Goal: Task Accomplishment & Management: Use online tool/utility

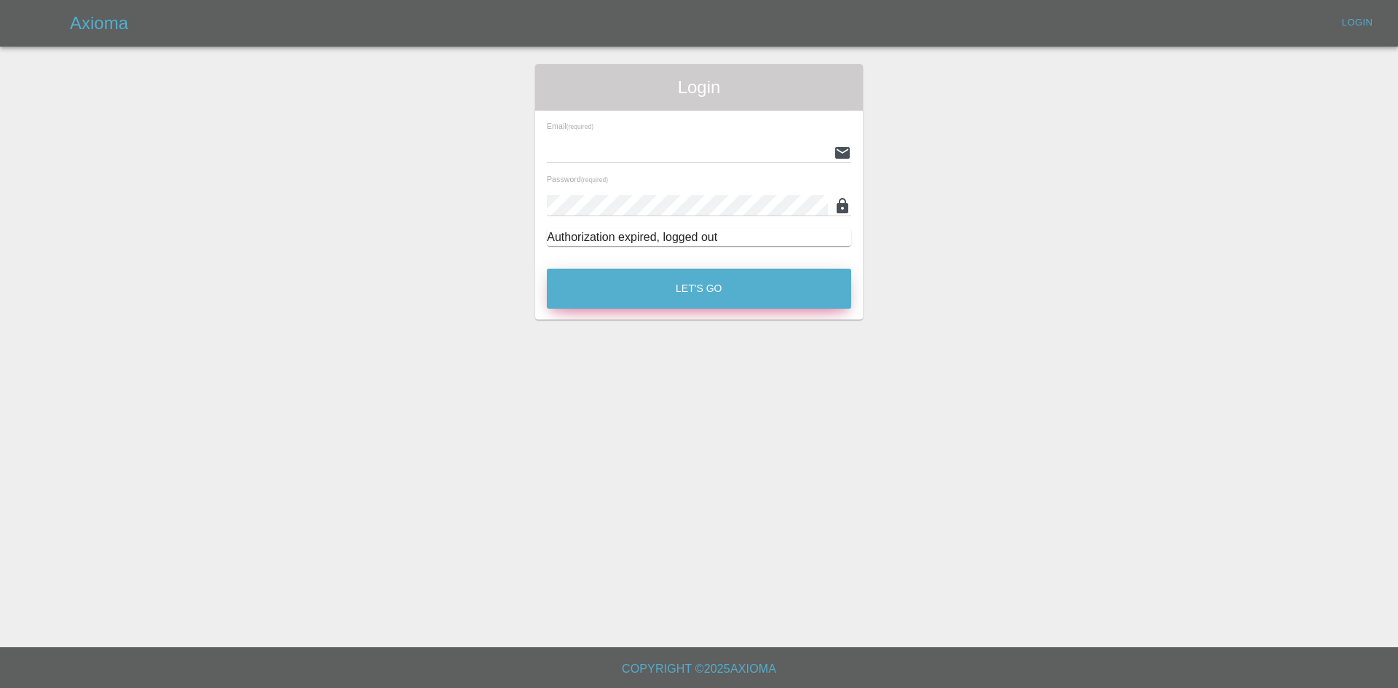
type input "[PERSON_NAME][EMAIL_ADDRESS][PERSON_NAME][DOMAIN_NAME]"
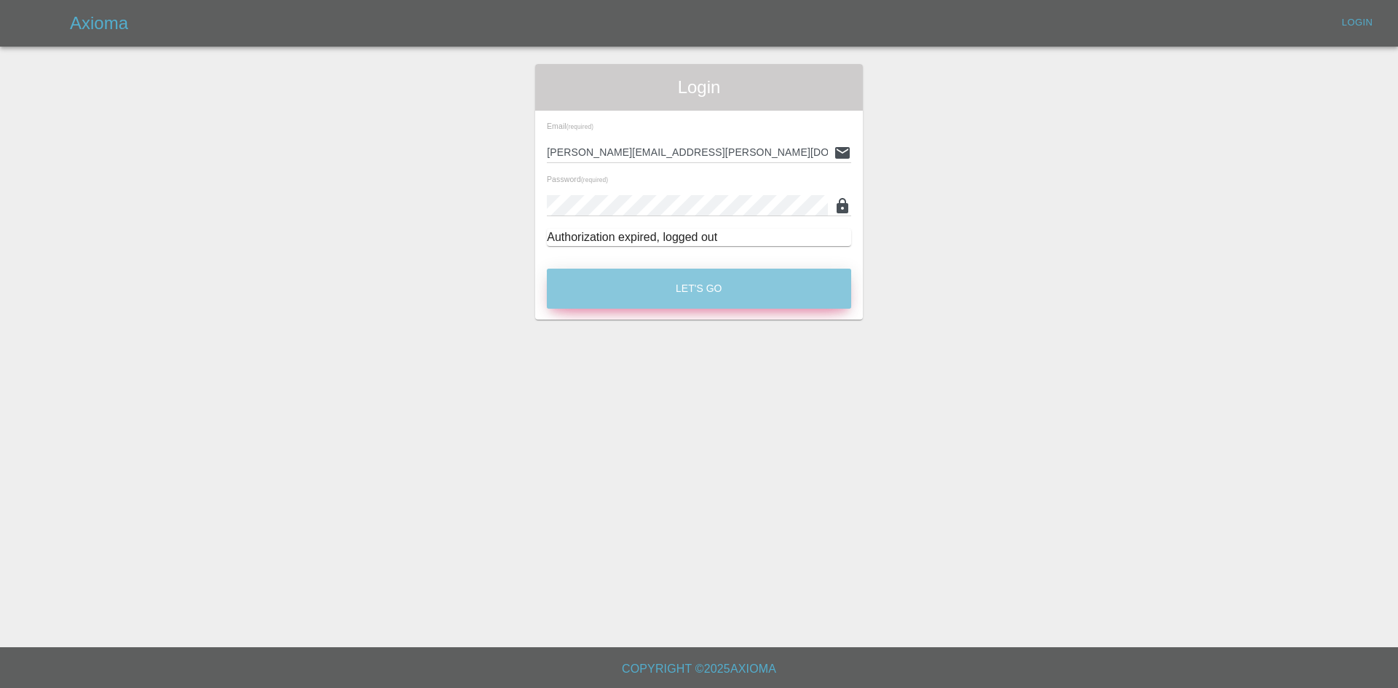
click at [650, 293] on button "Let's Go" at bounding box center [699, 289] width 304 height 40
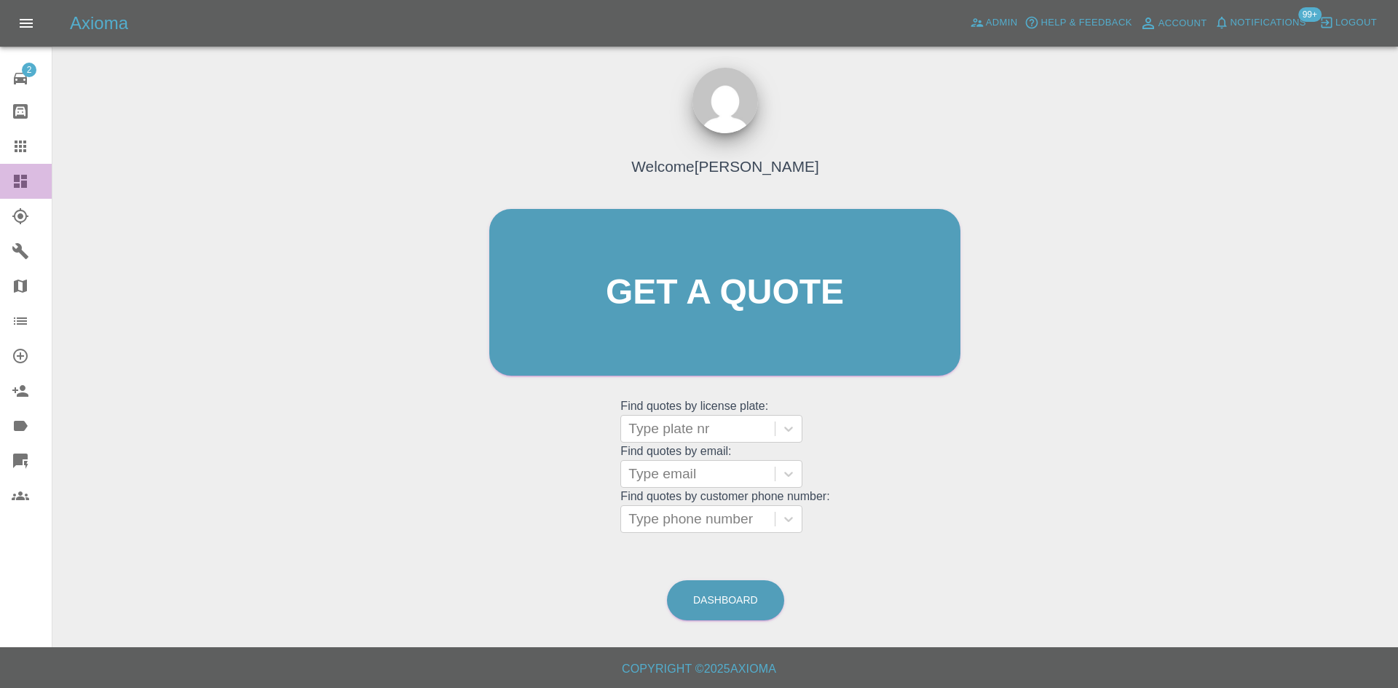
click at [20, 182] on icon at bounding box center [20, 181] width 13 height 13
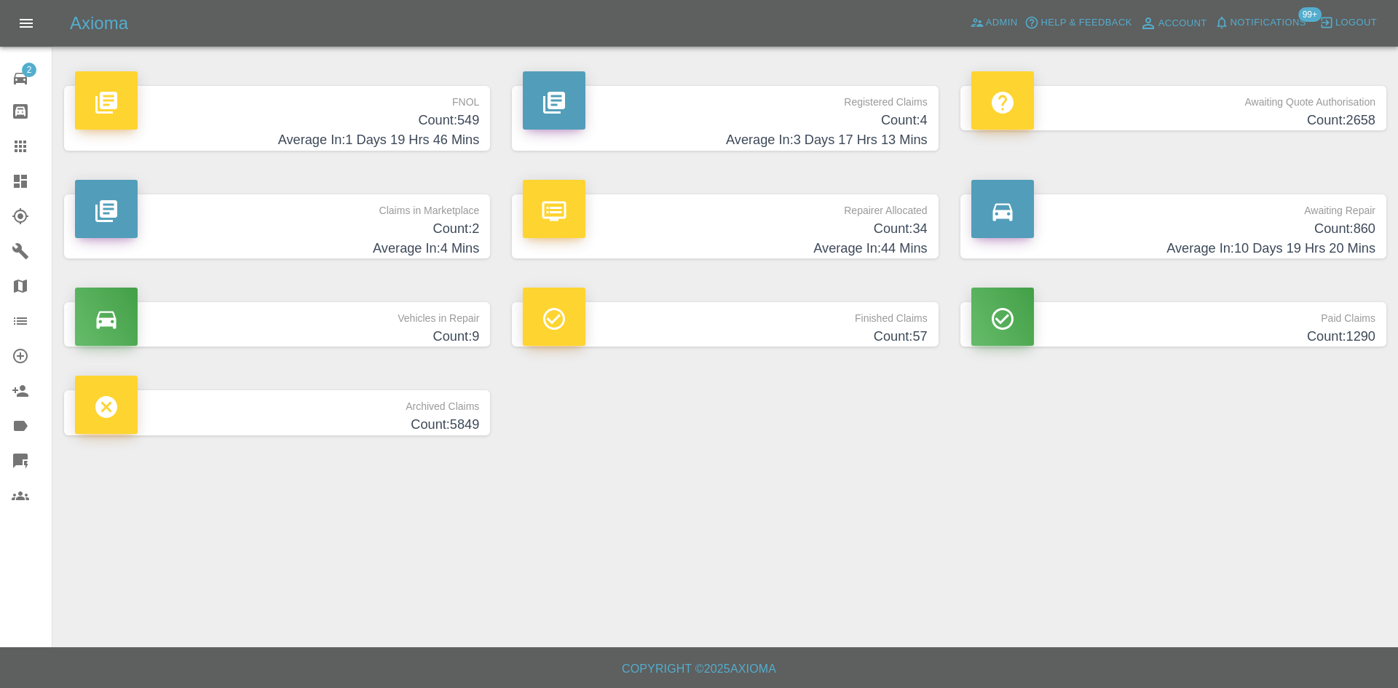
click at [869, 130] on h4 "Average In: 3 Days 17 Hrs 13 Mins" at bounding box center [725, 140] width 404 height 20
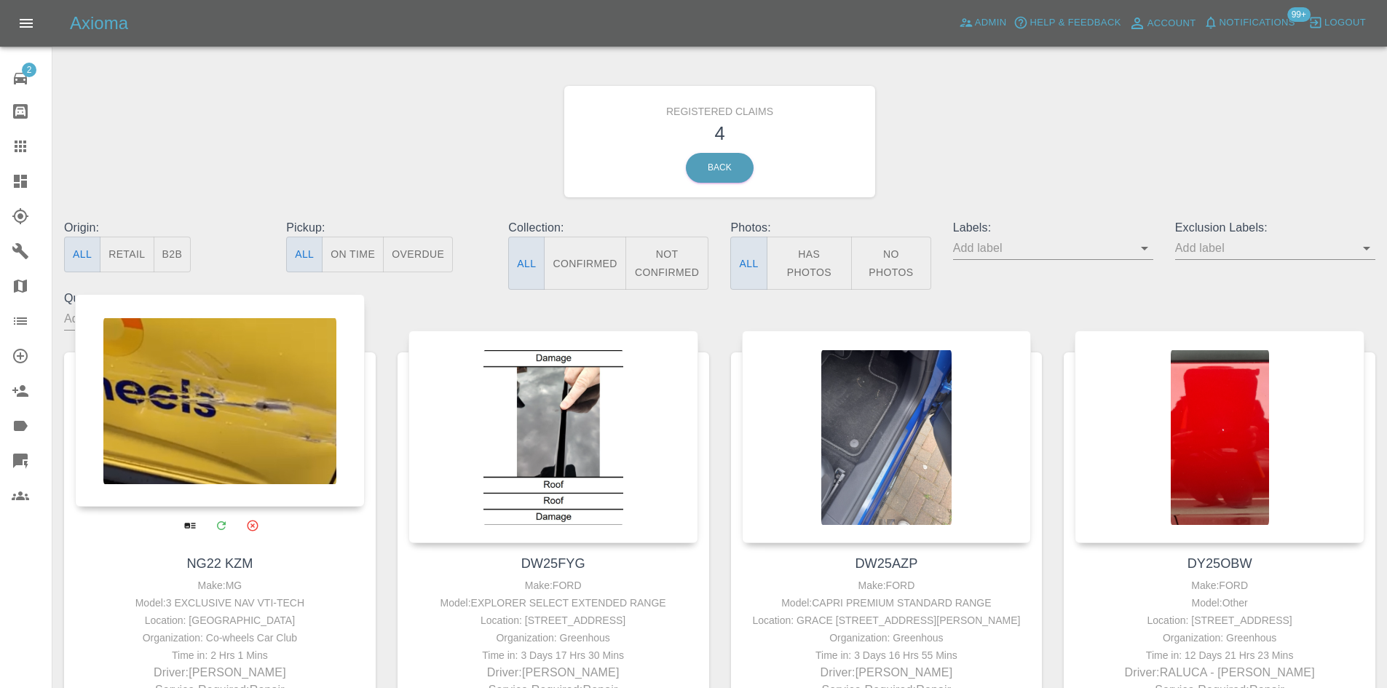
click at [180, 384] on div at bounding box center [220, 400] width 290 height 213
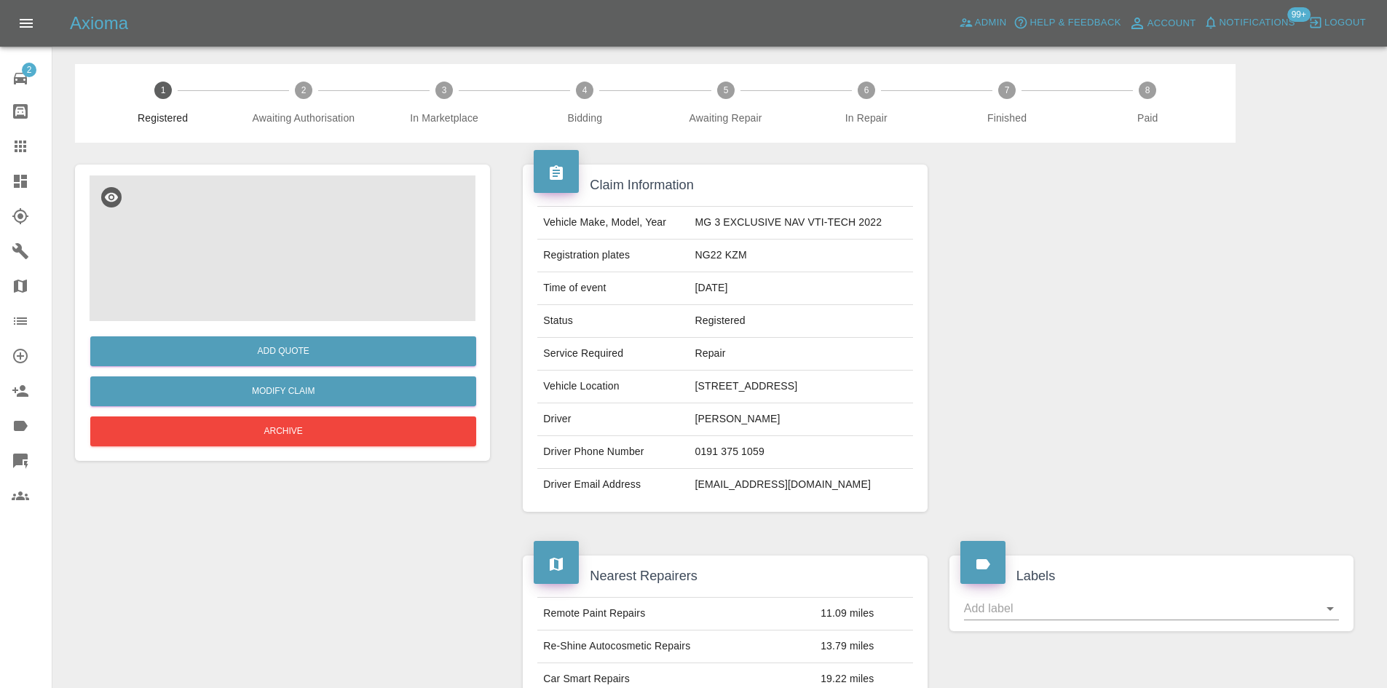
click at [342, 296] on img at bounding box center [283, 249] width 386 height 146
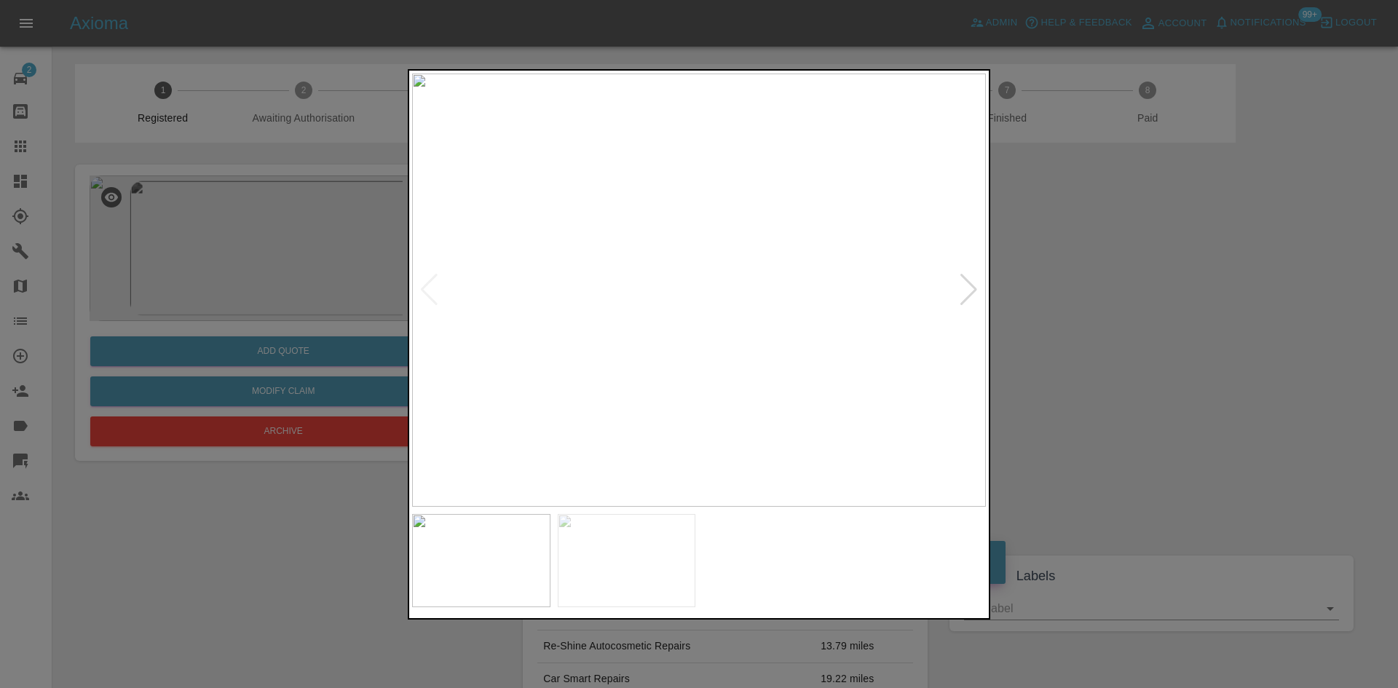
click at [958, 285] on img at bounding box center [699, 290] width 574 height 433
click at [973, 288] on div at bounding box center [969, 290] width 20 height 32
click at [973, 288] on img at bounding box center [699, 290] width 574 height 433
click at [1175, 298] on div at bounding box center [699, 344] width 1398 height 688
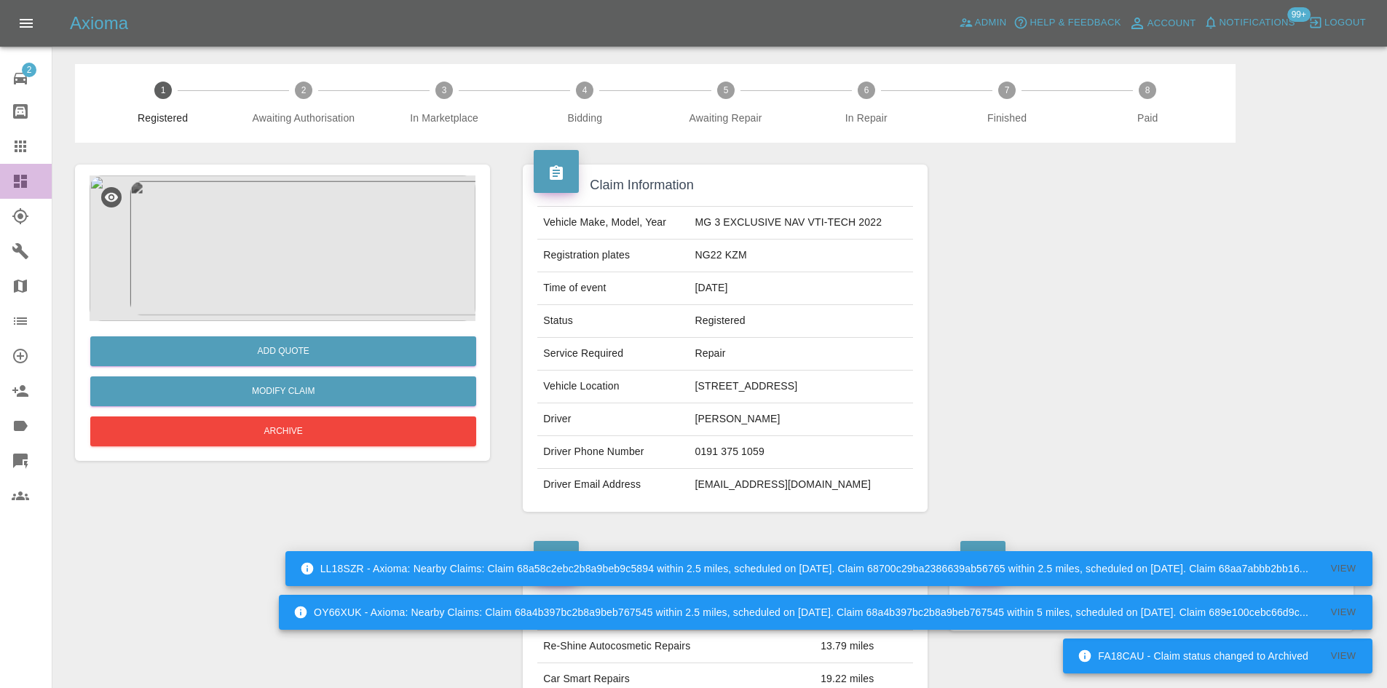
click at [11, 177] on link "Dashboard" at bounding box center [26, 181] width 52 height 35
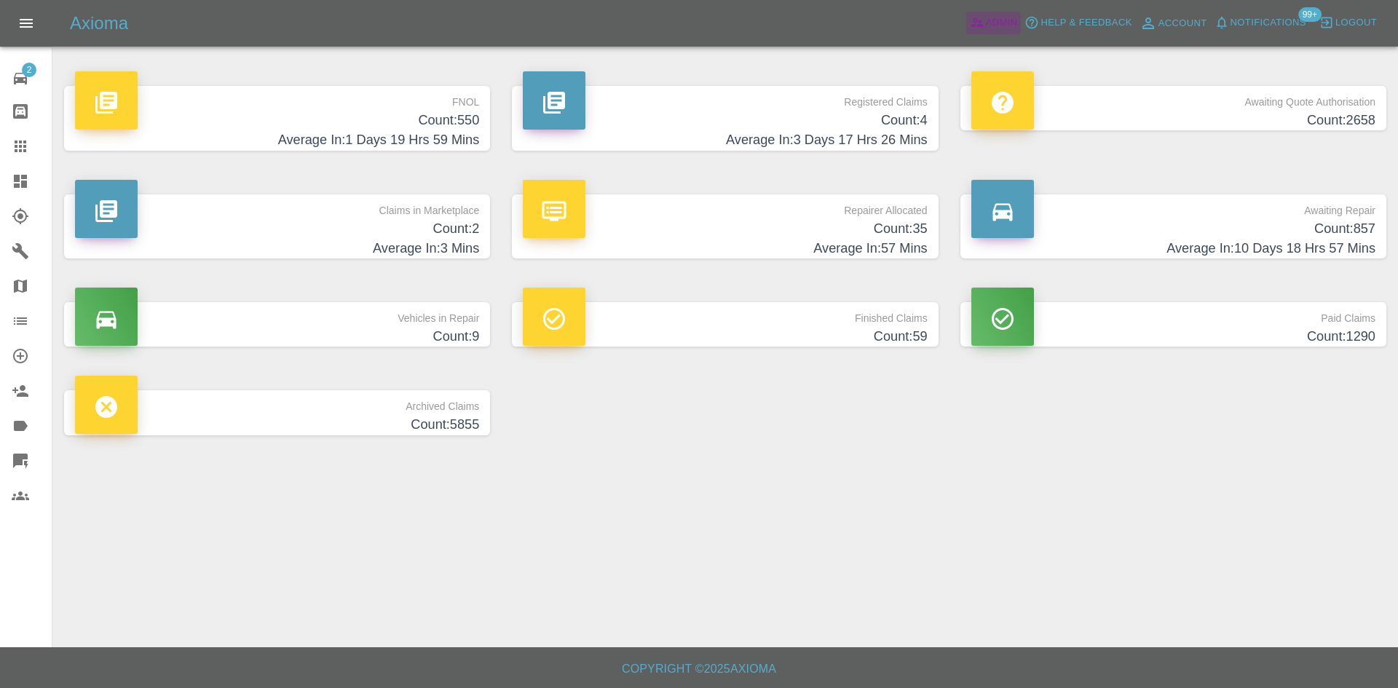
click at [996, 24] on span "Admin" at bounding box center [1002, 23] width 32 height 17
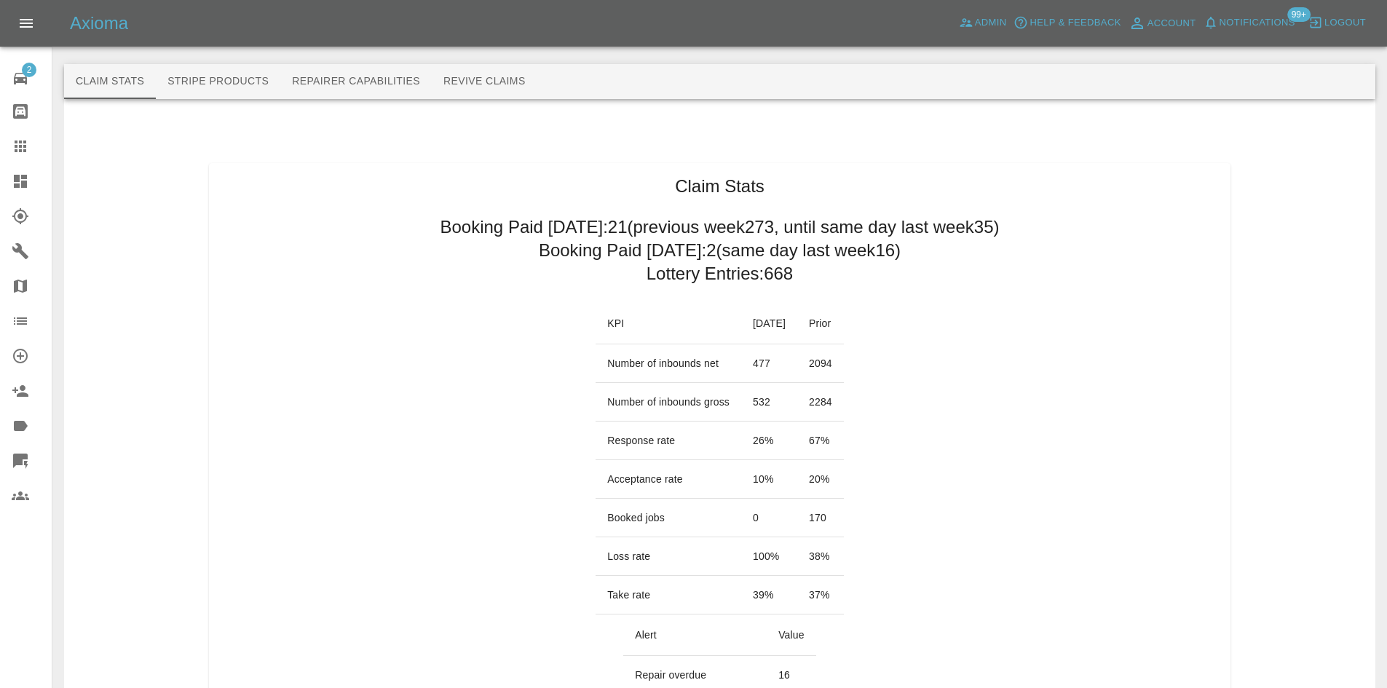
click at [12, 189] on icon at bounding box center [20, 181] width 17 height 17
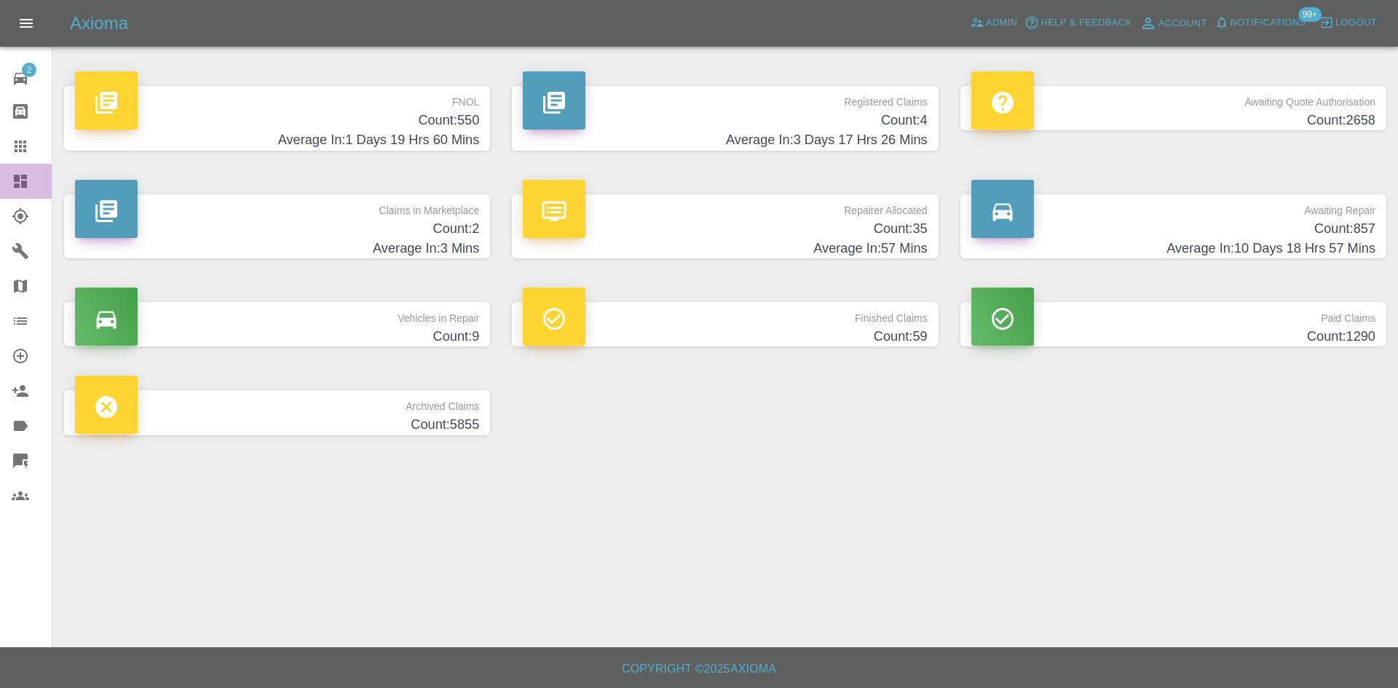
click at [1, 182] on link "Dashboard" at bounding box center [26, 181] width 52 height 35
click at [1004, 25] on span "Admin" at bounding box center [1002, 23] width 32 height 17
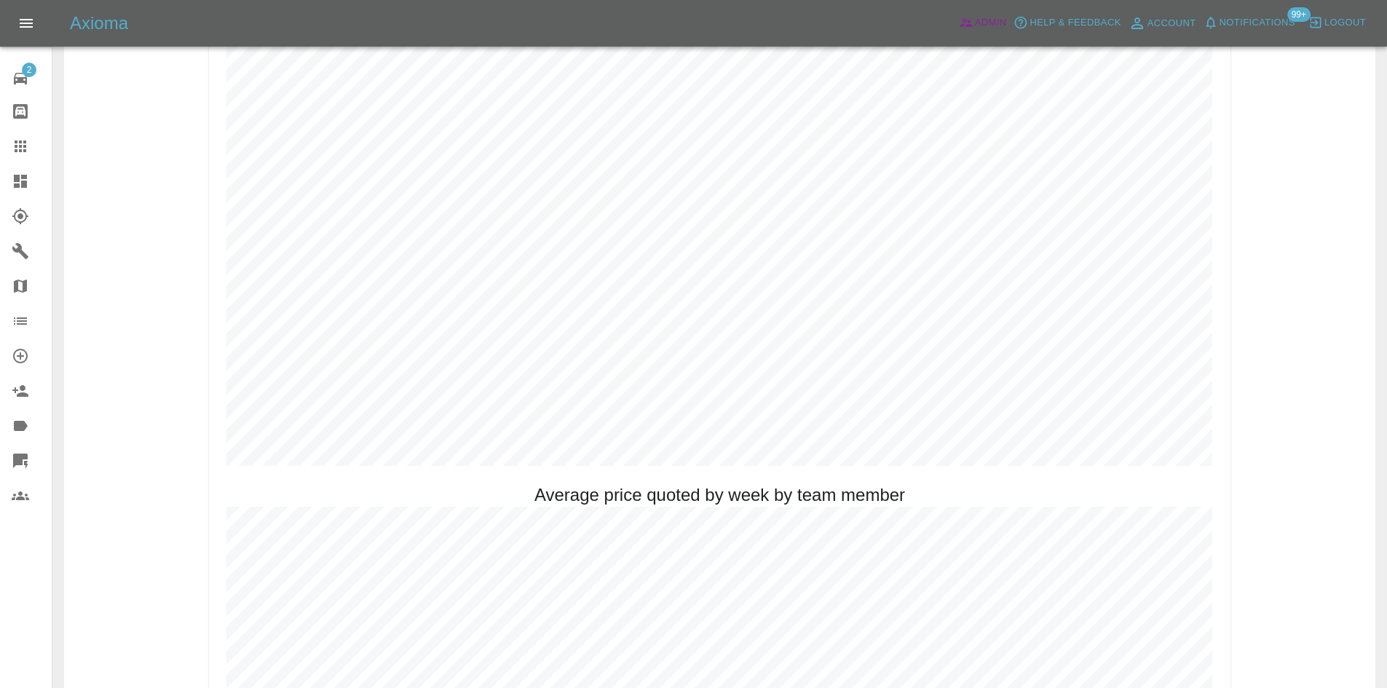
scroll to position [583, 0]
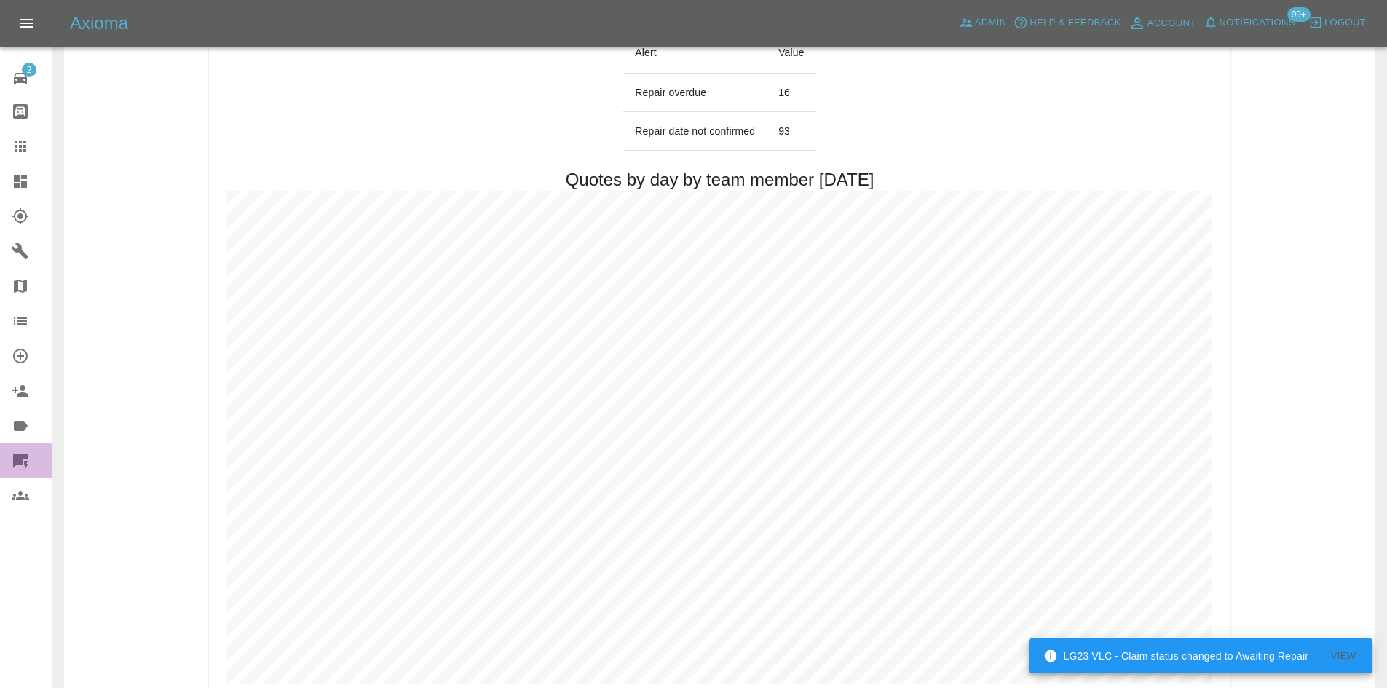
click at [16, 465] on icon at bounding box center [20, 461] width 15 height 15
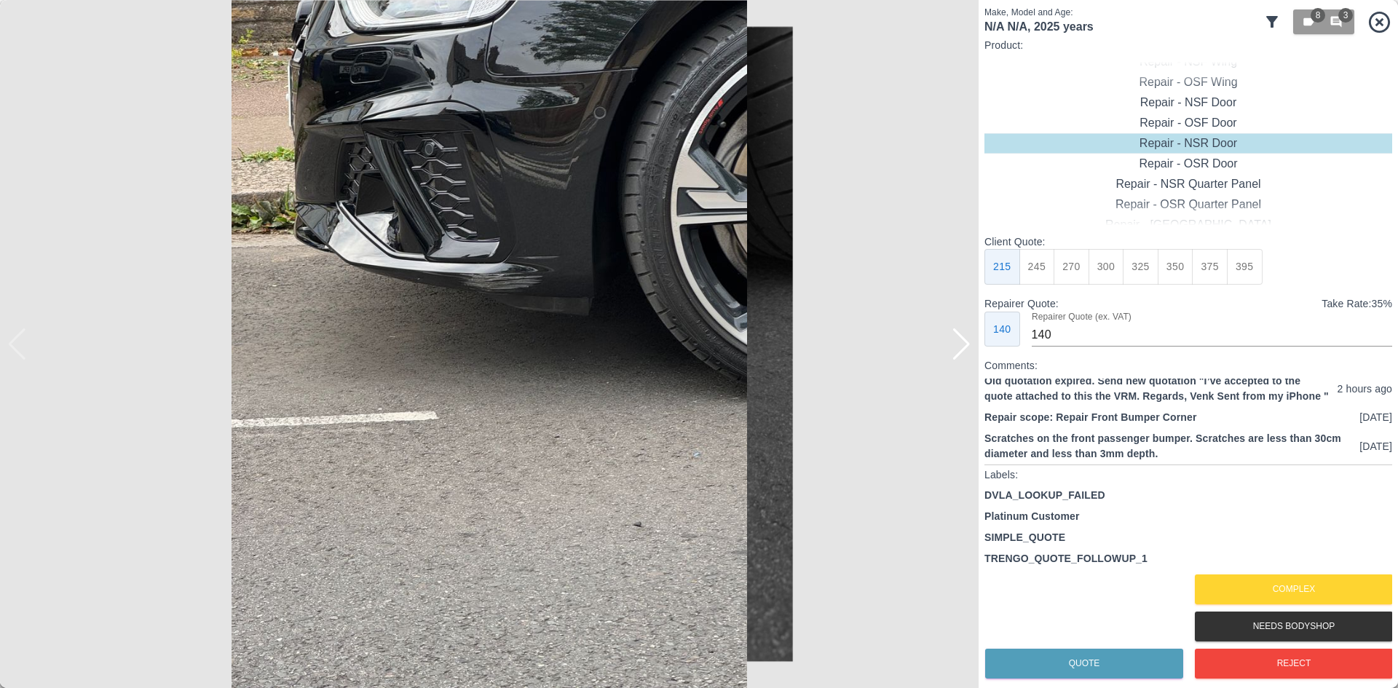
scroll to position [20, 0]
click at [966, 349] on div at bounding box center [962, 344] width 20 height 32
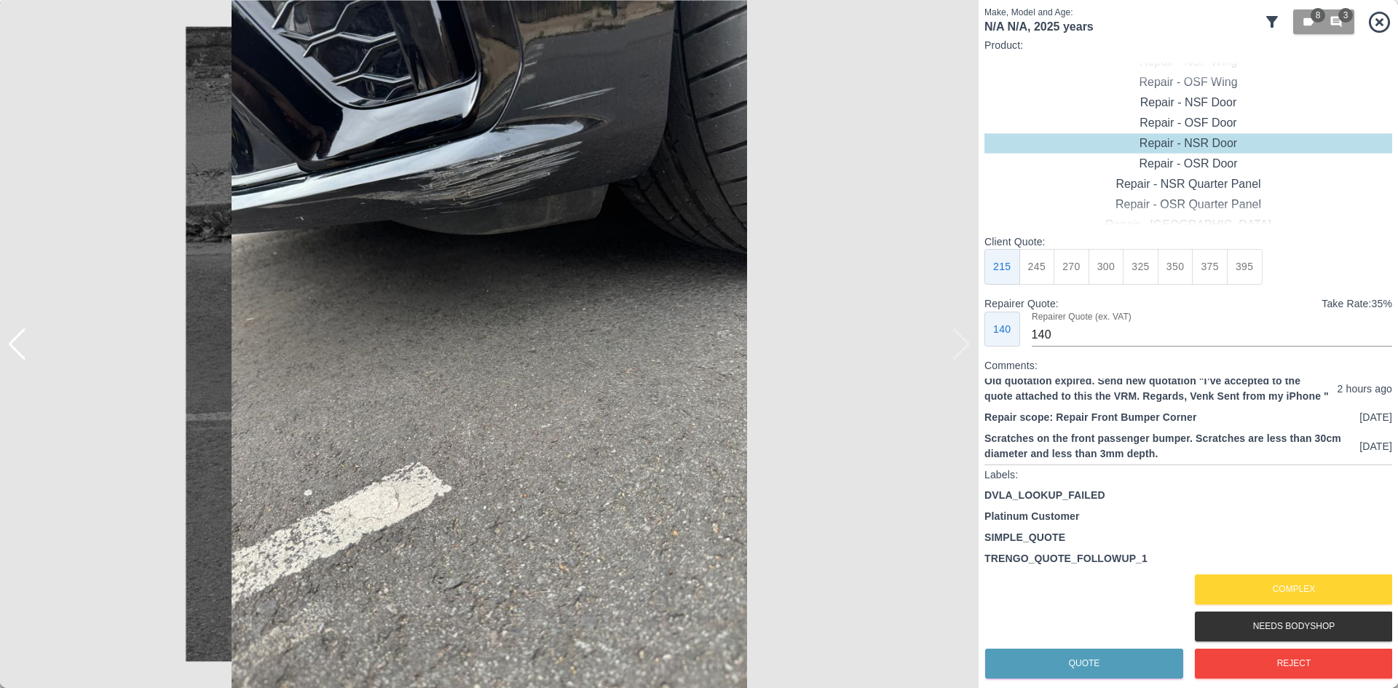
click at [966, 349] on img at bounding box center [489, 344] width 979 height 688
click at [1208, 127] on div "Repair - Front Bumper Corner" at bounding box center [1189, 123] width 408 height 20
click at [1100, 262] on button "240" at bounding box center [1107, 267] width 36 height 36
type input "150"
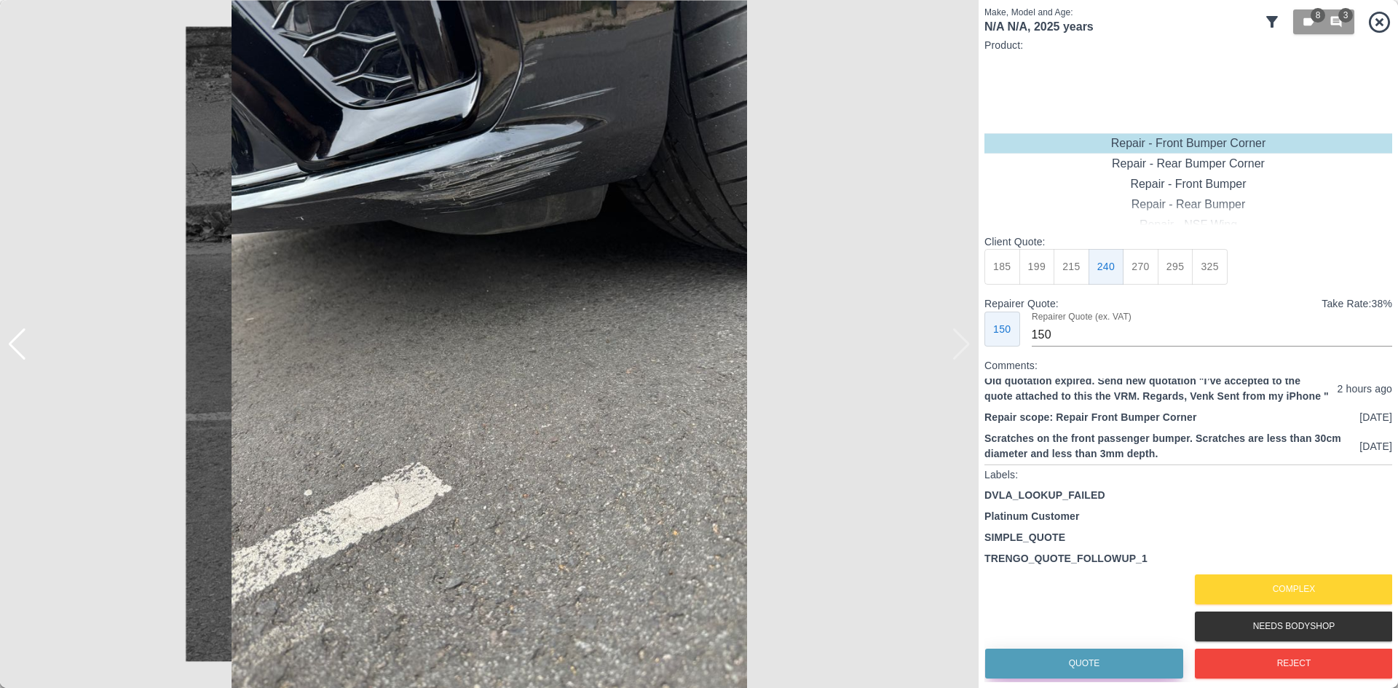
drag, startPoint x: 1079, startPoint y: 666, endPoint x: 1145, endPoint y: 433, distance: 242.3
click at [1157, 421] on div "Client Quote: 185 199 215 240 270 295 325 Repairer Quote: Take Rate: 38 % 150 R…" at bounding box center [1189, 458] width 408 height 448
click at [1087, 642] on div "Quote Complex Needs Bodyshop Reject" at bounding box center [1189, 626] width 408 height 111
click at [1082, 655] on button "Quote" at bounding box center [1084, 664] width 198 height 30
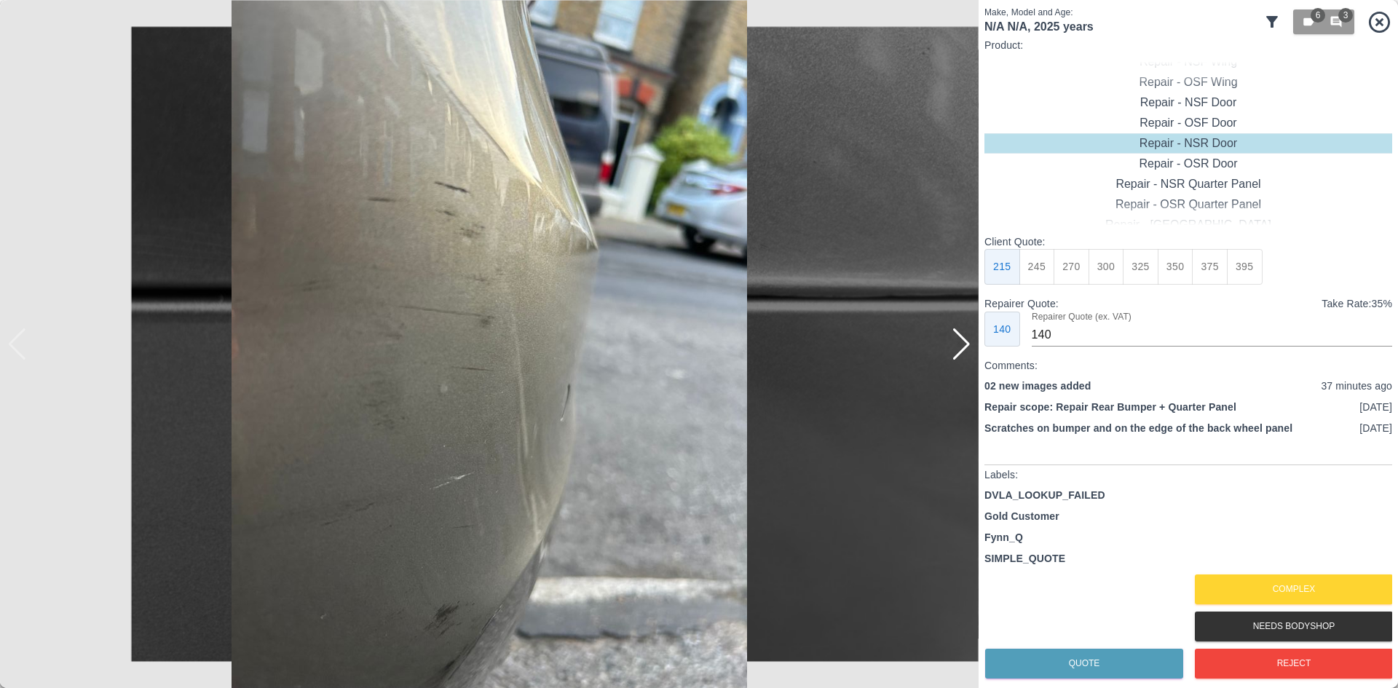
click at [961, 347] on div at bounding box center [962, 344] width 20 height 32
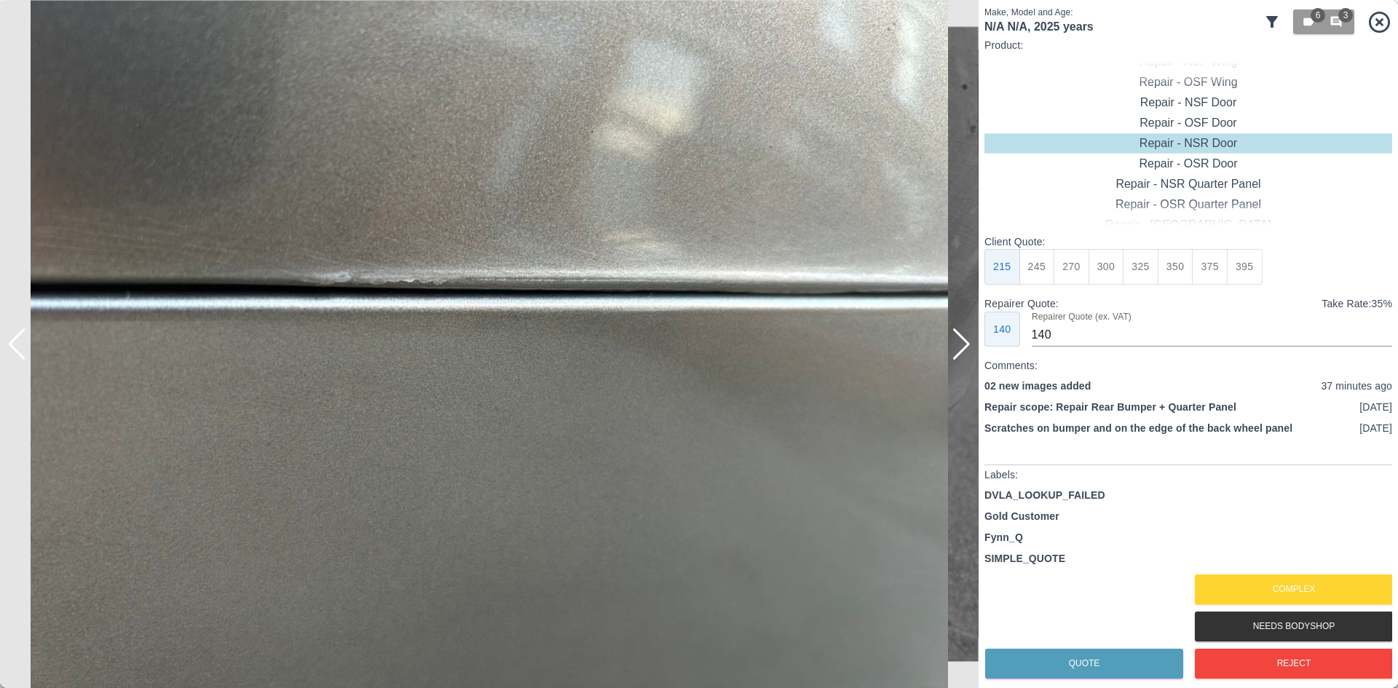
click at [961, 347] on div at bounding box center [962, 344] width 20 height 32
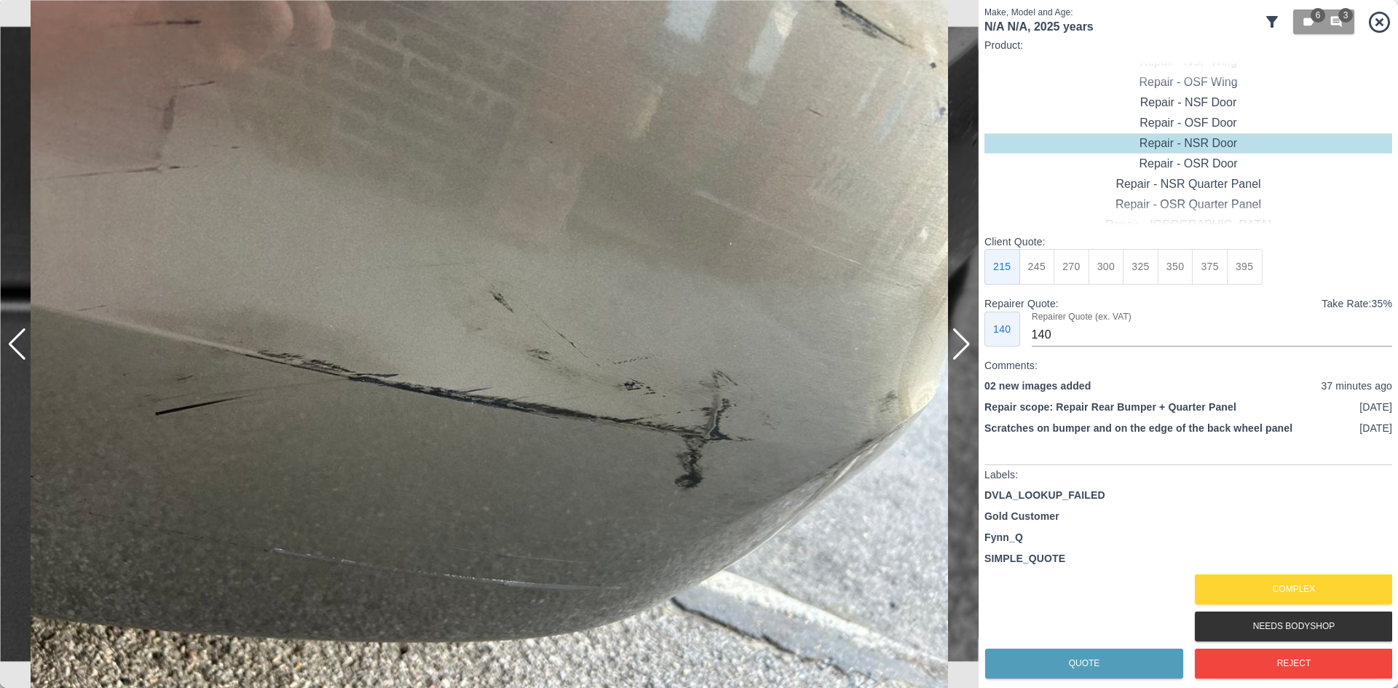
click at [961, 347] on div at bounding box center [962, 344] width 20 height 32
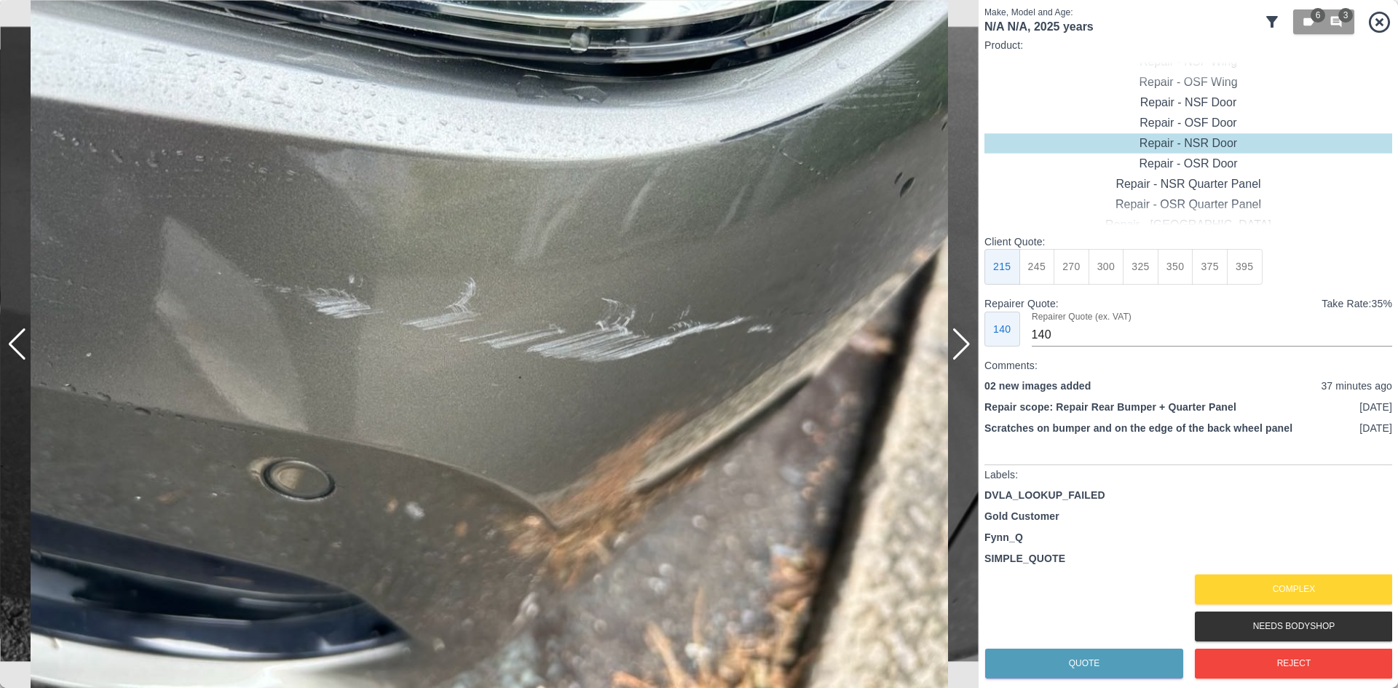
click at [961, 347] on div at bounding box center [962, 344] width 20 height 32
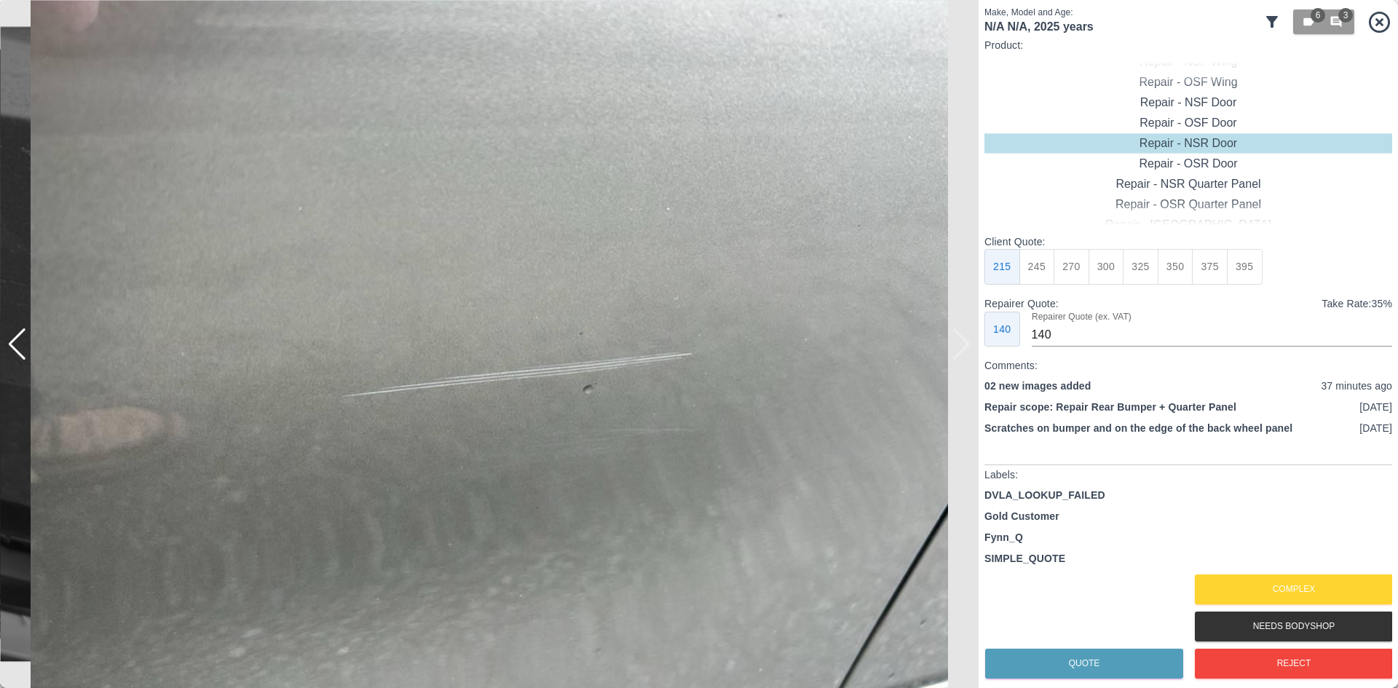
click at [961, 350] on img at bounding box center [489, 344] width 979 height 688
click at [1275, 17] on icon at bounding box center [1272, 22] width 12 height 12
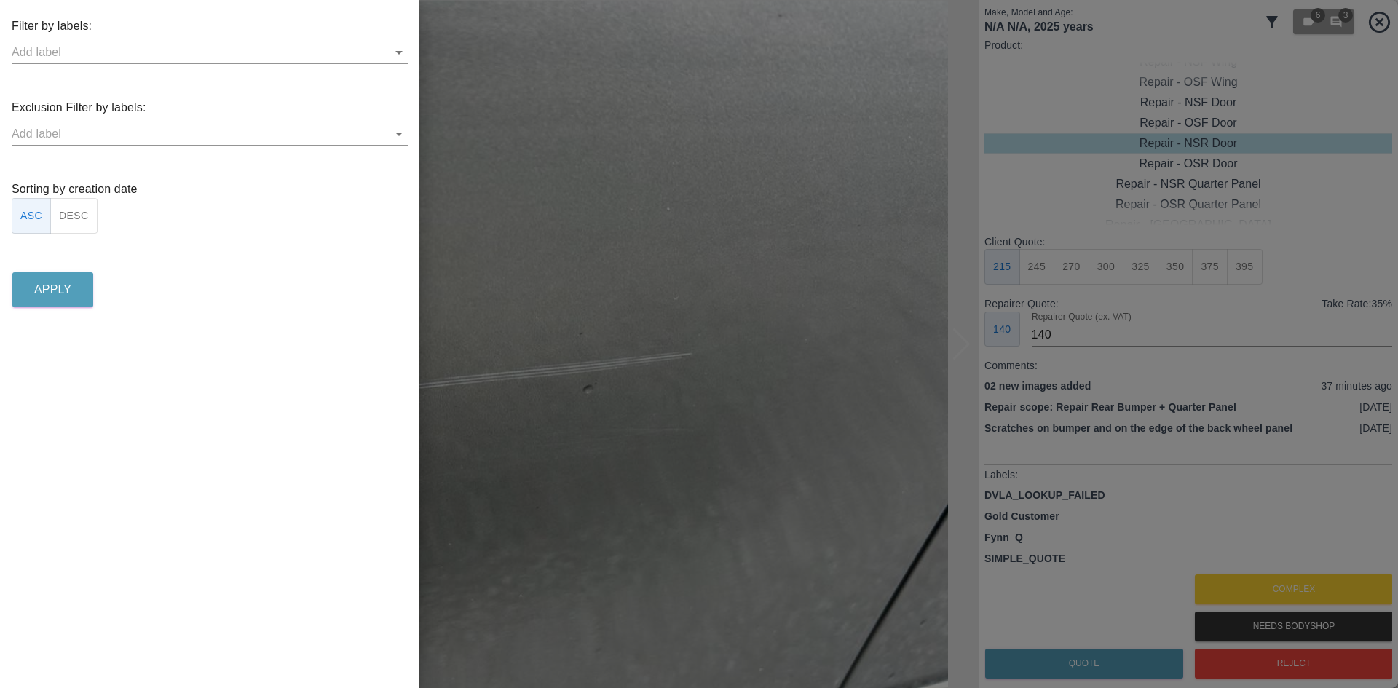
click at [83, 213] on button "DESC" at bounding box center [73, 216] width 47 height 36
click at [84, 292] on button "Apply" at bounding box center [52, 289] width 81 height 35
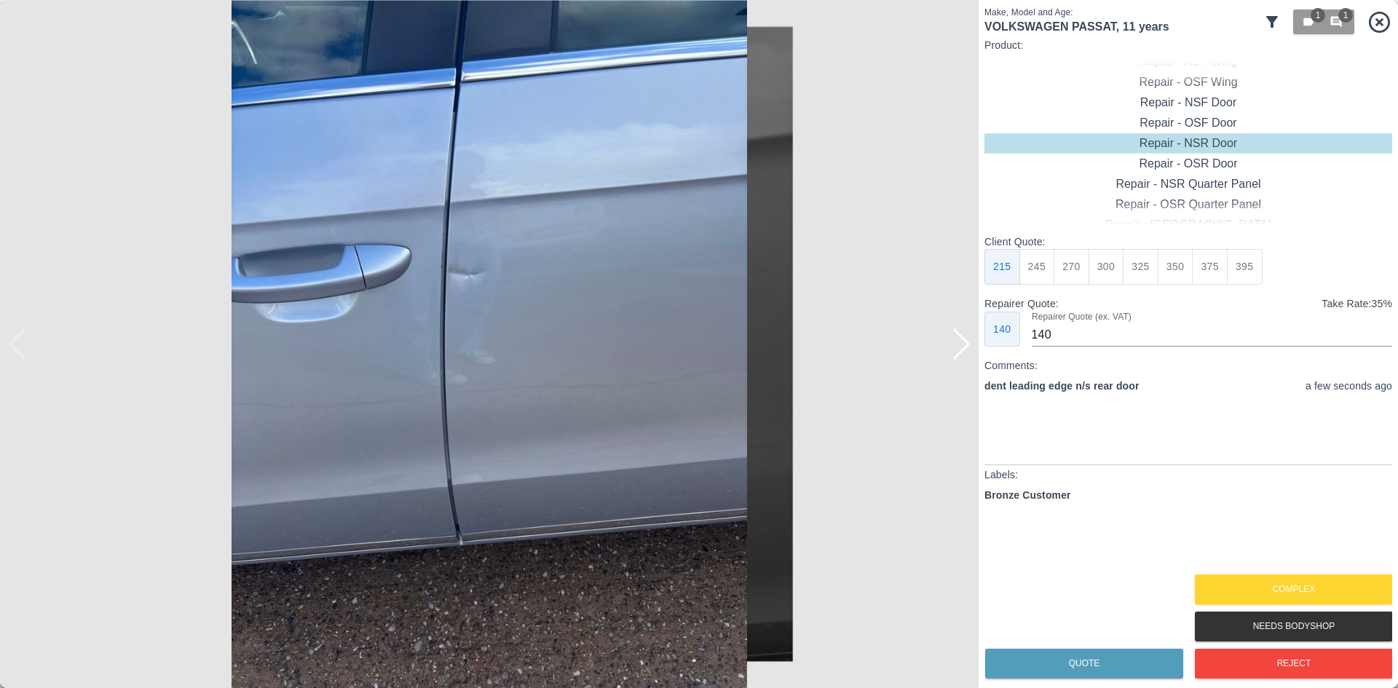
click at [944, 366] on img at bounding box center [489, 344] width 979 height 688
click at [958, 355] on div at bounding box center [962, 344] width 20 height 32
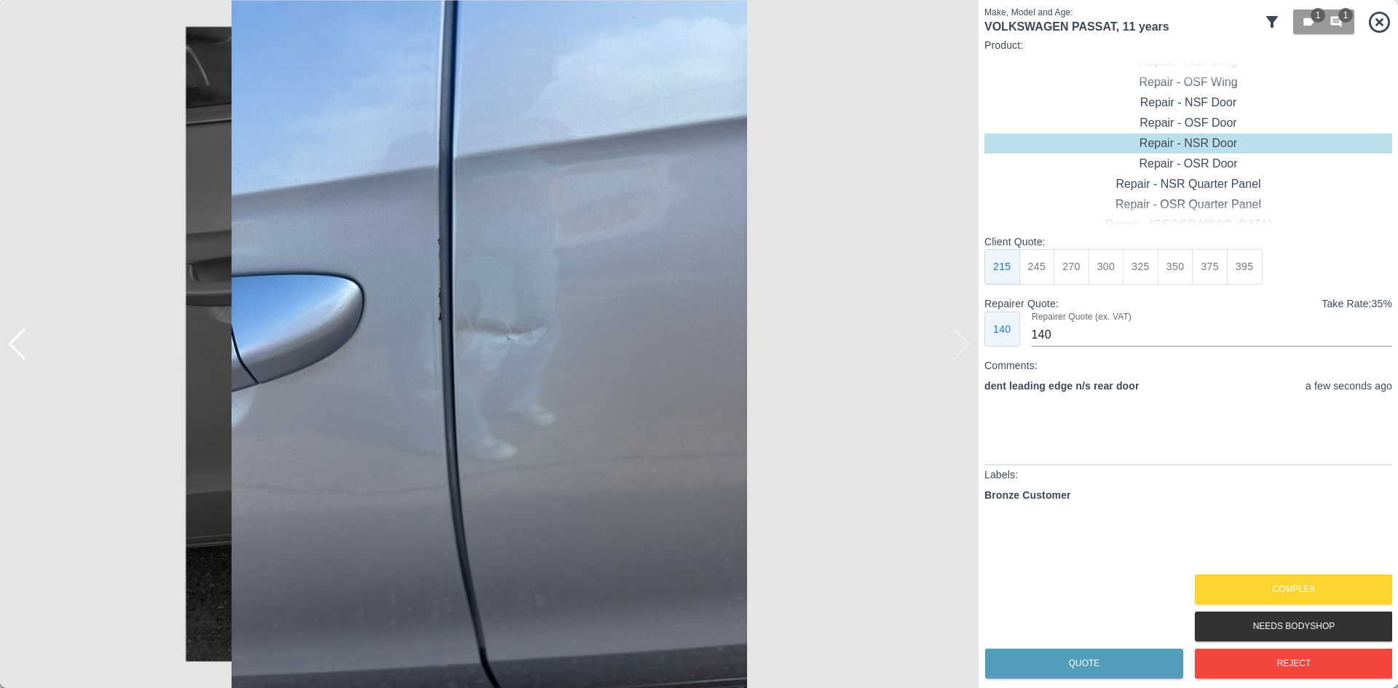
click at [958, 355] on img at bounding box center [489, 344] width 979 height 688
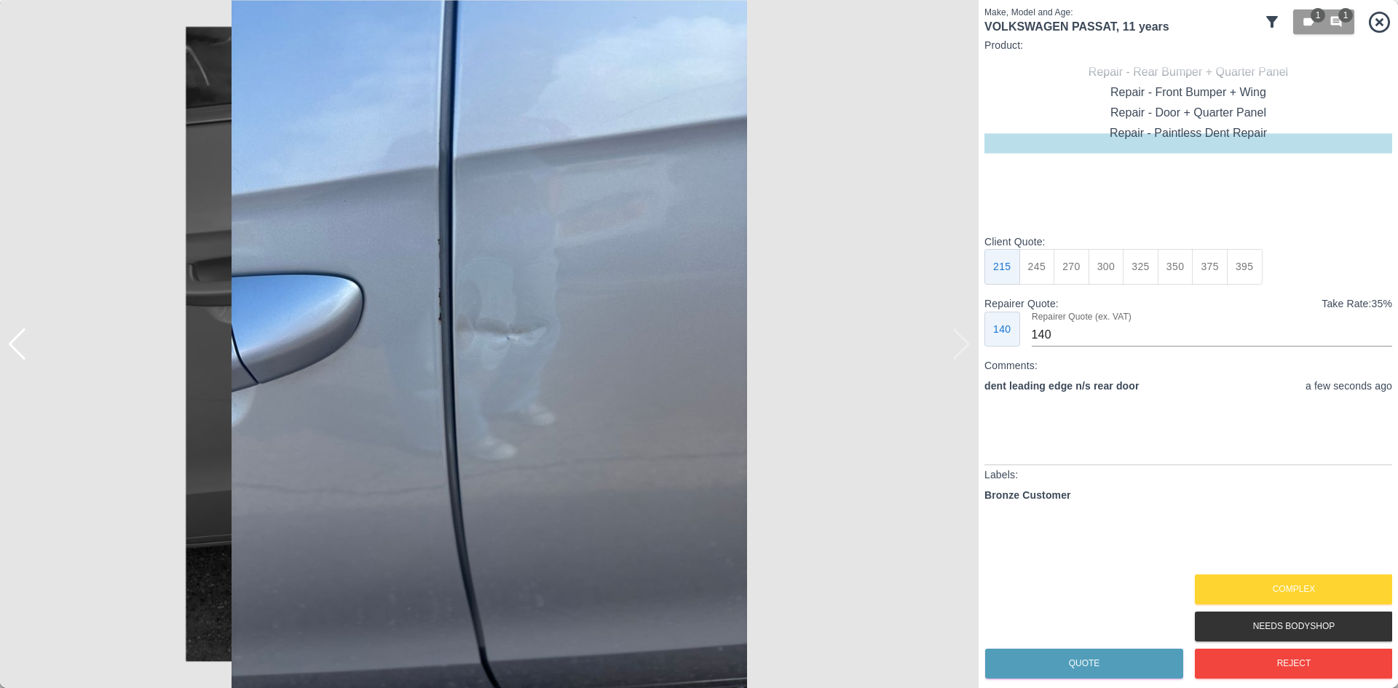
type input "75"
click at [1255, 577] on button "Complex" at bounding box center [1294, 590] width 198 height 30
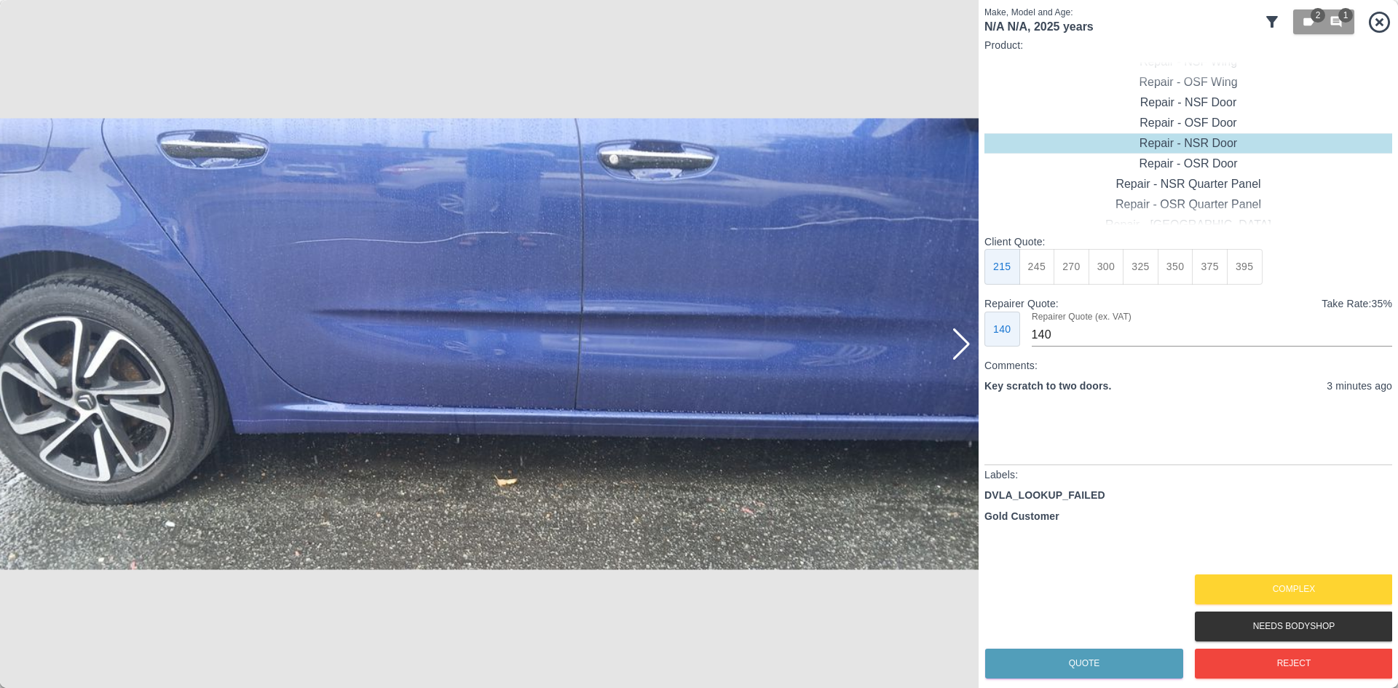
click at [966, 358] on div at bounding box center [962, 344] width 20 height 32
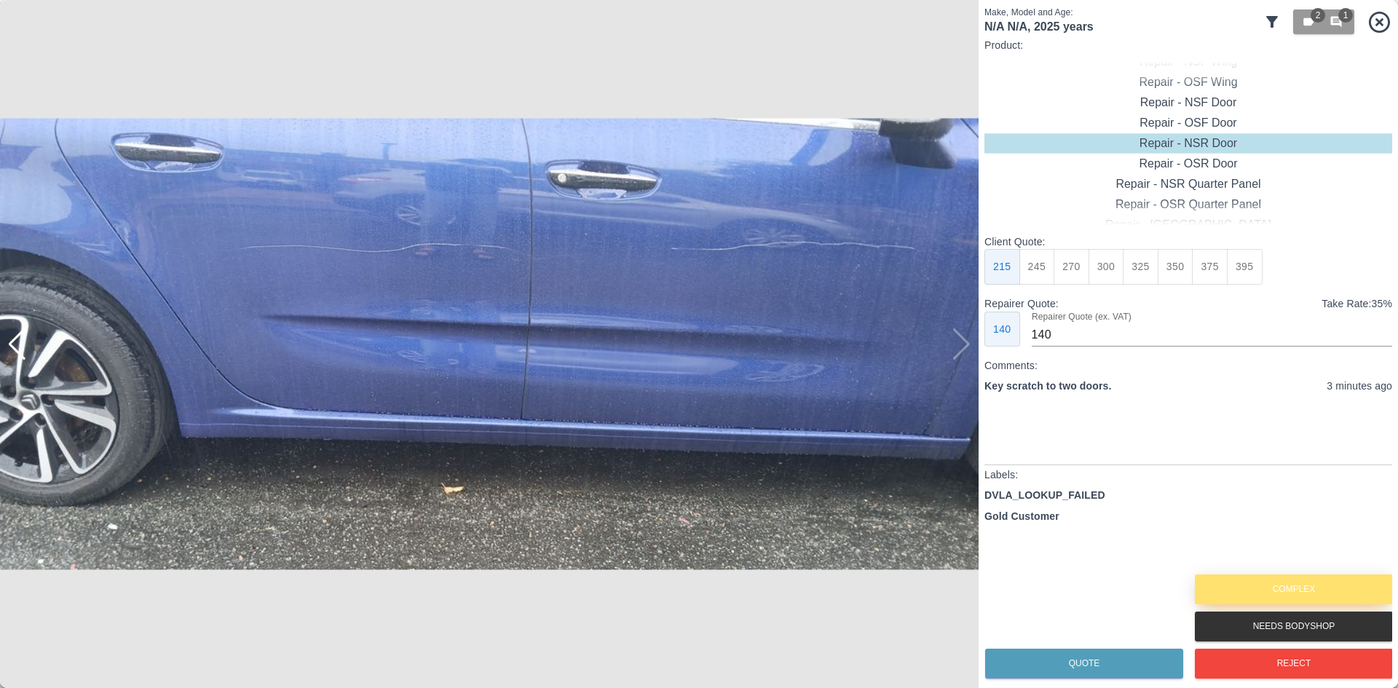
click at [1280, 591] on button "Complex" at bounding box center [1294, 590] width 198 height 30
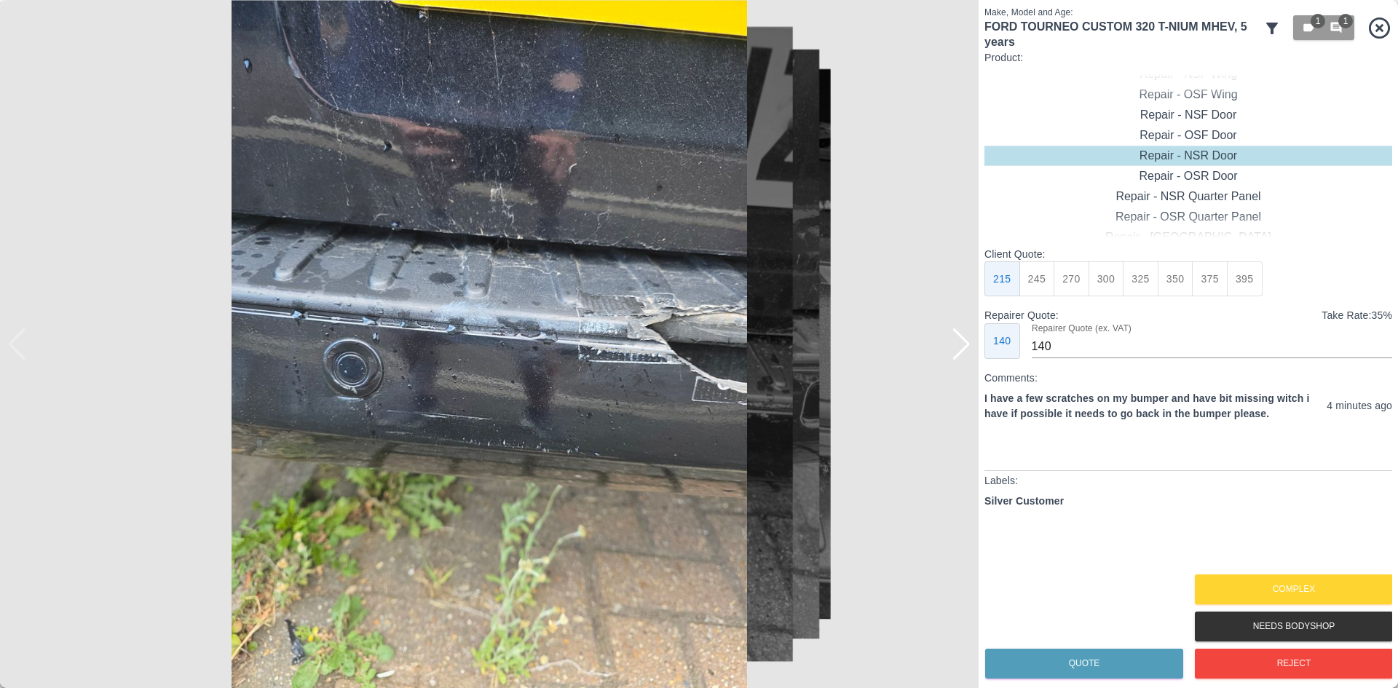
click at [957, 331] on div at bounding box center [962, 344] width 20 height 32
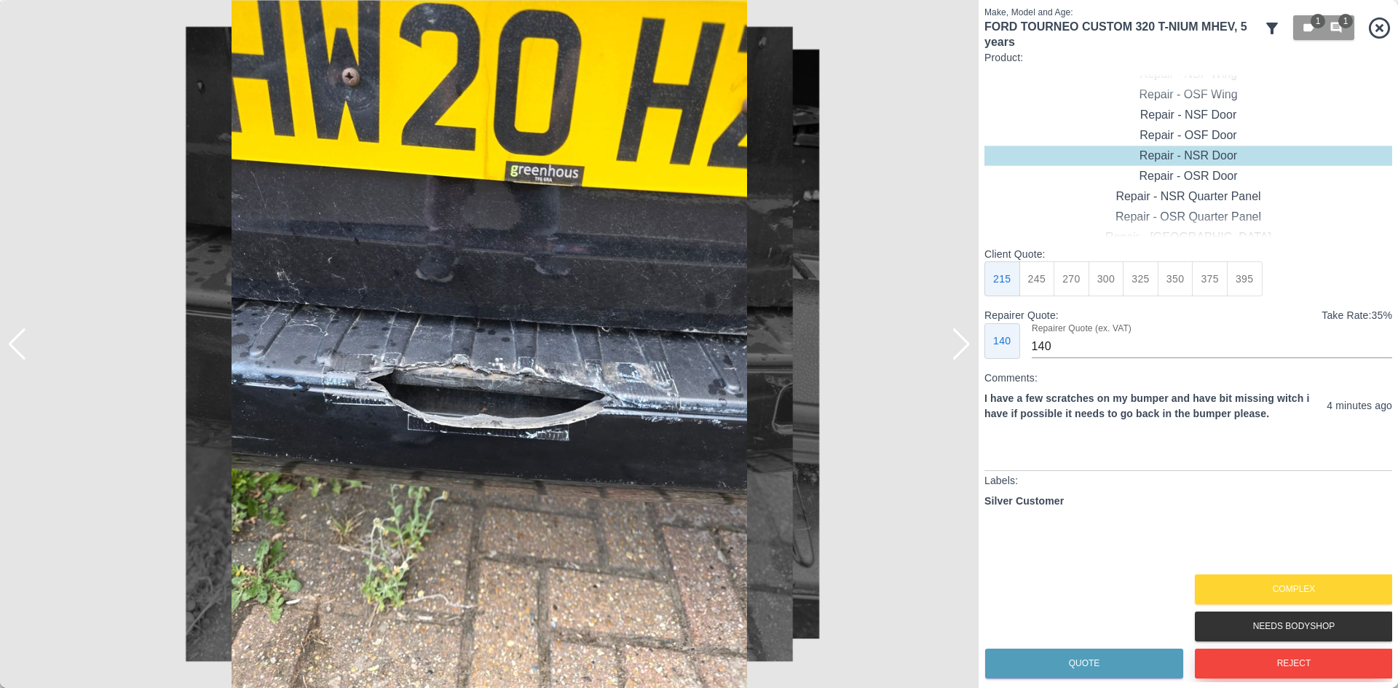
click at [1313, 664] on button "Reject" at bounding box center [1294, 664] width 198 height 30
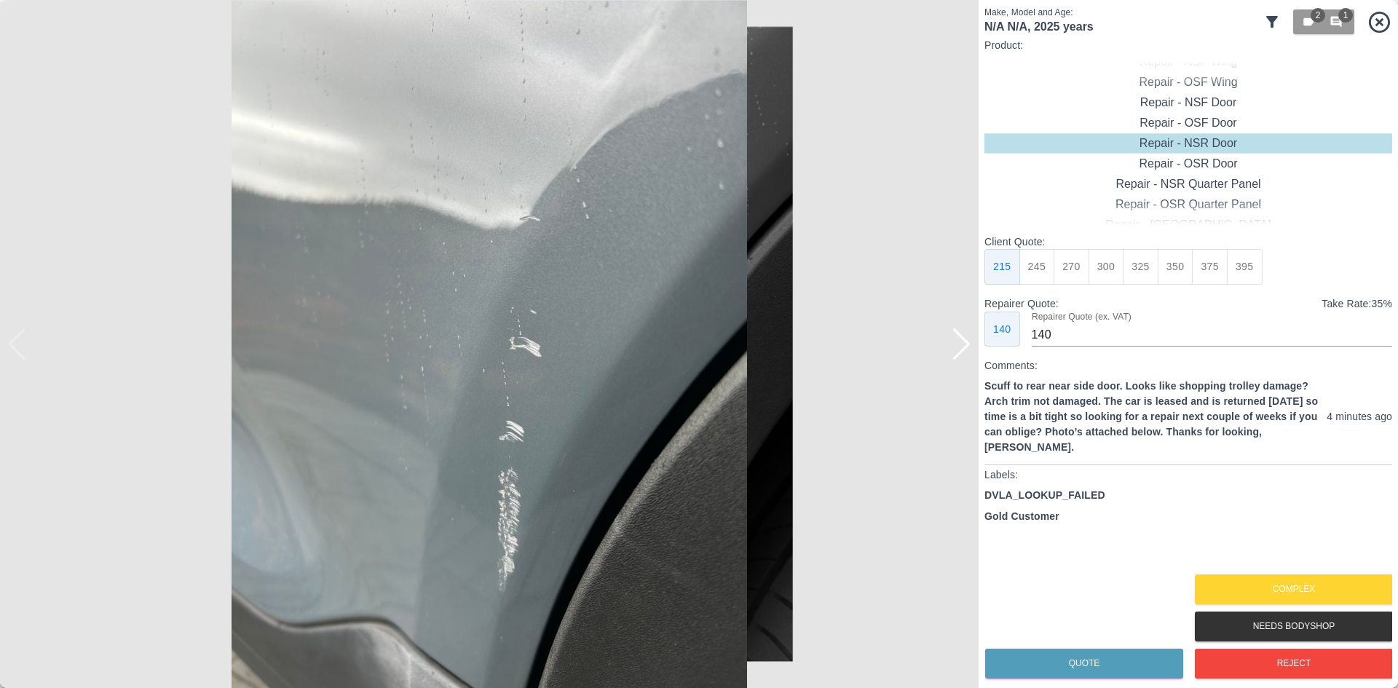
click at [966, 343] on div at bounding box center [962, 344] width 20 height 32
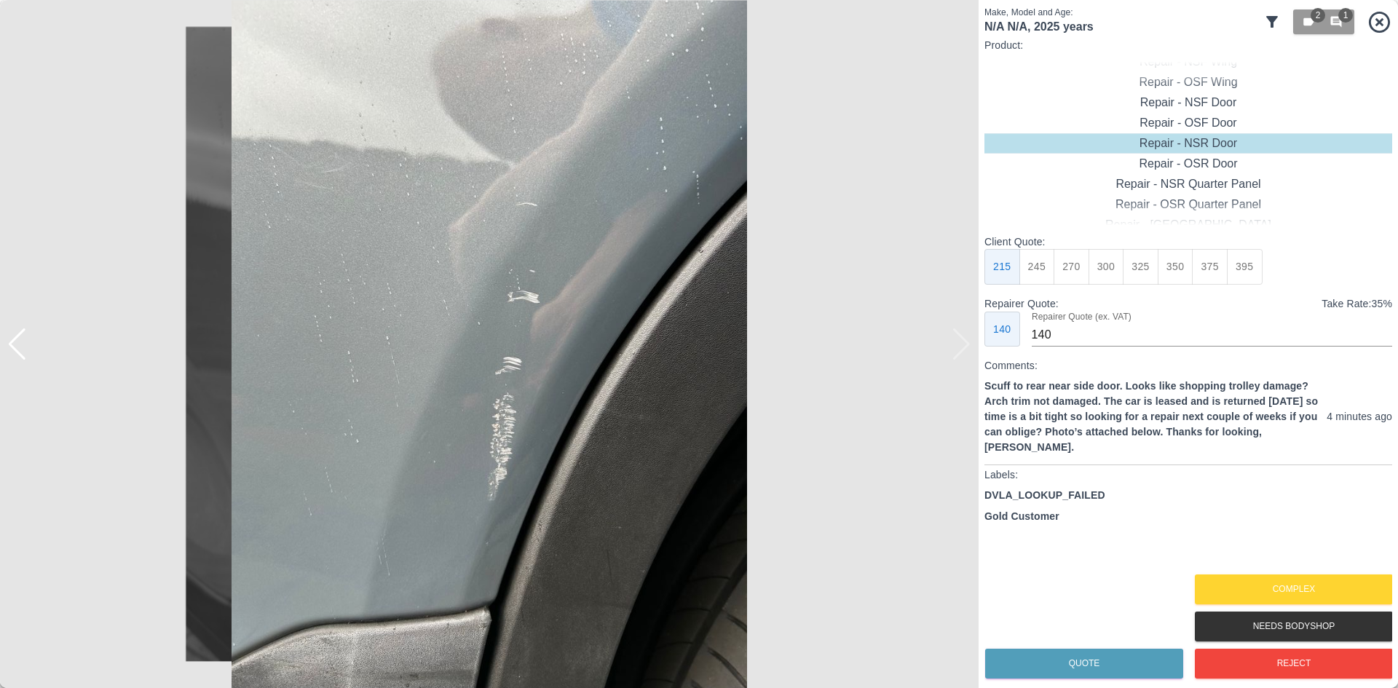
click at [966, 343] on img at bounding box center [489, 344] width 979 height 688
click at [1073, 280] on button "270" at bounding box center [1072, 267] width 36 height 36
type input "180"
click at [1073, 266] on button "270" at bounding box center [1072, 267] width 36 height 36
click at [1071, 661] on button "Quote" at bounding box center [1084, 664] width 198 height 30
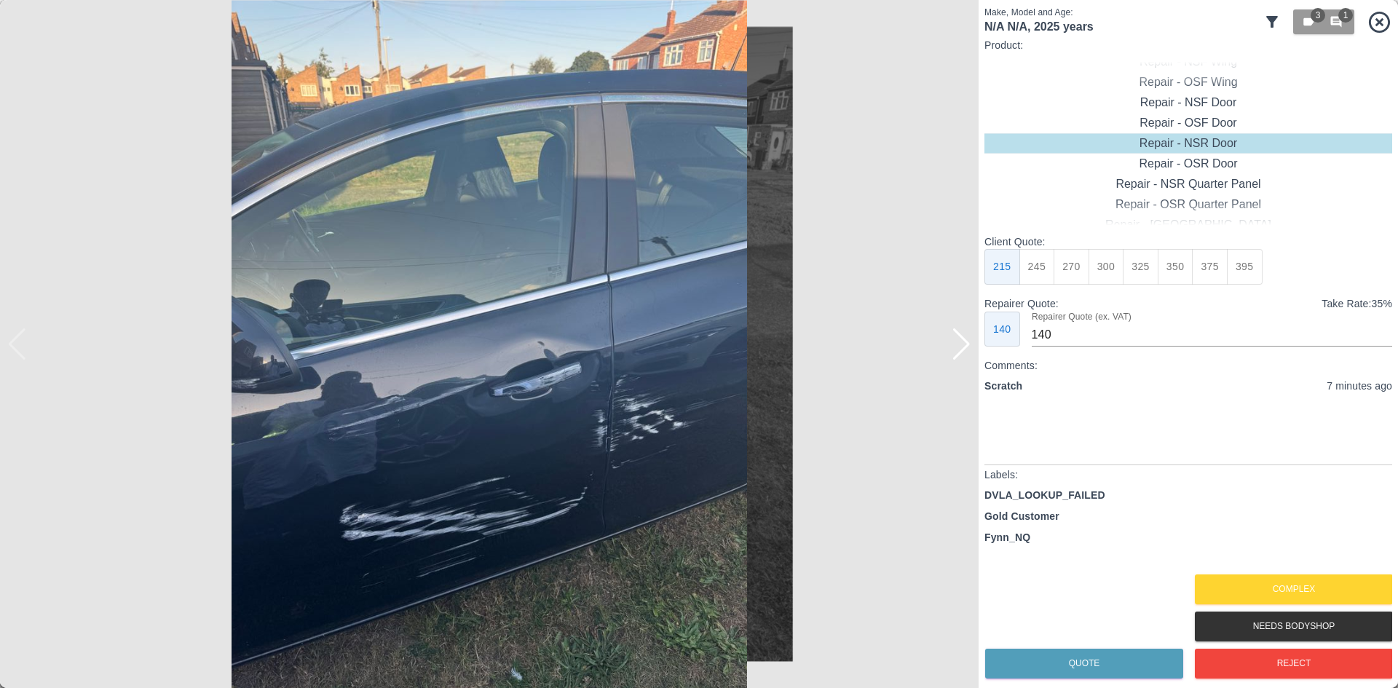
click at [956, 348] on div at bounding box center [962, 344] width 20 height 32
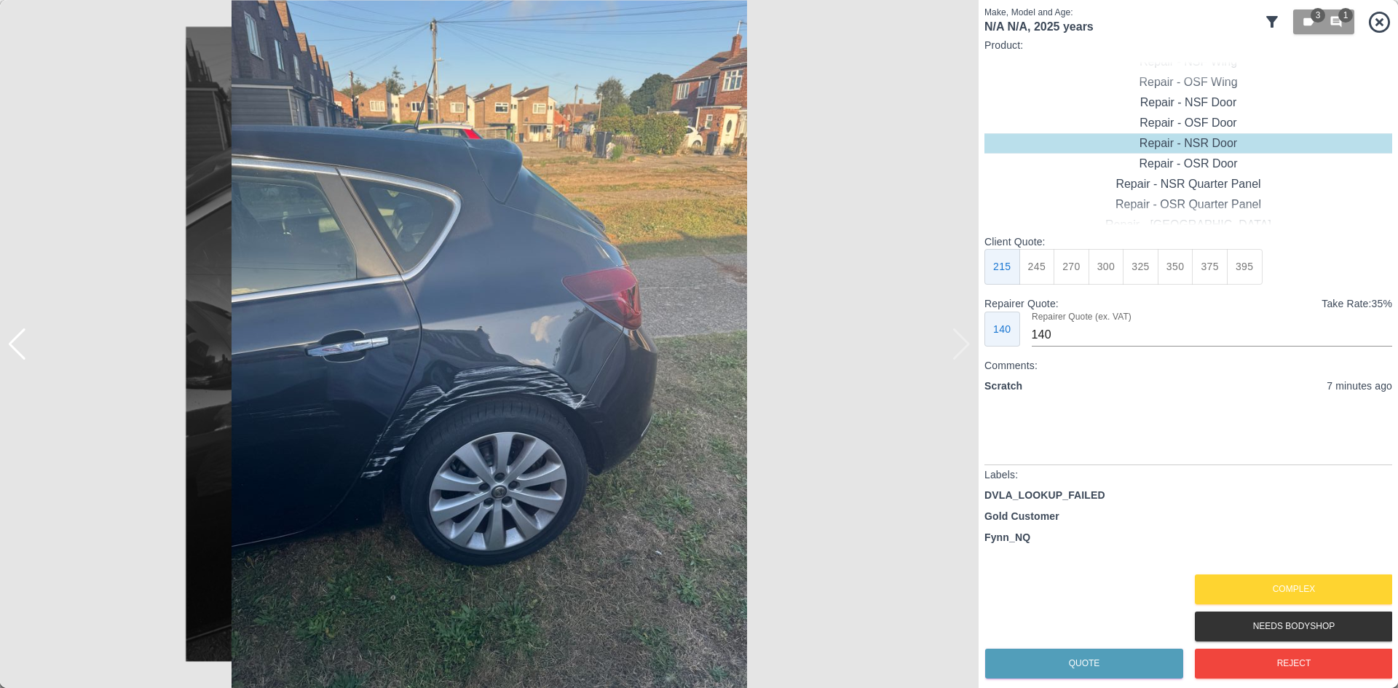
click at [956, 348] on img at bounding box center [489, 344] width 979 height 688
click at [1222, 668] on button "Reject" at bounding box center [1294, 664] width 198 height 30
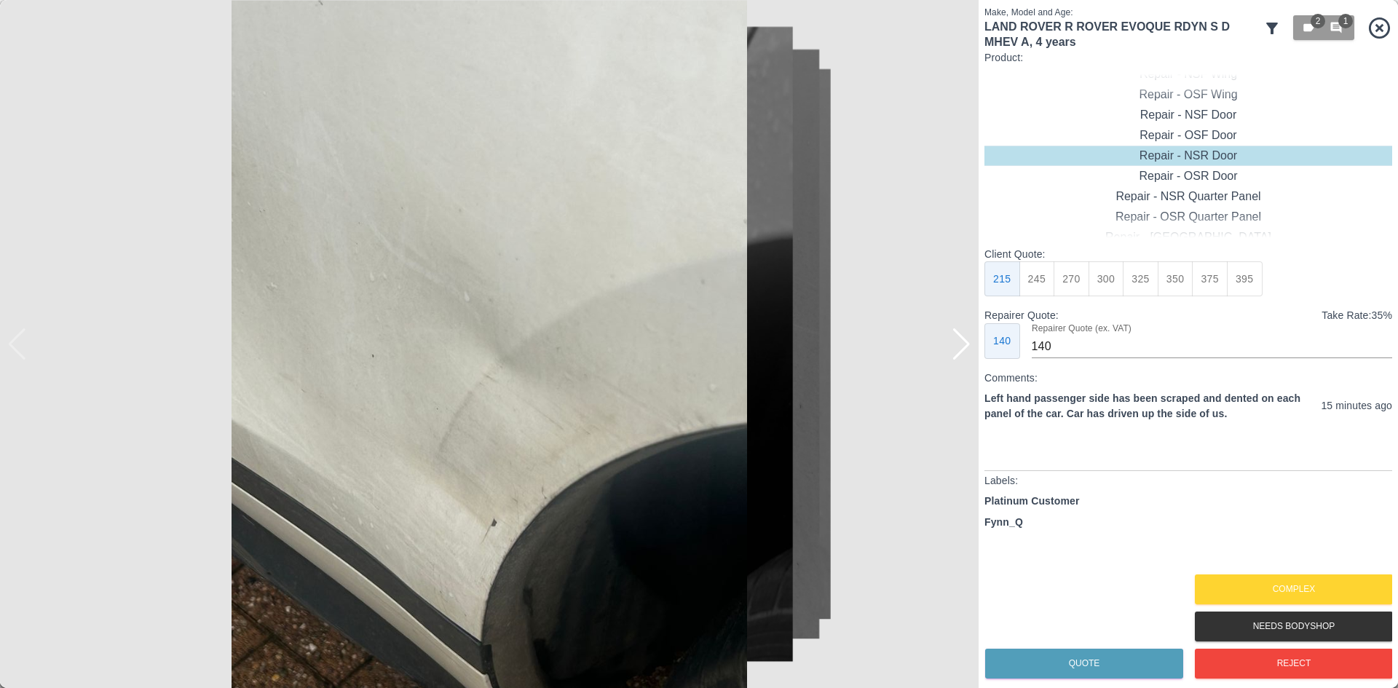
click at [955, 340] on div at bounding box center [962, 344] width 20 height 32
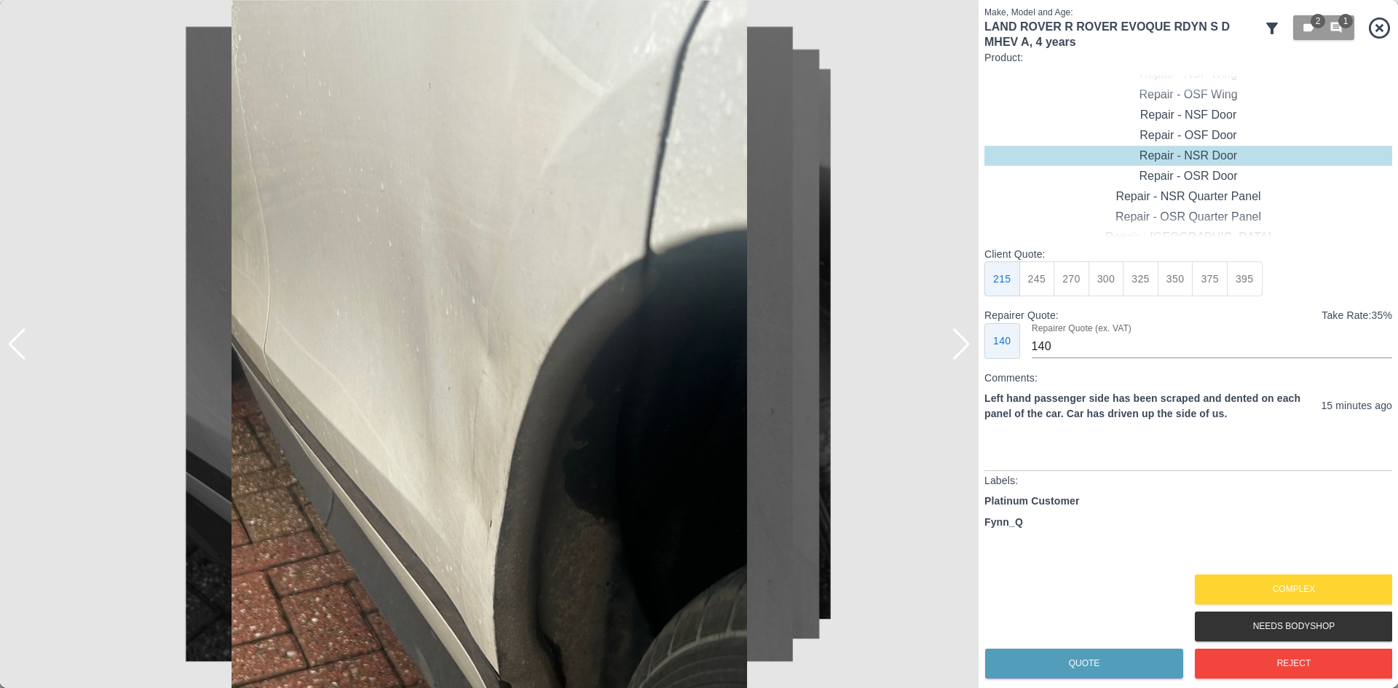
click at [955, 340] on div at bounding box center [962, 344] width 20 height 32
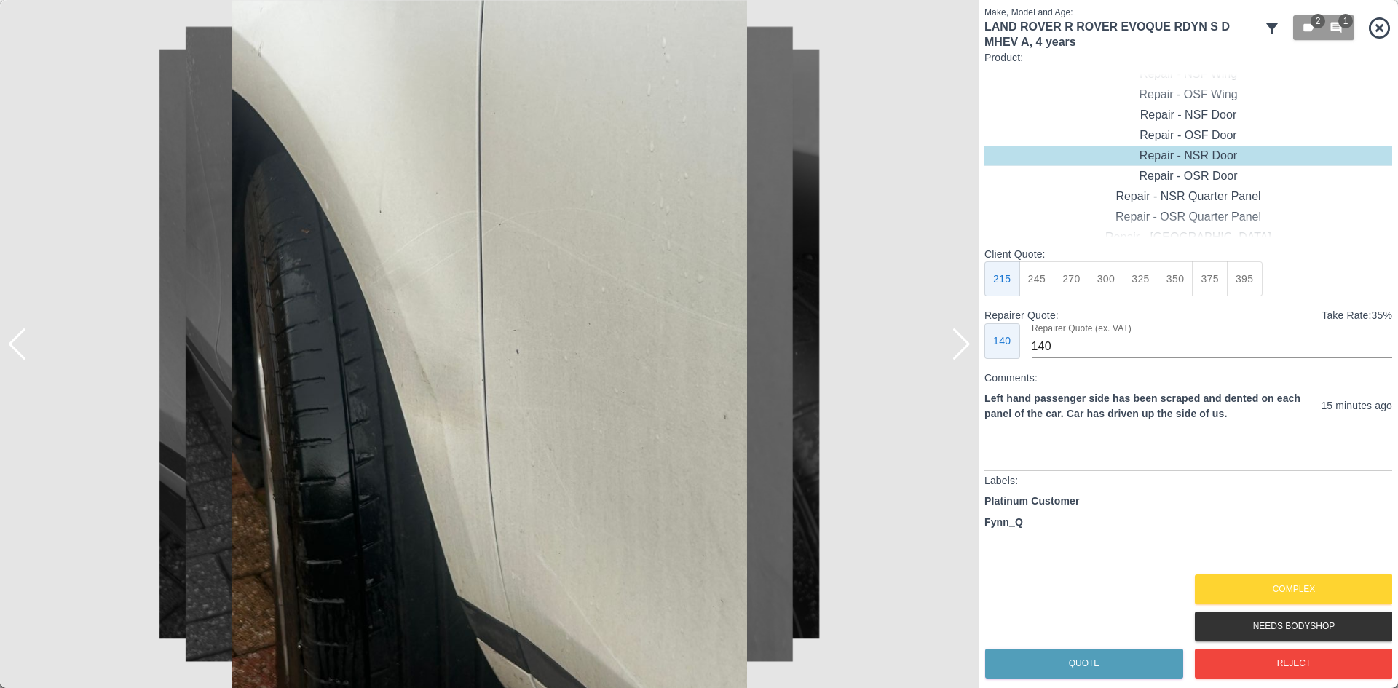
click at [955, 340] on div at bounding box center [962, 344] width 20 height 32
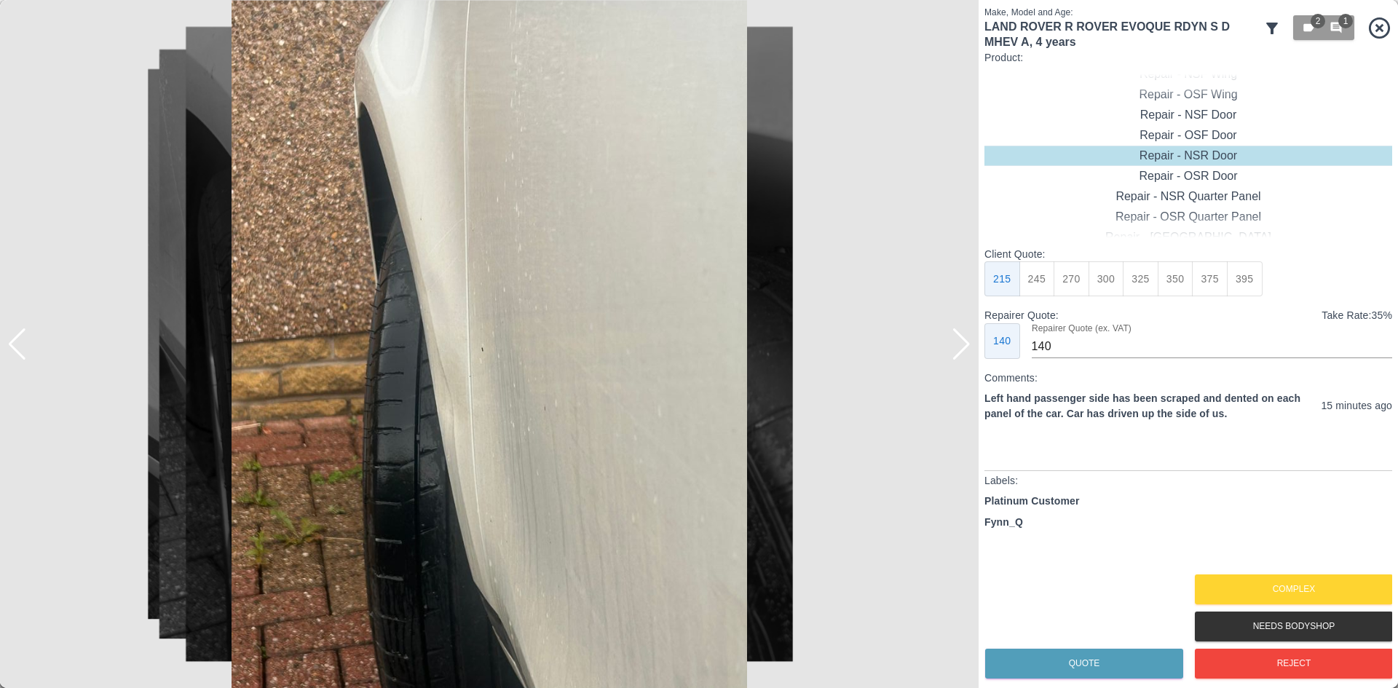
click at [955, 340] on div at bounding box center [962, 344] width 20 height 32
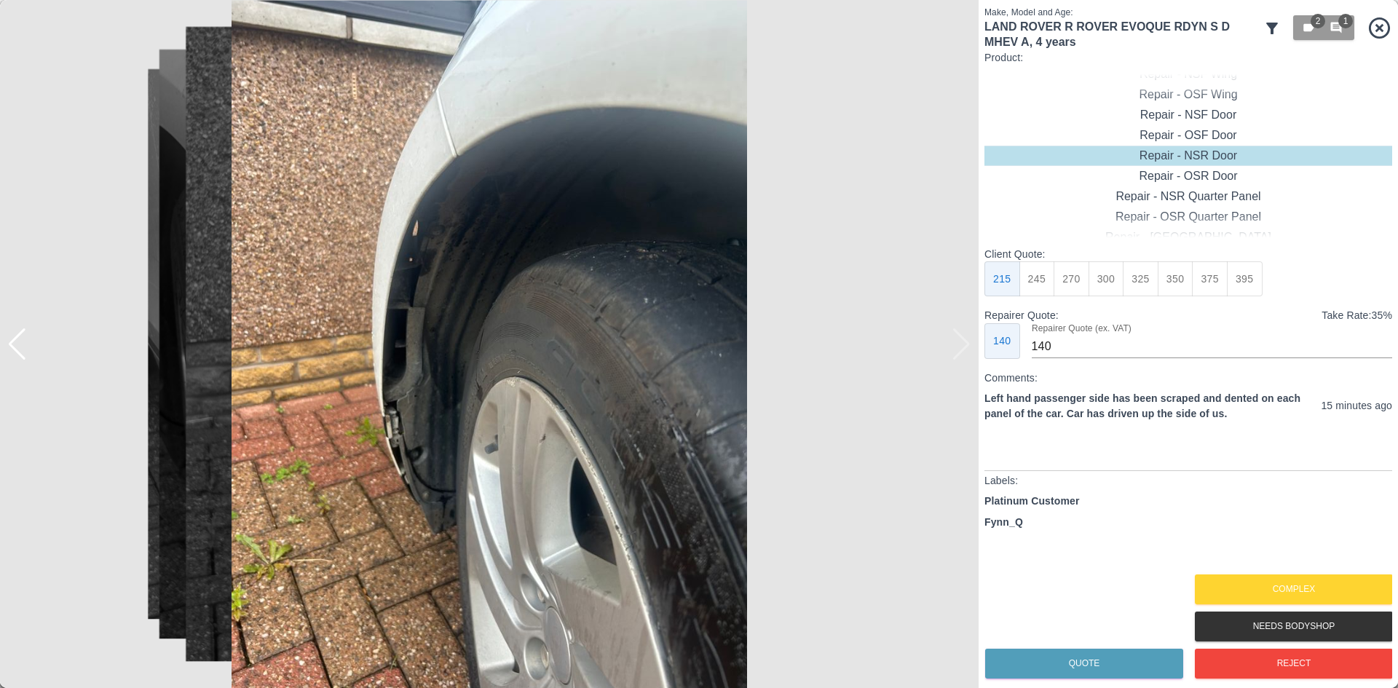
click at [955, 340] on img at bounding box center [489, 344] width 979 height 688
click at [1265, 577] on button "Complex" at bounding box center [1294, 590] width 198 height 30
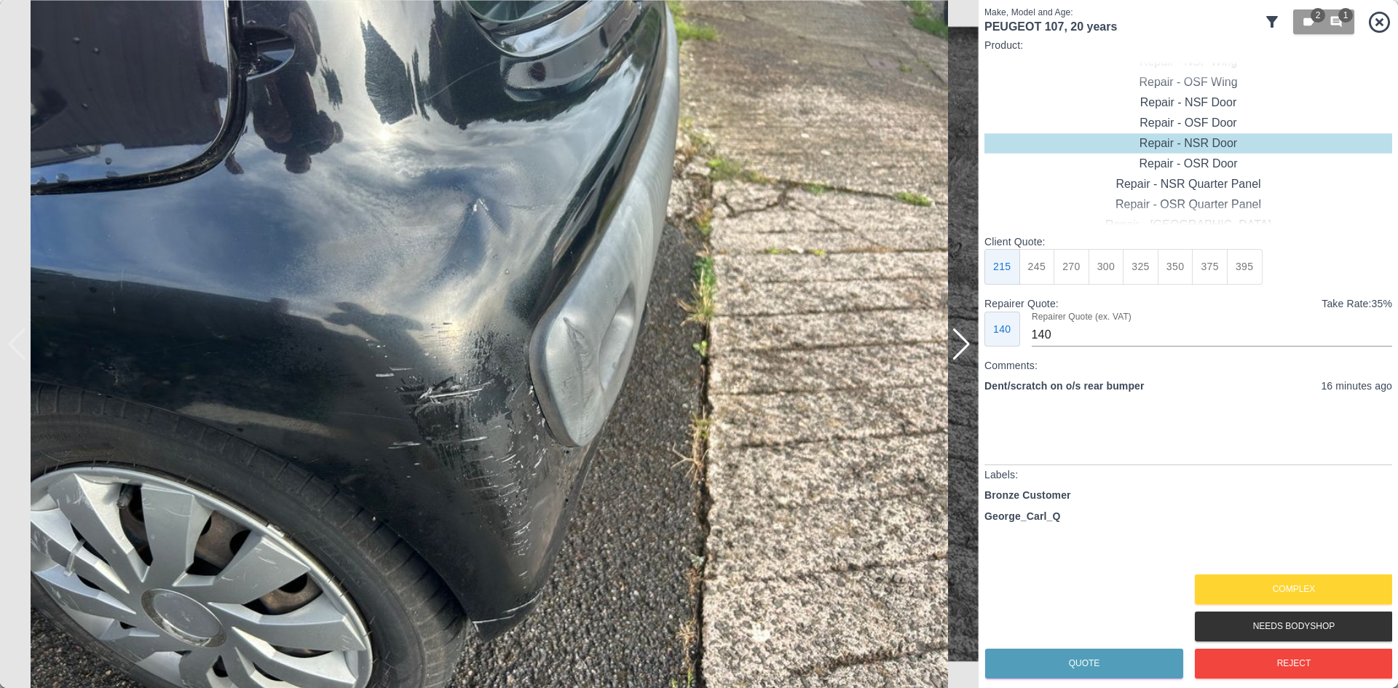
click at [953, 347] on div at bounding box center [962, 344] width 20 height 32
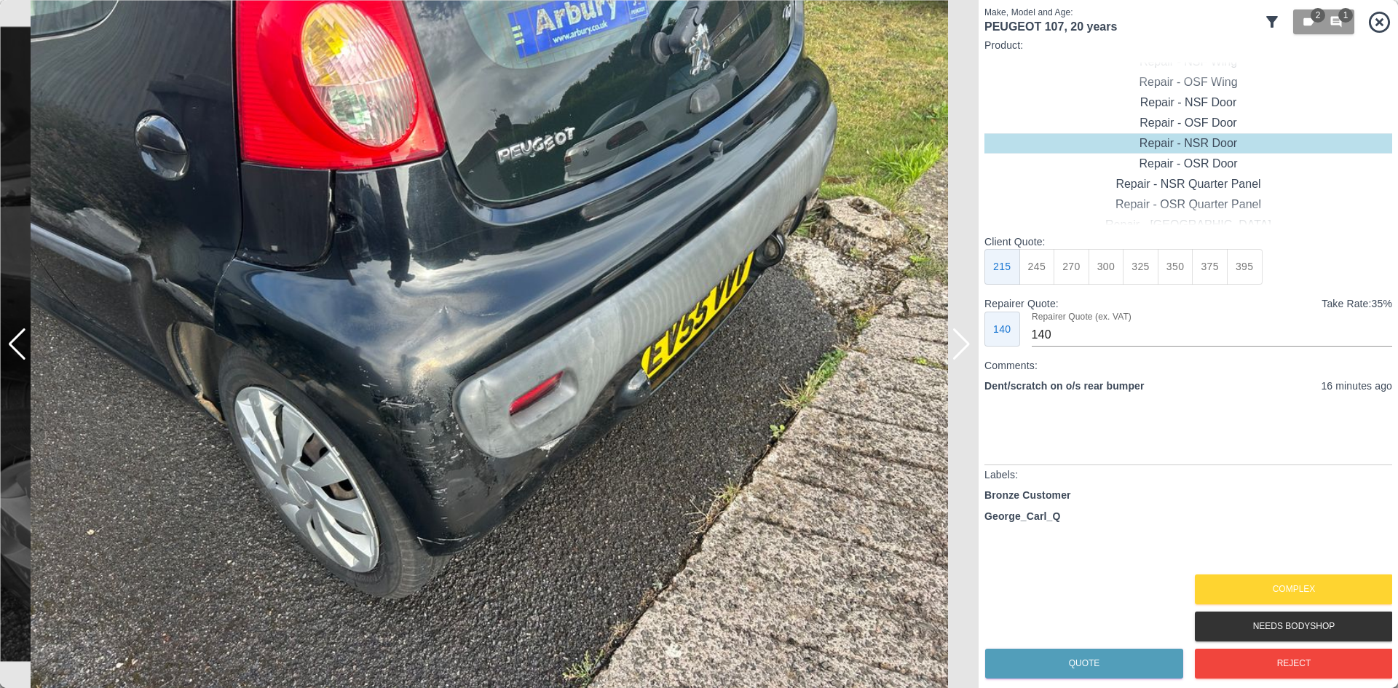
click at [953, 347] on div at bounding box center [962, 344] width 20 height 32
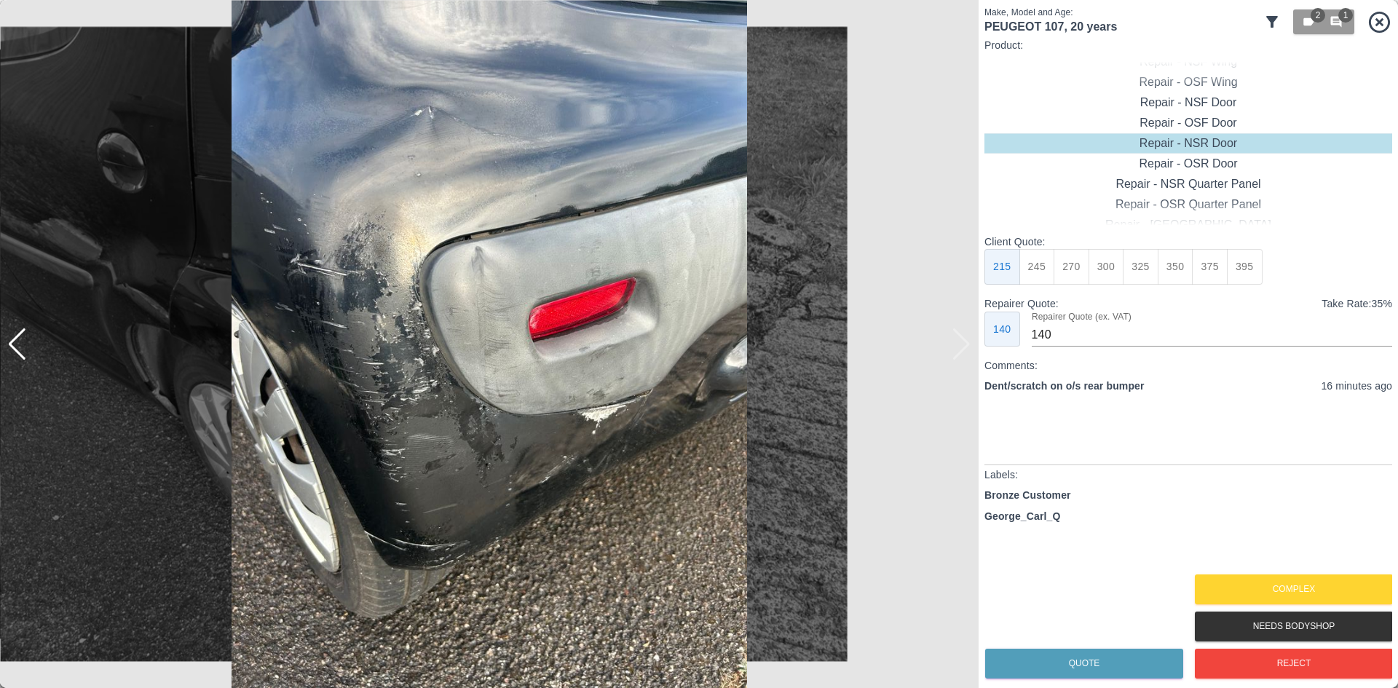
click at [953, 347] on img at bounding box center [489, 344] width 979 height 688
click at [1221, 87] on div "Repair - Rear Bumper Corner" at bounding box center [1189, 82] width 408 height 20
click at [1182, 251] on button "295" at bounding box center [1176, 267] width 36 height 36
type input "180"
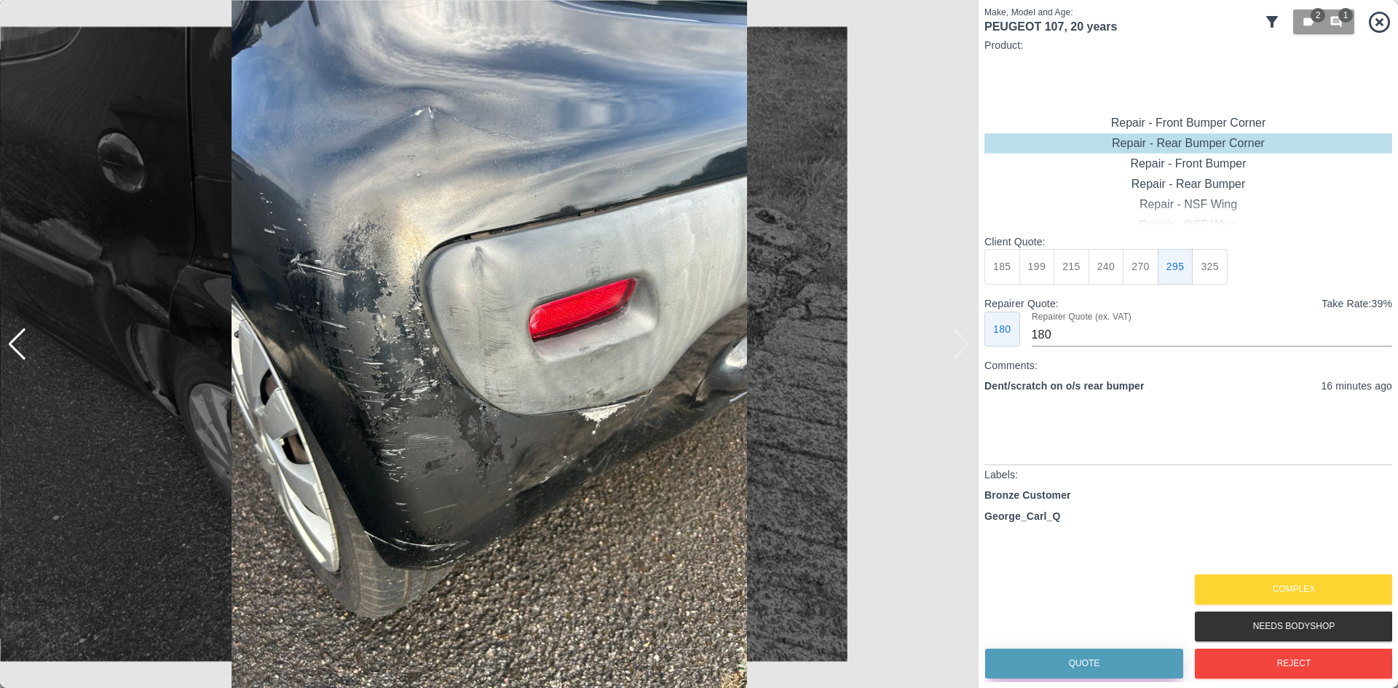
click at [1052, 662] on button "Quote" at bounding box center [1084, 664] width 198 height 30
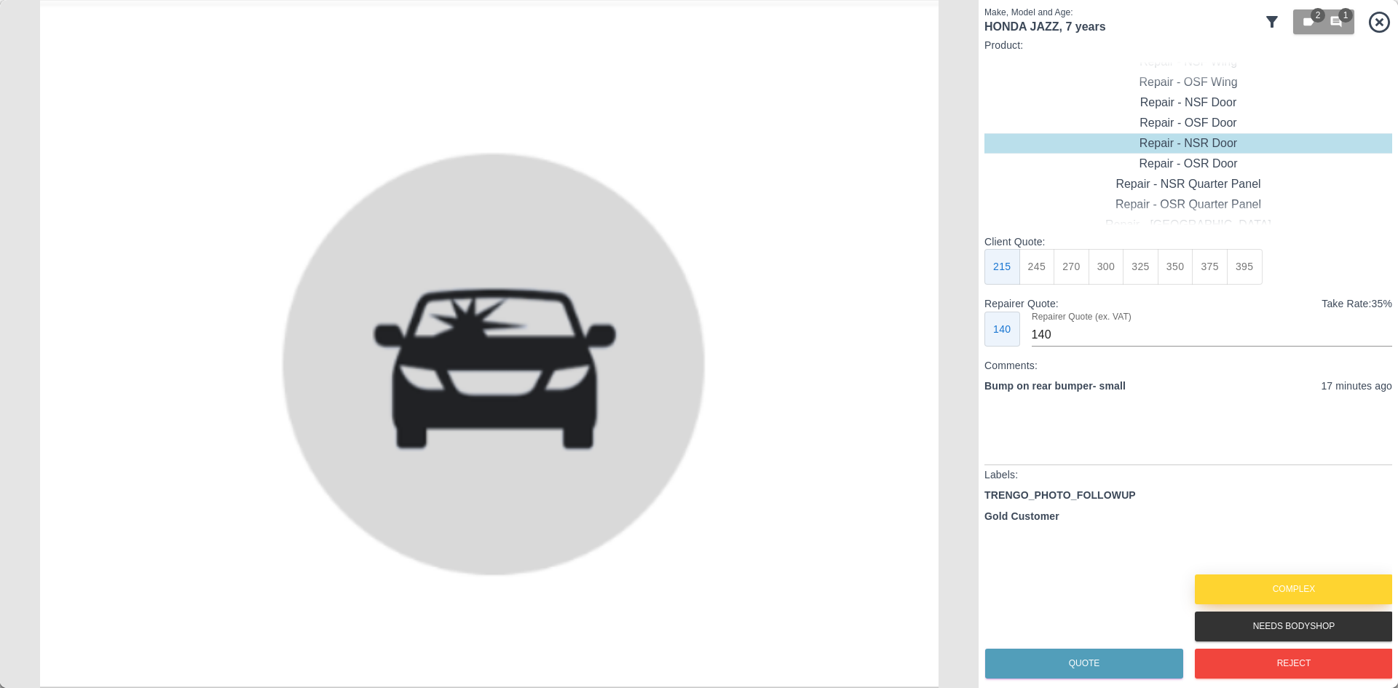
click at [1264, 590] on button "Complex" at bounding box center [1294, 590] width 198 height 30
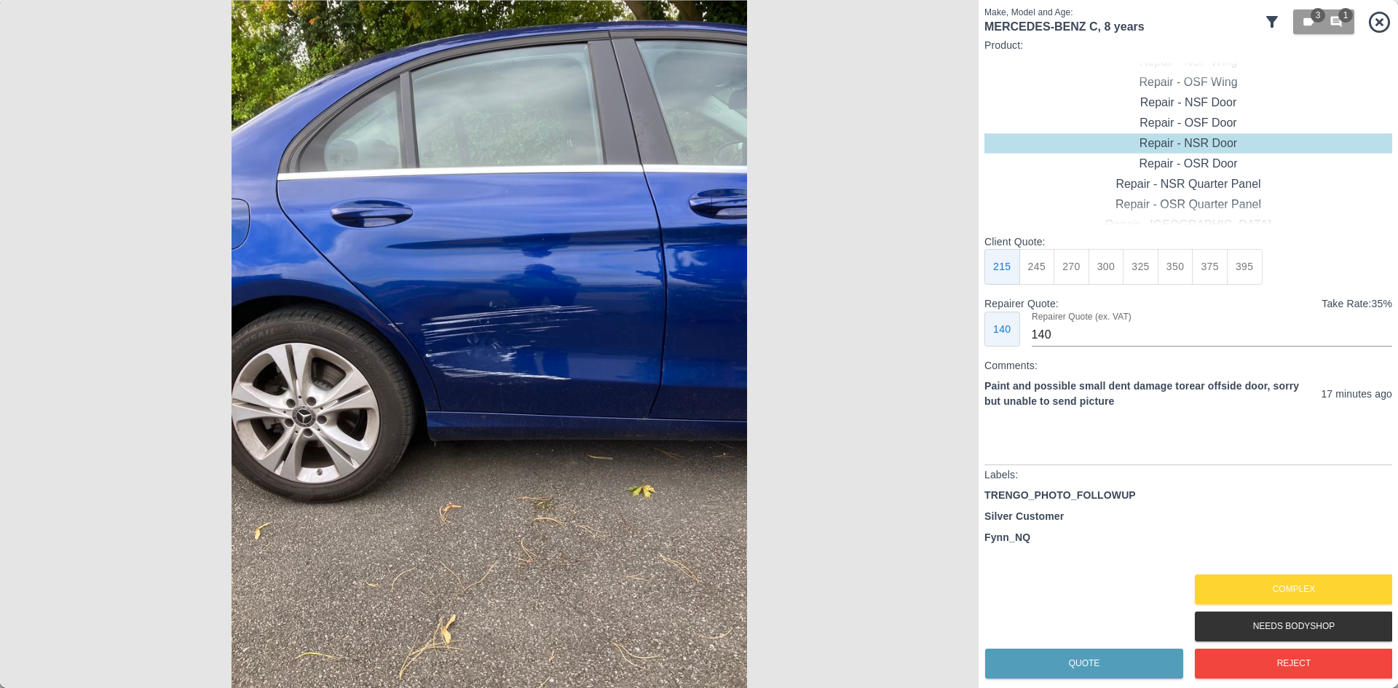
click at [950, 334] on img at bounding box center [489, 344] width 979 height 688
click at [460, 325] on img at bounding box center [489, 344] width 979 height 688
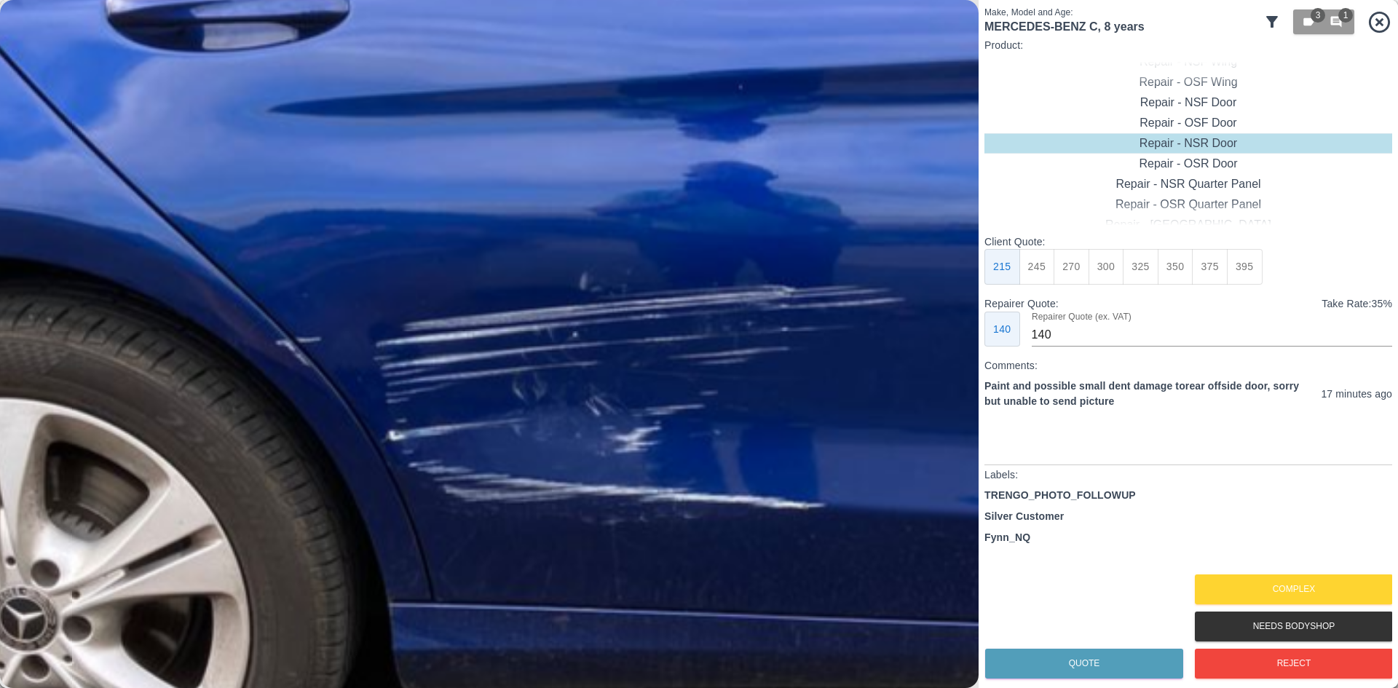
click at [460, 325] on img at bounding box center [579, 402] width 2936 height 2065
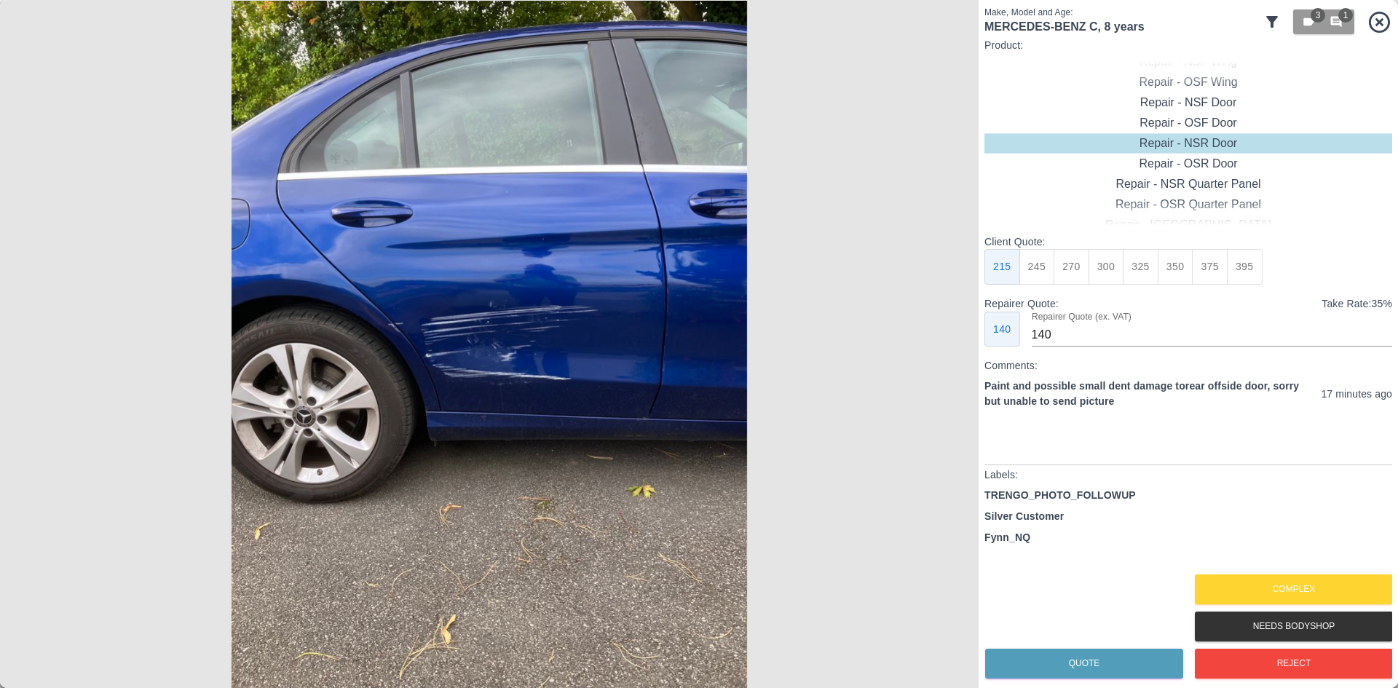
click at [1223, 570] on div "TRENGO_PHOTO_FOLLOWUP Silver Customer Fynn_NQ" at bounding box center [1189, 529] width 408 height 83
click at [1230, 584] on button "Complex" at bounding box center [1294, 590] width 198 height 30
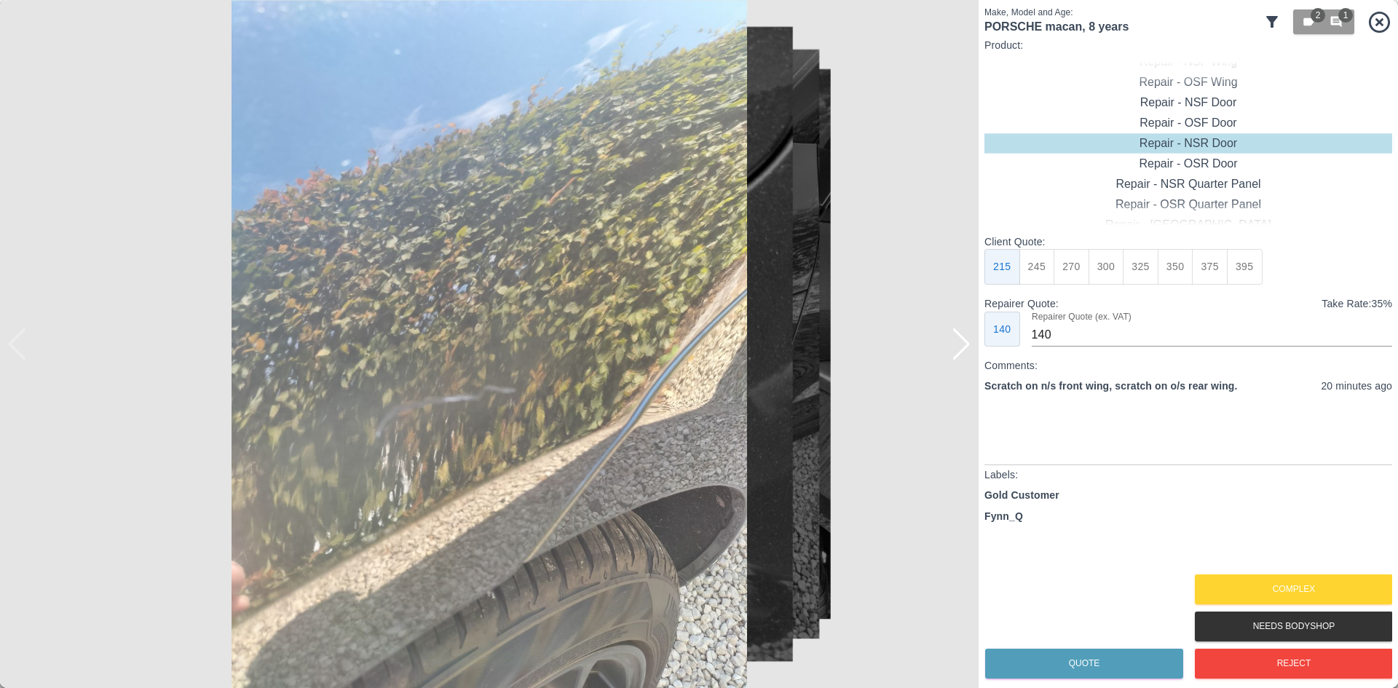
click at [955, 351] on div at bounding box center [962, 344] width 20 height 32
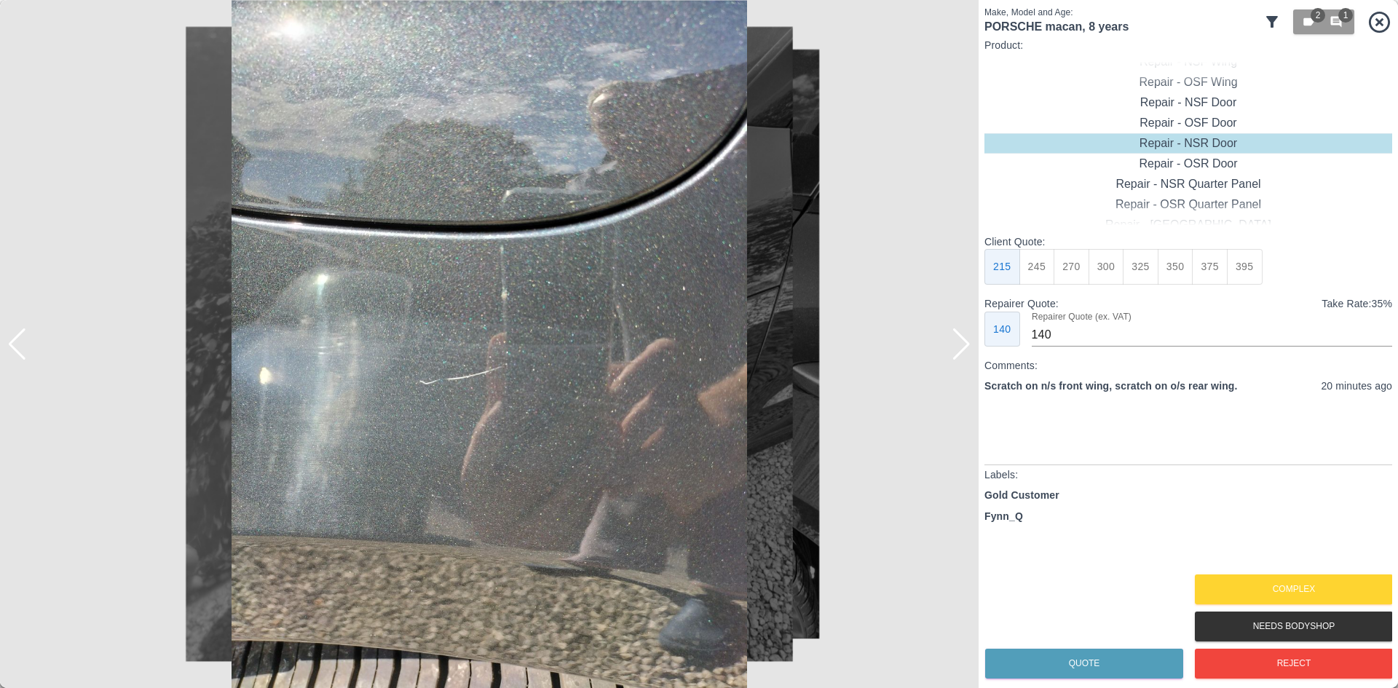
click at [955, 351] on div at bounding box center [962, 344] width 20 height 32
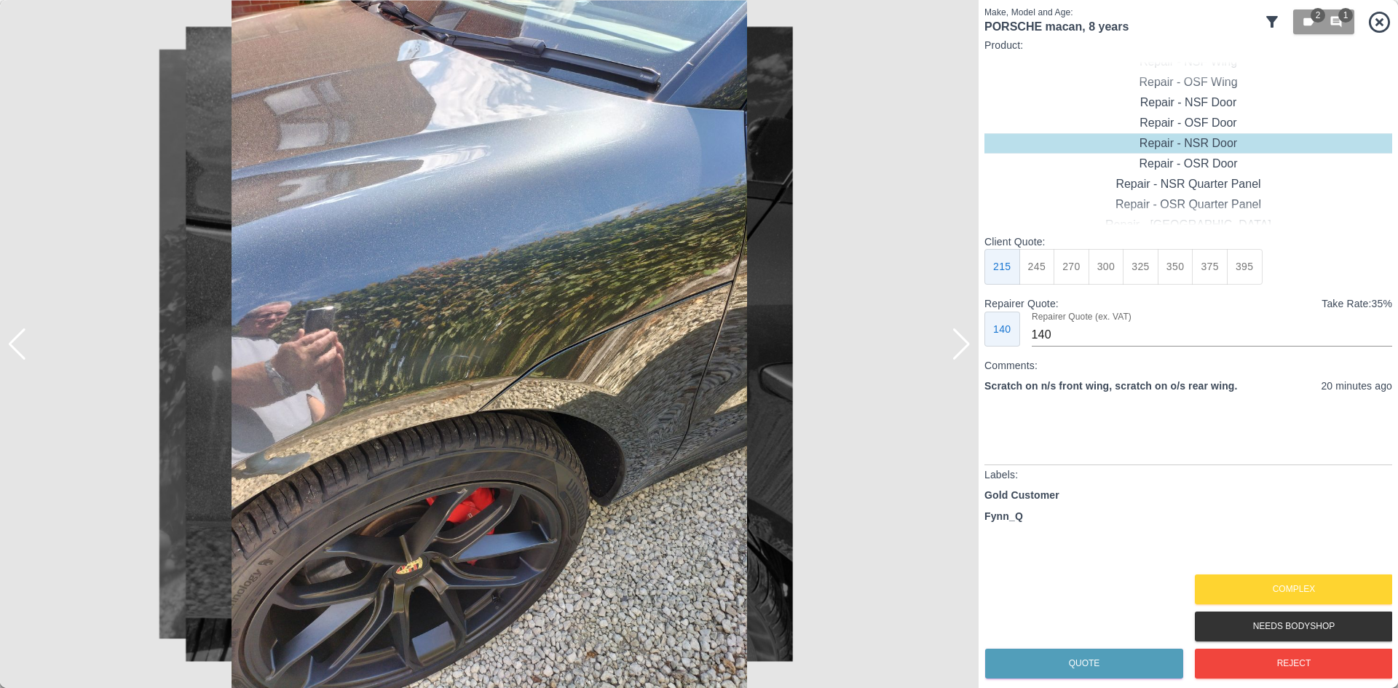
click at [955, 351] on div at bounding box center [962, 344] width 20 height 32
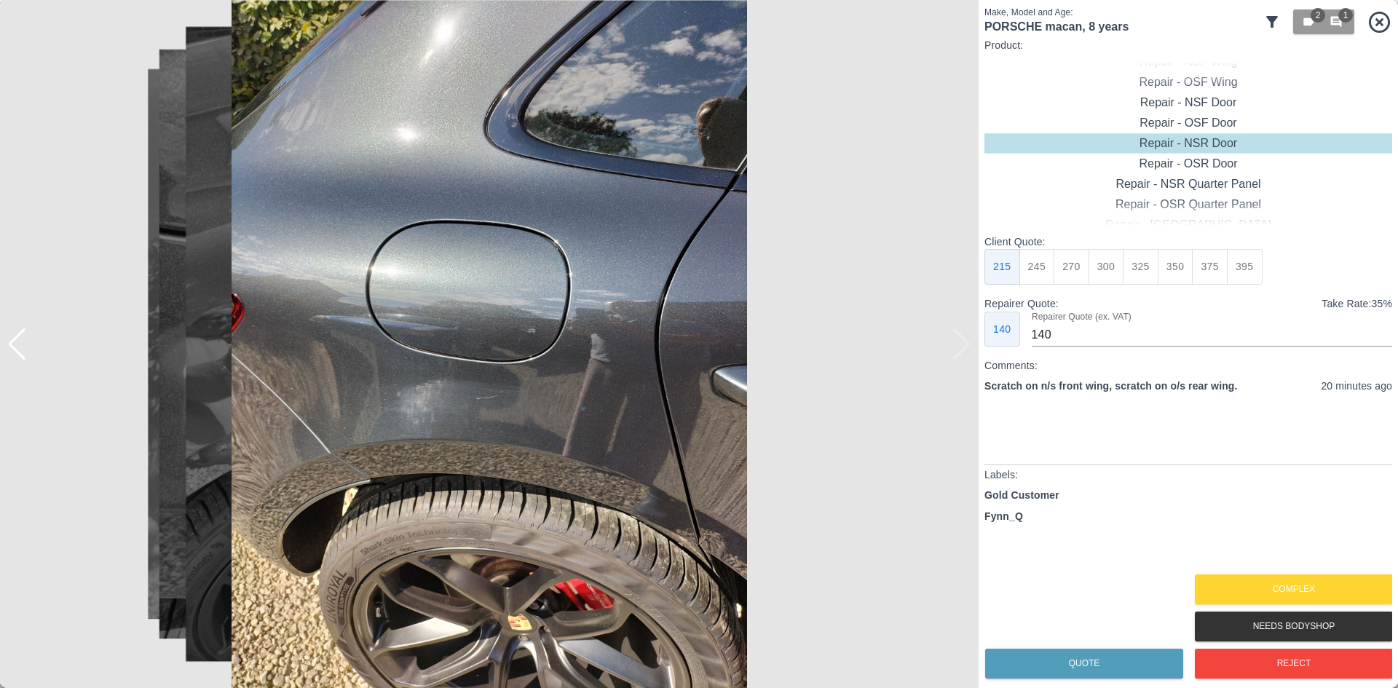
click at [955, 351] on img at bounding box center [489, 344] width 979 height 688
click at [1315, 583] on button "Complex" at bounding box center [1294, 590] width 198 height 30
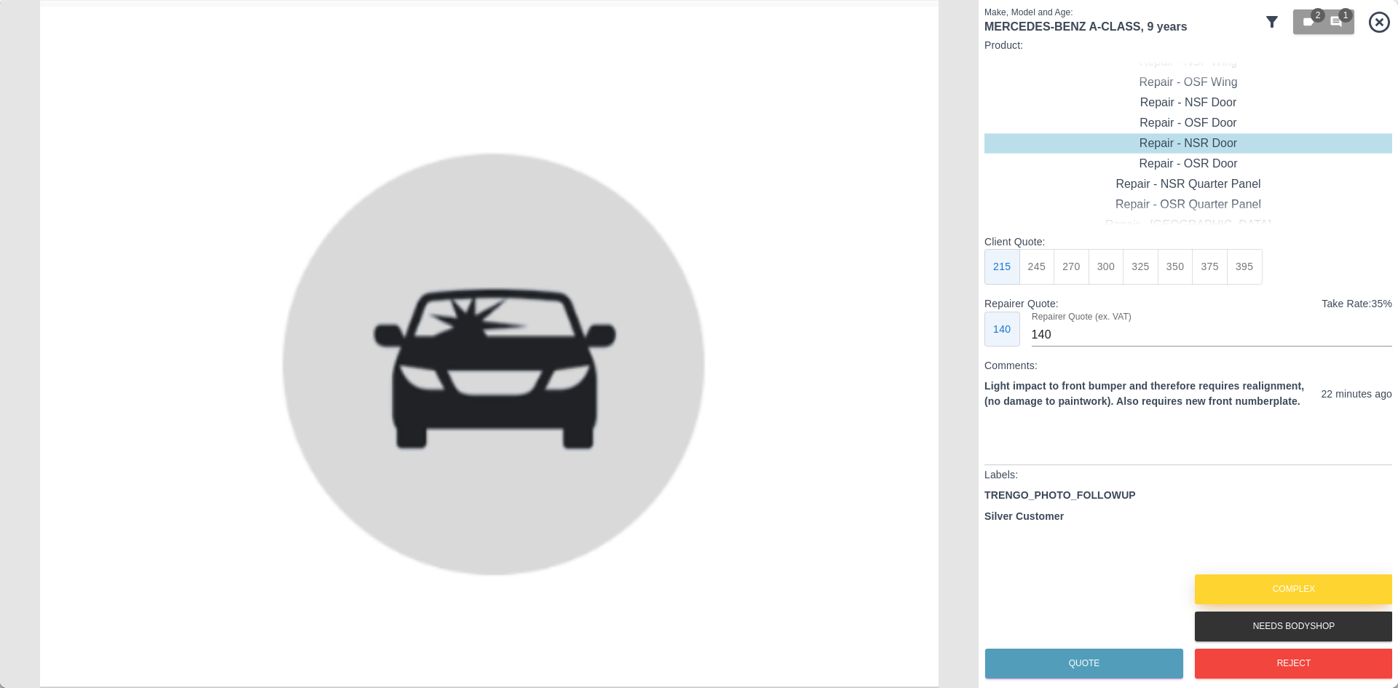
click at [1233, 595] on button "Complex" at bounding box center [1294, 590] width 198 height 30
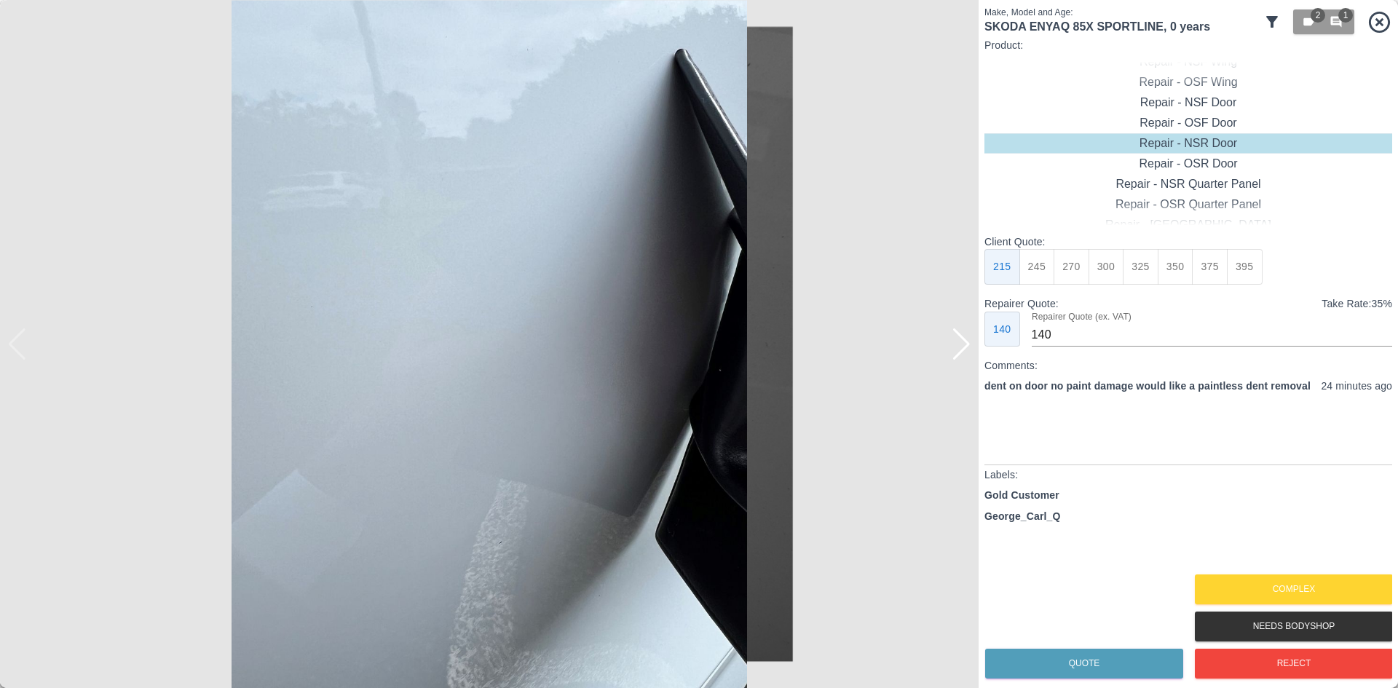
click at [964, 350] on div at bounding box center [962, 344] width 20 height 32
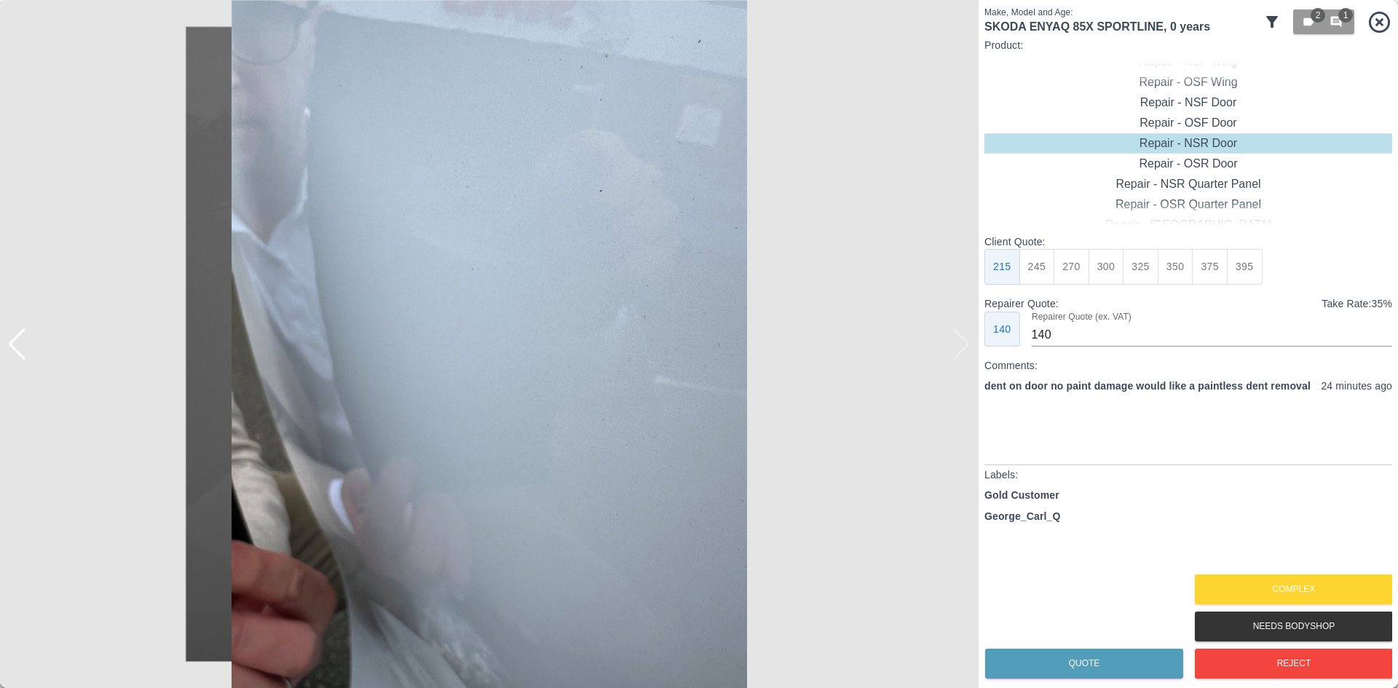
click at [964, 350] on img at bounding box center [489, 344] width 979 height 688
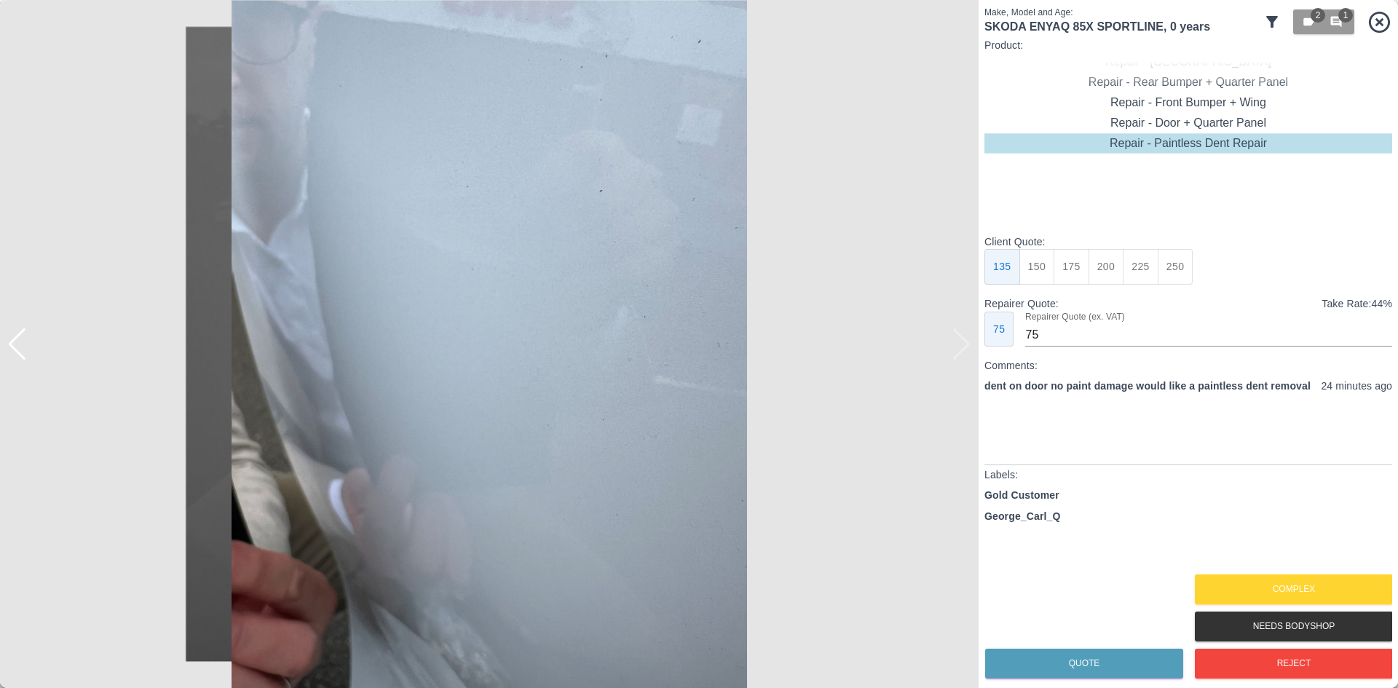
click at [1068, 270] on button "175" at bounding box center [1072, 267] width 36 height 36
type input "95"
click at [1094, 668] on button "Quote" at bounding box center [1084, 664] width 198 height 30
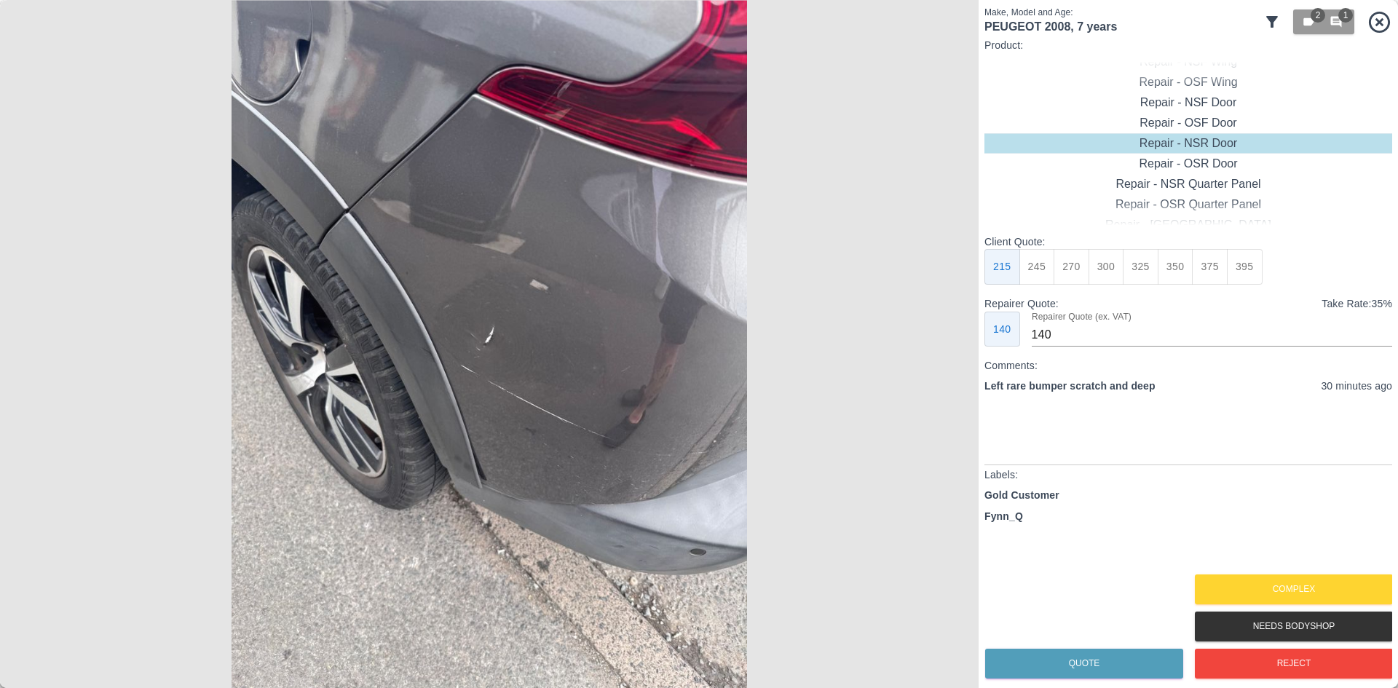
click at [476, 334] on img at bounding box center [489, 344] width 979 height 688
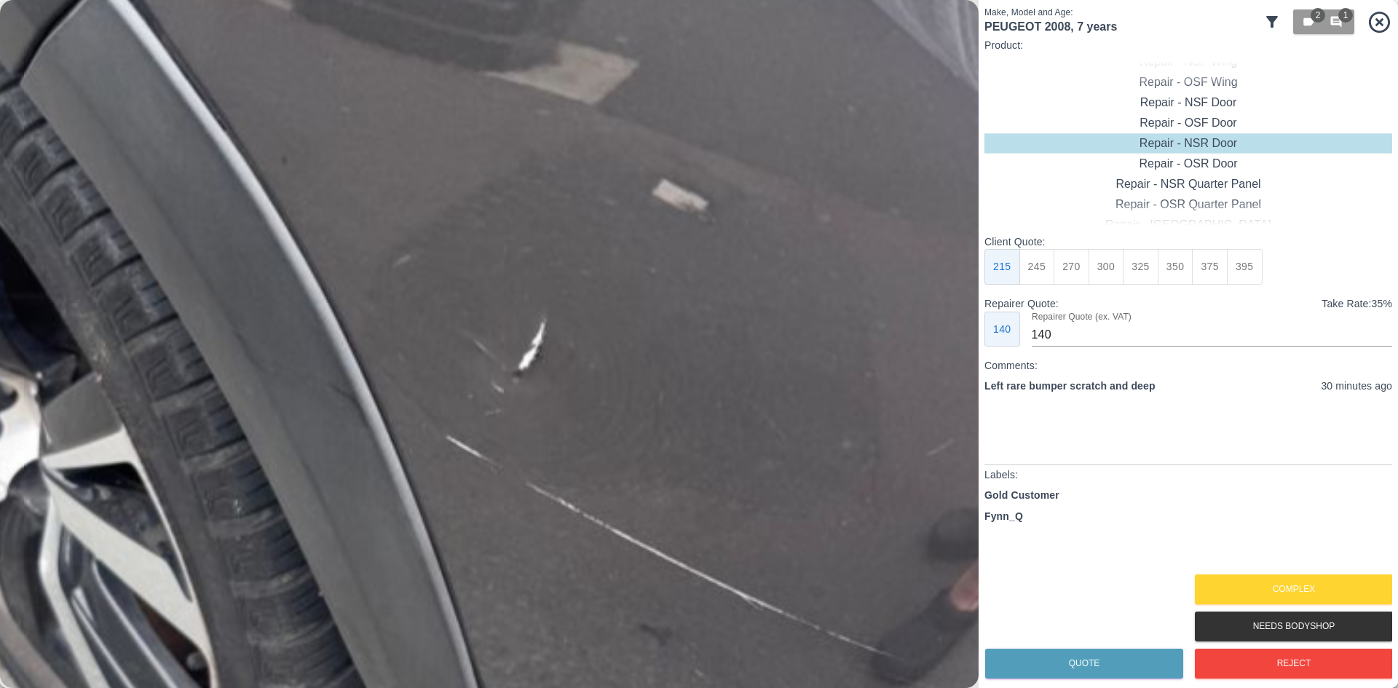
click at [575, 415] on img at bounding box center [531, 374] width 2936 height 2065
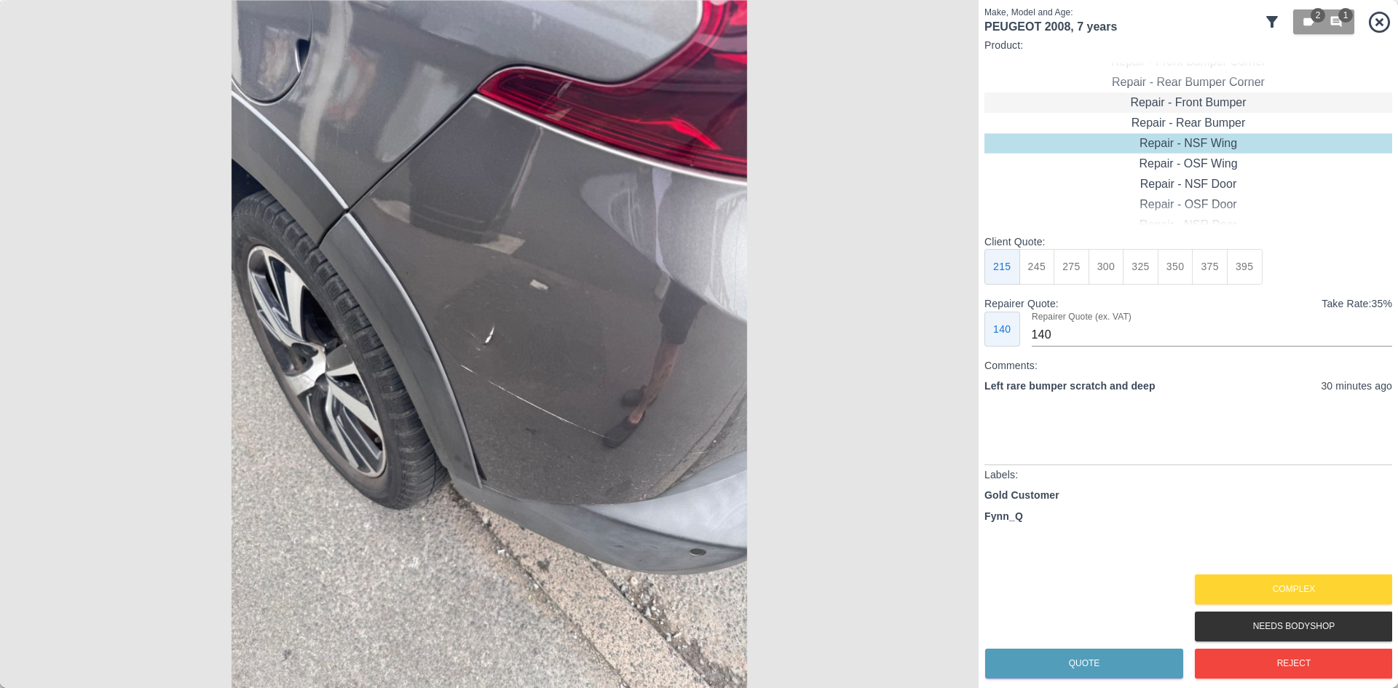
click at [1156, 92] on div "Repair - Front Bumper" at bounding box center [1189, 102] width 408 height 20
click at [1028, 267] on button "310" at bounding box center [1038, 267] width 36 height 36
click at [1187, 122] on div "Repair - Rear Bumper Corner" at bounding box center [1189, 123] width 408 height 20
click at [1098, 263] on button "240" at bounding box center [1107, 267] width 36 height 36
type input "150"
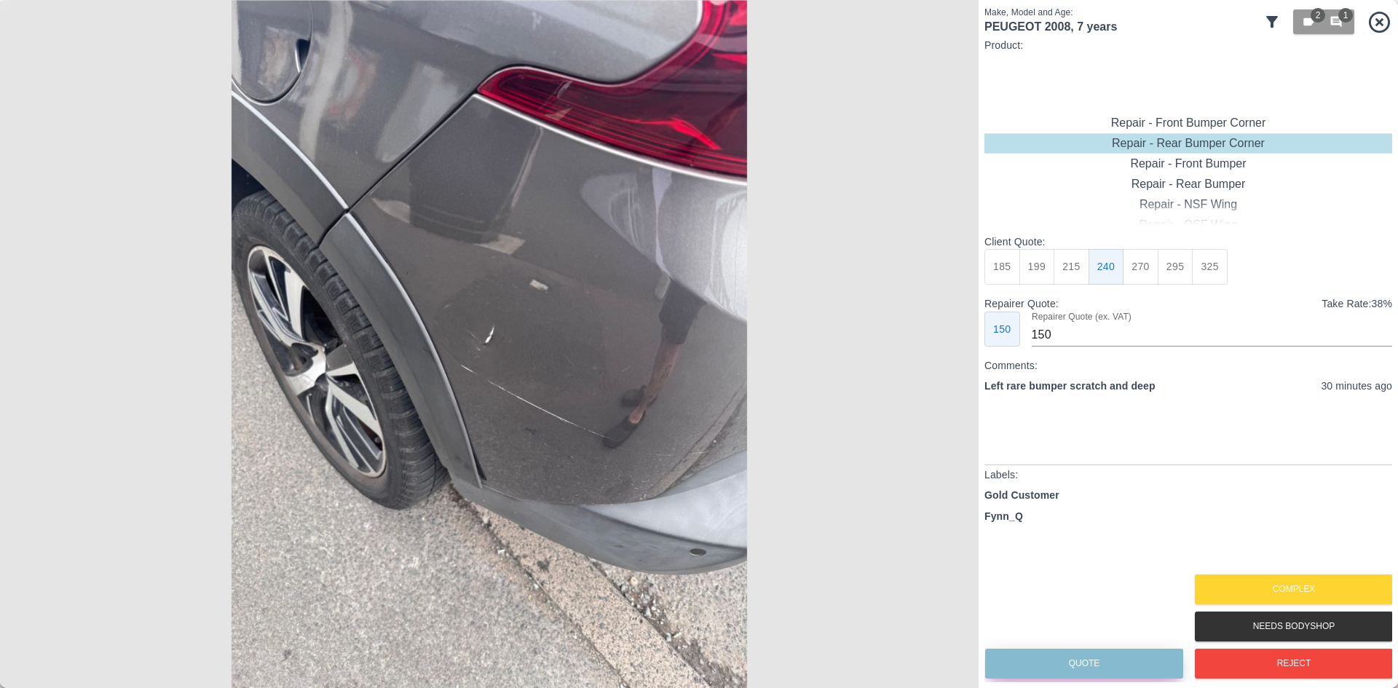
click at [1082, 669] on button "Quote" at bounding box center [1084, 664] width 198 height 30
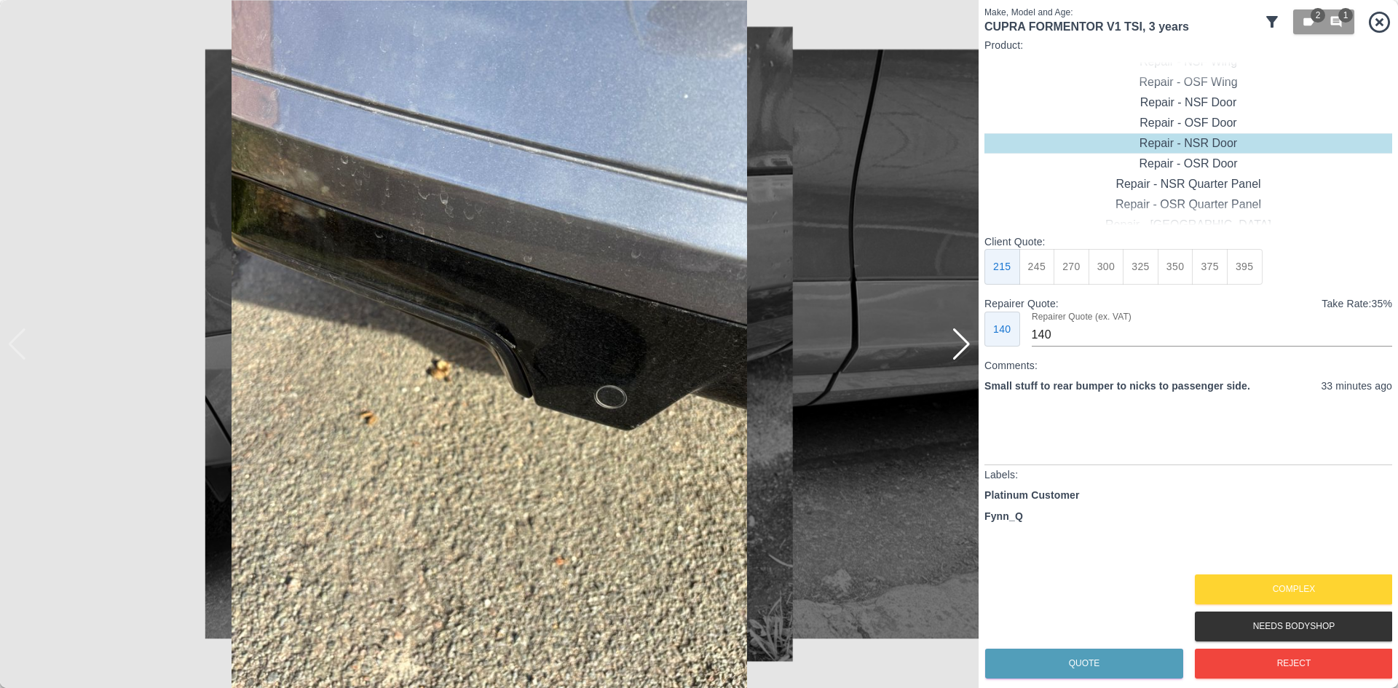
click at [950, 336] on img at bounding box center [489, 344] width 979 height 688
click at [962, 342] on div at bounding box center [962, 344] width 20 height 32
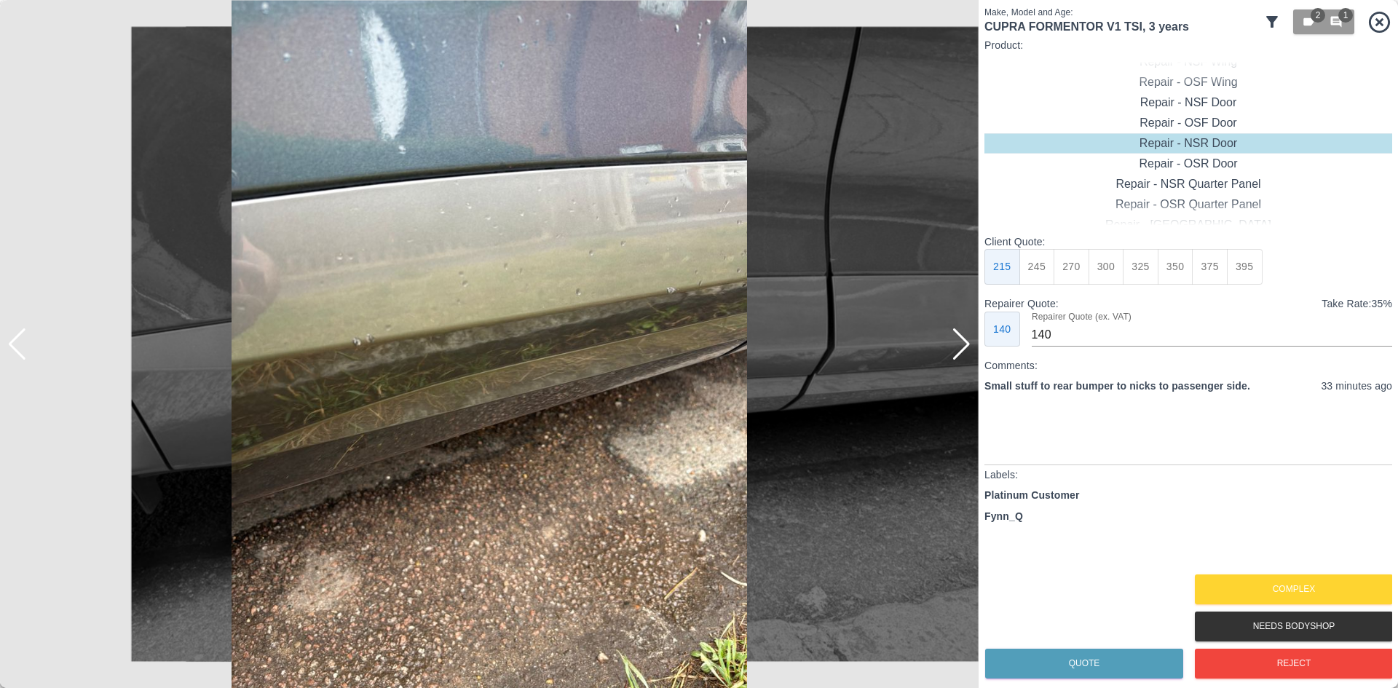
click at [962, 342] on div at bounding box center [962, 344] width 20 height 32
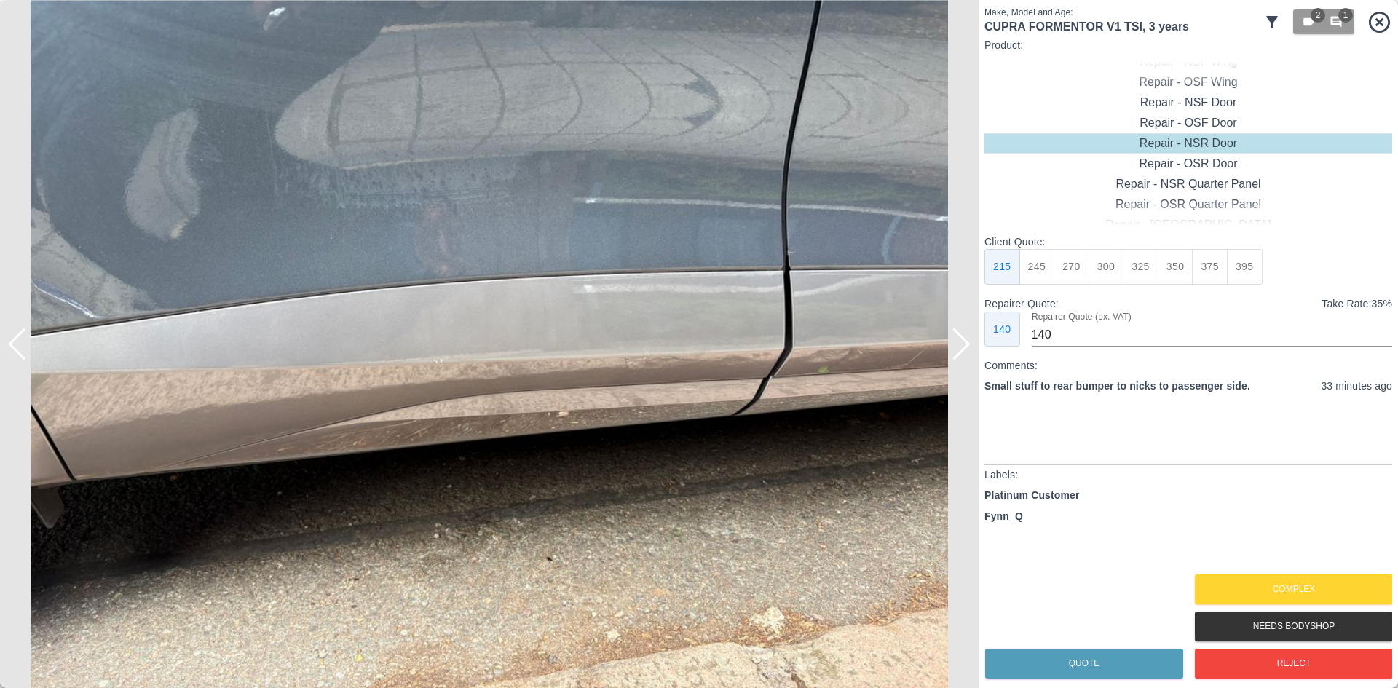
click at [962, 342] on div at bounding box center [962, 344] width 20 height 32
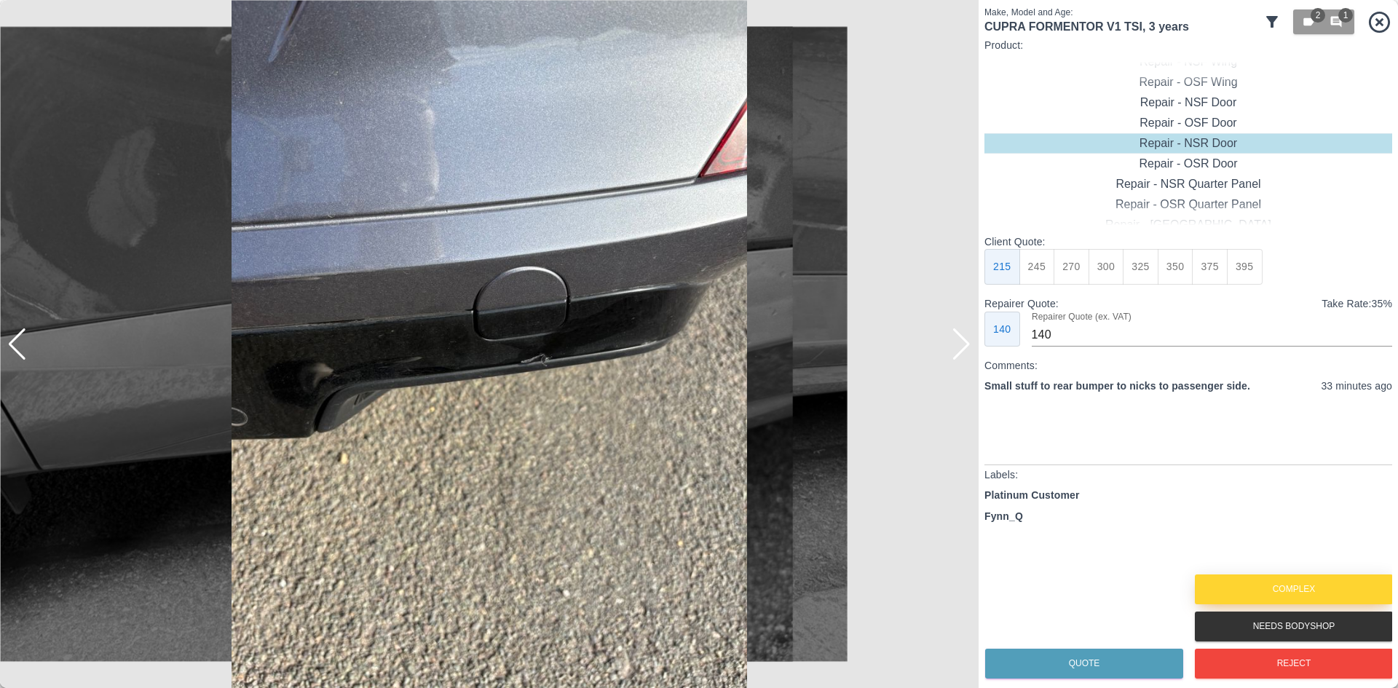
click at [1272, 577] on button "Complex" at bounding box center [1294, 590] width 198 height 30
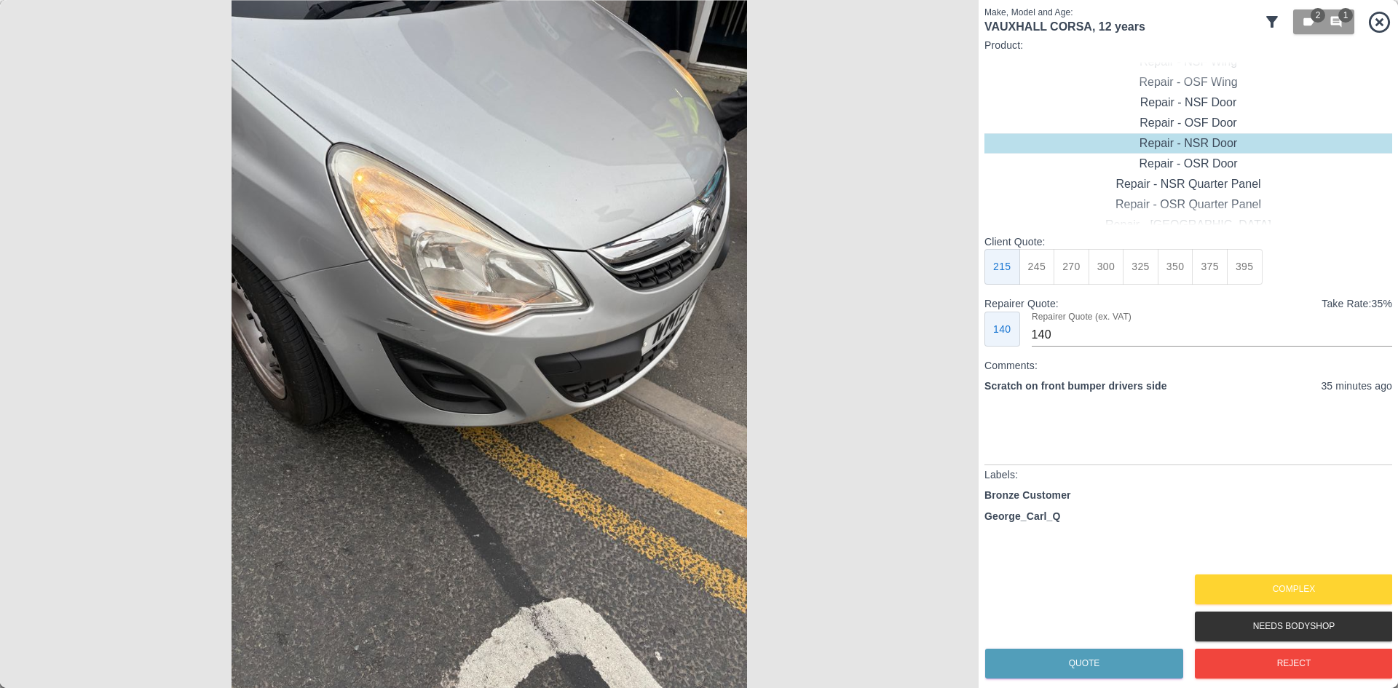
click at [495, 350] on img at bounding box center [489, 344] width 979 height 688
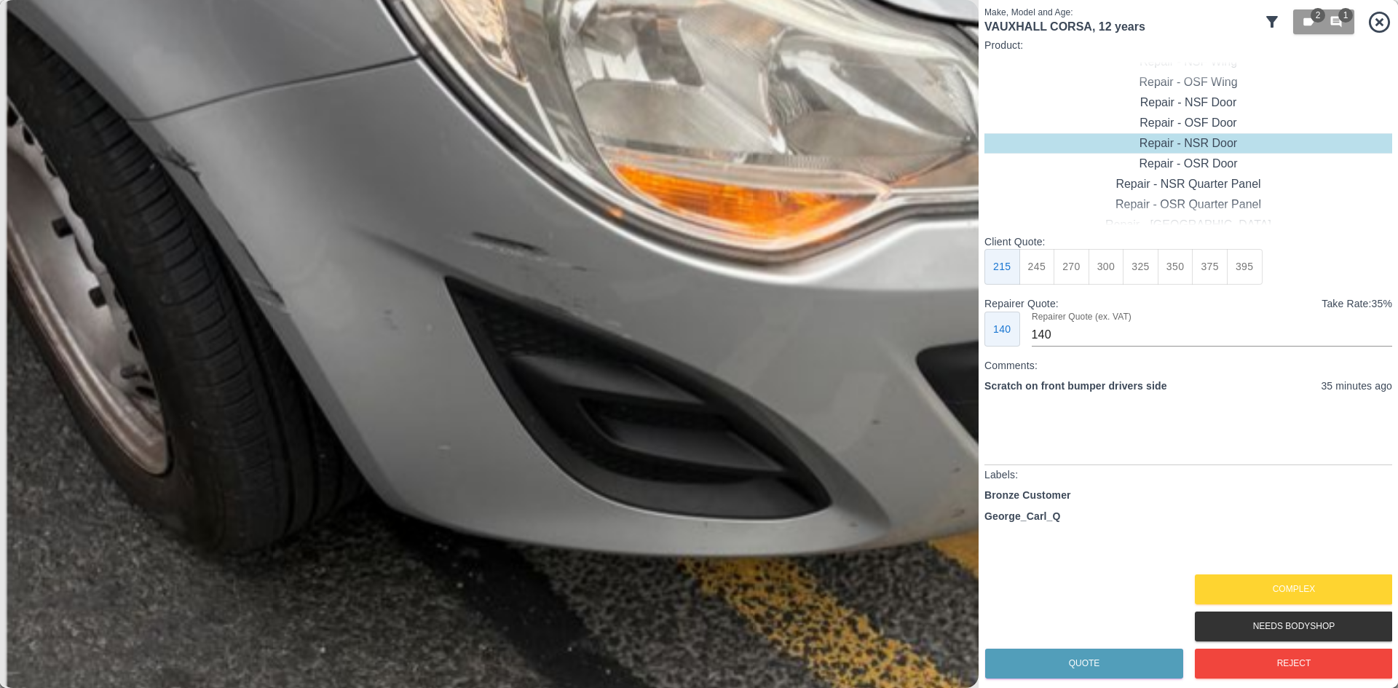
click at [666, 365] on img at bounding box center [780, 310] width 2936 height 2065
click at [666, 364] on img at bounding box center [780, 310] width 2936 height 2065
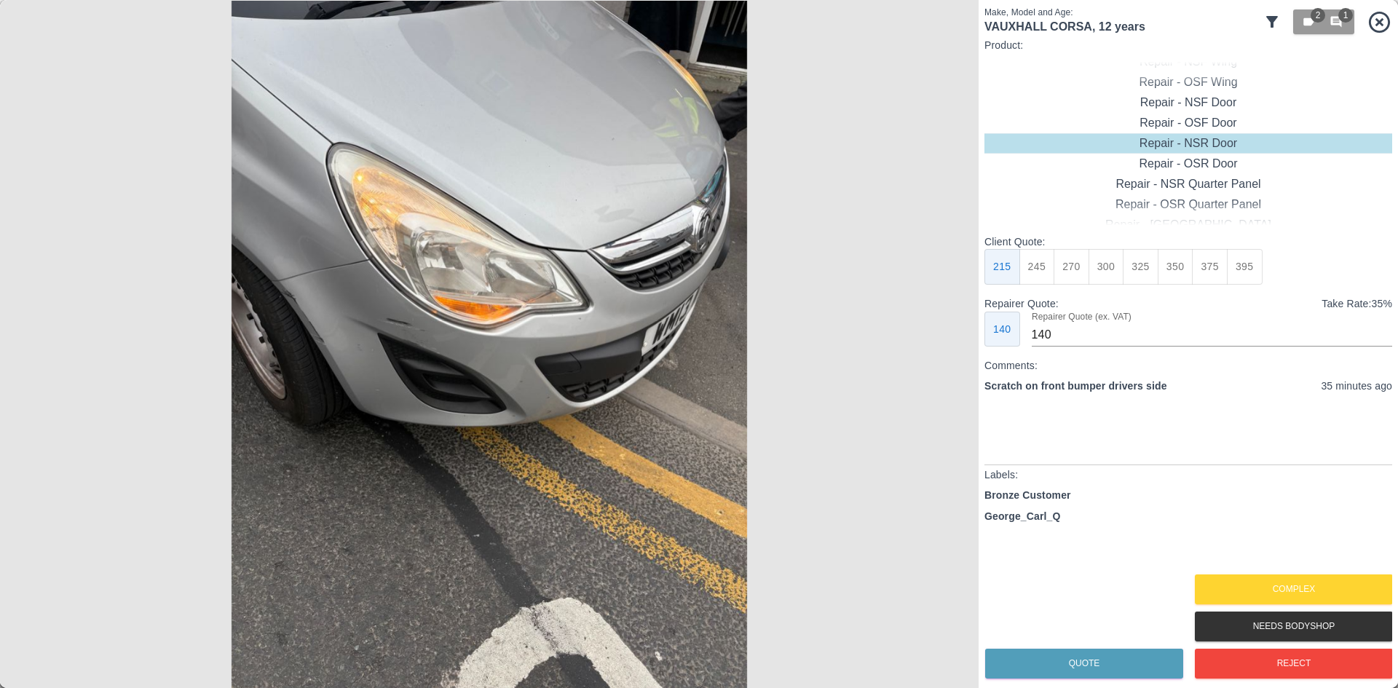
click at [666, 364] on img at bounding box center [489, 344] width 979 height 688
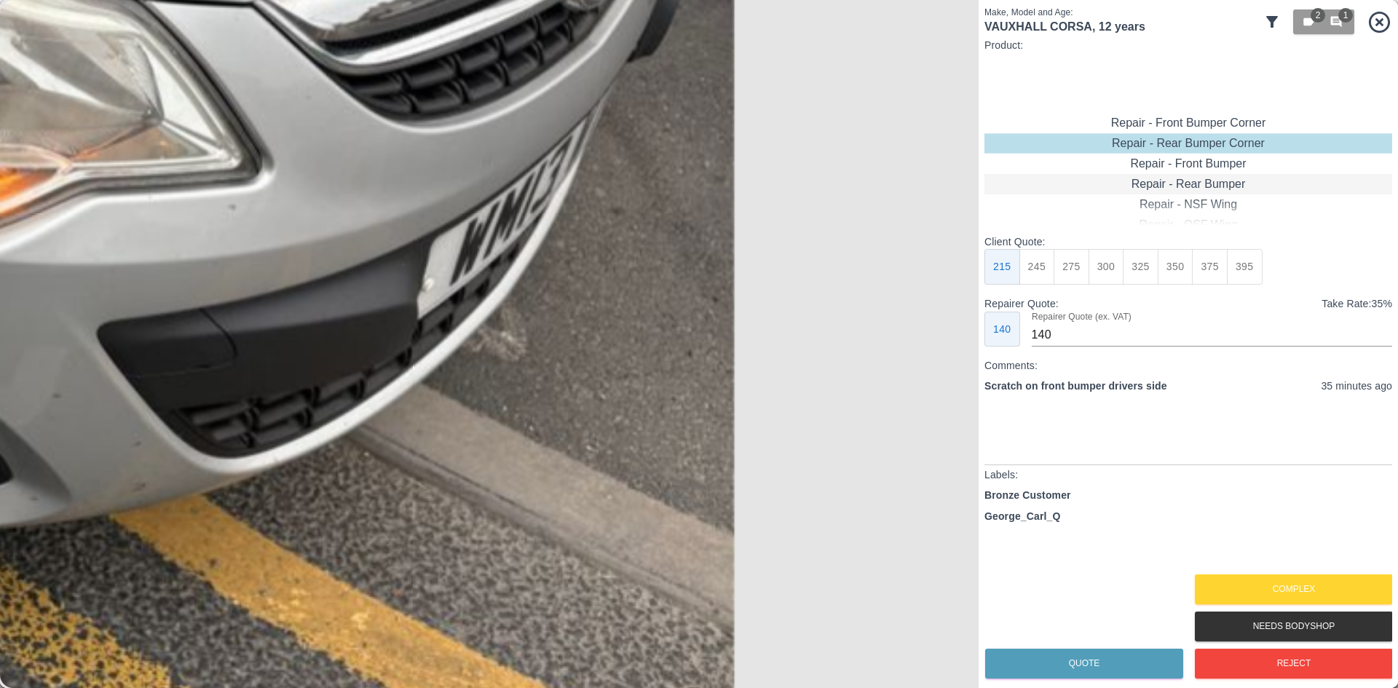
type input "120"
click at [1164, 123] on div "Repair - Front Bumper Corner" at bounding box center [1189, 123] width 408 height 20
click at [1038, 265] on button "199" at bounding box center [1038, 267] width 36 height 36
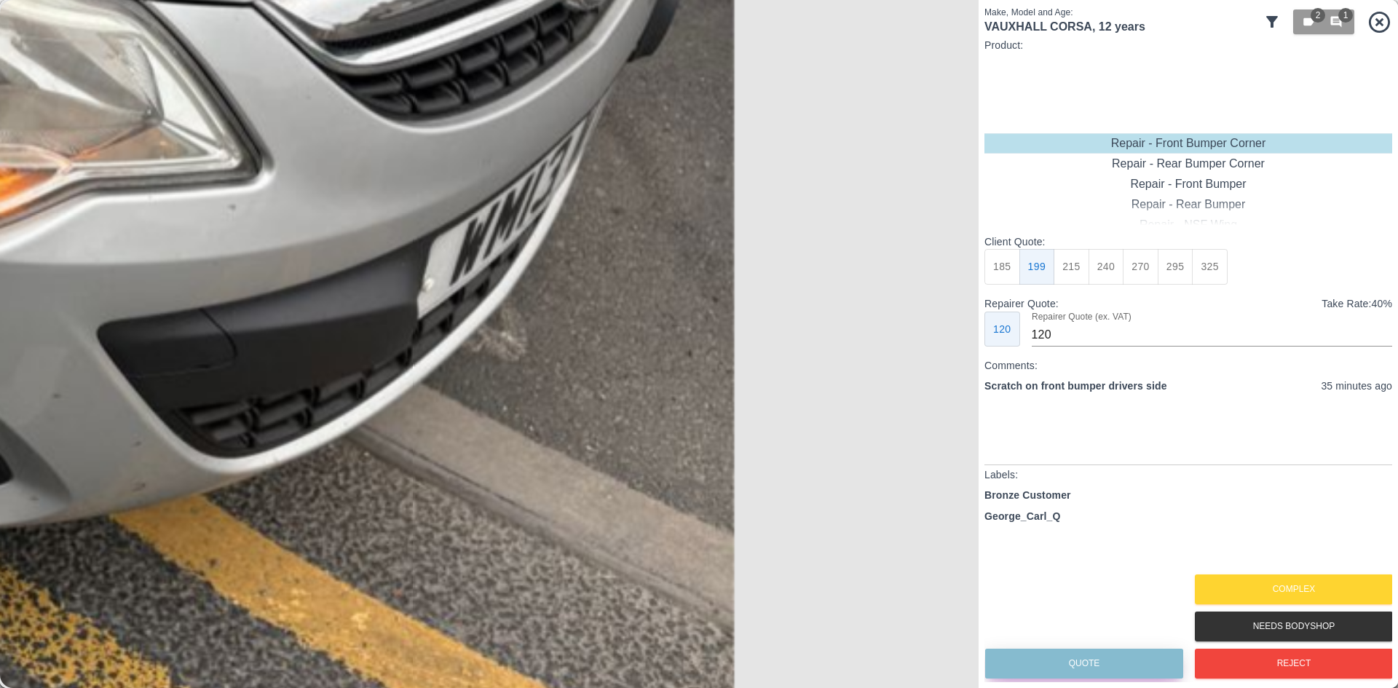
click at [1117, 667] on button "Quote" at bounding box center [1084, 664] width 198 height 30
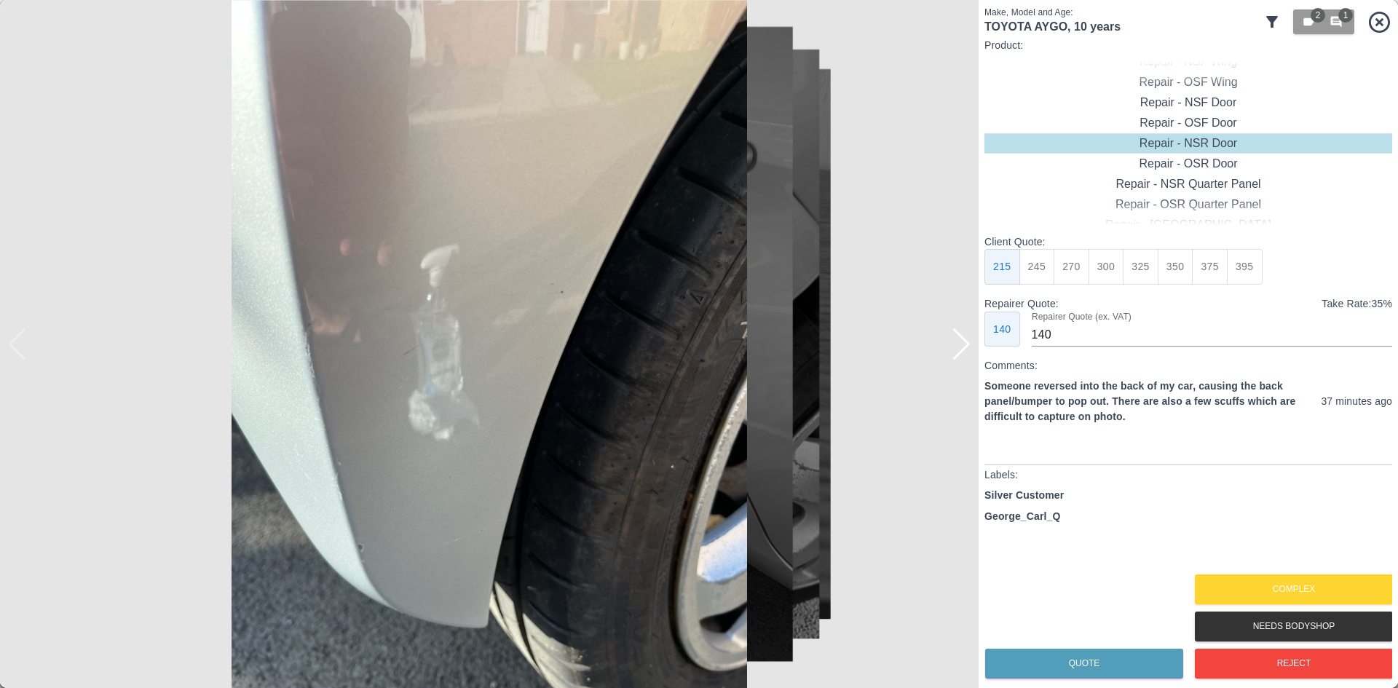
click at [963, 344] on div at bounding box center [962, 344] width 20 height 32
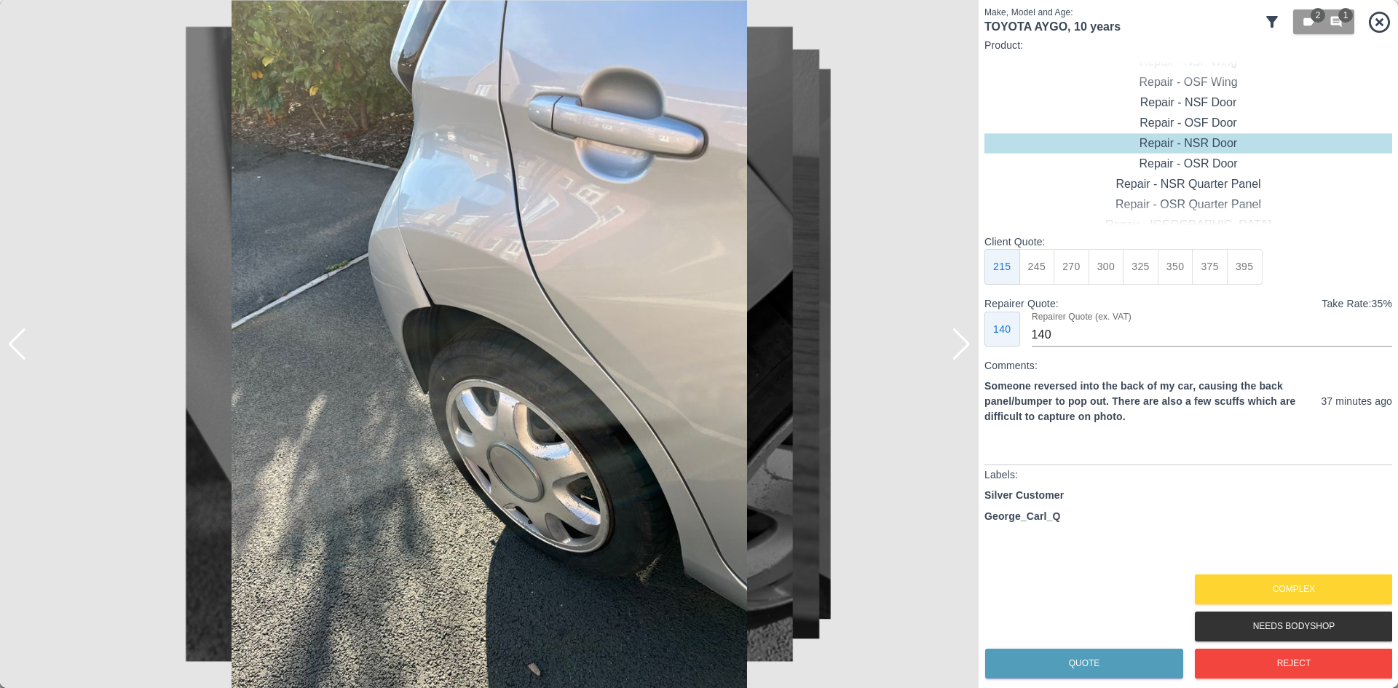
click at [963, 344] on div at bounding box center [962, 344] width 20 height 32
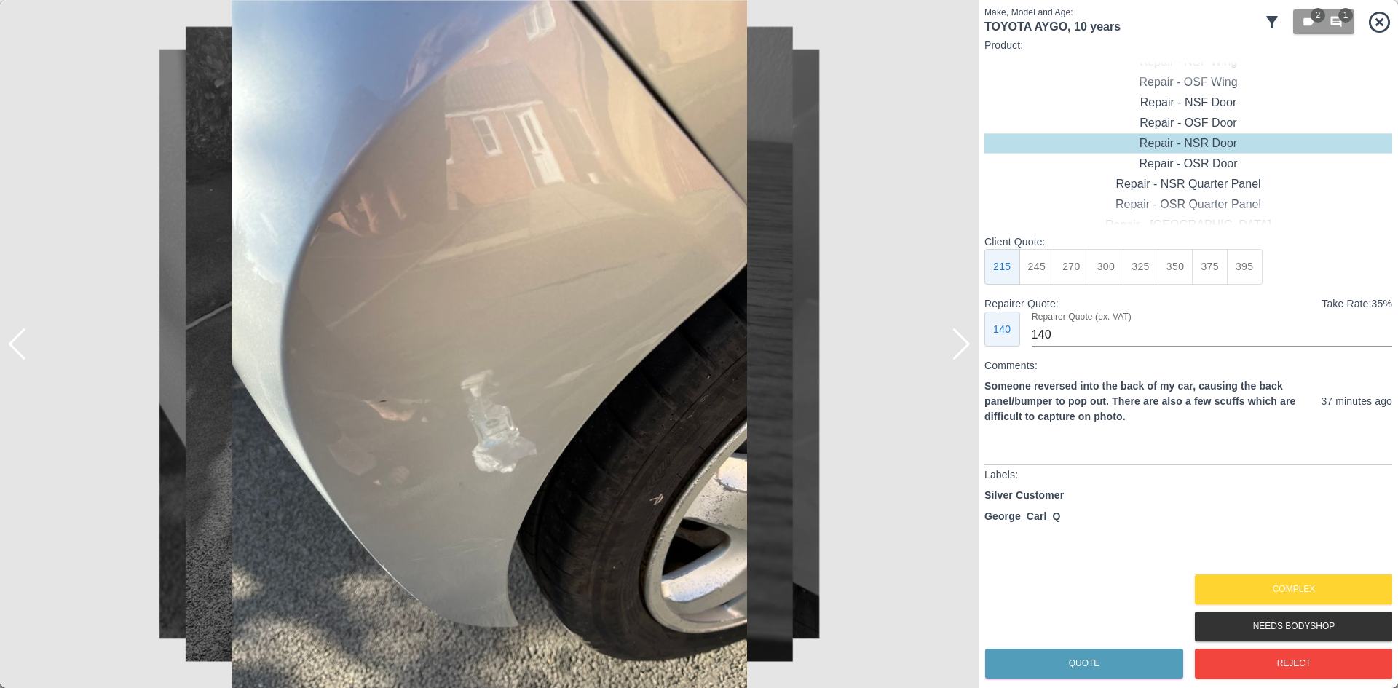
click at [963, 344] on div at bounding box center [962, 344] width 20 height 32
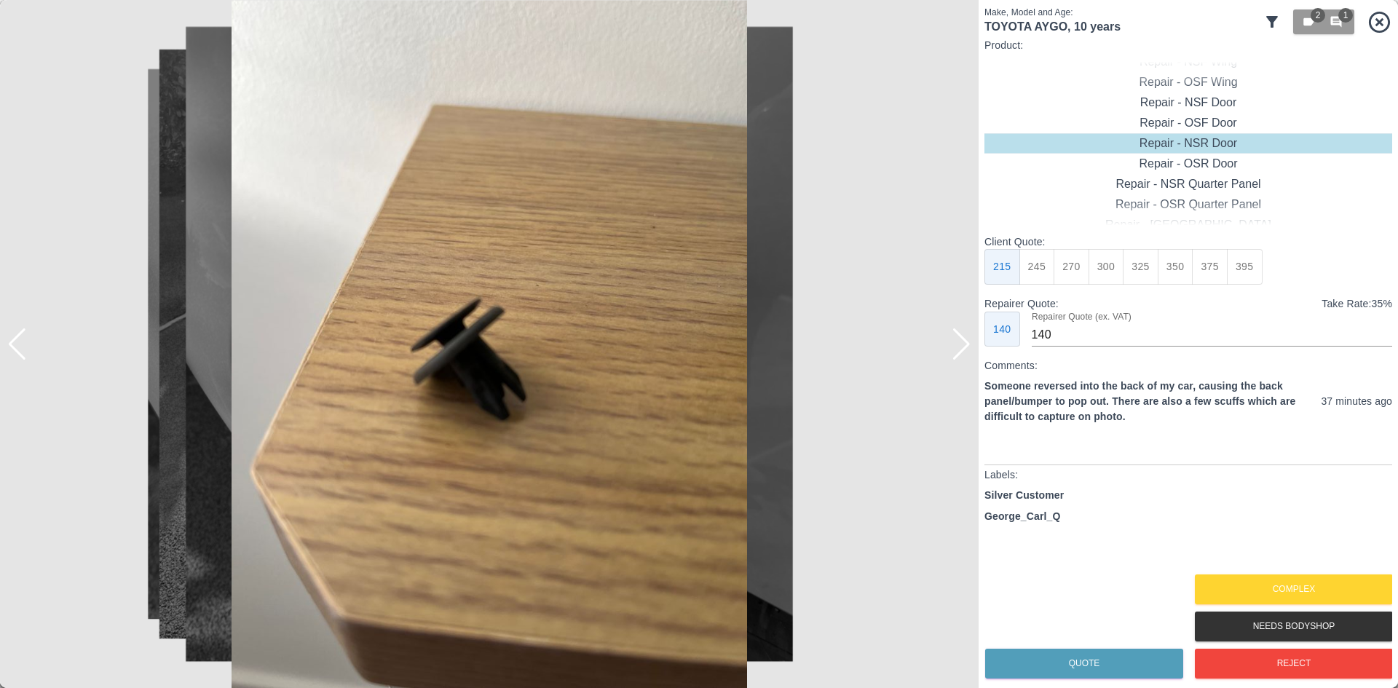
click at [963, 344] on div at bounding box center [962, 344] width 20 height 32
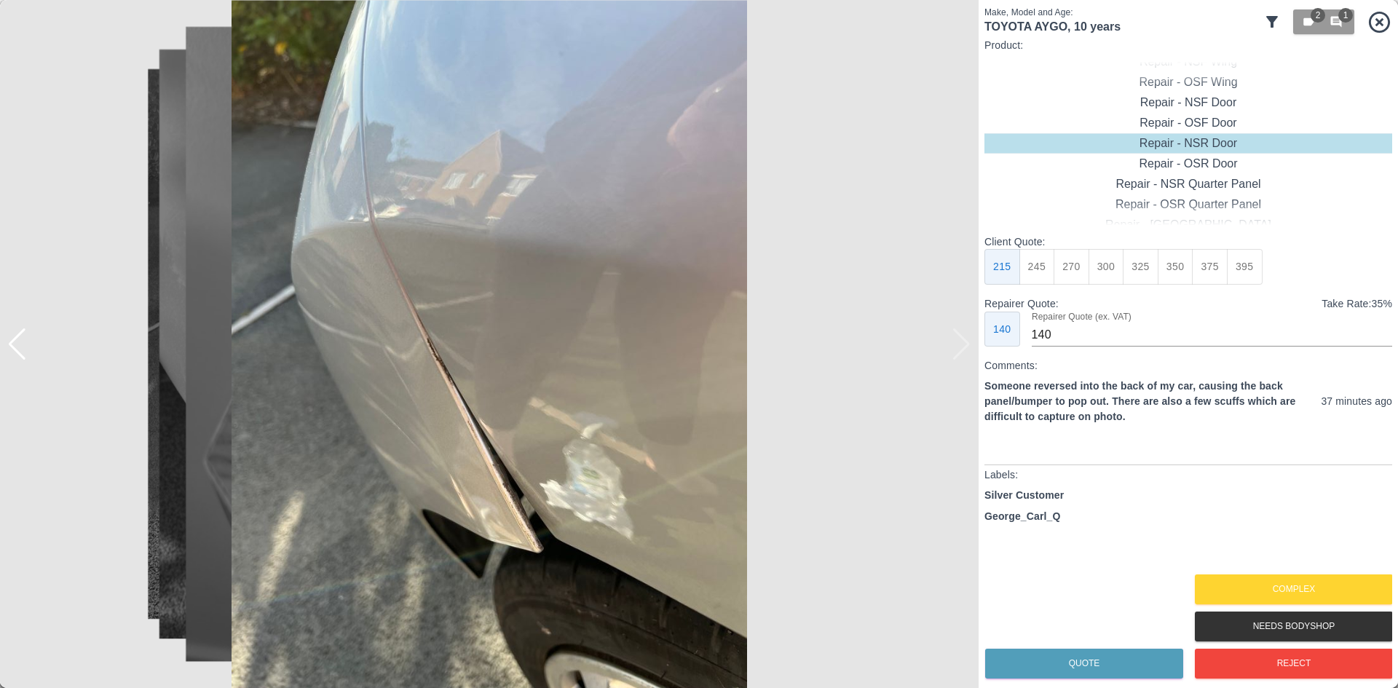
click at [965, 346] on img at bounding box center [489, 344] width 979 height 688
click at [965, 350] on img at bounding box center [489, 344] width 979 height 688
click at [20, 355] on div at bounding box center [17, 344] width 20 height 32
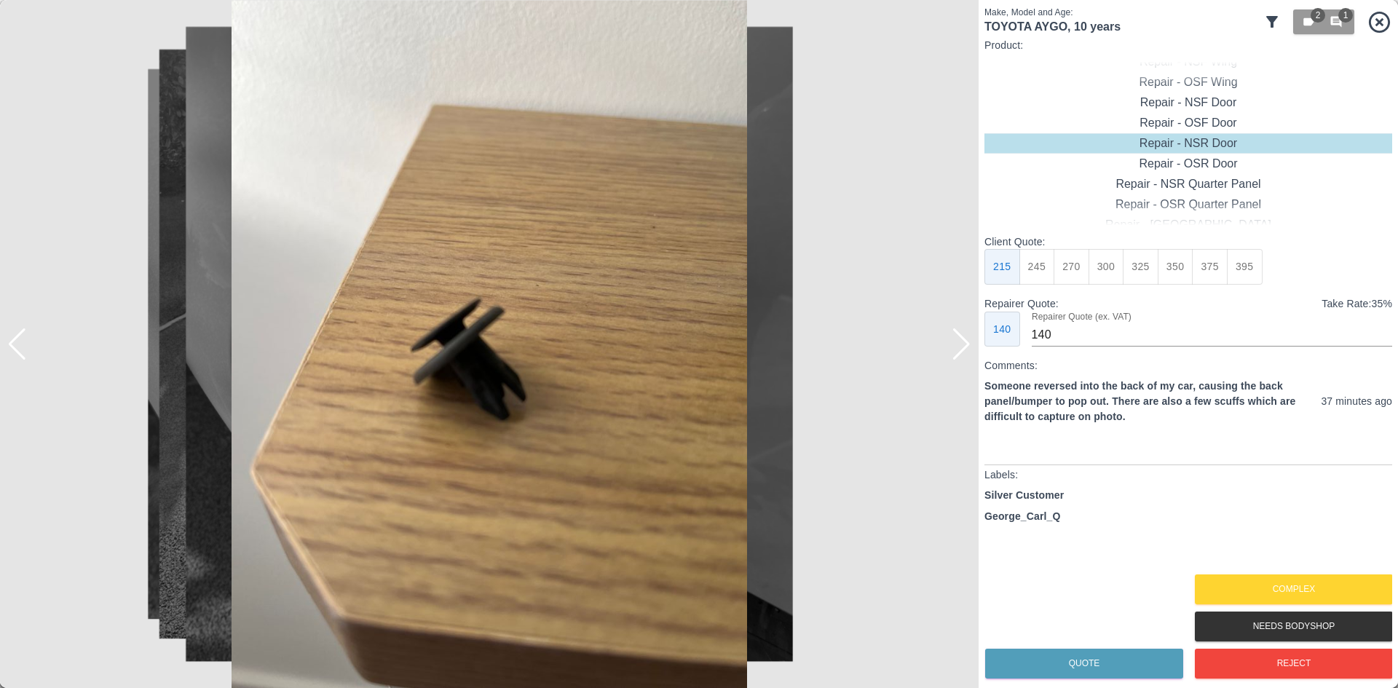
click at [23, 357] on div at bounding box center [17, 344] width 20 height 32
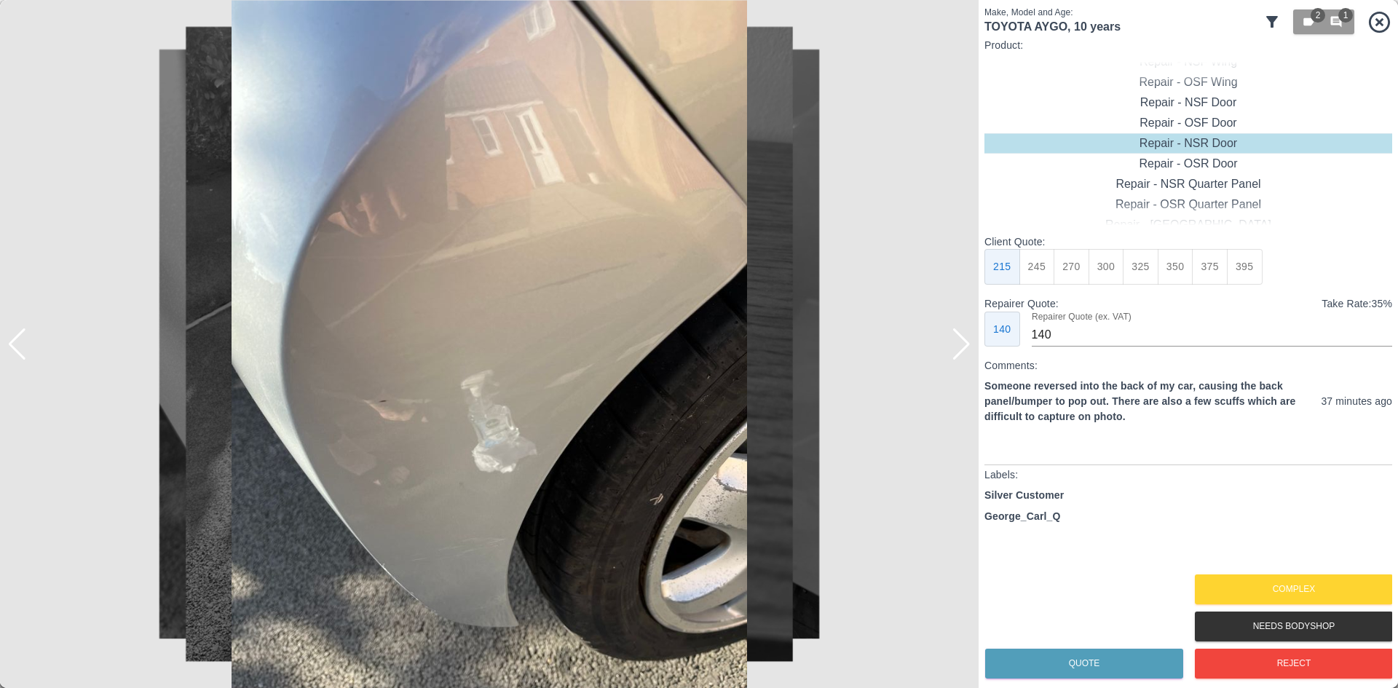
click at [26, 359] on div at bounding box center [17, 344] width 20 height 32
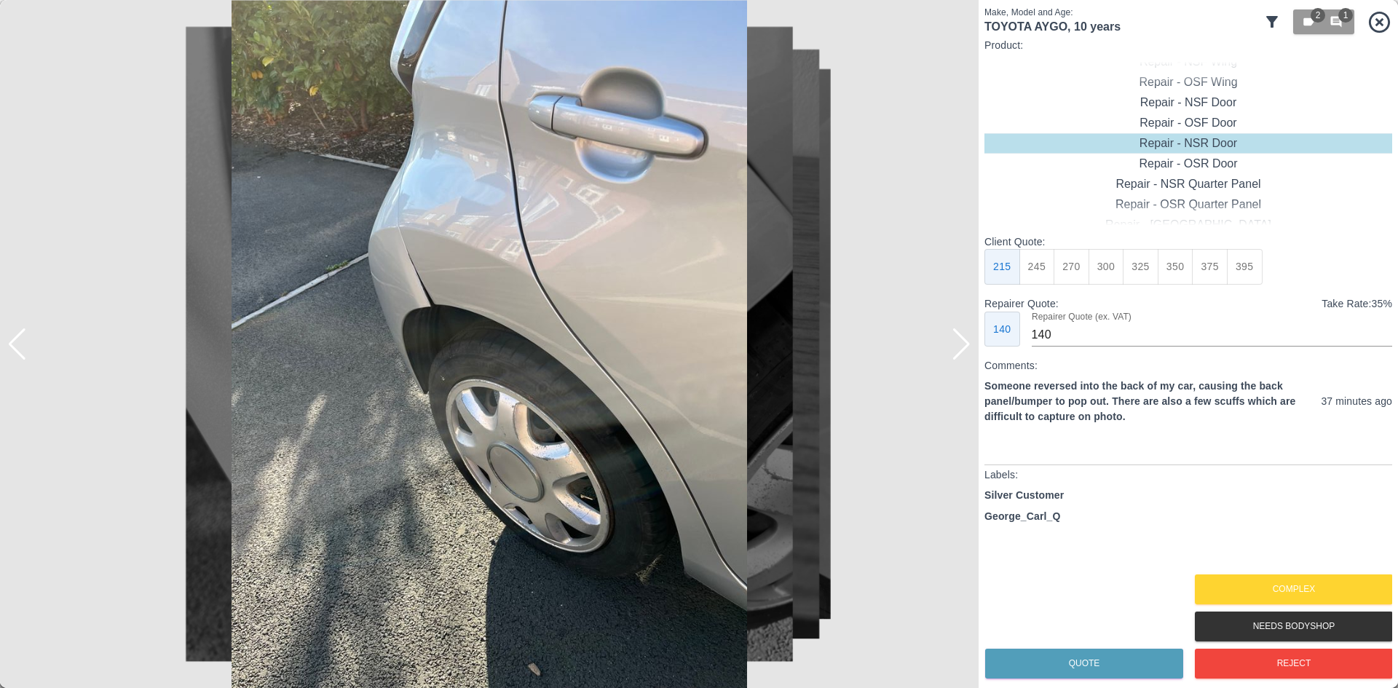
click at [26, 359] on div at bounding box center [17, 344] width 20 height 32
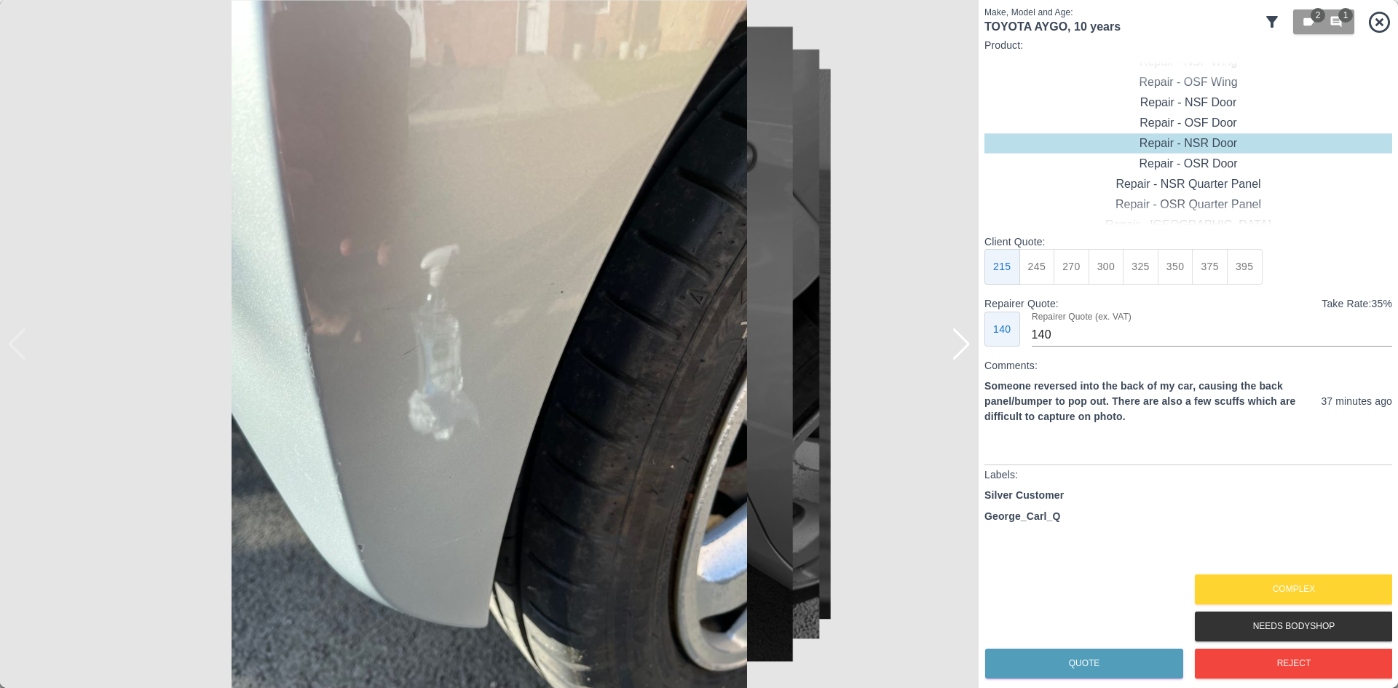
click at [26, 359] on img at bounding box center [489, 344] width 979 height 688
click at [1272, 572] on div "Complex" at bounding box center [1293, 589] width 198 height 37
click at [1268, 586] on button "Complex" at bounding box center [1294, 590] width 198 height 30
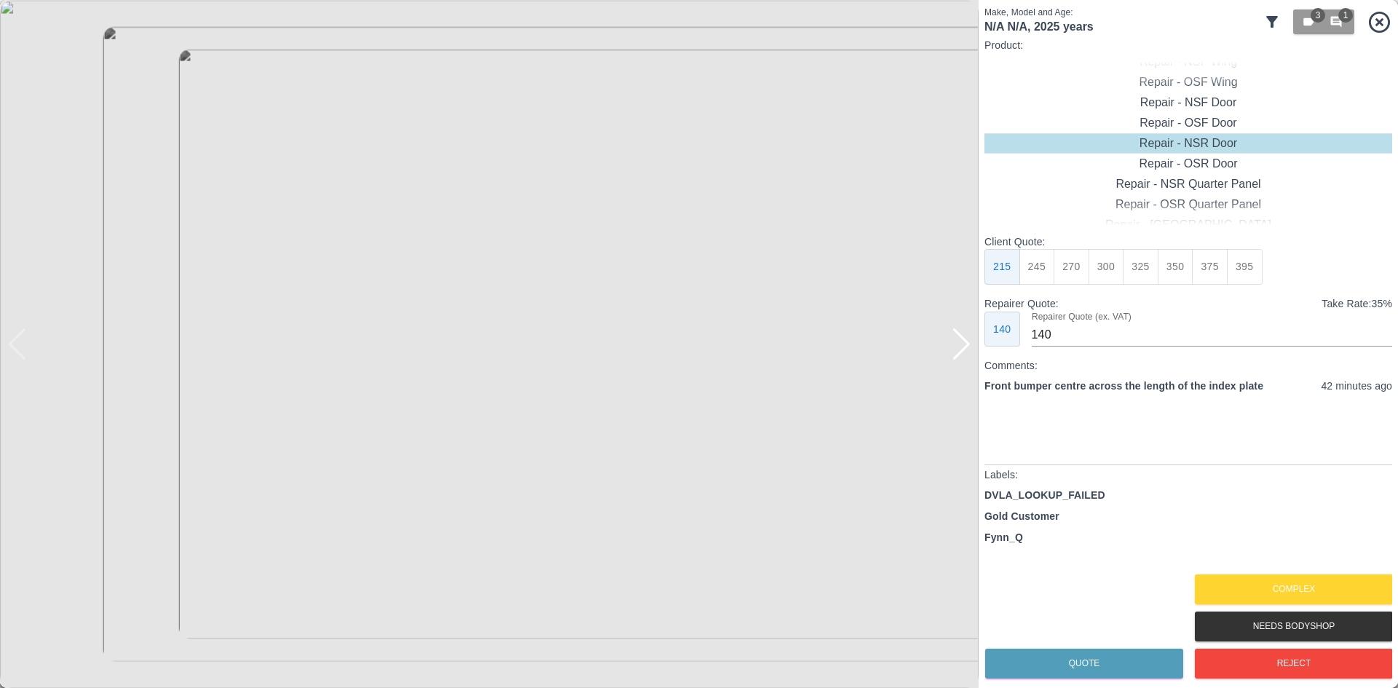
click at [960, 342] on div at bounding box center [962, 344] width 20 height 32
click at [960, 342] on img at bounding box center [489, 344] width 979 height 688
click at [1211, 102] on div "Repair - Front Bumper Corner" at bounding box center [1189, 102] width 408 height 20
click at [1103, 270] on button "240" at bounding box center [1107, 267] width 36 height 36
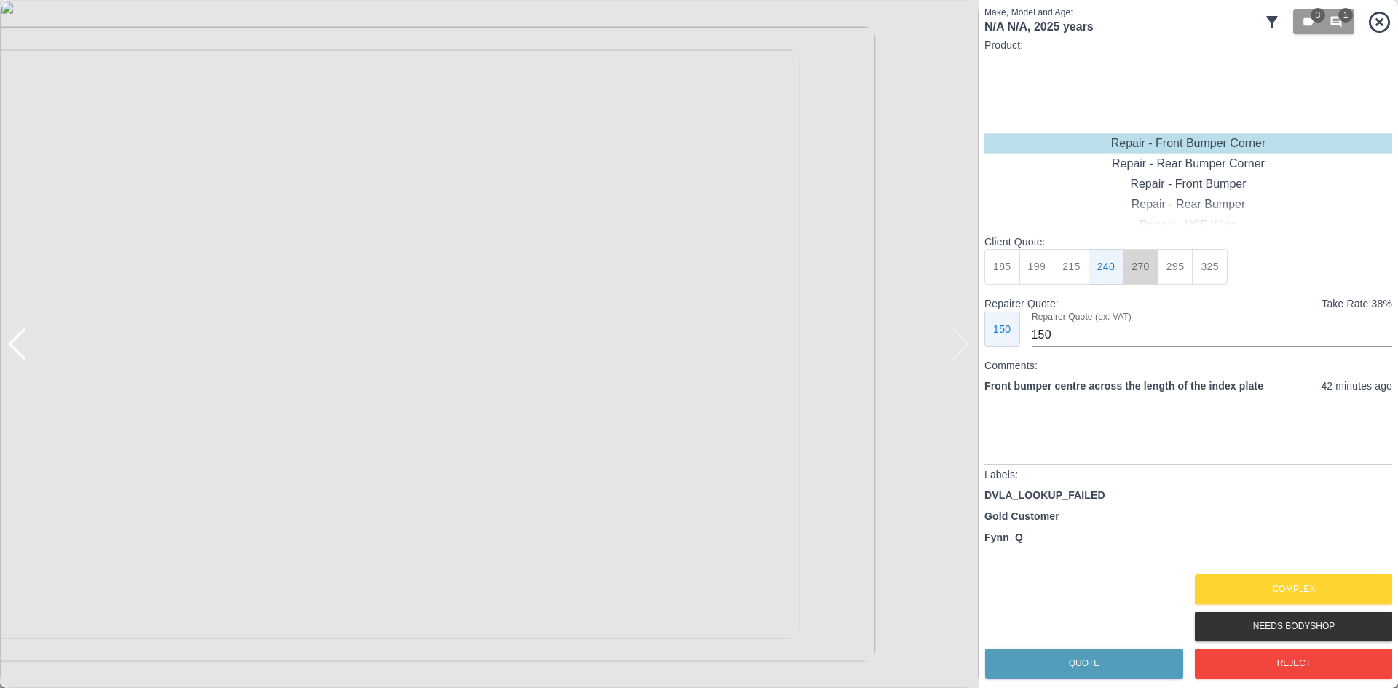
click at [1126, 270] on button "270" at bounding box center [1141, 267] width 36 height 36
type input "165"
click at [1110, 649] on button "Quote" at bounding box center [1084, 664] width 198 height 30
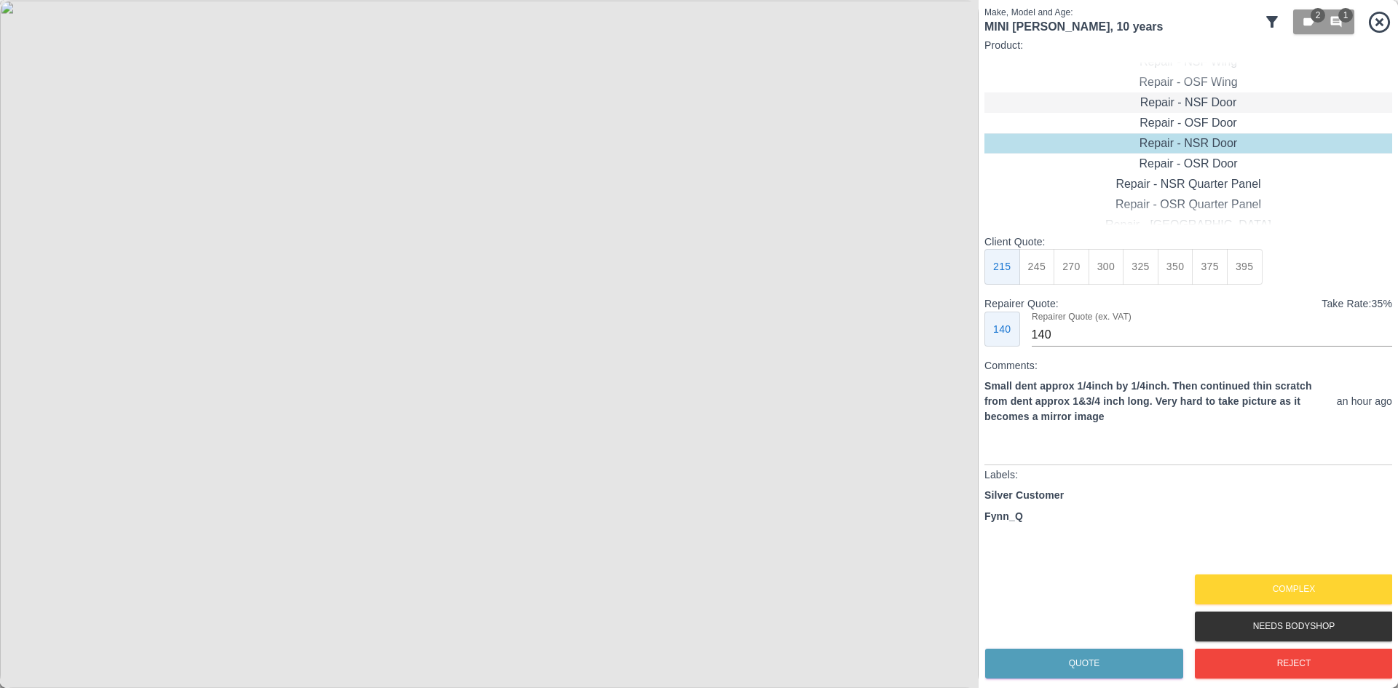
click at [1182, 110] on div "Repair - NSF Door" at bounding box center [1189, 102] width 408 height 20
click at [1079, 272] on button "275" at bounding box center [1072, 267] width 36 height 36
type input "185"
click at [1089, 660] on button "Quote" at bounding box center [1084, 664] width 198 height 30
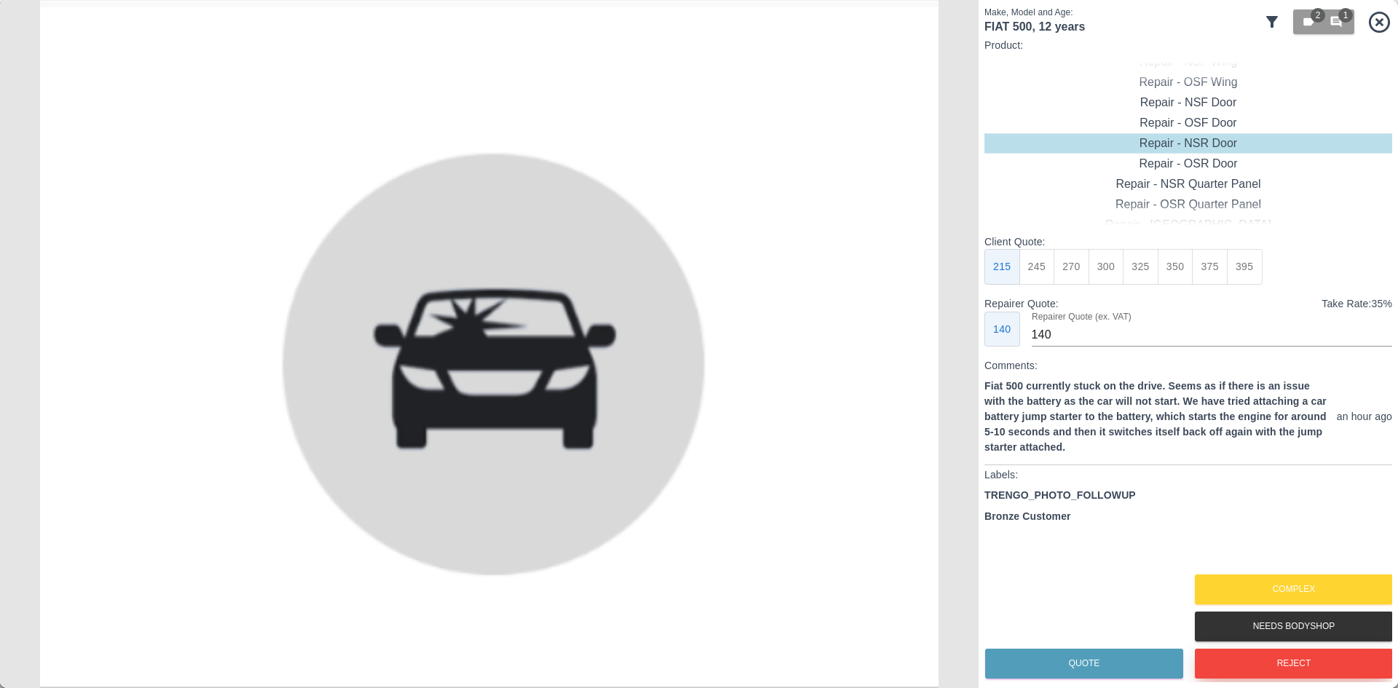
click at [1232, 665] on button "Reject" at bounding box center [1294, 664] width 198 height 30
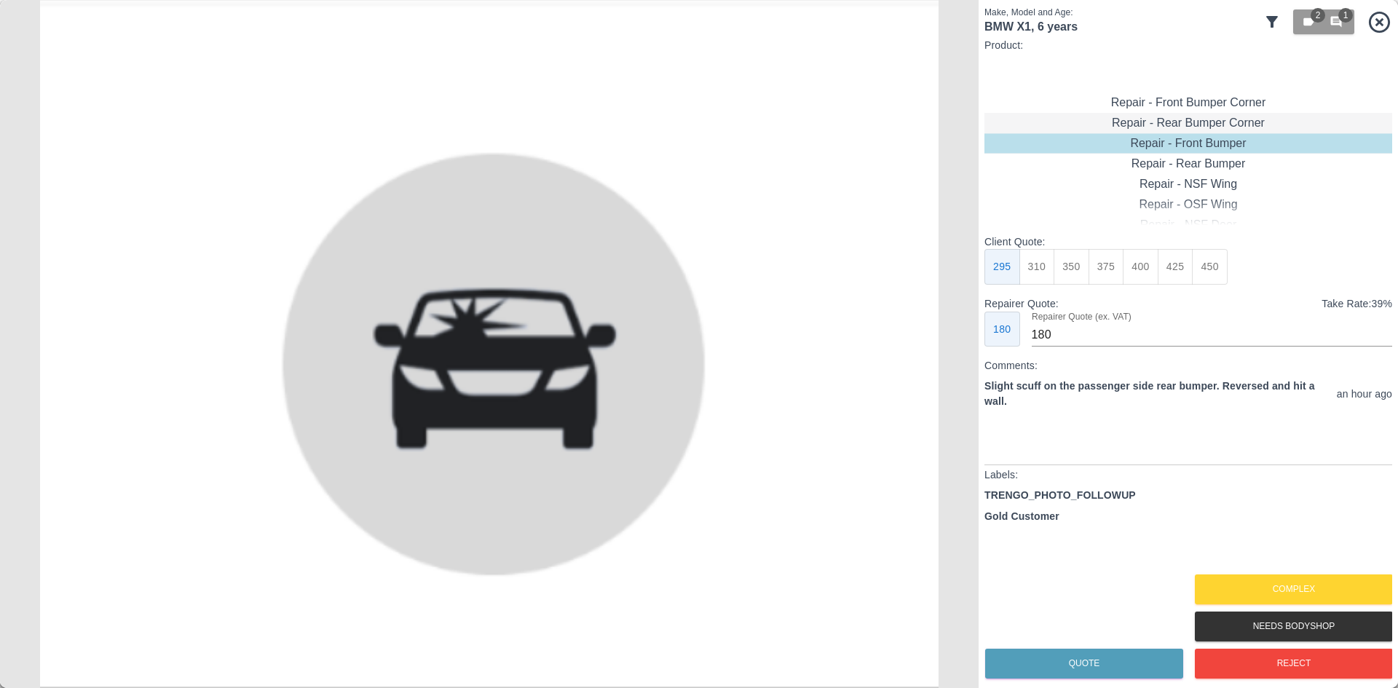
click at [1193, 127] on div "Repair - Rear Bumper Corner" at bounding box center [1189, 123] width 408 height 20
type input "120"
click at [1048, 283] on button "199" at bounding box center [1038, 267] width 36 height 36
click at [1135, 675] on button "Quote" at bounding box center [1084, 664] width 198 height 30
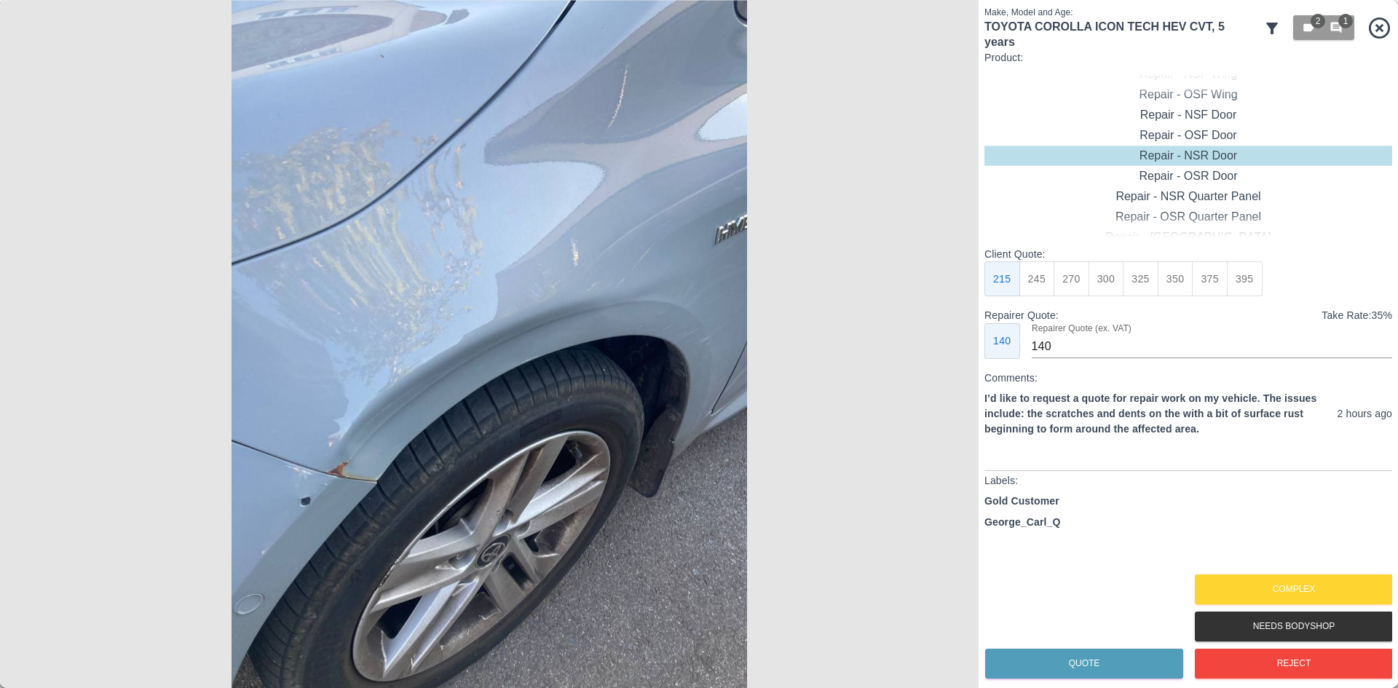
click at [904, 458] on img at bounding box center [489, 344] width 979 height 688
click at [1177, 213] on div "Repair - Front Bumper + Wing" at bounding box center [1189, 217] width 408 height 20
click at [1214, 269] on button "450" at bounding box center [1210, 279] width 36 height 36
type input "280"
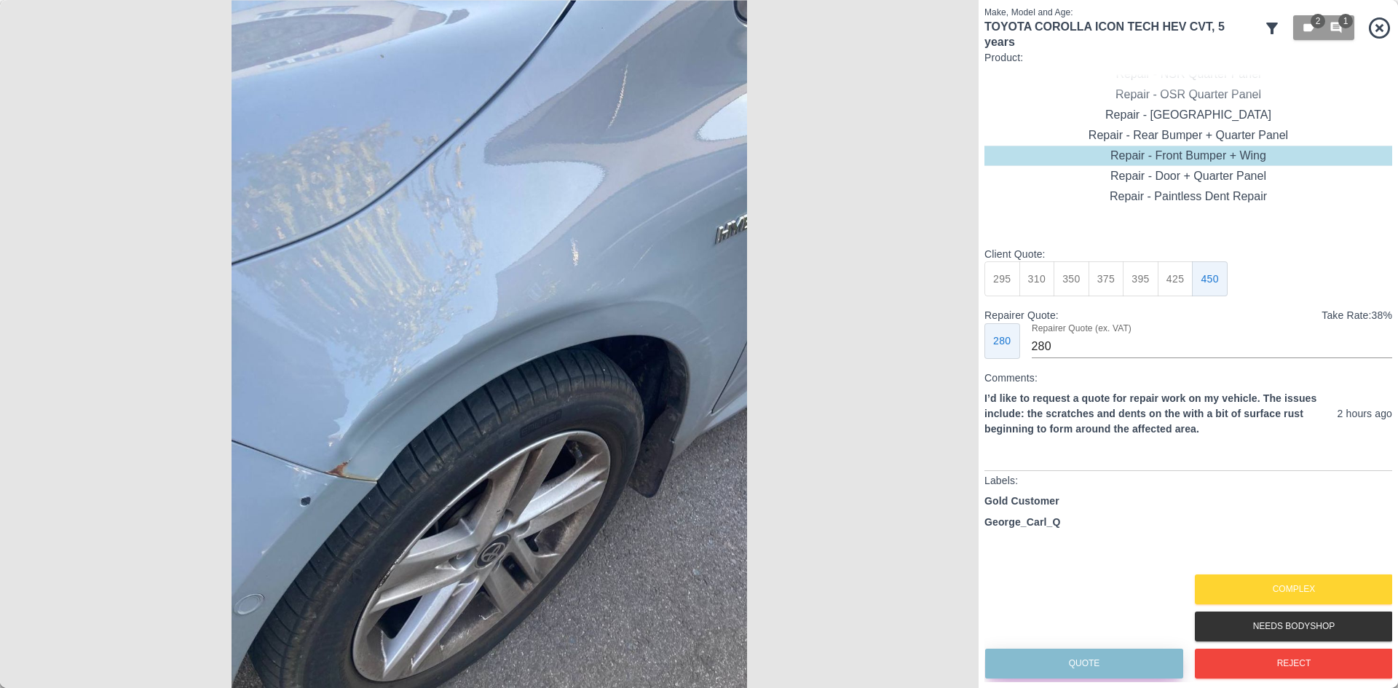
click at [1089, 674] on button "Quote" at bounding box center [1084, 664] width 198 height 30
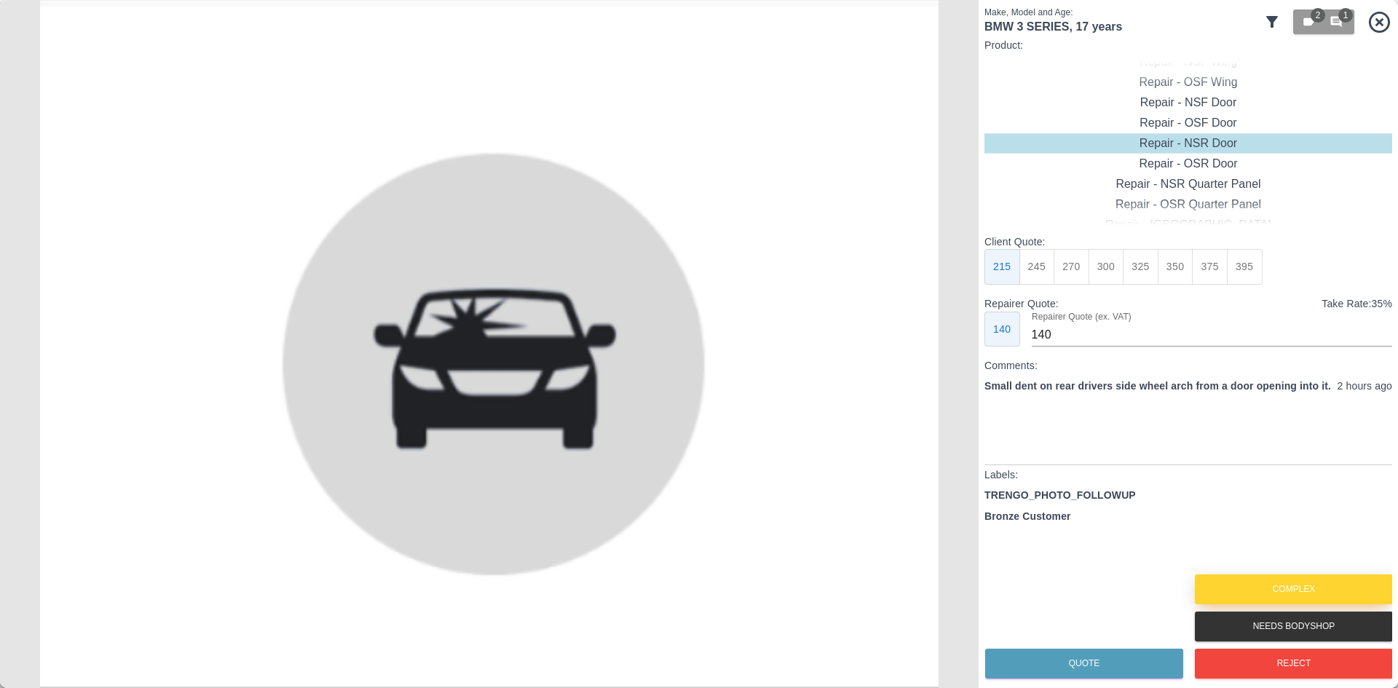
click at [1318, 596] on button "Complex" at bounding box center [1294, 590] width 198 height 30
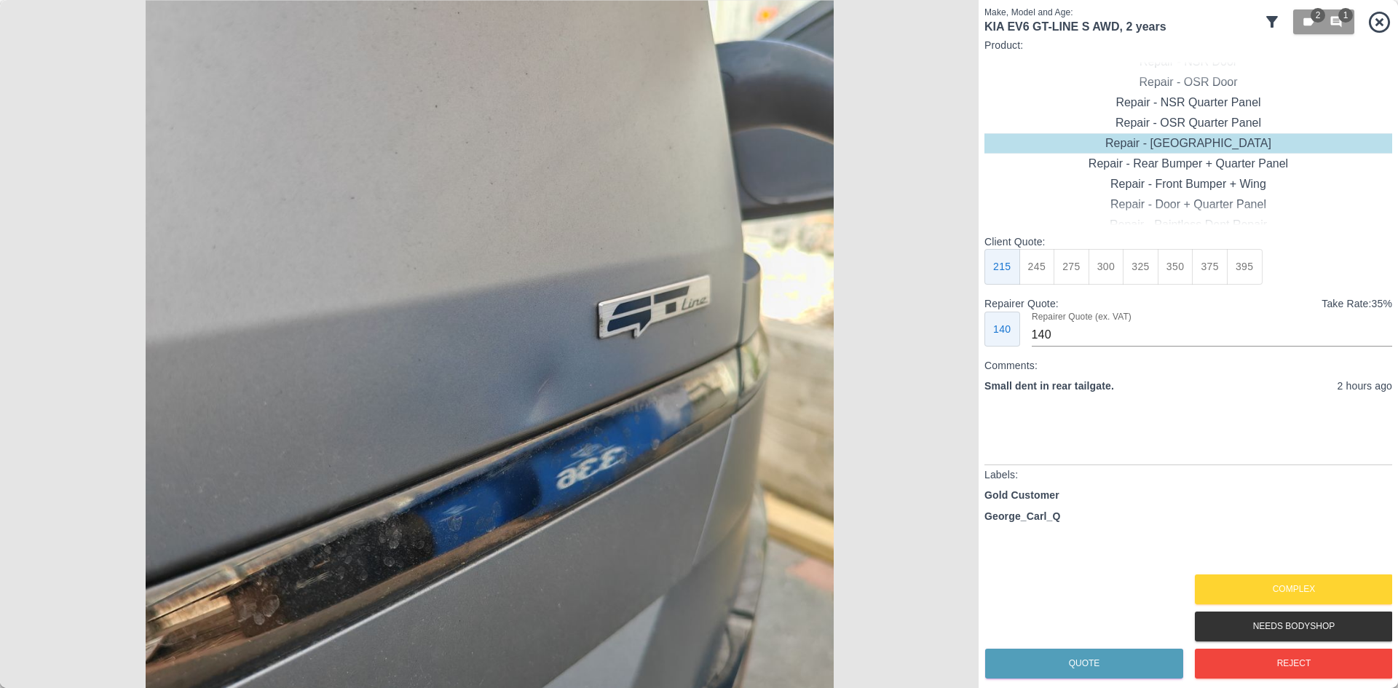
click at [1074, 268] on button "275" at bounding box center [1072, 267] width 36 height 36
type input "180"
click at [1071, 667] on button "Quote" at bounding box center [1084, 664] width 198 height 30
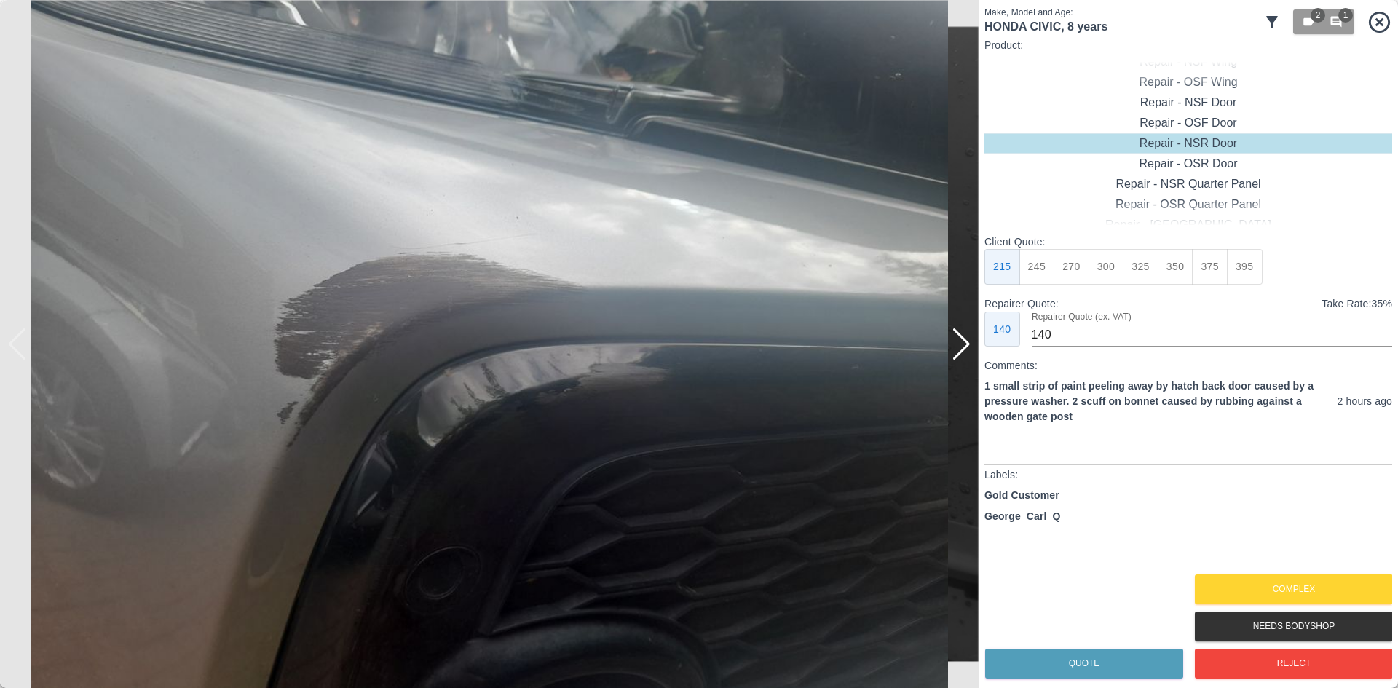
click at [977, 355] on img at bounding box center [489, 344] width 979 height 688
click at [974, 343] on img at bounding box center [489, 344] width 979 height 688
click at [964, 350] on div at bounding box center [962, 344] width 20 height 32
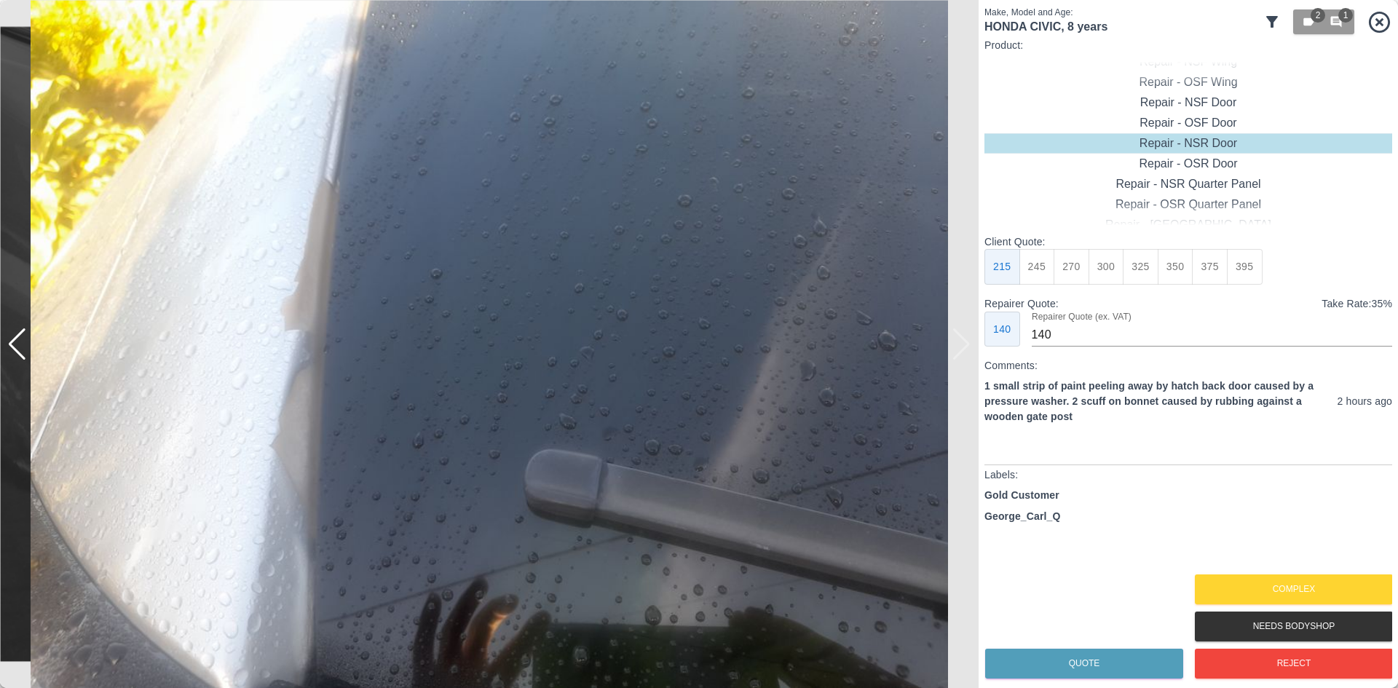
click at [964, 350] on img at bounding box center [489, 344] width 979 height 688
click at [1282, 584] on button "Complex" at bounding box center [1294, 590] width 198 height 30
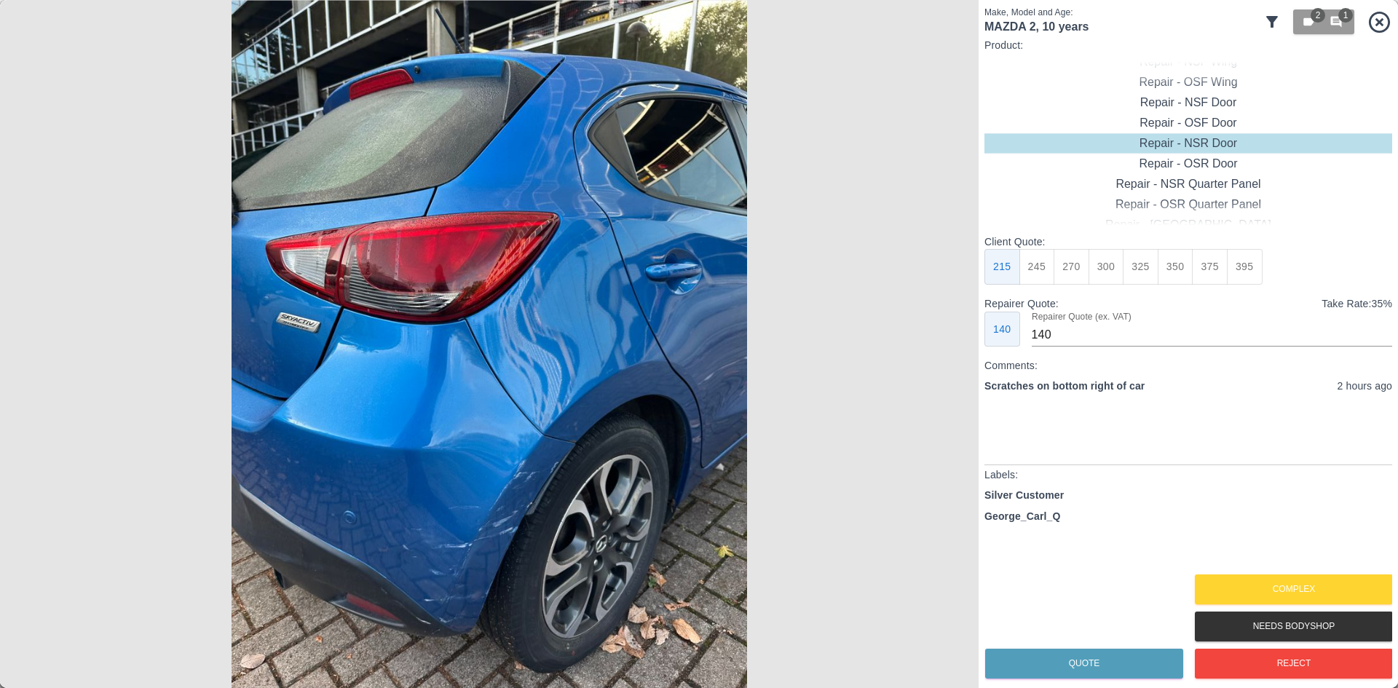
click at [956, 370] on img at bounding box center [489, 344] width 979 height 688
click at [430, 602] on img at bounding box center [489, 344] width 979 height 688
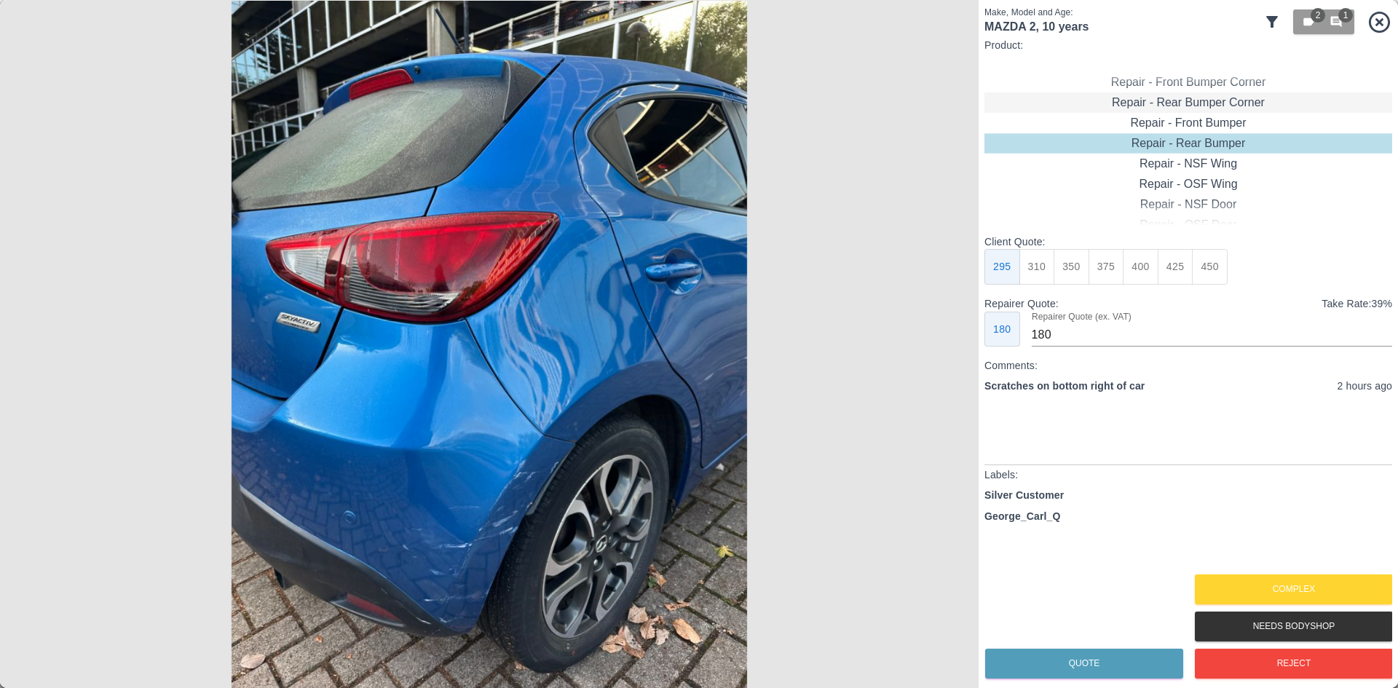
click at [1176, 108] on div "Repair - Rear Bumper Corner" at bounding box center [1189, 102] width 408 height 20
click at [1097, 268] on button "375" at bounding box center [1107, 267] width 36 height 36
click at [1191, 102] on div "Repair - Rear Bumper Corner" at bounding box center [1189, 102] width 408 height 20
click at [1163, 105] on div "Repair - Rear Bumper Corner" at bounding box center [1189, 102] width 408 height 20
click at [1100, 268] on button "240" at bounding box center [1107, 267] width 36 height 36
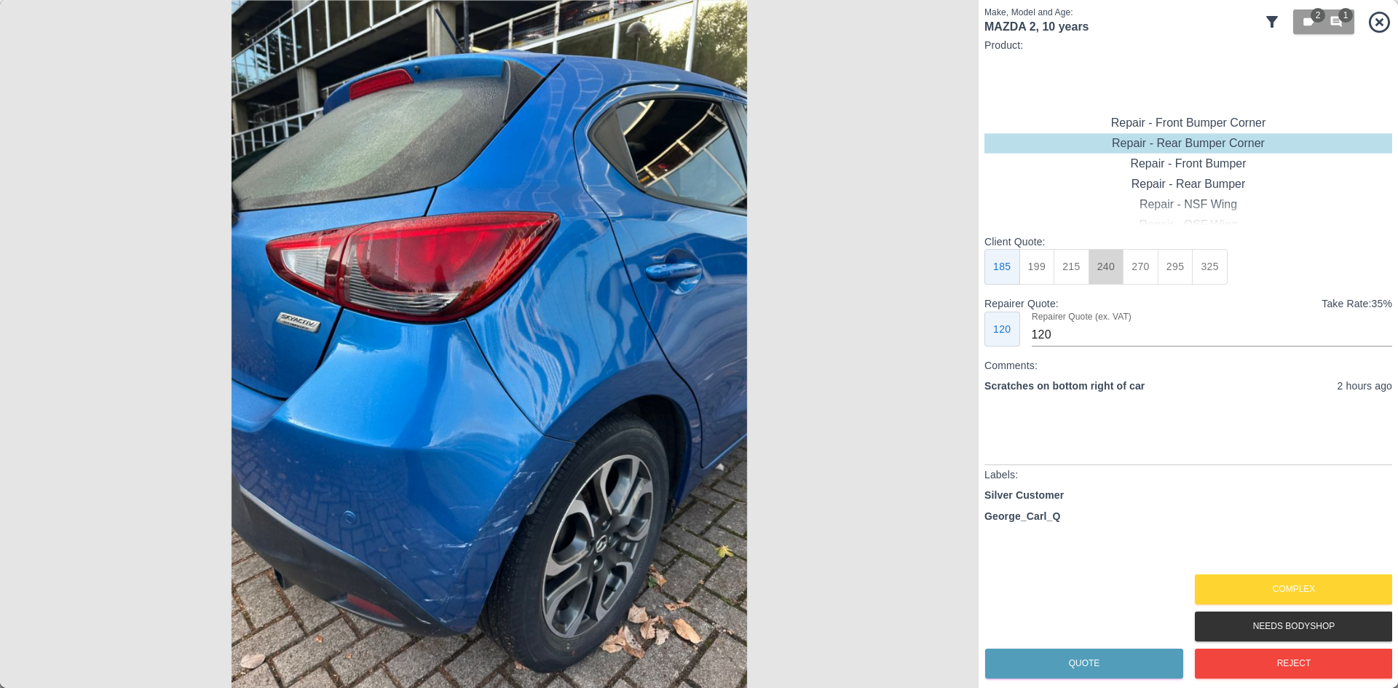
type input "150"
click at [1114, 647] on div "Quote" at bounding box center [1084, 663] width 198 height 37
click at [1109, 657] on button "Quote" at bounding box center [1084, 664] width 198 height 30
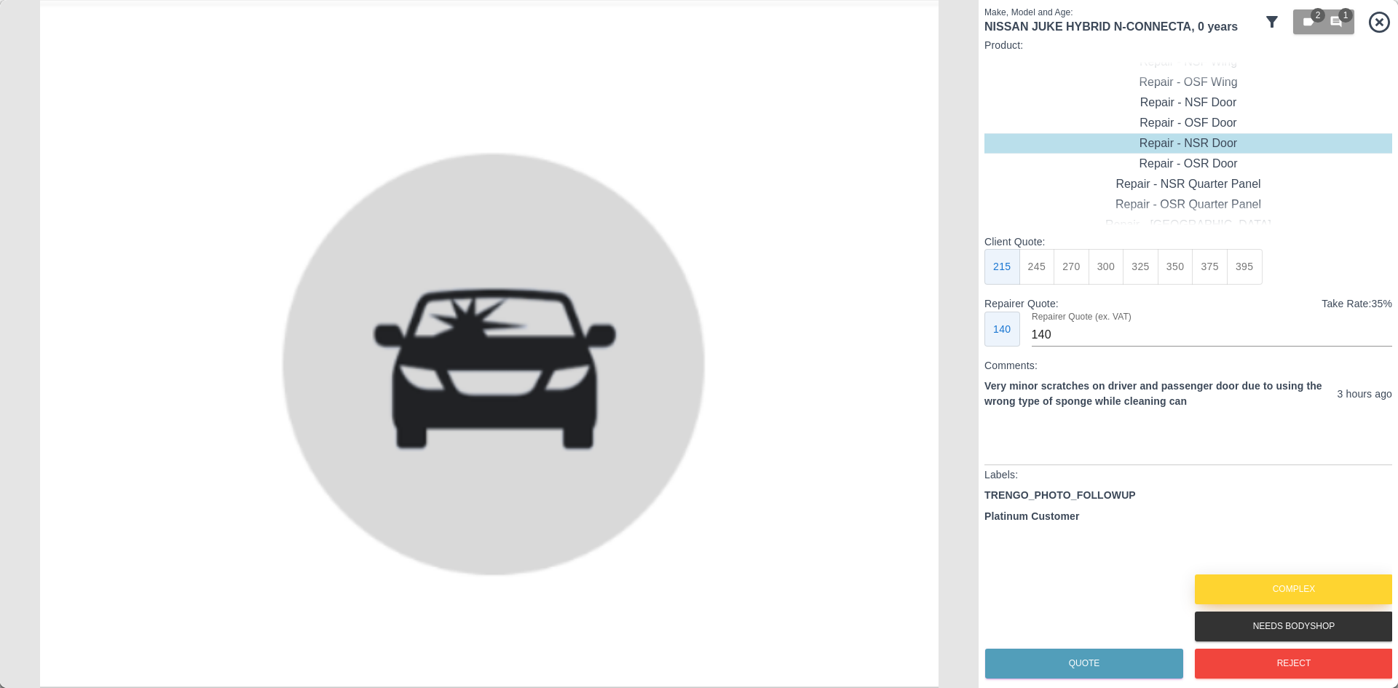
click at [1217, 586] on button "Complex" at bounding box center [1294, 590] width 198 height 30
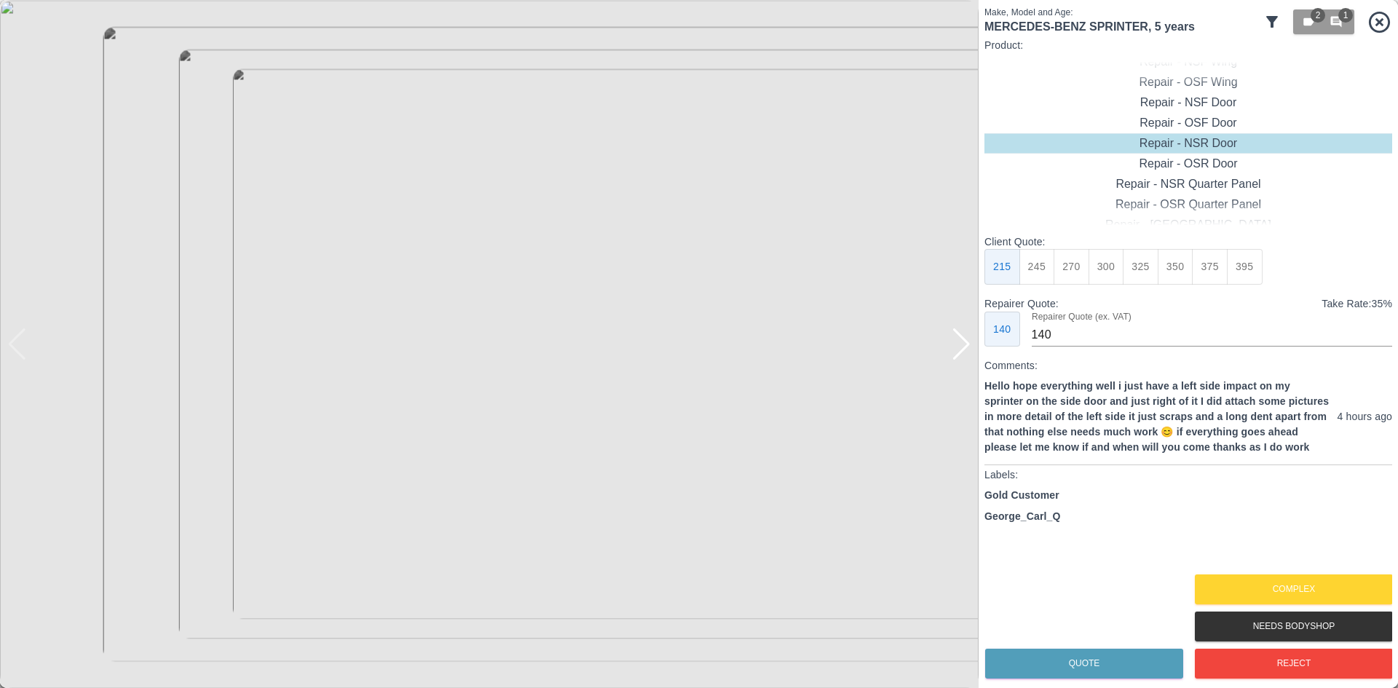
click at [957, 350] on div at bounding box center [962, 344] width 20 height 32
click at [957, 350] on img at bounding box center [489, 344] width 979 height 688
click at [1293, 588] on button "Complex" at bounding box center [1294, 590] width 198 height 30
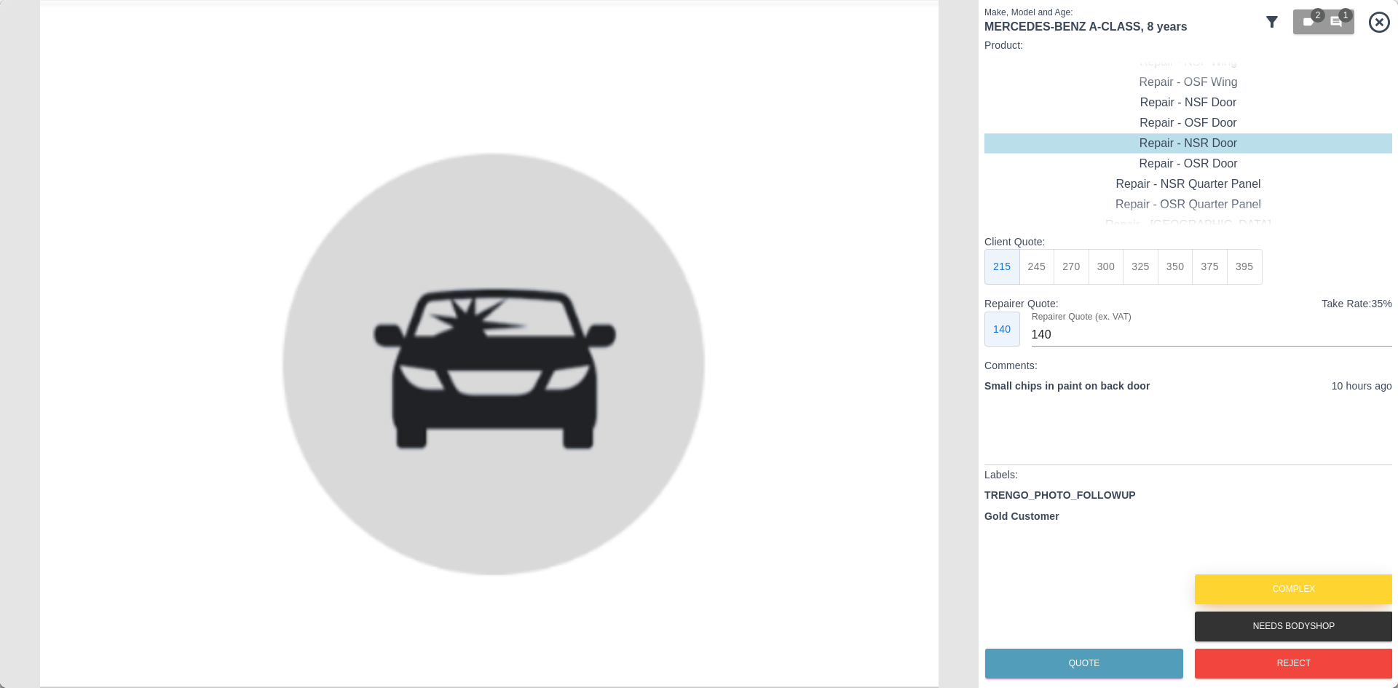
click at [1300, 591] on button "Complex" at bounding box center [1294, 590] width 198 height 30
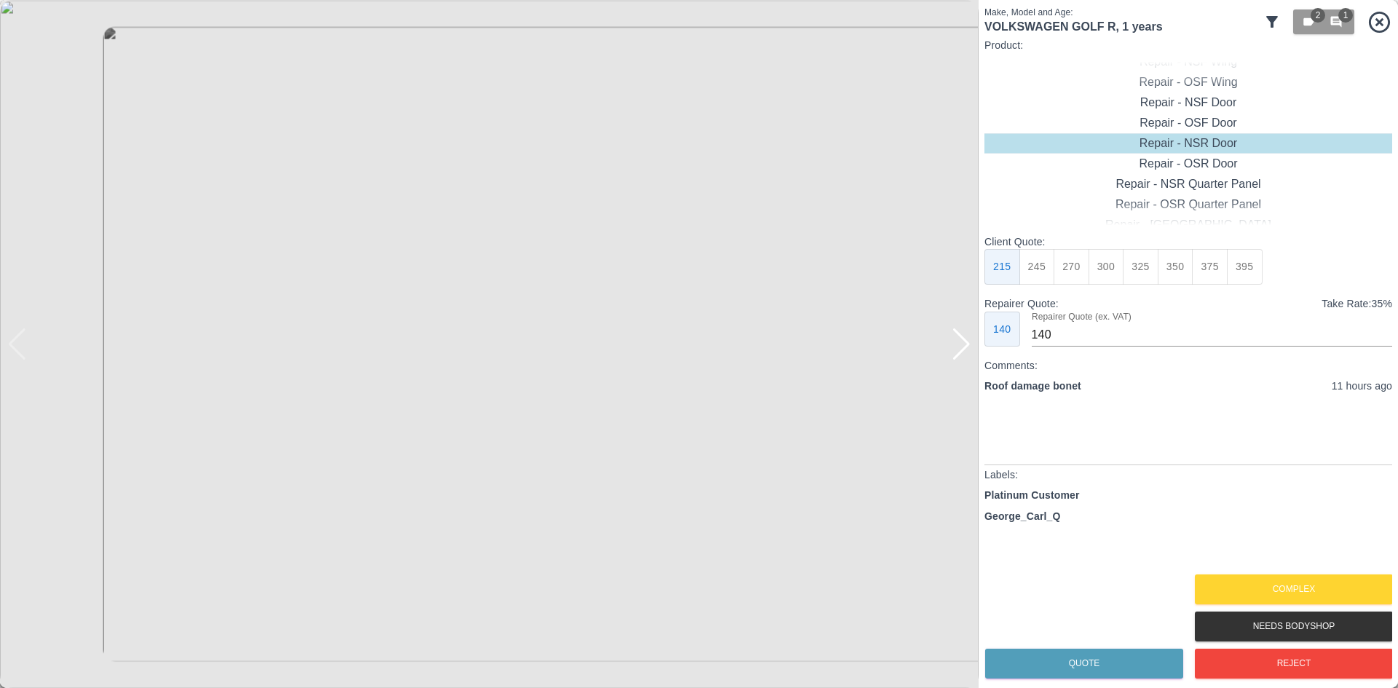
click at [956, 349] on div at bounding box center [962, 344] width 20 height 32
click at [956, 349] on img at bounding box center [489, 344] width 979 height 688
click at [1282, 631] on button "Needs Bodyshop" at bounding box center [1294, 627] width 198 height 30
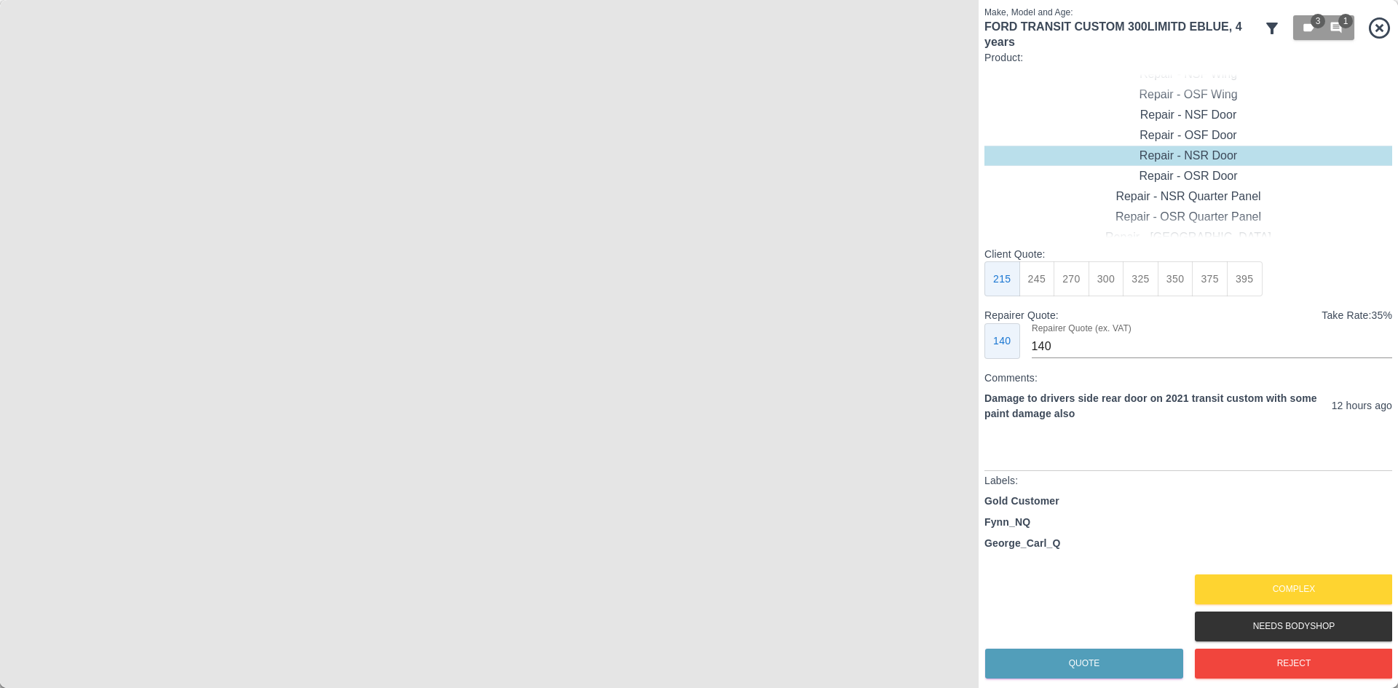
click at [939, 355] on img at bounding box center [489, 344] width 979 height 688
click at [1171, 181] on div "Repair - OSR Door" at bounding box center [1189, 176] width 408 height 20
click at [1245, 283] on button "395" at bounding box center [1245, 279] width 36 height 36
type input "265"
click at [1016, 669] on button "Quote" at bounding box center [1084, 664] width 198 height 30
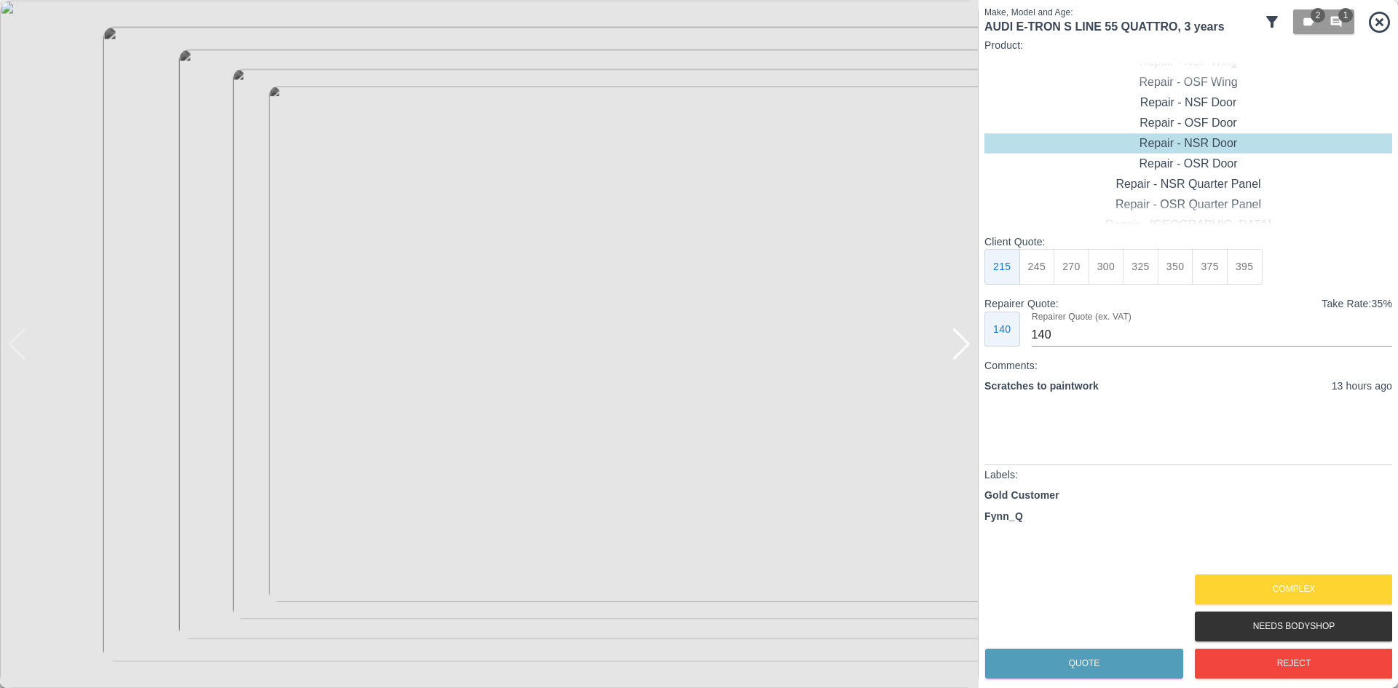
click at [954, 348] on div at bounding box center [962, 344] width 20 height 32
click at [1266, 599] on button "Complex" at bounding box center [1294, 590] width 198 height 30
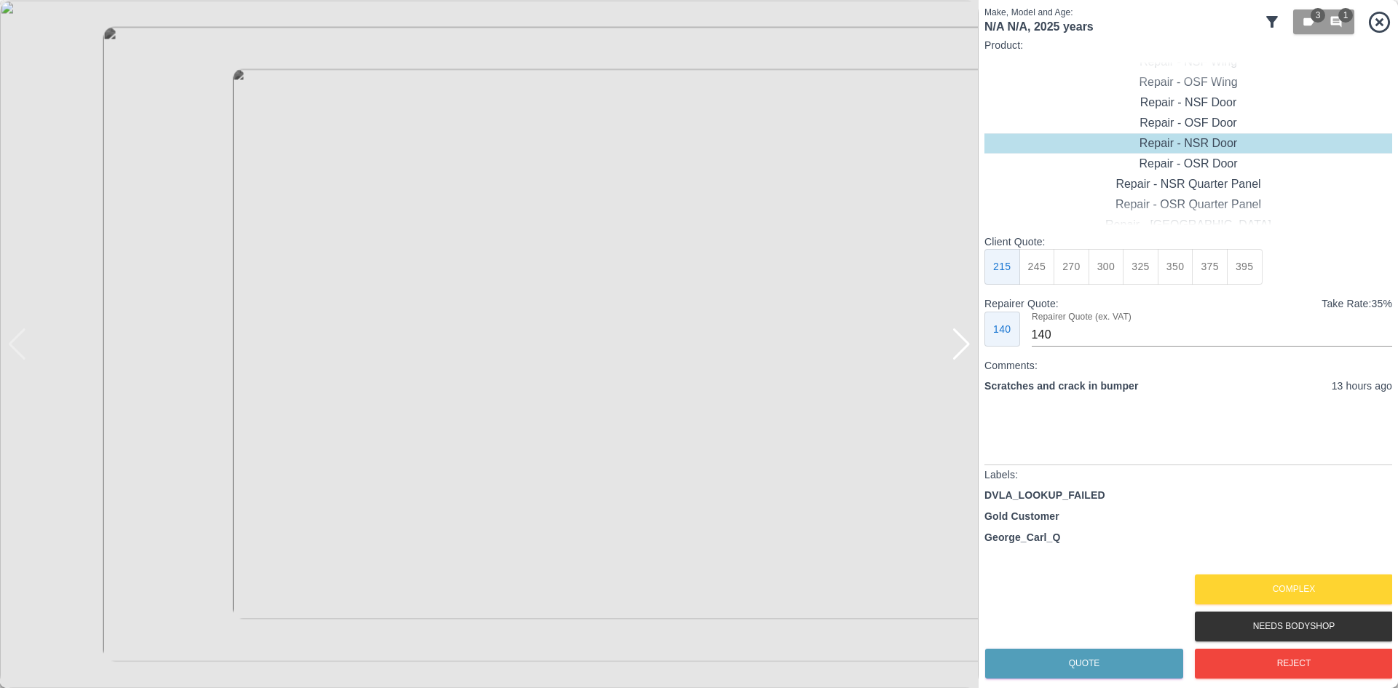
click at [967, 357] on div at bounding box center [962, 344] width 20 height 32
click at [969, 361] on img at bounding box center [489, 344] width 979 height 688
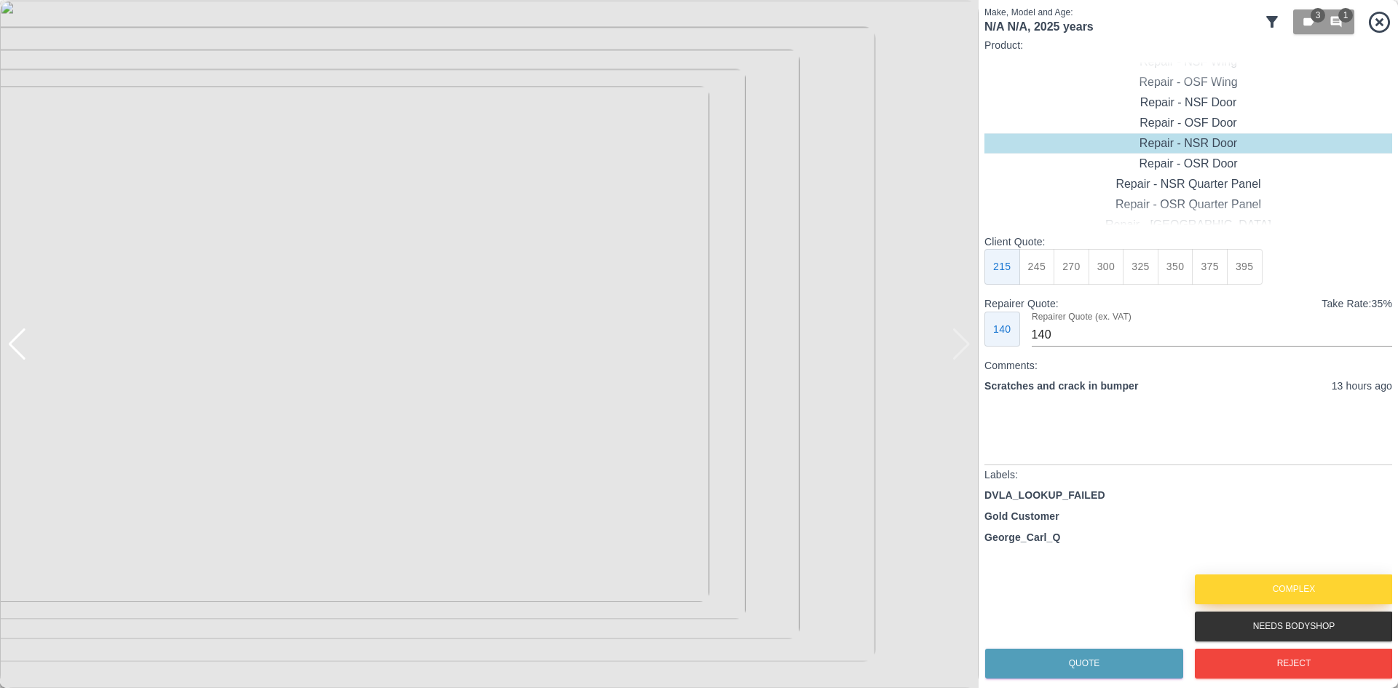
click at [1229, 579] on button "Complex" at bounding box center [1294, 590] width 198 height 30
click at [964, 341] on div at bounding box center [962, 344] width 20 height 32
click at [949, 352] on img at bounding box center [489, 344] width 979 height 688
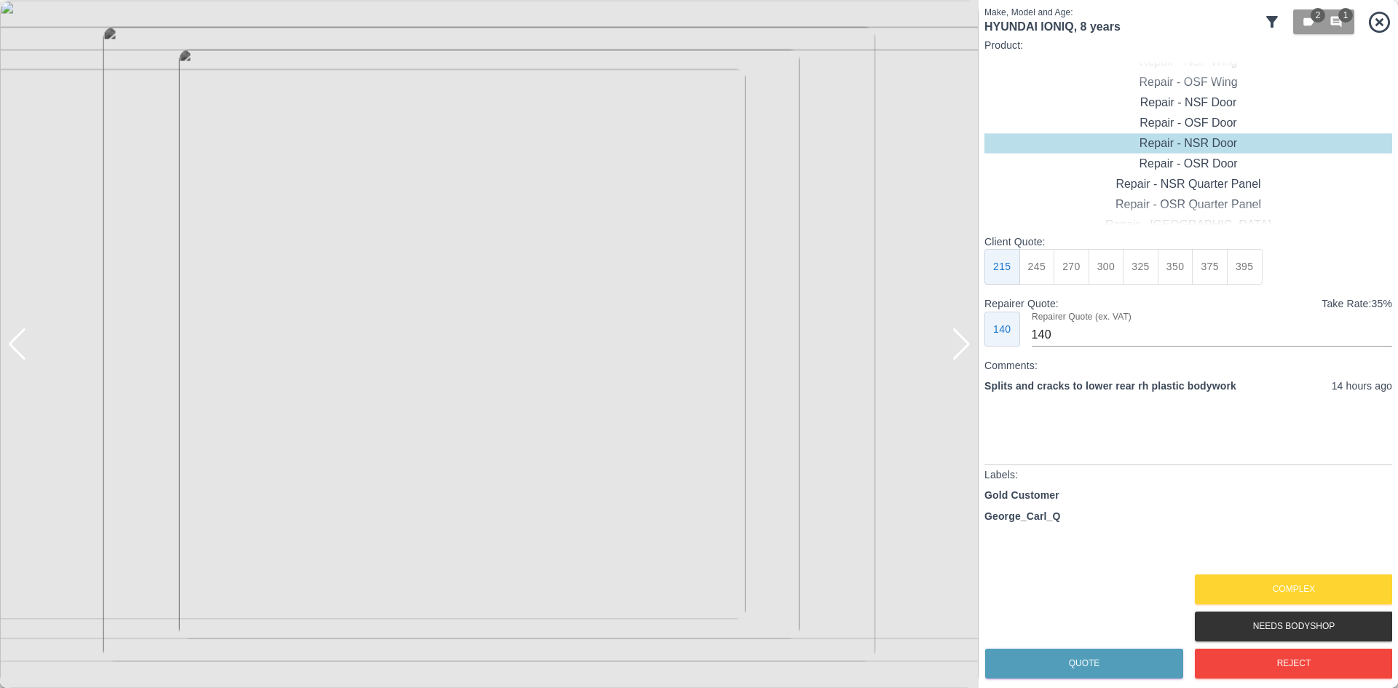
click at [960, 350] on div at bounding box center [962, 344] width 20 height 32
click at [960, 350] on img at bounding box center [489, 344] width 979 height 688
click at [1296, 671] on button "Reject" at bounding box center [1294, 664] width 198 height 30
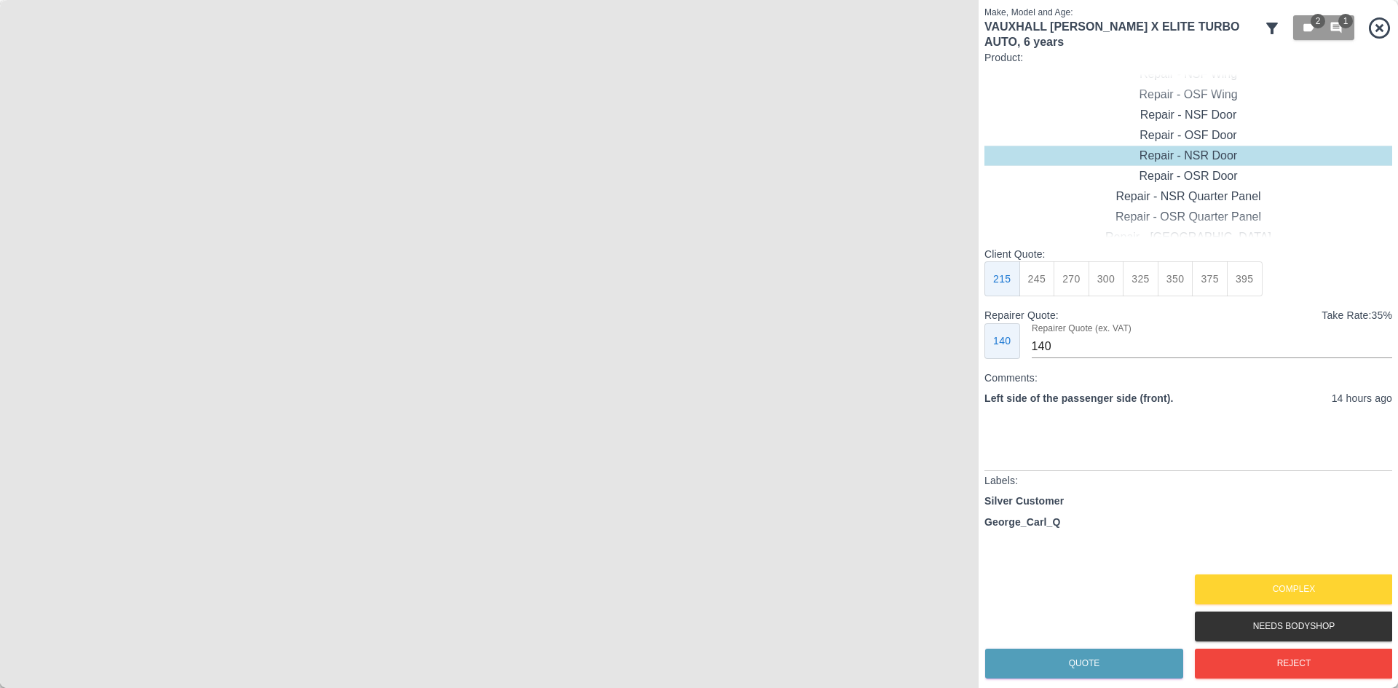
click at [967, 368] on img at bounding box center [489, 344] width 979 height 688
click at [1208, 194] on div "Repair - Rear Bumper + Quarter Panel" at bounding box center [1189, 196] width 408 height 20
click at [1194, 175] on div "Repair - Front Bumper + Wing" at bounding box center [1189, 176] width 408 height 20
click at [1178, 284] on button "425" at bounding box center [1176, 279] width 36 height 36
type input "260"
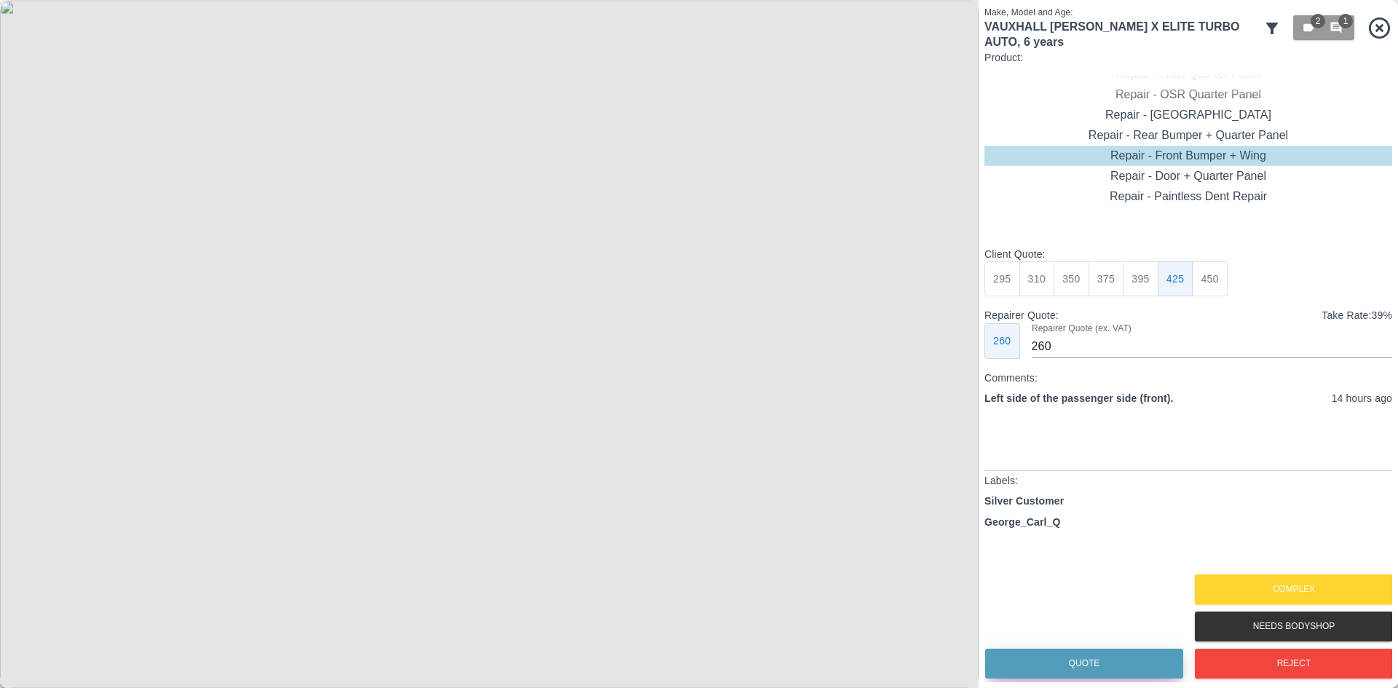
click at [1089, 653] on button "Quote" at bounding box center [1084, 664] width 198 height 30
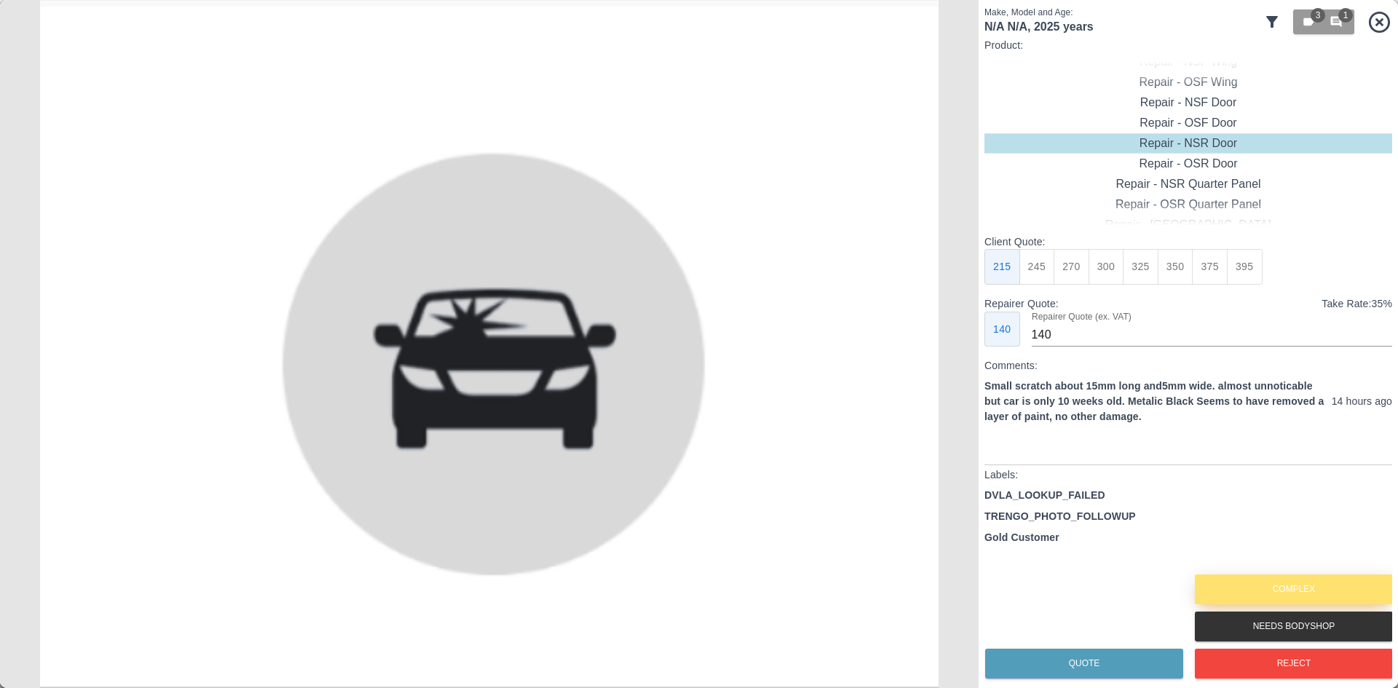
click at [1266, 600] on button "Complex" at bounding box center [1294, 590] width 198 height 30
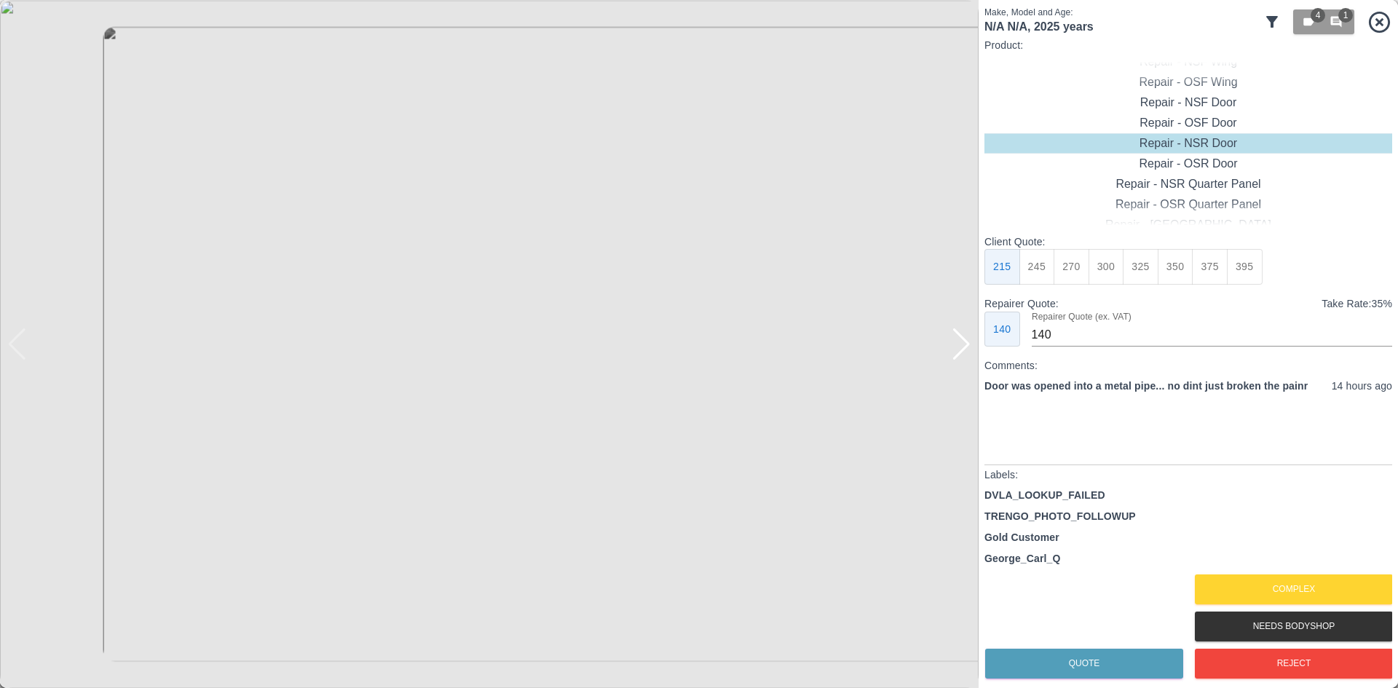
click at [957, 358] on div at bounding box center [962, 344] width 20 height 32
click at [957, 358] on img at bounding box center [489, 344] width 979 height 688
click at [1186, 117] on div "Repair - OSF Door" at bounding box center [1189, 123] width 408 height 20
click at [1044, 266] on button "245" at bounding box center [1038, 267] width 36 height 36
type input "160"
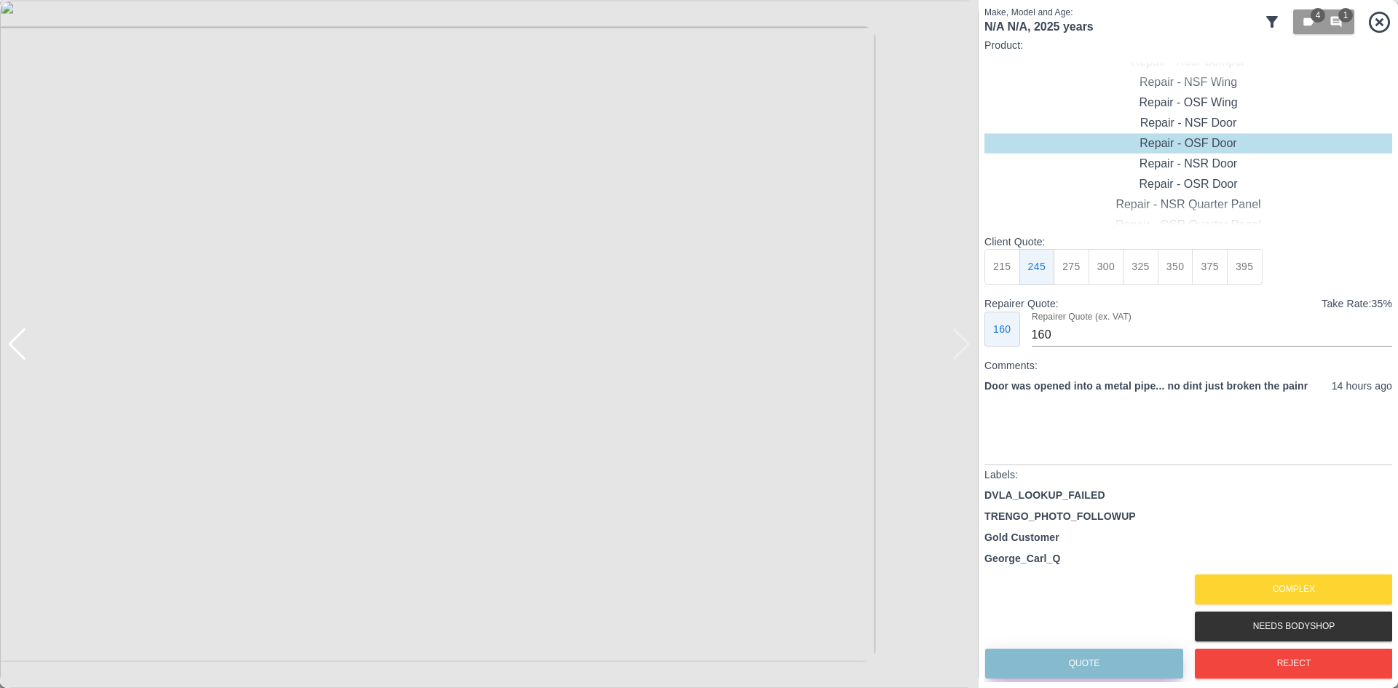
click at [1132, 663] on button "Quote" at bounding box center [1084, 664] width 198 height 30
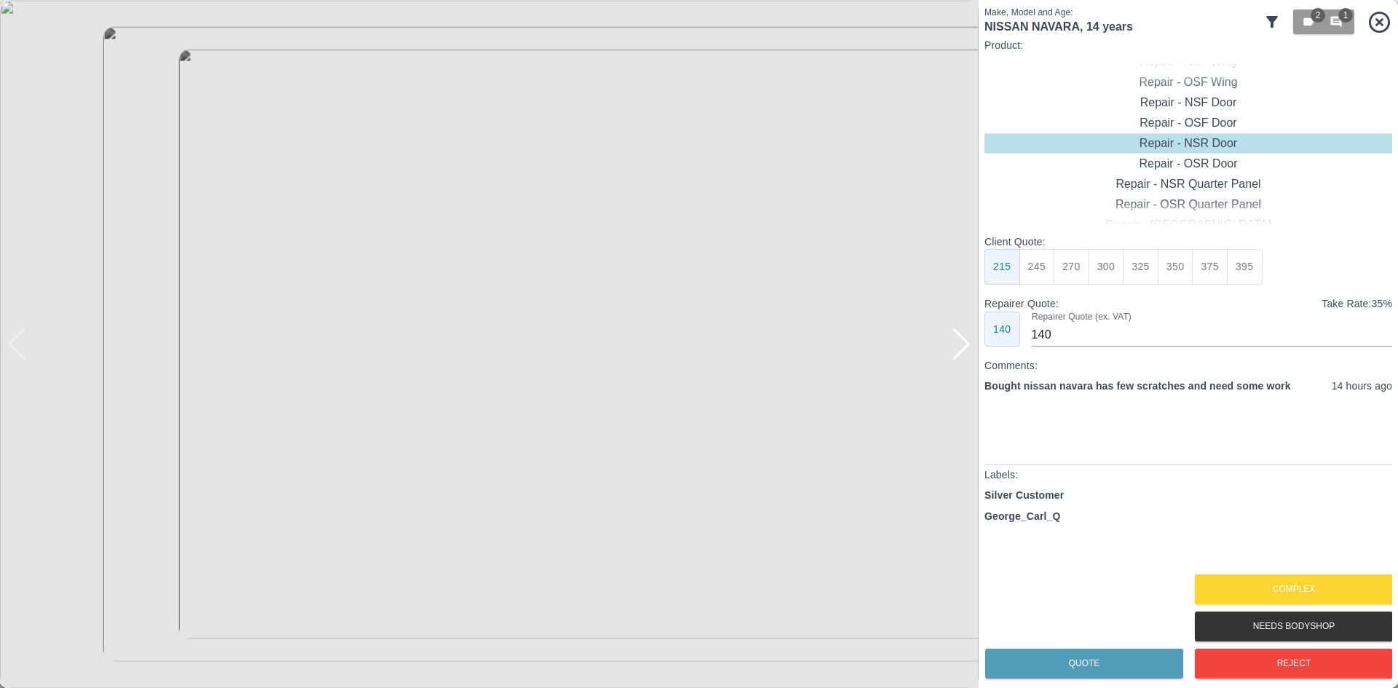
click at [970, 341] on div at bounding box center [962, 344] width 20 height 32
click at [970, 341] on img at bounding box center [489, 344] width 979 height 688
click at [1277, 595] on button "Complex" at bounding box center [1294, 590] width 198 height 30
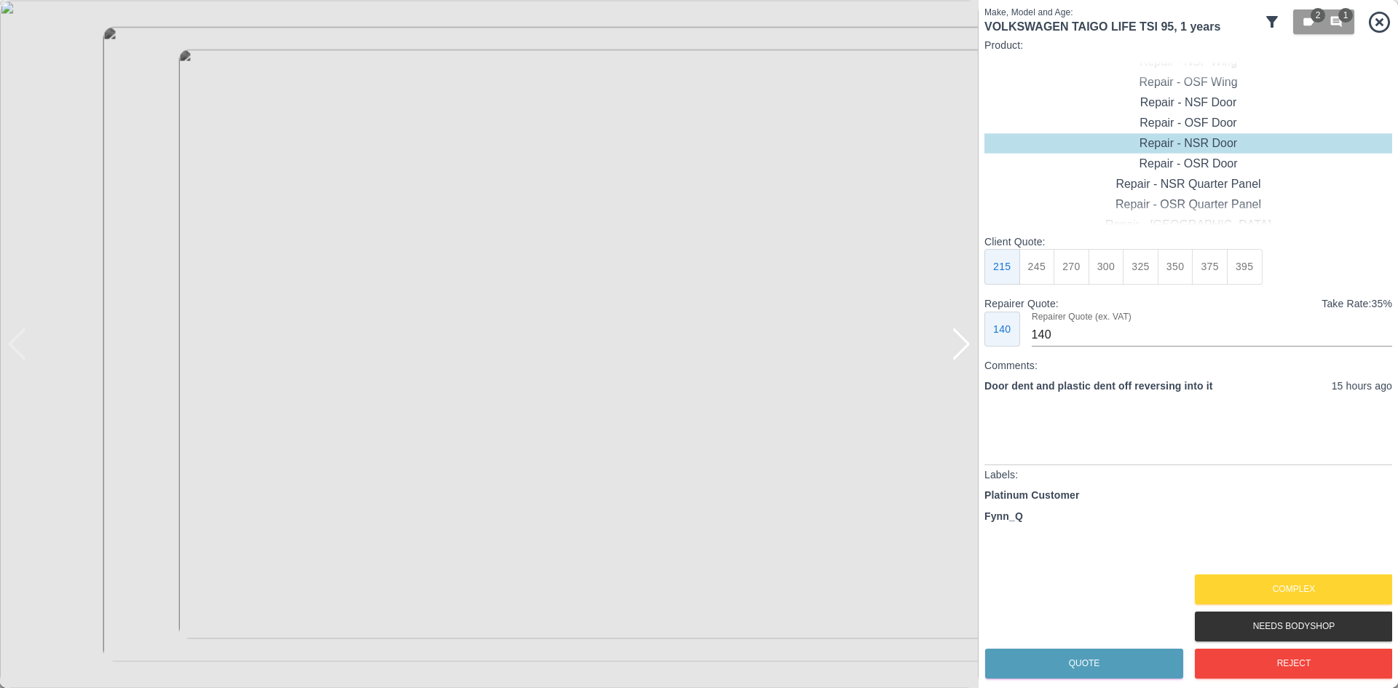
click at [957, 355] on div at bounding box center [962, 344] width 20 height 32
click at [957, 355] on img at bounding box center [489, 344] width 979 height 688
click at [16, 353] on div at bounding box center [17, 344] width 20 height 32
click at [1197, 127] on div "Repair - OSF Door" at bounding box center [1189, 123] width 408 height 20
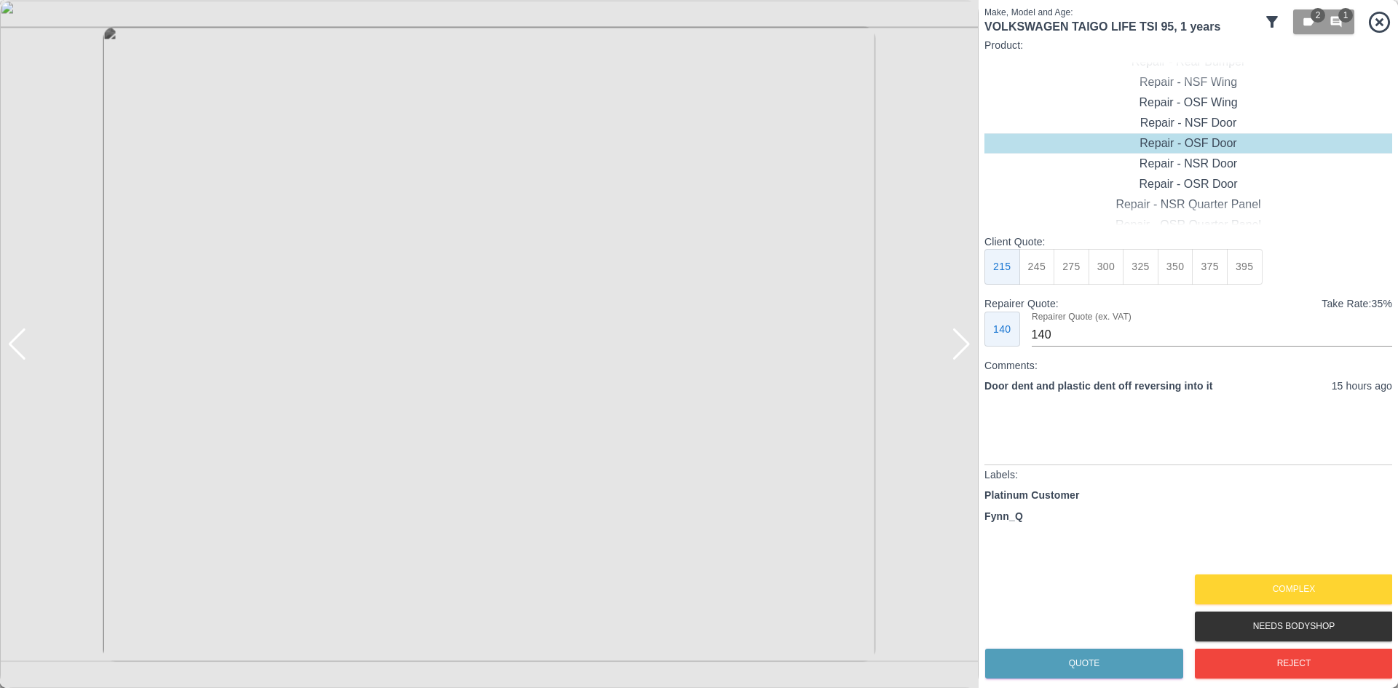
click at [1243, 270] on button "395" at bounding box center [1245, 267] width 36 height 36
type input "265"
click at [1274, 584] on button "Complex" at bounding box center [1294, 590] width 198 height 30
click at [953, 349] on div at bounding box center [962, 344] width 20 height 32
click at [953, 349] on img at bounding box center [489, 344] width 979 height 688
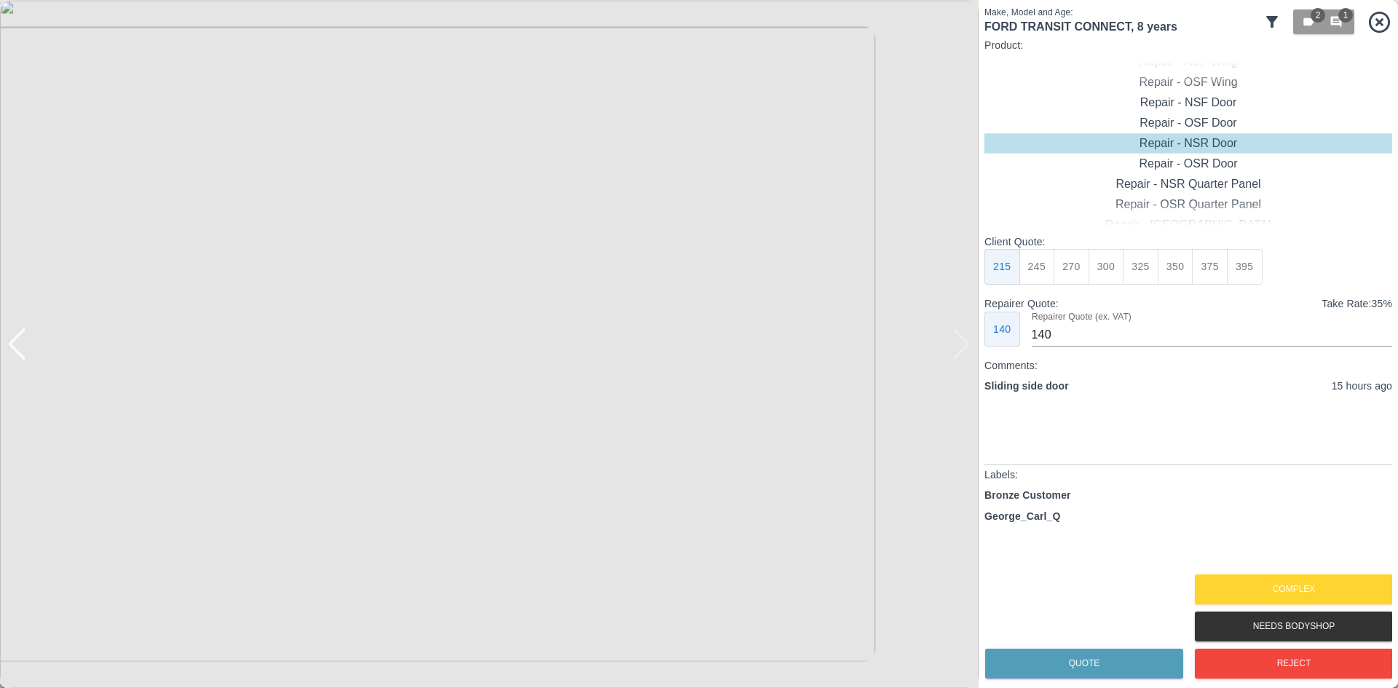
click at [1239, 269] on button "395" at bounding box center [1245, 267] width 36 height 36
type input "265"
click at [1095, 677] on button "Quote" at bounding box center [1084, 664] width 198 height 30
click at [958, 344] on div at bounding box center [962, 344] width 20 height 32
click at [958, 344] on img at bounding box center [489, 344] width 979 height 688
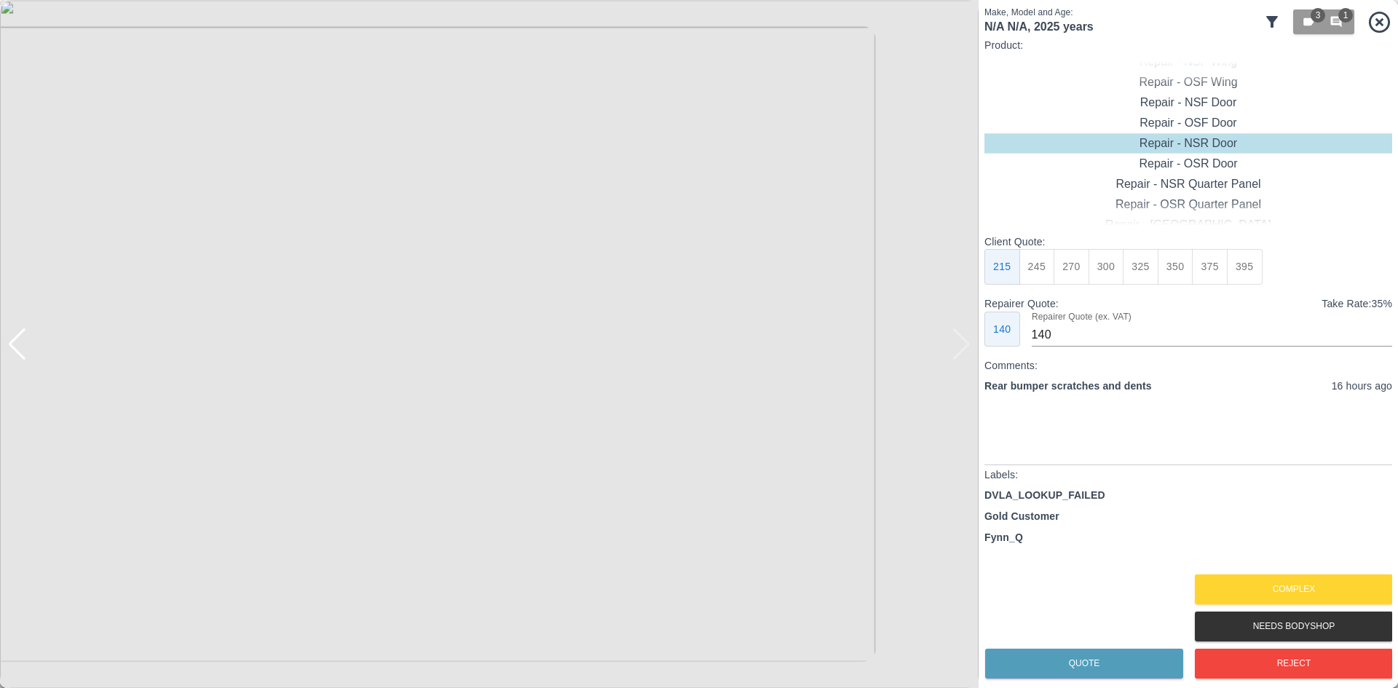
click at [35, 358] on img at bounding box center [489, 344] width 979 height 688
click at [30, 355] on img at bounding box center [489, 344] width 979 height 688
click at [19, 349] on div at bounding box center [17, 344] width 20 height 32
click at [510, 445] on img at bounding box center [489, 344] width 979 height 688
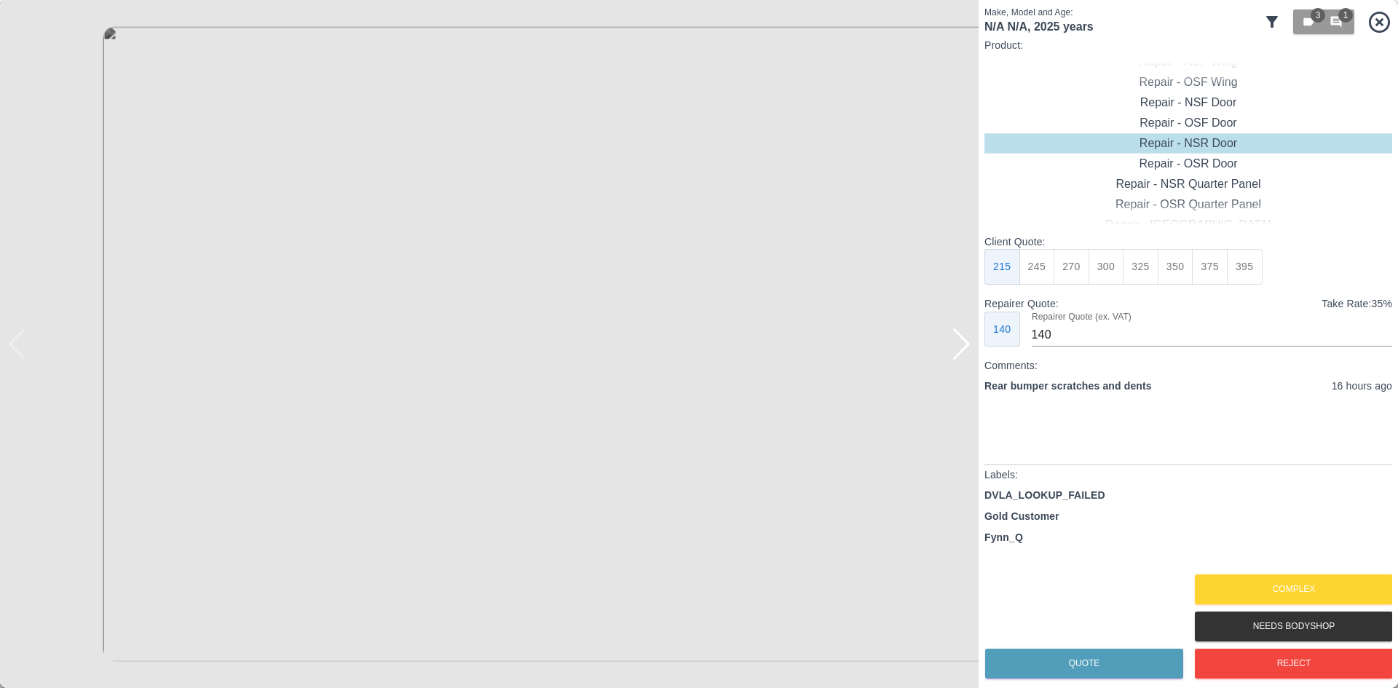
click at [510, 445] on img at bounding box center [428, 42] width 2936 height 2065
click at [519, 436] on img at bounding box center [428, 42] width 2936 height 2065
click at [1231, 271] on div "Client Quote: 295 310 350 375 400 425 450" at bounding box center [1189, 259] width 408 height 50
click at [1218, 261] on button "450" at bounding box center [1210, 267] width 36 height 36
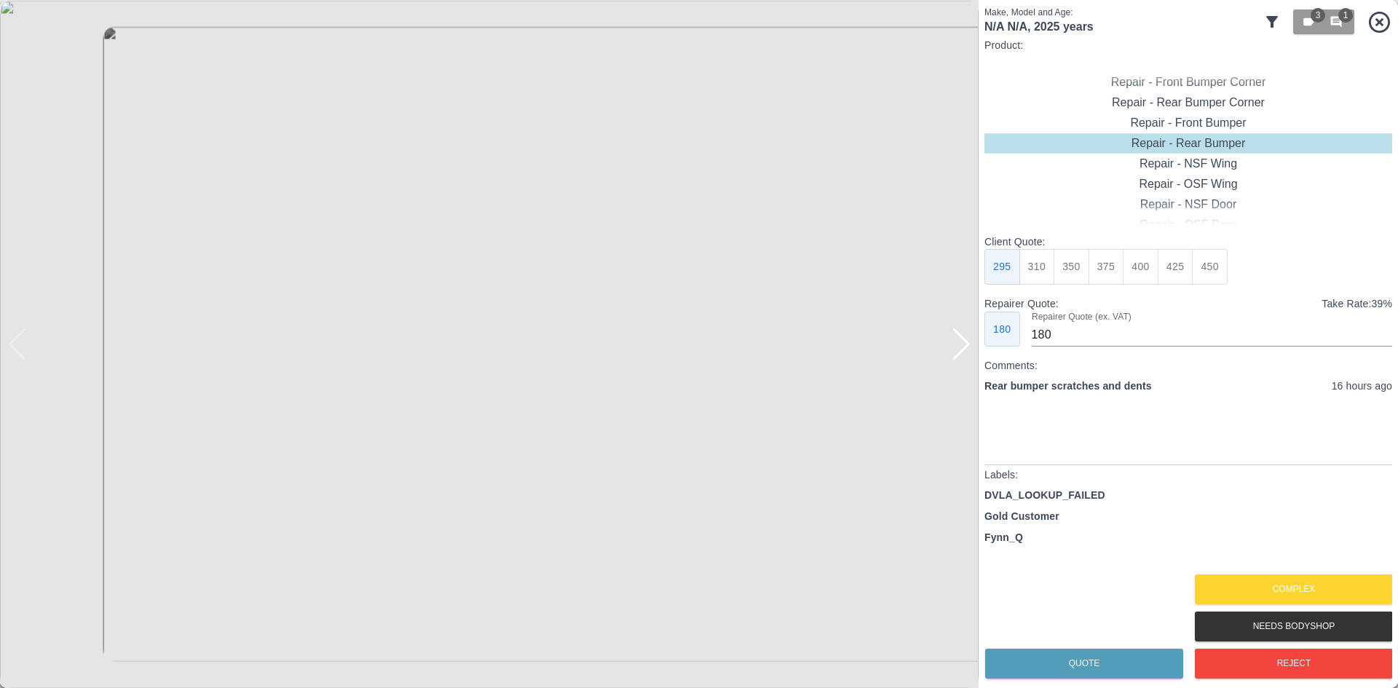
type input "260"
click at [1067, 663] on button "Quote" at bounding box center [1084, 664] width 198 height 30
click at [973, 353] on img at bounding box center [489, 344] width 979 height 688
click at [967, 353] on div at bounding box center [962, 344] width 20 height 32
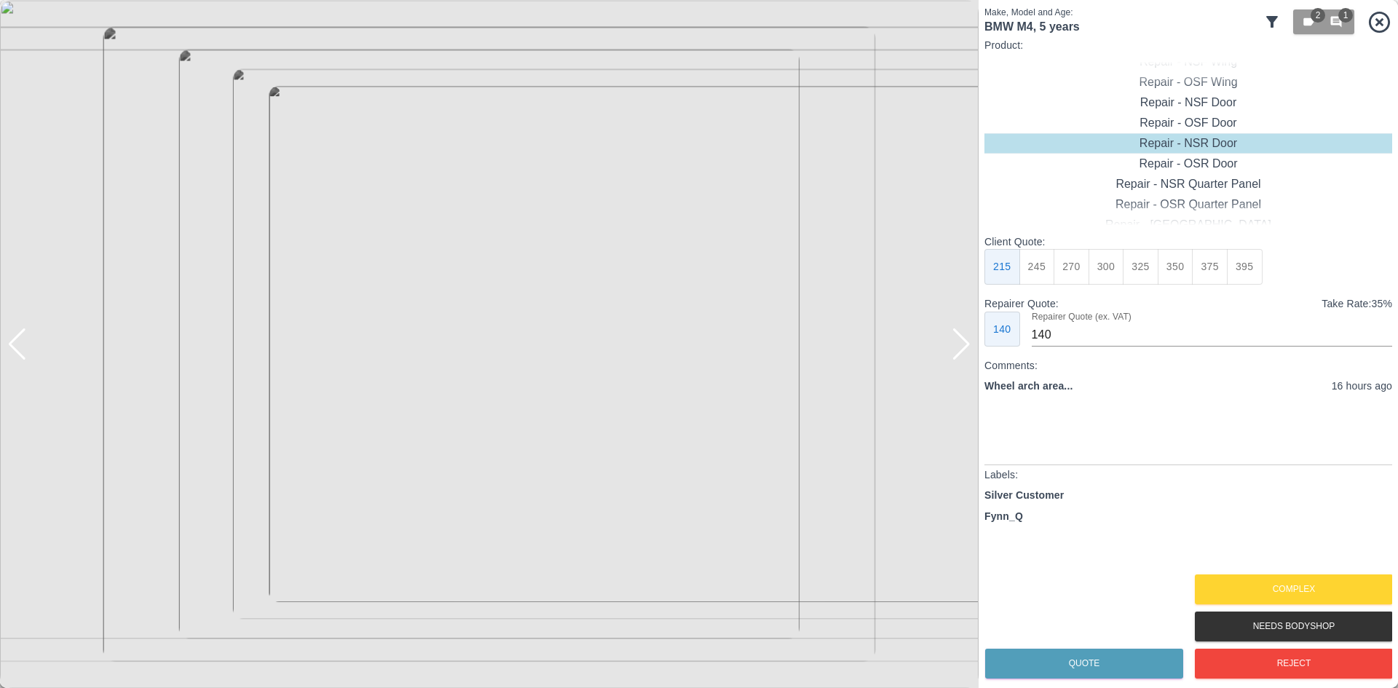
click at [967, 353] on div at bounding box center [962, 344] width 20 height 32
click at [1178, 200] on div "Repair - OSR Quarter Panel" at bounding box center [1189, 204] width 408 height 20
click at [1077, 275] on button "275" at bounding box center [1072, 267] width 36 height 36
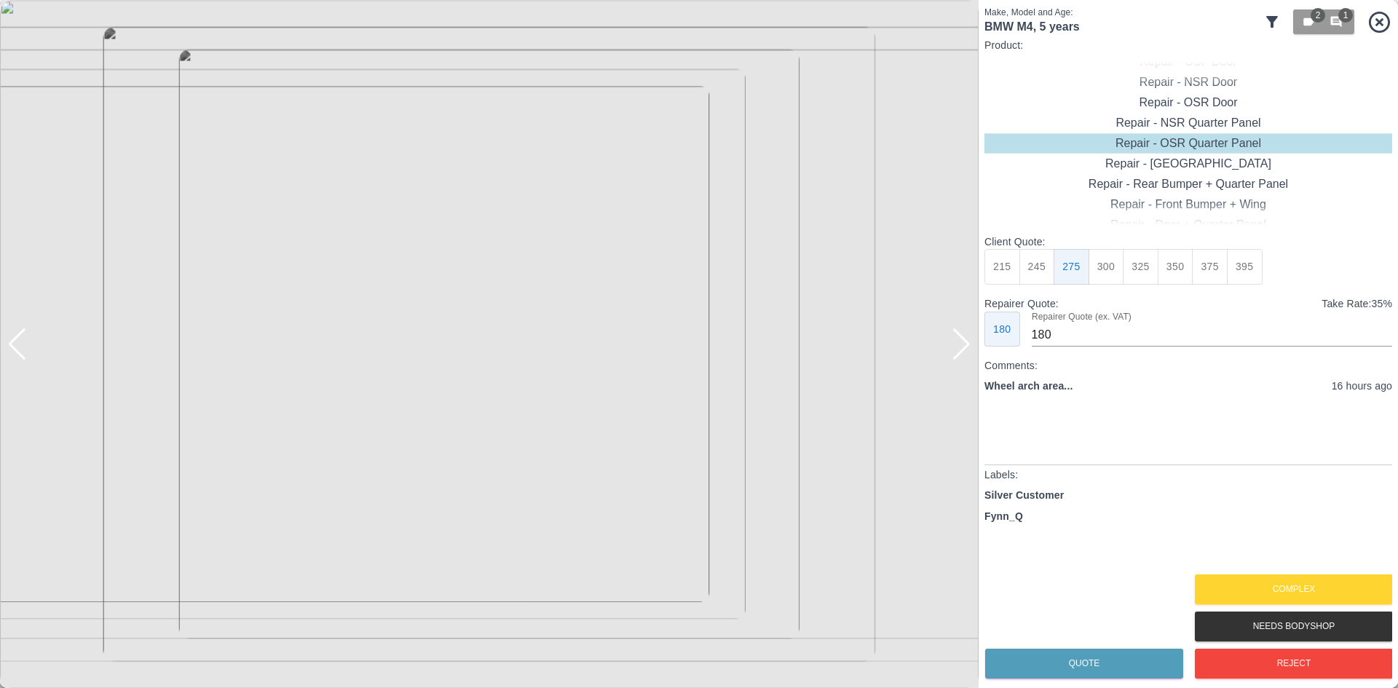
click at [1131, 267] on button "325" at bounding box center [1141, 267] width 36 height 36
type input "210"
click at [1052, 656] on button "Quote" at bounding box center [1084, 664] width 198 height 30
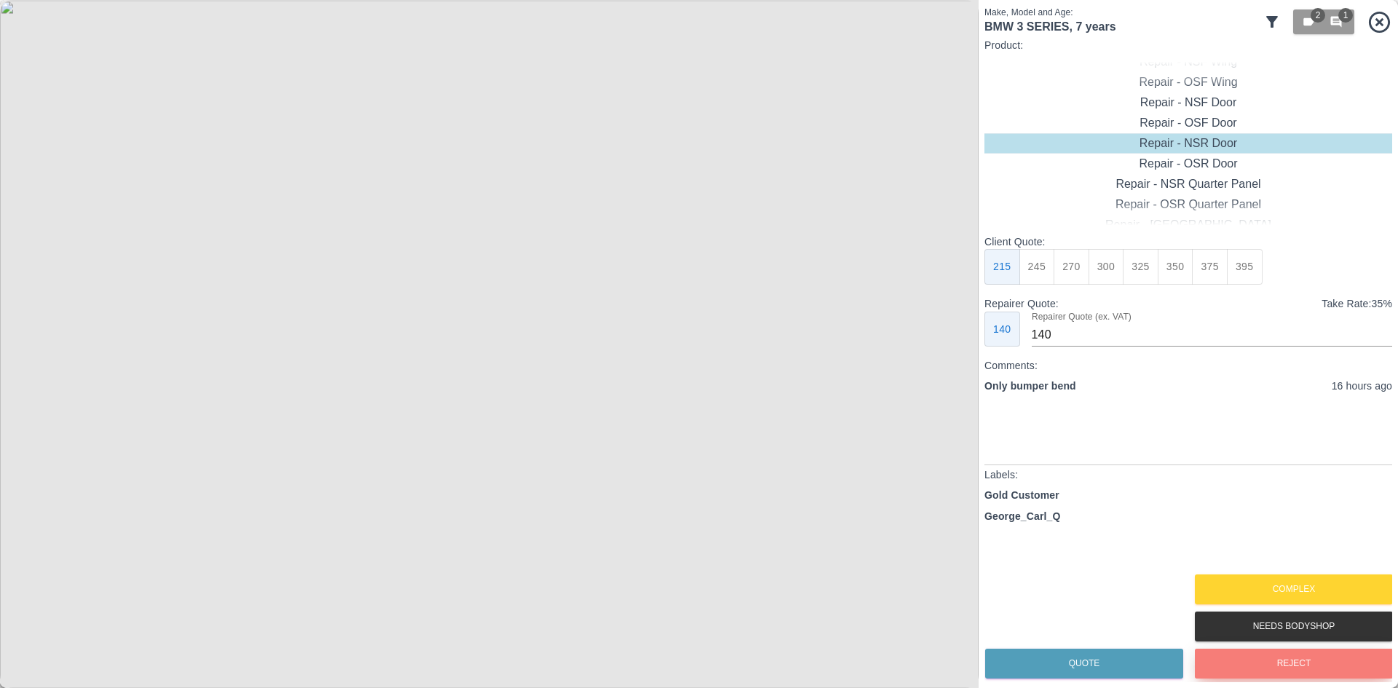
click at [1243, 655] on button "Reject" at bounding box center [1294, 664] width 198 height 30
click at [954, 346] on div at bounding box center [962, 344] width 20 height 32
click at [954, 346] on img at bounding box center [489, 344] width 979 height 688
click at [40, 340] on img at bounding box center [489, 344] width 979 height 688
click at [23, 347] on div at bounding box center [17, 344] width 20 height 32
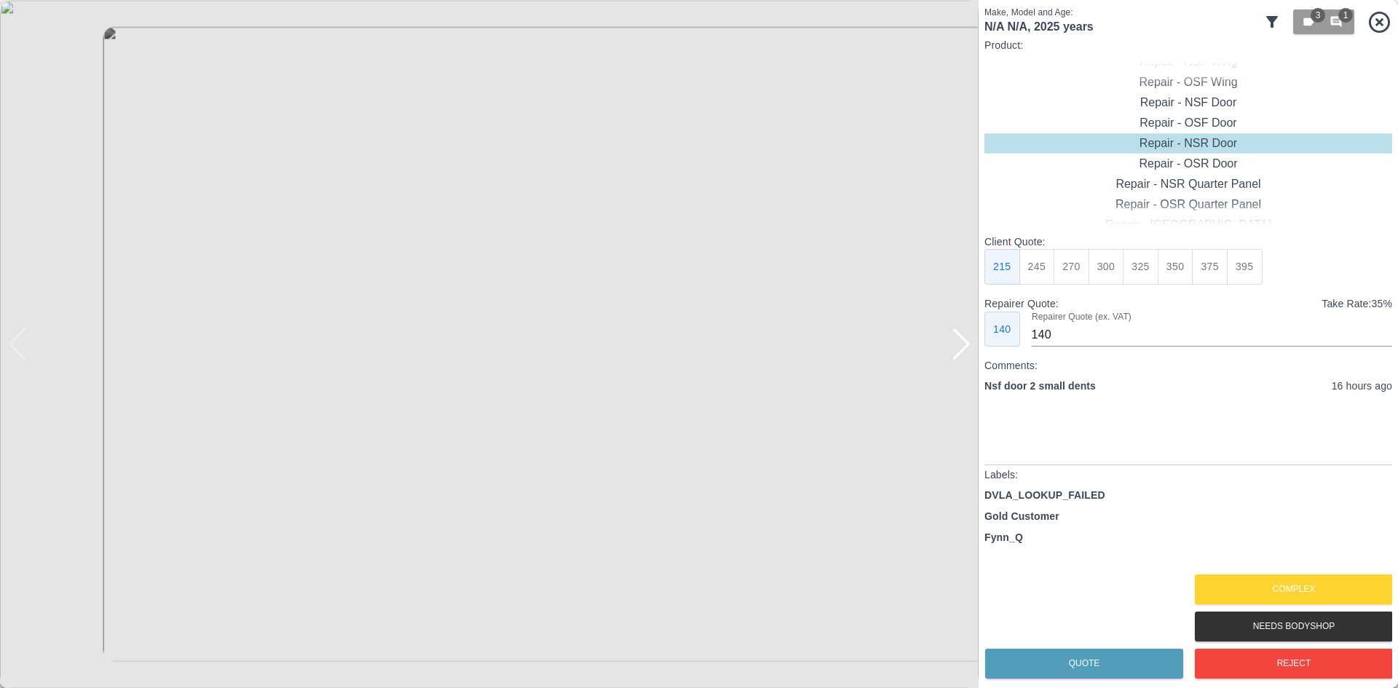
click at [957, 350] on div at bounding box center [962, 344] width 20 height 32
click at [957, 350] on img at bounding box center [489, 344] width 979 height 688
click at [1180, 127] on div "Repair - NSF Door" at bounding box center [1189, 123] width 408 height 20
click at [1106, 263] on button "300" at bounding box center [1107, 267] width 36 height 36
type input "190"
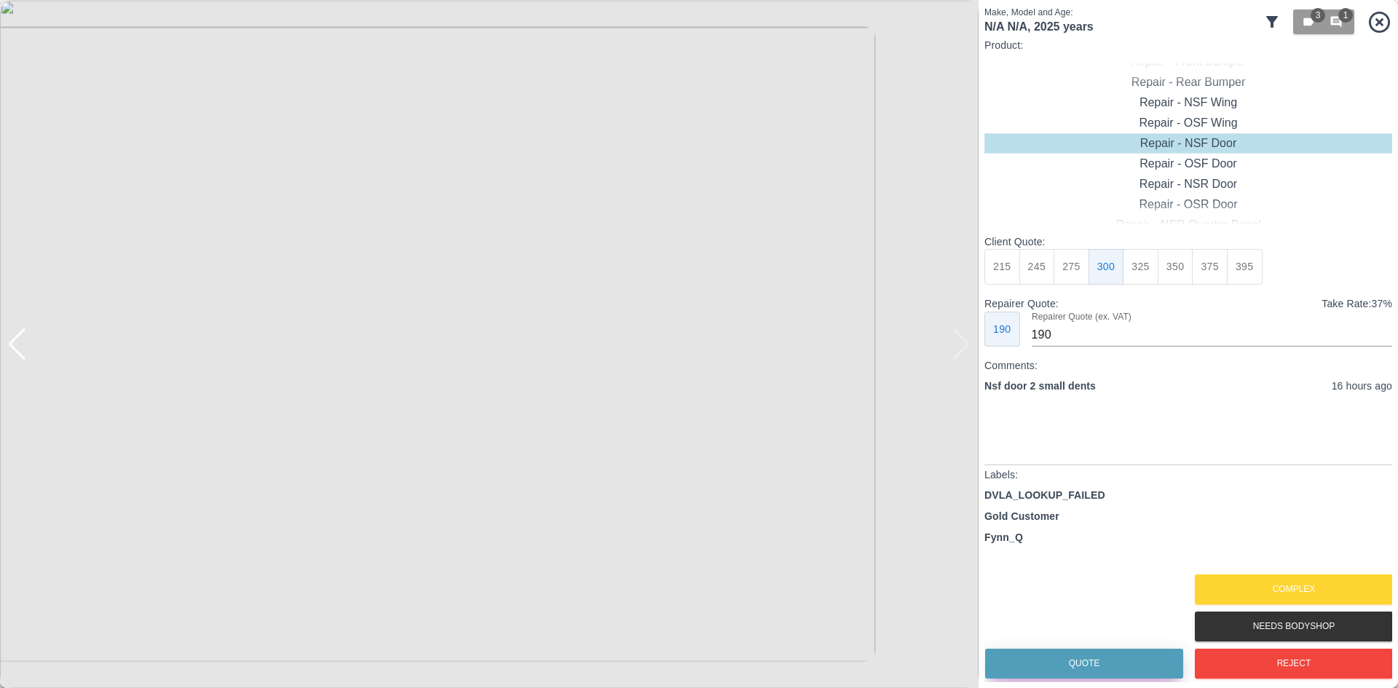
click at [1093, 658] on button "Quote" at bounding box center [1084, 664] width 198 height 30
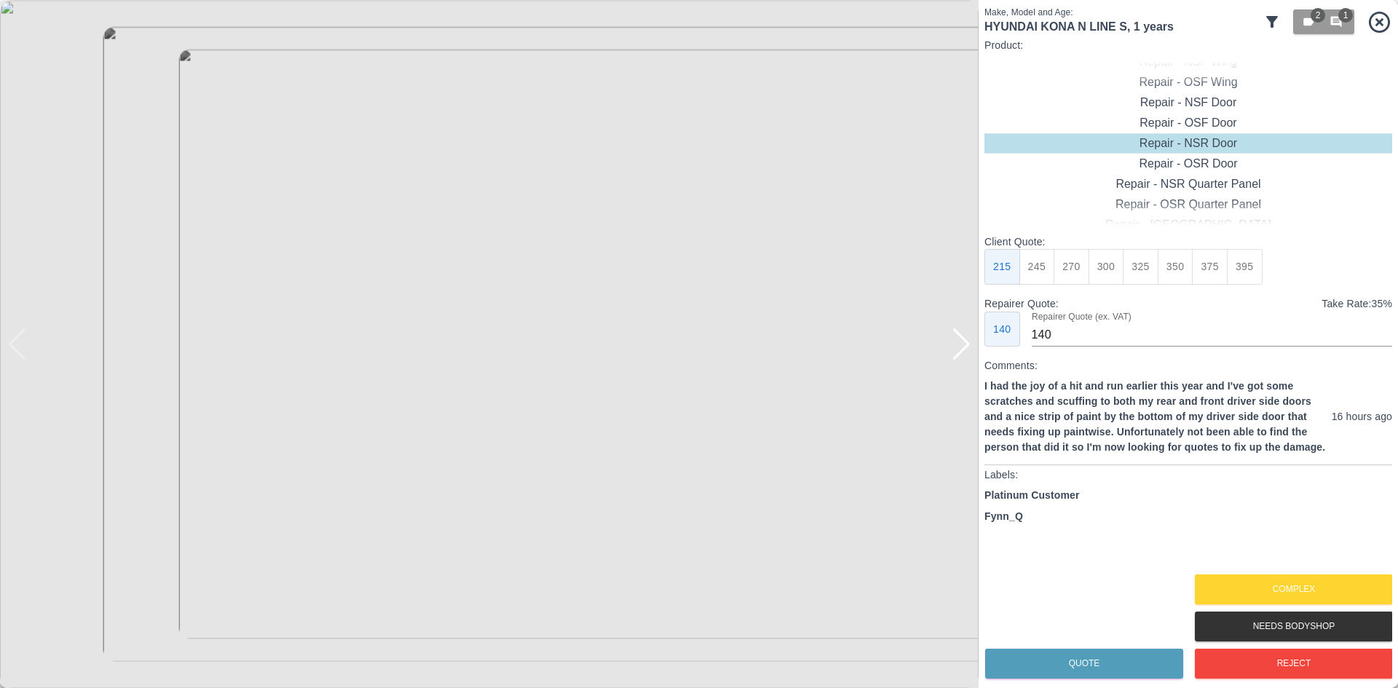
click at [958, 348] on div at bounding box center [962, 344] width 20 height 32
click at [958, 348] on img at bounding box center [489, 344] width 979 height 688
click at [1242, 583] on button "Complex" at bounding box center [1294, 590] width 198 height 30
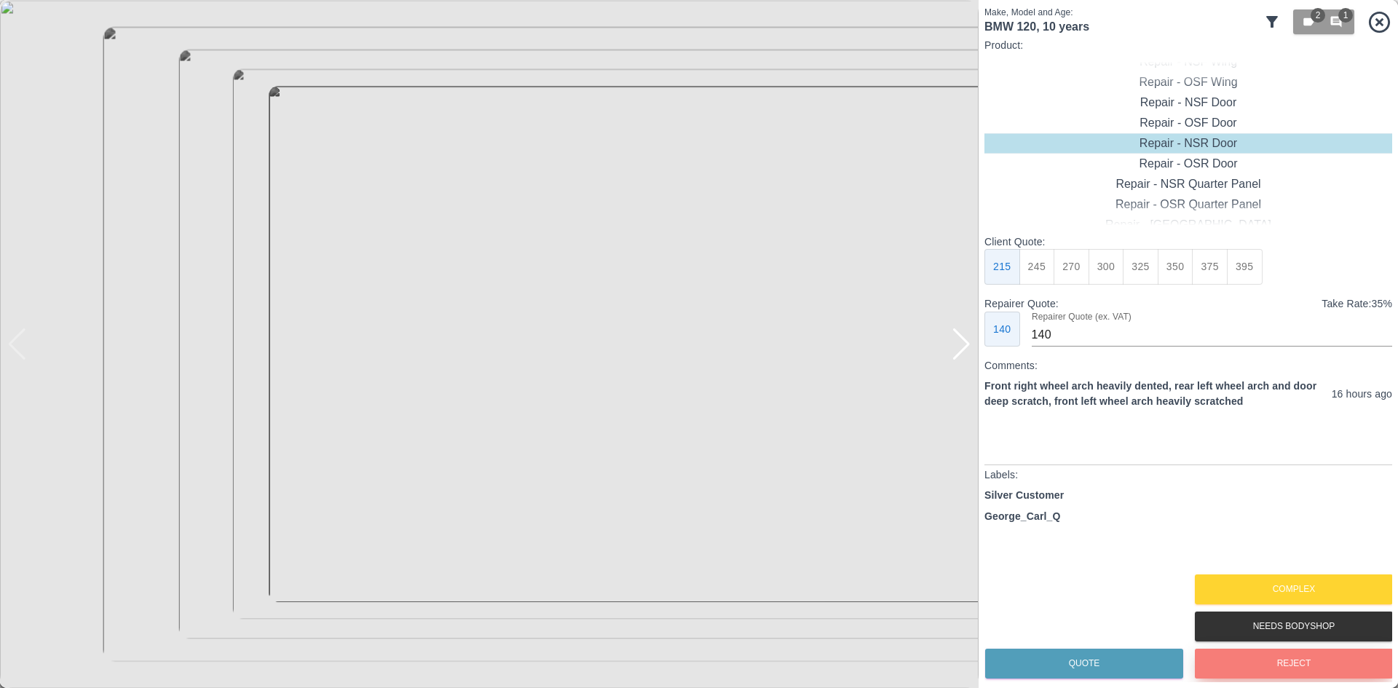
click at [1243, 668] on button "Reject" at bounding box center [1294, 664] width 198 height 30
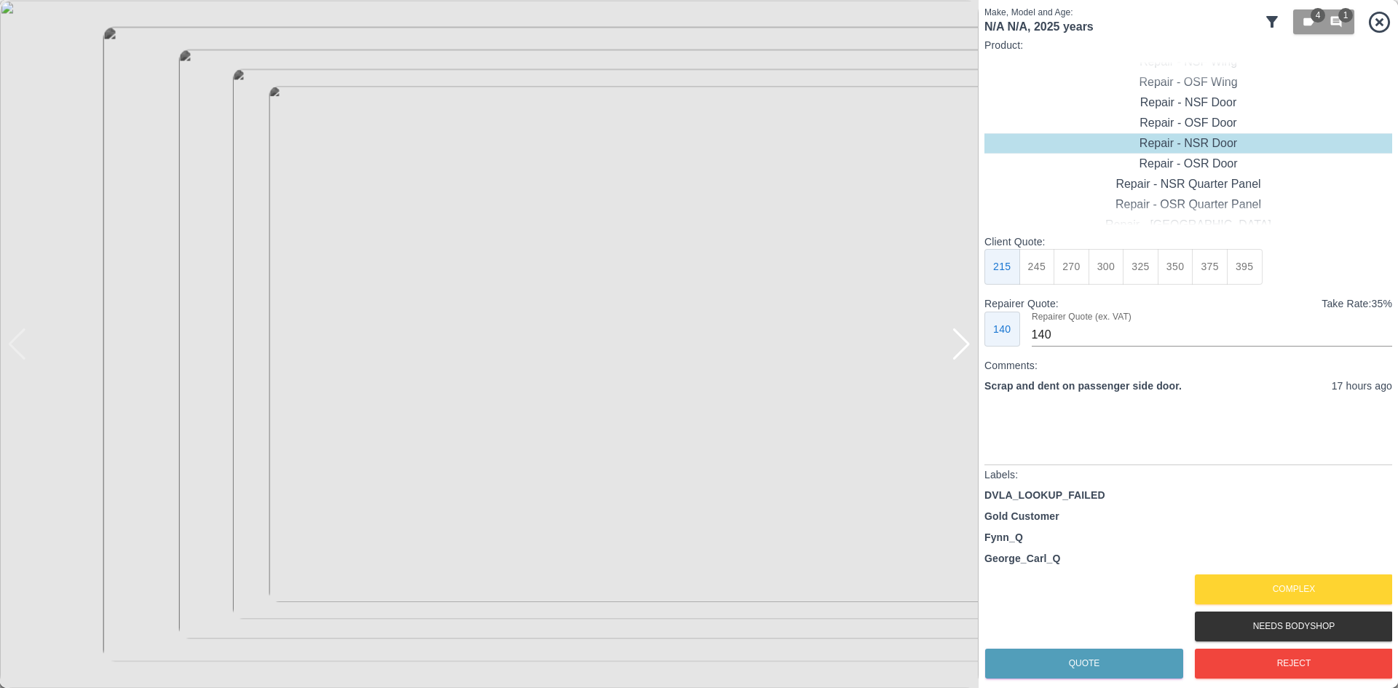
click at [963, 357] on div at bounding box center [962, 344] width 20 height 32
click at [1189, 102] on div "Repair - NSF Door" at bounding box center [1189, 102] width 408 height 20
click at [1155, 267] on button "325" at bounding box center [1141, 267] width 36 height 36
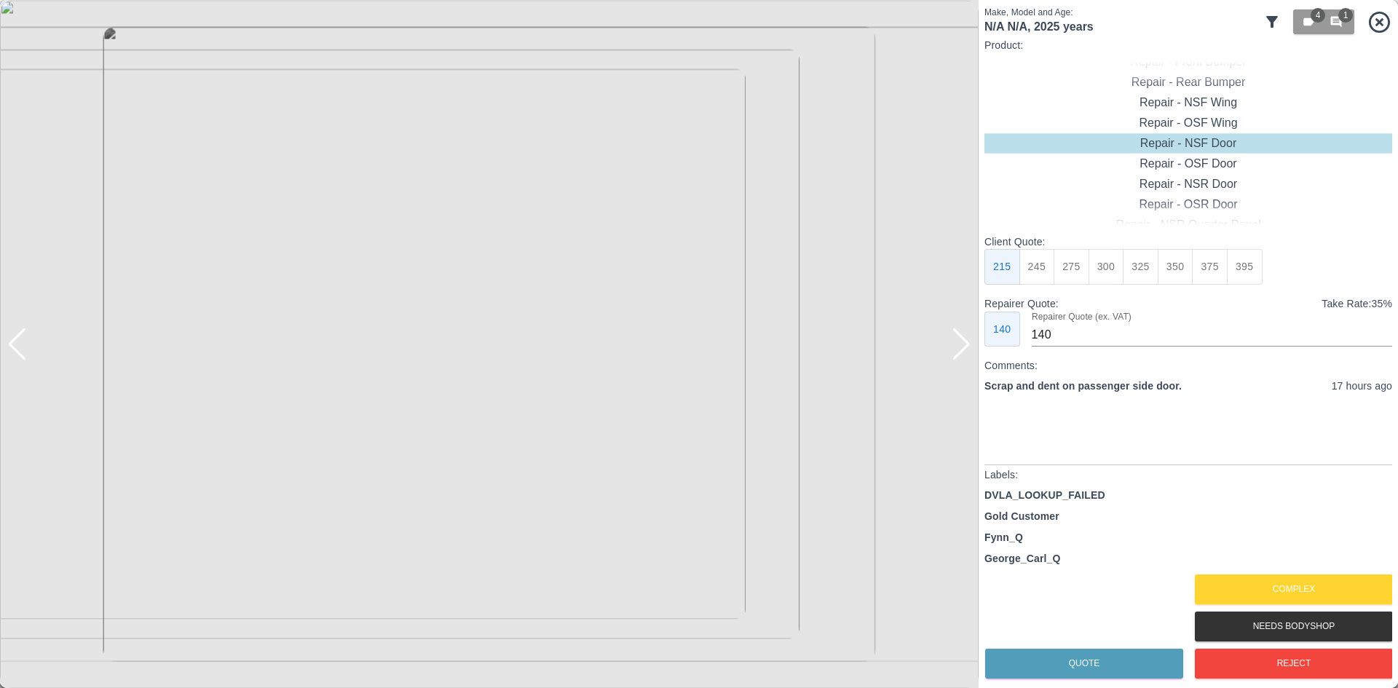
type input "210"
click at [1130, 267] on button "325" at bounding box center [1141, 267] width 36 height 36
click at [1084, 657] on button "Quote" at bounding box center [1084, 664] width 198 height 30
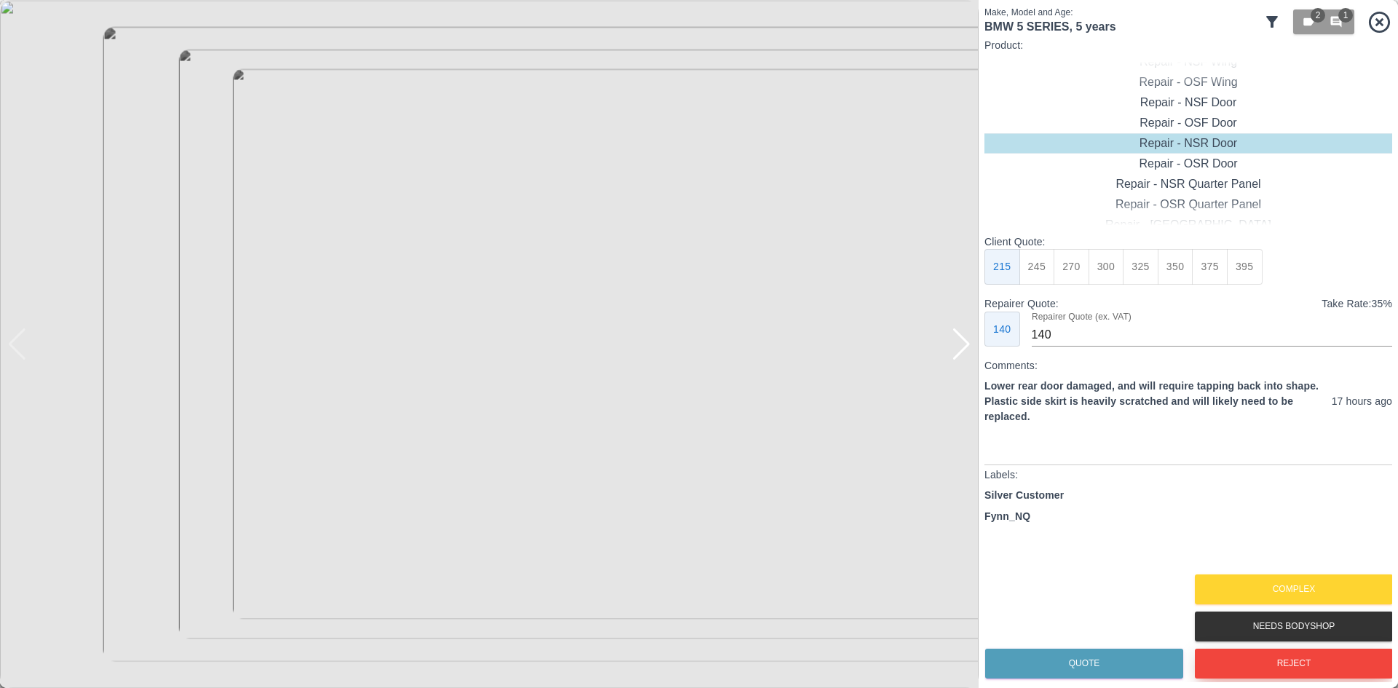
click at [1268, 656] on button "Reject" at bounding box center [1294, 664] width 198 height 30
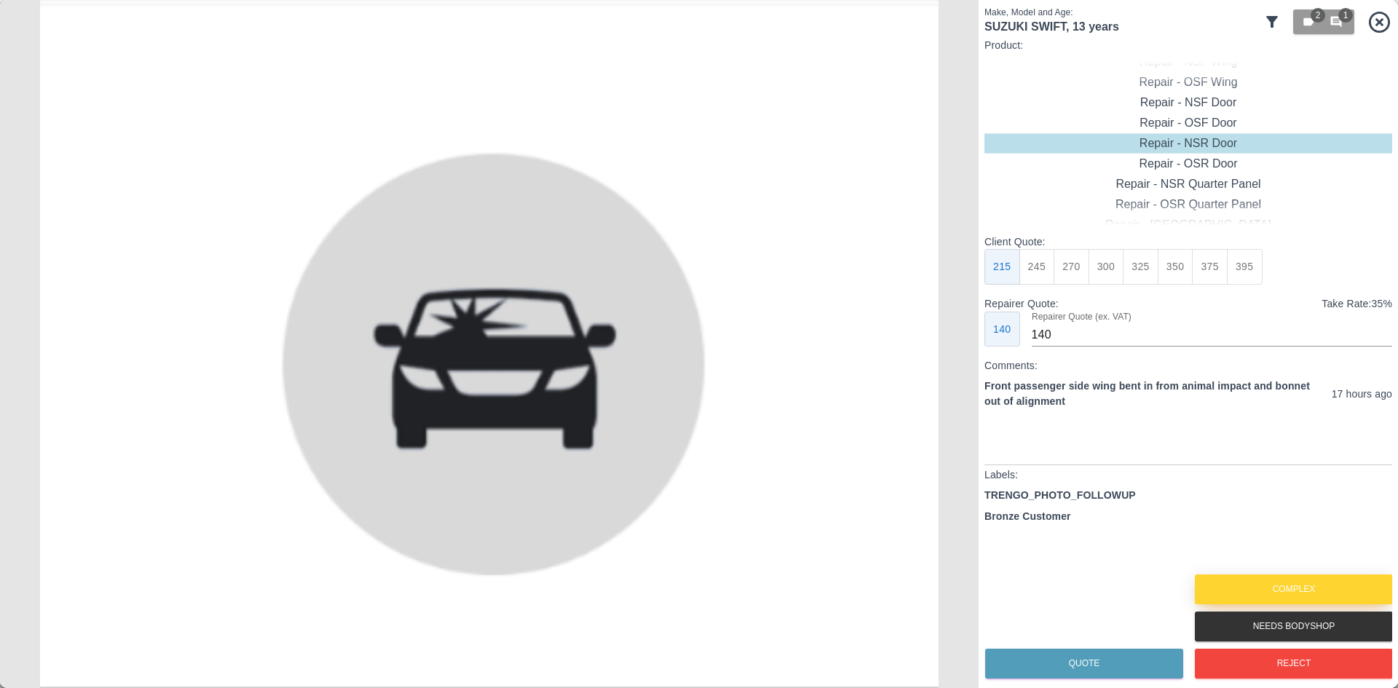
click at [1295, 576] on button "Complex" at bounding box center [1294, 590] width 198 height 30
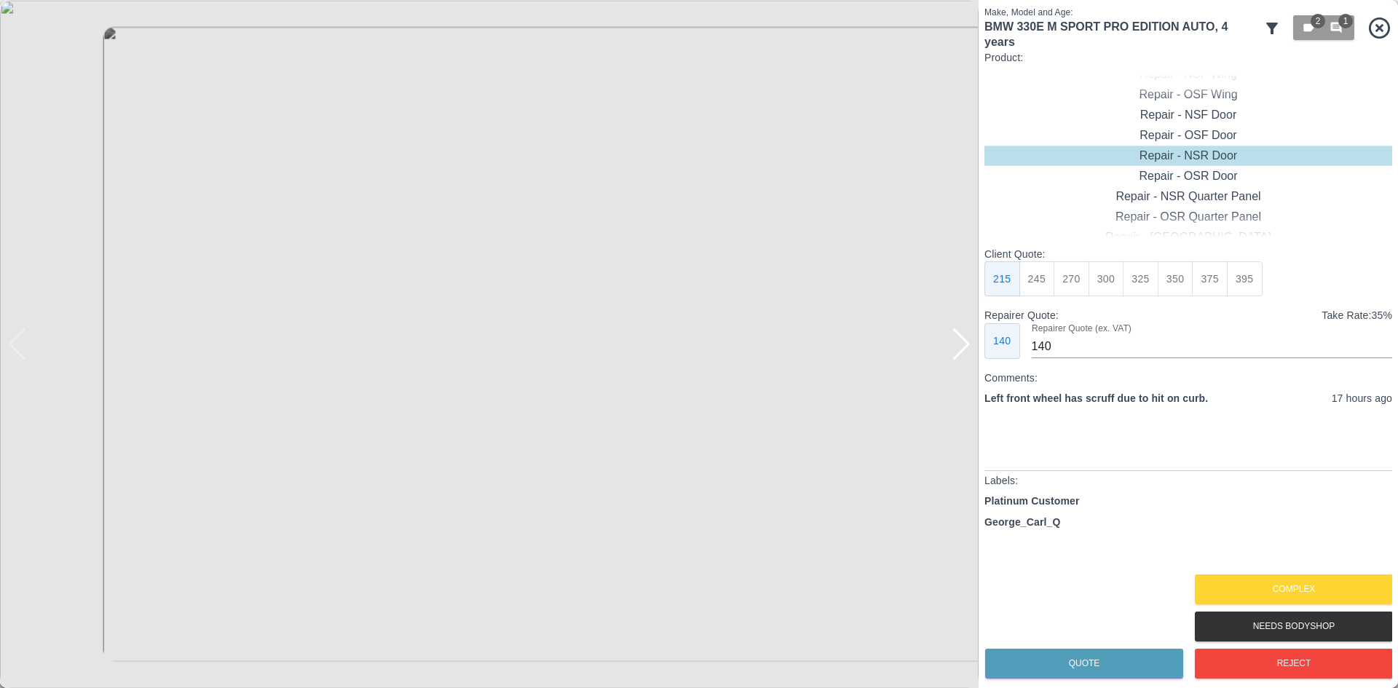
click at [952, 347] on div at bounding box center [962, 344] width 20 height 32
click at [952, 347] on img at bounding box center [489, 344] width 979 height 688
click at [1309, 591] on button "Complex" at bounding box center [1294, 590] width 198 height 30
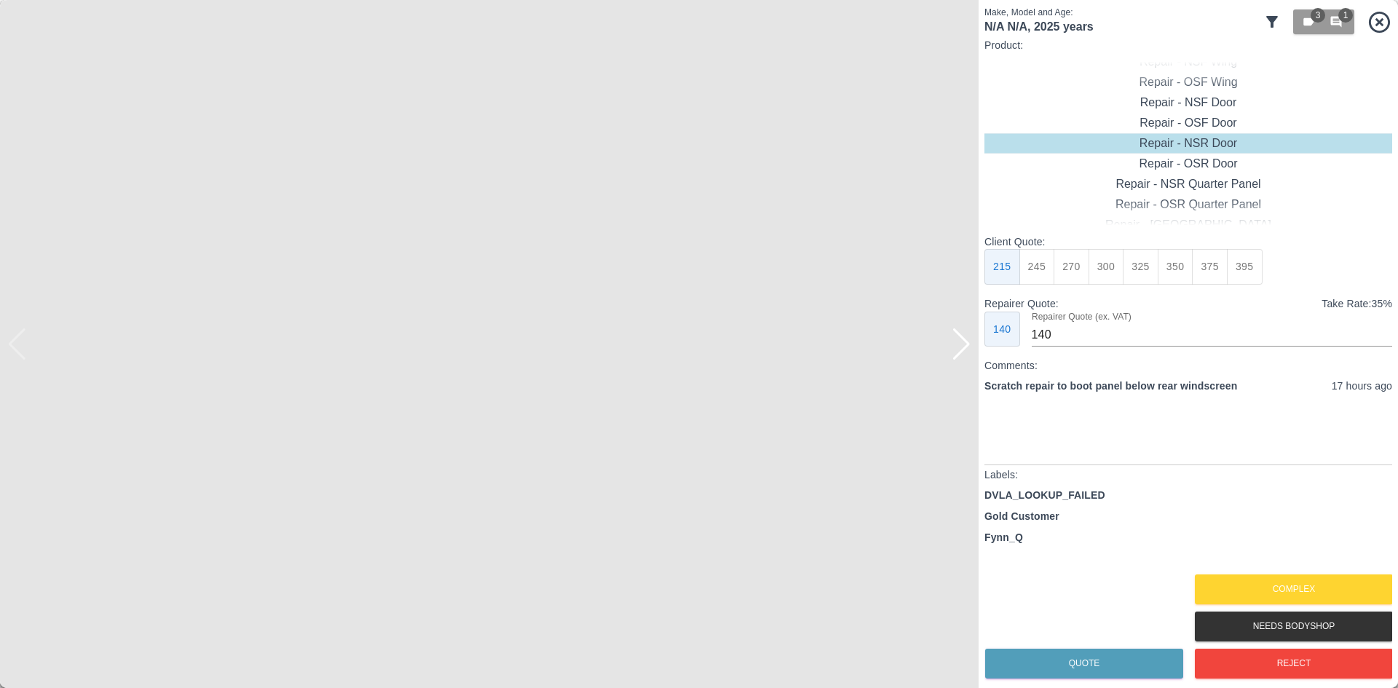
click at [960, 352] on div at bounding box center [962, 344] width 20 height 32
click at [960, 352] on img at bounding box center [489, 344] width 979 height 688
click at [6, 360] on div at bounding box center [7, 344] width 15 height 688
click at [15, 350] on div at bounding box center [17, 344] width 20 height 32
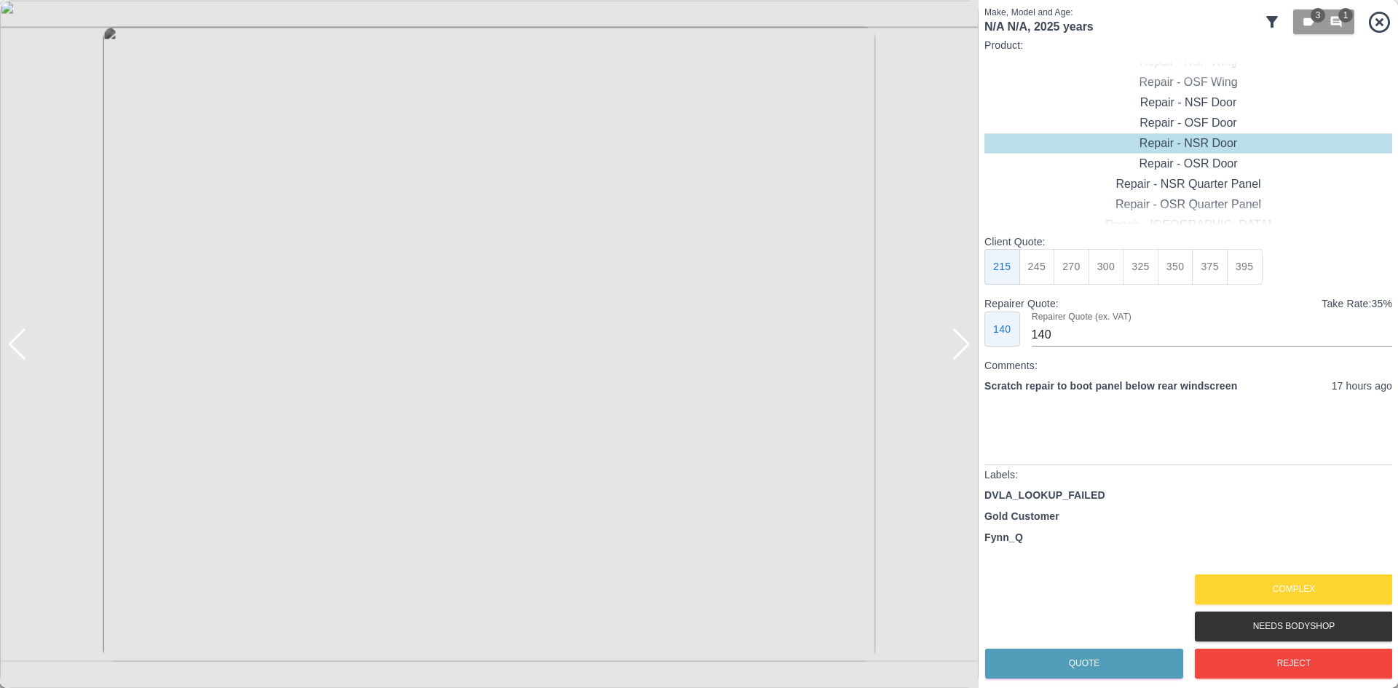
click at [16, 350] on div at bounding box center [17, 344] width 20 height 32
click at [1164, 133] on div "Repair - [GEOGRAPHIC_DATA]" at bounding box center [1189, 123] width 408 height 20
click at [1082, 269] on button "275" at bounding box center [1072, 267] width 36 height 36
type input "180"
drag, startPoint x: 1100, startPoint y: 664, endPoint x: 973, endPoint y: 628, distance: 131.8
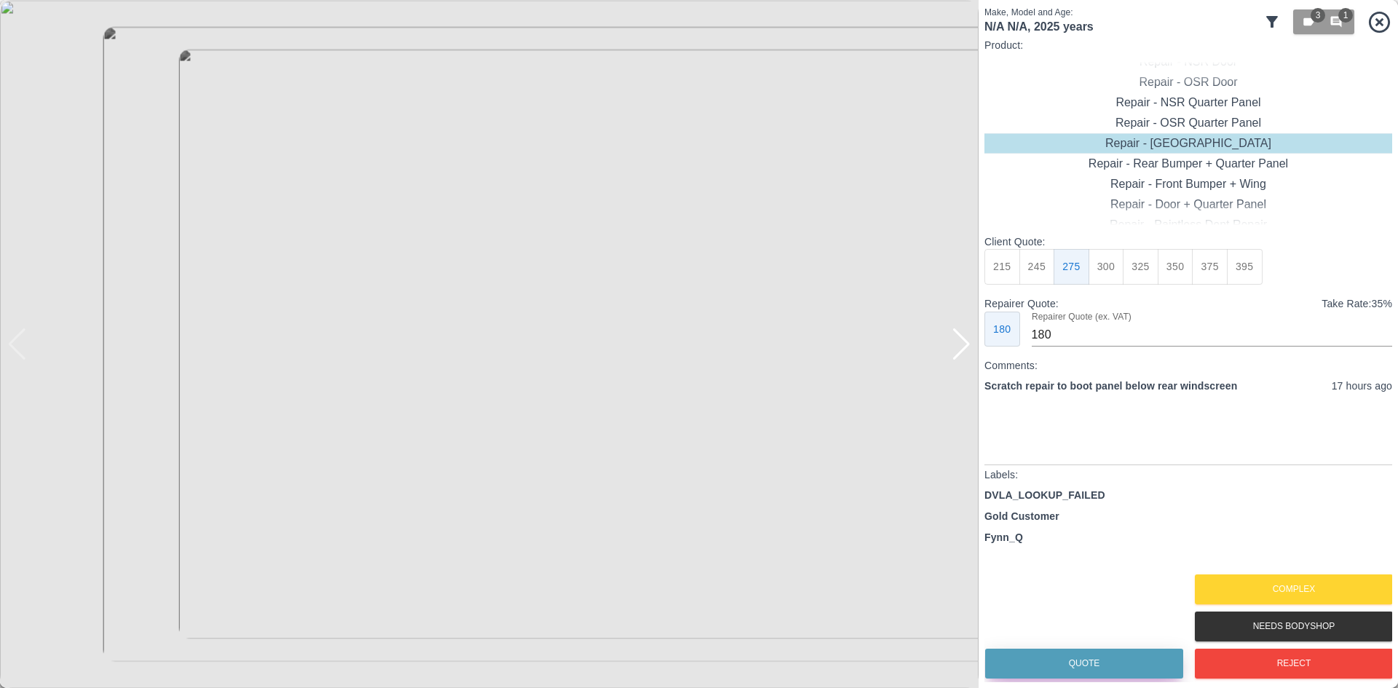
click at [1098, 663] on button "Quote" at bounding box center [1084, 664] width 198 height 30
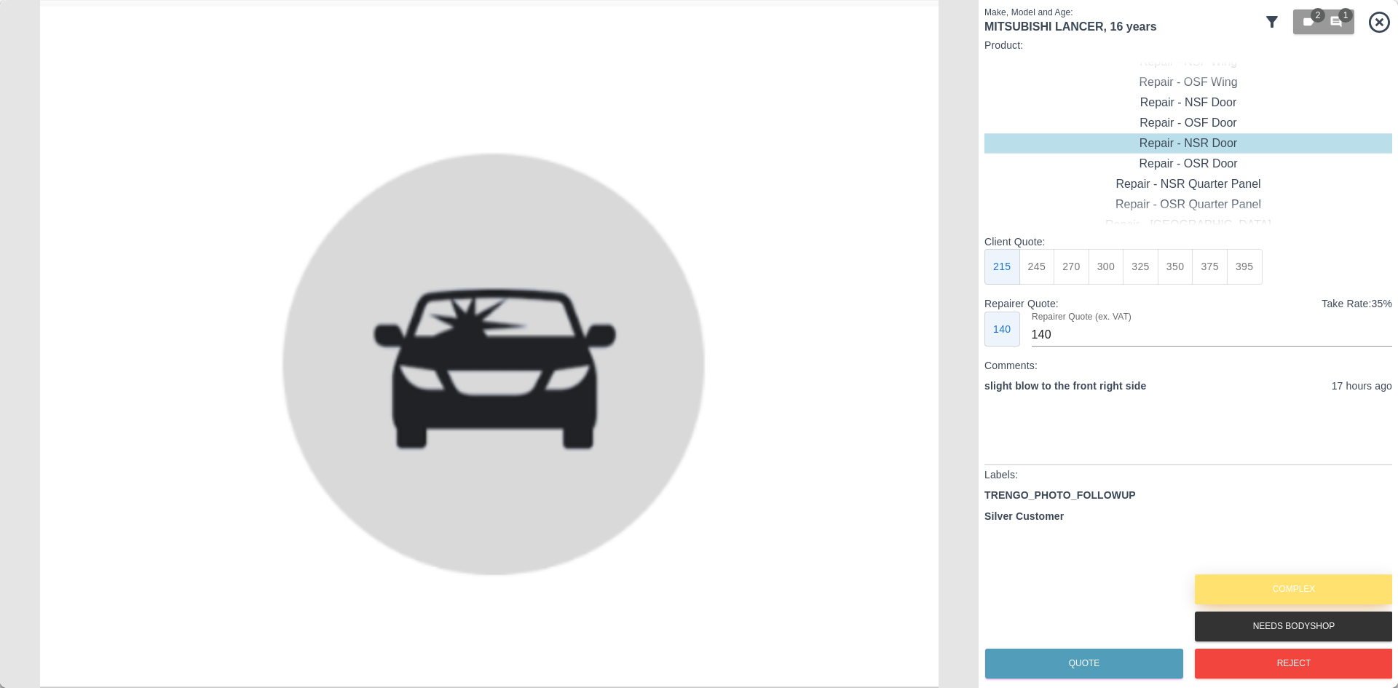
click at [1255, 593] on button "Complex" at bounding box center [1294, 590] width 198 height 30
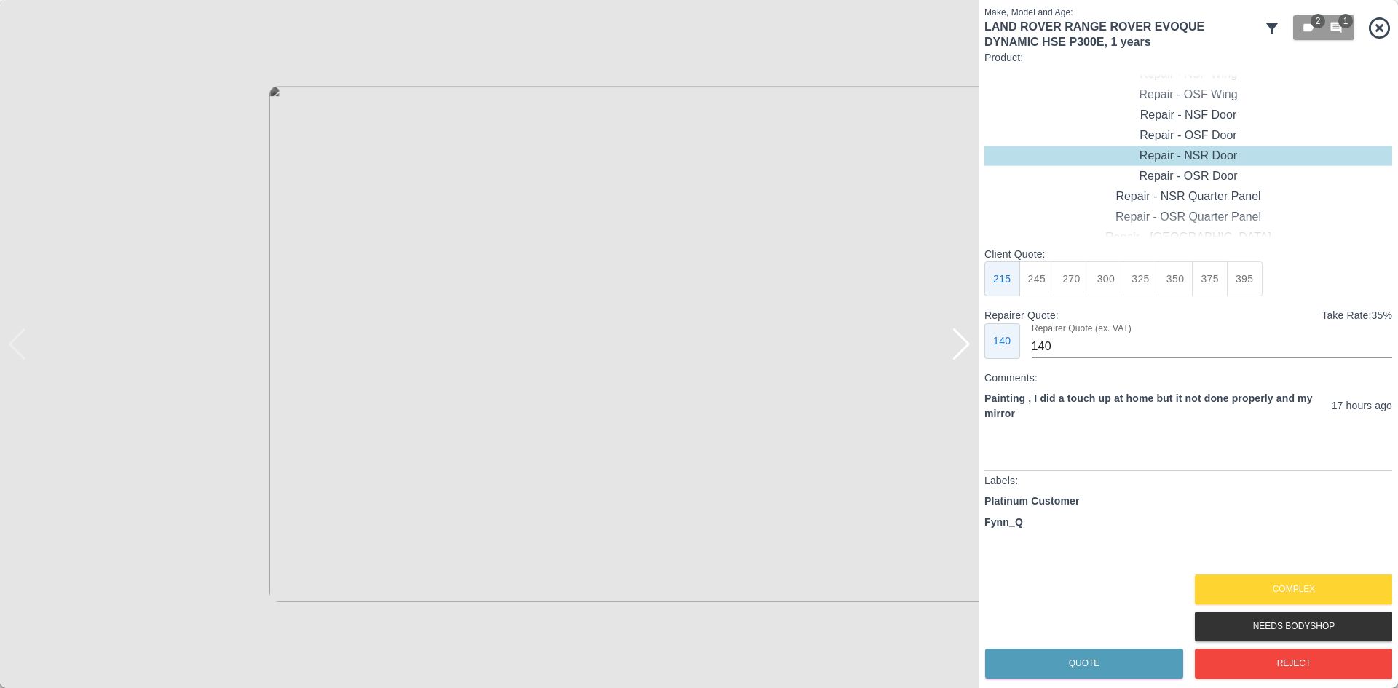
click at [961, 356] on div at bounding box center [962, 344] width 20 height 32
click at [1292, 588] on button "Complex" at bounding box center [1294, 590] width 198 height 30
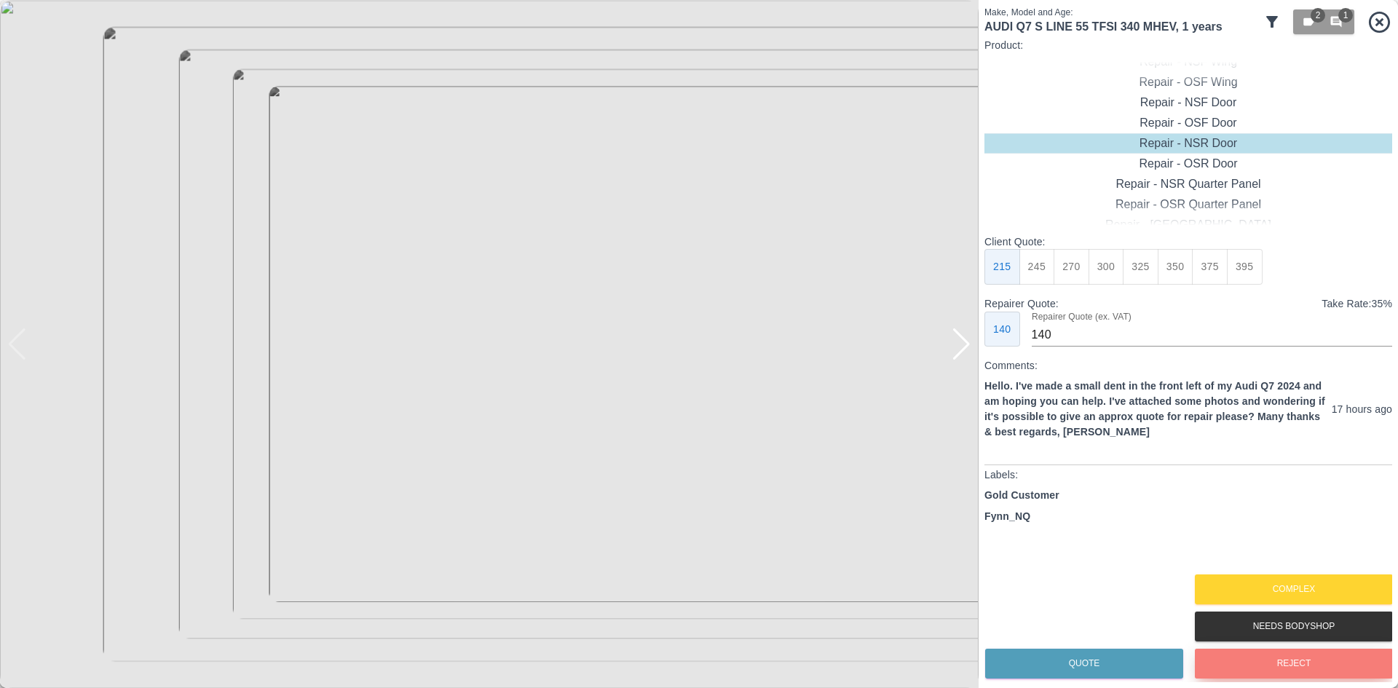
click at [1275, 677] on button "Reject" at bounding box center [1294, 664] width 198 height 30
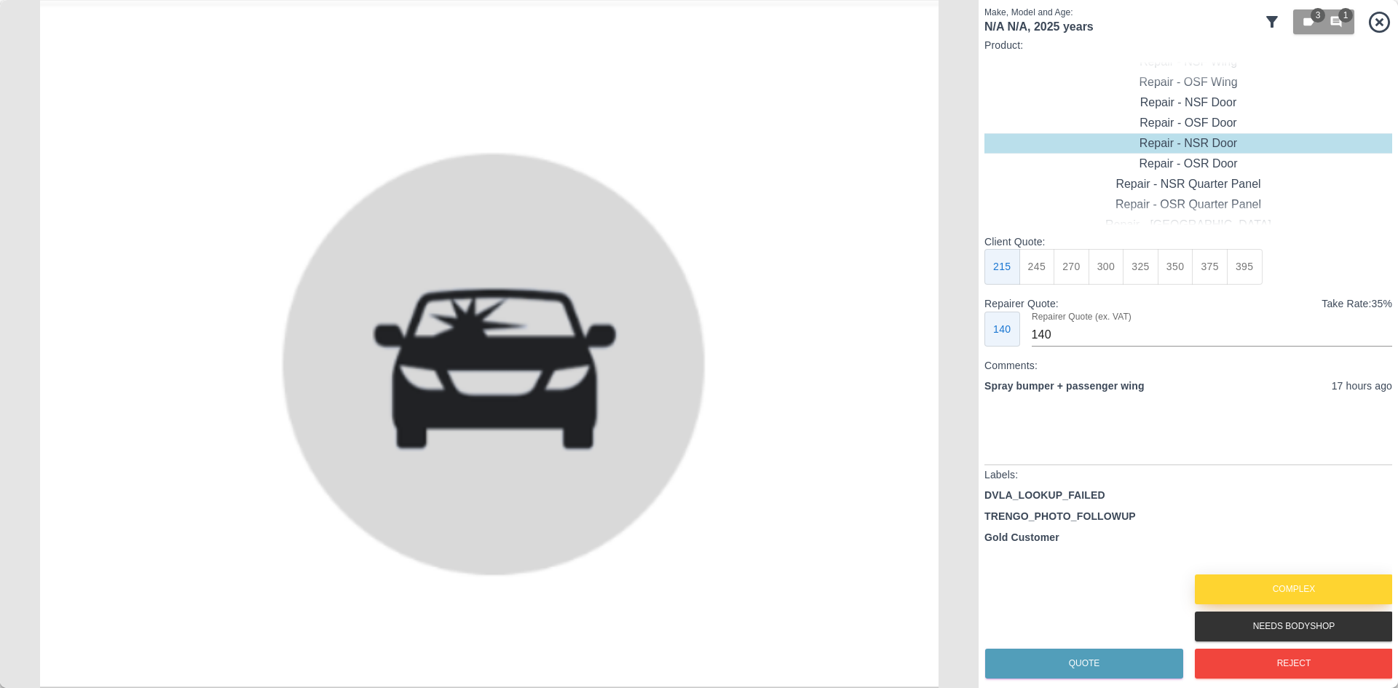
click at [1264, 583] on button "Complex" at bounding box center [1294, 590] width 198 height 30
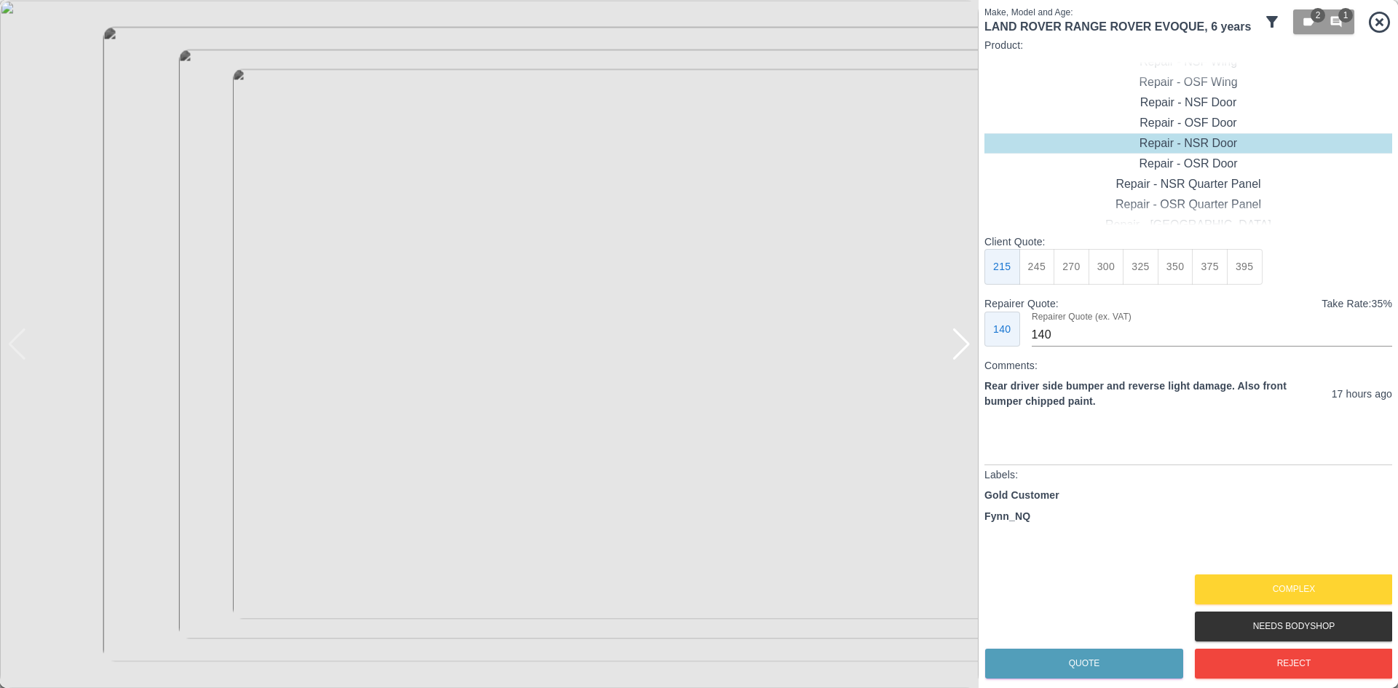
click at [960, 345] on div at bounding box center [962, 344] width 20 height 32
click at [960, 345] on img at bounding box center [489, 344] width 979 height 688
click at [1294, 583] on button "Complex" at bounding box center [1294, 590] width 198 height 30
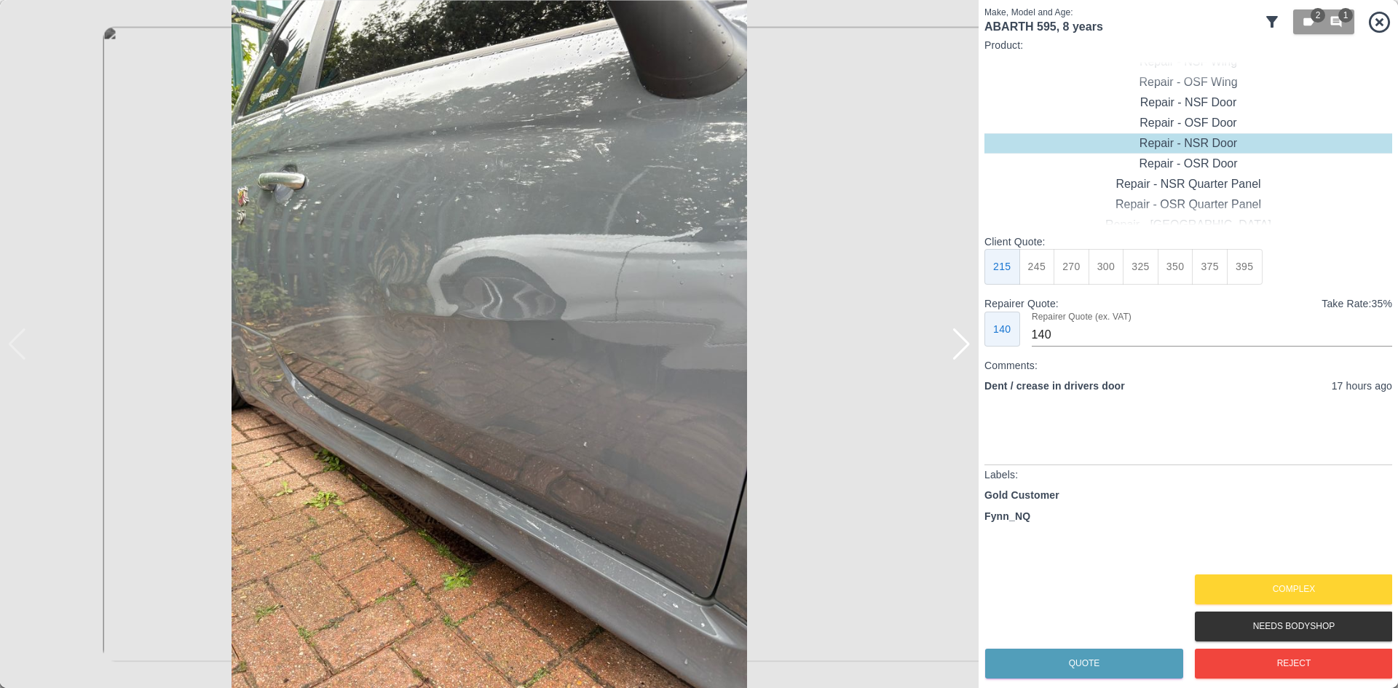
click at [963, 346] on div at bounding box center [962, 344] width 20 height 32
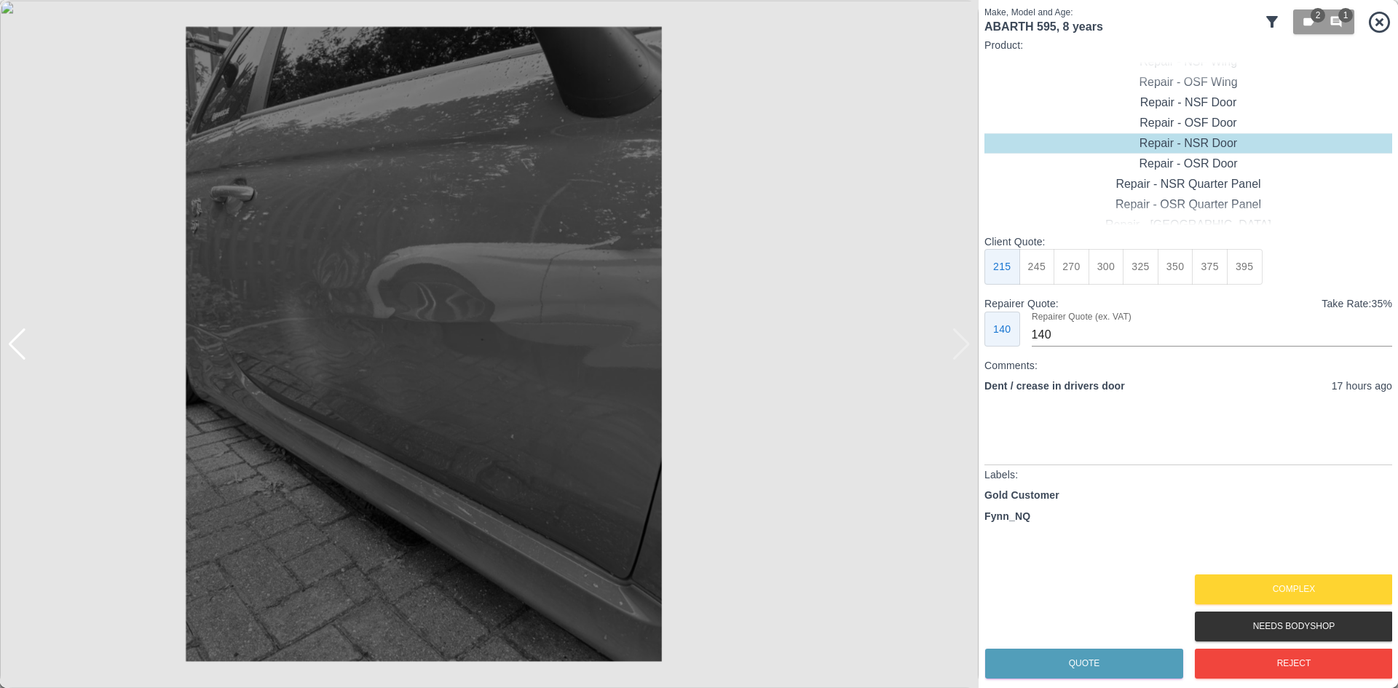
click at [963, 346] on img at bounding box center [489, 344] width 979 height 688
click at [13, 348] on div at bounding box center [7, 344] width 15 height 688
click at [21, 355] on div at bounding box center [17, 344] width 20 height 32
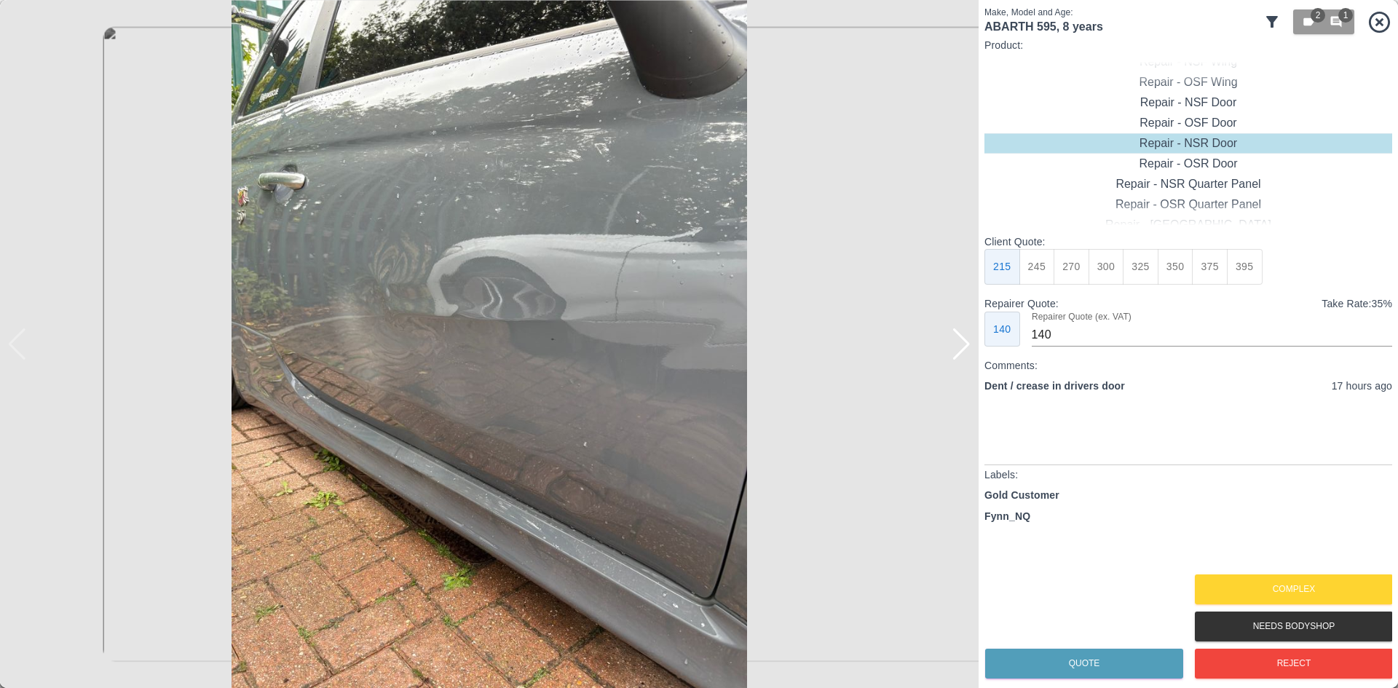
click at [438, 291] on img at bounding box center [489, 344] width 979 height 688
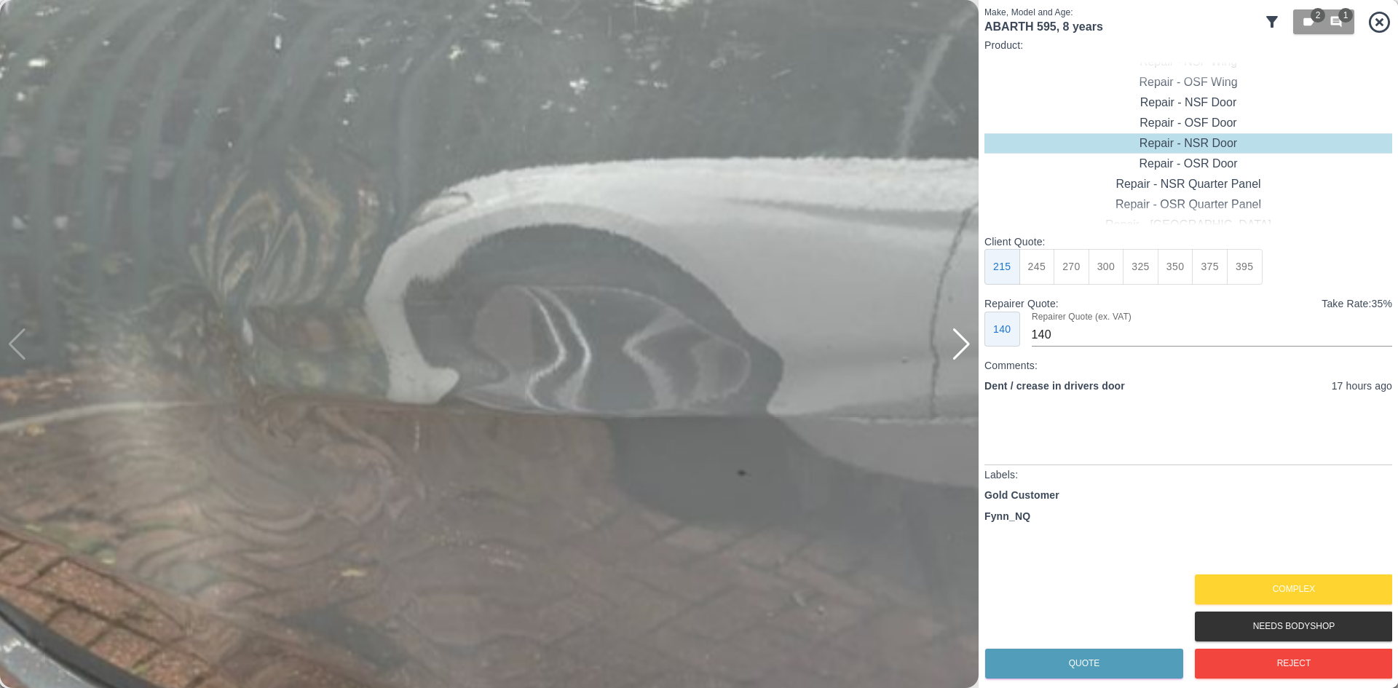
click at [425, 392] on img at bounding box center [552, 488] width 2936 height 2065
click at [1246, 659] on button "Reject" at bounding box center [1294, 664] width 198 height 30
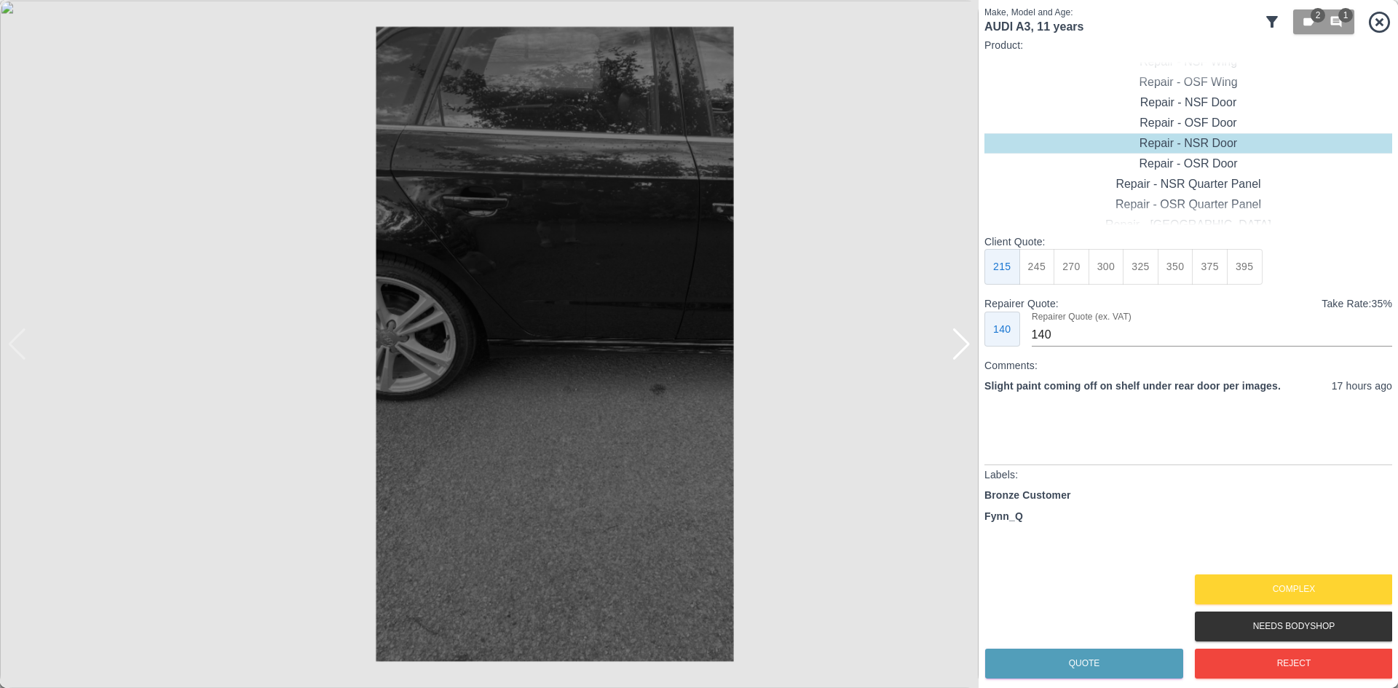
click at [969, 352] on div at bounding box center [962, 344] width 20 height 32
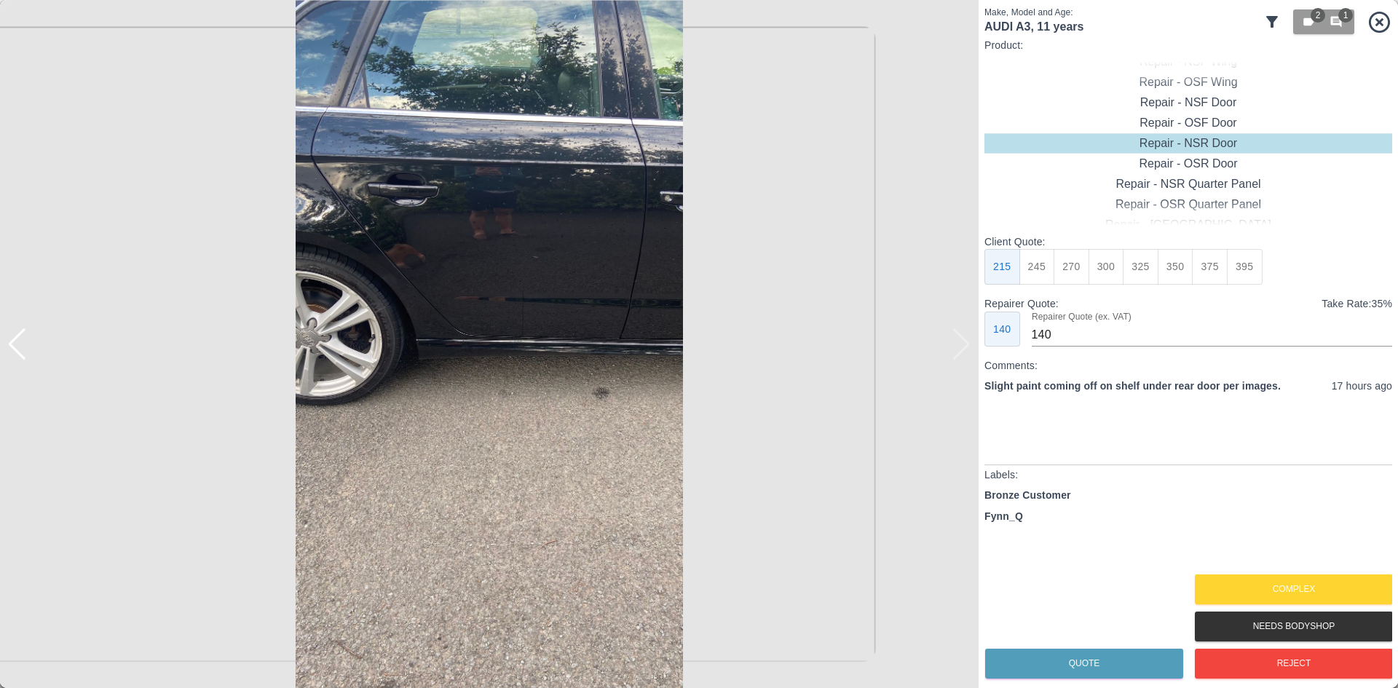
click at [969, 352] on img at bounding box center [489, 344] width 979 height 688
click at [1222, 595] on button "Complex" at bounding box center [1294, 590] width 198 height 30
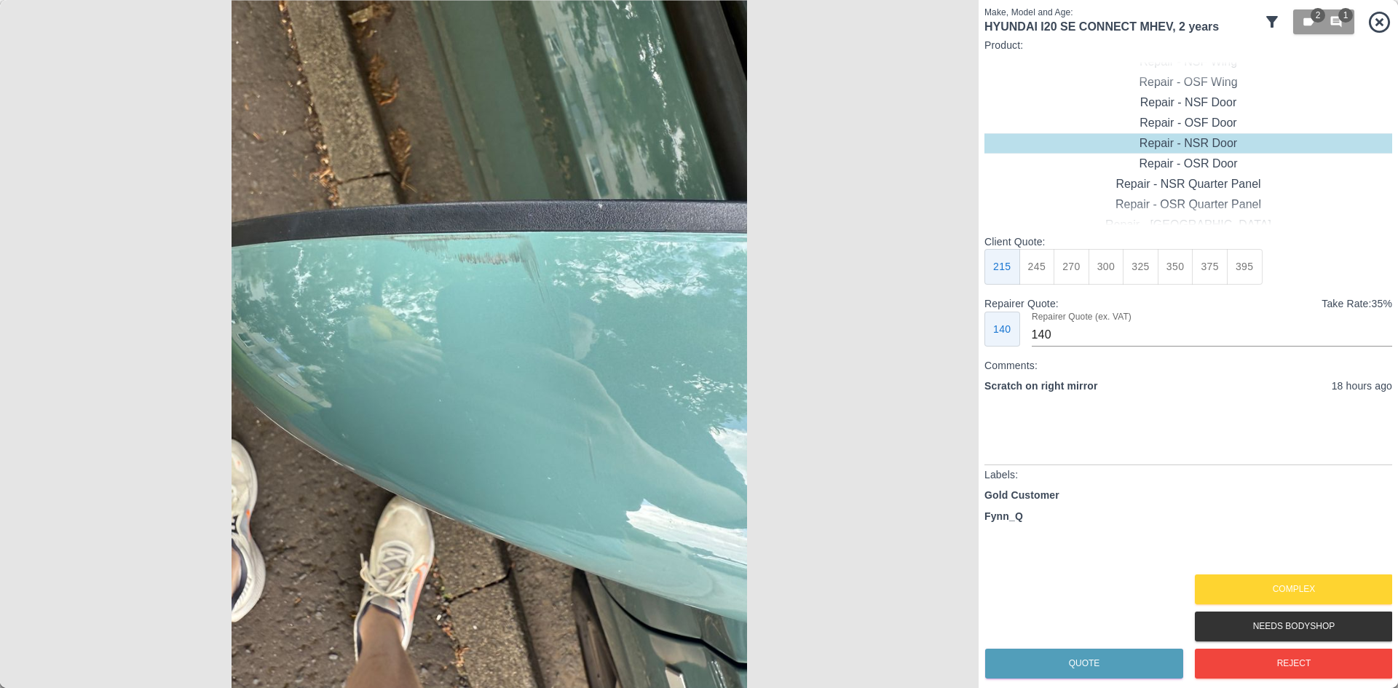
click at [963, 354] on img at bounding box center [489, 344] width 979 height 688
click at [1344, 593] on button "Complex" at bounding box center [1294, 590] width 198 height 30
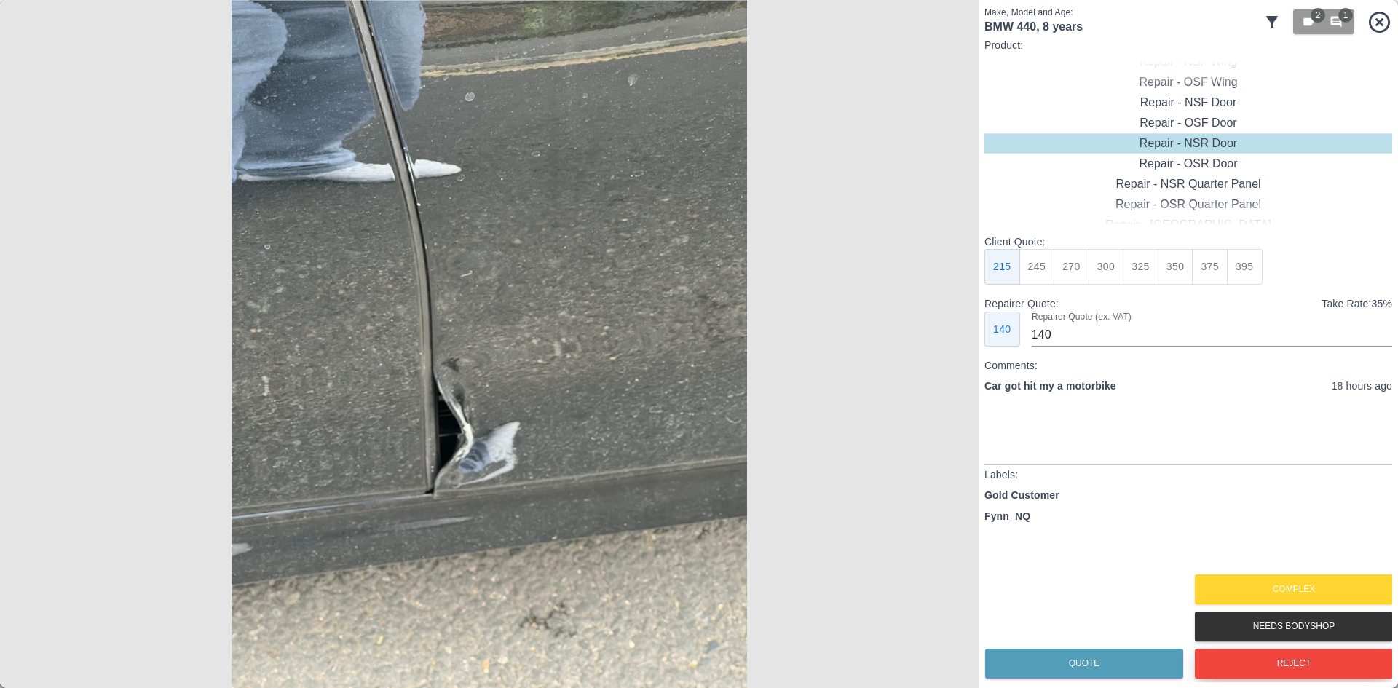
click at [1293, 667] on button "Reject" at bounding box center [1294, 664] width 198 height 30
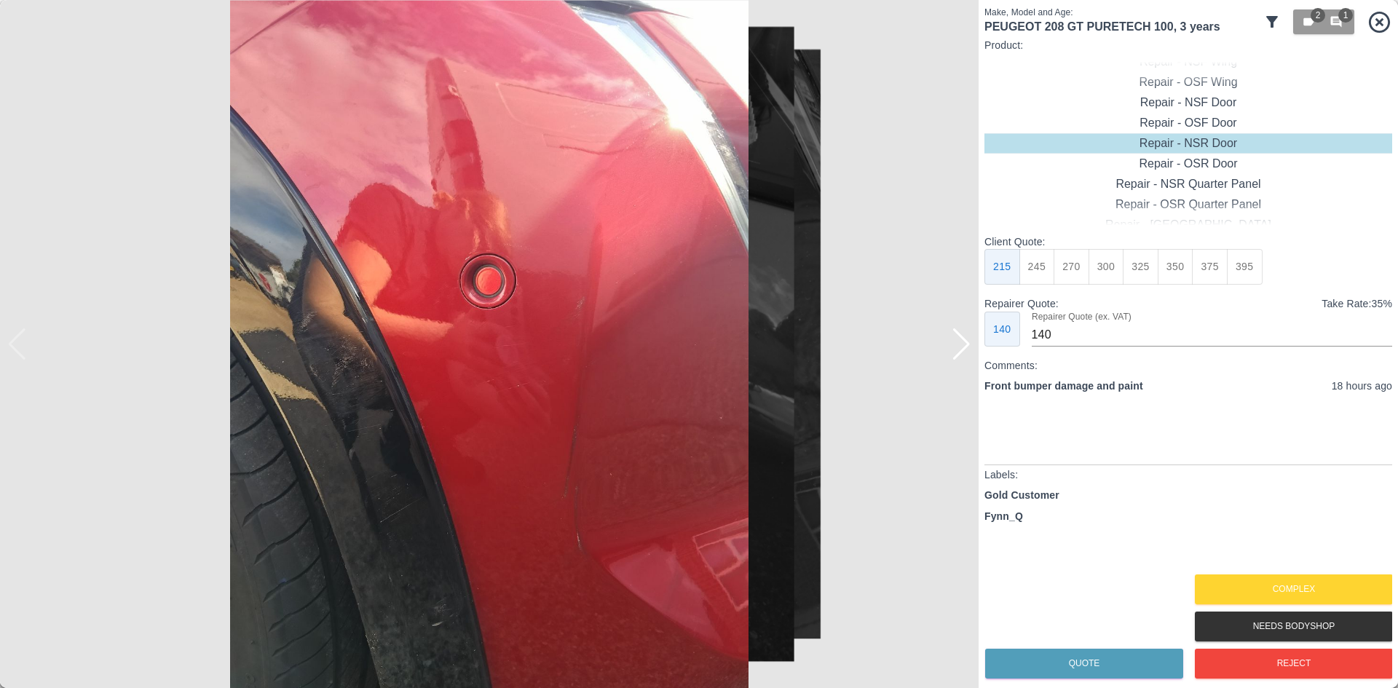
click at [966, 352] on div at bounding box center [489, 344] width 979 height 688
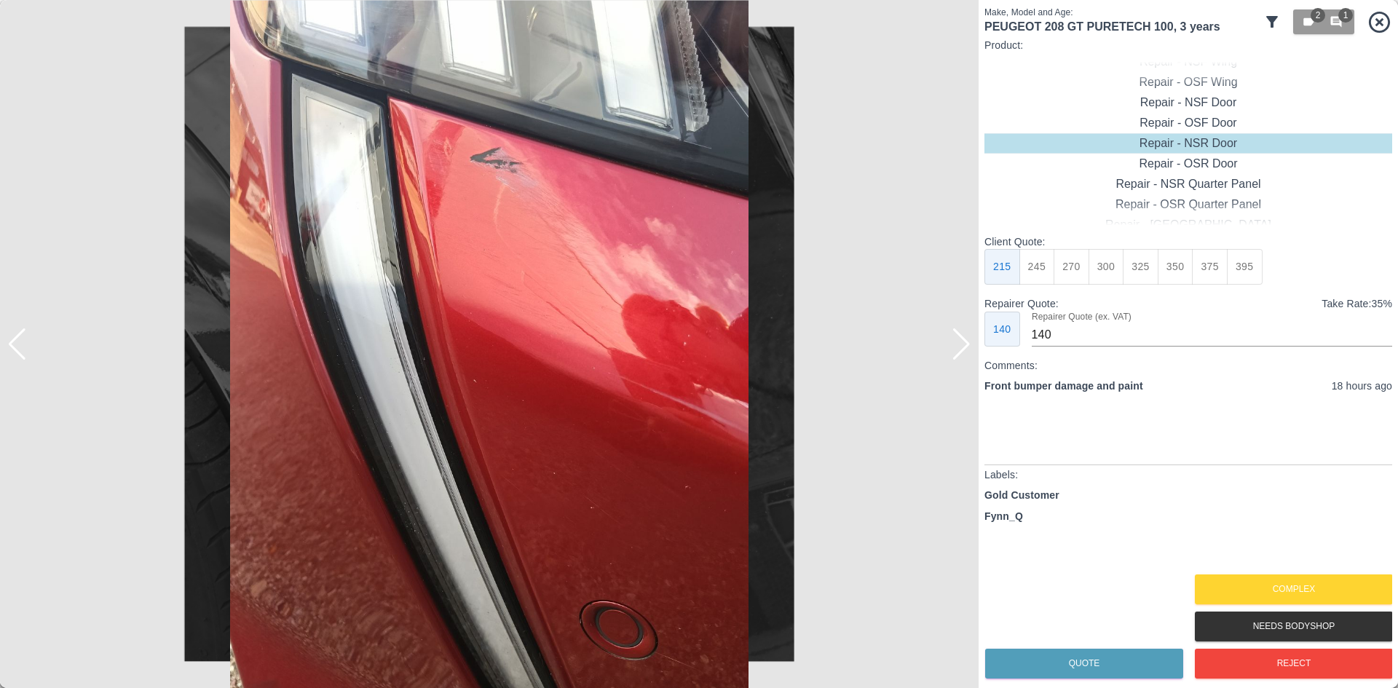
click at [966, 352] on div at bounding box center [962, 344] width 20 height 32
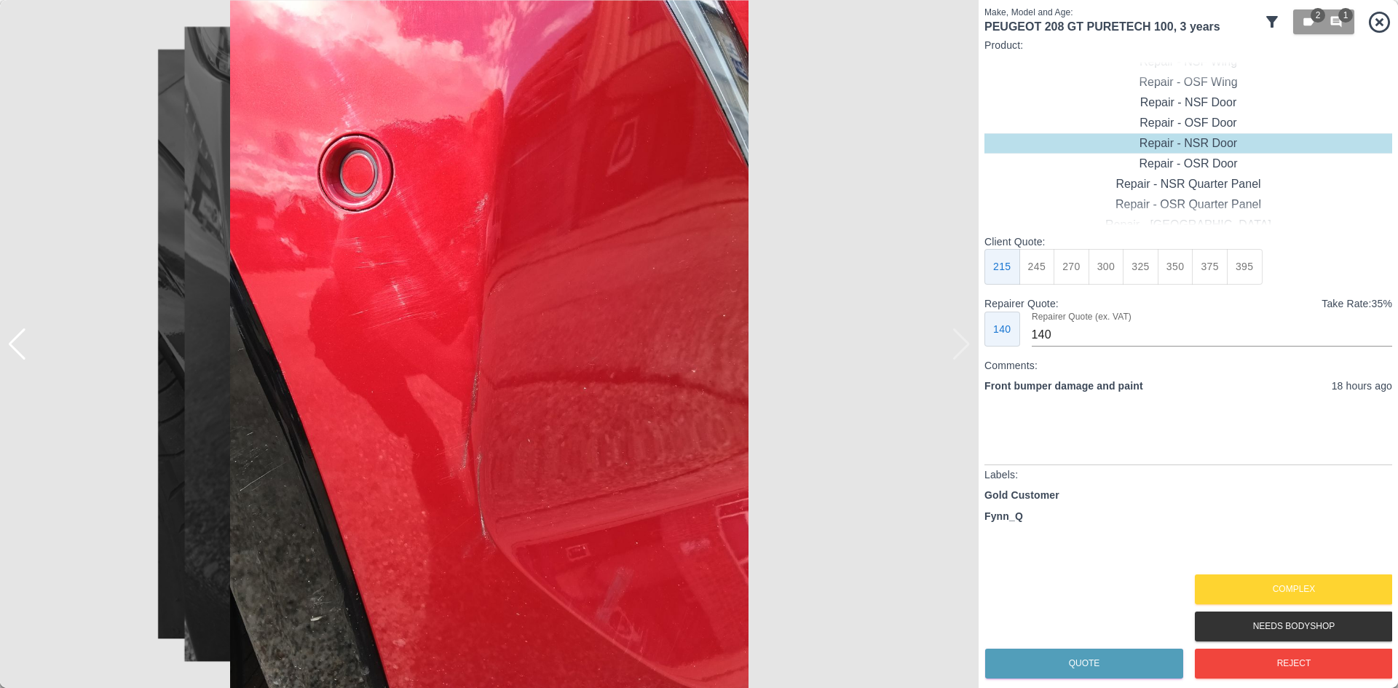
click at [966, 352] on img at bounding box center [489, 344] width 979 height 688
click at [20, 350] on div at bounding box center [17, 344] width 20 height 32
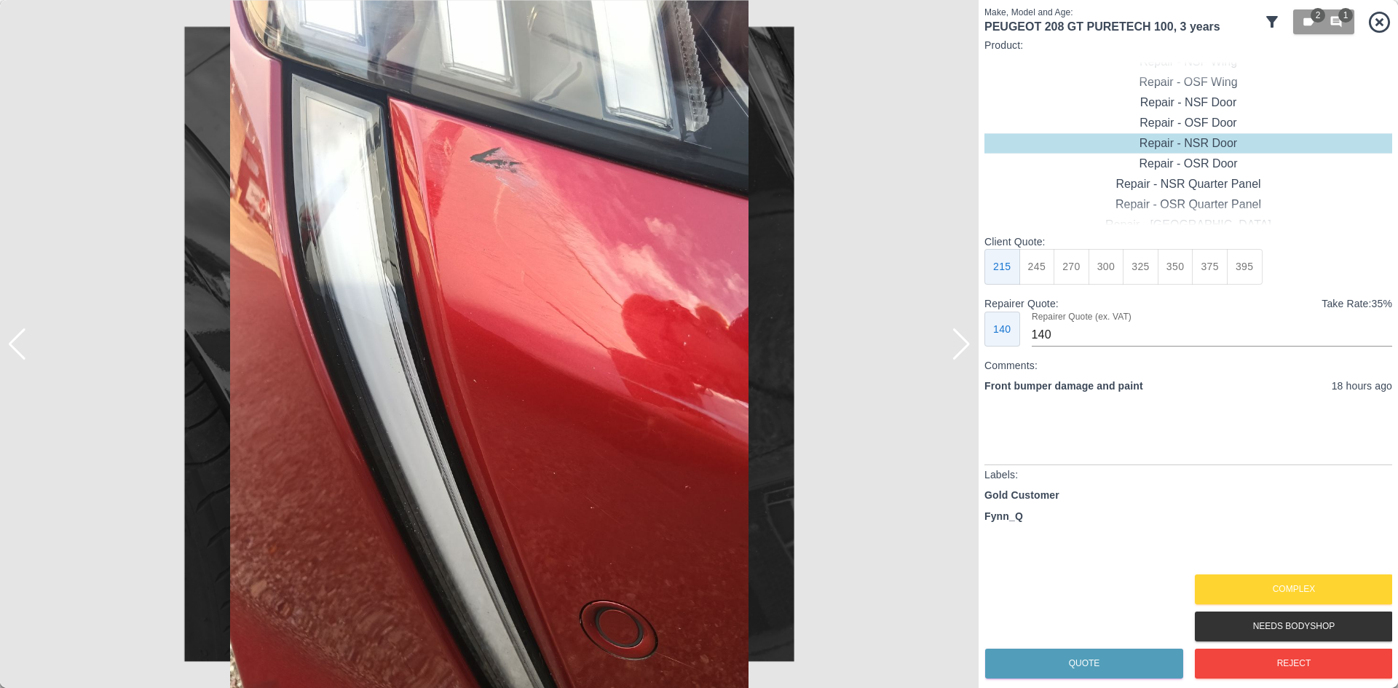
click at [20, 350] on div at bounding box center [17, 344] width 20 height 32
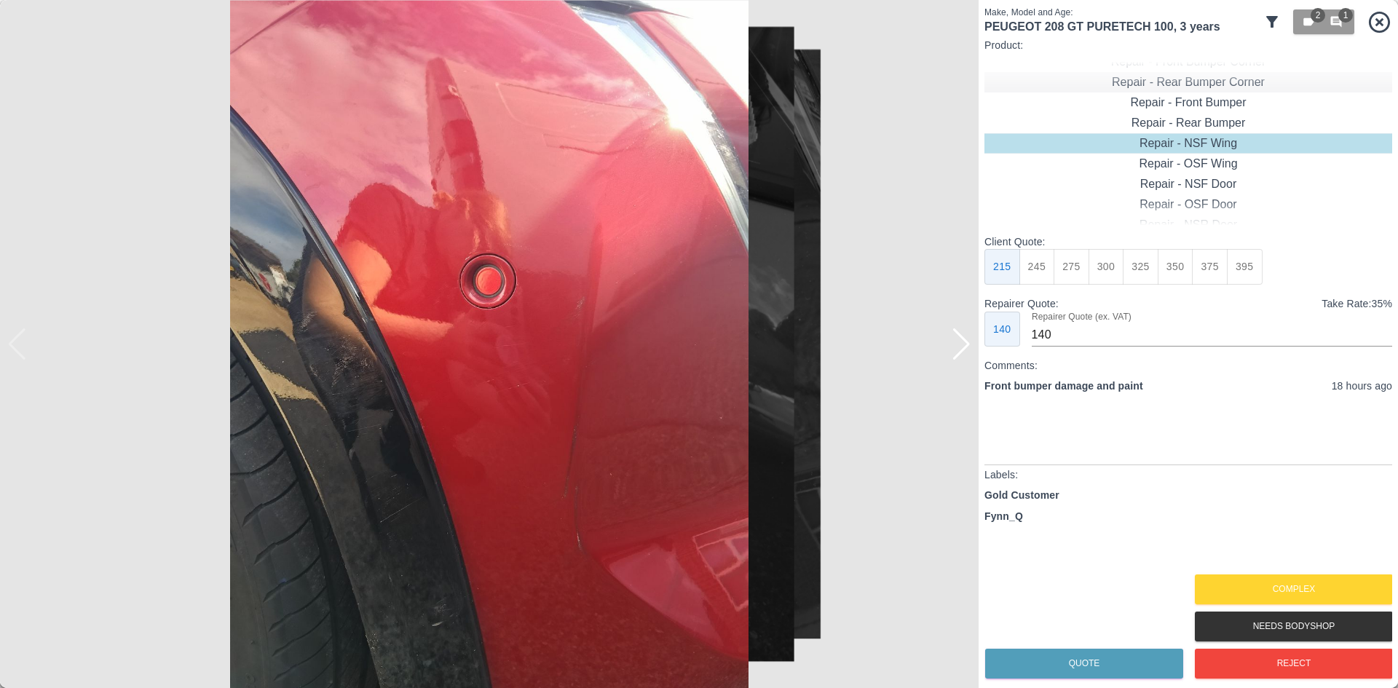
click at [1229, 86] on div "Repair - Rear Bumper Corner" at bounding box center [1189, 82] width 408 height 20
click at [1215, 122] on div "Repair - Front Bumper Corner" at bounding box center [1189, 123] width 408 height 20
click at [1073, 269] on button "215" at bounding box center [1072, 267] width 36 height 36
type input "135"
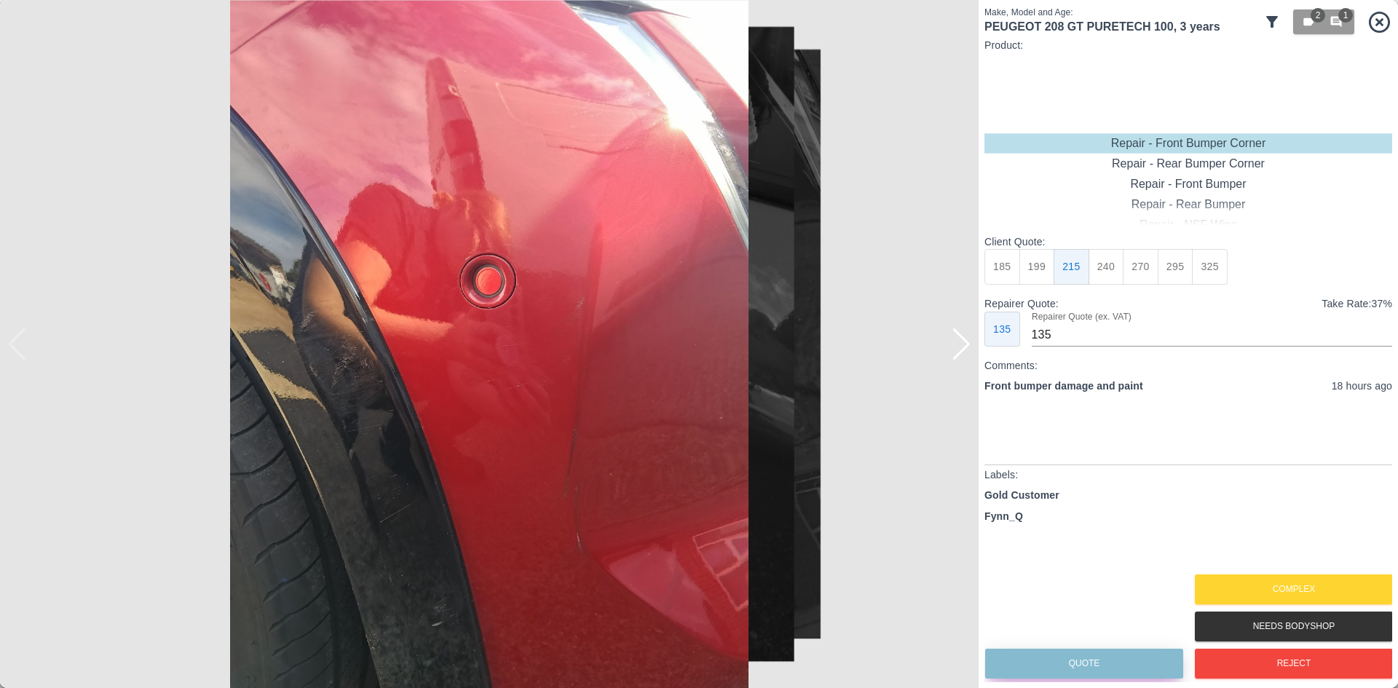
click at [1094, 664] on button "Quote" at bounding box center [1084, 664] width 198 height 30
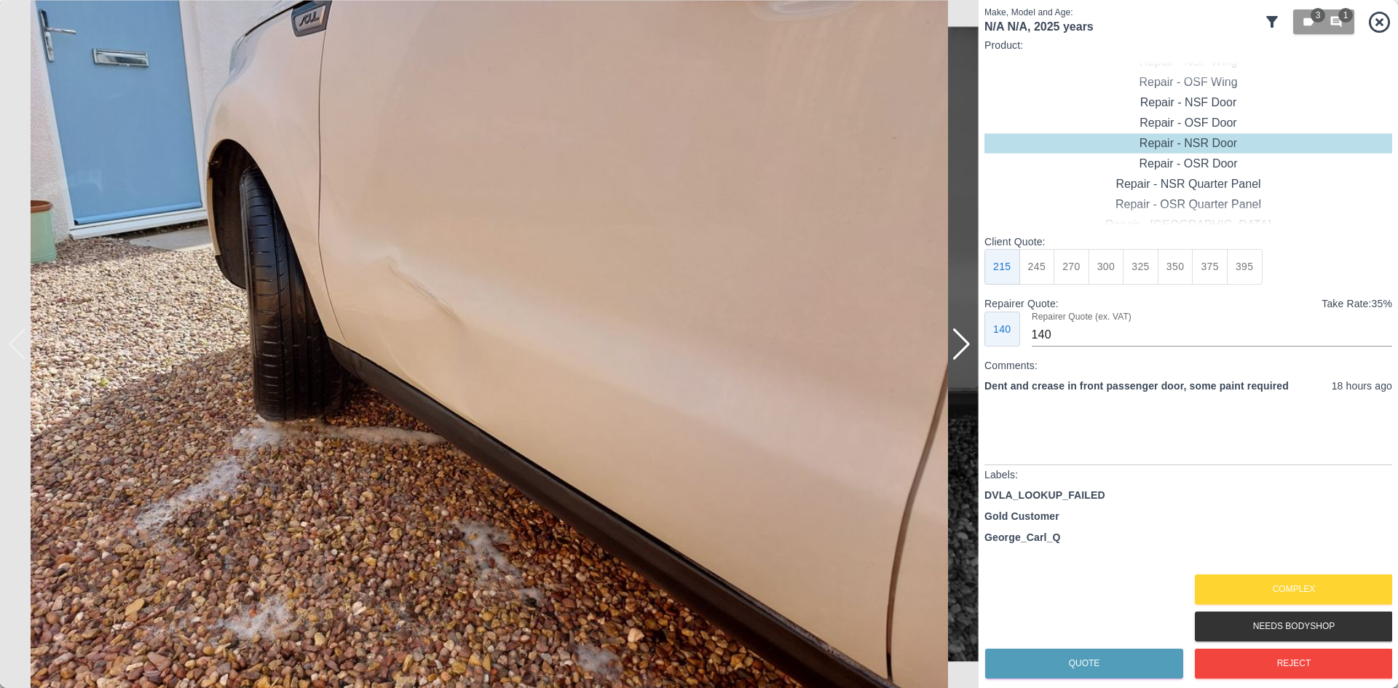
click at [956, 342] on div at bounding box center [962, 344] width 20 height 32
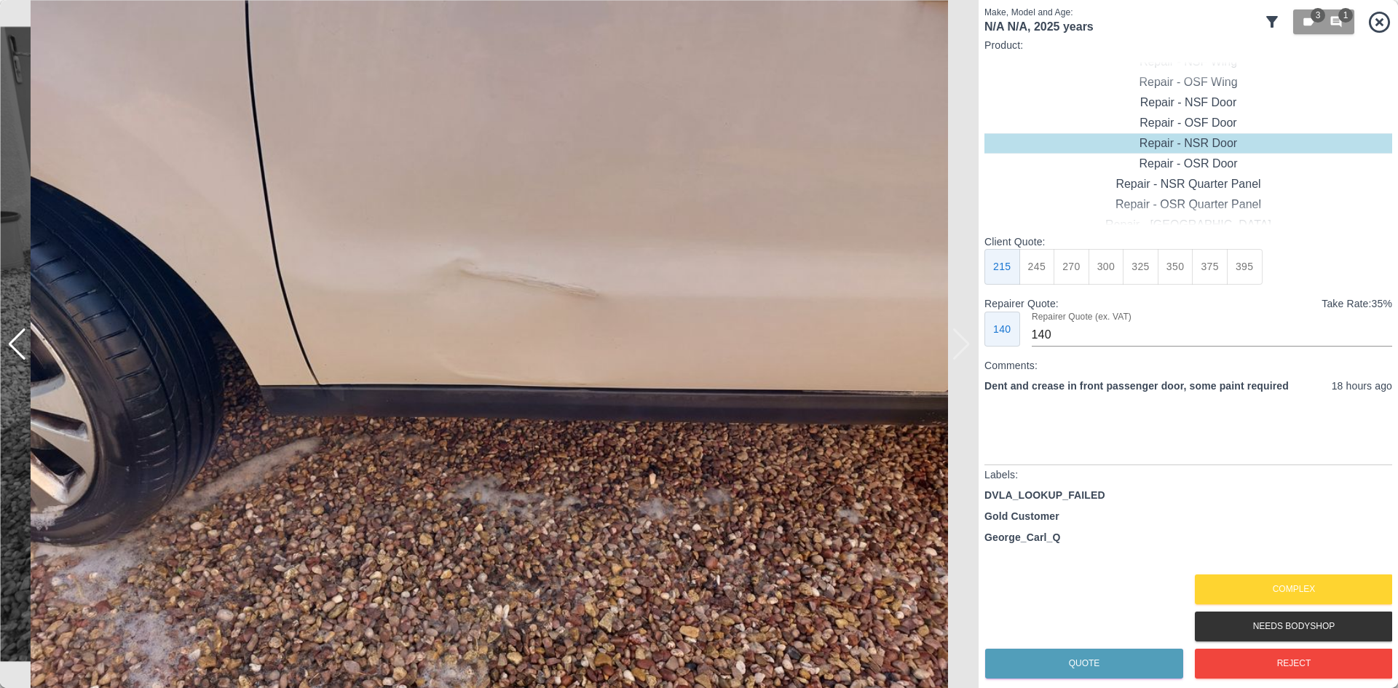
click at [956, 342] on img at bounding box center [489, 344] width 979 height 688
click at [1233, 582] on button "Complex" at bounding box center [1294, 590] width 198 height 30
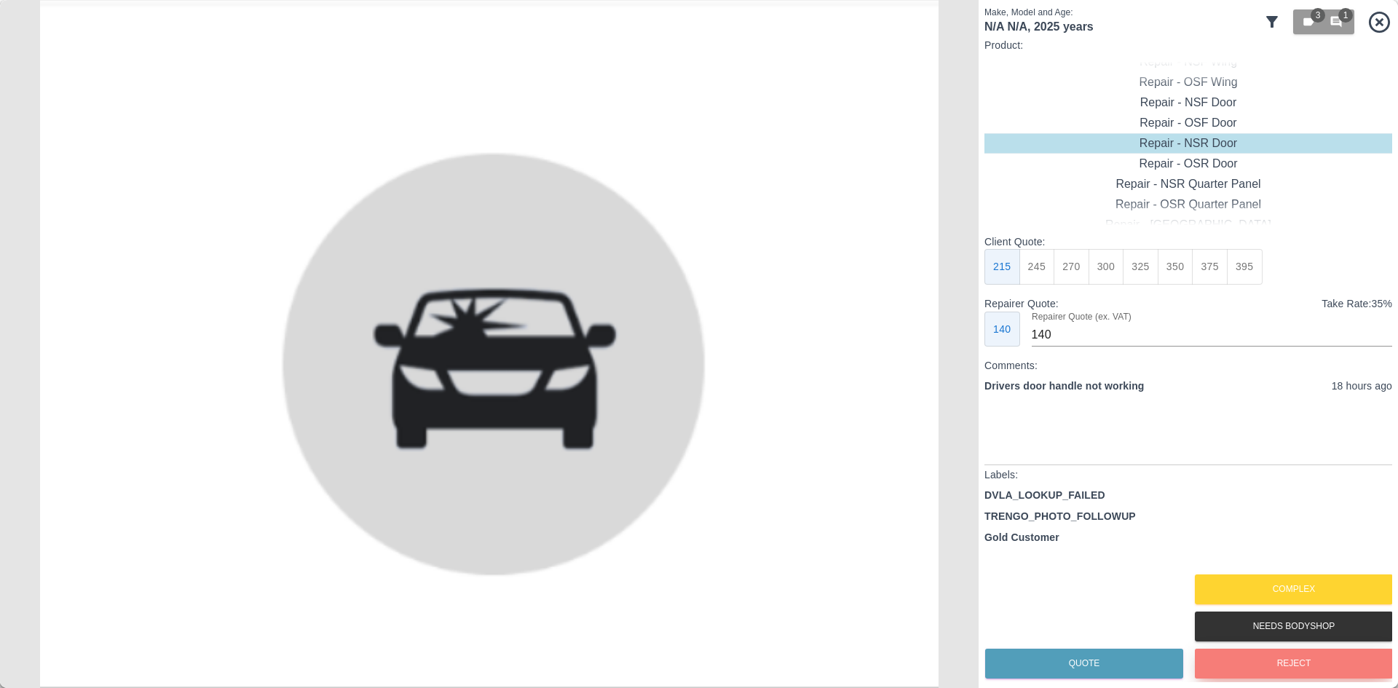
click at [1272, 659] on button "Reject" at bounding box center [1294, 664] width 198 height 30
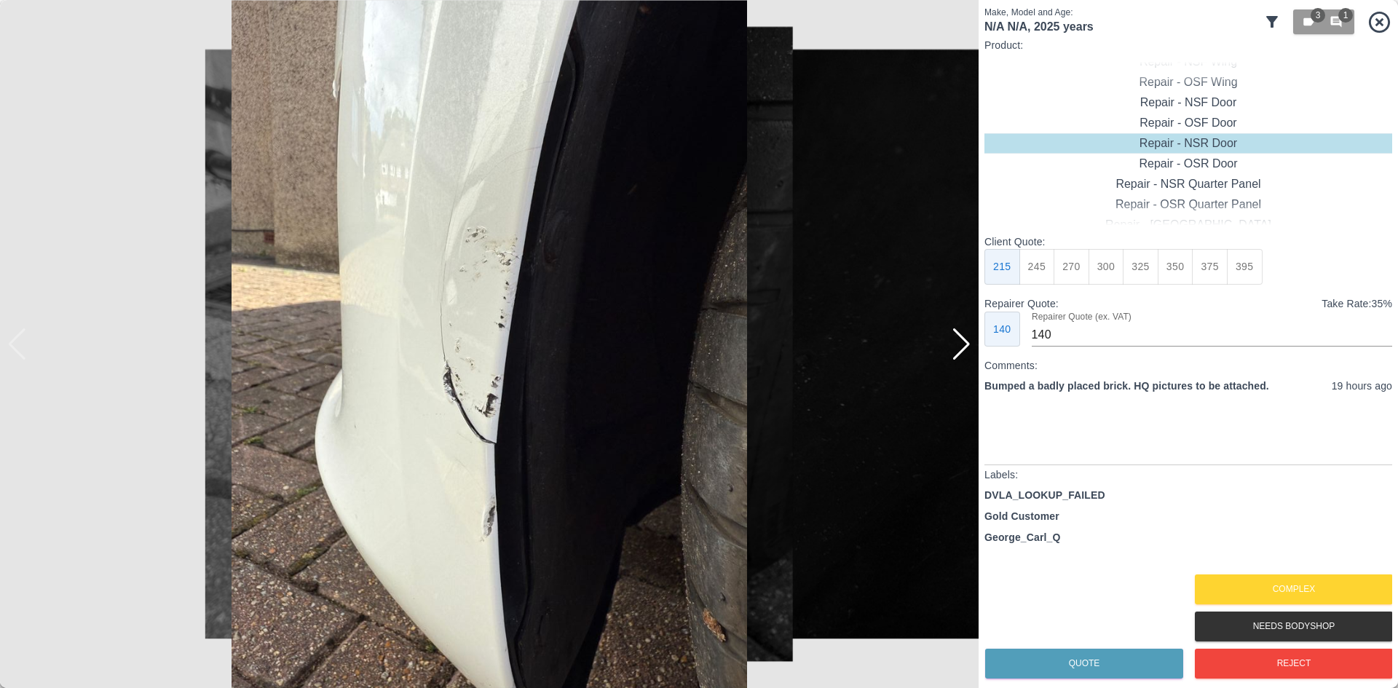
click at [956, 350] on div at bounding box center [962, 344] width 20 height 32
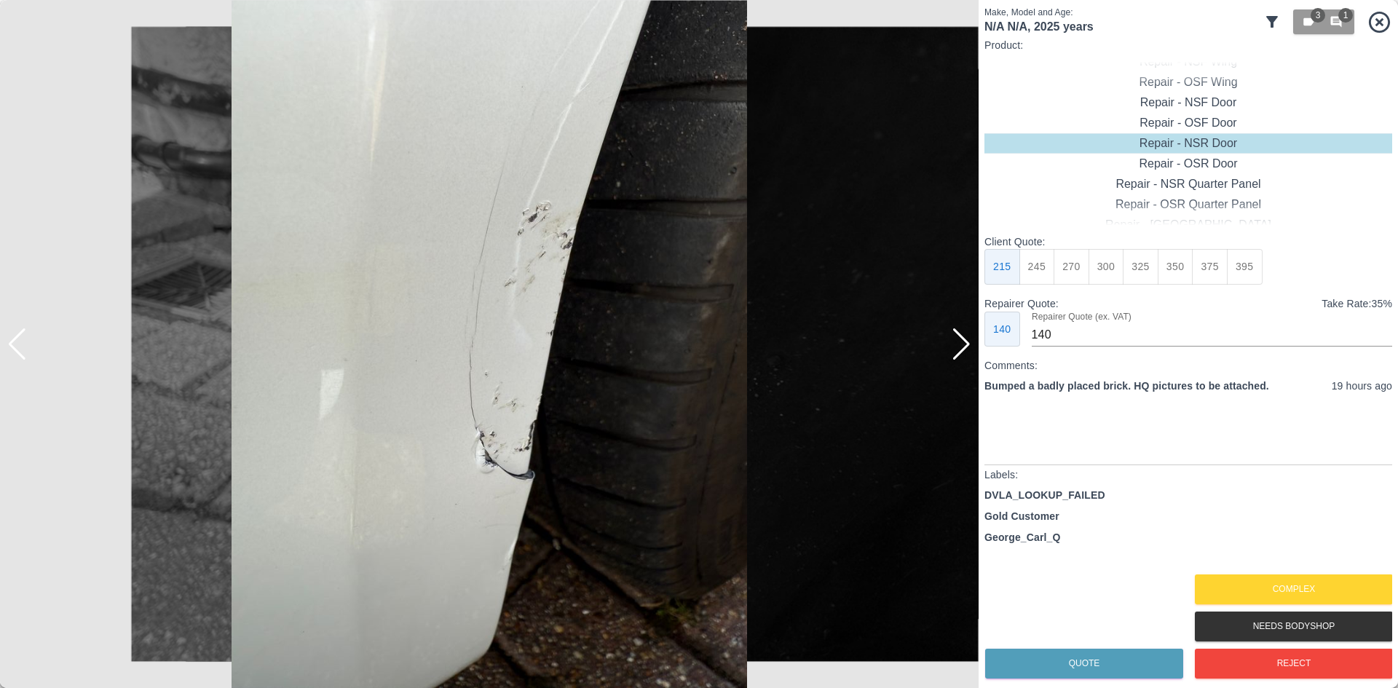
click at [500, 427] on img at bounding box center [489, 344] width 979 height 688
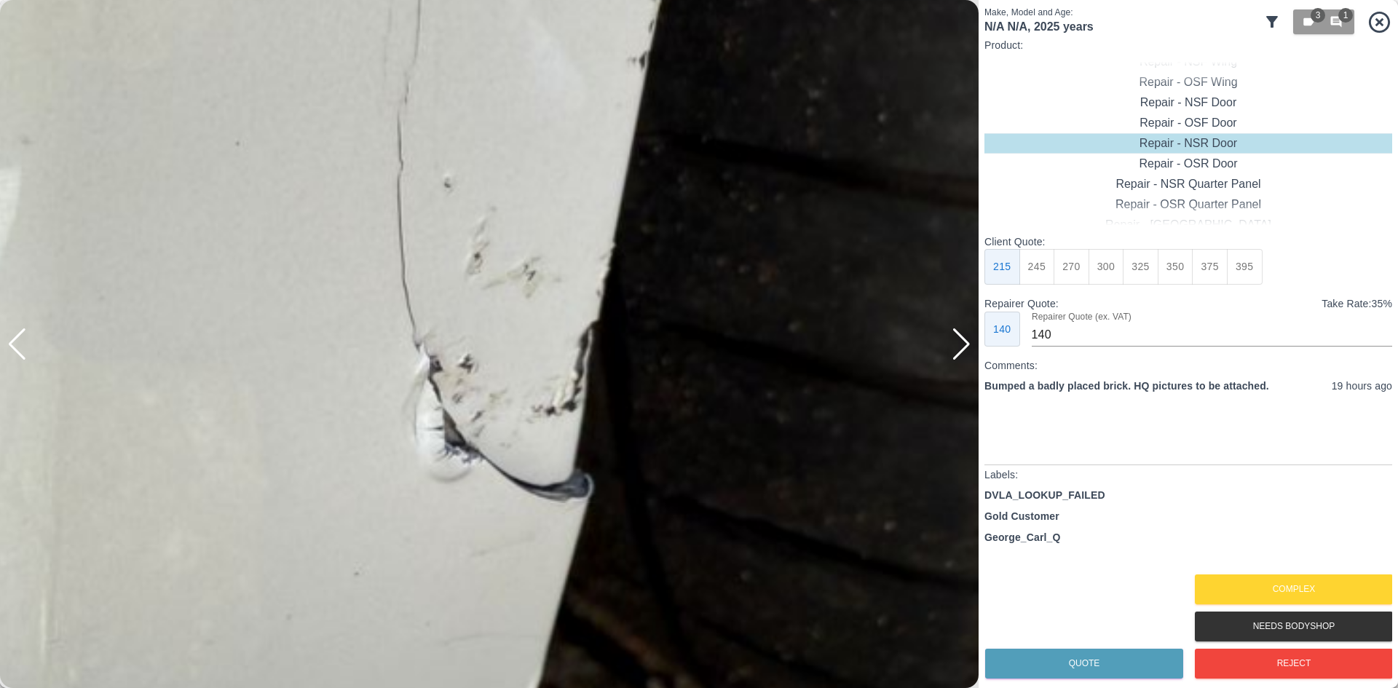
click at [500, 427] on img at bounding box center [456, 94] width 2936 height 2065
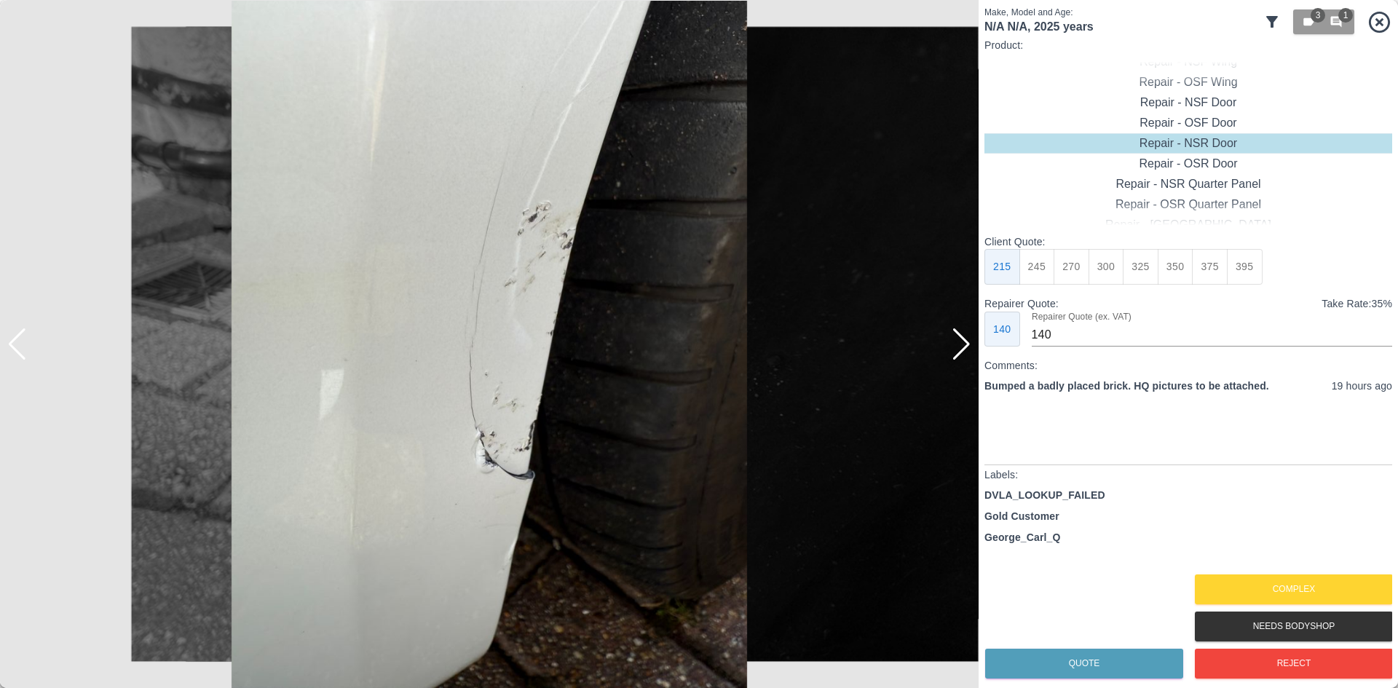
click at [955, 355] on div at bounding box center [962, 344] width 20 height 32
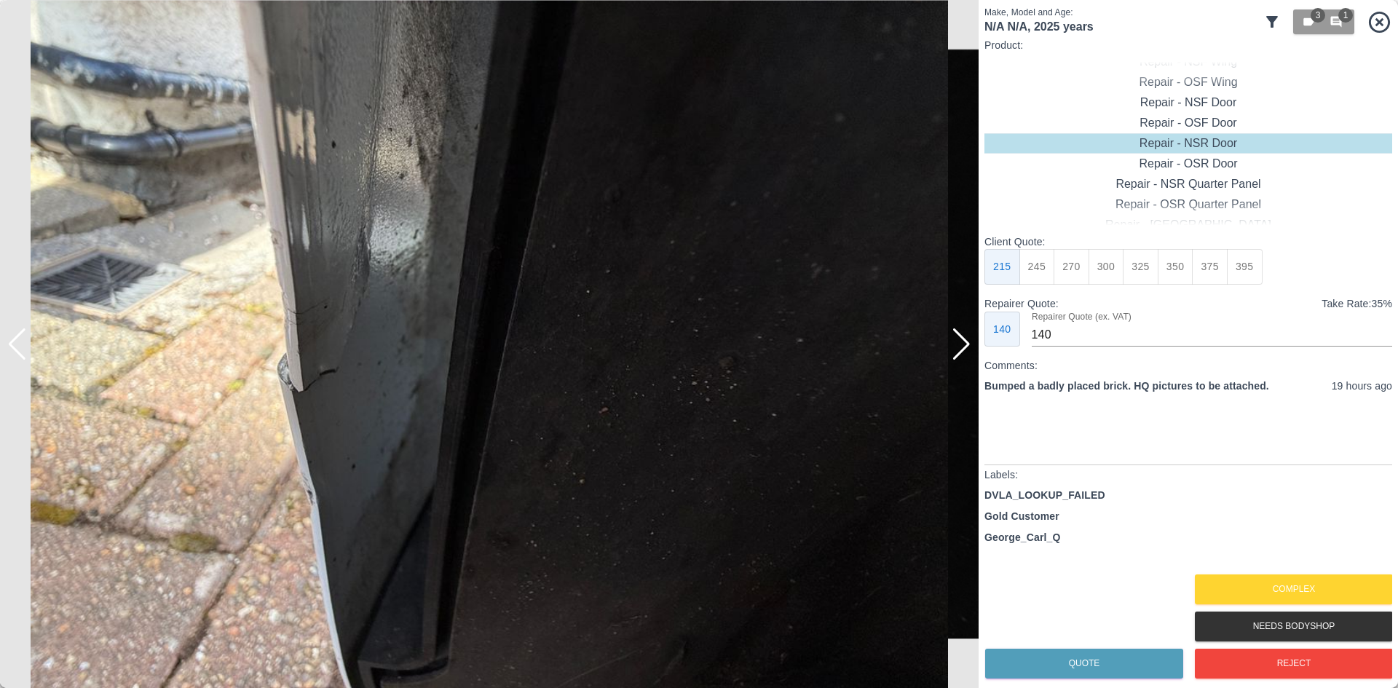
click at [955, 355] on div at bounding box center [962, 344] width 20 height 32
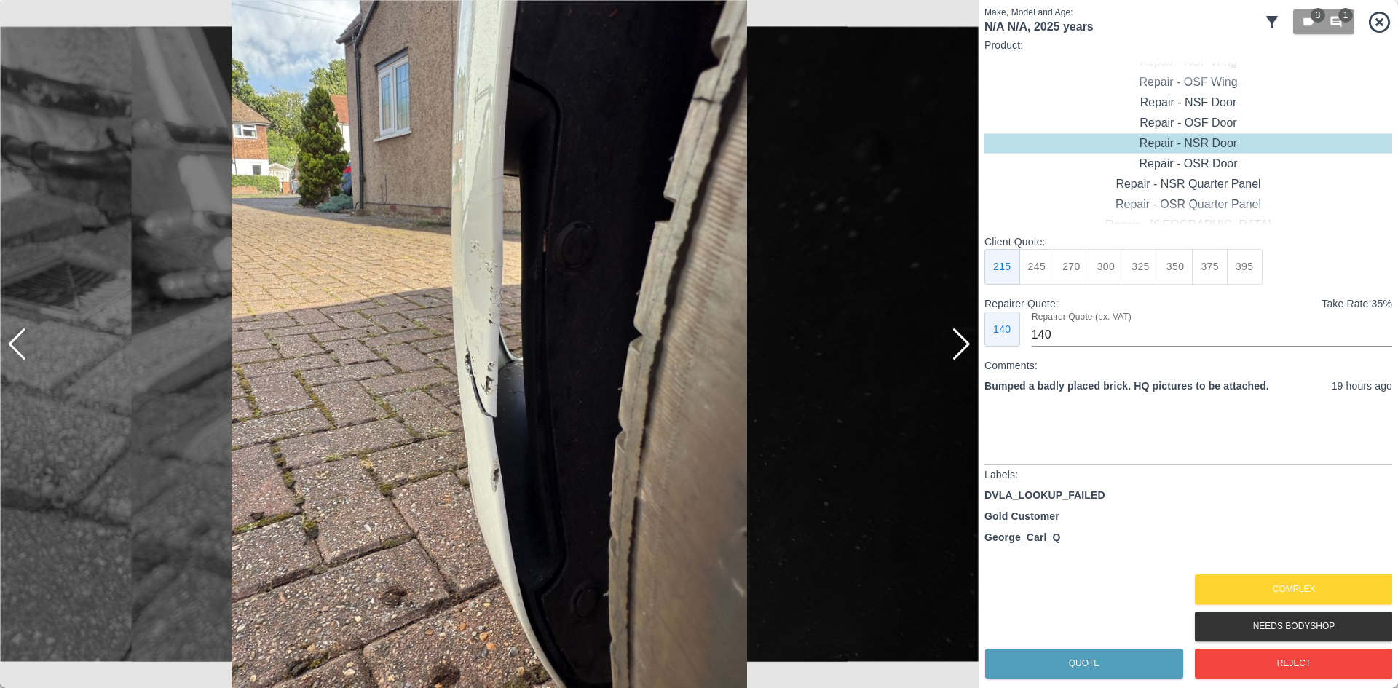
click at [953, 355] on div at bounding box center [962, 344] width 20 height 32
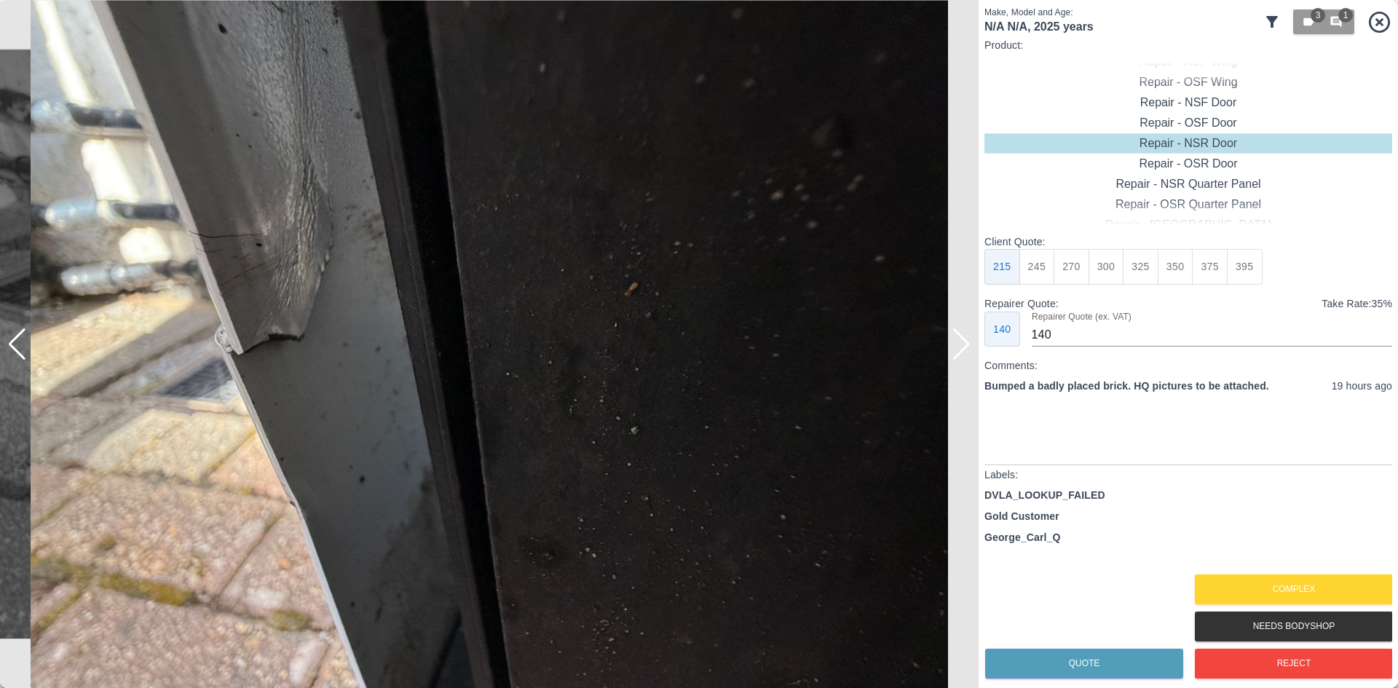
click at [953, 355] on div at bounding box center [962, 344] width 20 height 32
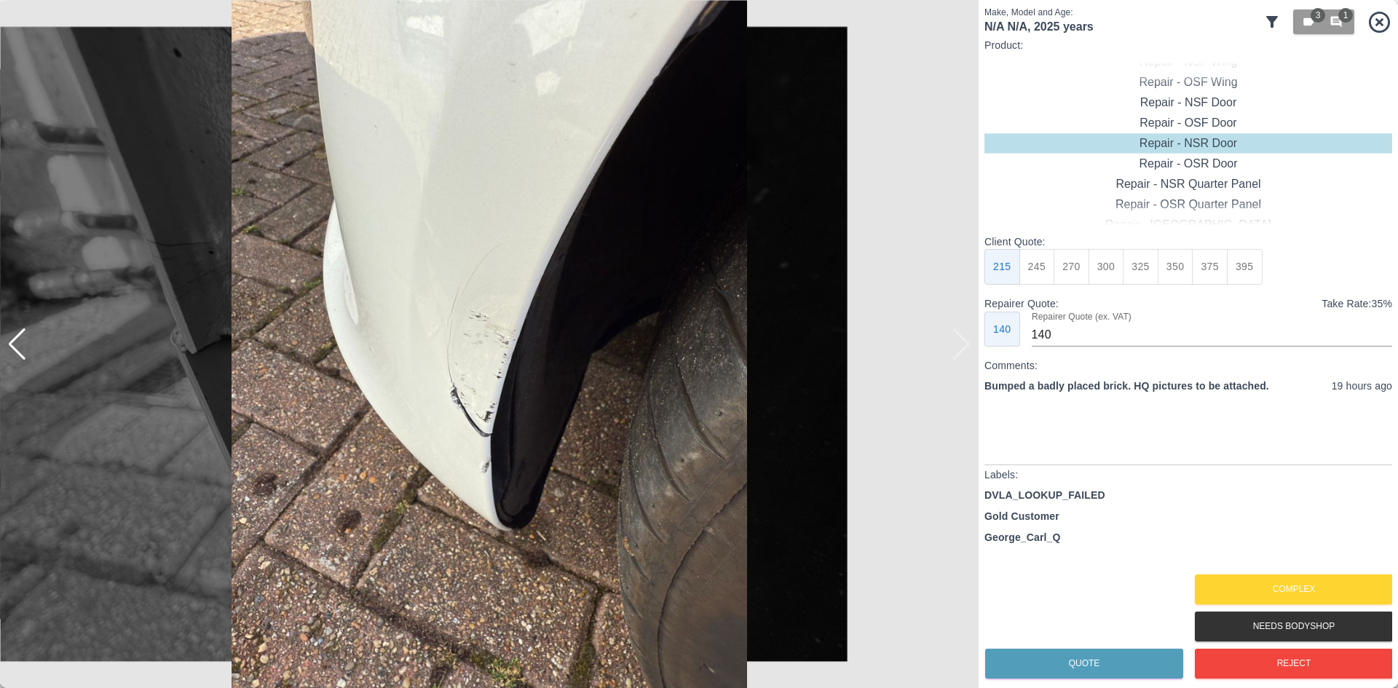
click at [953, 355] on img at bounding box center [489, 344] width 979 height 688
click at [11, 351] on div at bounding box center [7, 344] width 15 height 688
click at [17, 346] on div at bounding box center [17, 344] width 20 height 32
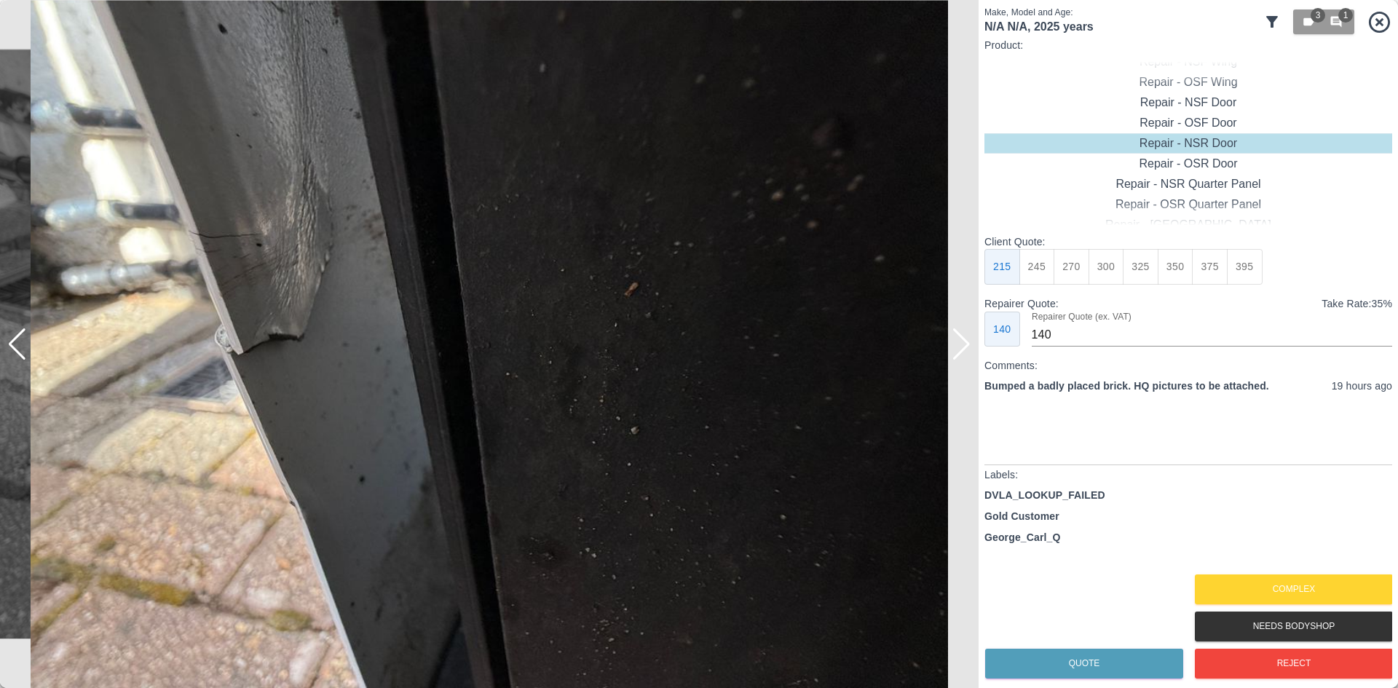
click at [17, 346] on div at bounding box center [17, 344] width 20 height 32
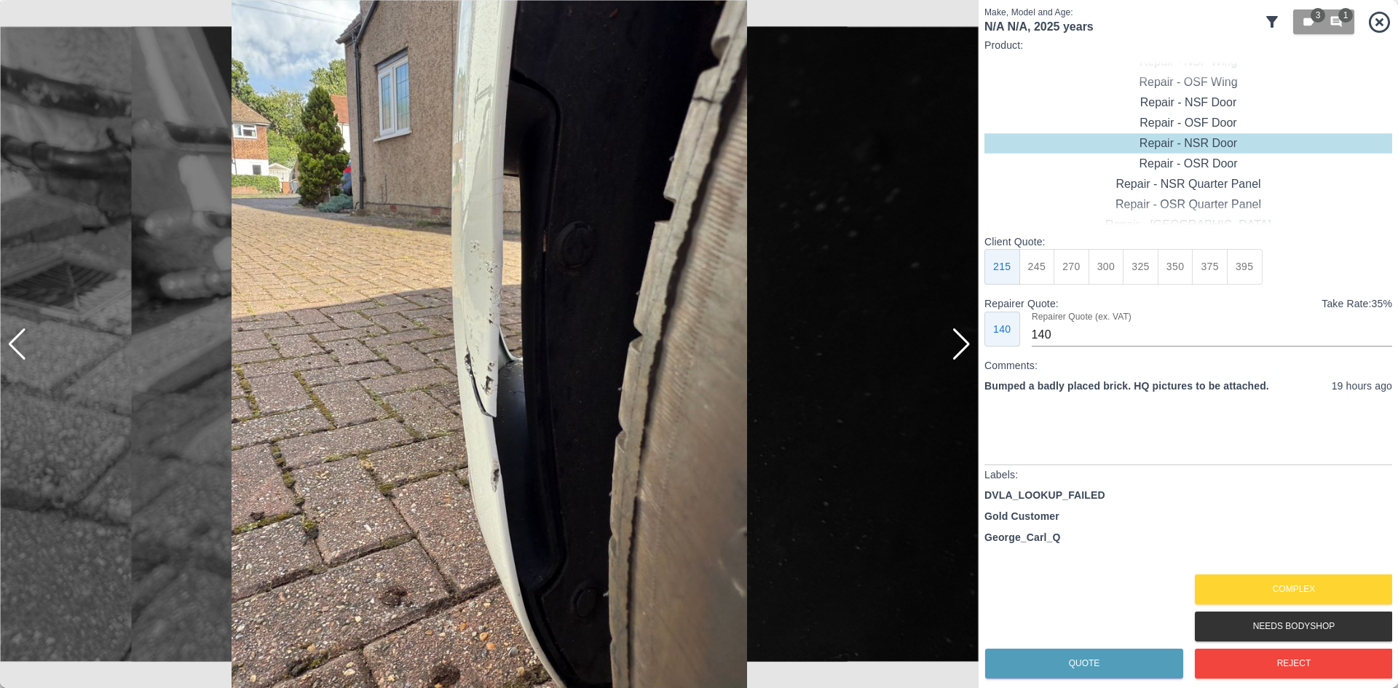
click at [17, 346] on div at bounding box center [17, 344] width 20 height 32
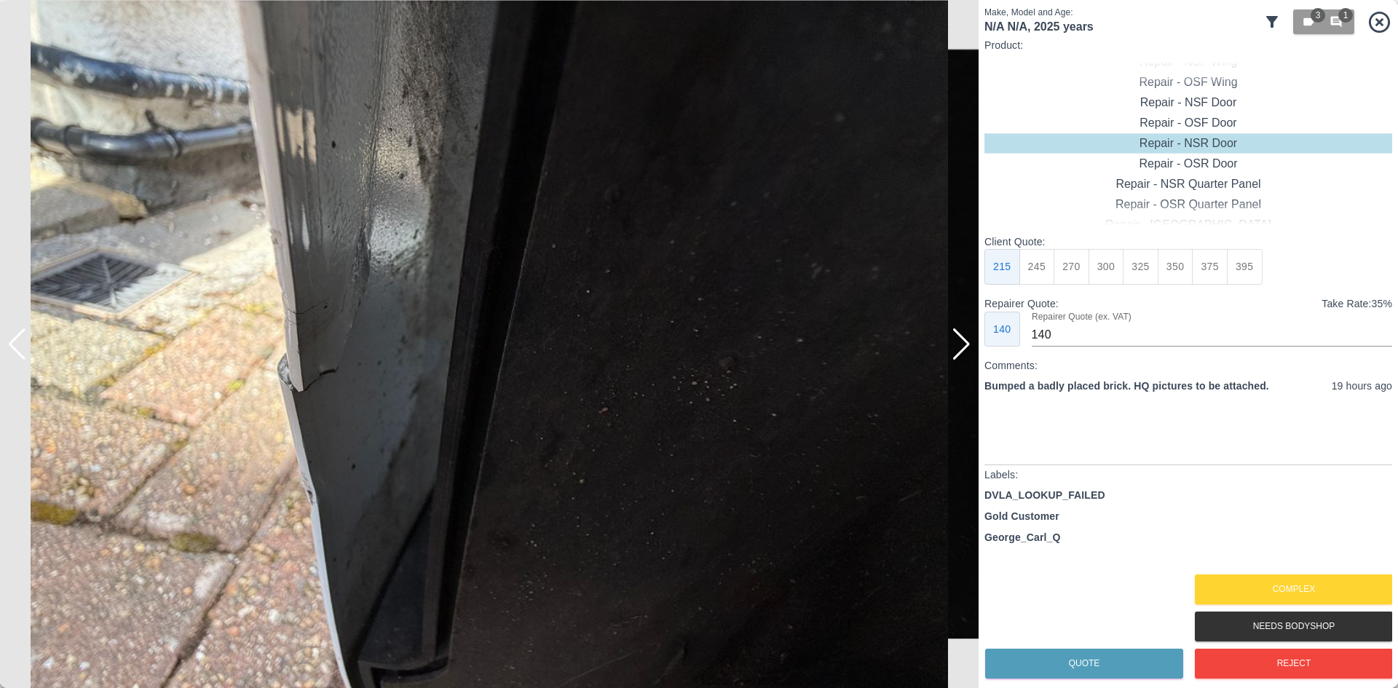
click at [17, 346] on div at bounding box center [17, 344] width 20 height 32
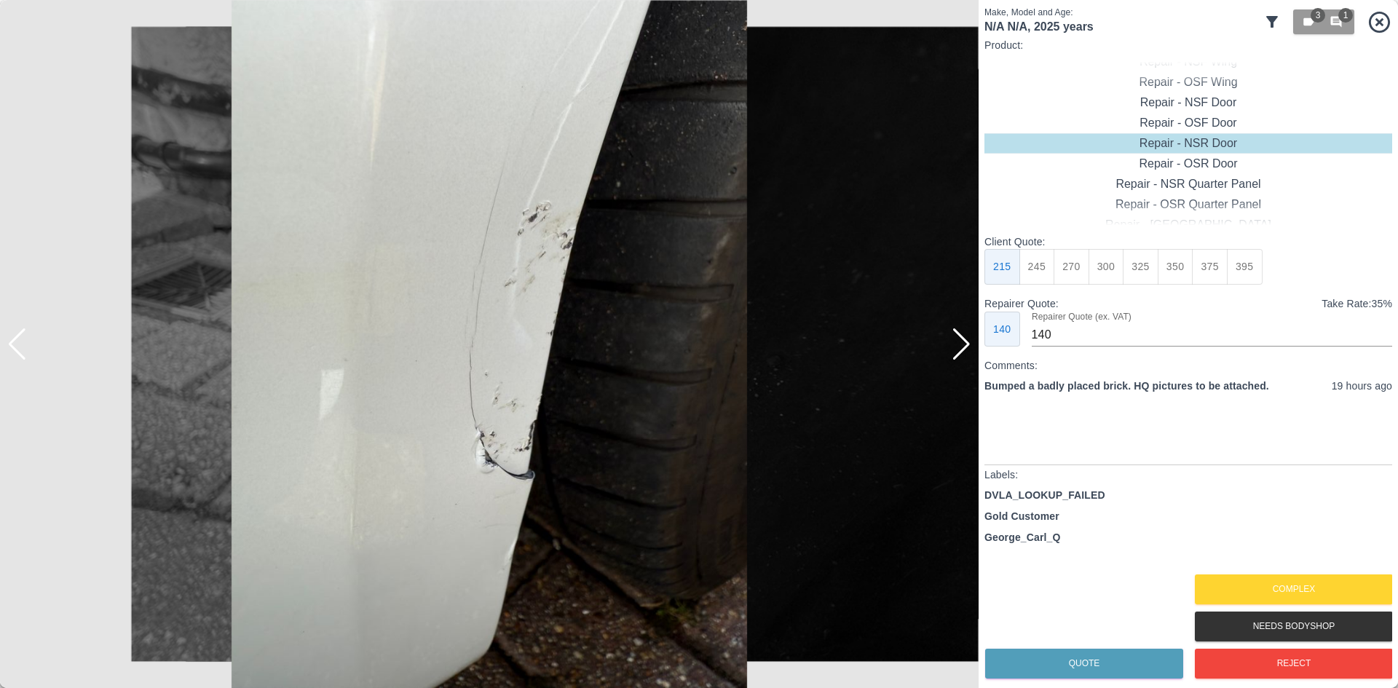
click at [17, 346] on div at bounding box center [17, 344] width 20 height 32
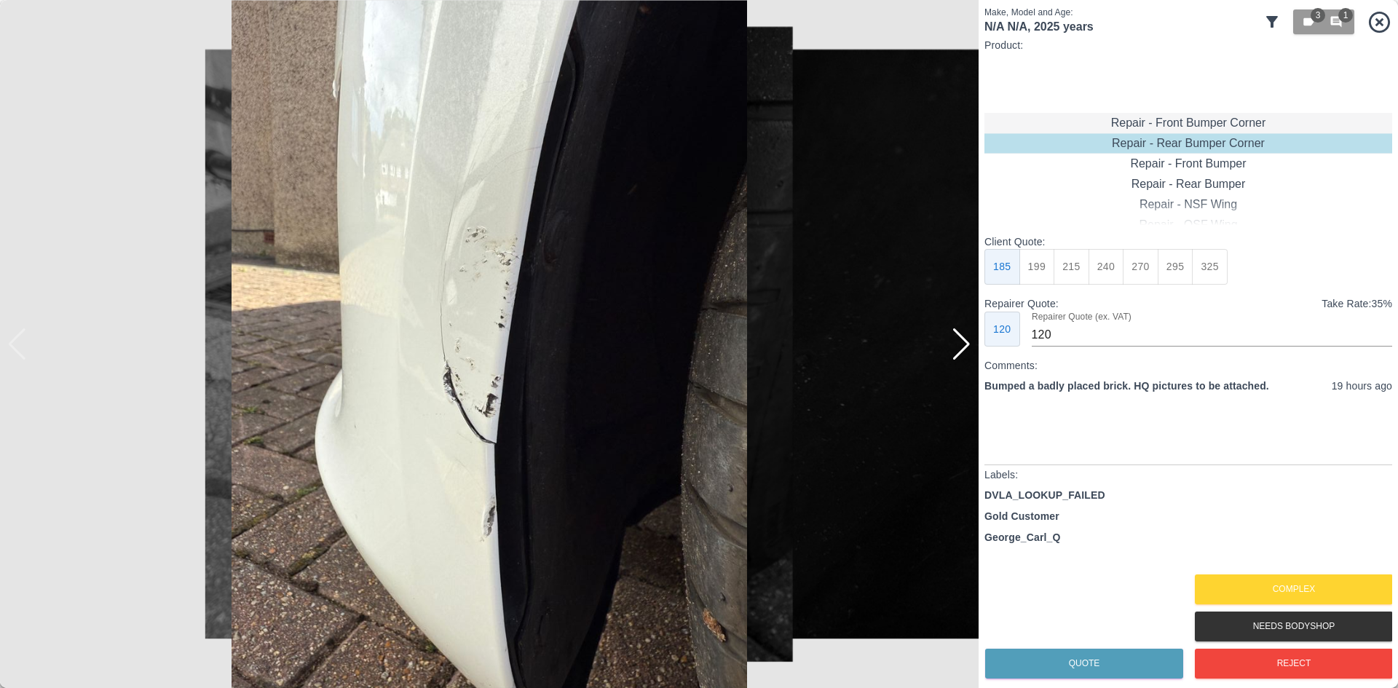
click at [1196, 129] on div "Repair - Front Bumper Corner" at bounding box center [1189, 123] width 408 height 20
click at [1207, 261] on button "325" at bounding box center [1210, 267] width 36 height 36
type input "200"
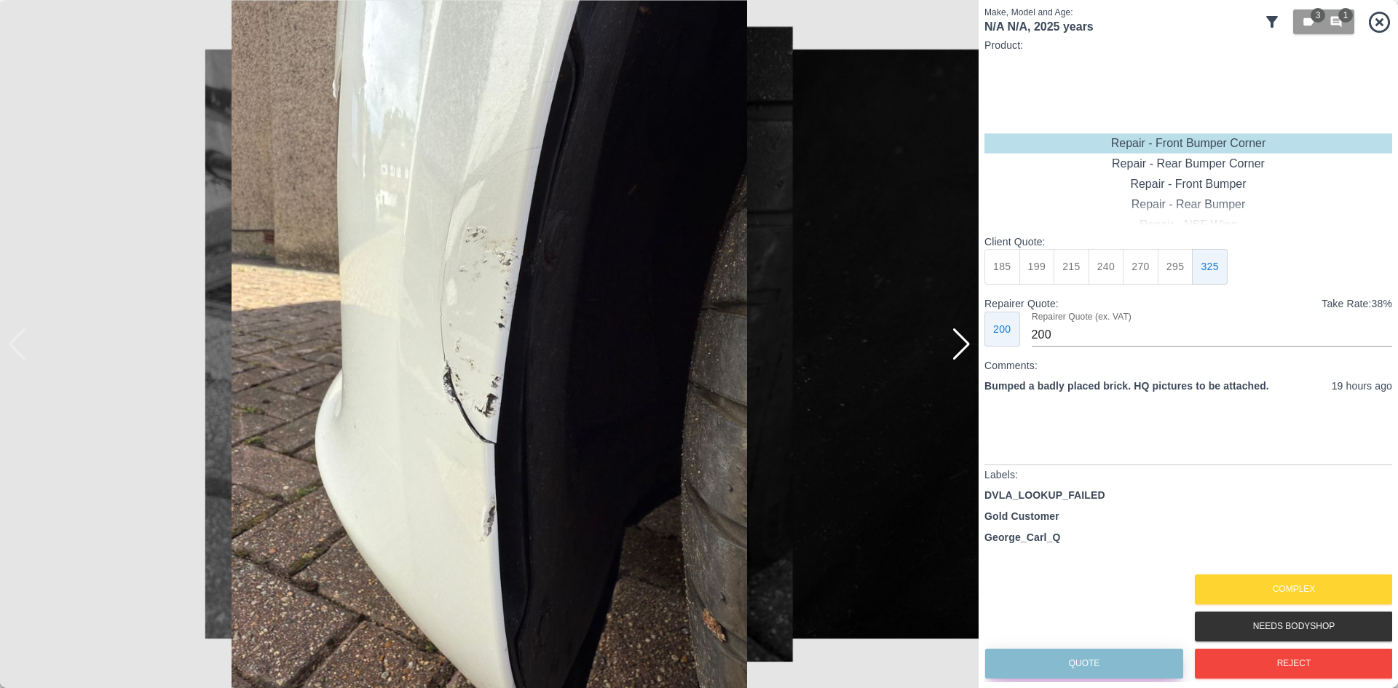
click at [1081, 656] on button "Quote" at bounding box center [1084, 664] width 198 height 30
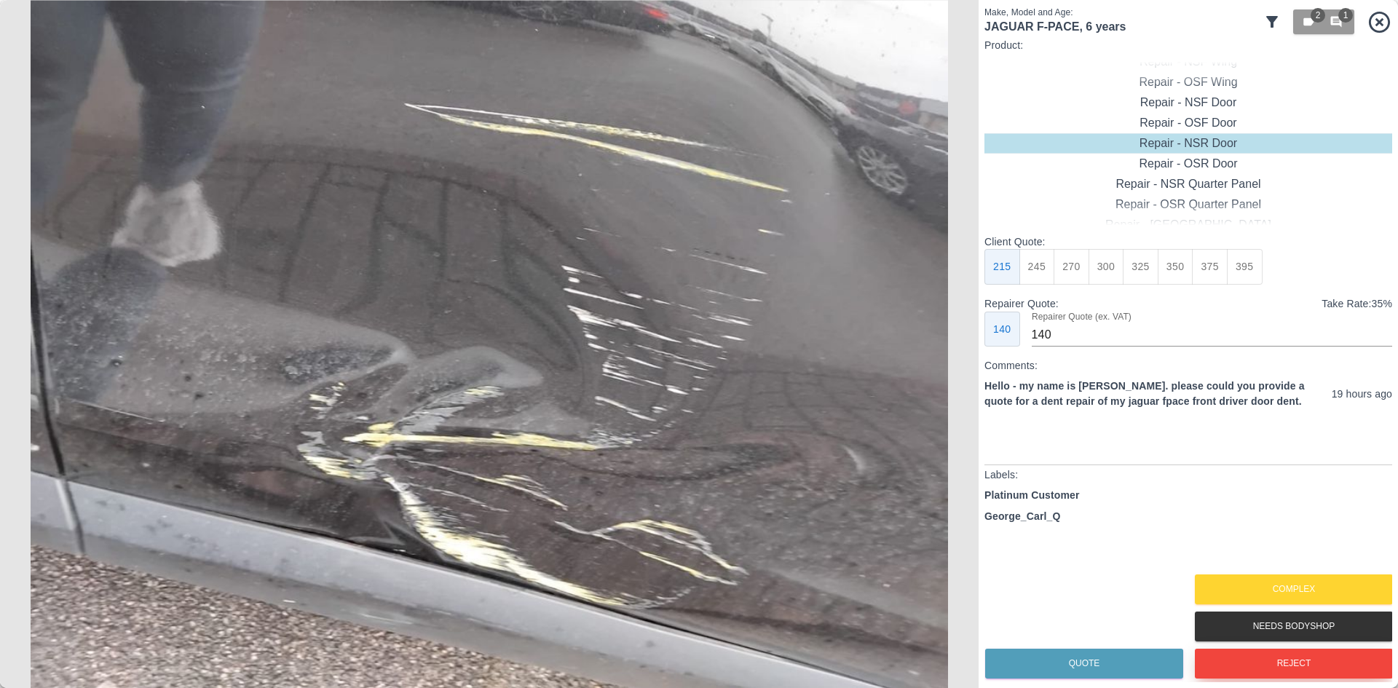
click at [1237, 652] on button "Reject" at bounding box center [1294, 664] width 198 height 30
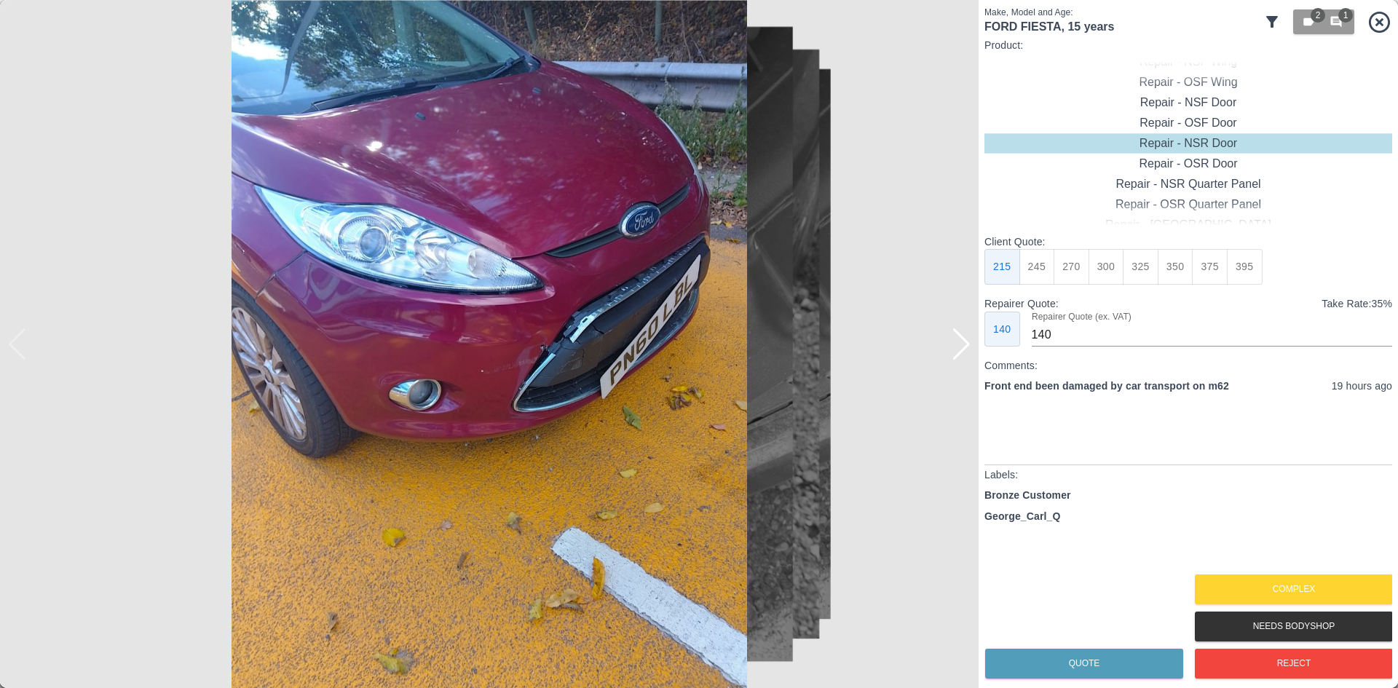
click at [1208, 645] on div "Reject" at bounding box center [1293, 663] width 198 height 37
click at [1213, 655] on button "Reject" at bounding box center [1294, 664] width 198 height 30
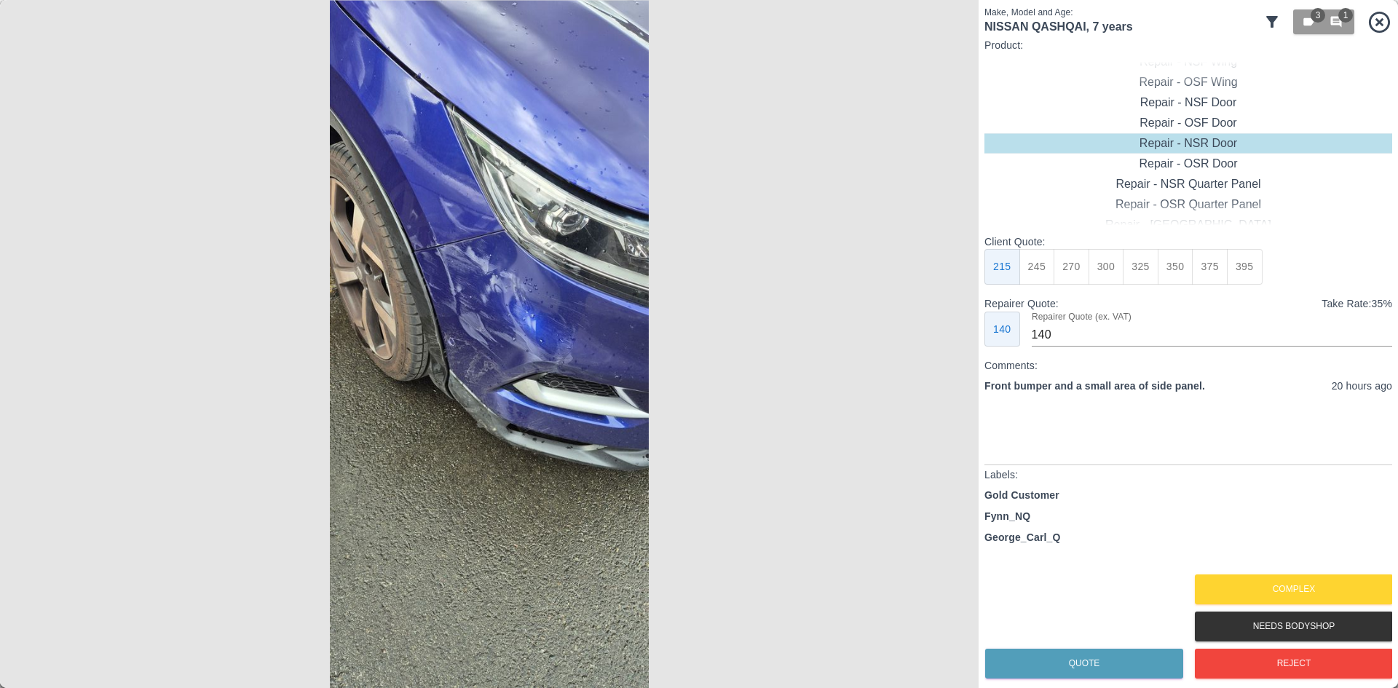
click at [489, 301] on img at bounding box center [489, 344] width 979 height 688
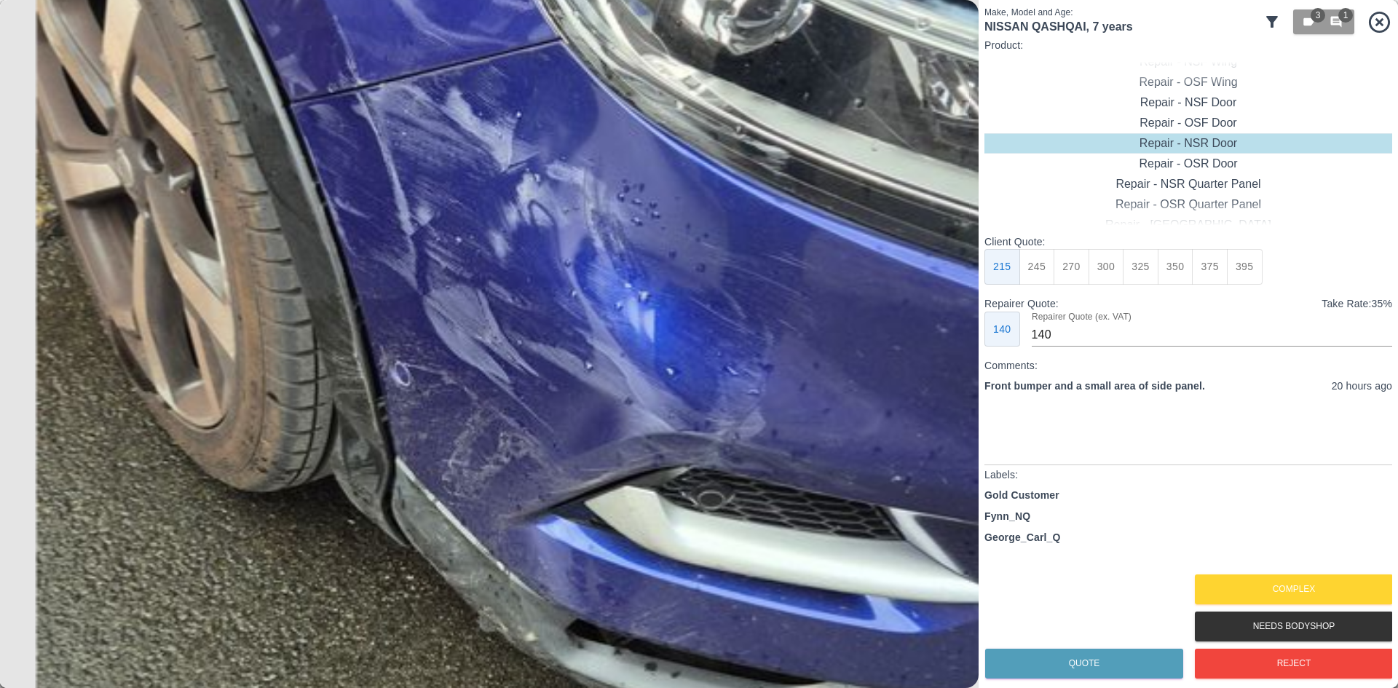
click at [544, 275] on img at bounding box center [515, 382] width 2936 height 2065
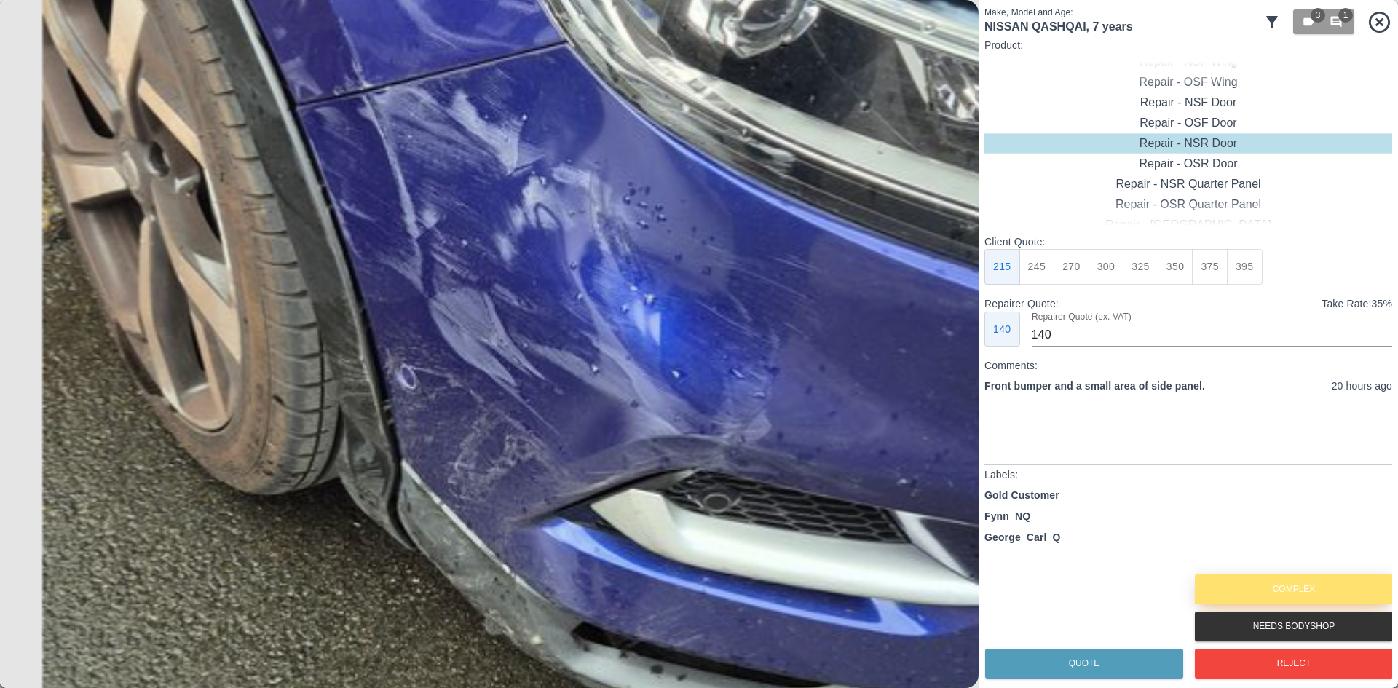
click at [1210, 575] on button "Complex" at bounding box center [1294, 590] width 198 height 30
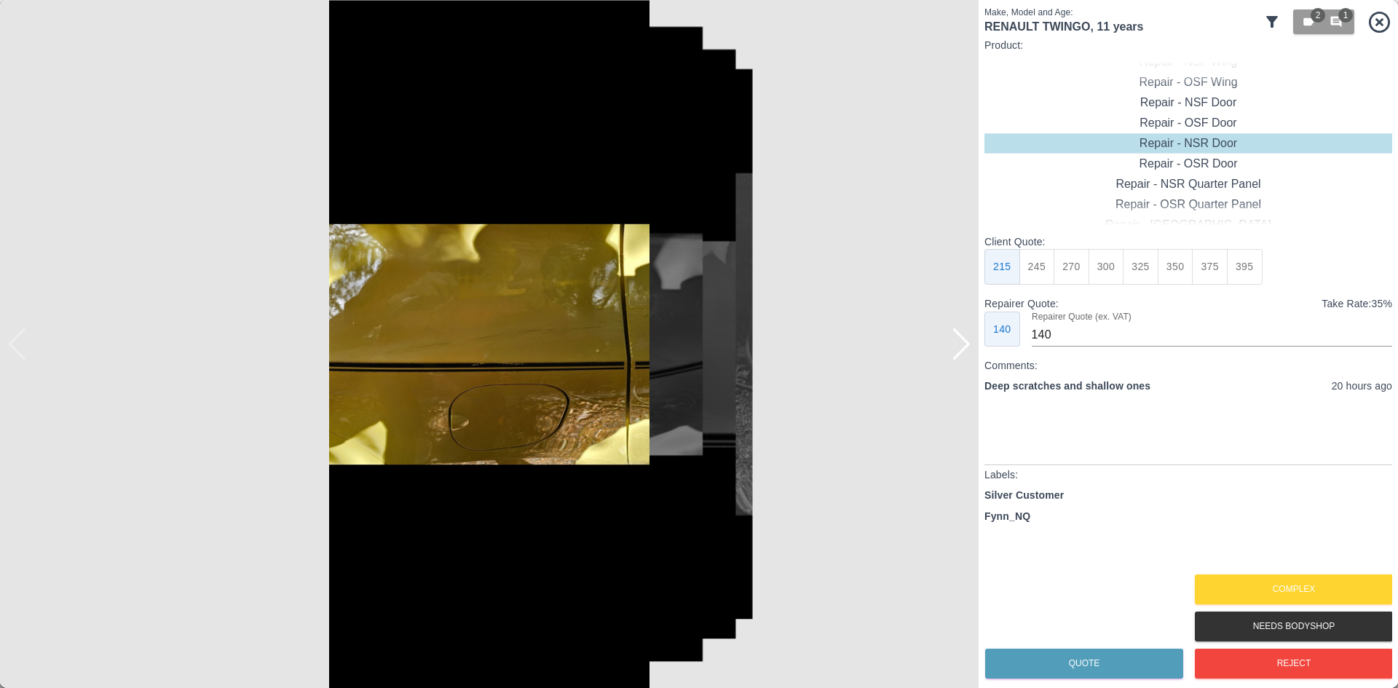
click at [959, 350] on div at bounding box center [962, 344] width 20 height 32
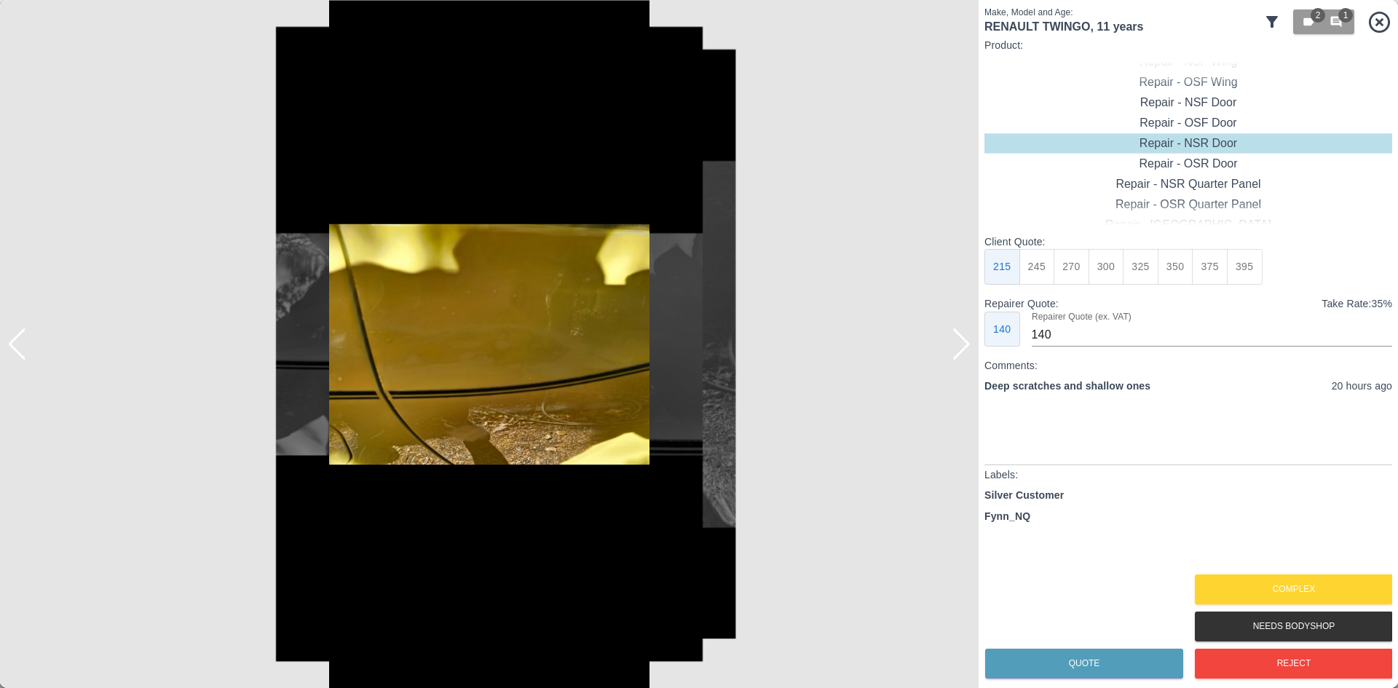
click at [959, 350] on div at bounding box center [962, 344] width 20 height 32
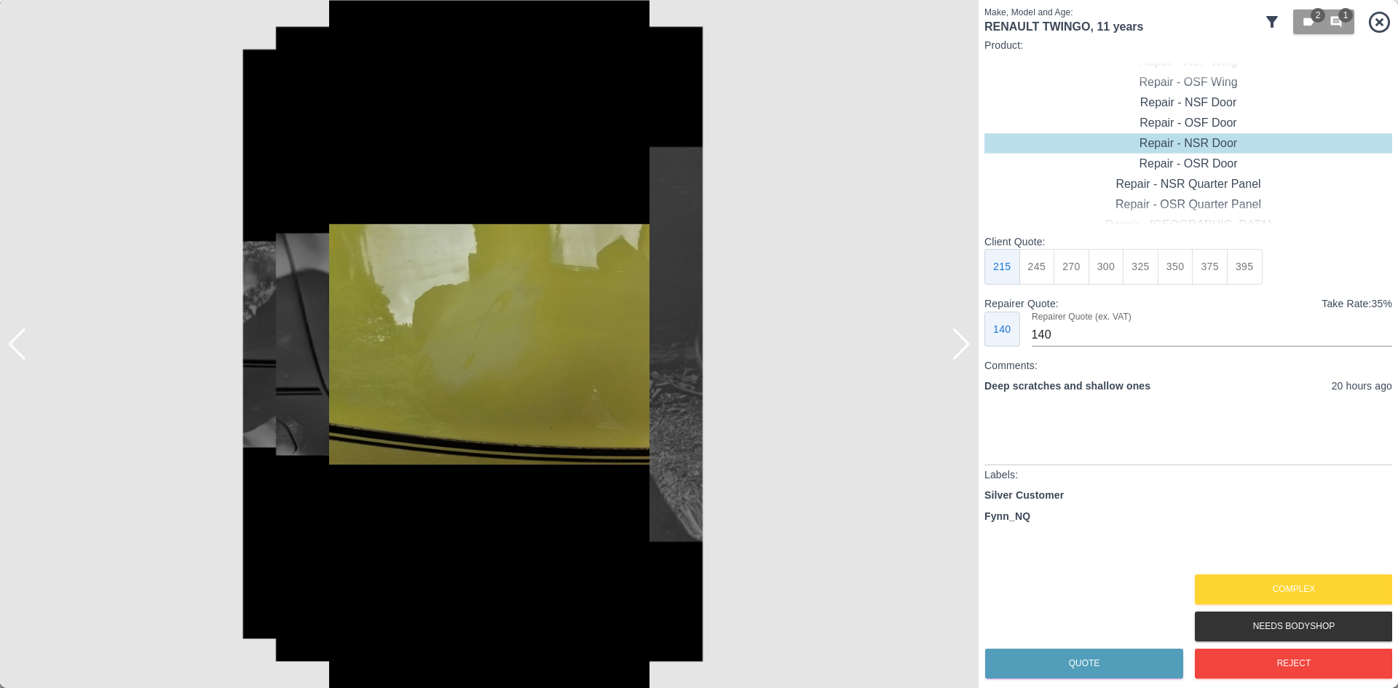
click at [959, 350] on div at bounding box center [962, 344] width 20 height 32
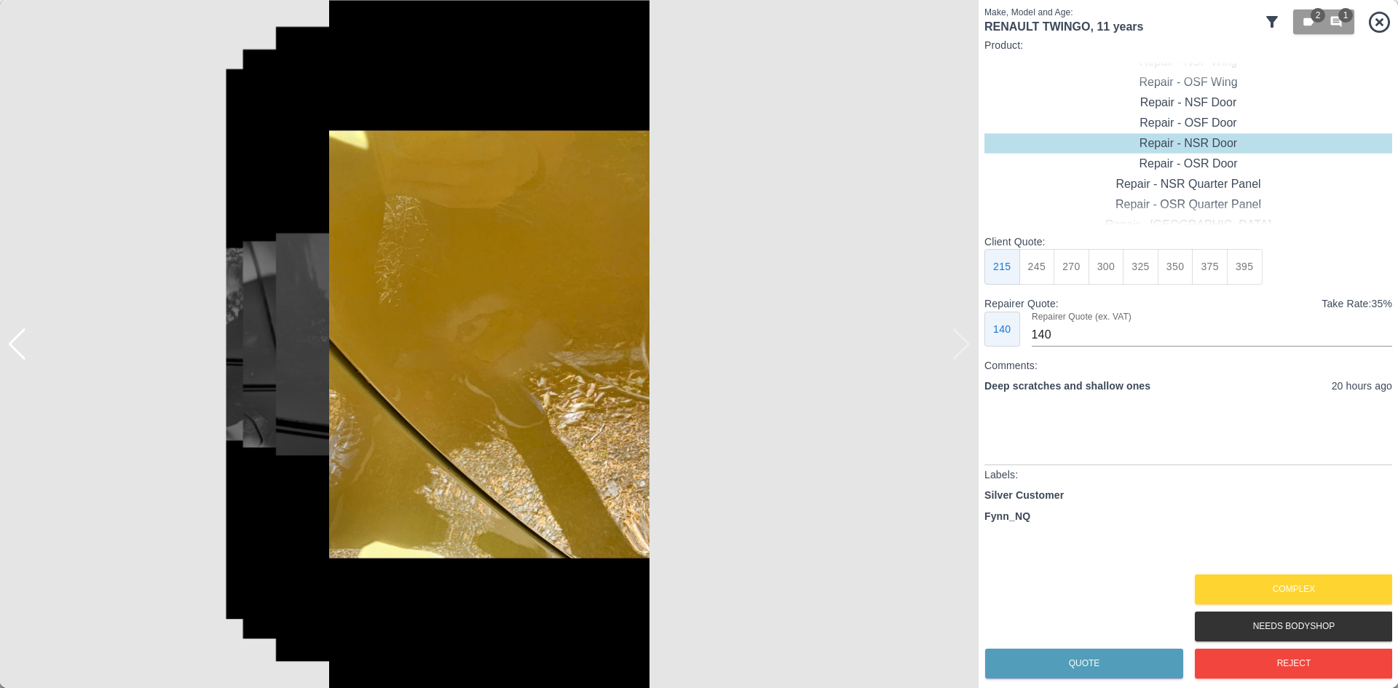
click at [959, 350] on img at bounding box center [489, 344] width 979 height 688
click at [1249, 577] on button "Complex" at bounding box center [1294, 590] width 198 height 30
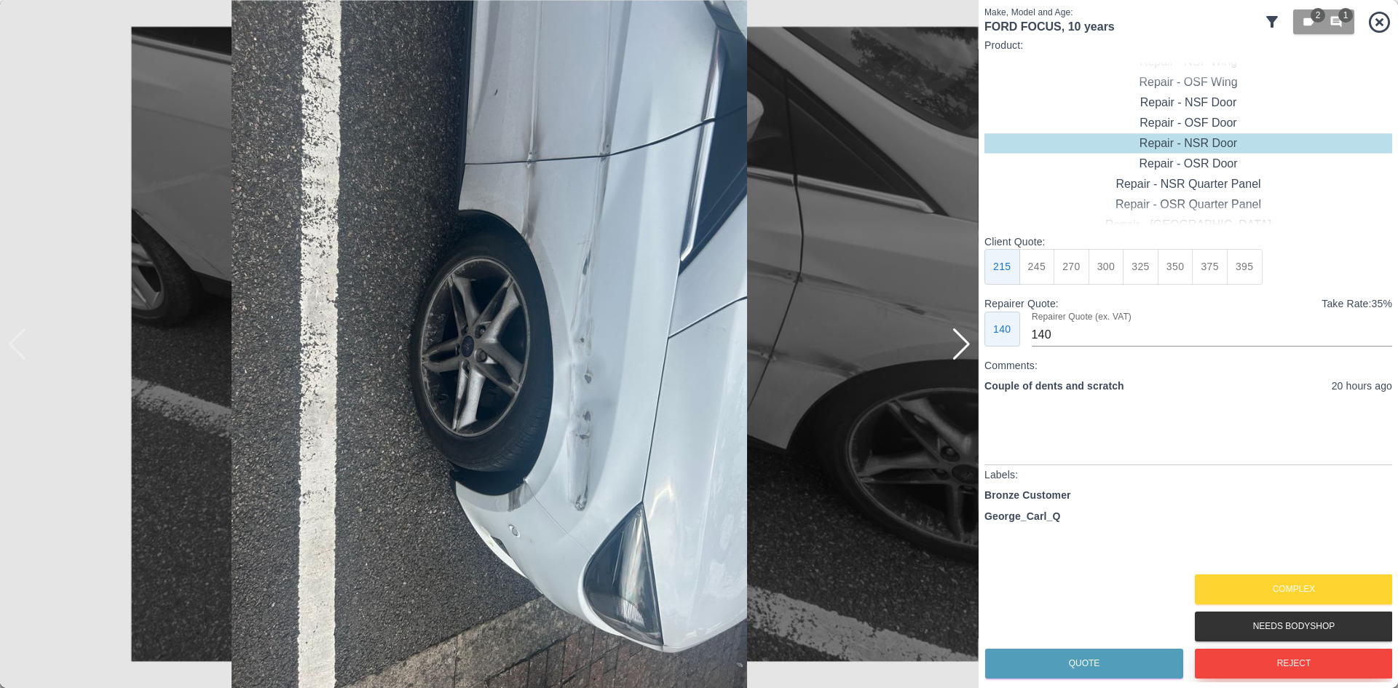
click at [1258, 670] on button "Reject" at bounding box center [1294, 664] width 198 height 30
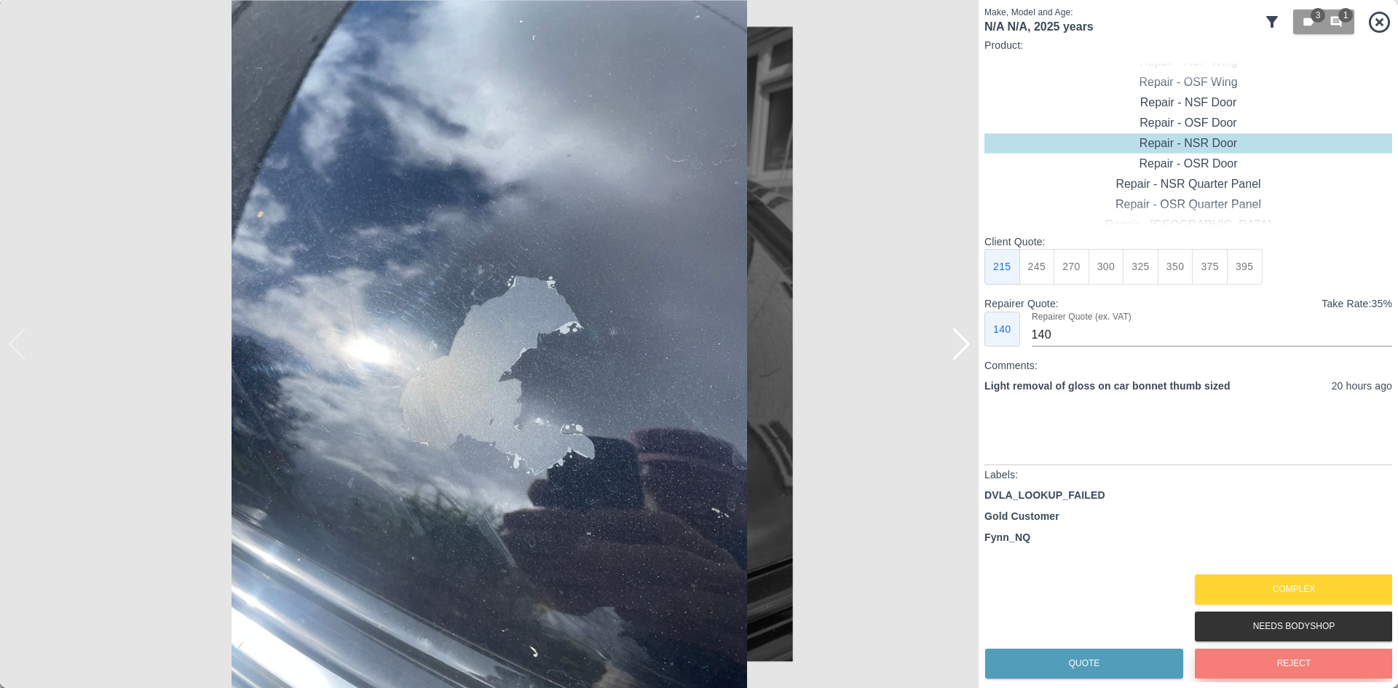
click at [1258, 669] on button "Reject" at bounding box center [1294, 664] width 198 height 30
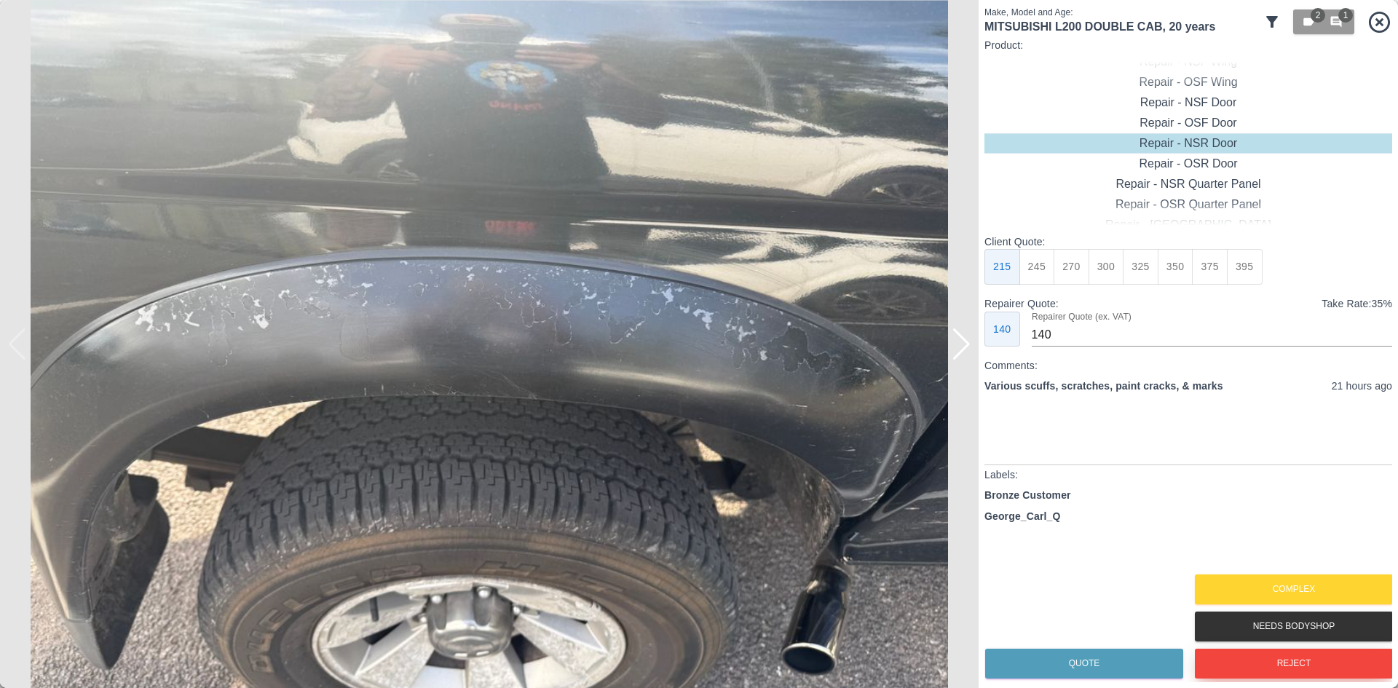
click at [1258, 669] on button "Reject" at bounding box center [1294, 664] width 198 height 30
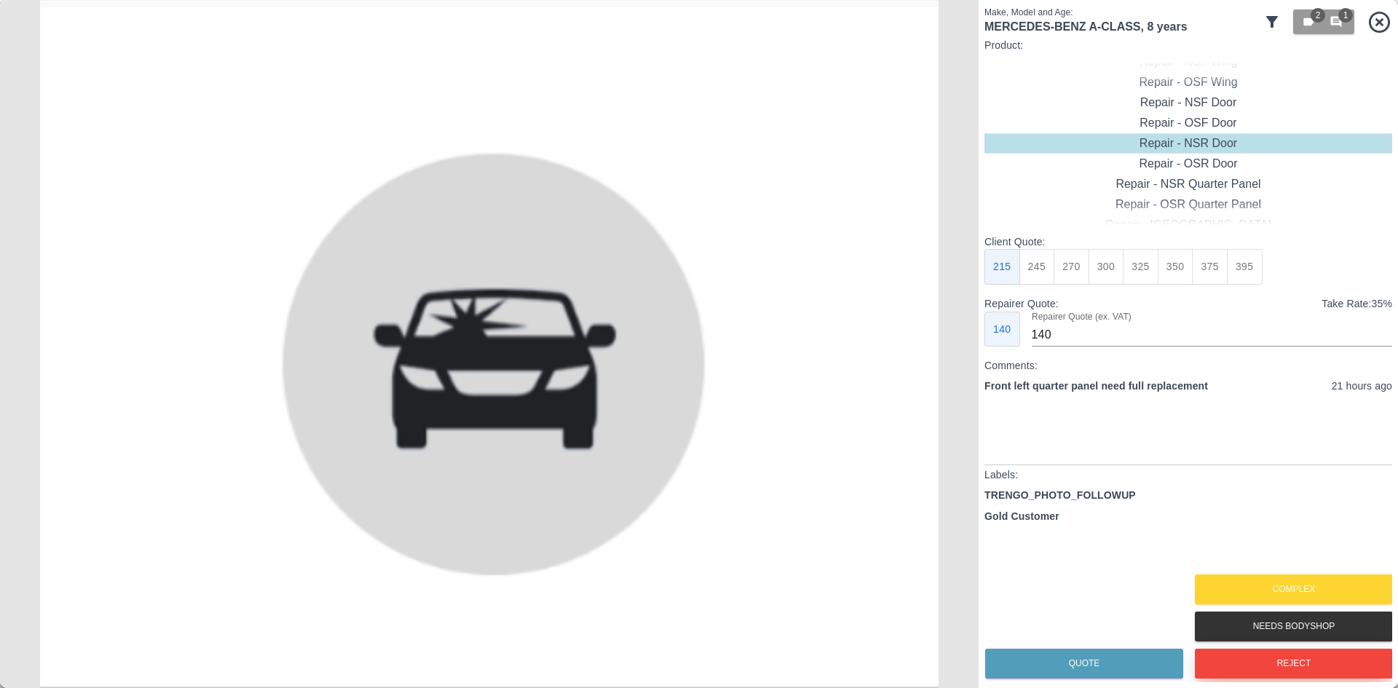
click at [1258, 669] on button "Reject" at bounding box center [1294, 664] width 198 height 30
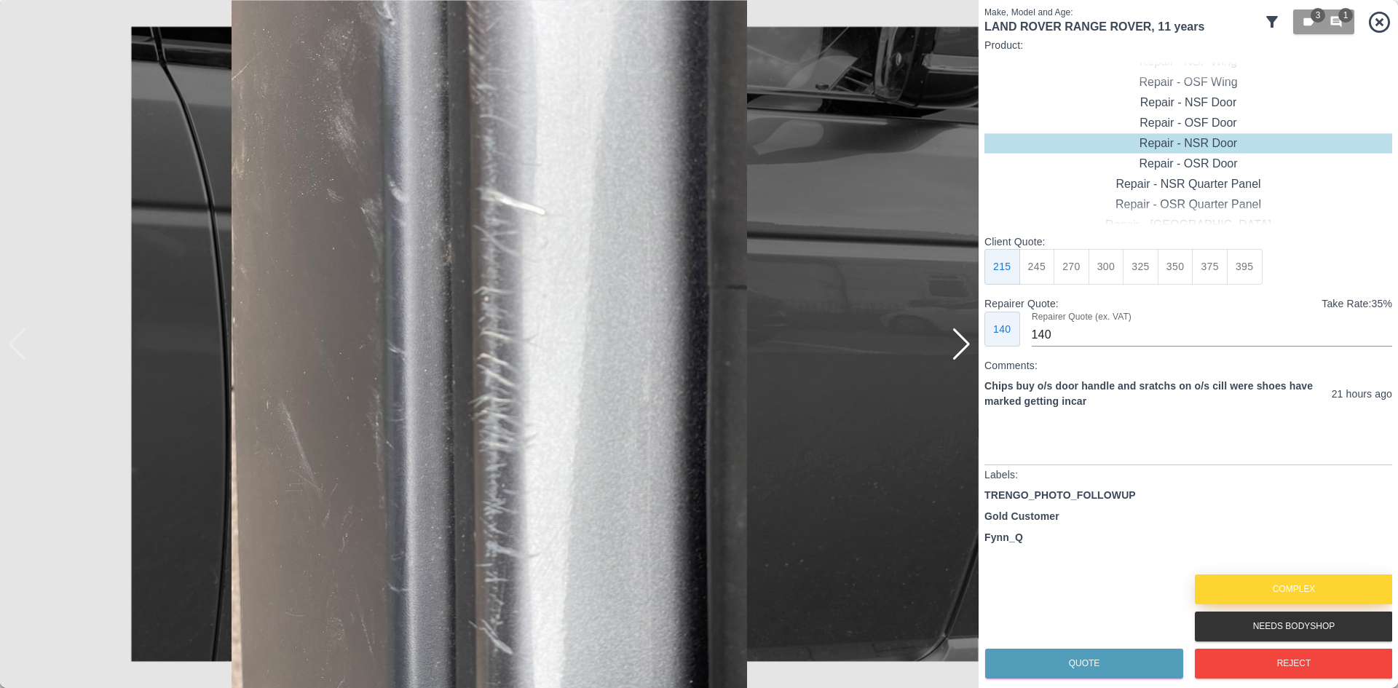
click at [1262, 591] on button "Complex" at bounding box center [1294, 590] width 198 height 30
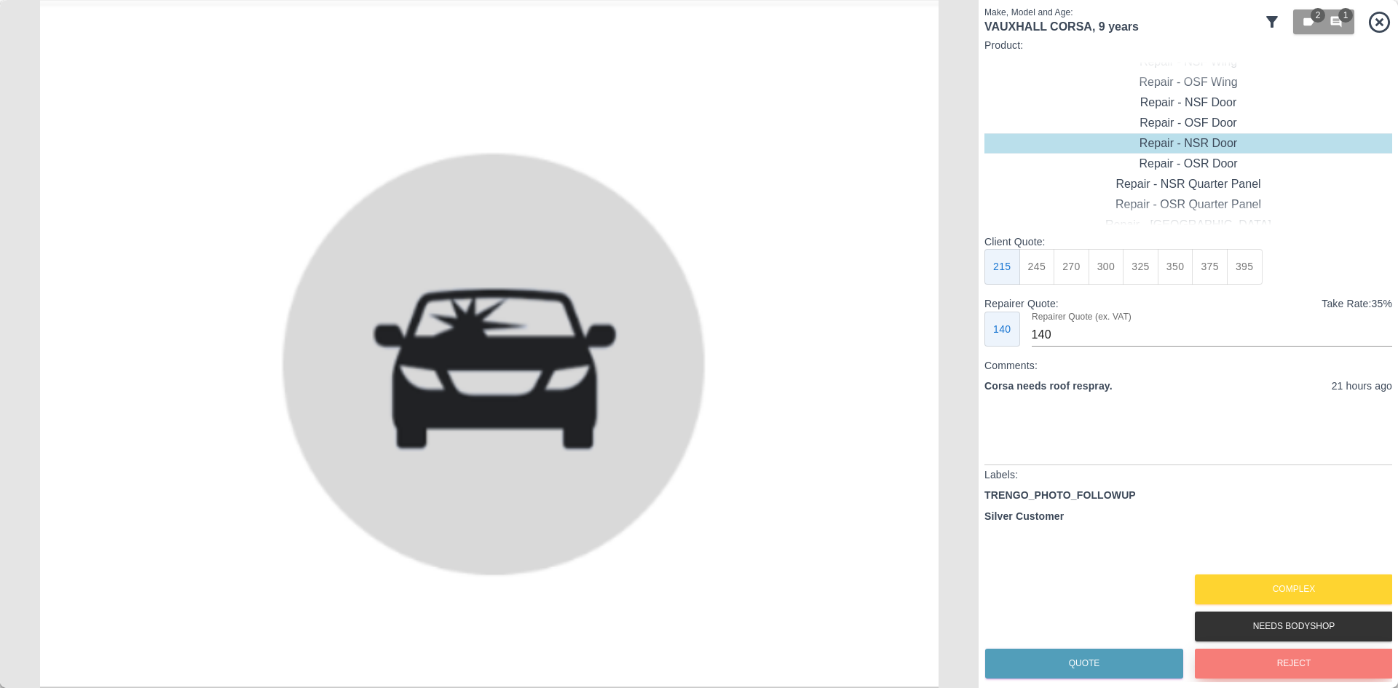
click at [1262, 666] on button "Reject" at bounding box center [1294, 664] width 198 height 30
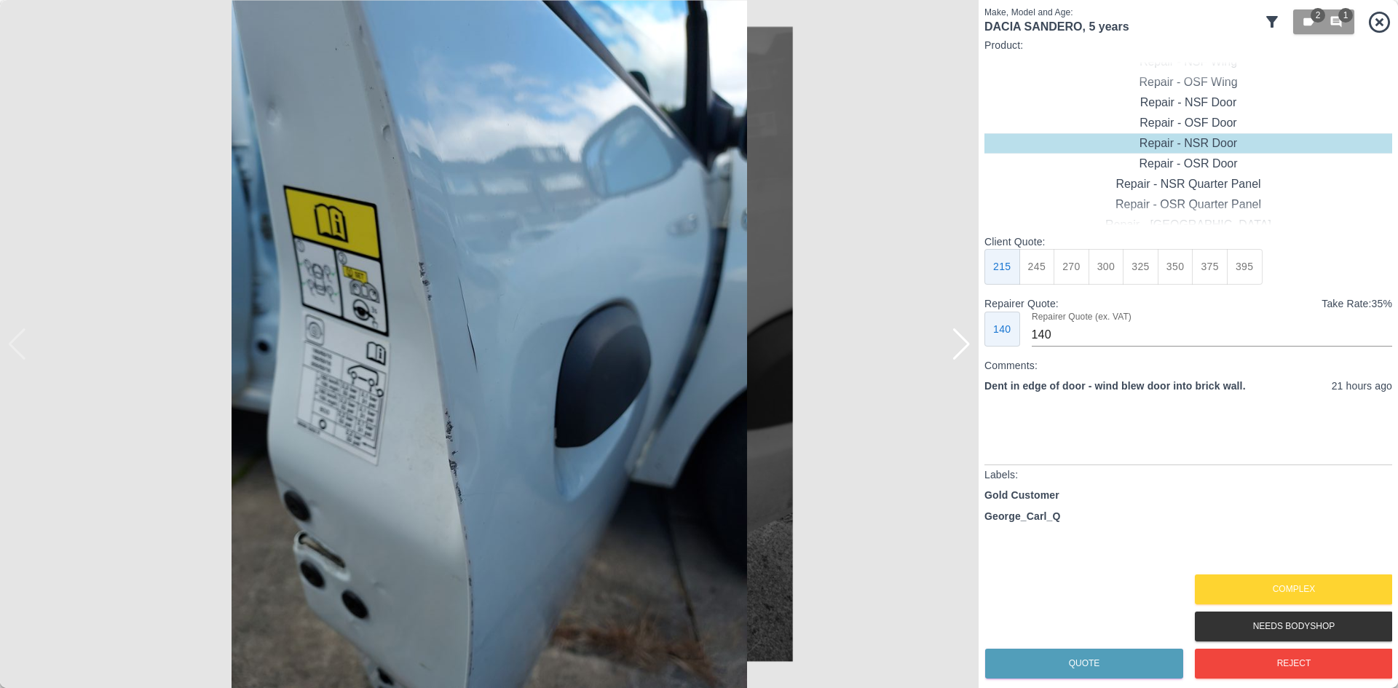
click at [963, 346] on div at bounding box center [962, 344] width 20 height 32
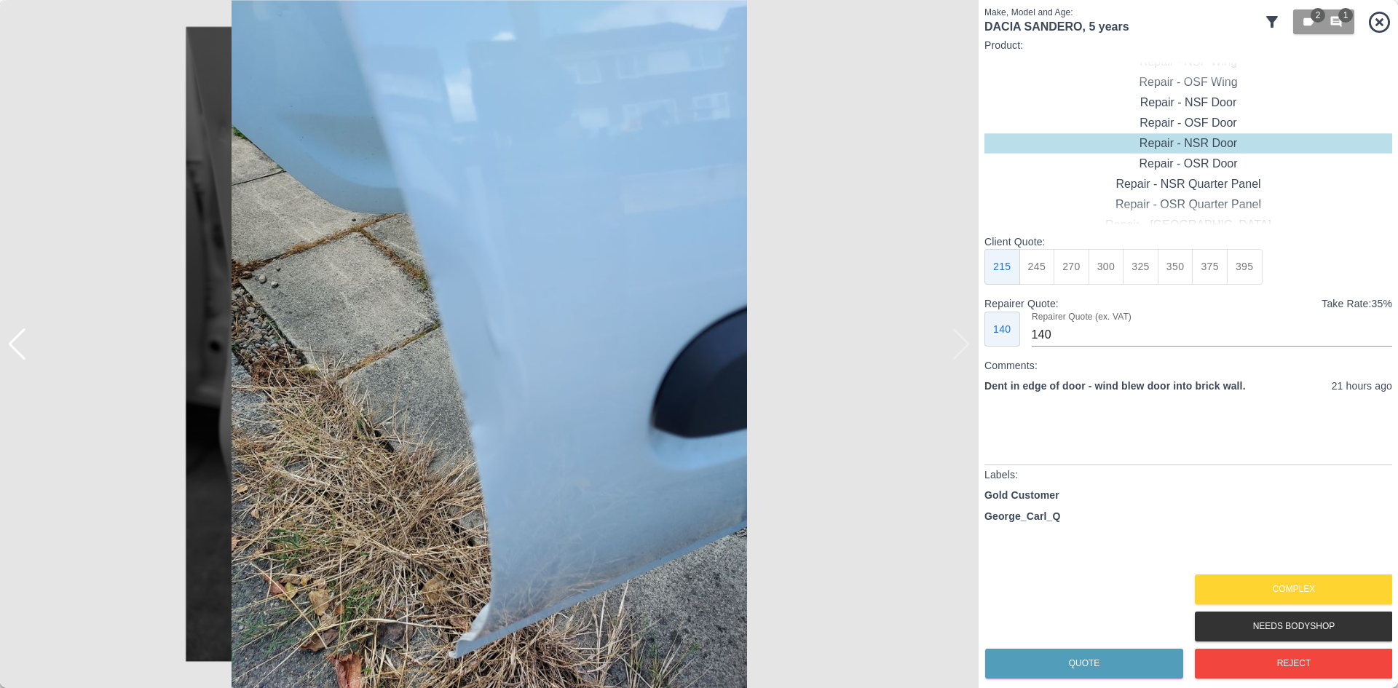
click at [963, 346] on img at bounding box center [489, 344] width 979 height 688
click at [1079, 265] on button "275" at bounding box center [1072, 267] width 36 height 36
type input "185"
click at [1130, 667] on button "Quote" at bounding box center [1084, 664] width 198 height 30
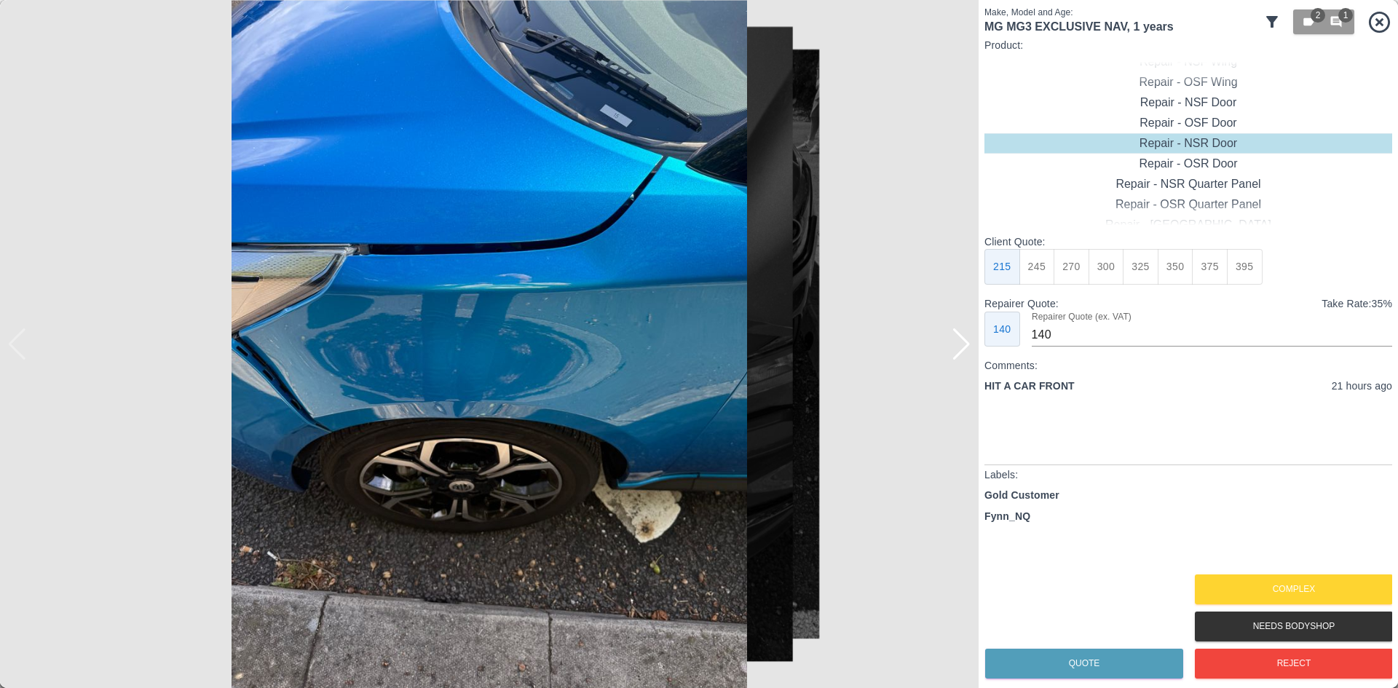
click at [955, 349] on div at bounding box center [962, 344] width 20 height 32
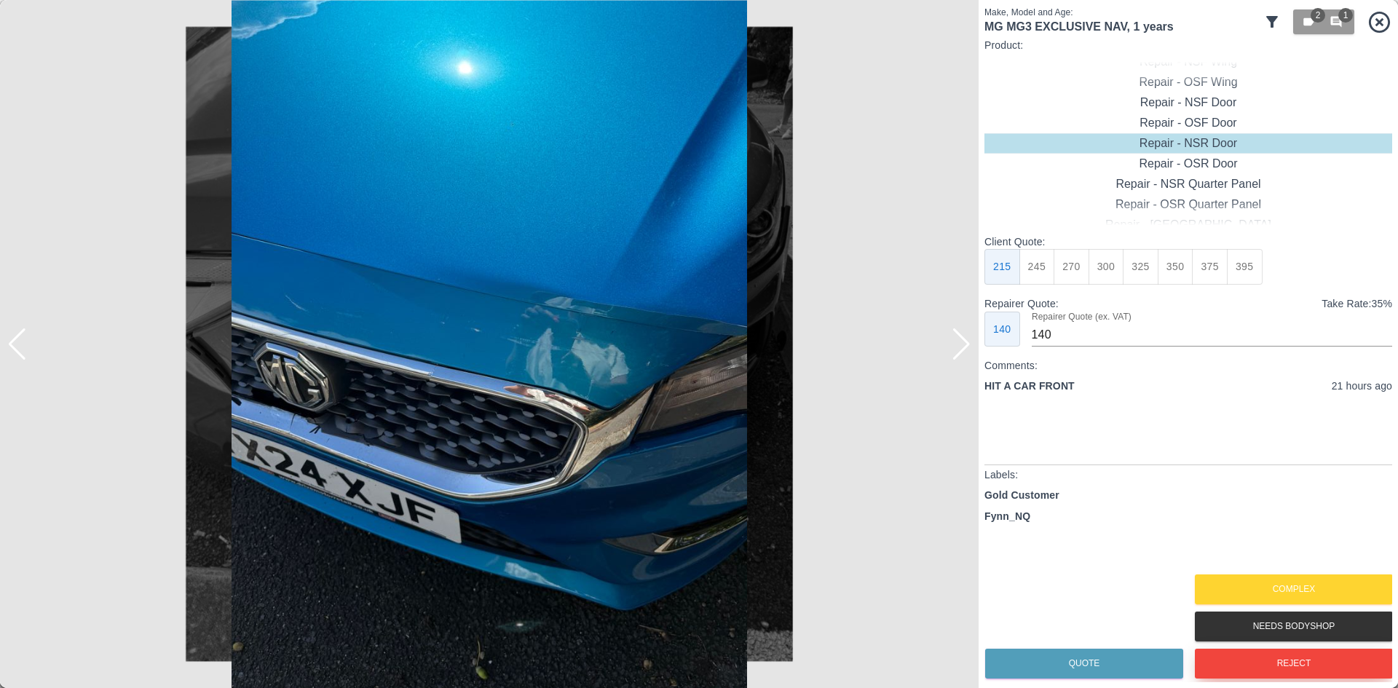
click at [1264, 662] on button "Reject" at bounding box center [1294, 664] width 198 height 30
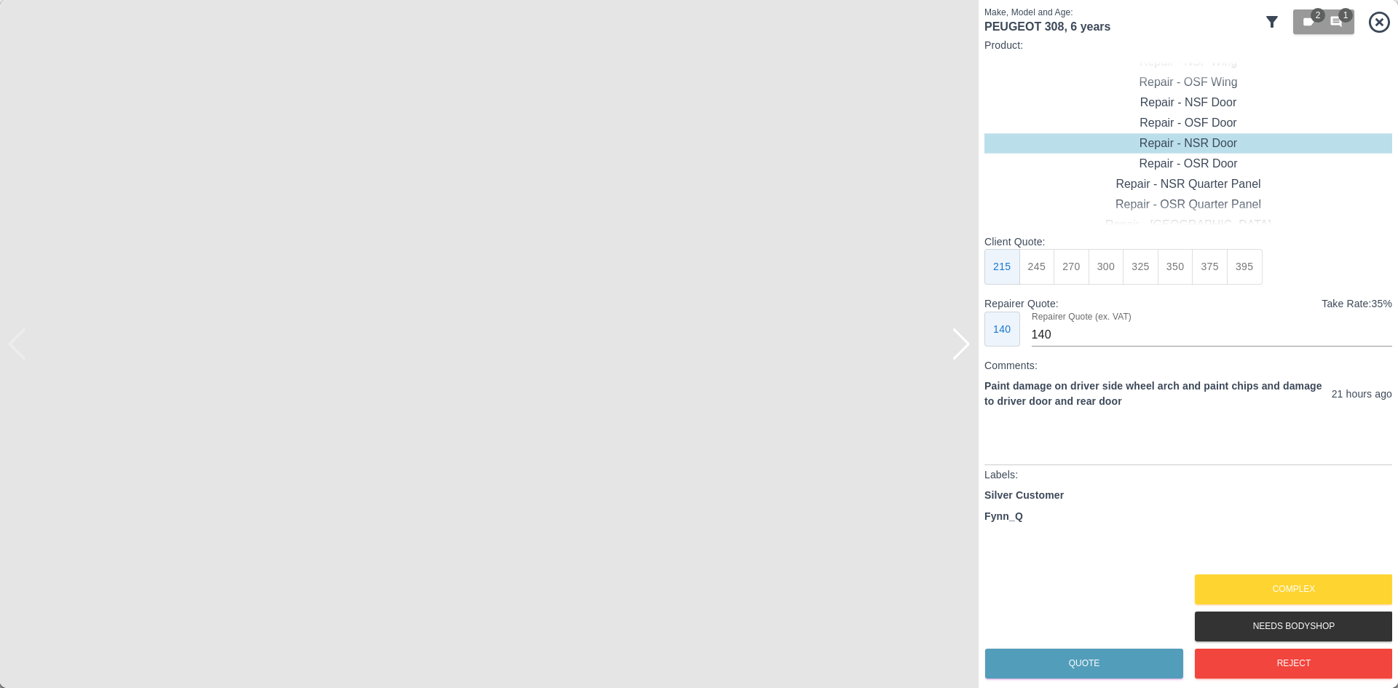
click at [957, 360] on img at bounding box center [489, 344] width 979 height 688
click at [957, 352] on div at bounding box center [962, 344] width 20 height 32
click at [1280, 586] on button "Complex" at bounding box center [1294, 590] width 198 height 30
click at [957, 349] on div at bounding box center [962, 344] width 20 height 32
click at [1249, 667] on button "Reject" at bounding box center [1294, 664] width 198 height 30
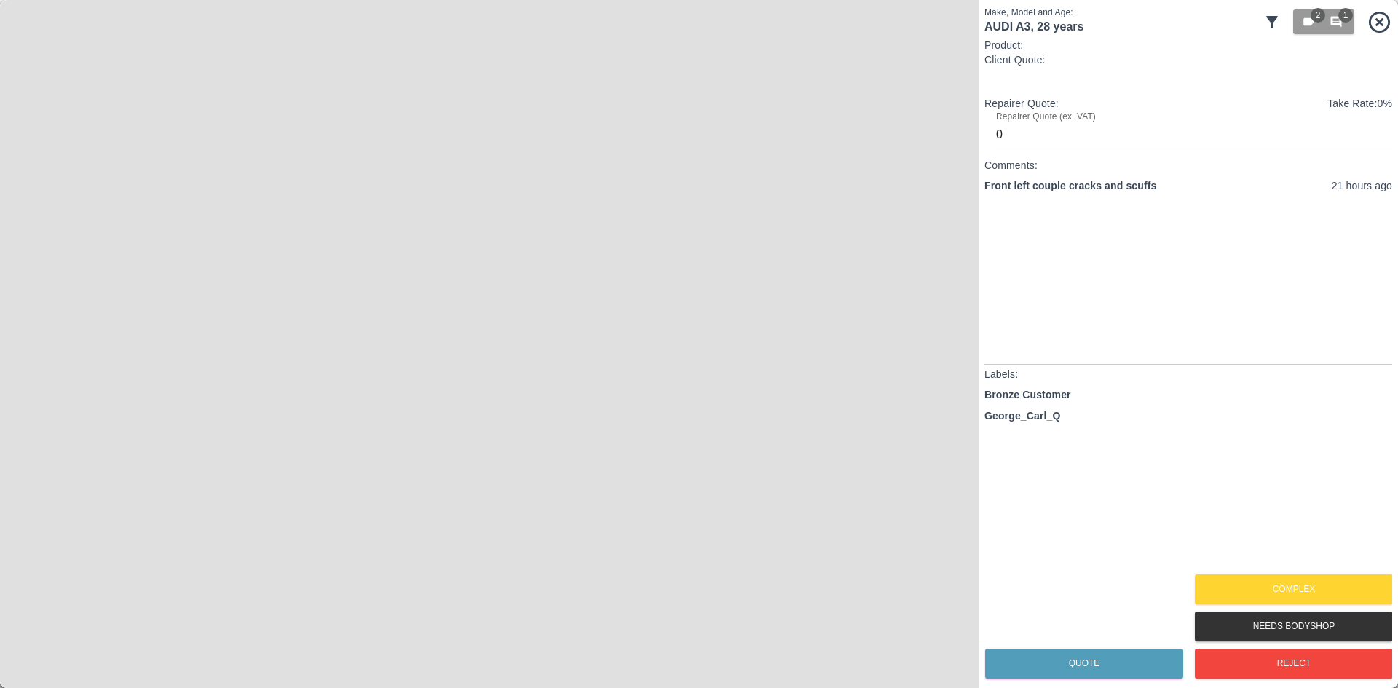
type input "140"
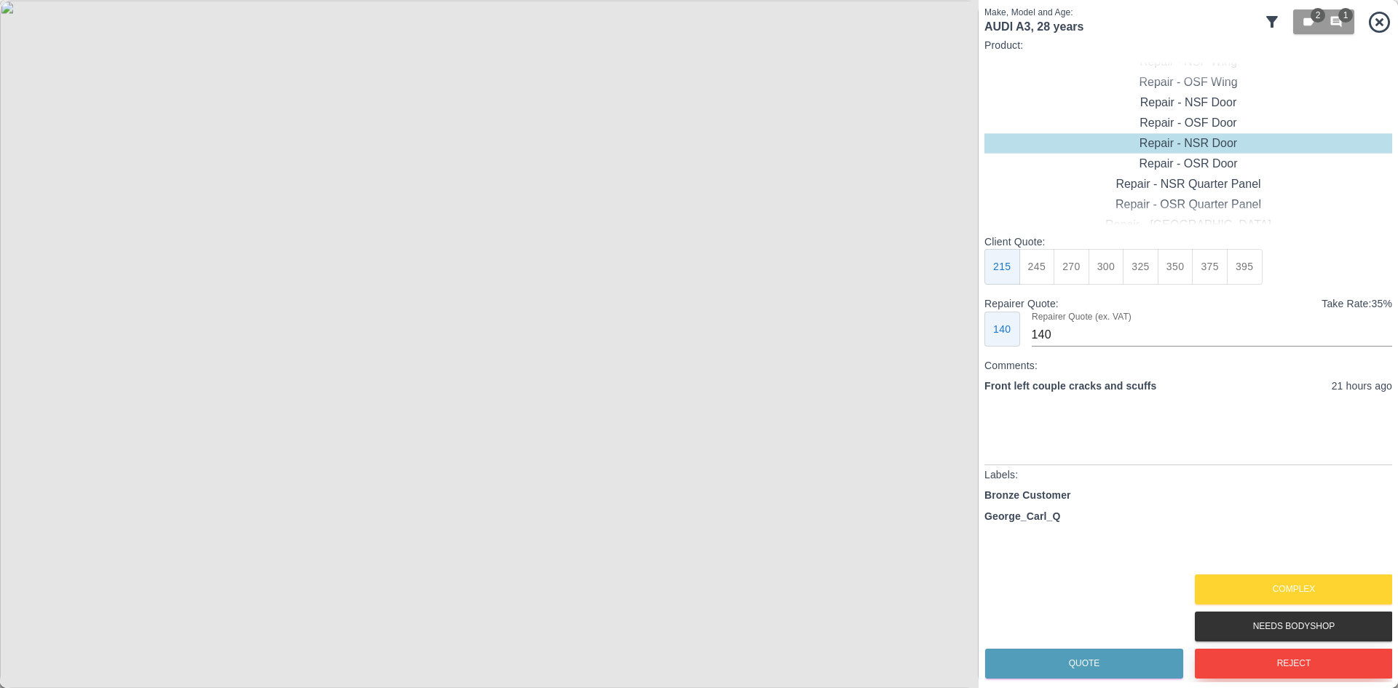
click at [1247, 663] on button "Reject" at bounding box center [1294, 664] width 198 height 30
click at [969, 346] on div at bounding box center [962, 344] width 20 height 32
click at [964, 347] on div at bounding box center [962, 344] width 20 height 32
click at [1315, 584] on button "Complex" at bounding box center [1294, 590] width 198 height 30
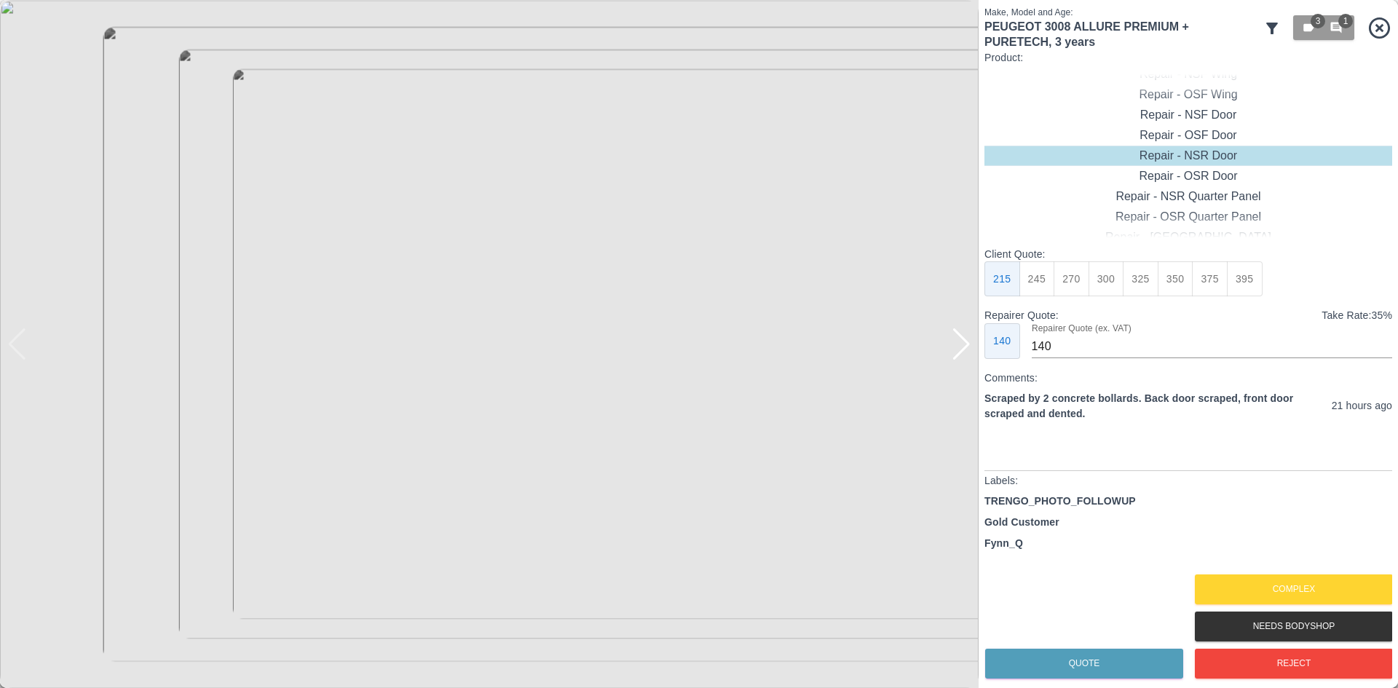
click at [968, 356] on div at bounding box center [962, 344] width 20 height 32
click at [968, 356] on img at bounding box center [489, 344] width 979 height 688
click at [14, 349] on div at bounding box center [7, 344] width 15 height 688
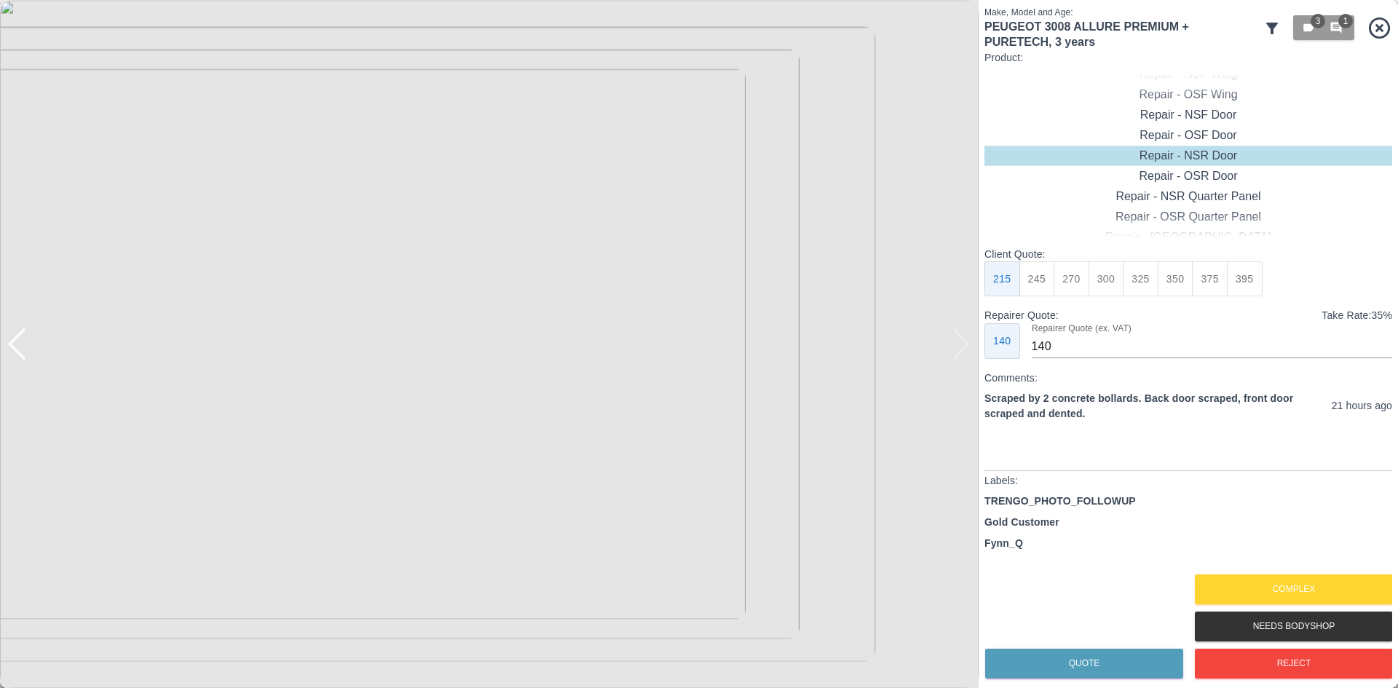
click at [20, 339] on div at bounding box center [17, 344] width 20 height 32
click at [1180, 122] on div "Repair - NSF Door" at bounding box center [1189, 115] width 408 height 20
click at [1293, 591] on button "Complex" at bounding box center [1294, 590] width 198 height 30
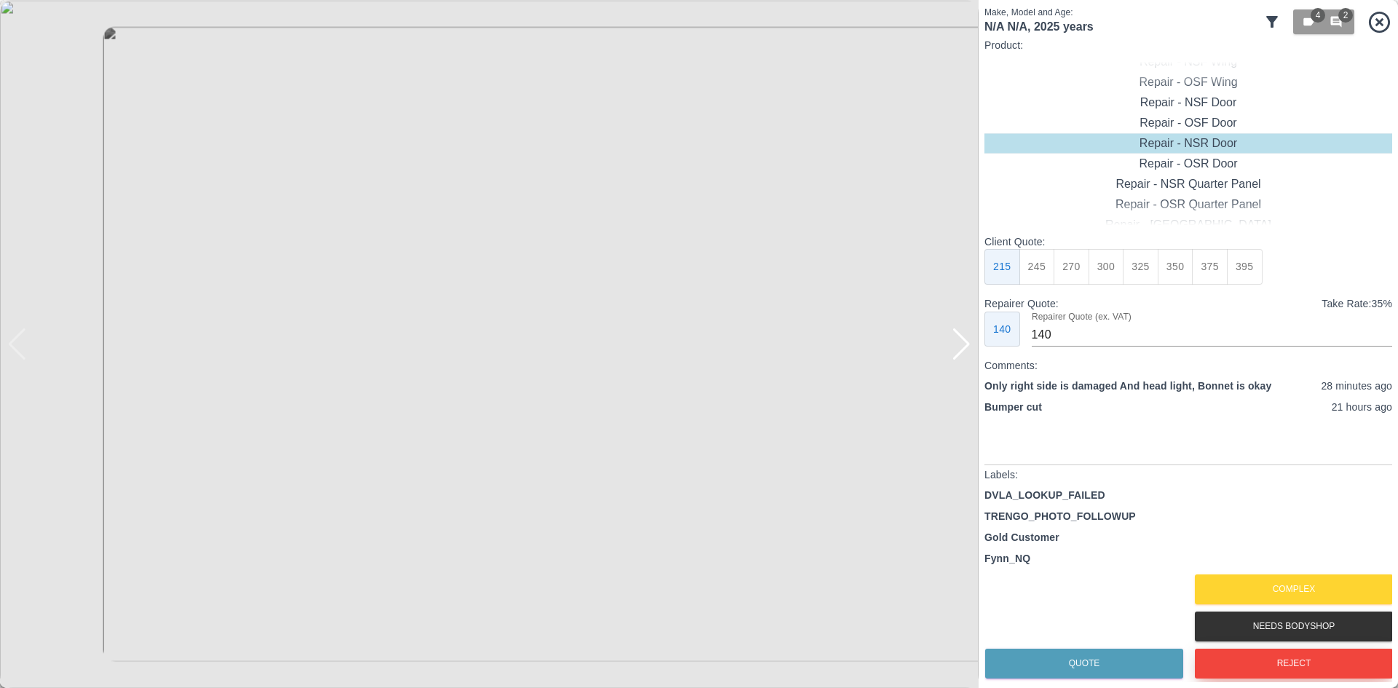
click at [1296, 666] on button "Reject" at bounding box center [1294, 664] width 198 height 30
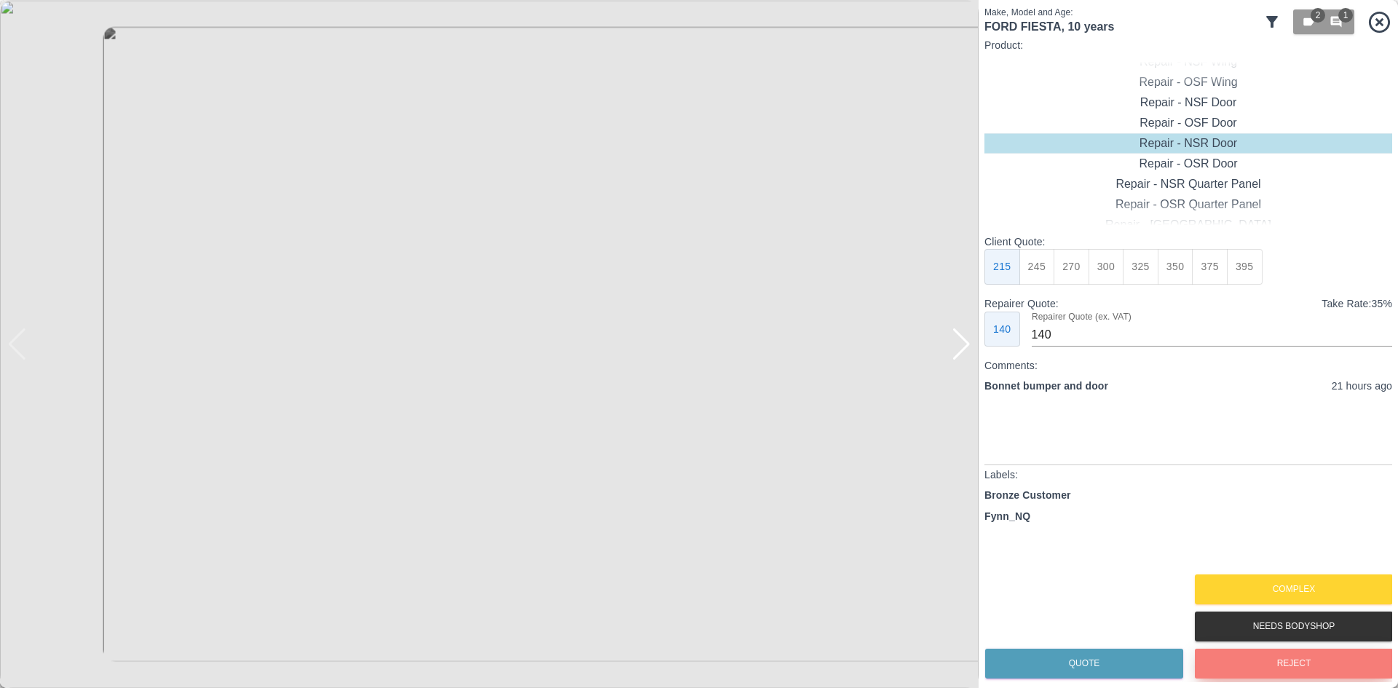
click at [1226, 662] on button "Reject" at bounding box center [1294, 664] width 198 height 30
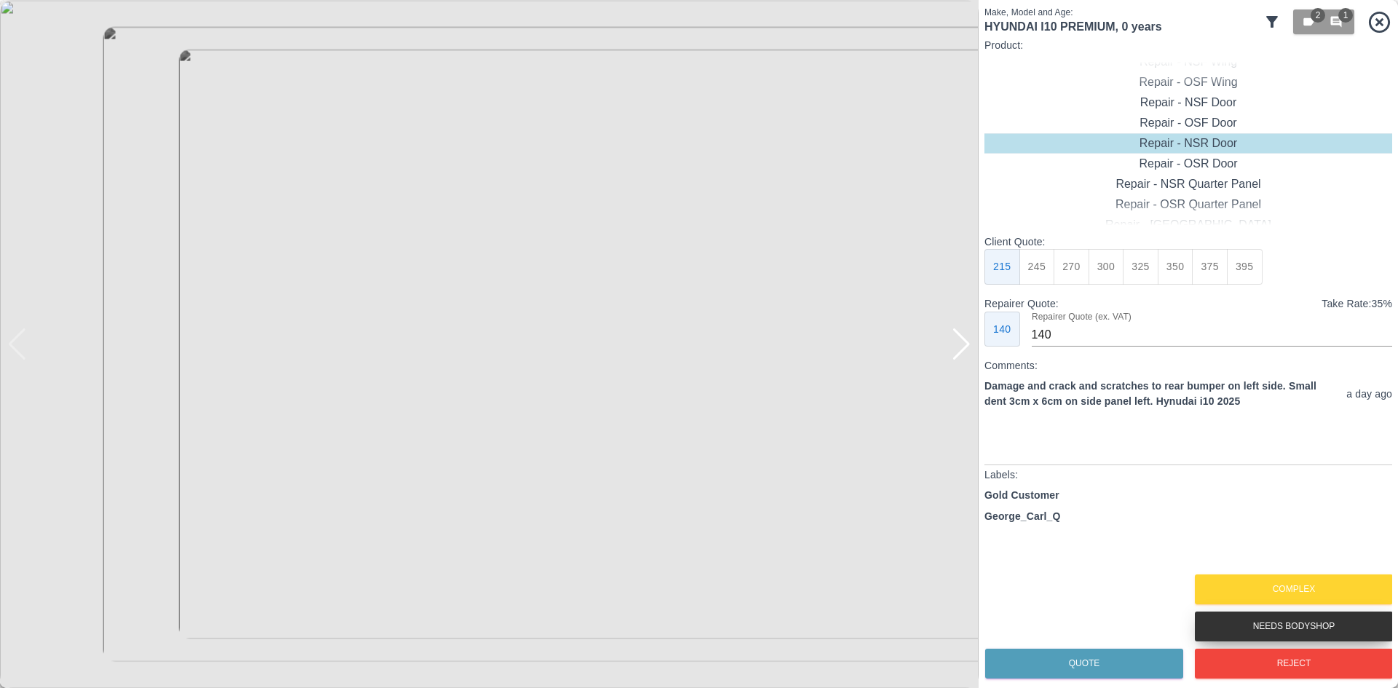
click at [1207, 632] on button "Needs Bodyshop" at bounding box center [1294, 627] width 198 height 30
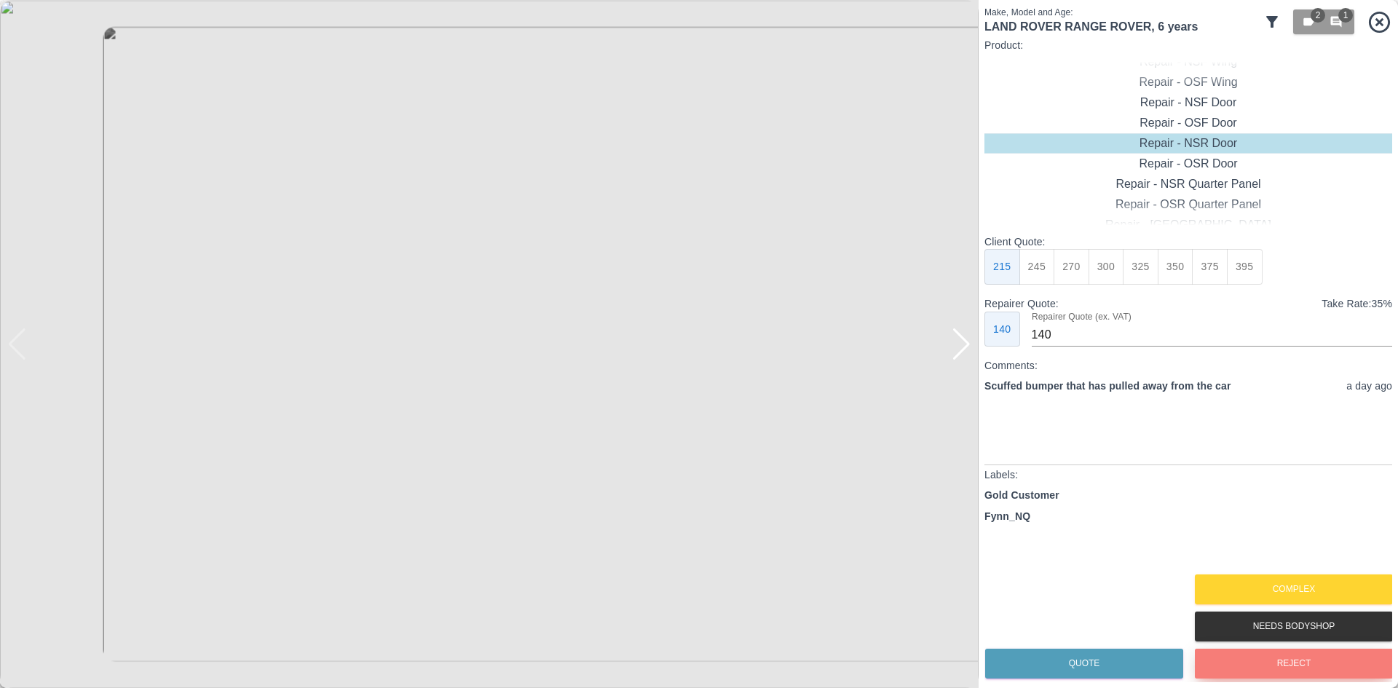
click at [1235, 672] on button "Reject" at bounding box center [1294, 664] width 198 height 30
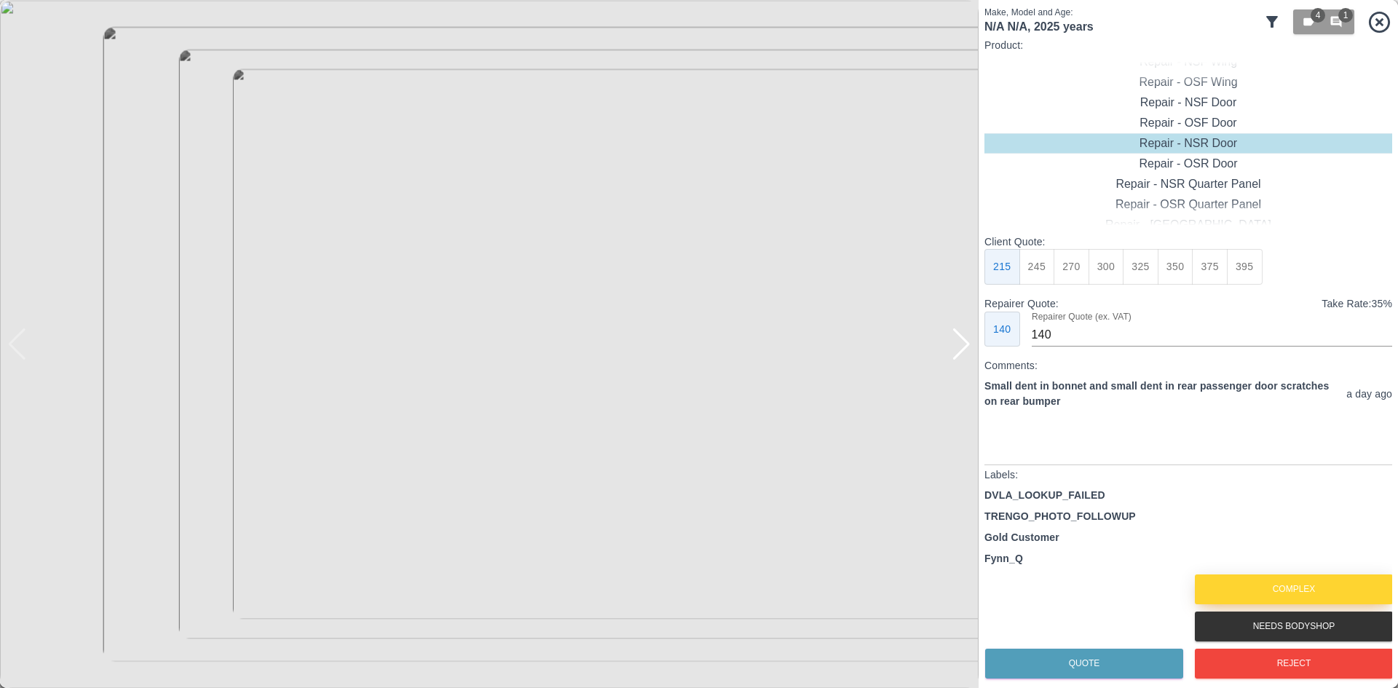
click at [1242, 580] on button "Complex" at bounding box center [1294, 590] width 198 height 30
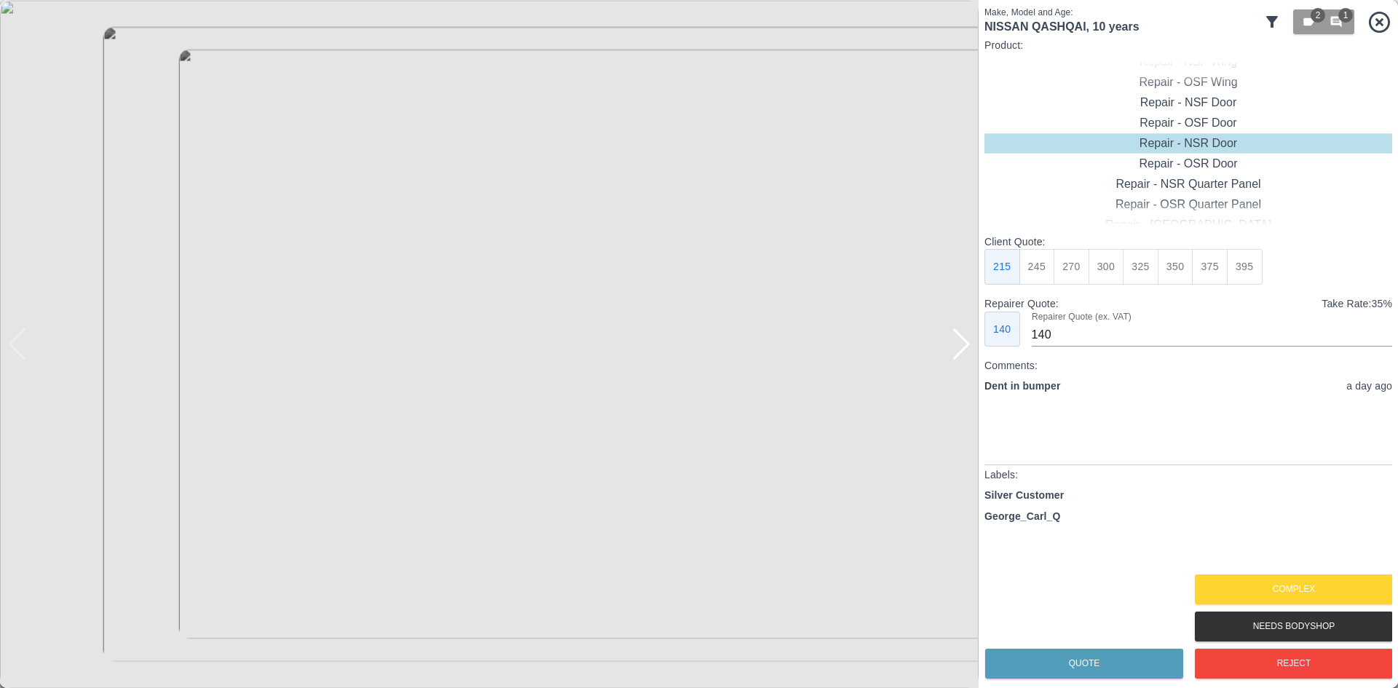
click at [966, 350] on div at bounding box center [962, 344] width 20 height 32
click at [966, 350] on img at bounding box center [489, 344] width 979 height 688
click at [1302, 590] on button "Complex" at bounding box center [1294, 590] width 198 height 30
click at [965, 363] on img at bounding box center [489, 344] width 979 height 688
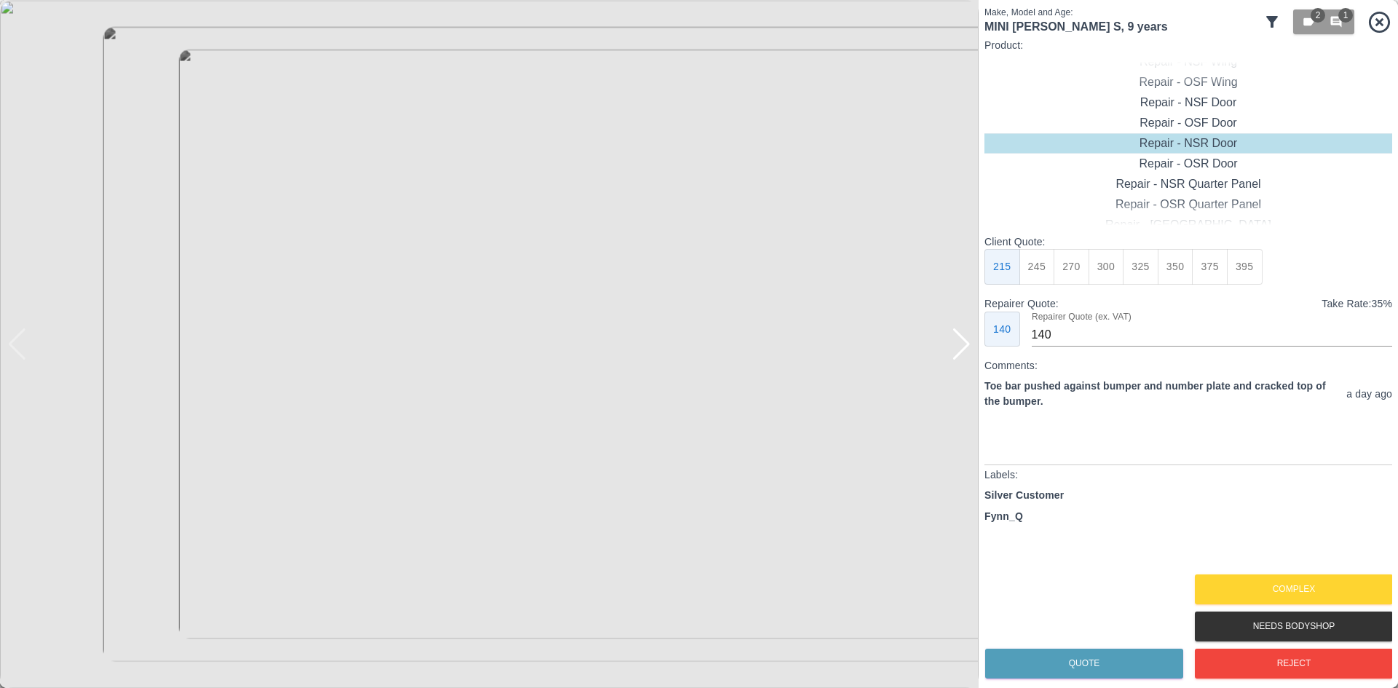
click at [961, 371] on img at bounding box center [489, 344] width 979 height 688
click at [959, 358] on div at bounding box center [962, 344] width 20 height 32
click at [959, 358] on img at bounding box center [489, 344] width 979 height 688
click at [1293, 588] on button "Complex" at bounding box center [1294, 590] width 198 height 30
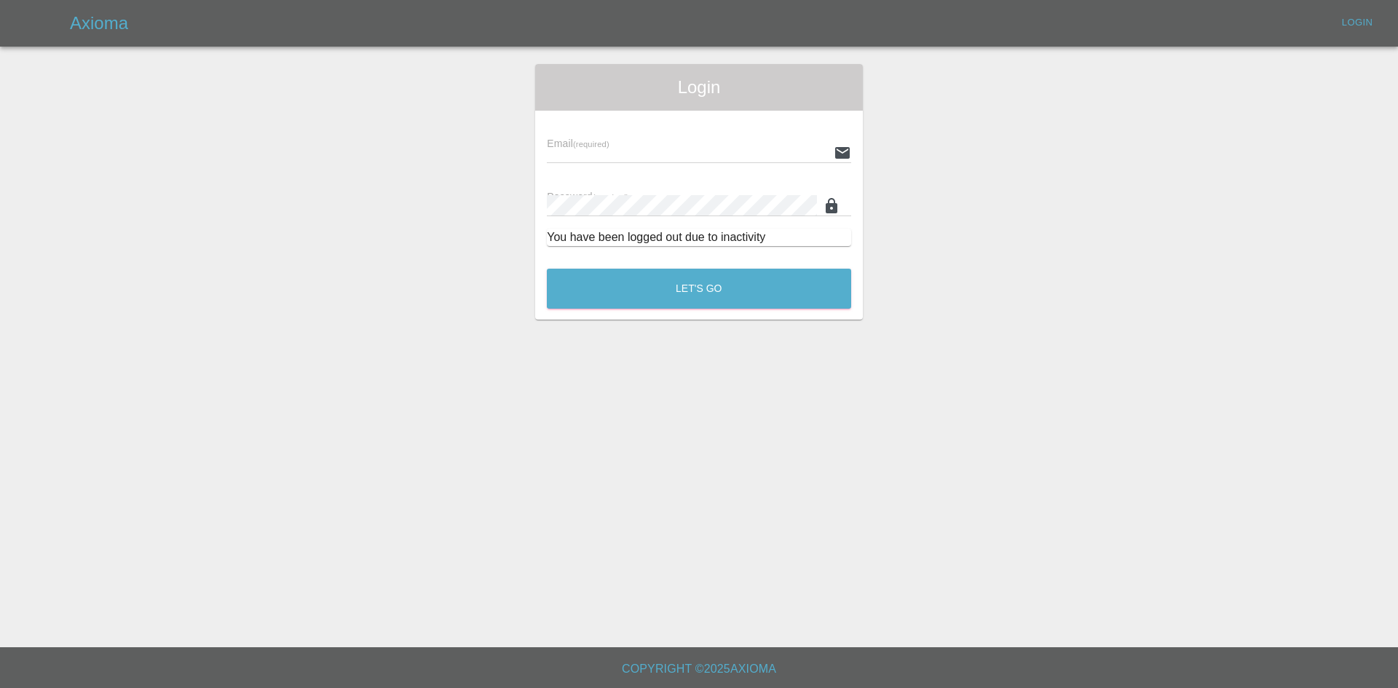
type input "[PERSON_NAME][EMAIL_ADDRESS][PERSON_NAME][DOMAIN_NAME]"
click at [702, 301] on button "Let's Go" at bounding box center [699, 289] width 304 height 40
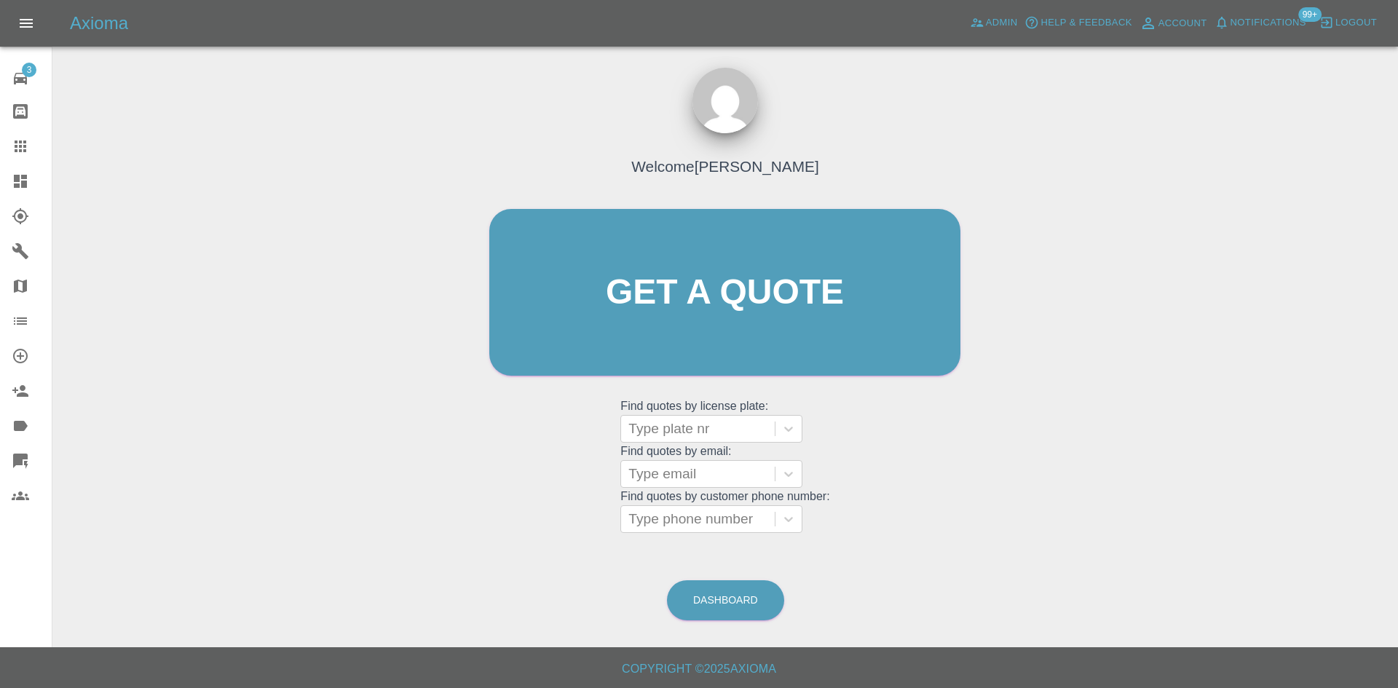
click at [19, 460] on icon at bounding box center [20, 461] width 15 height 15
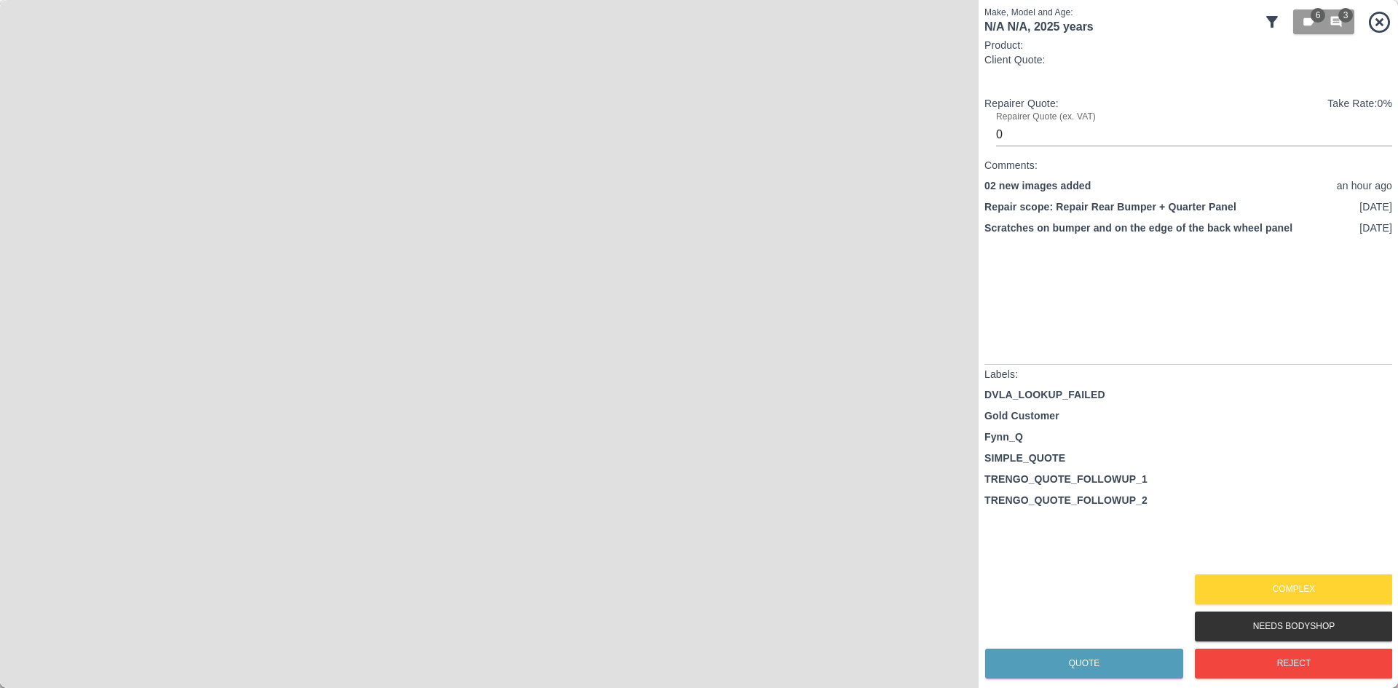
type input "140"
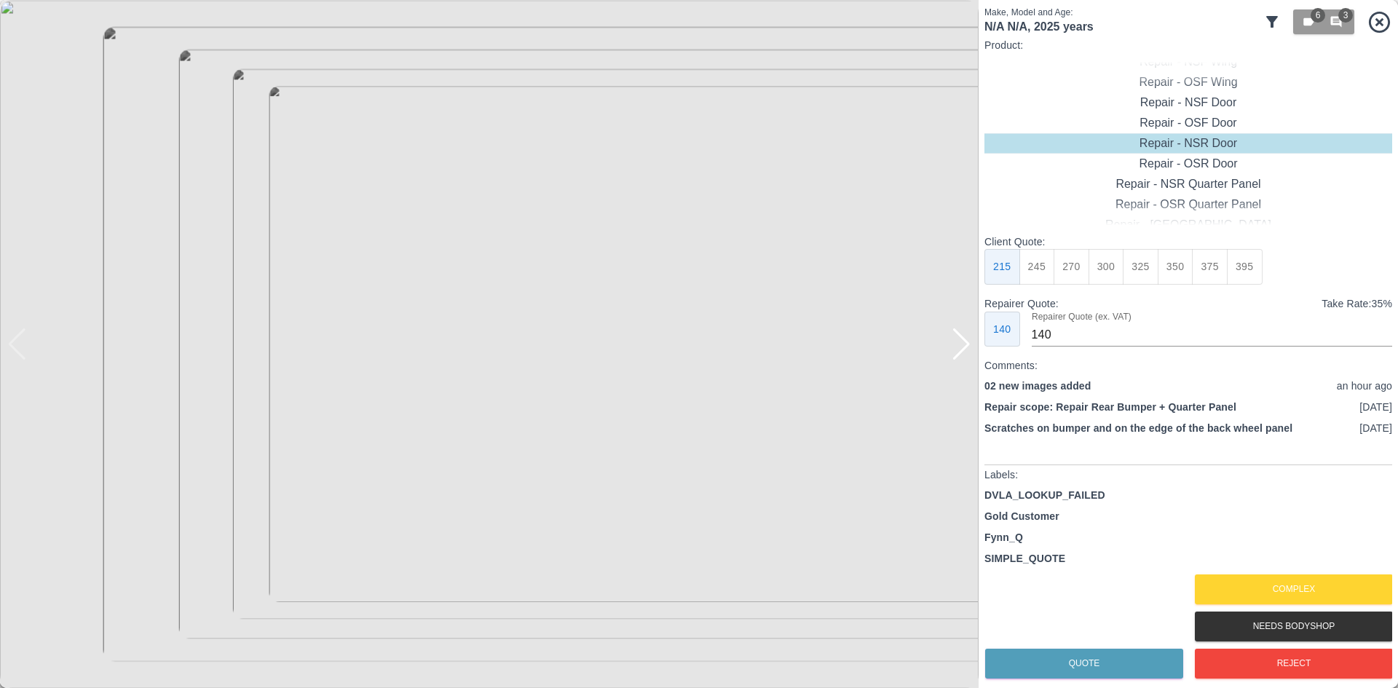
click at [1271, 16] on icon at bounding box center [1272, 21] width 17 height 17
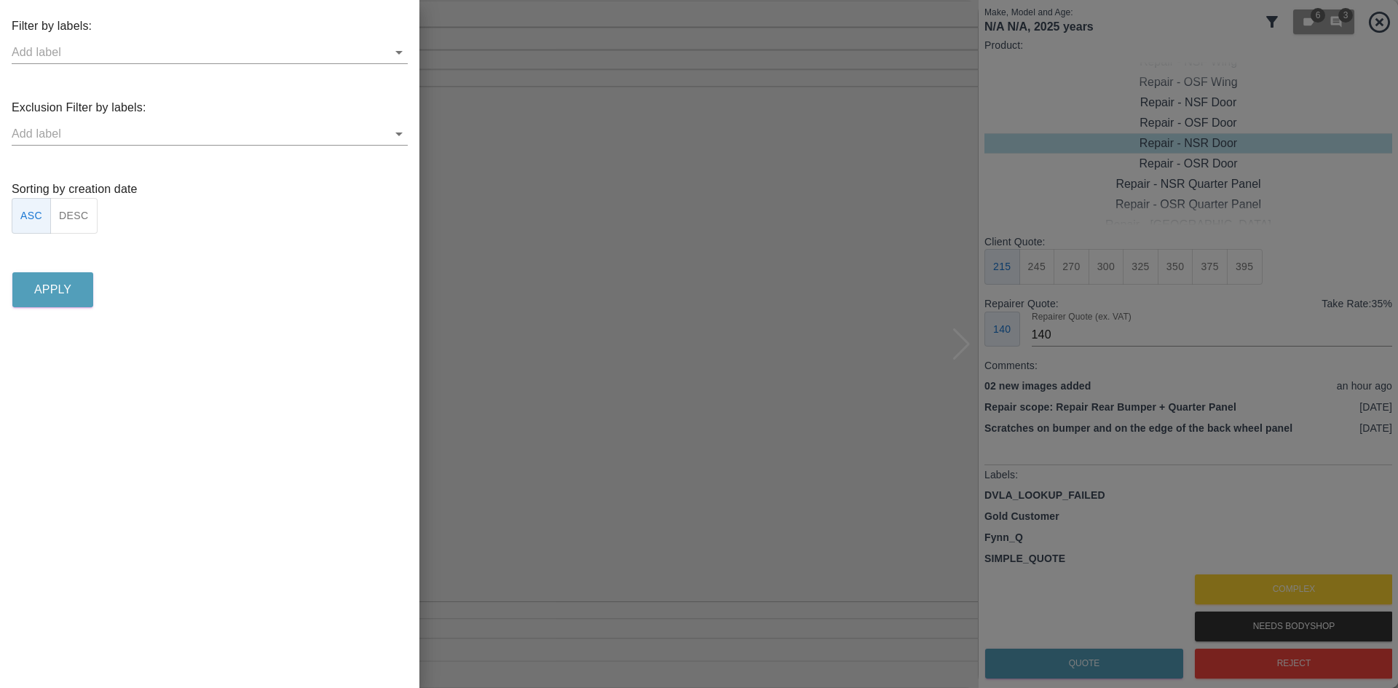
click at [68, 224] on button "DESC" at bounding box center [73, 216] width 47 height 36
click at [63, 299] on button "Apply" at bounding box center [52, 289] width 81 height 35
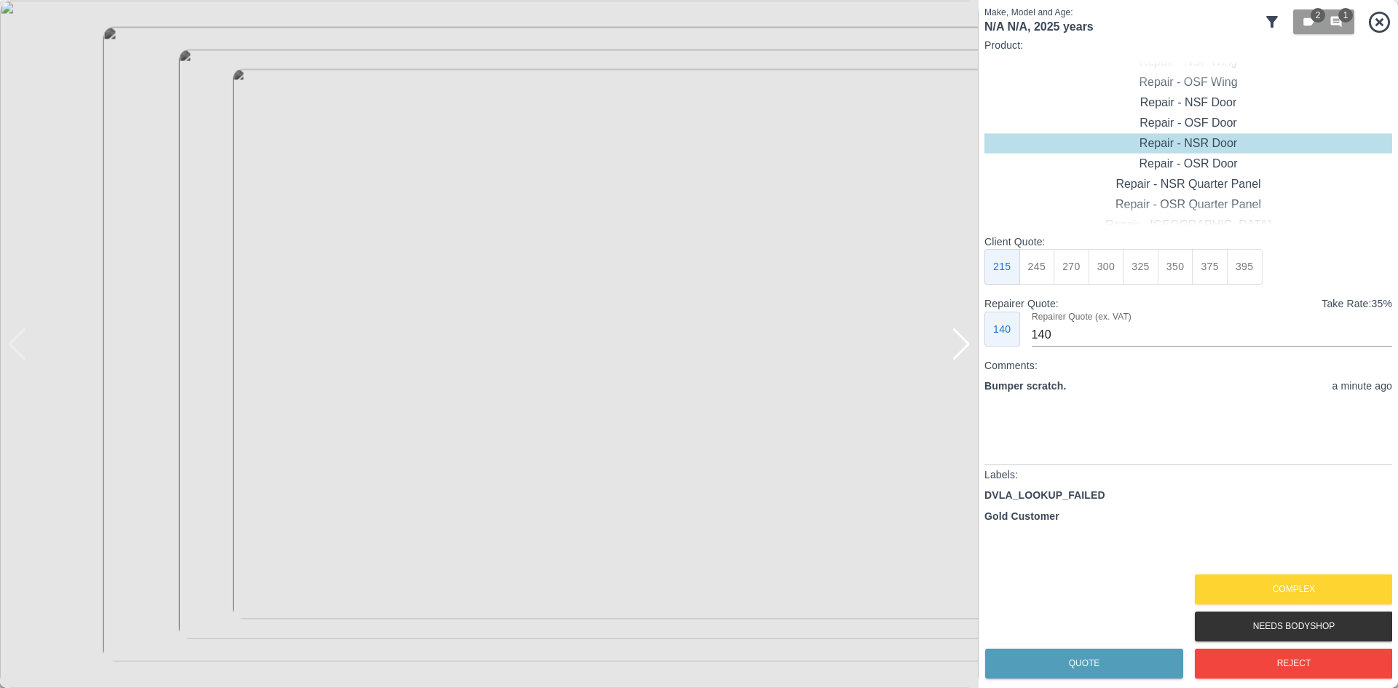
click at [957, 352] on div at bounding box center [962, 344] width 20 height 32
click at [1322, 596] on button "Complex" at bounding box center [1294, 590] width 198 height 30
click at [924, 355] on img at bounding box center [489, 344] width 979 height 688
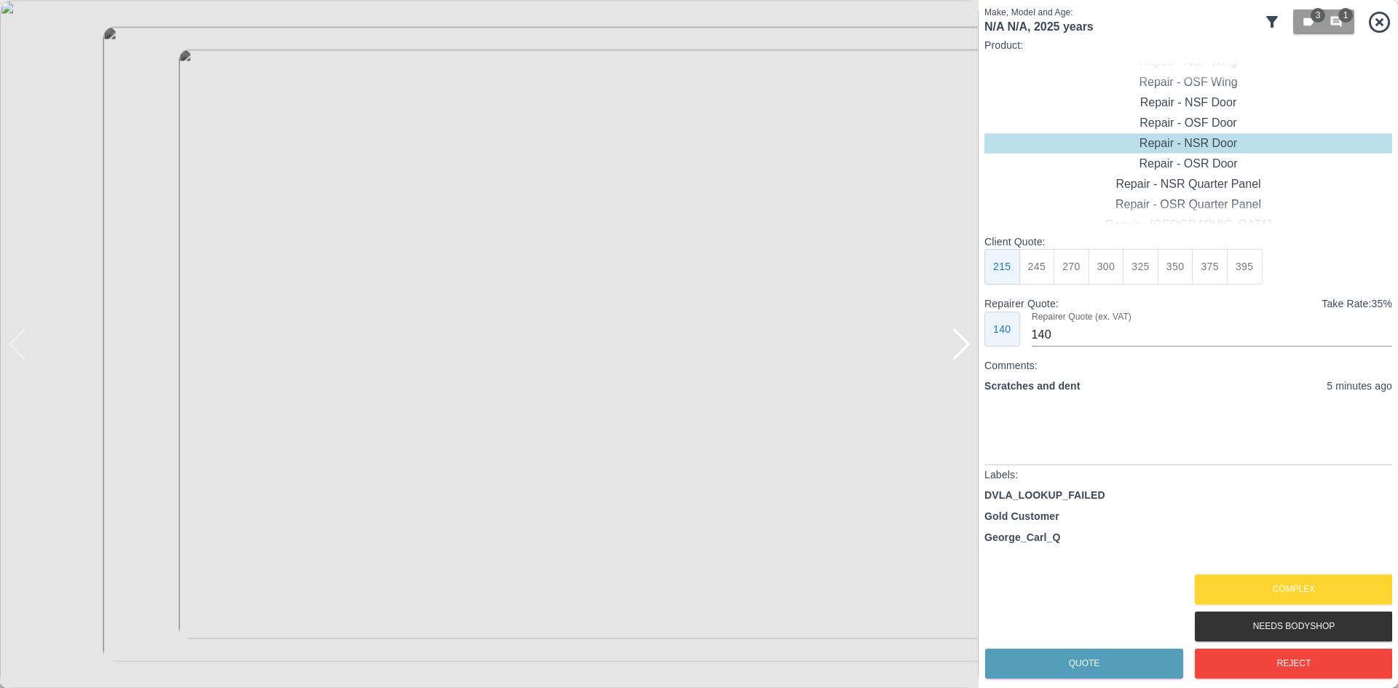
click at [959, 347] on div at bounding box center [962, 344] width 20 height 32
click at [959, 347] on img at bounding box center [489, 344] width 979 height 688
click at [22, 346] on div at bounding box center [17, 344] width 20 height 32
click at [41, 350] on img at bounding box center [489, 344] width 979 height 688
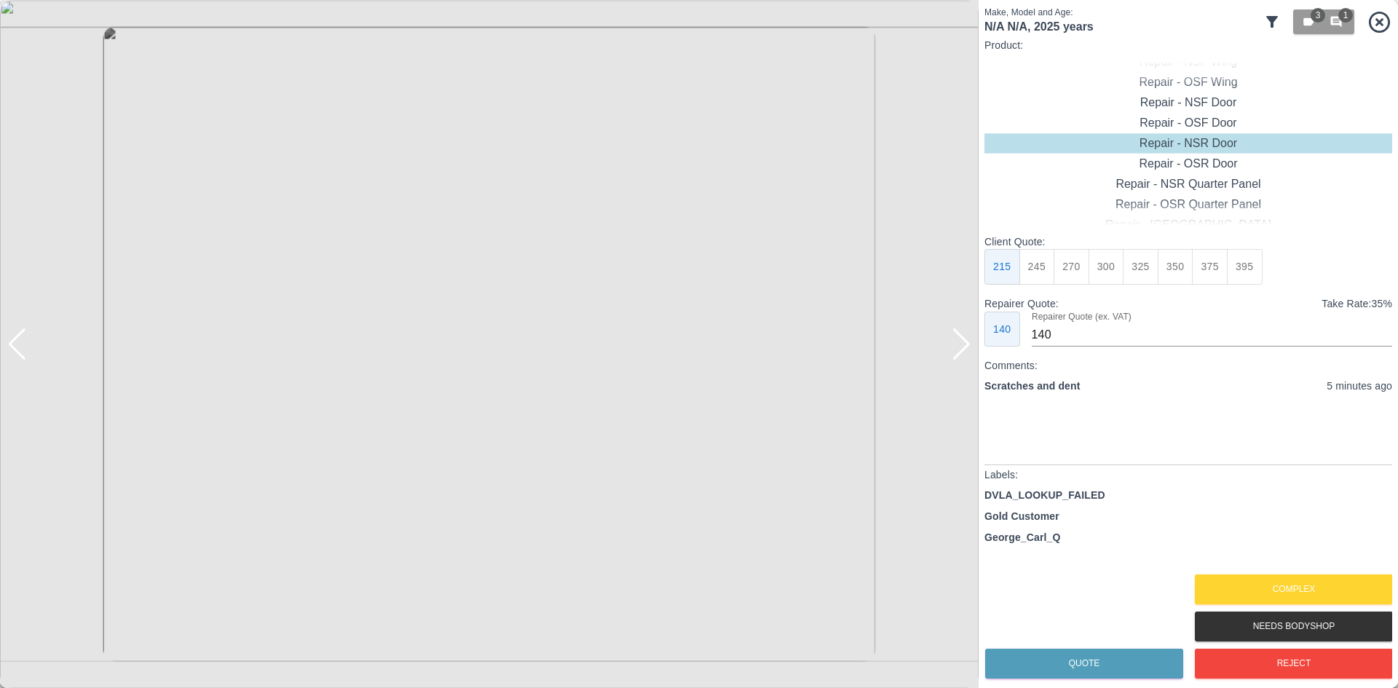
click at [25, 346] on div at bounding box center [17, 344] width 20 height 32
click at [1251, 583] on button "Complex" at bounding box center [1294, 590] width 198 height 30
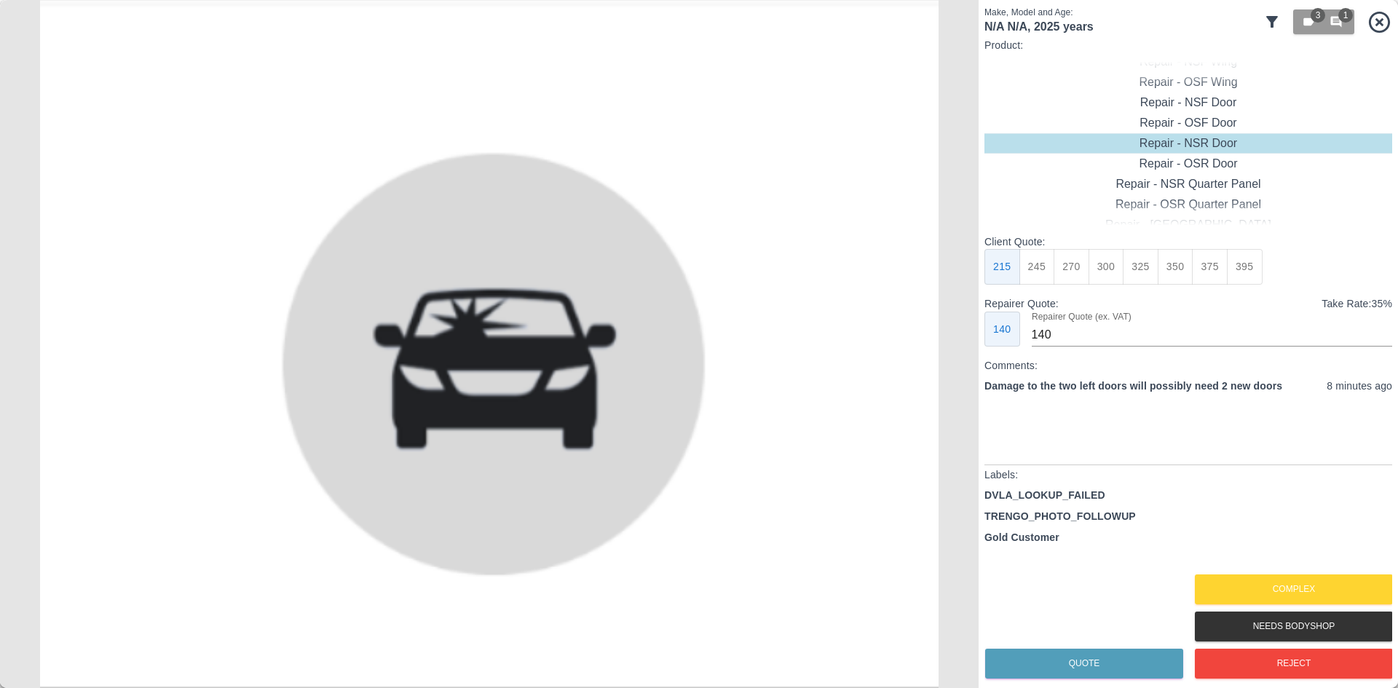
click at [1266, 566] on div "DVLA_LOOKUP_FAILED TRENGO_PHOTO_FOLLOWUP Gold Customer" at bounding box center [1189, 529] width 408 height 83
click at [1290, 655] on button "Reject" at bounding box center [1294, 664] width 198 height 30
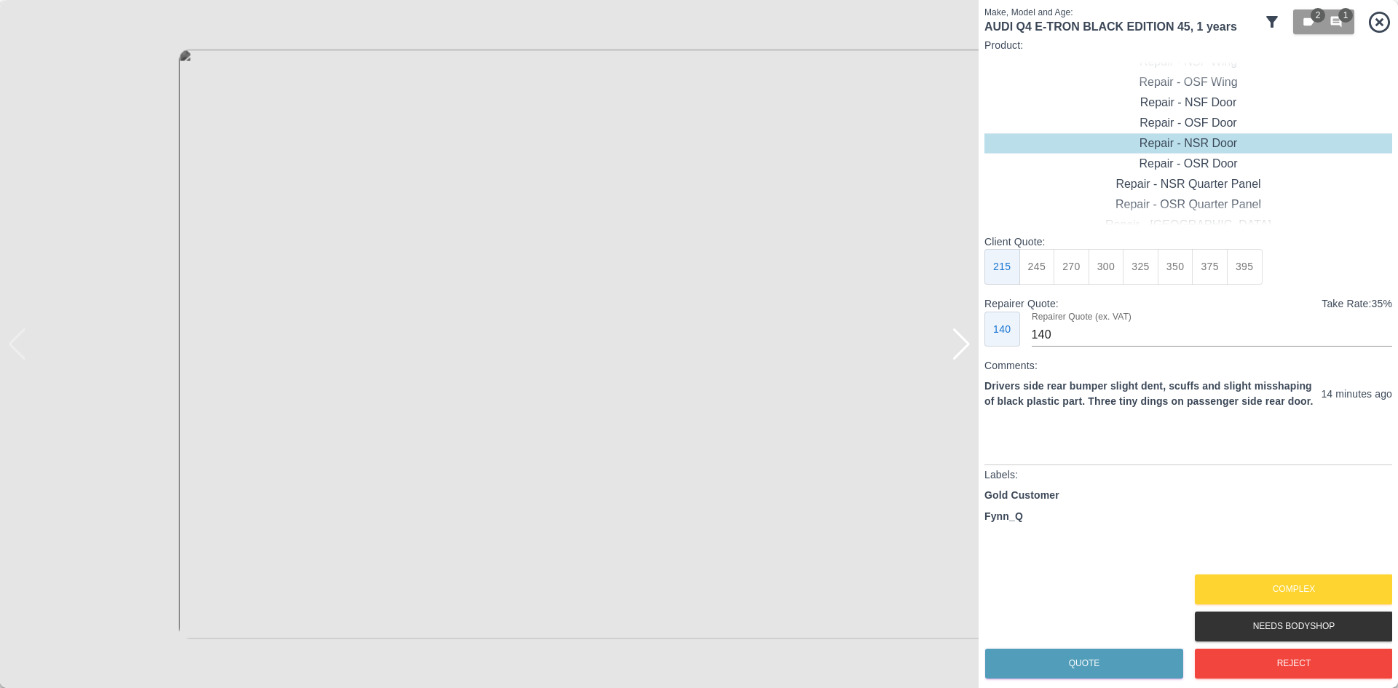
click at [958, 356] on div at bounding box center [962, 344] width 20 height 32
click at [1223, 579] on button "Complex" at bounding box center [1294, 590] width 198 height 30
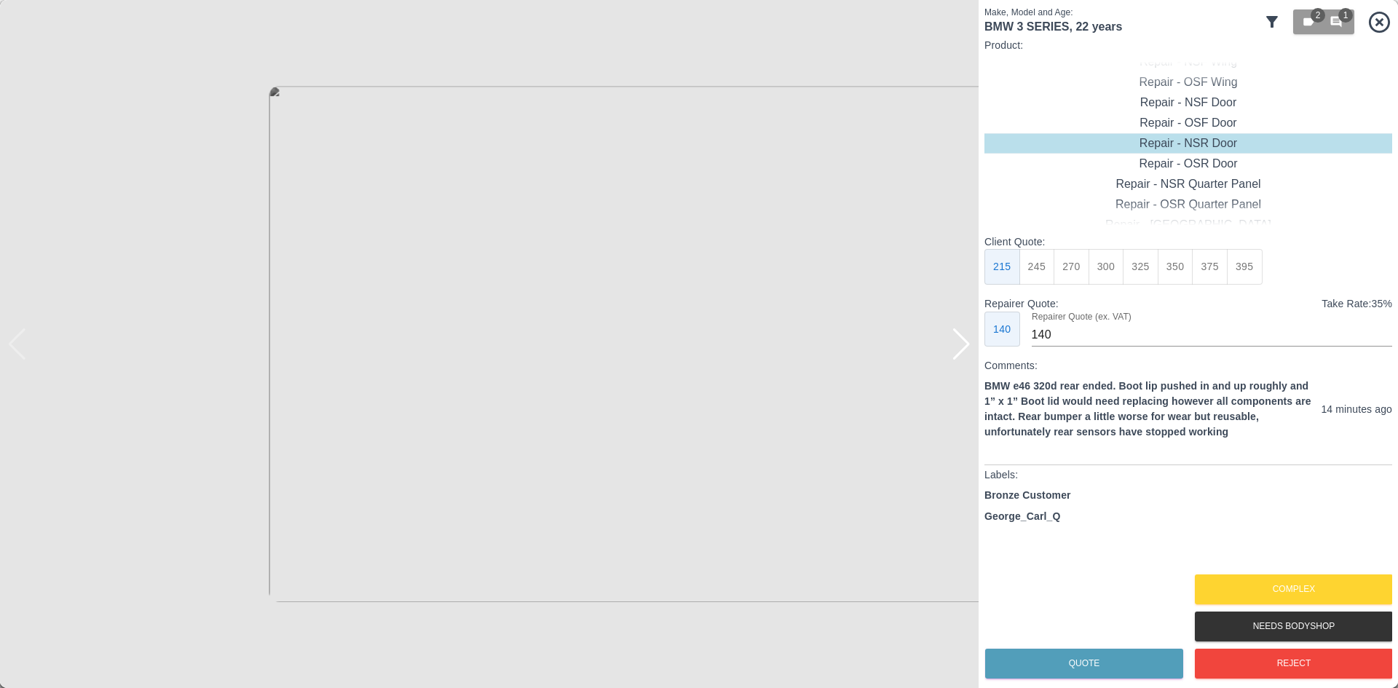
click at [960, 347] on div at bounding box center [962, 344] width 20 height 32
click at [1231, 656] on button "Reject" at bounding box center [1294, 664] width 198 height 30
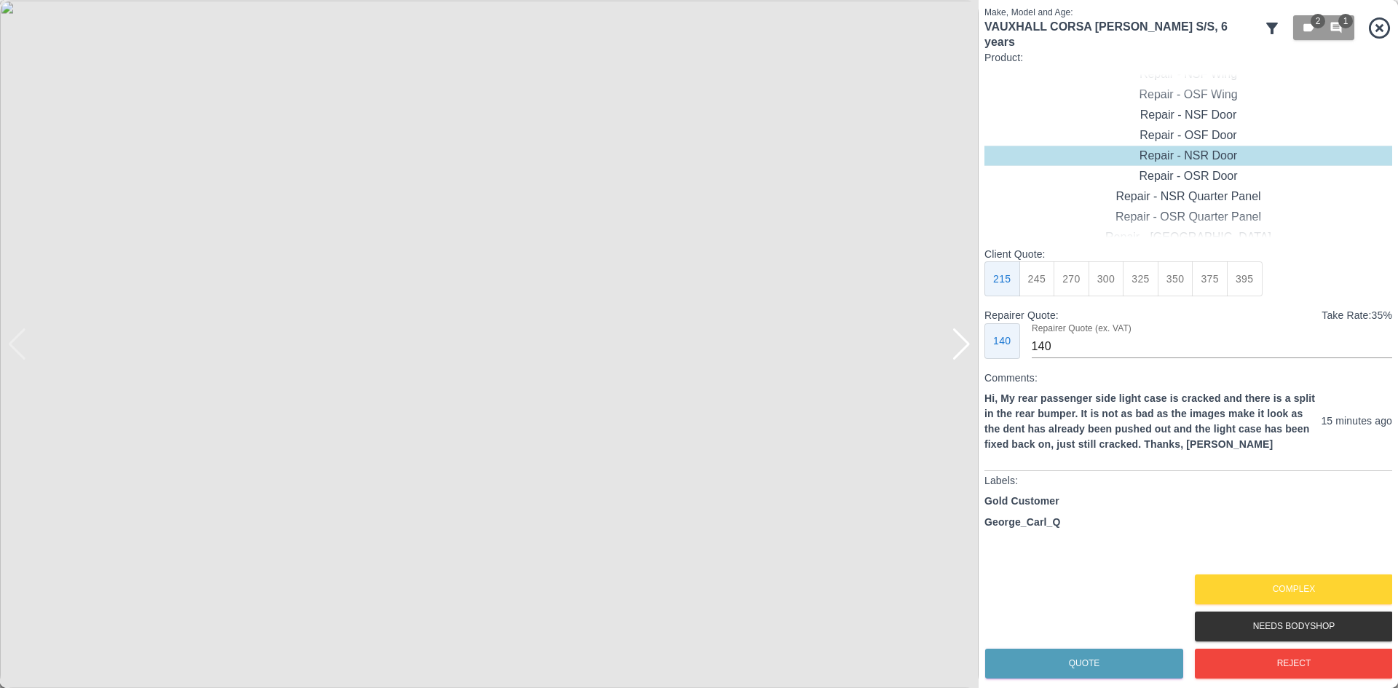
click at [963, 354] on div at bounding box center [962, 344] width 20 height 32
click at [963, 354] on img at bounding box center [489, 344] width 979 height 688
click at [1230, 673] on button "Reject" at bounding box center [1294, 664] width 198 height 30
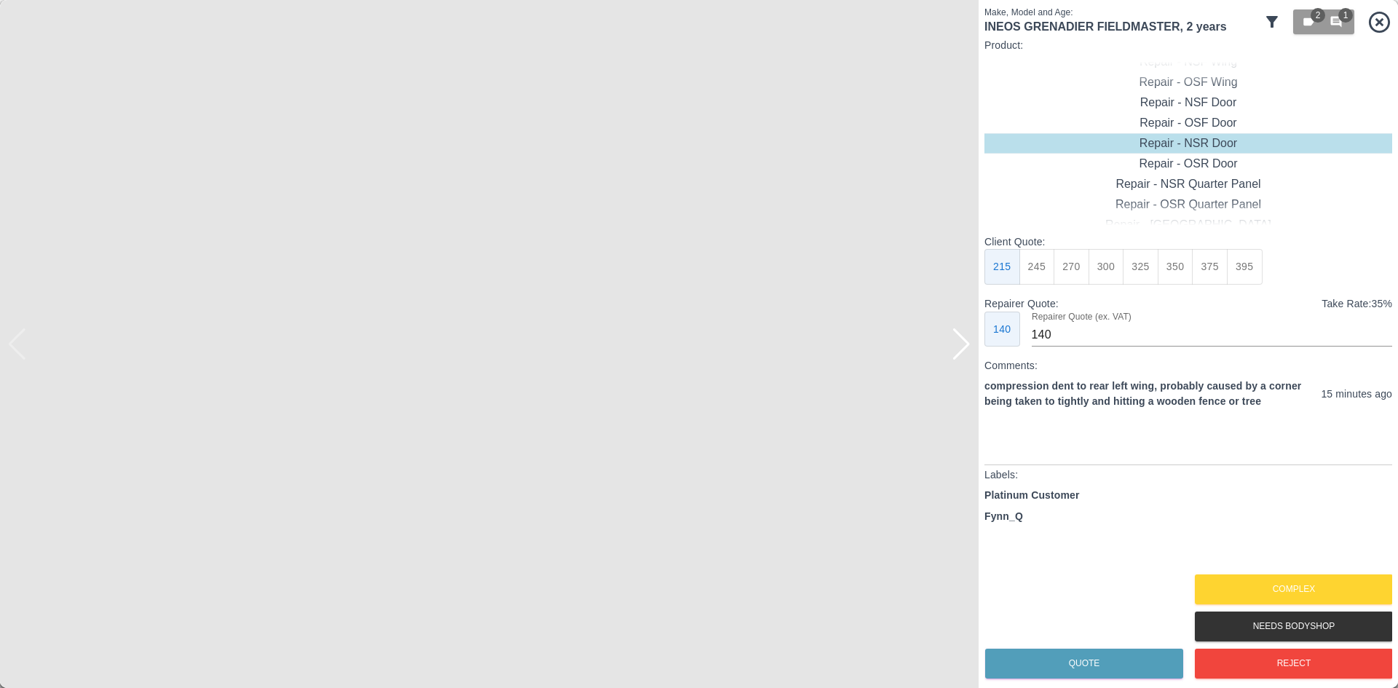
click at [968, 350] on div at bounding box center [962, 344] width 20 height 32
click at [1192, 182] on div "Repair - NSR Quarter Panel" at bounding box center [1189, 184] width 408 height 20
click at [1146, 269] on button "325" at bounding box center [1141, 267] width 36 height 36
click at [1167, 269] on button "350" at bounding box center [1176, 267] width 36 height 36
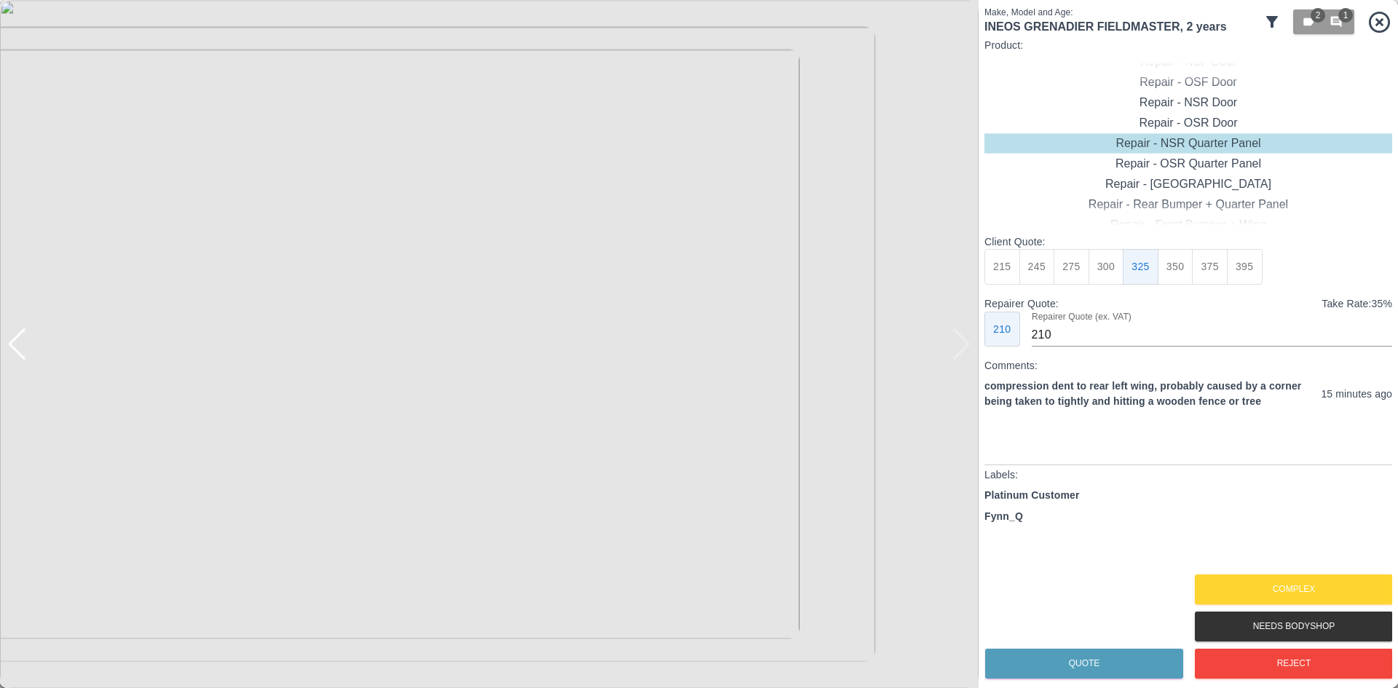
type input "230"
click at [1098, 662] on button "Quote" at bounding box center [1084, 664] width 198 height 30
click at [1182, 184] on div "Repair - [GEOGRAPHIC_DATA]" at bounding box center [1189, 184] width 408 height 20
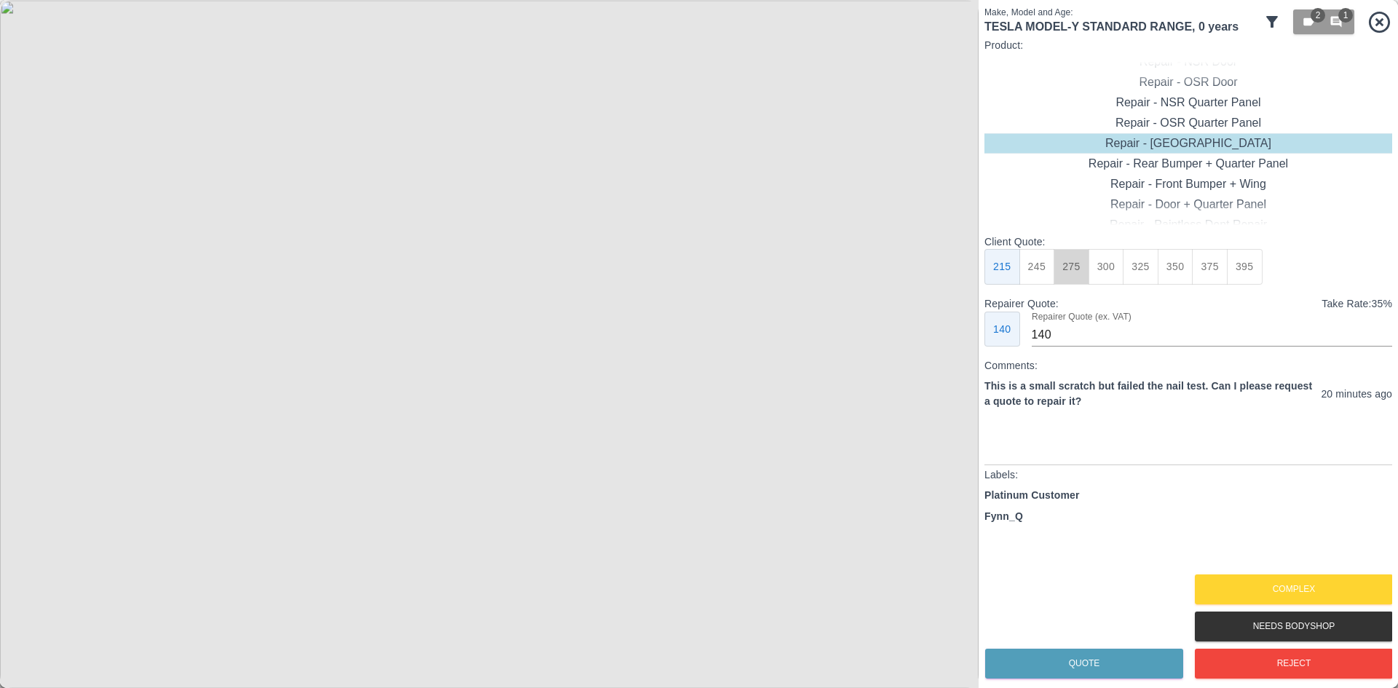
click at [1064, 269] on button "275" at bounding box center [1072, 267] width 36 height 36
type input "180"
click at [1097, 660] on button "Quote" at bounding box center [1084, 664] width 198 height 30
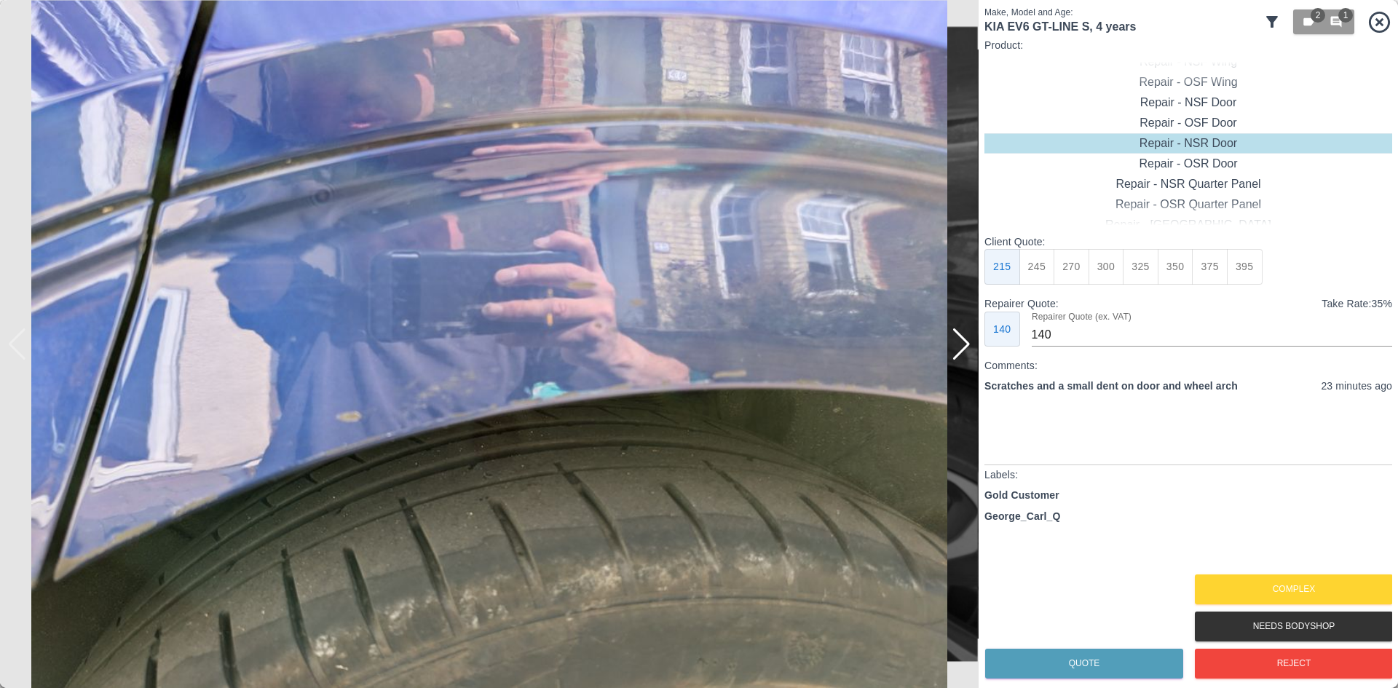
click at [963, 343] on div at bounding box center [962, 344] width 20 height 32
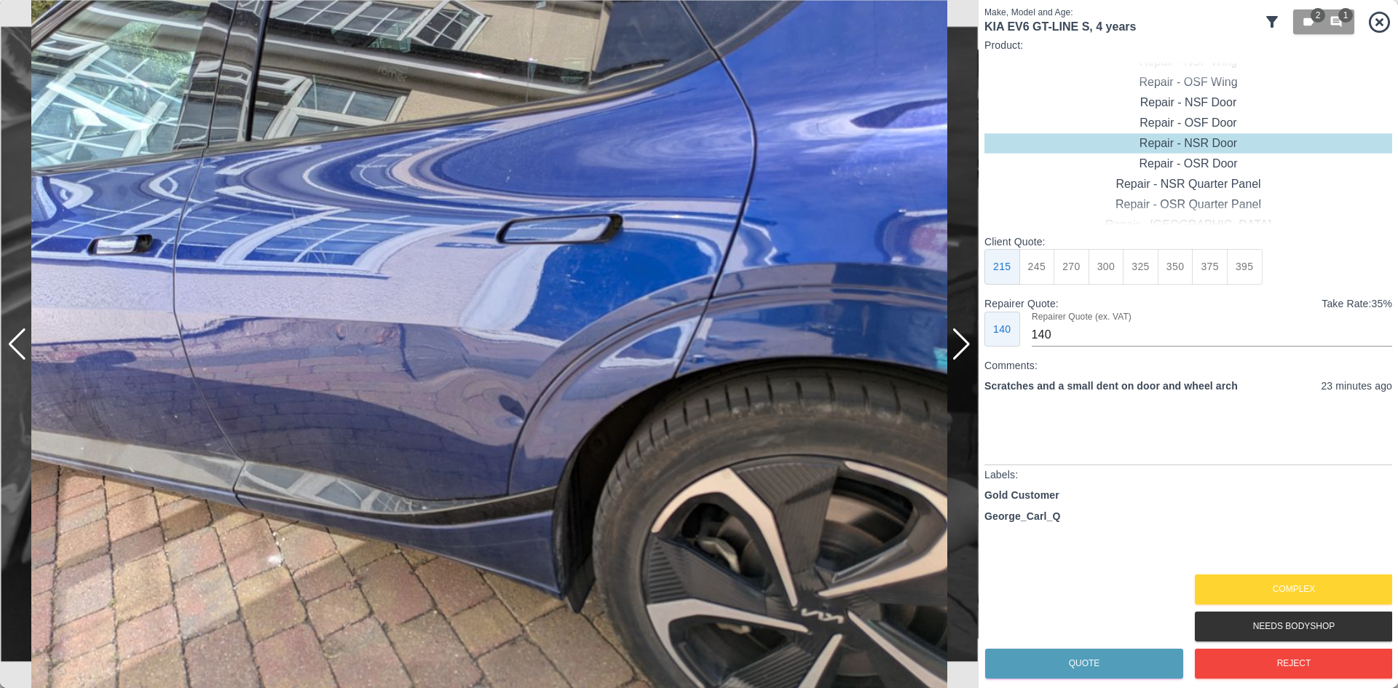
click at [959, 343] on div at bounding box center [962, 344] width 20 height 32
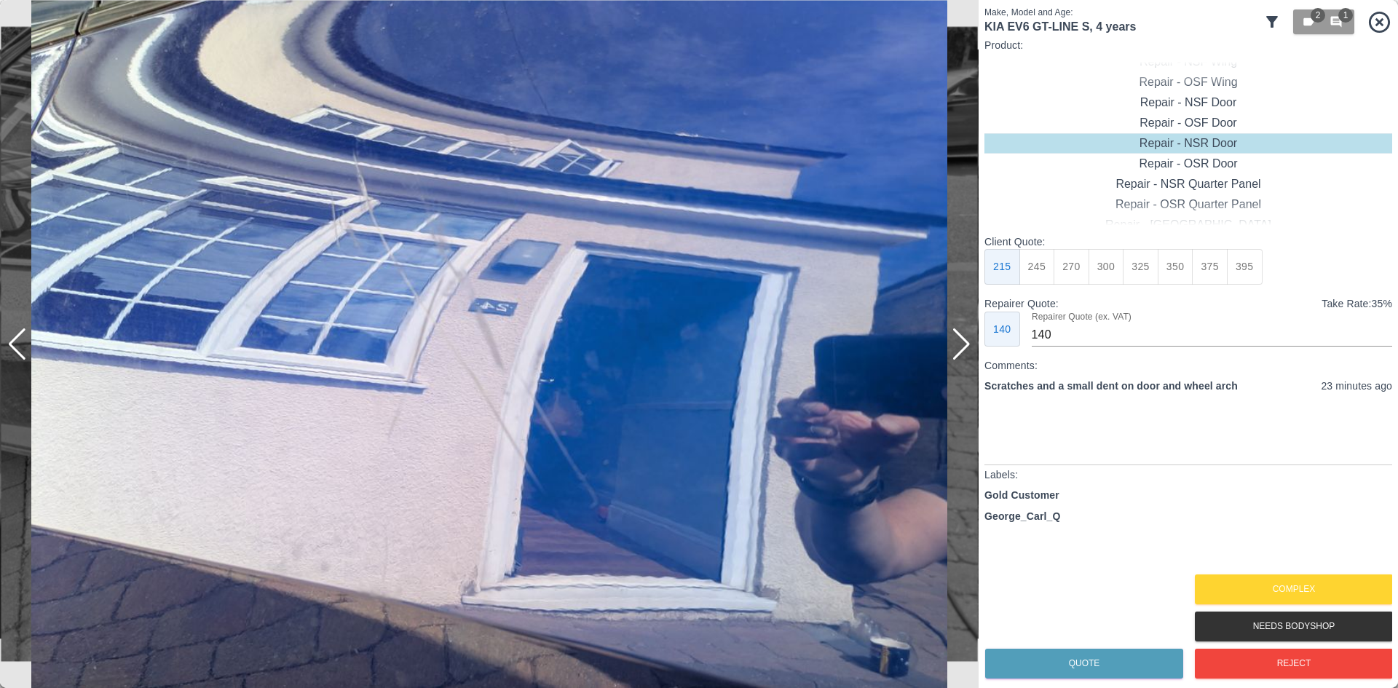
click at [959, 343] on div at bounding box center [962, 344] width 20 height 32
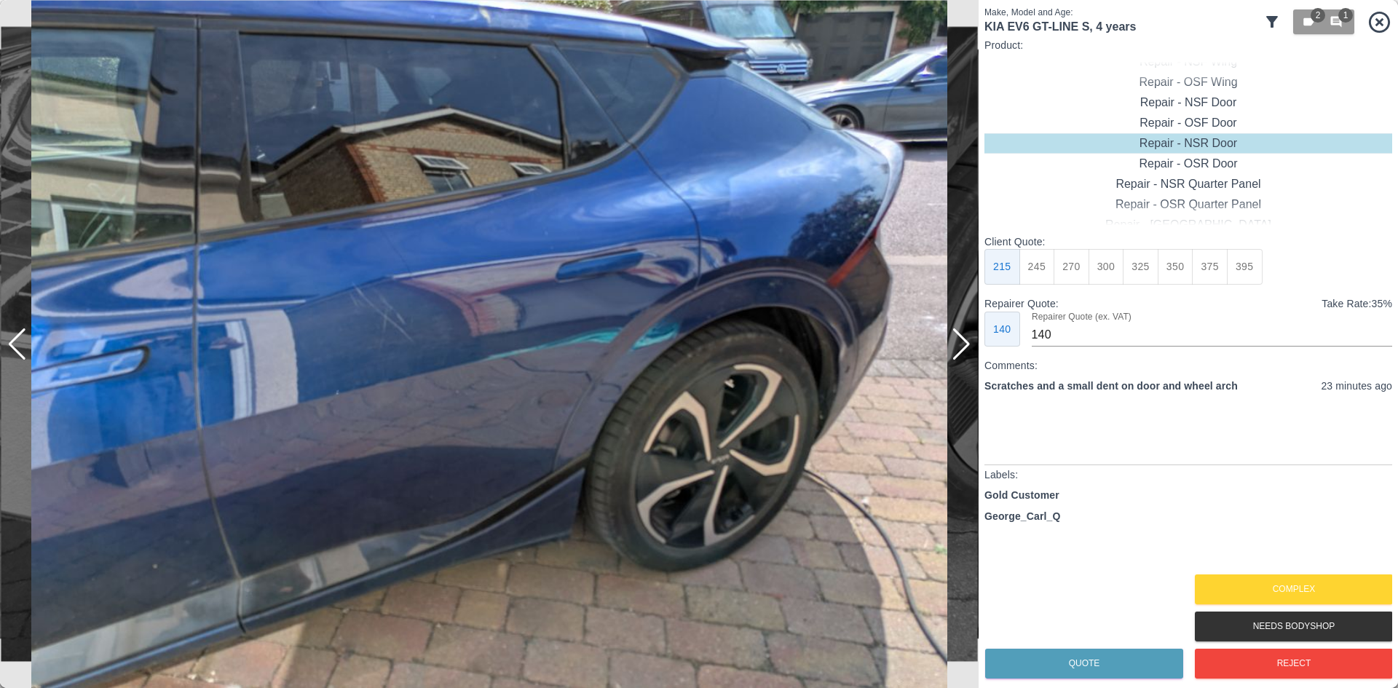
click at [959, 343] on div at bounding box center [962, 344] width 20 height 32
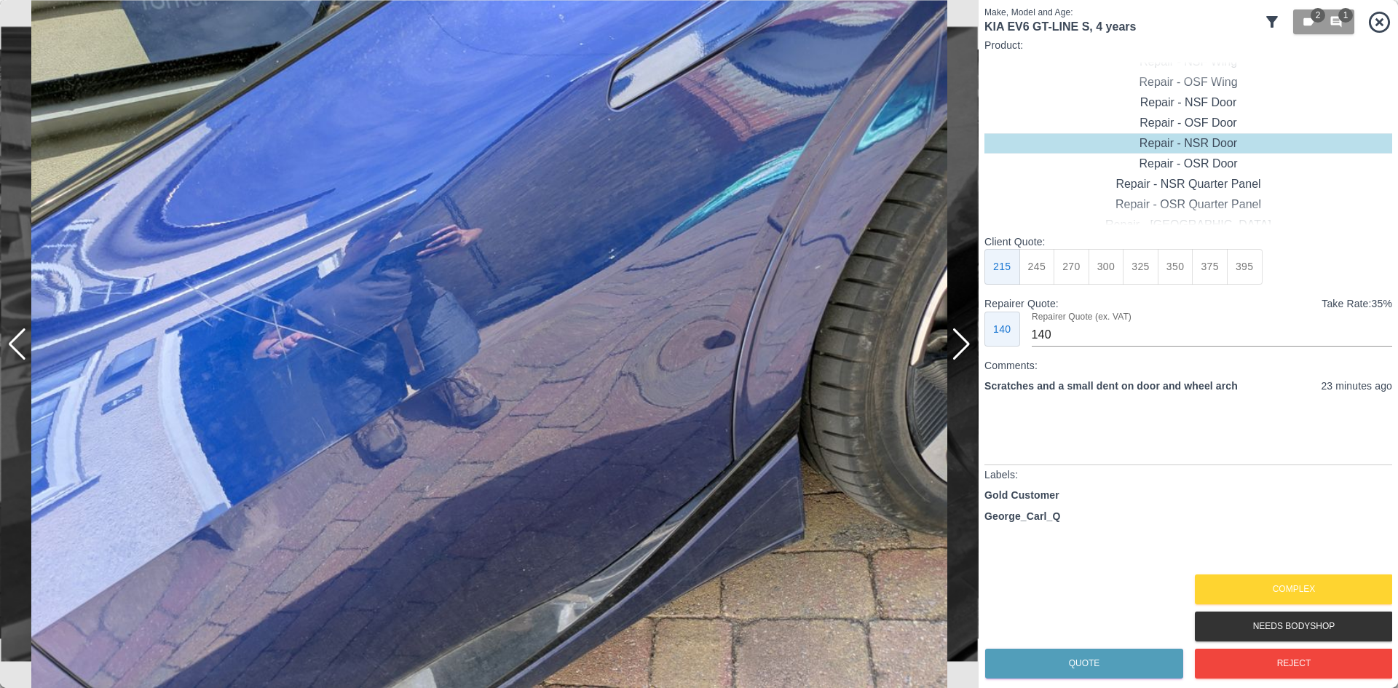
click at [959, 343] on div at bounding box center [962, 344] width 20 height 32
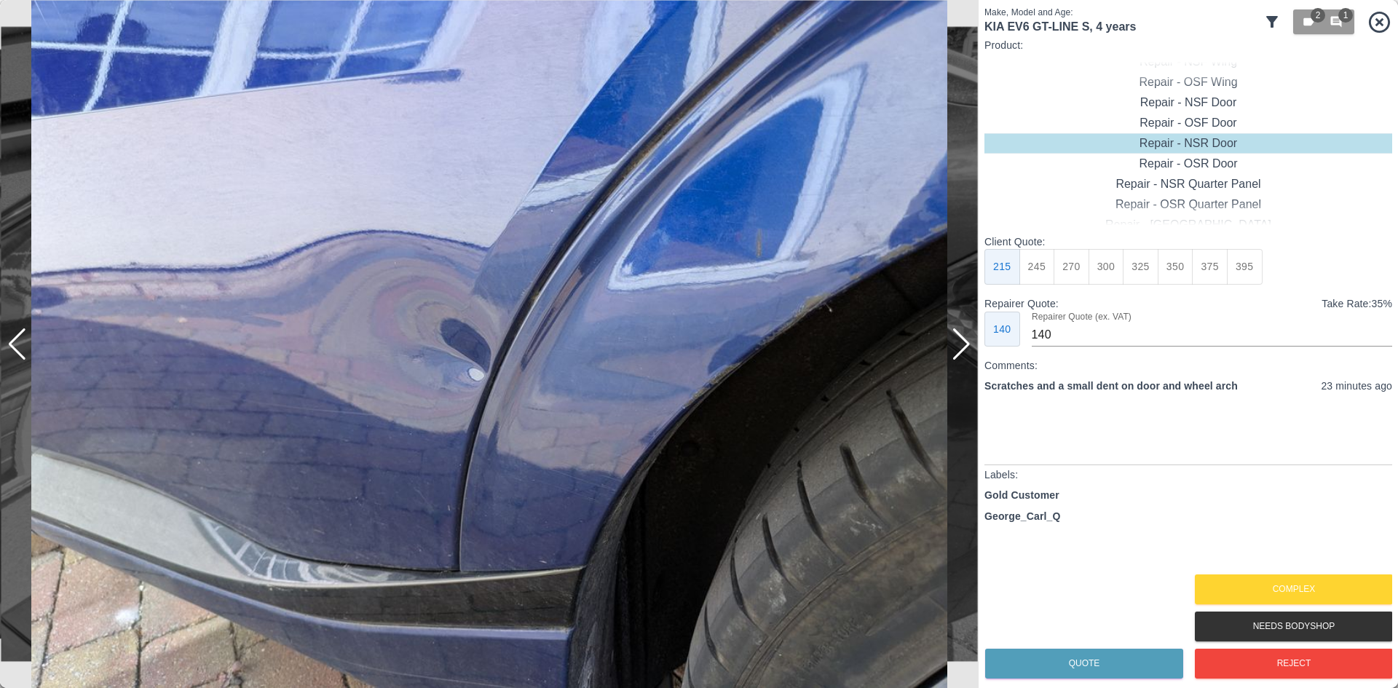
click at [959, 343] on div at bounding box center [962, 344] width 20 height 32
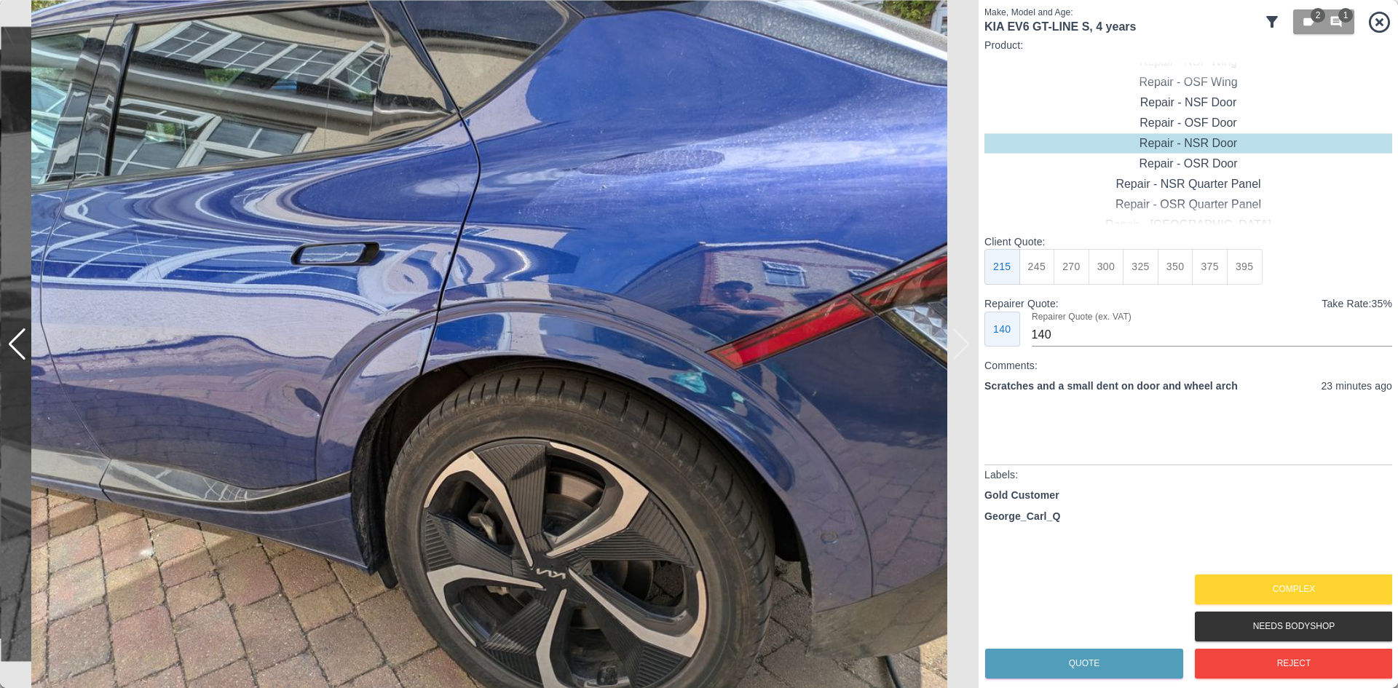
click at [959, 343] on img at bounding box center [489, 344] width 979 height 688
click at [1188, 202] on div "Repair - Door + Quarter Panel" at bounding box center [1189, 204] width 408 height 20
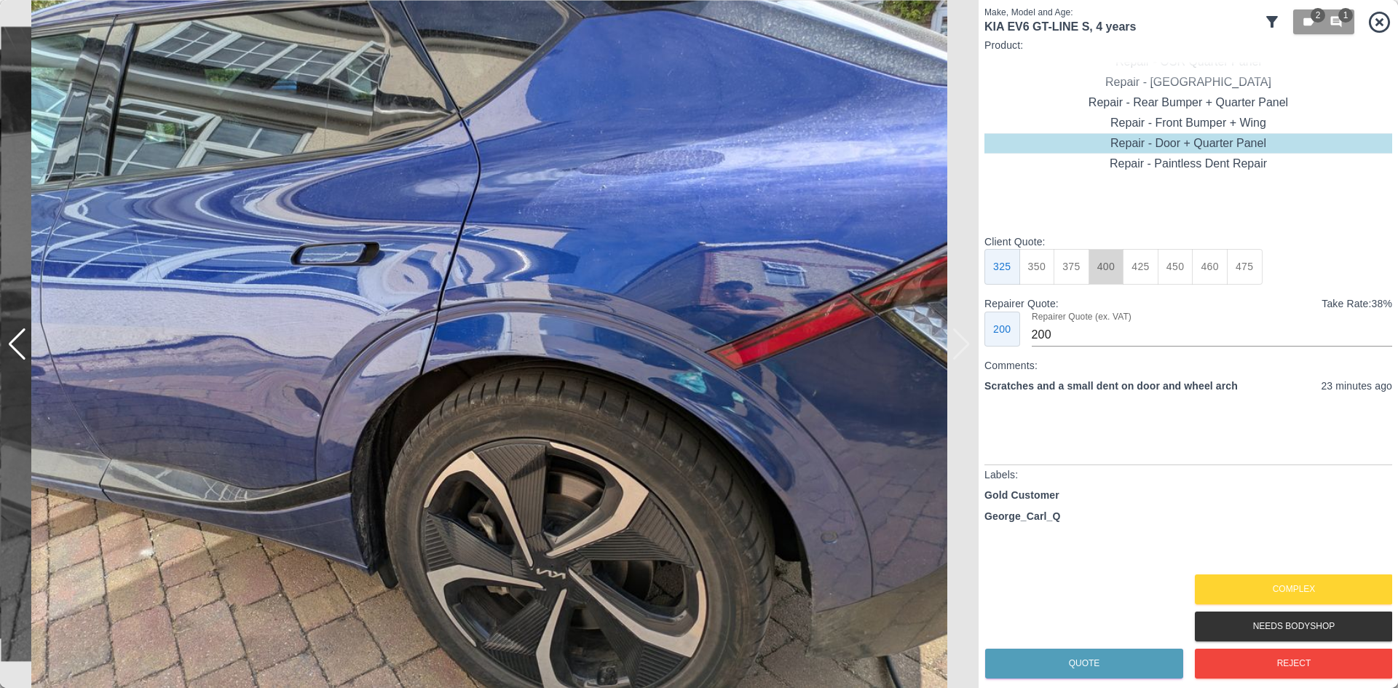
click at [1092, 265] on button "400" at bounding box center [1107, 267] width 36 height 36
type input "250"
click at [1057, 671] on button "Quote" at bounding box center [1084, 664] width 198 height 30
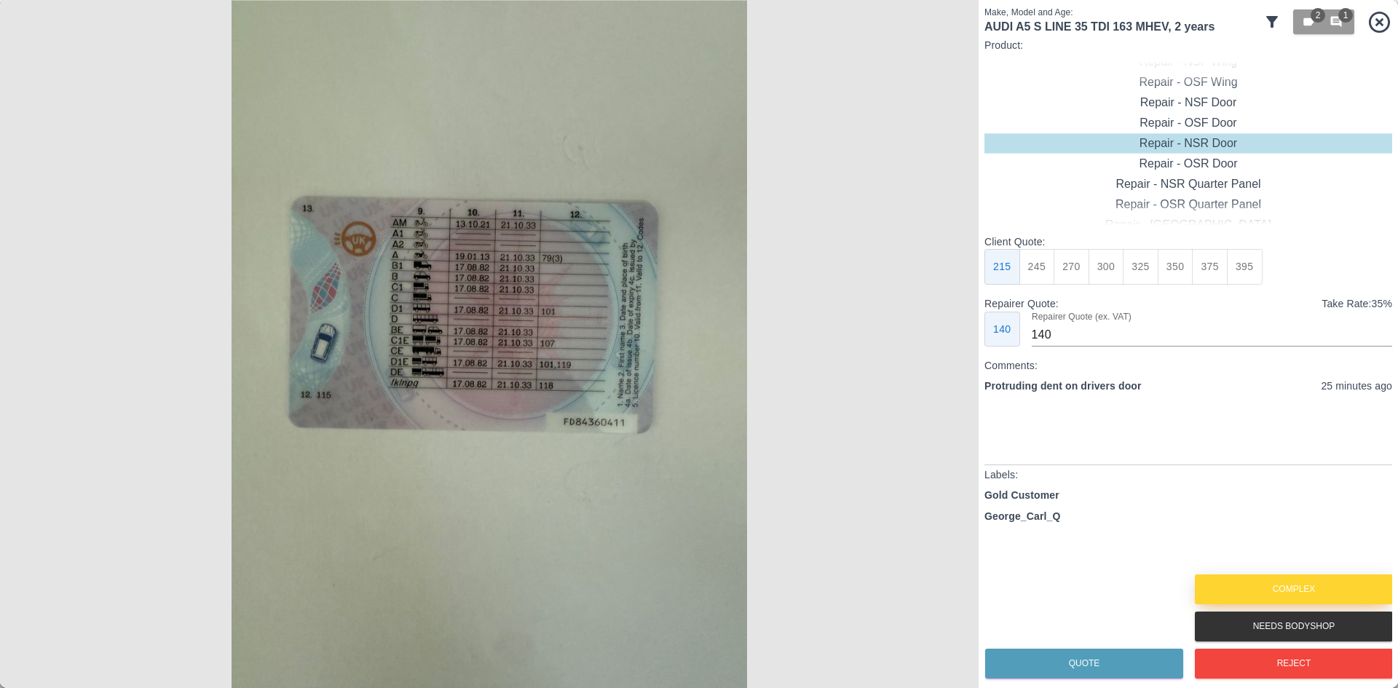
click at [1253, 586] on button "Complex" at bounding box center [1294, 590] width 198 height 30
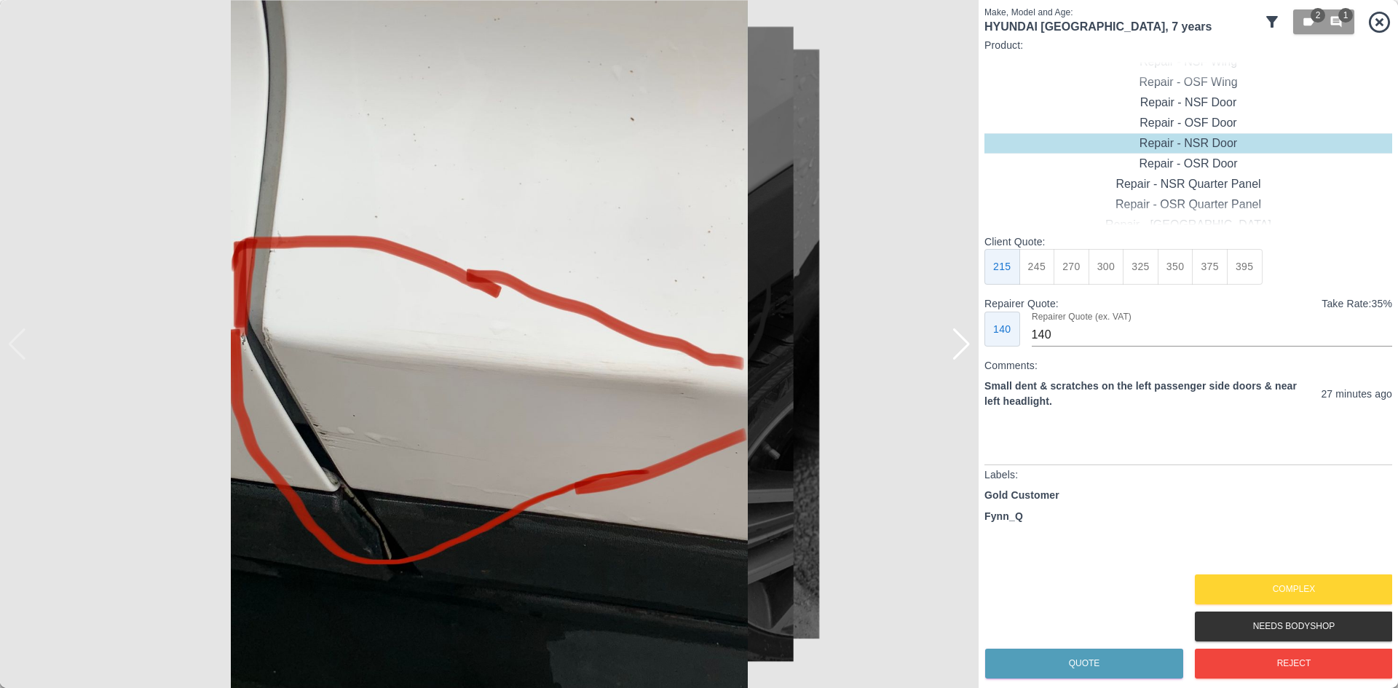
click at [968, 347] on div at bounding box center [962, 344] width 20 height 32
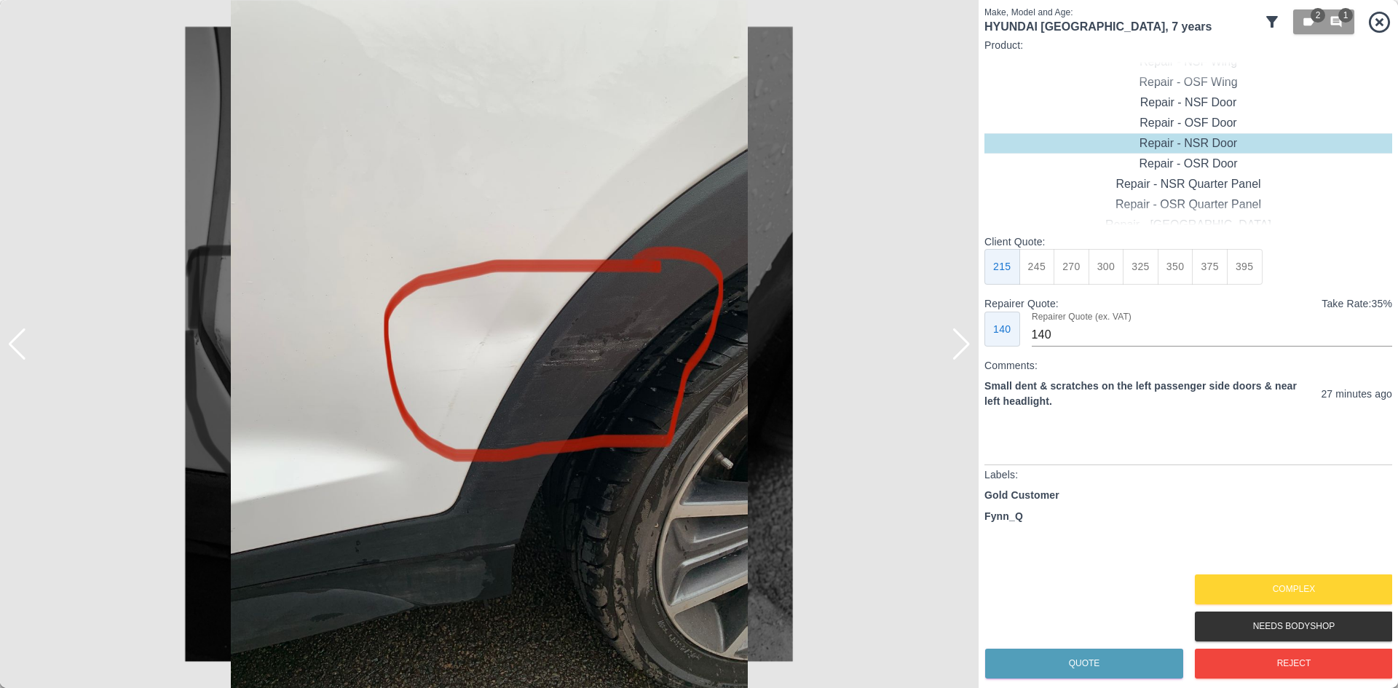
click at [968, 347] on div at bounding box center [962, 344] width 20 height 32
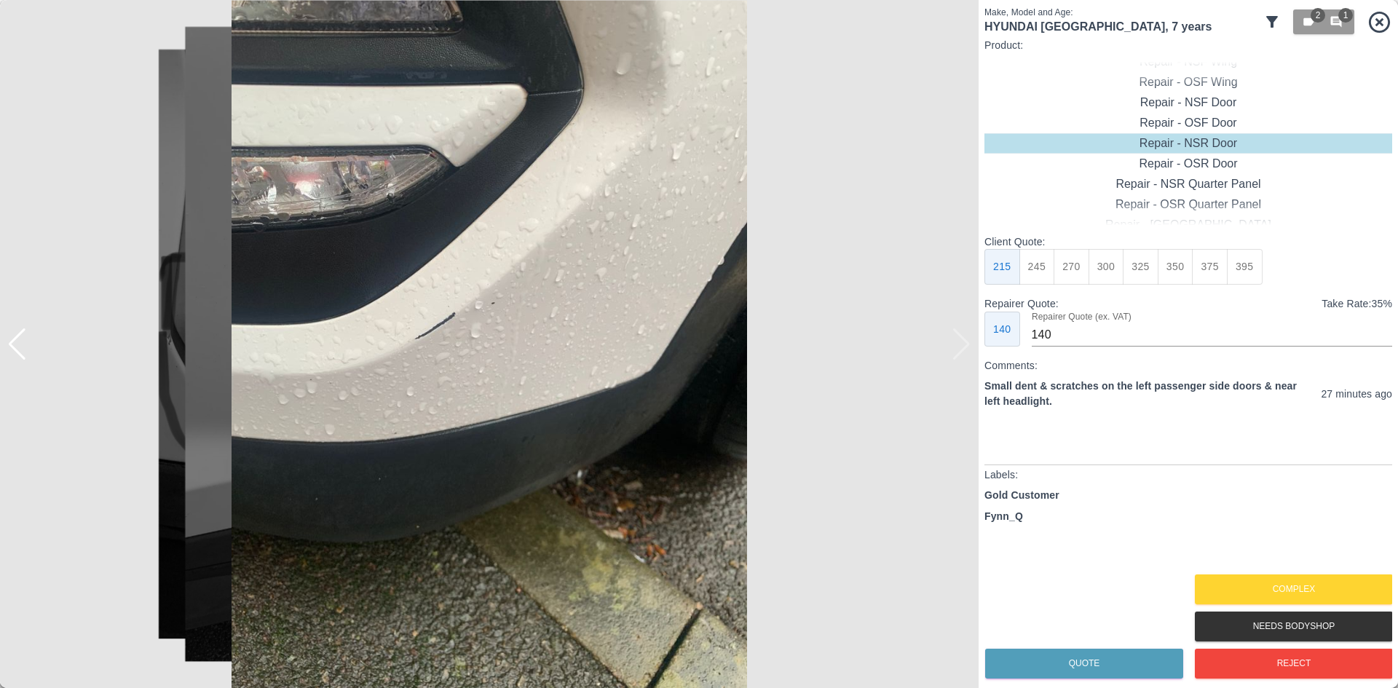
click at [968, 347] on img at bounding box center [489, 344] width 979 height 688
click at [1328, 589] on button "Complex" at bounding box center [1294, 590] width 198 height 30
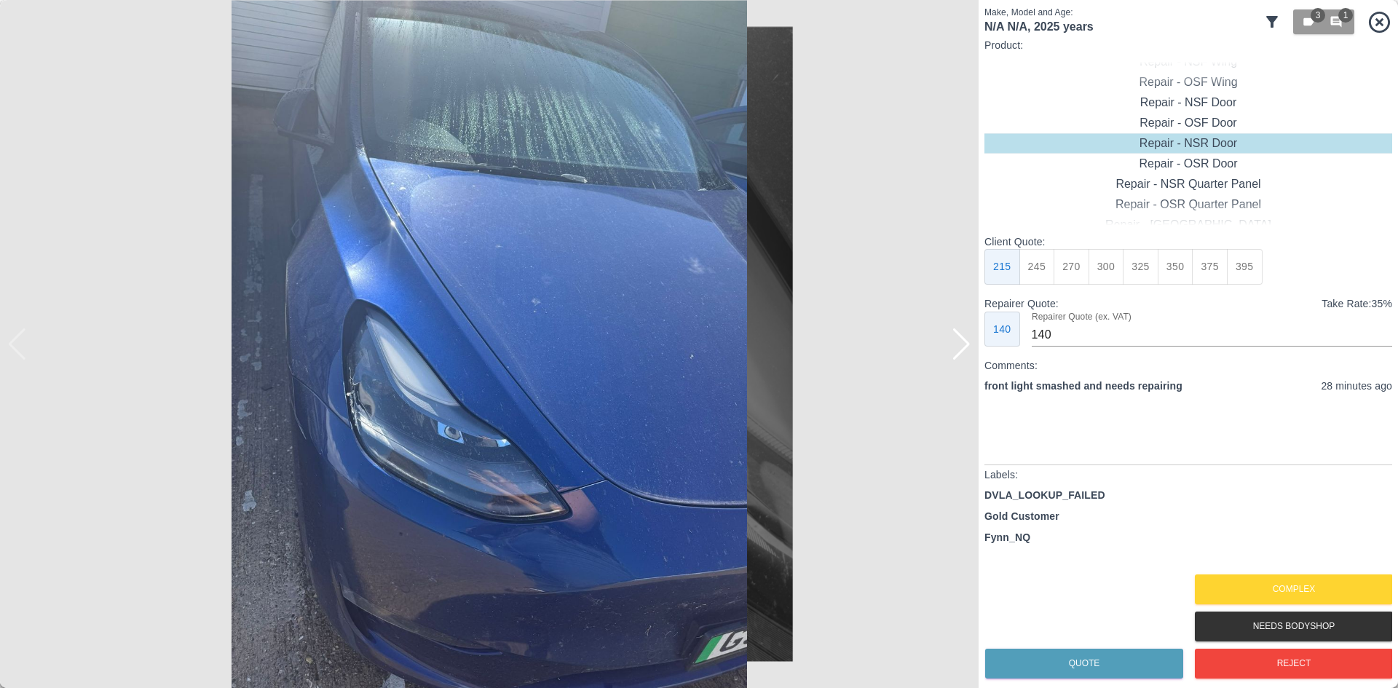
click at [952, 350] on div at bounding box center [962, 344] width 20 height 32
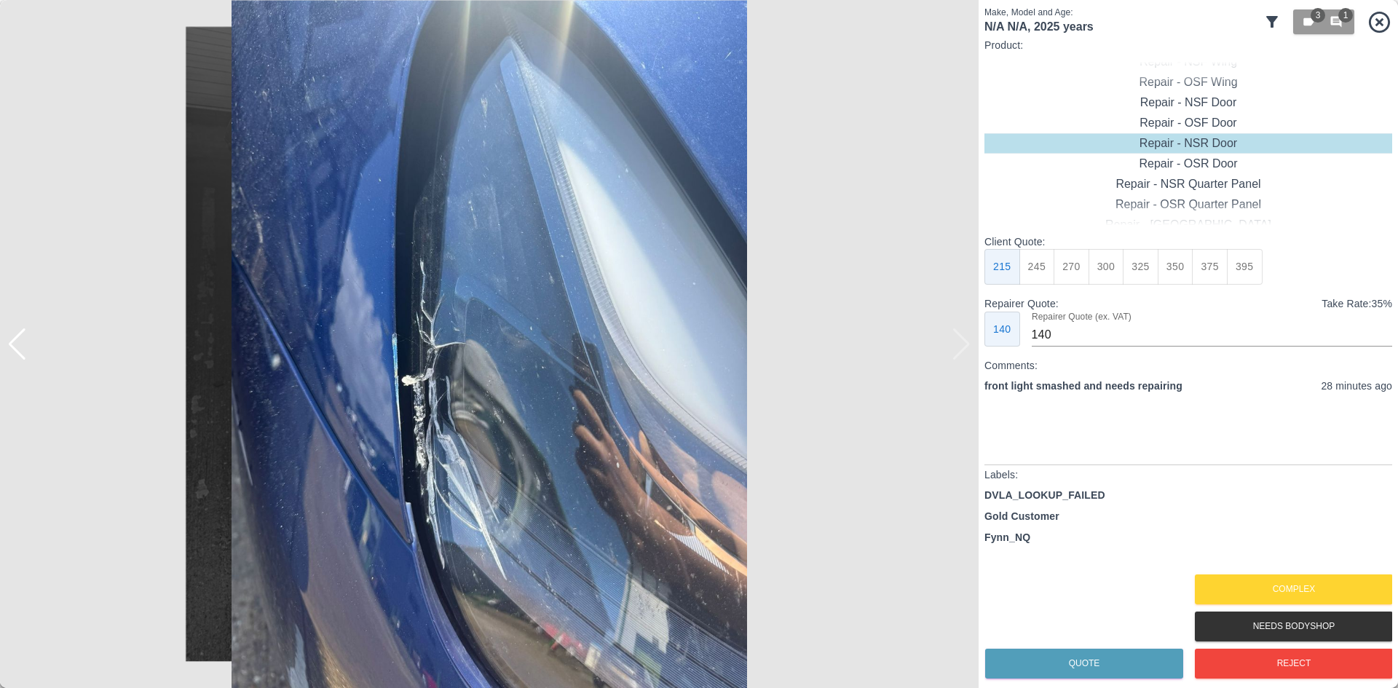
click at [953, 350] on img at bounding box center [489, 344] width 979 height 688
click at [1266, 591] on button "Complex" at bounding box center [1294, 590] width 198 height 30
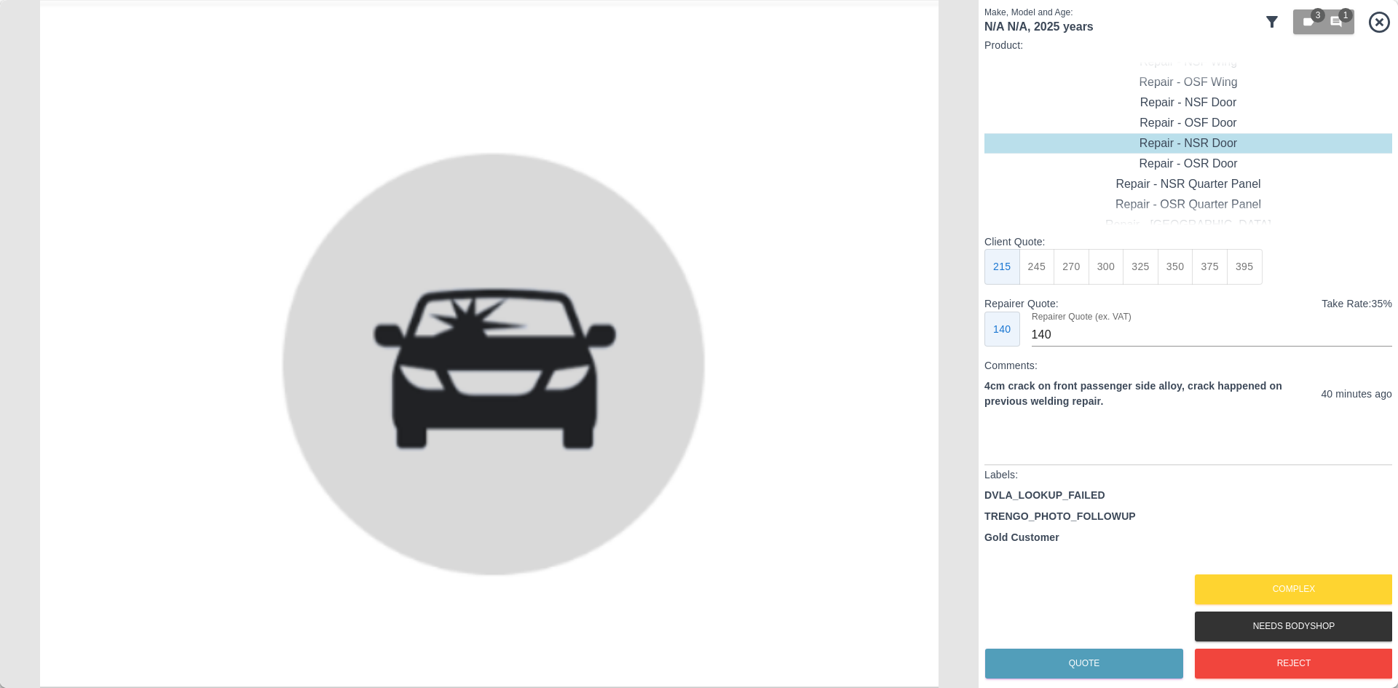
click at [1304, 685] on div "Make, Model and Age: N/A N/A , 2025 years 3 1 Product: Repair - Front Bumper Co…" at bounding box center [1188, 344] width 419 height 688
click at [1295, 672] on button "Reject" at bounding box center [1294, 664] width 198 height 30
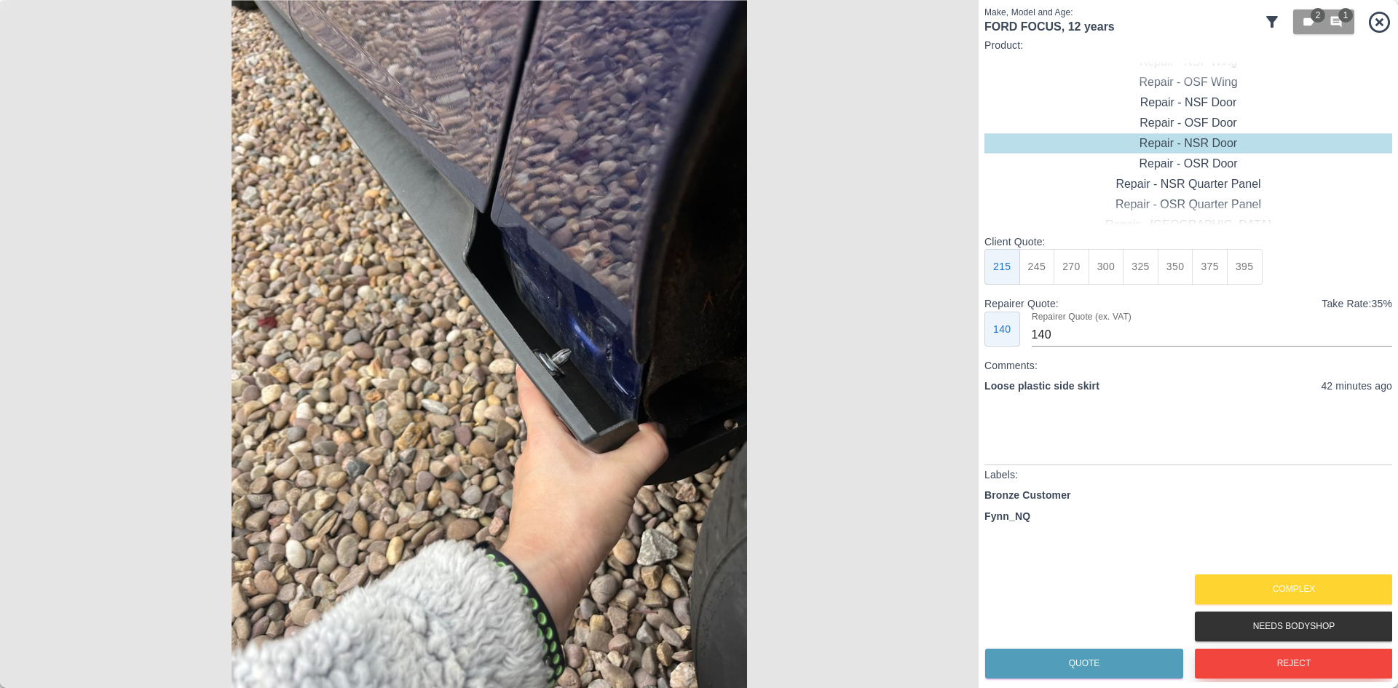
click at [1290, 662] on button "Reject" at bounding box center [1294, 664] width 198 height 30
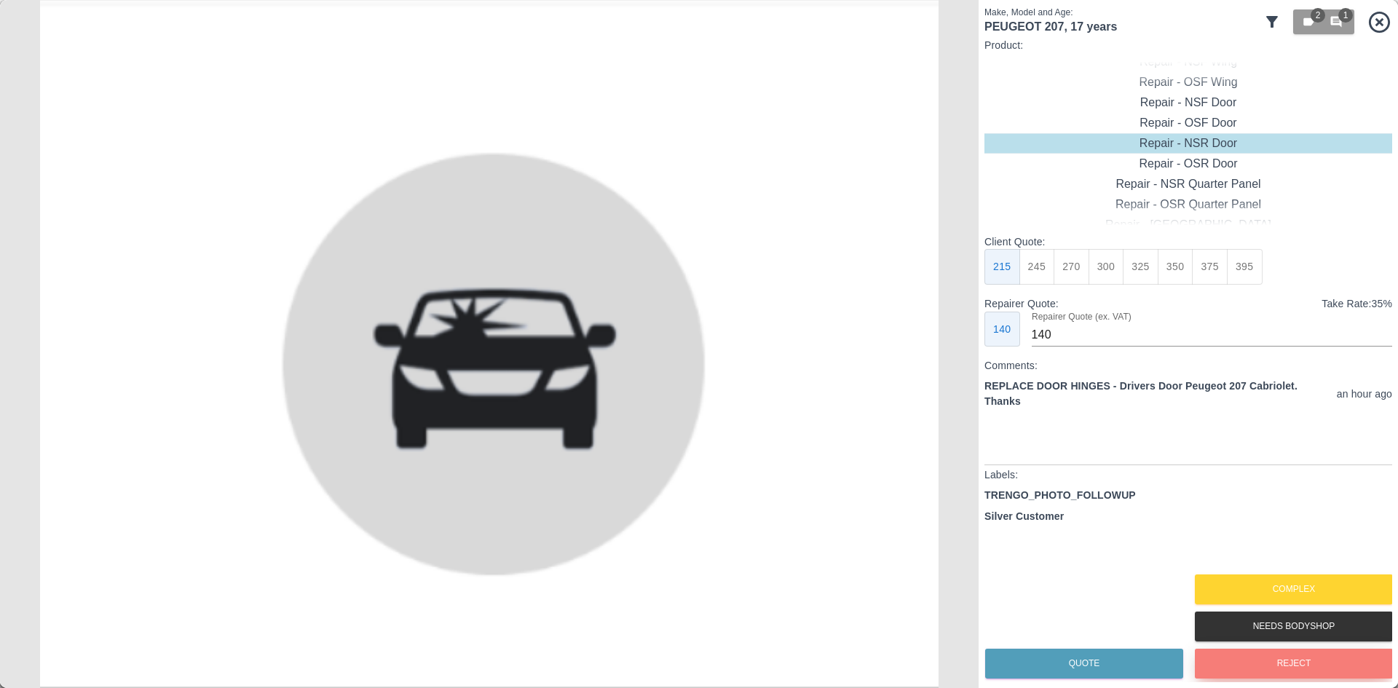
click at [1287, 661] on button "Reject" at bounding box center [1294, 664] width 198 height 30
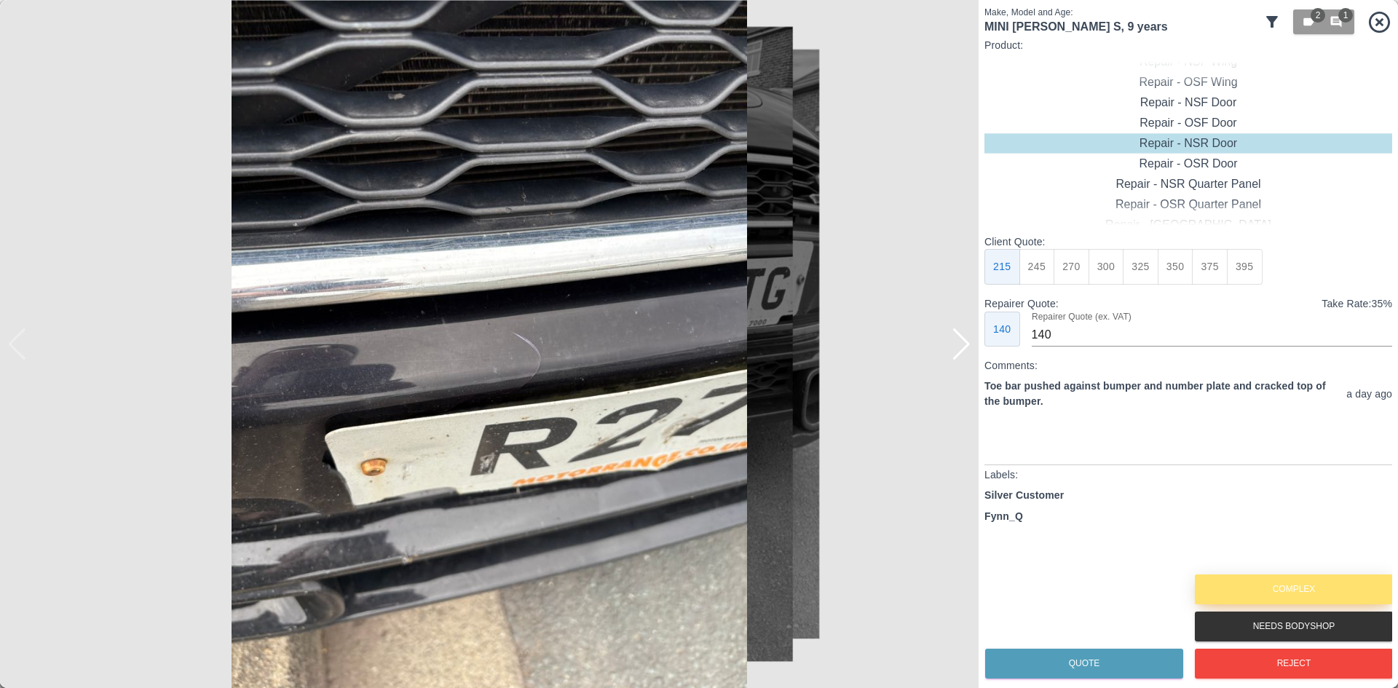
click at [1254, 586] on button "Complex" at bounding box center [1294, 590] width 198 height 30
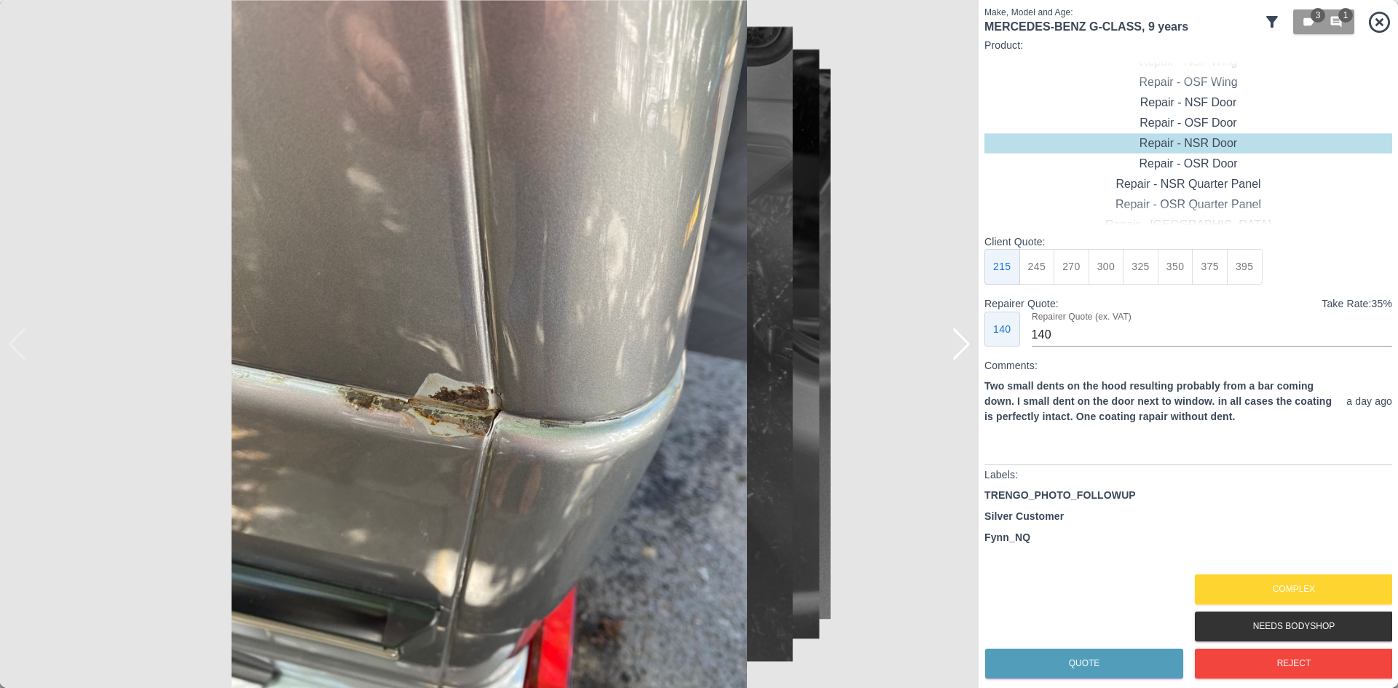
click at [961, 350] on div at bounding box center [962, 344] width 20 height 32
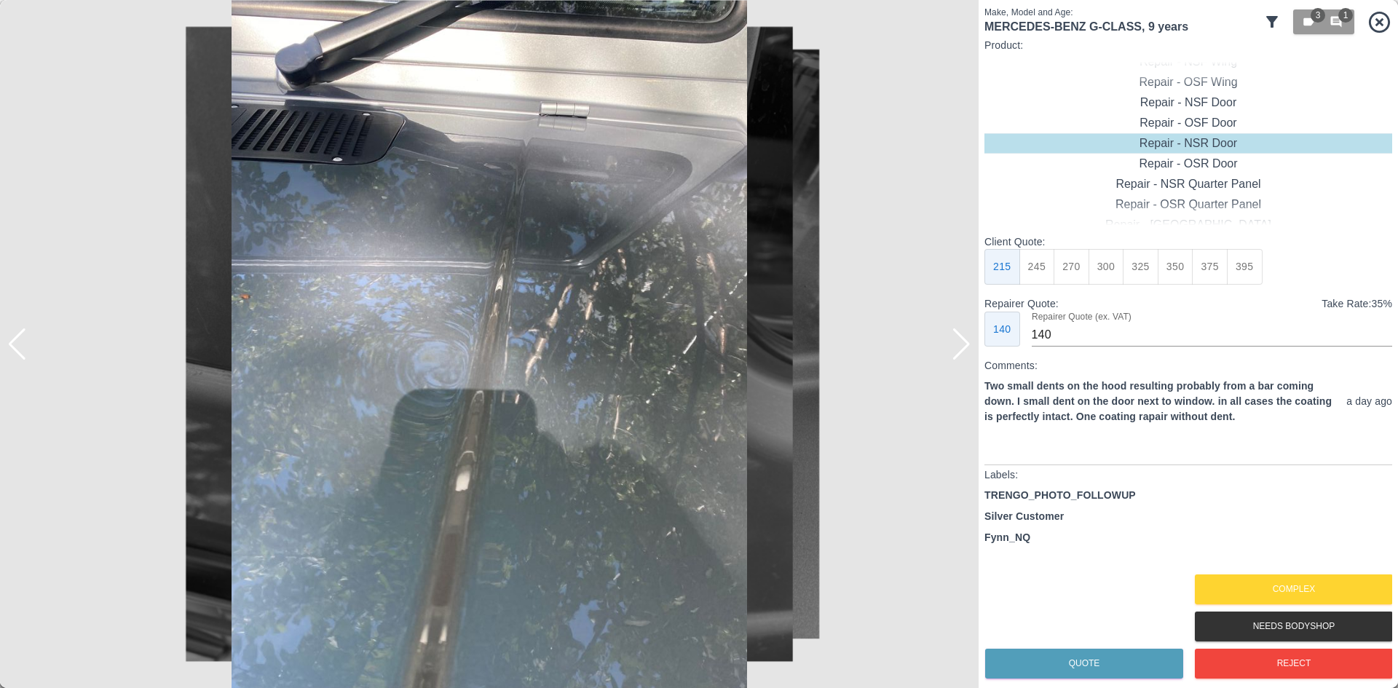
click at [961, 350] on div at bounding box center [962, 344] width 20 height 32
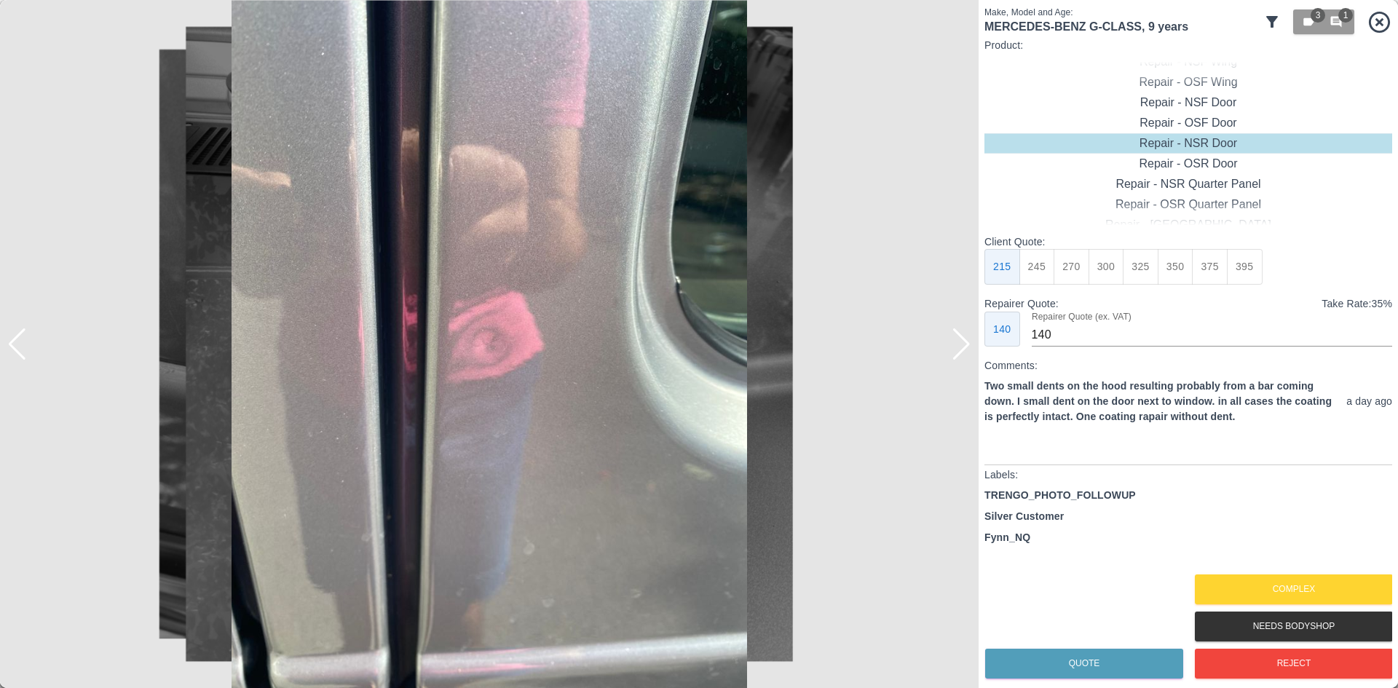
click at [961, 350] on div at bounding box center [962, 344] width 20 height 32
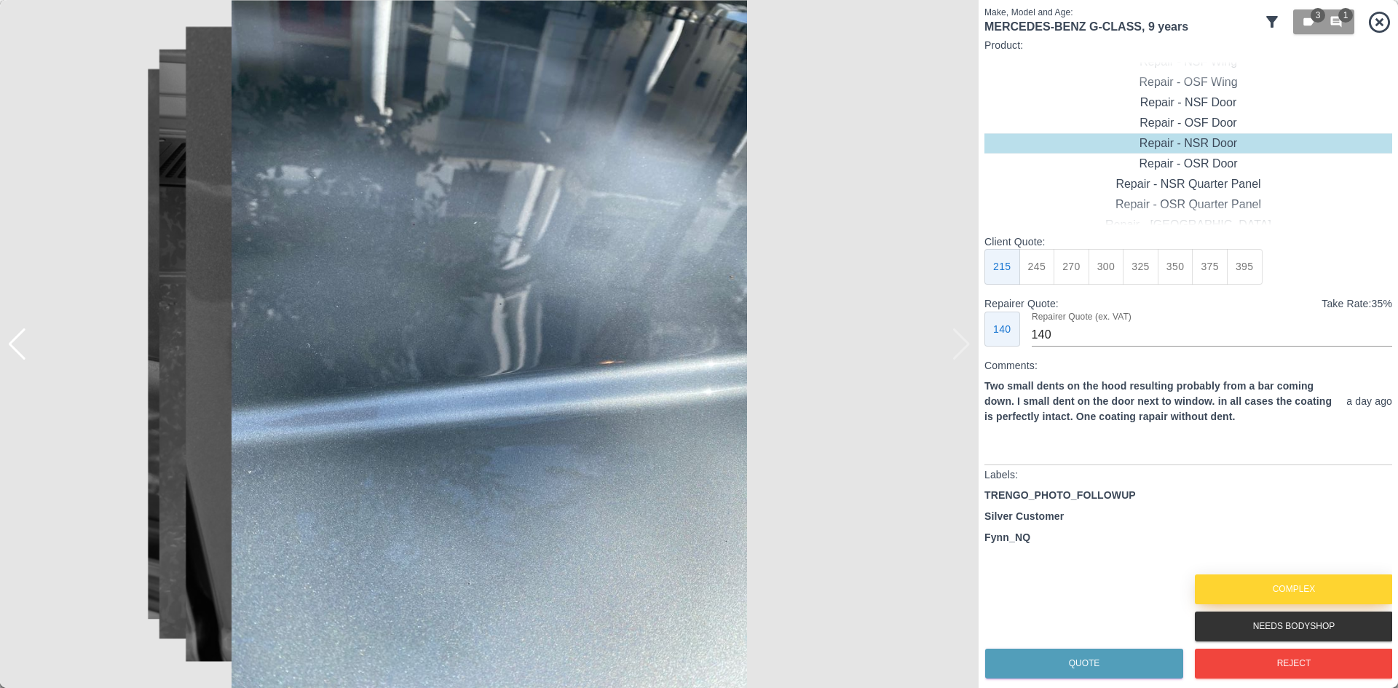
click at [1271, 580] on button "Complex" at bounding box center [1294, 590] width 198 height 30
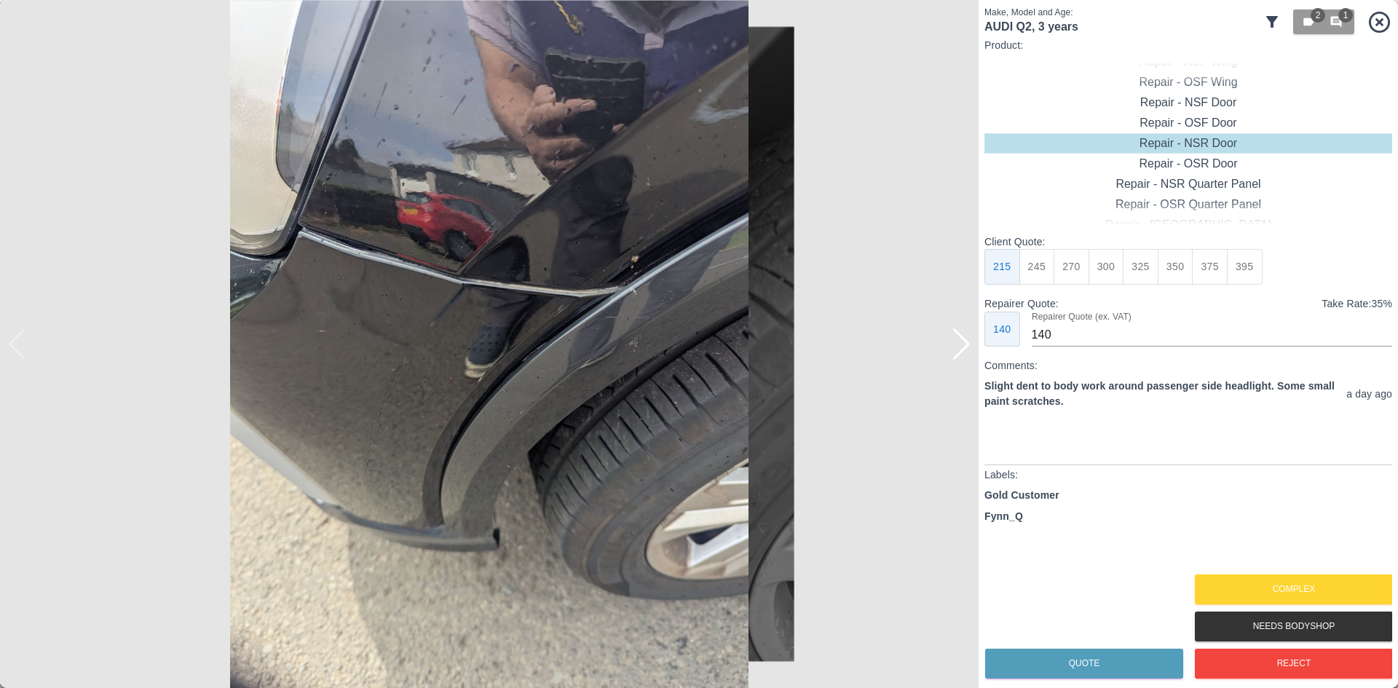
click at [964, 355] on div at bounding box center [962, 344] width 20 height 32
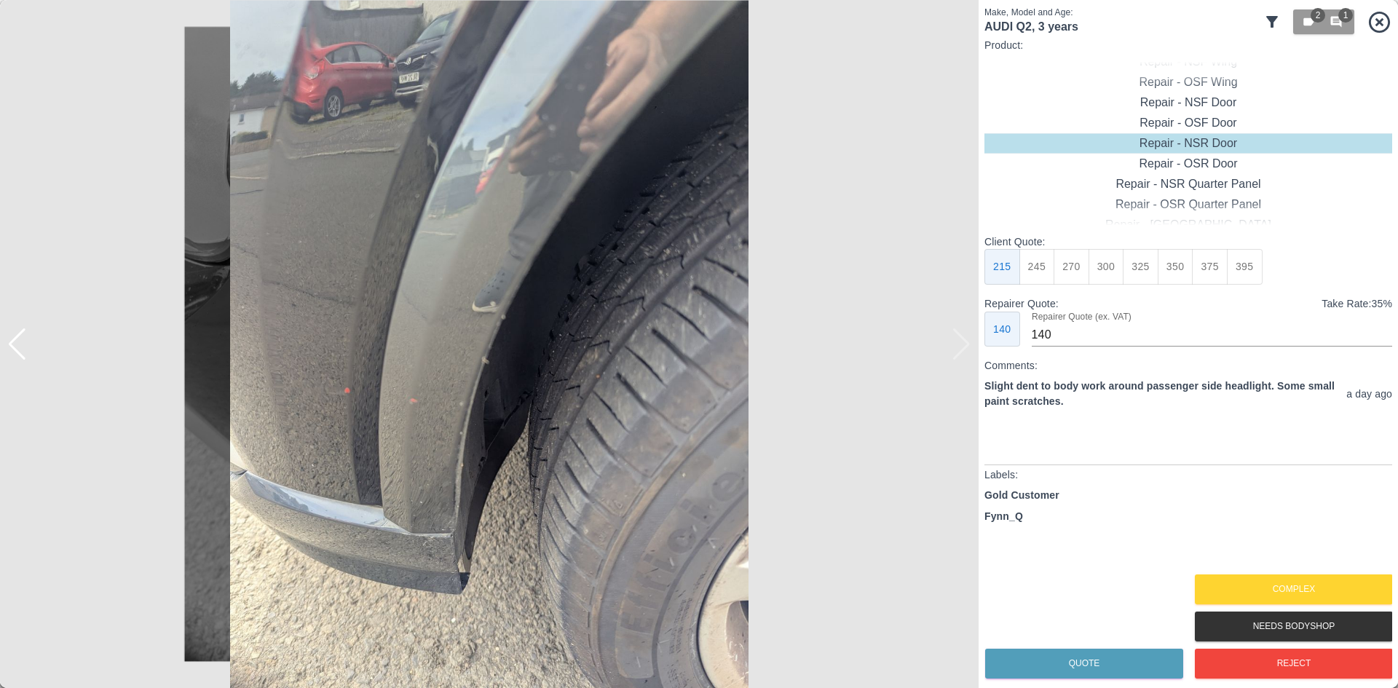
click at [961, 355] on img at bounding box center [489, 344] width 979 height 688
click at [1250, 584] on button "Complex" at bounding box center [1294, 590] width 198 height 30
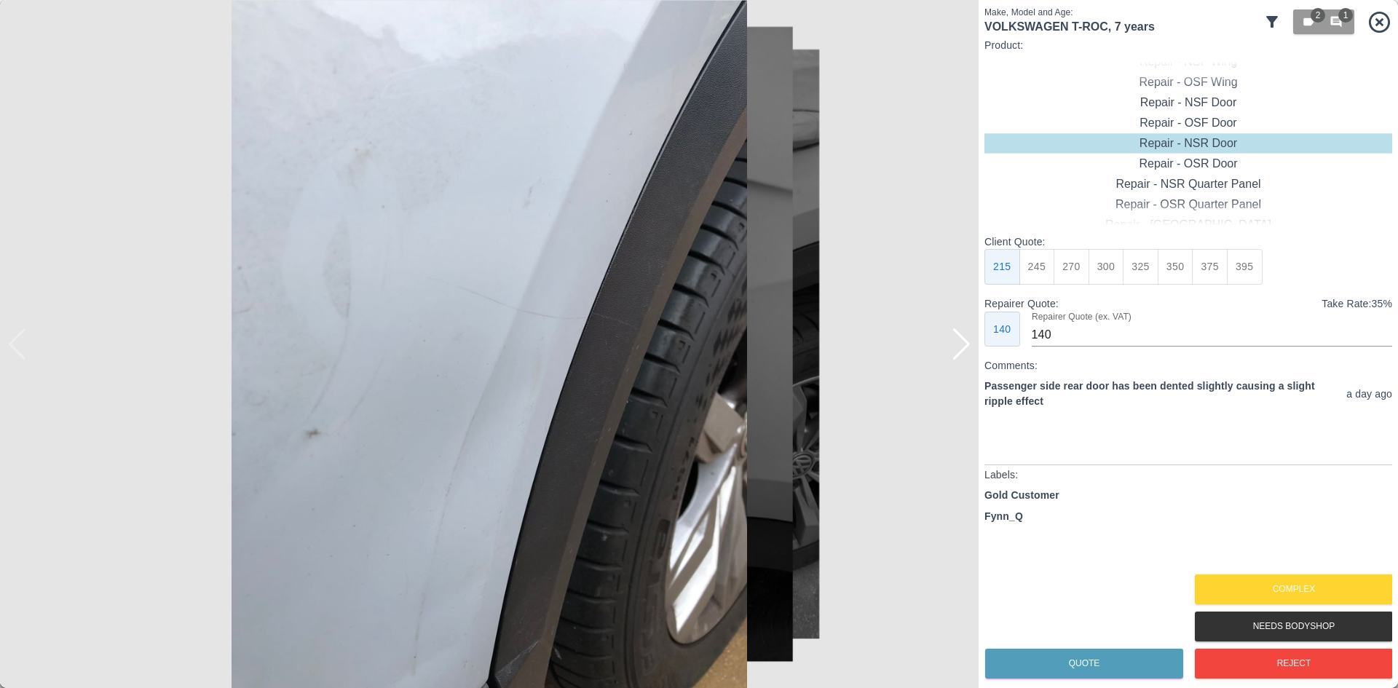
click at [974, 363] on img at bounding box center [489, 344] width 979 height 688
click at [963, 353] on div at bounding box center [962, 344] width 20 height 32
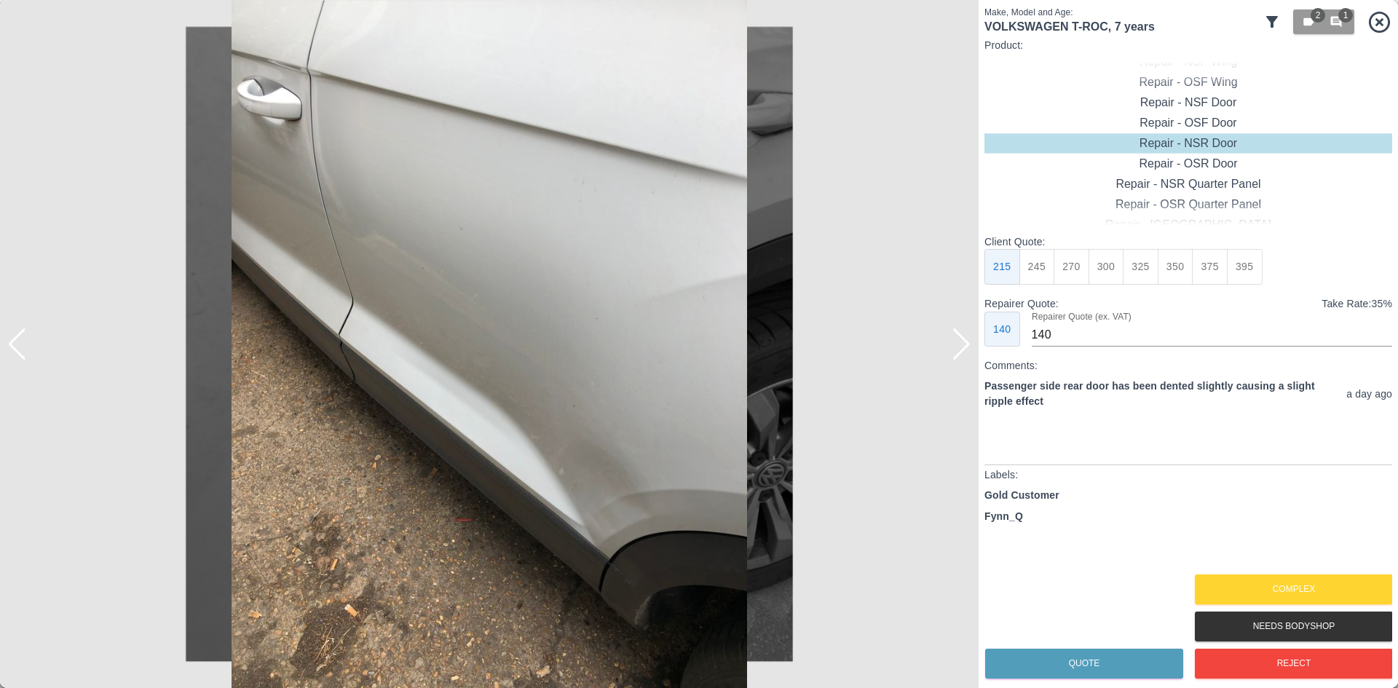
click at [963, 353] on div at bounding box center [962, 344] width 20 height 32
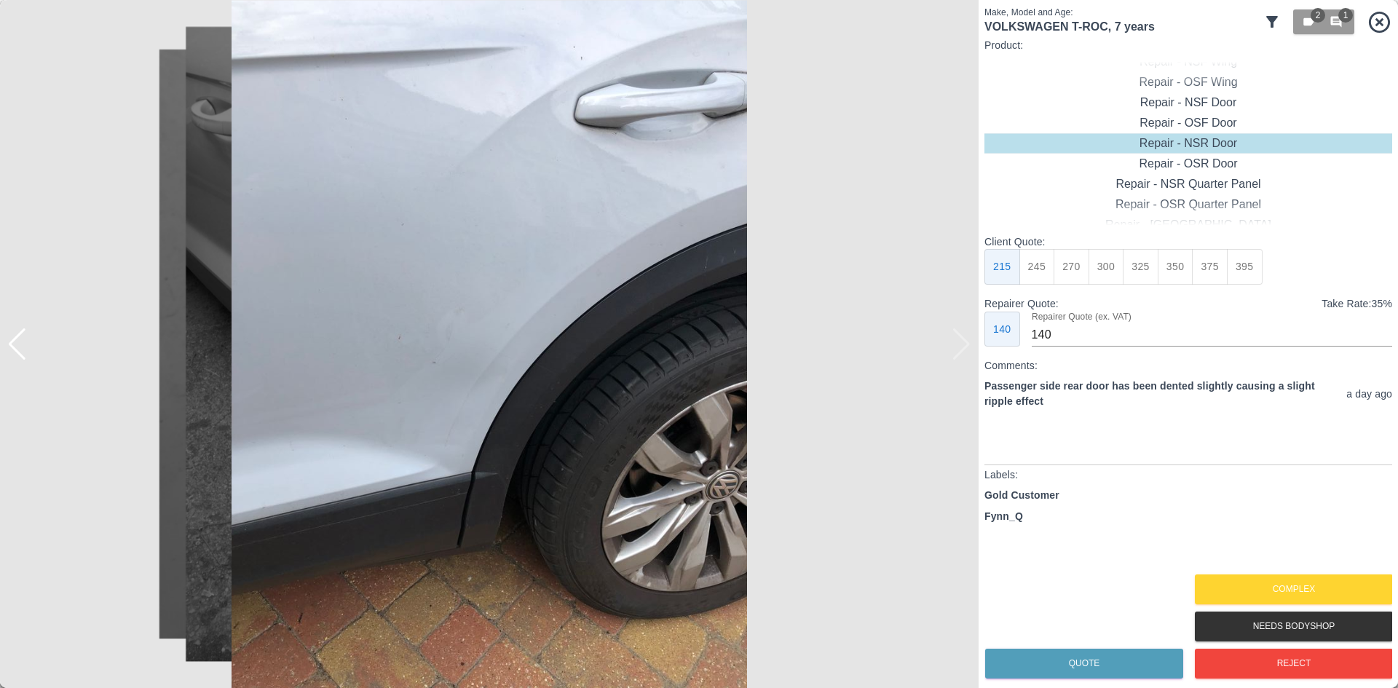
click at [963, 353] on img at bounding box center [489, 344] width 979 height 688
click at [13, 344] on div at bounding box center [7, 344] width 15 height 688
click at [17, 346] on div at bounding box center [17, 344] width 20 height 32
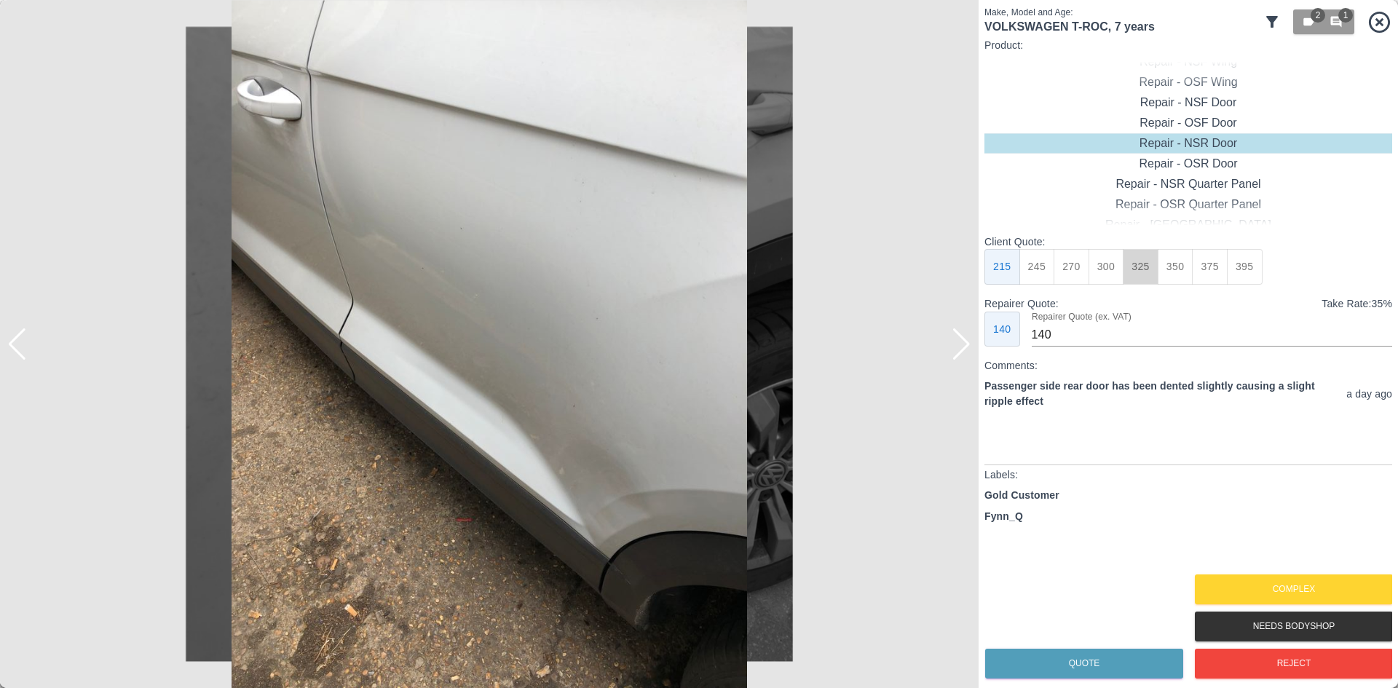
click at [1123, 278] on button "325" at bounding box center [1141, 267] width 36 height 36
type input "210"
click at [1073, 656] on button "Quote" at bounding box center [1084, 664] width 198 height 30
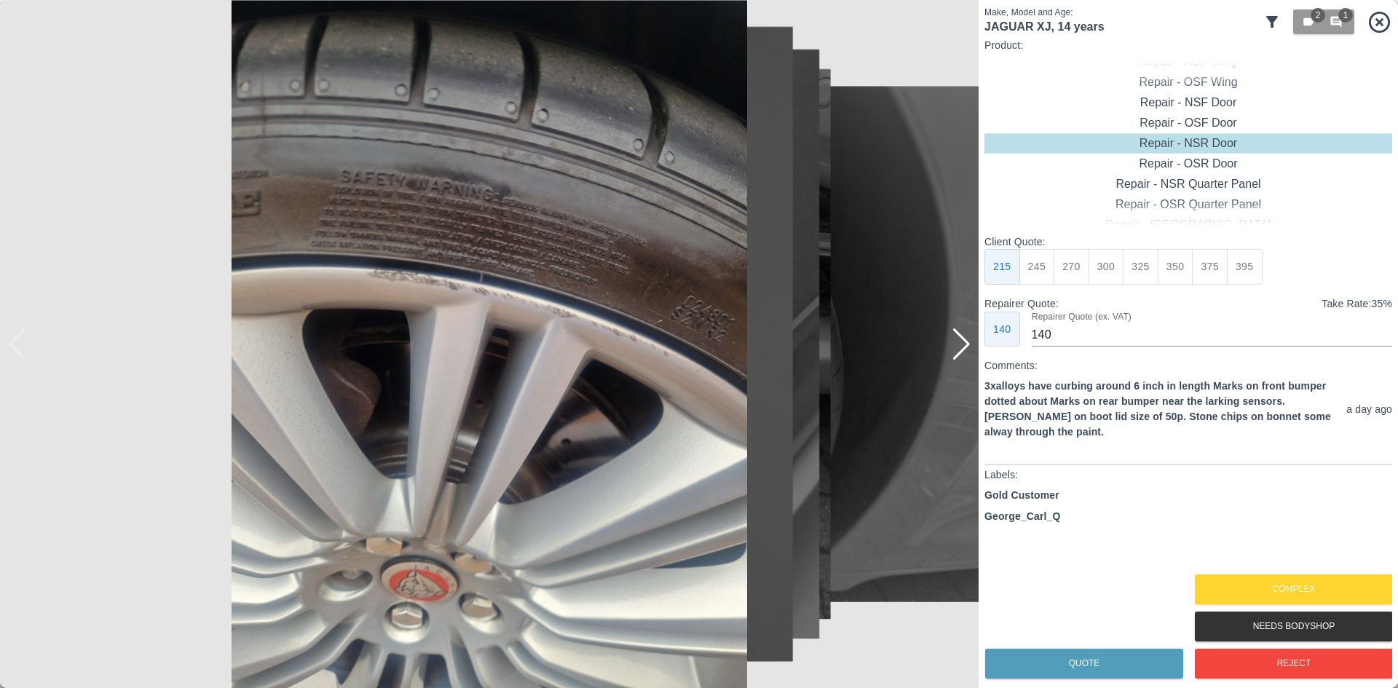
click at [1089, 604] on div "Quote Complex Needs Bodyshop Reject" at bounding box center [1189, 626] width 408 height 111
click at [1297, 593] on button "Complex" at bounding box center [1294, 590] width 198 height 30
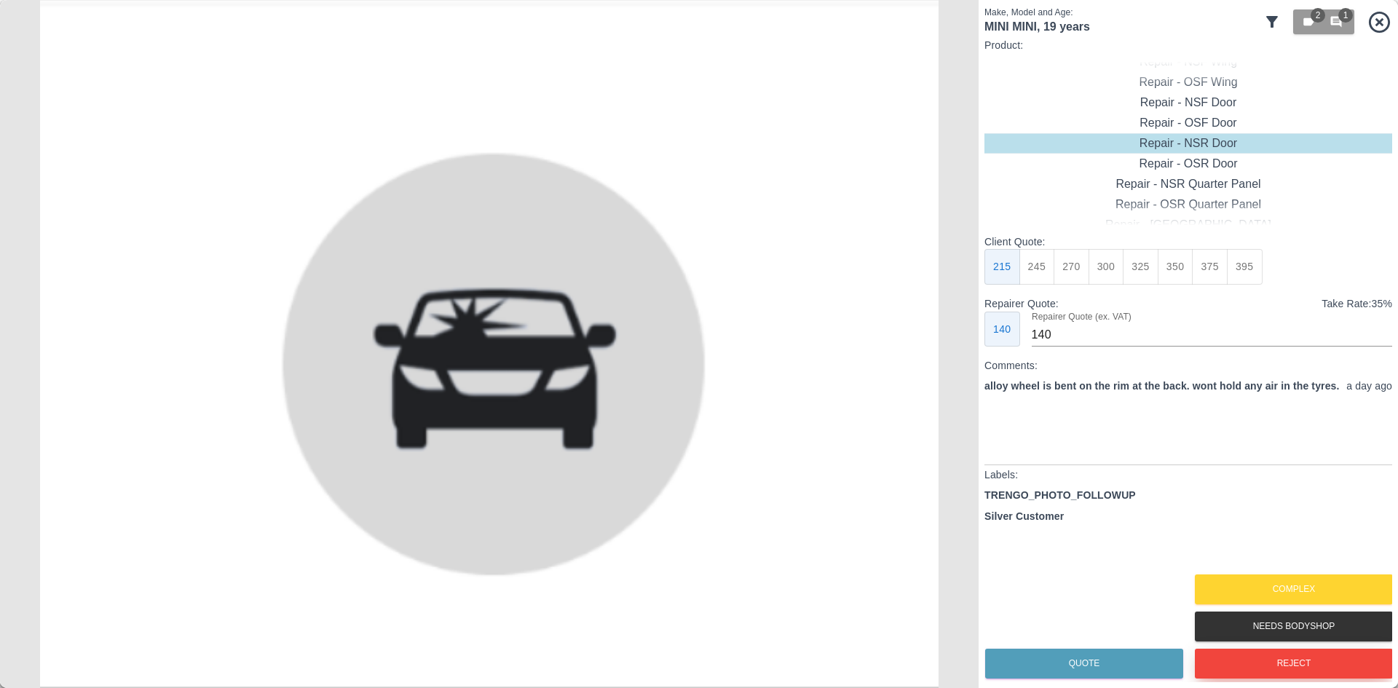
click at [1285, 655] on button "Reject" at bounding box center [1294, 664] width 198 height 30
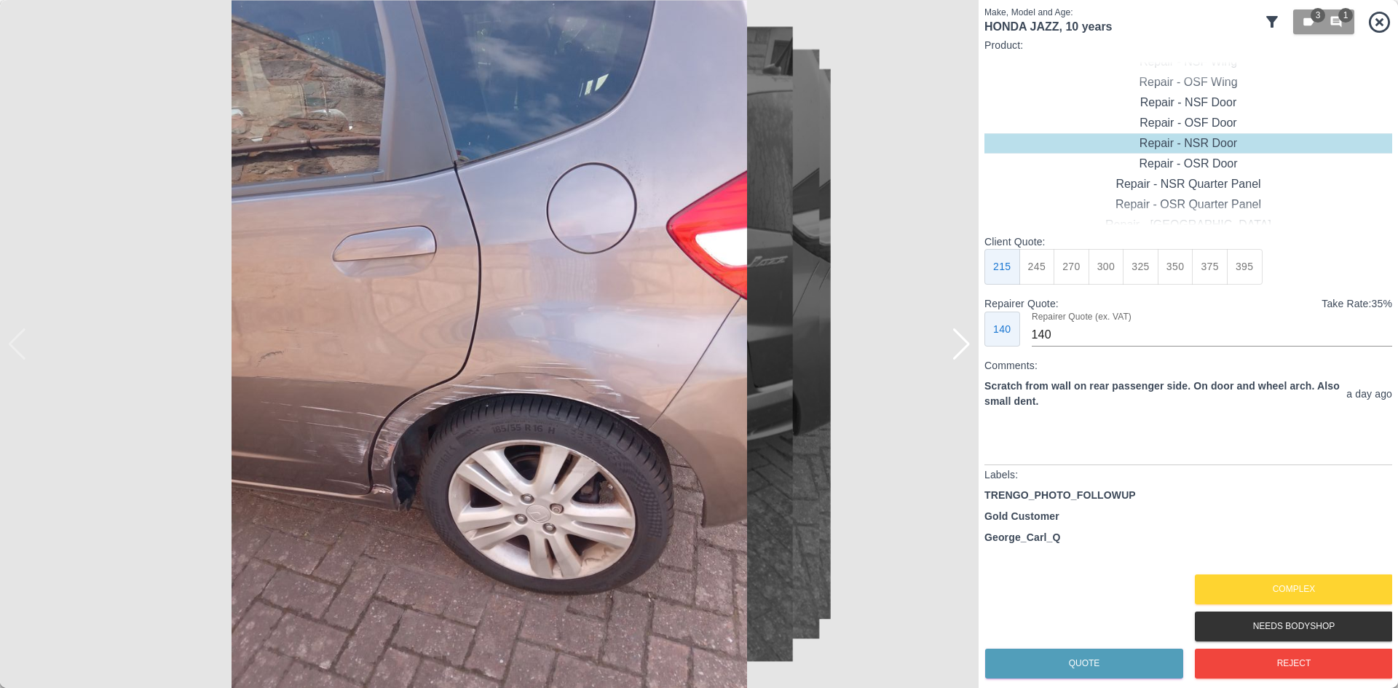
click at [946, 352] on img at bounding box center [489, 344] width 979 height 688
click at [962, 341] on div at bounding box center [962, 344] width 20 height 32
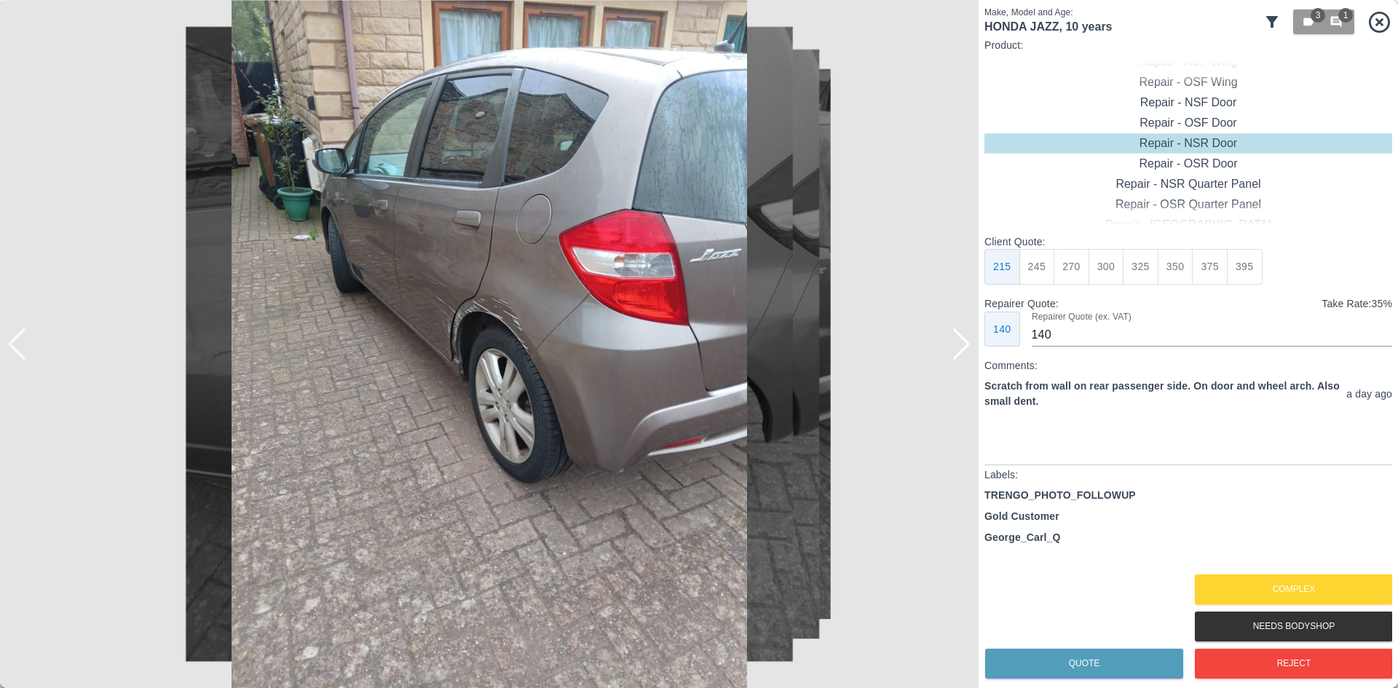
click at [962, 341] on div at bounding box center [962, 344] width 20 height 32
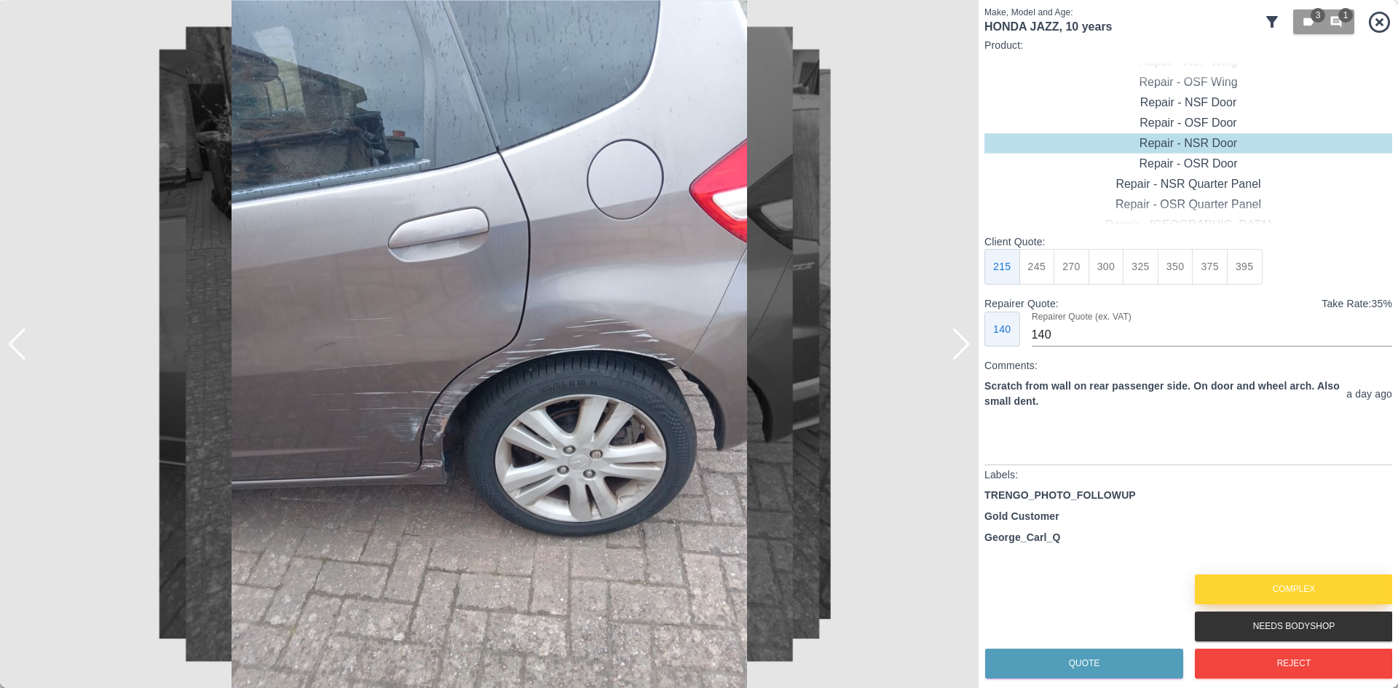
click at [1265, 581] on button "Complex" at bounding box center [1294, 590] width 198 height 30
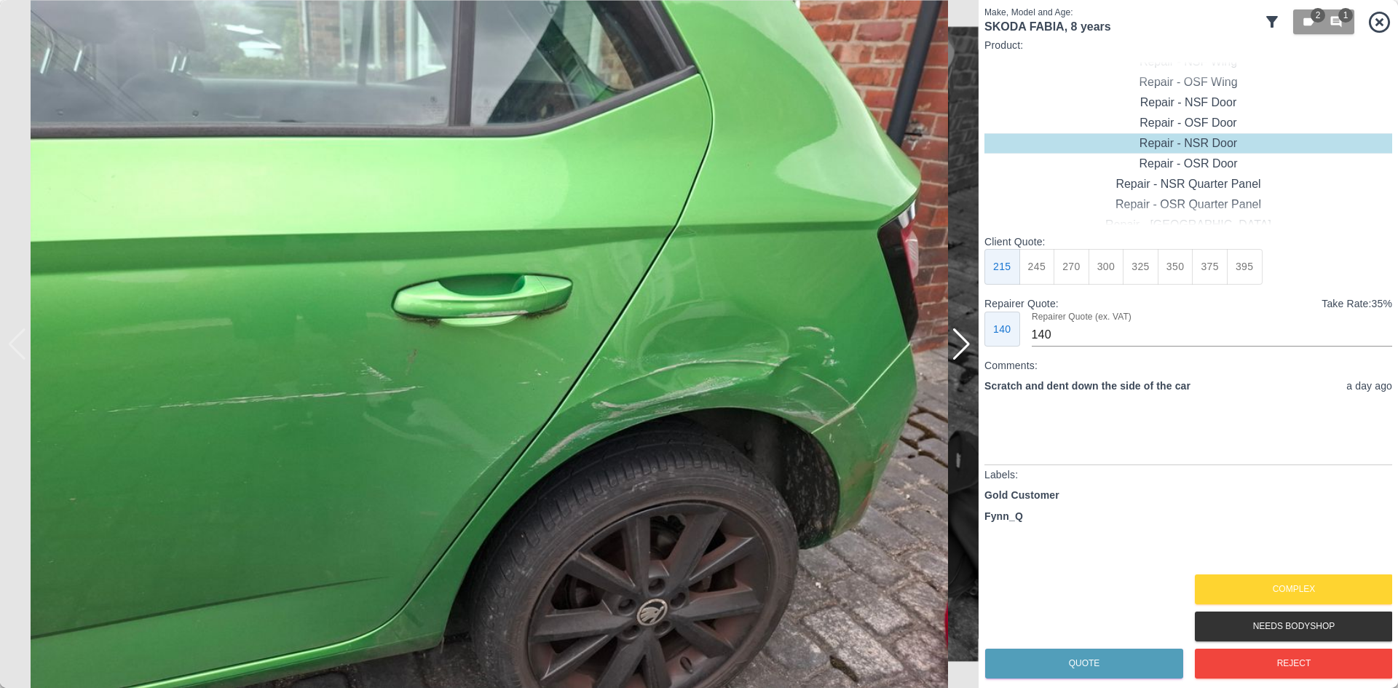
click at [957, 344] on div at bounding box center [962, 344] width 20 height 32
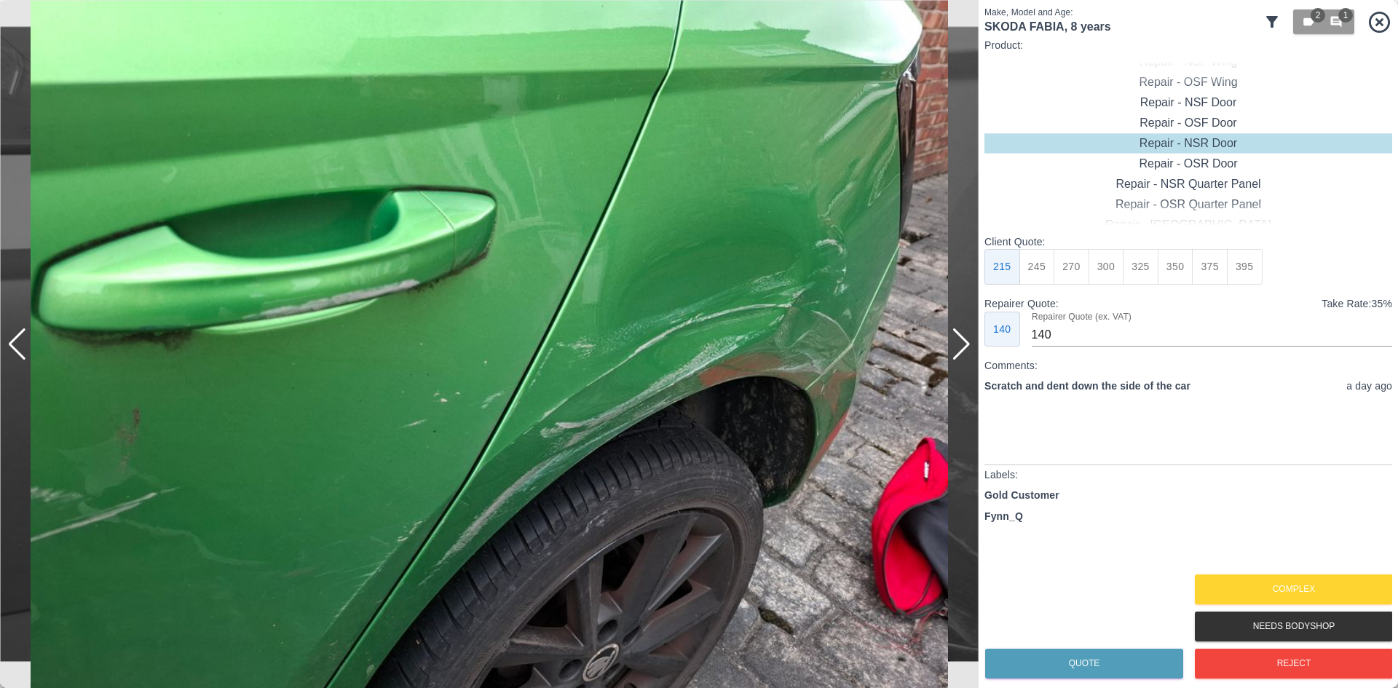
click at [957, 344] on div at bounding box center [962, 344] width 20 height 32
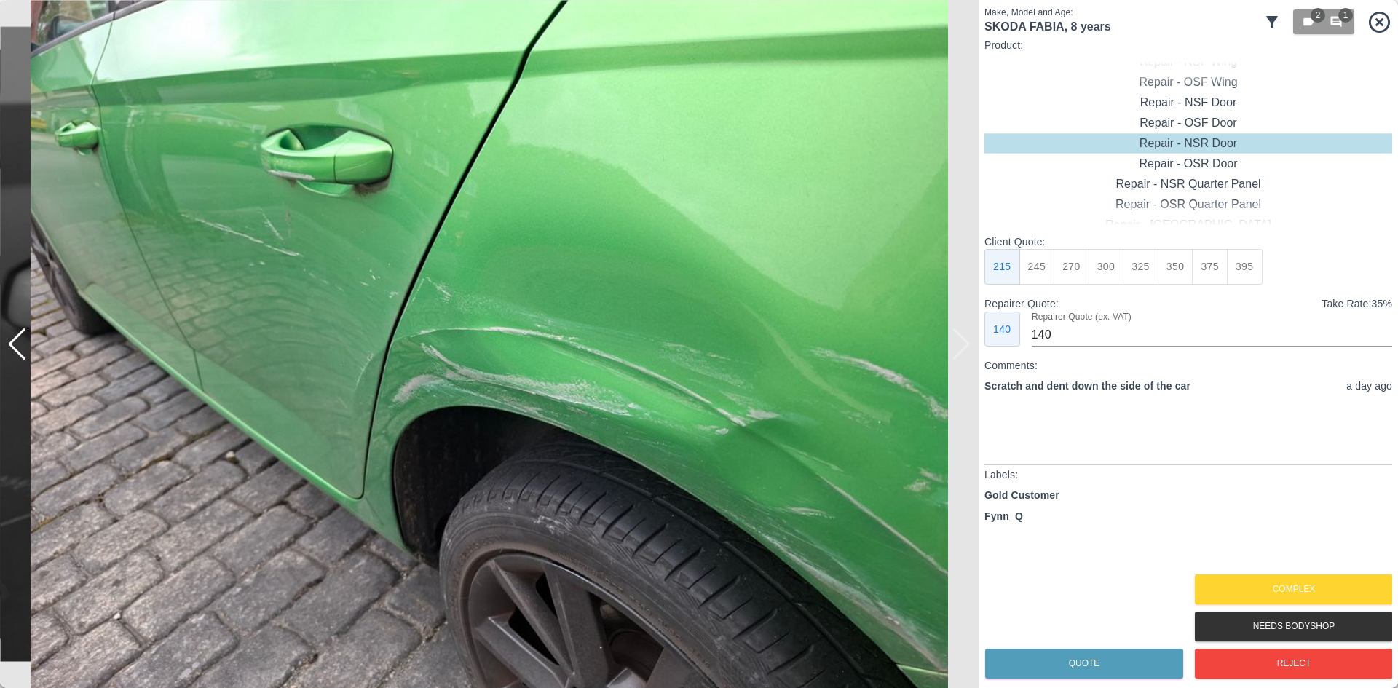
click at [957, 344] on img at bounding box center [489, 344] width 979 height 688
click at [1258, 577] on button "Complex" at bounding box center [1294, 590] width 198 height 30
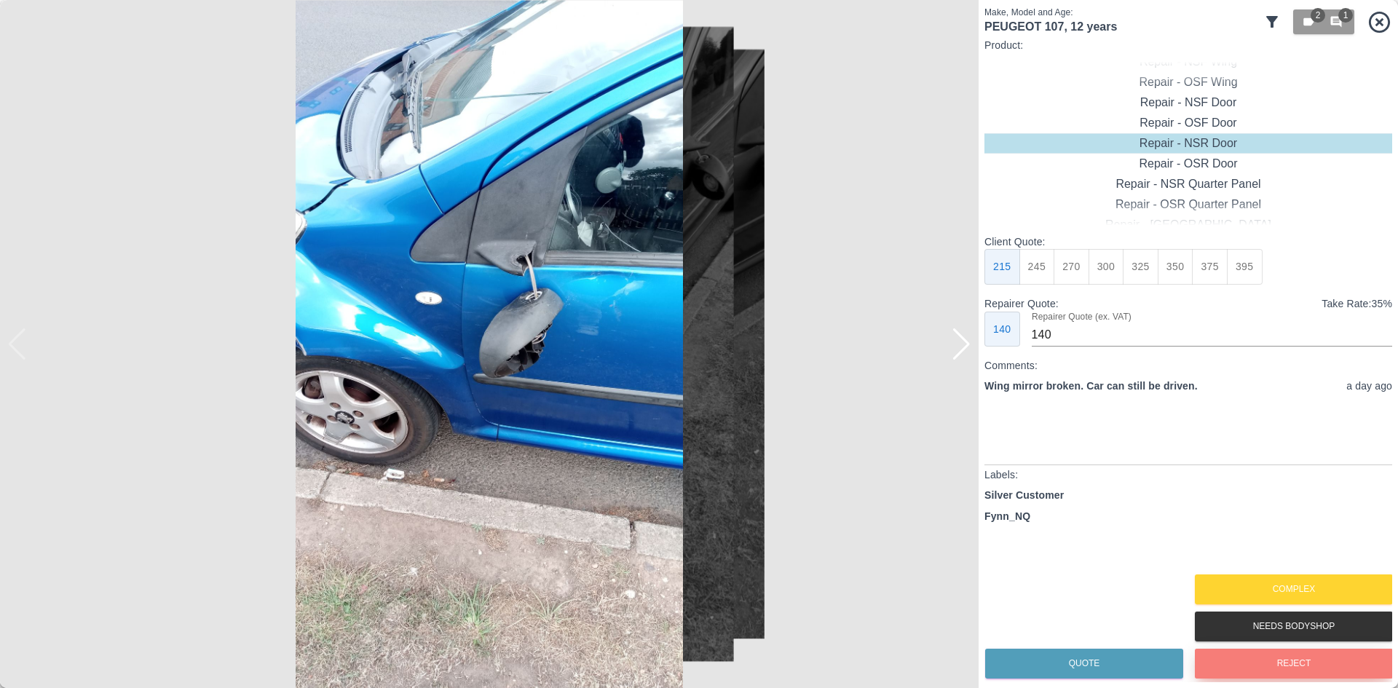
click at [1222, 663] on button "Reject" at bounding box center [1294, 664] width 198 height 30
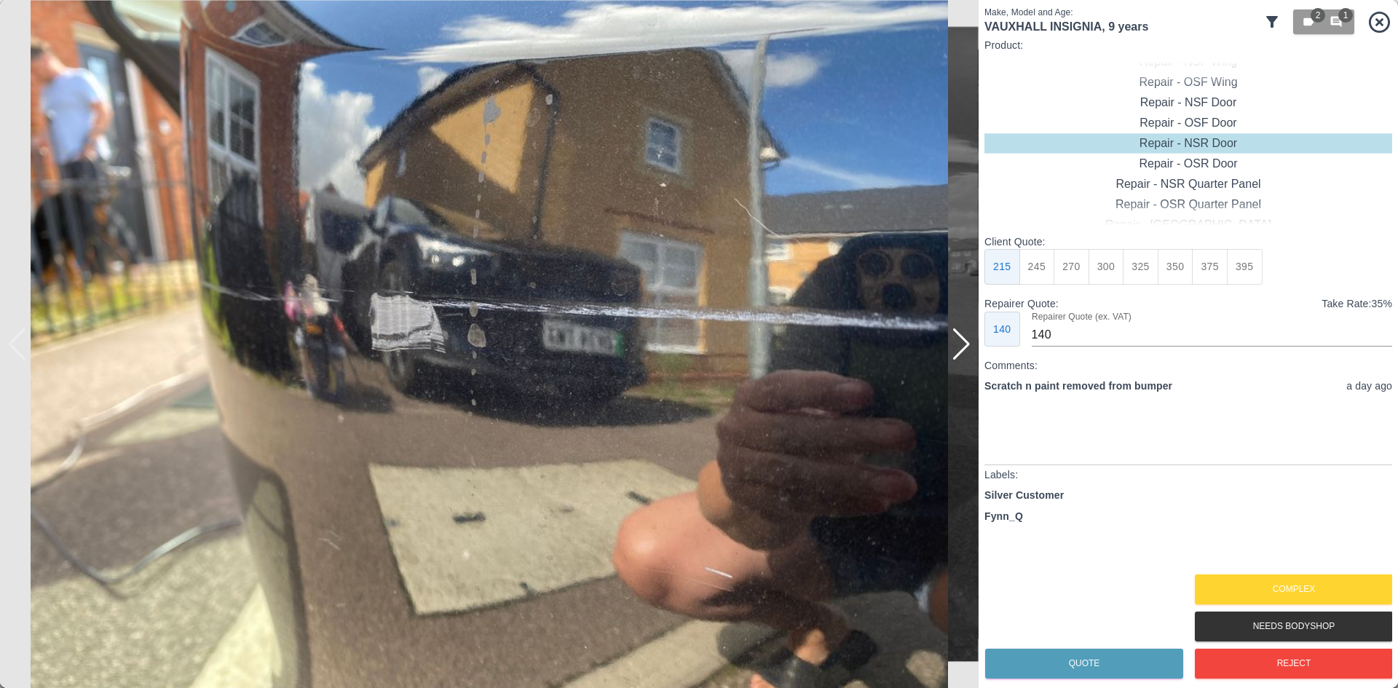
click at [956, 346] on div at bounding box center [962, 344] width 20 height 32
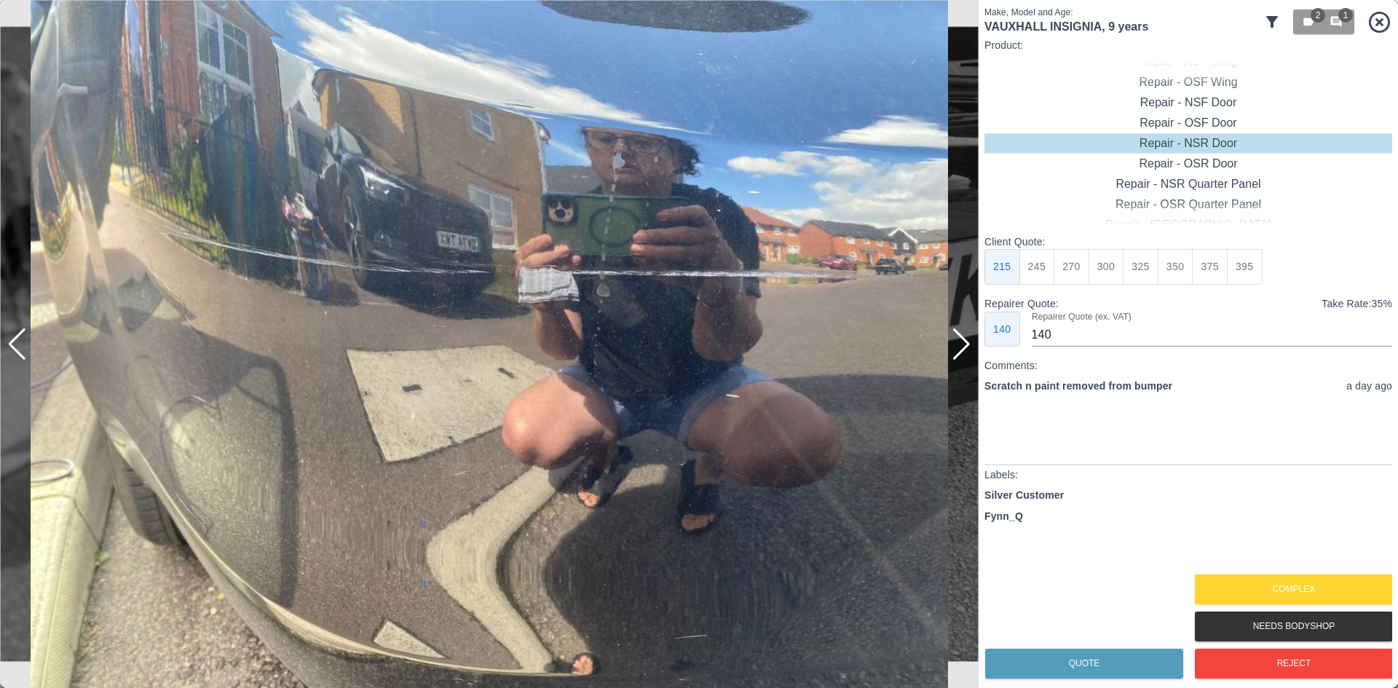
click at [956, 346] on div at bounding box center [962, 344] width 20 height 32
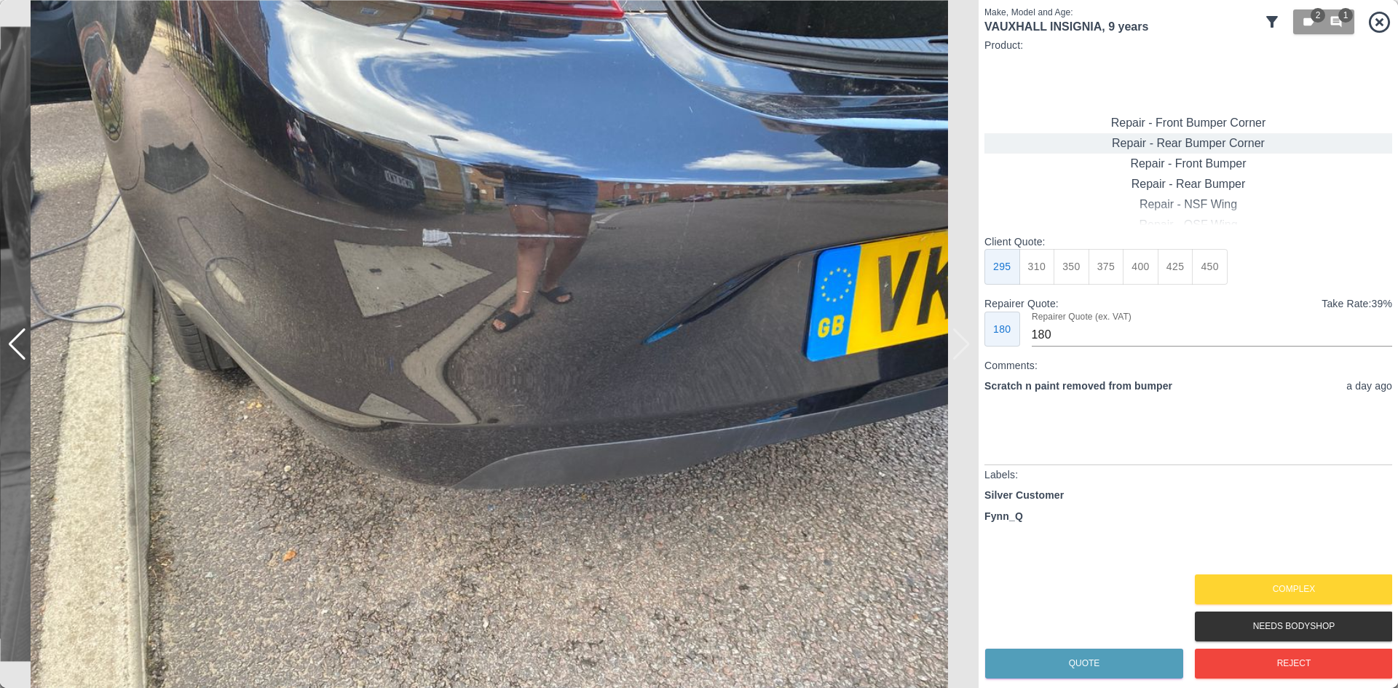
type input "120"
click at [1034, 266] on button "199" at bounding box center [1038, 267] width 36 height 36
click at [1084, 680] on div "Quote" at bounding box center [1084, 663] width 198 height 37
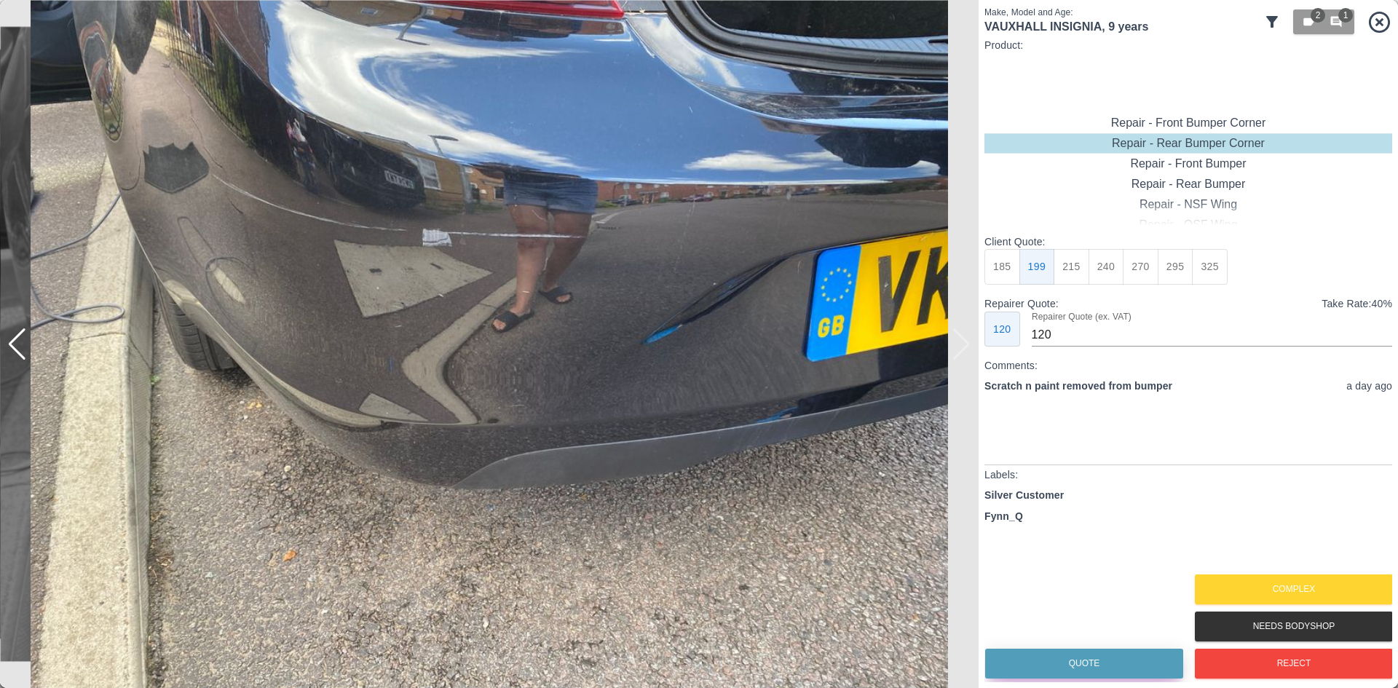
click at [1086, 669] on button "Quote" at bounding box center [1084, 664] width 198 height 30
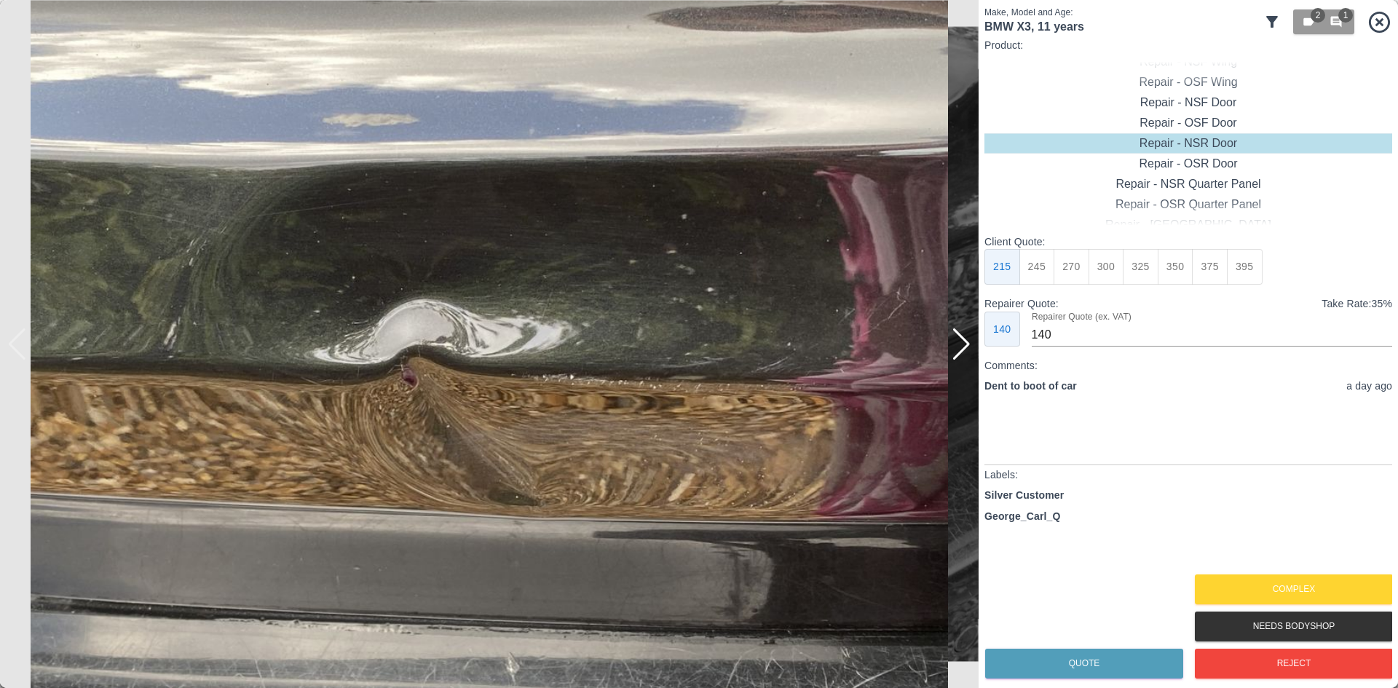
click at [958, 350] on div at bounding box center [962, 344] width 20 height 32
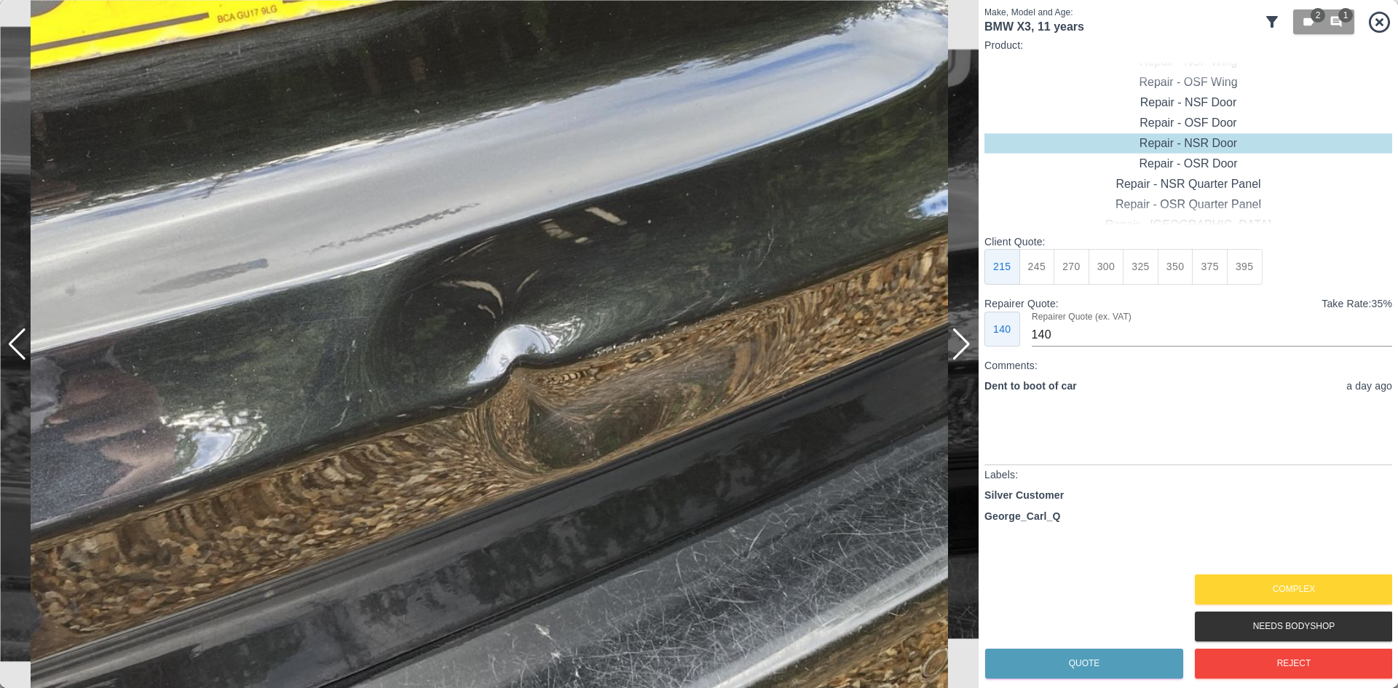
click at [958, 350] on div at bounding box center [962, 344] width 20 height 32
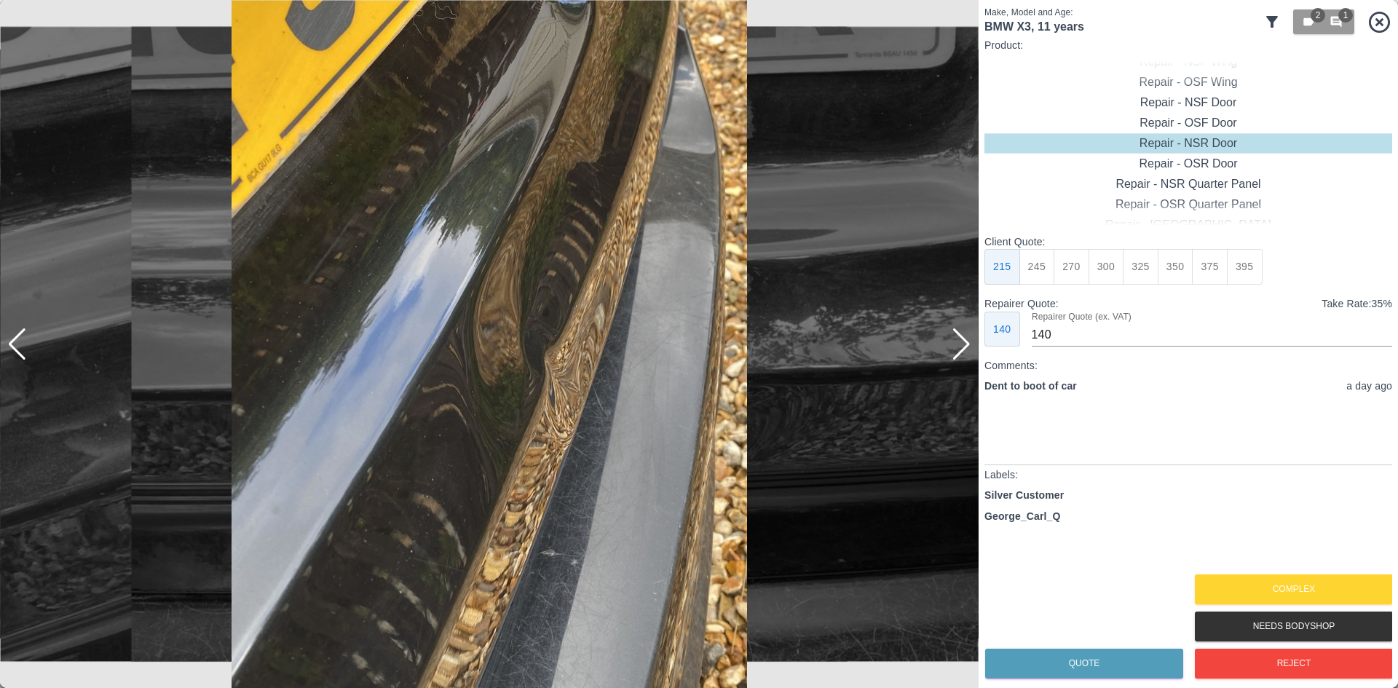
click at [958, 350] on div at bounding box center [962, 344] width 20 height 32
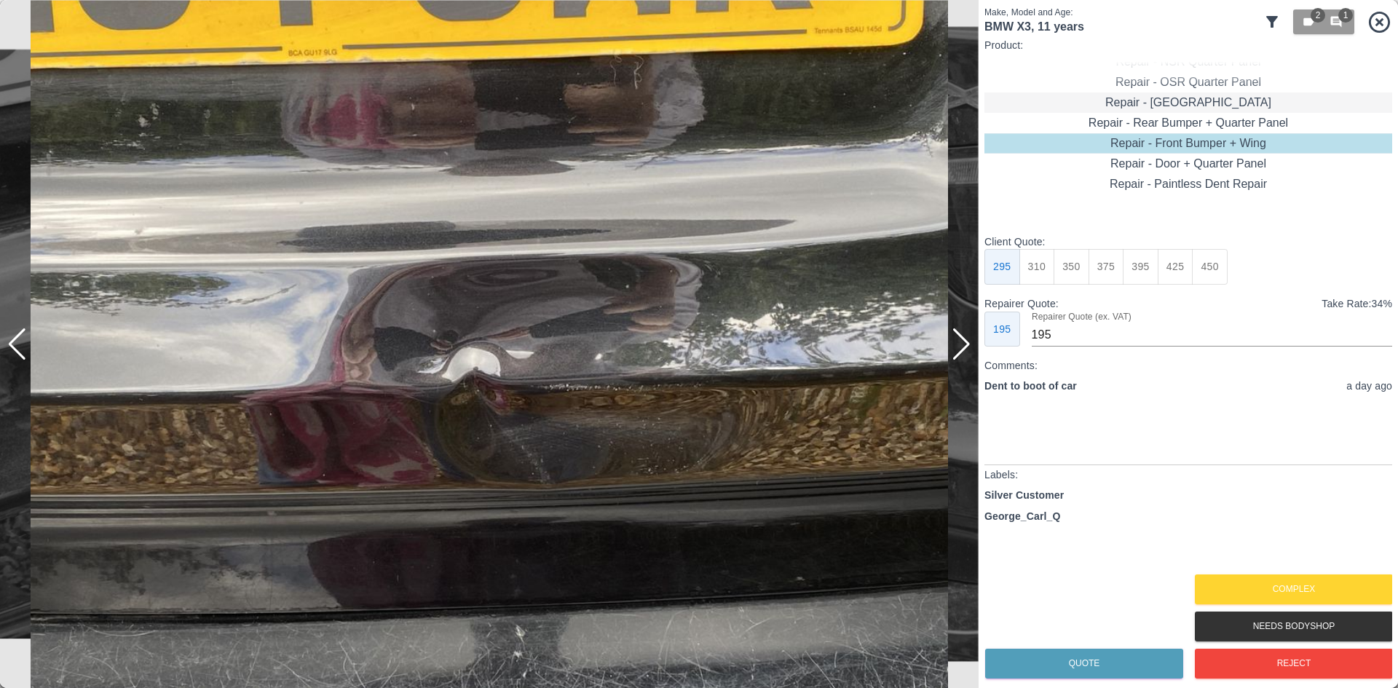
click at [1207, 106] on div "Repair - [GEOGRAPHIC_DATA]" at bounding box center [1189, 102] width 408 height 20
click at [1245, 262] on button "395" at bounding box center [1245, 267] width 36 height 36
type input "265"
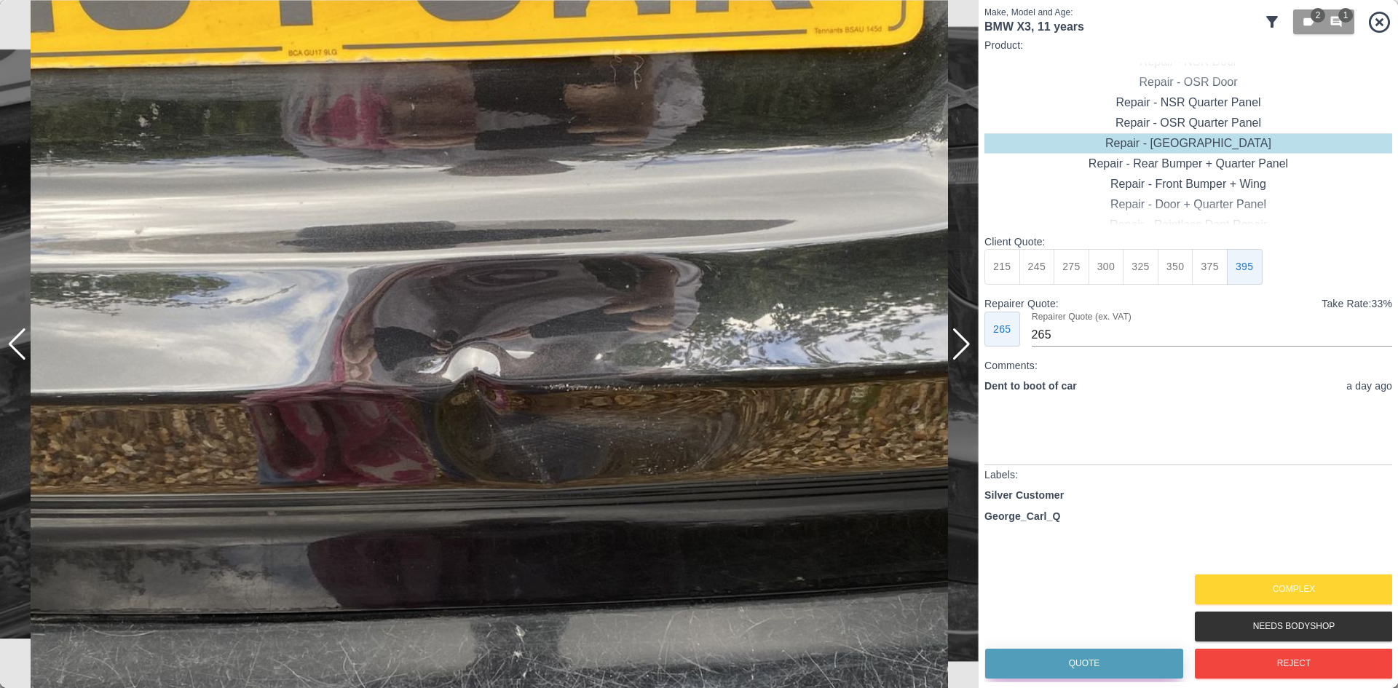
click at [1078, 669] on button "Quote" at bounding box center [1084, 664] width 198 height 30
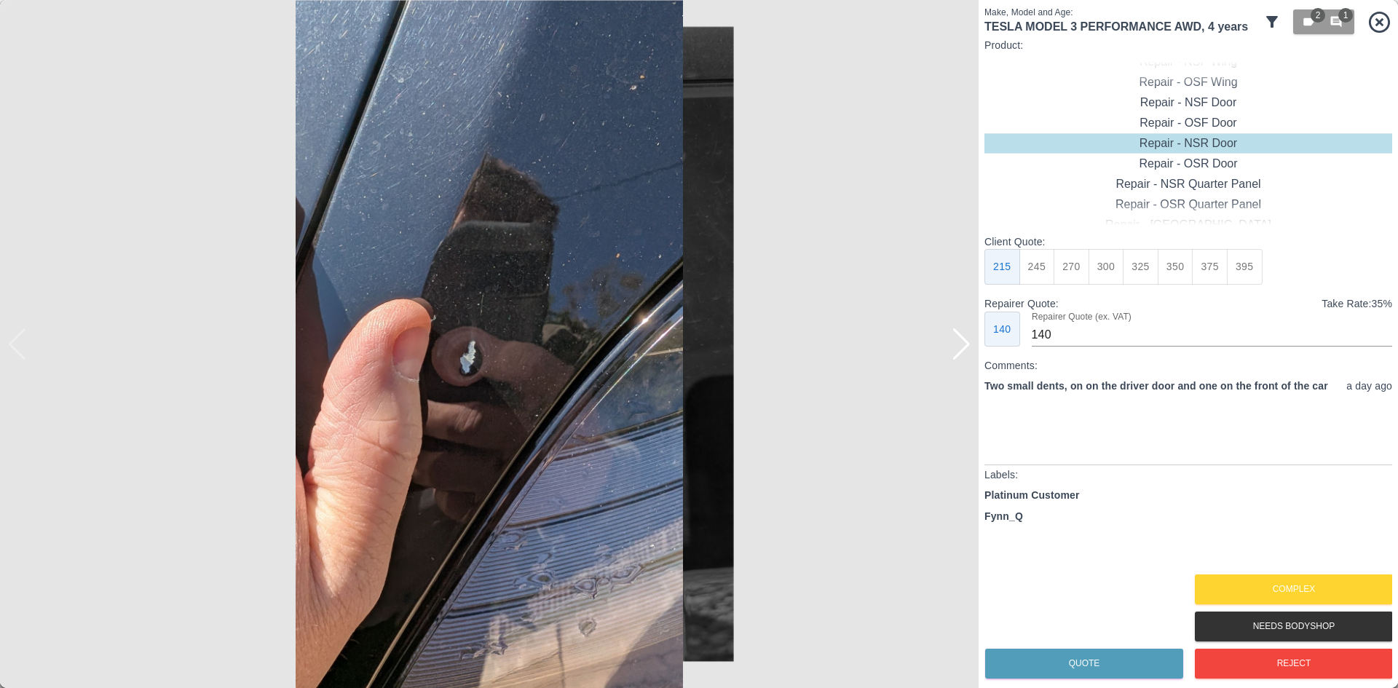
click at [958, 342] on div at bounding box center [962, 344] width 20 height 32
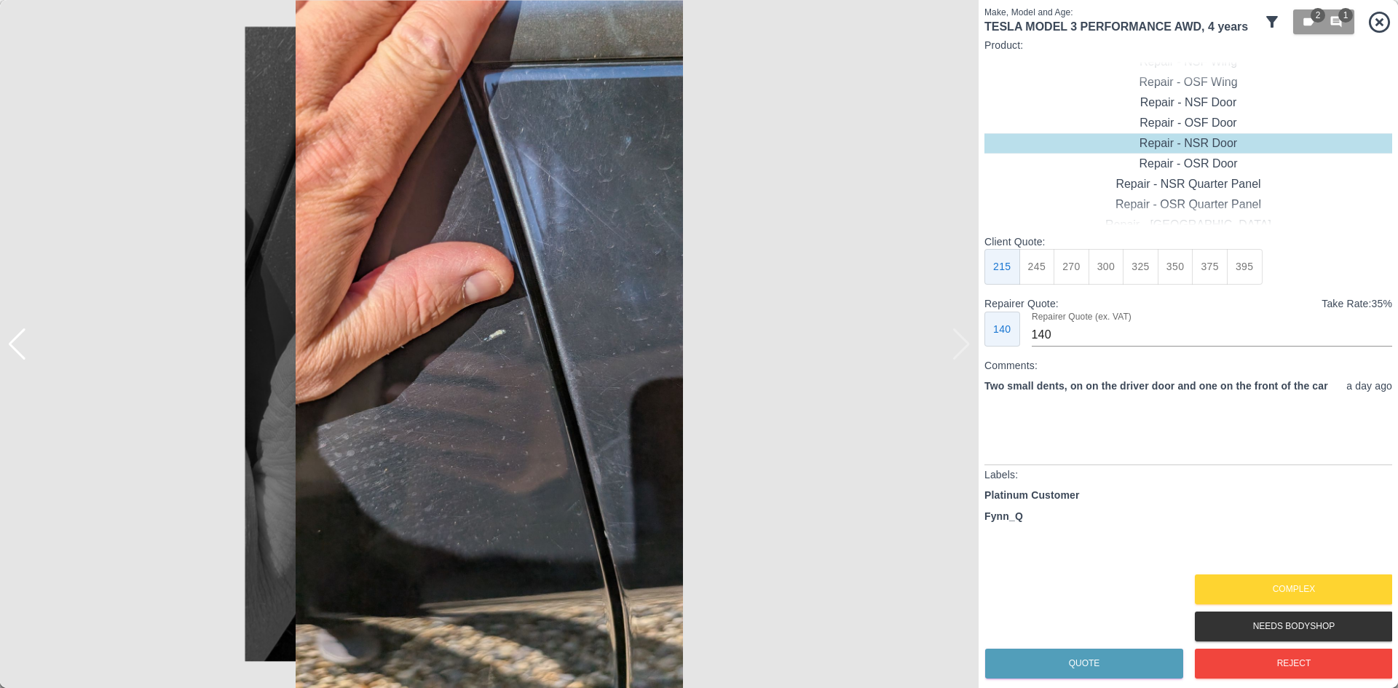
click at [958, 342] on img at bounding box center [489, 344] width 979 height 688
click at [1241, 594] on button "Complex" at bounding box center [1294, 590] width 198 height 30
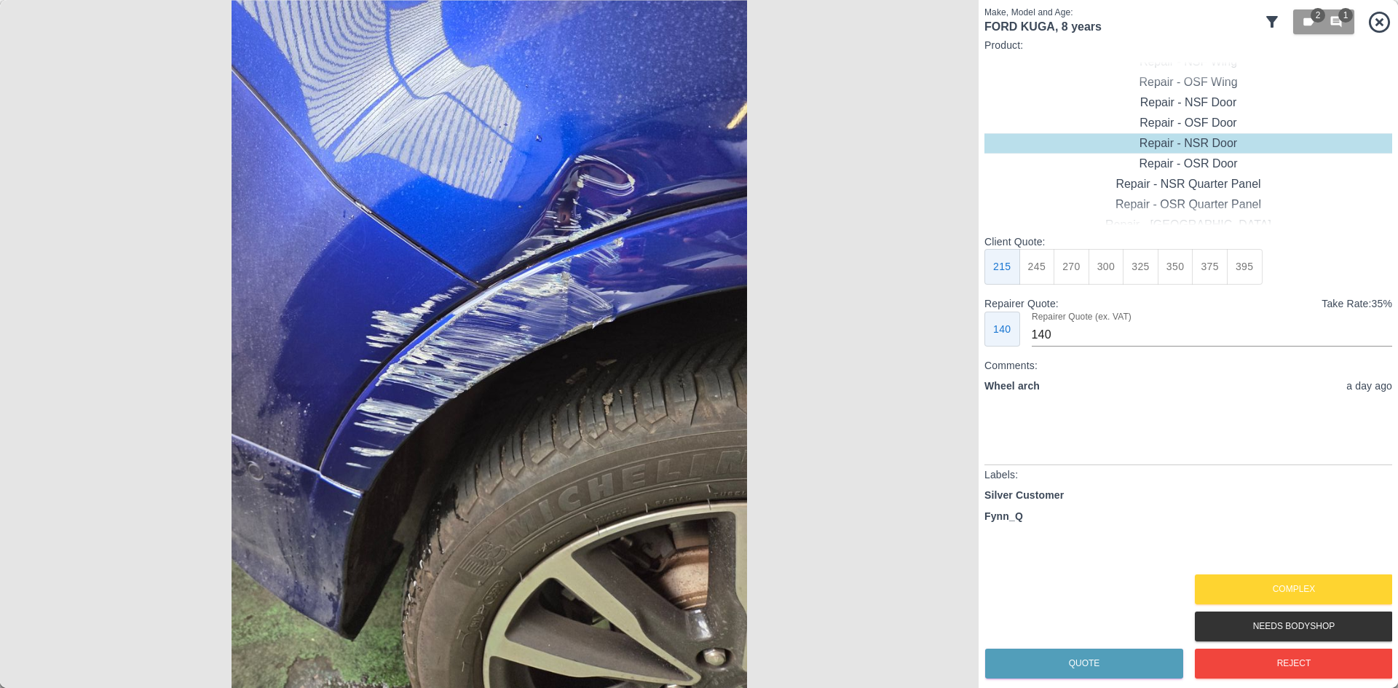
click at [945, 336] on img at bounding box center [489, 344] width 979 height 688
click at [1203, 255] on button "450" at bounding box center [1210, 267] width 36 height 36
type input "280"
click at [1060, 666] on button "Quote" at bounding box center [1084, 664] width 198 height 30
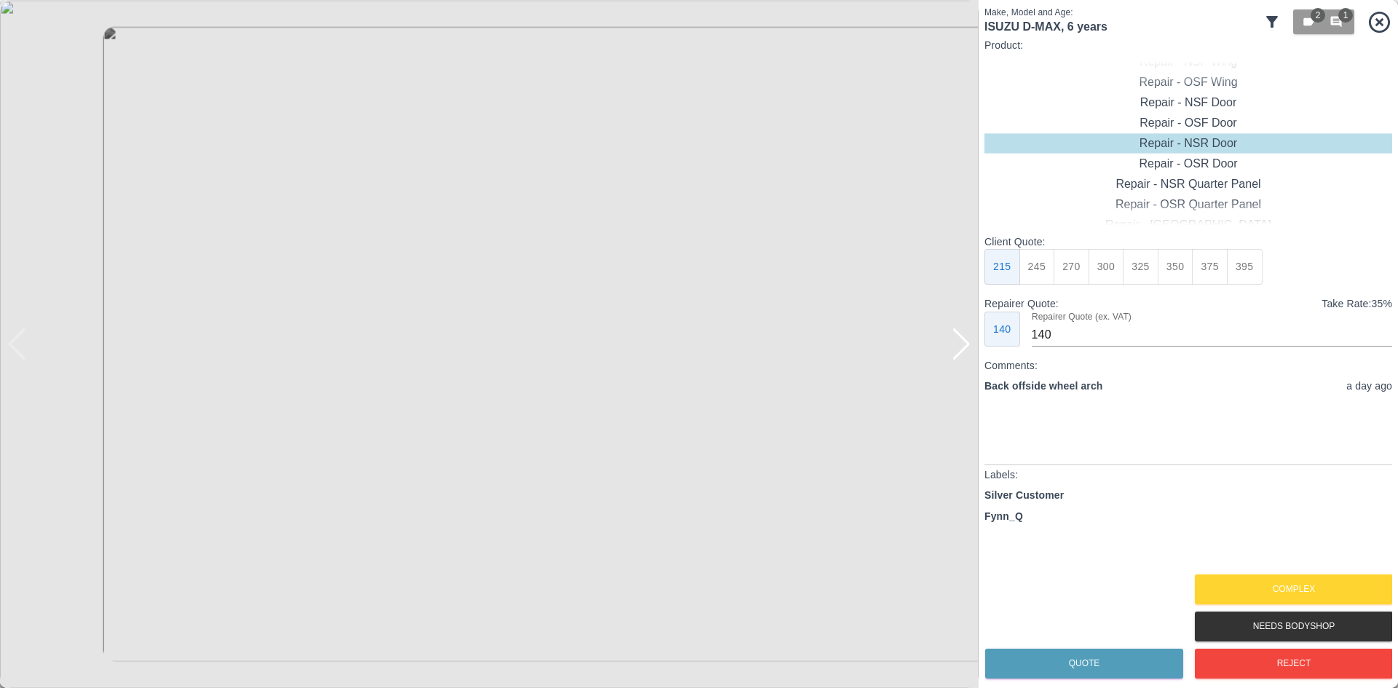
click at [974, 366] on img at bounding box center [489, 344] width 979 height 688
click at [964, 357] on div at bounding box center [962, 344] width 20 height 32
click at [964, 357] on img at bounding box center [489, 344] width 979 height 688
click at [1251, 580] on button "Complex" at bounding box center [1294, 590] width 198 height 30
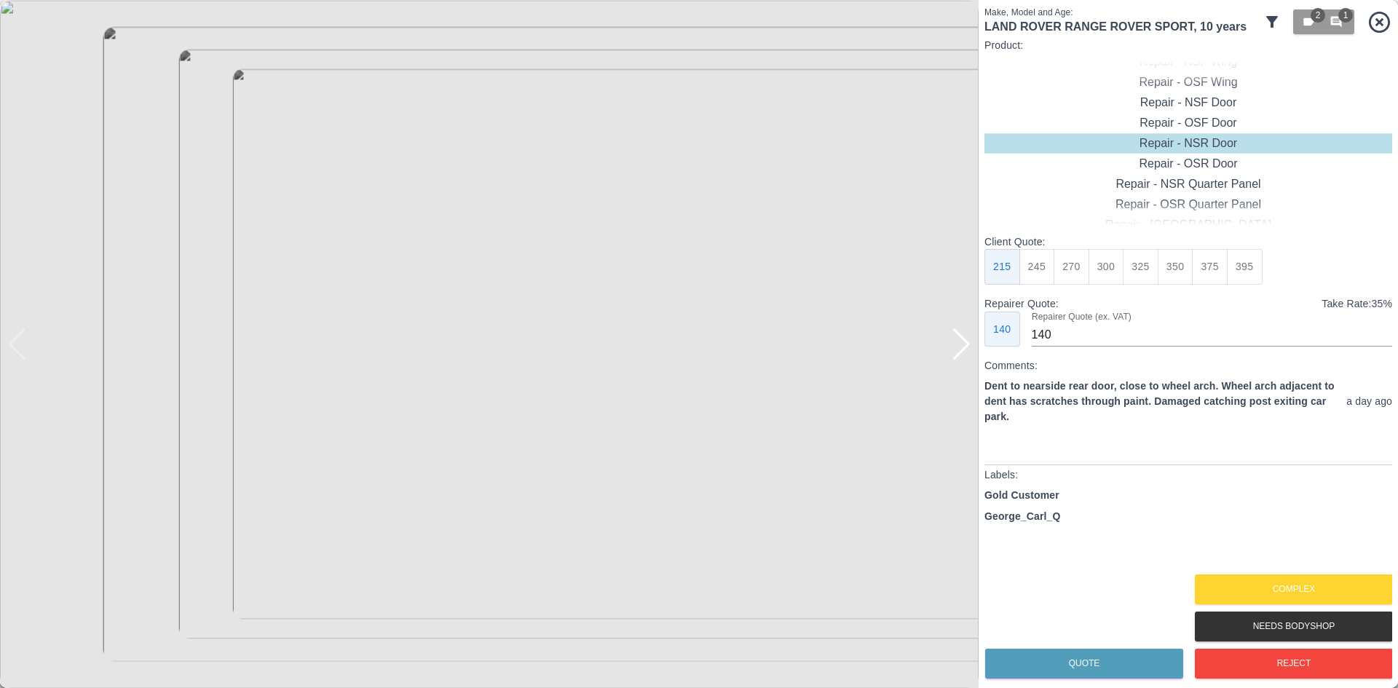
click at [962, 353] on div at bounding box center [962, 344] width 20 height 32
click at [961, 350] on div at bounding box center [962, 344] width 20 height 32
click at [961, 350] on img at bounding box center [489, 344] width 979 height 688
click at [1245, 272] on button "395" at bounding box center [1245, 267] width 36 height 36
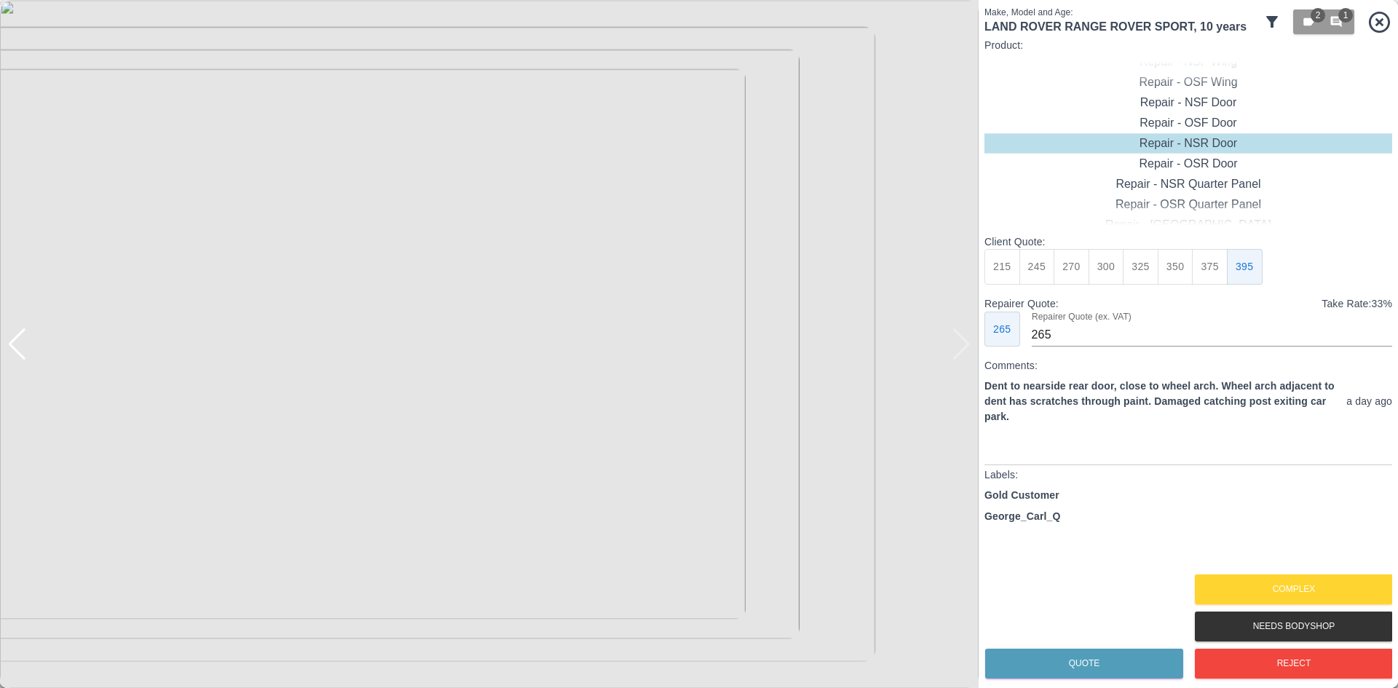
click at [1212, 272] on button "375" at bounding box center [1210, 267] width 36 height 36
click at [1184, 276] on button "350" at bounding box center [1176, 267] width 36 height 36
type input "230"
drag, startPoint x: 1096, startPoint y: 664, endPoint x: 1089, endPoint y: 661, distance: 8.1
click at [1095, 663] on button "Quote" at bounding box center [1084, 664] width 198 height 30
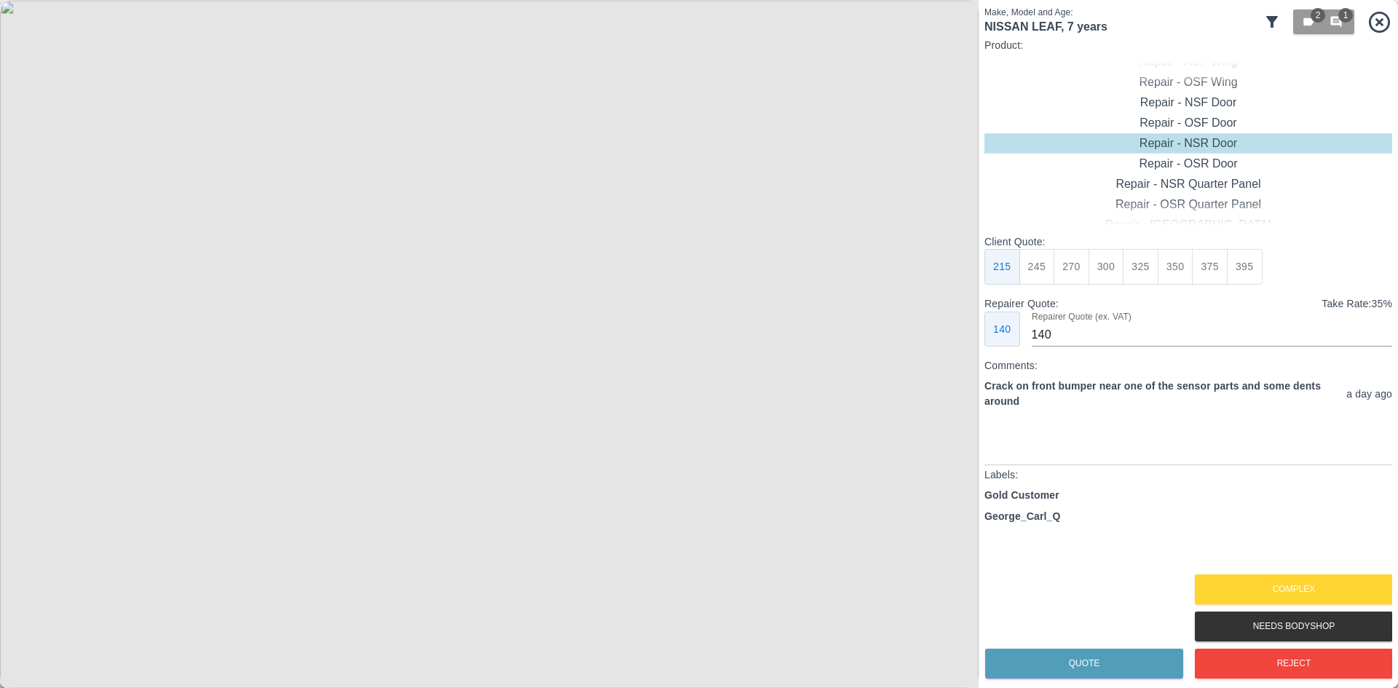
click at [949, 357] on img at bounding box center [489, 344] width 979 height 688
click at [1277, 587] on button "Complex" at bounding box center [1294, 590] width 198 height 30
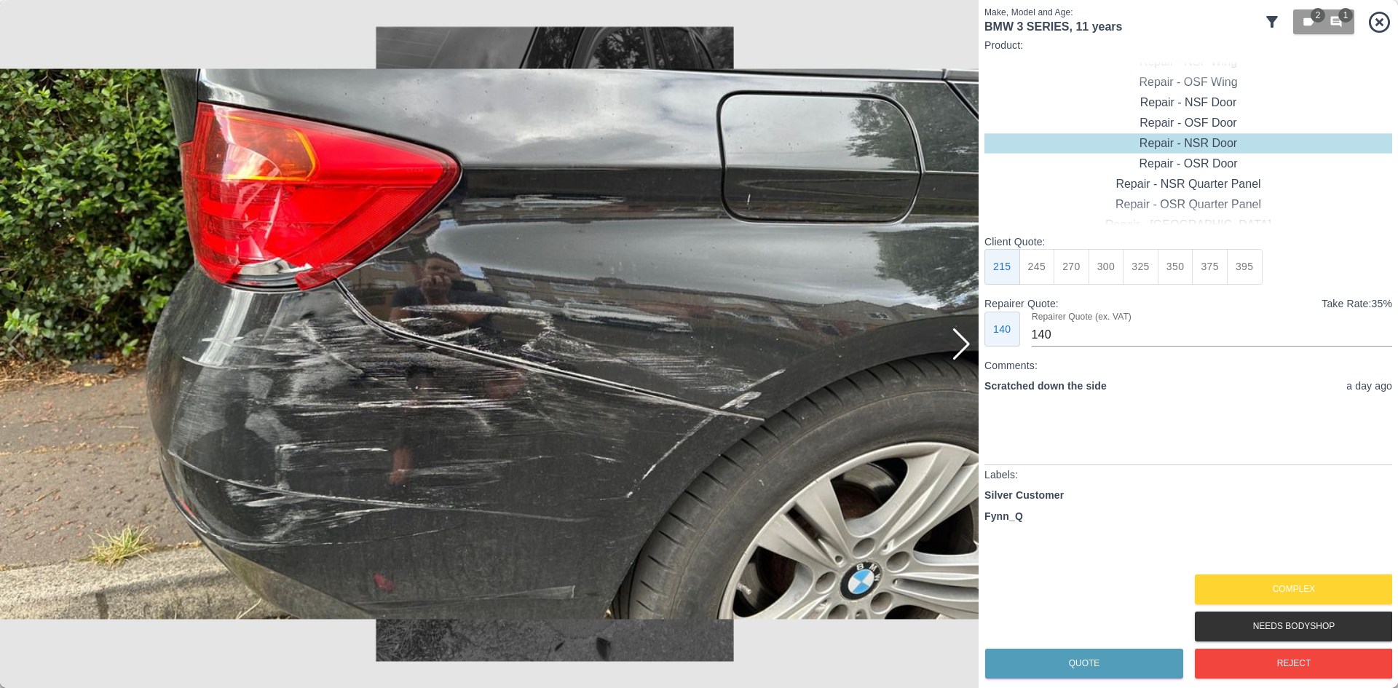
click at [969, 358] on div at bounding box center [962, 344] width 20 height 32
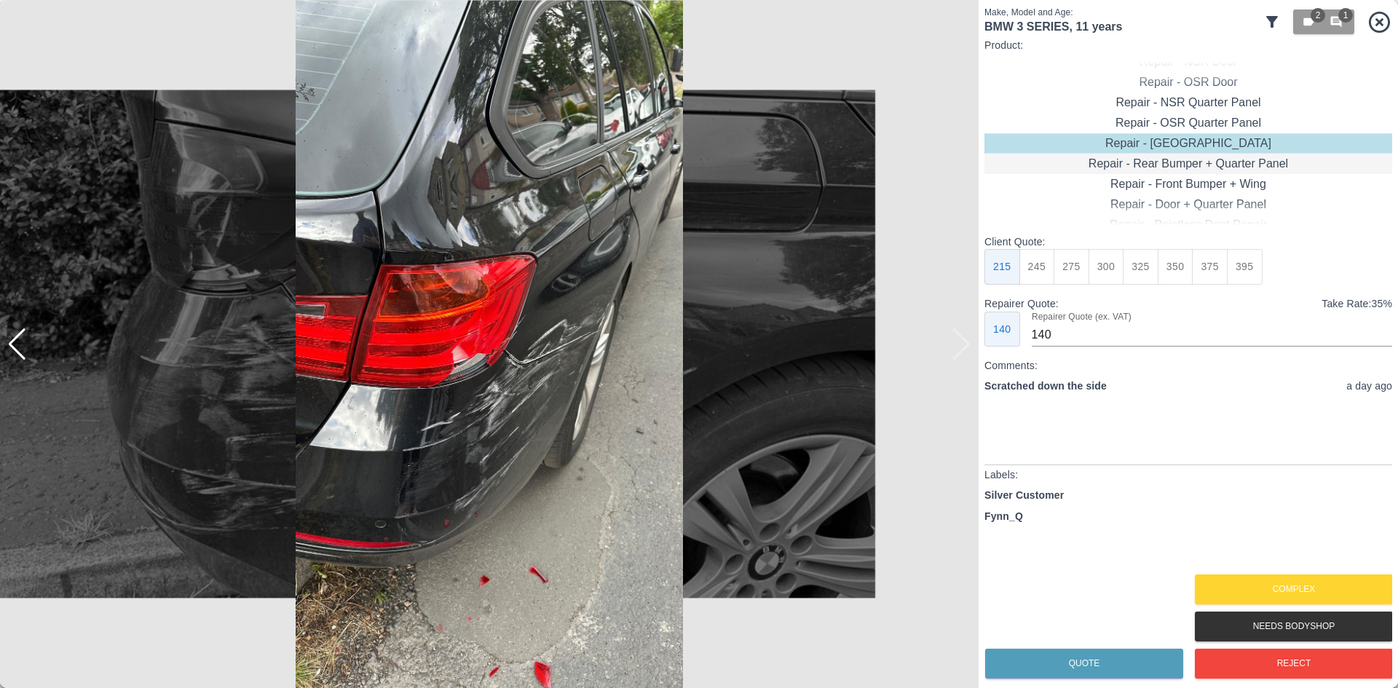
click at [1162, 167] on div "Repair - Rear Bumper + Quarter Panel" at bounding box center [1189, 164] width 408 height 20
click at [1120, 257] on button "375" at bounding box center [1107, 267] width 36 height 36
type input "230"
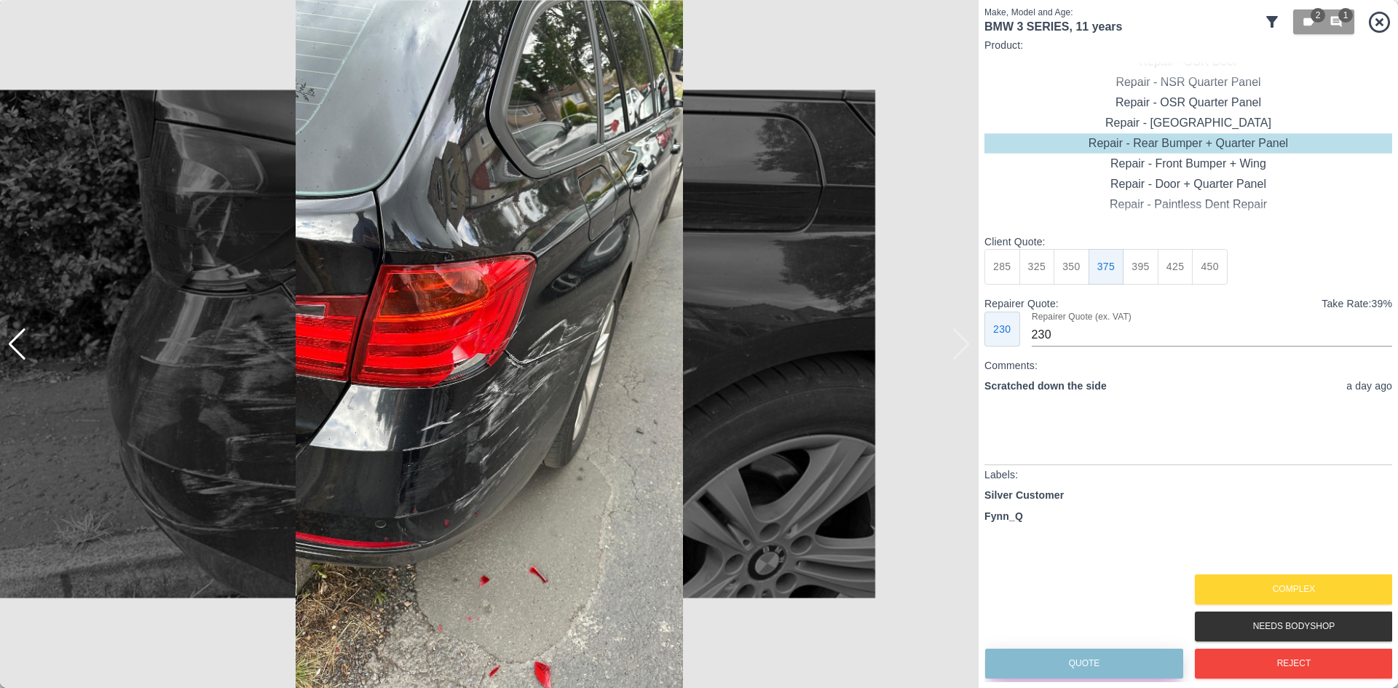
click at [1076, 660] on button "Quote" at bounding box center [1084, 664] width 198 height 30
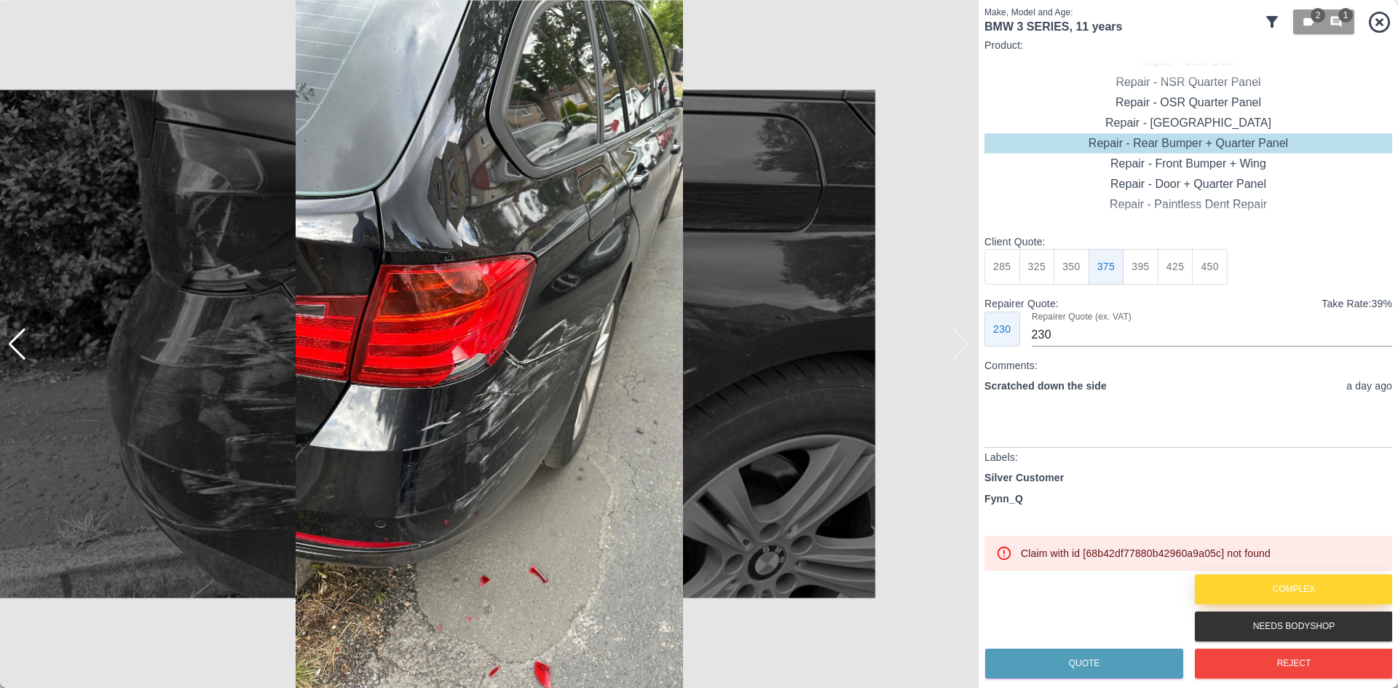
click at [1271, 589] on button "Complex" at bounding box center [1294, 590] width 198 height 30
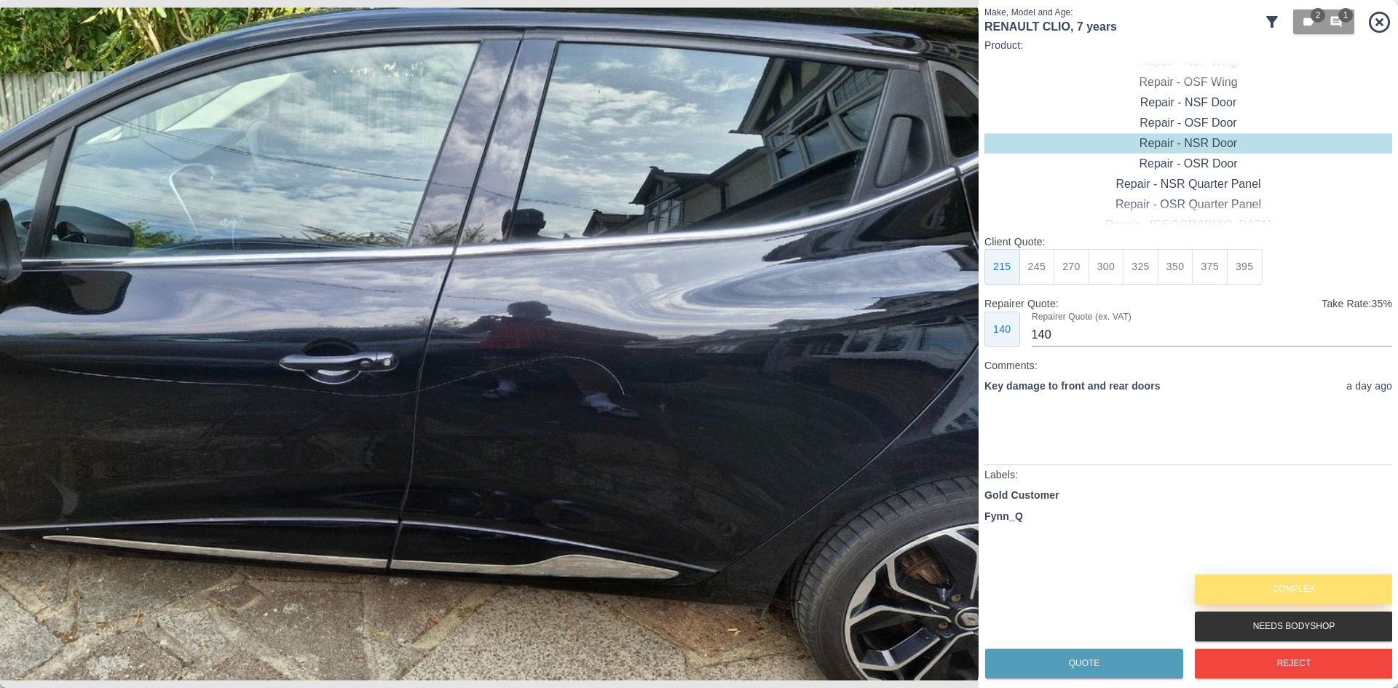
click at [1282, 578] on button "Complex" at bounding box center [1294, 590] width 198 height 30
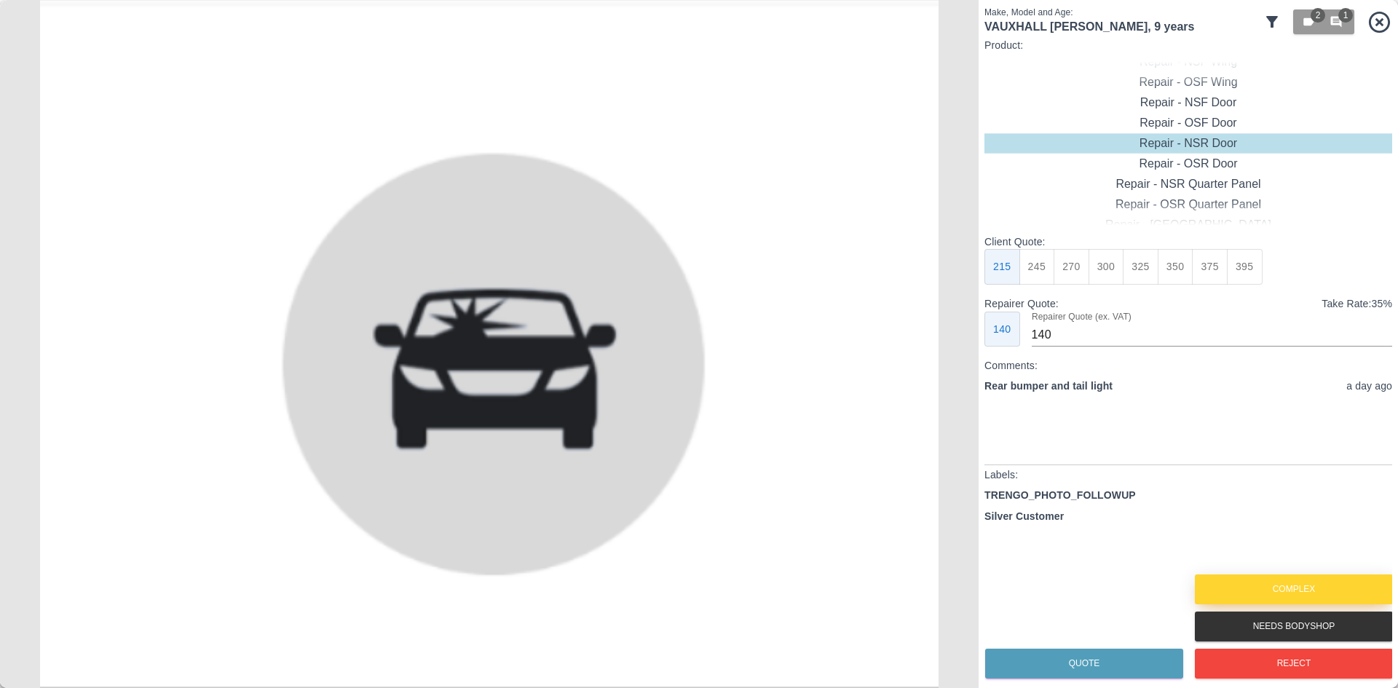
click at [1261, 581] on button "Complex" at bounding box center [1294, 590] width 198 height 30
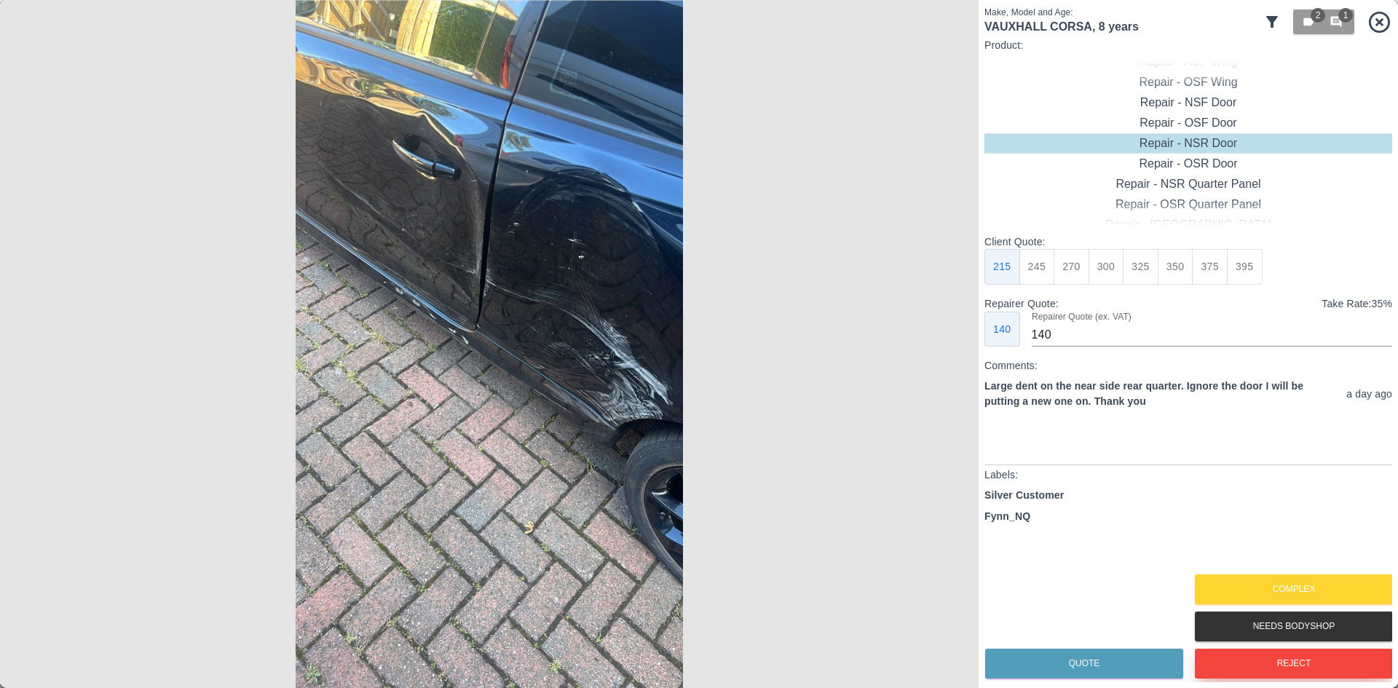
click at [1274, 655] on button "Reject" at bounding box center [1294, 664] width 198 height 30
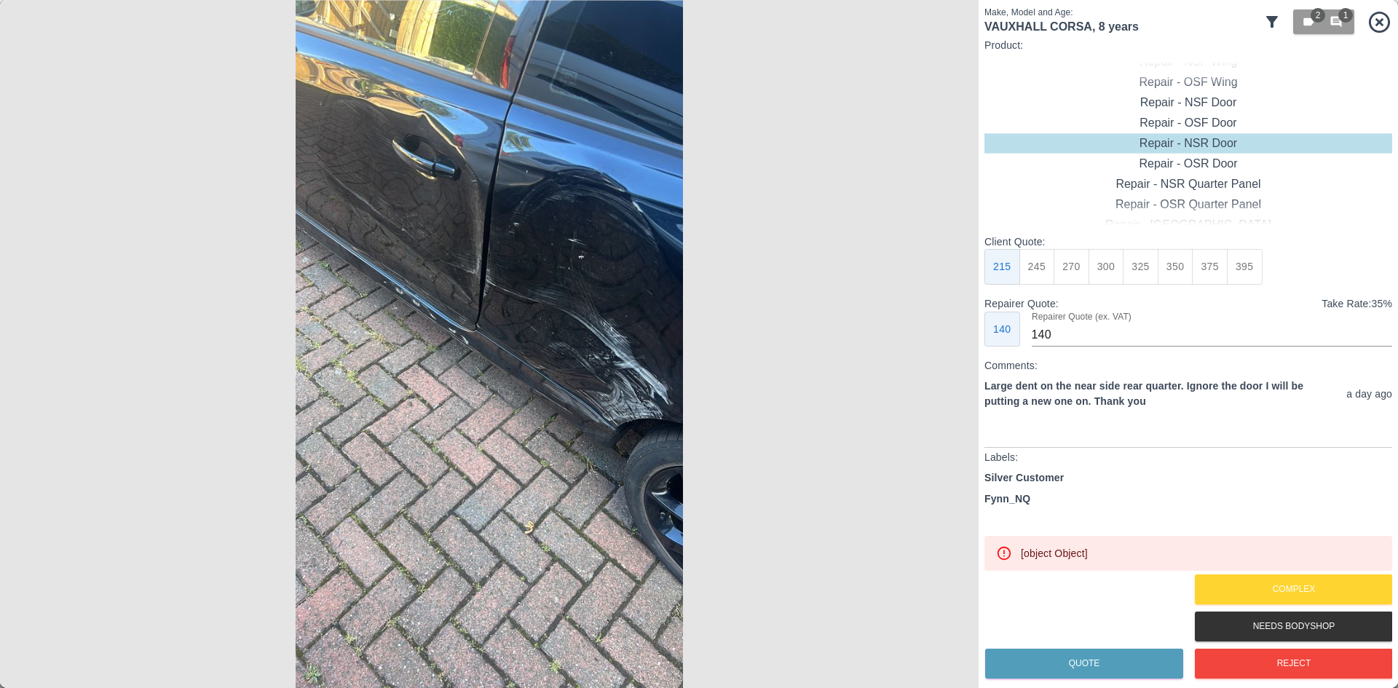
click at [1384, 25] on div at bounding box center [1391, 344] width 15 height 688
click at [1380, 18] on icon at bounding box center [1379, 21] width 25 height 25
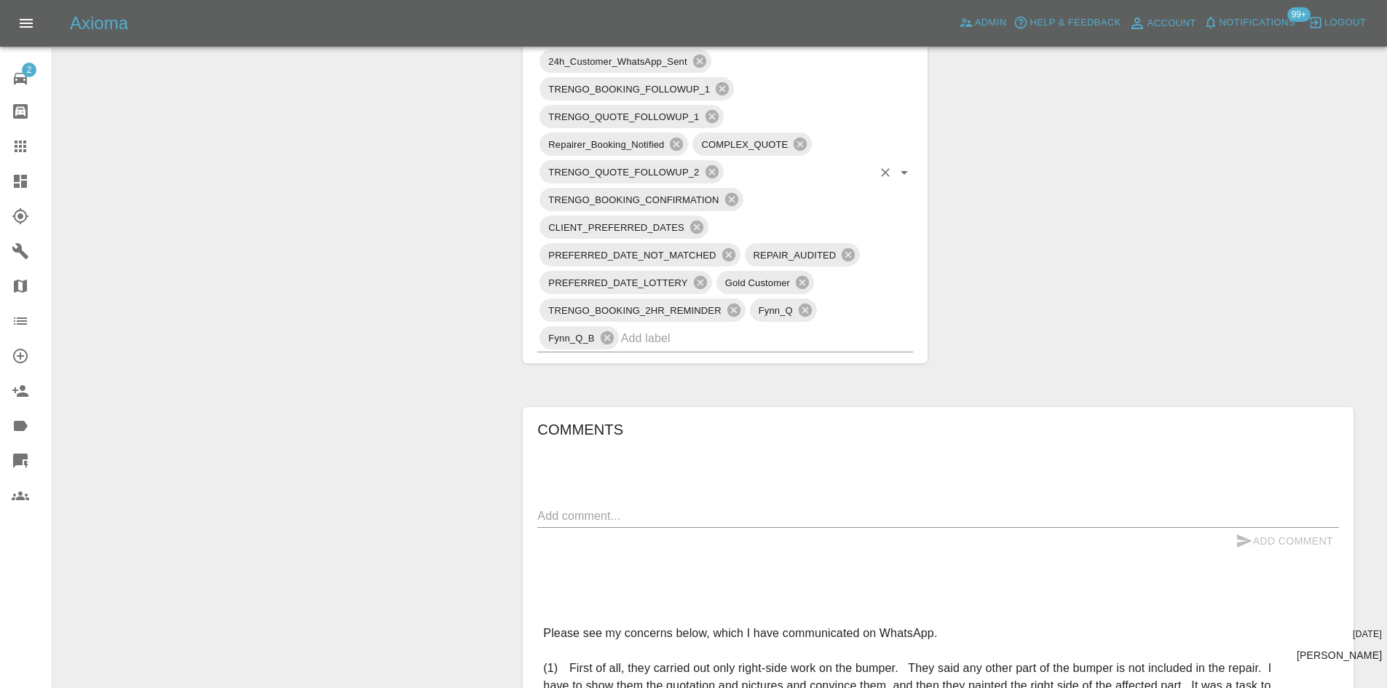
scroll to position [1092, 0]
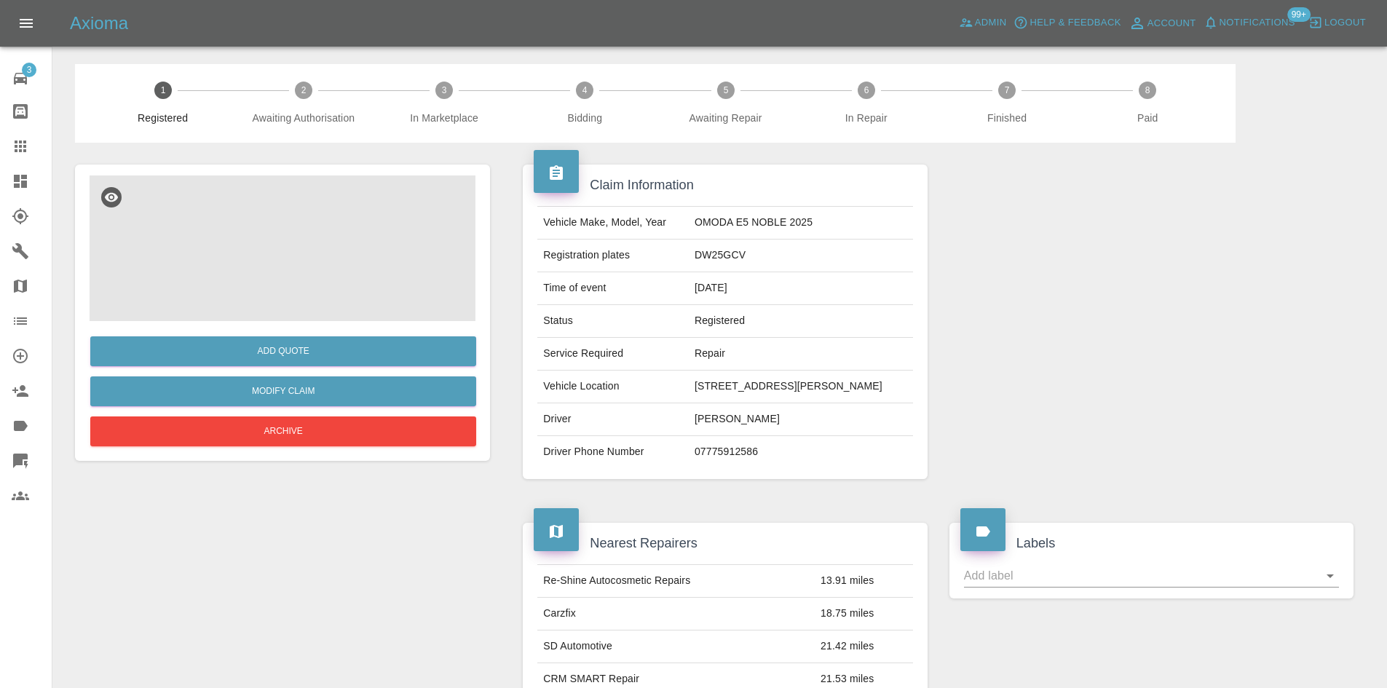
click at [295, 291] on img at bounding box center [283, 249] width 386 height 146
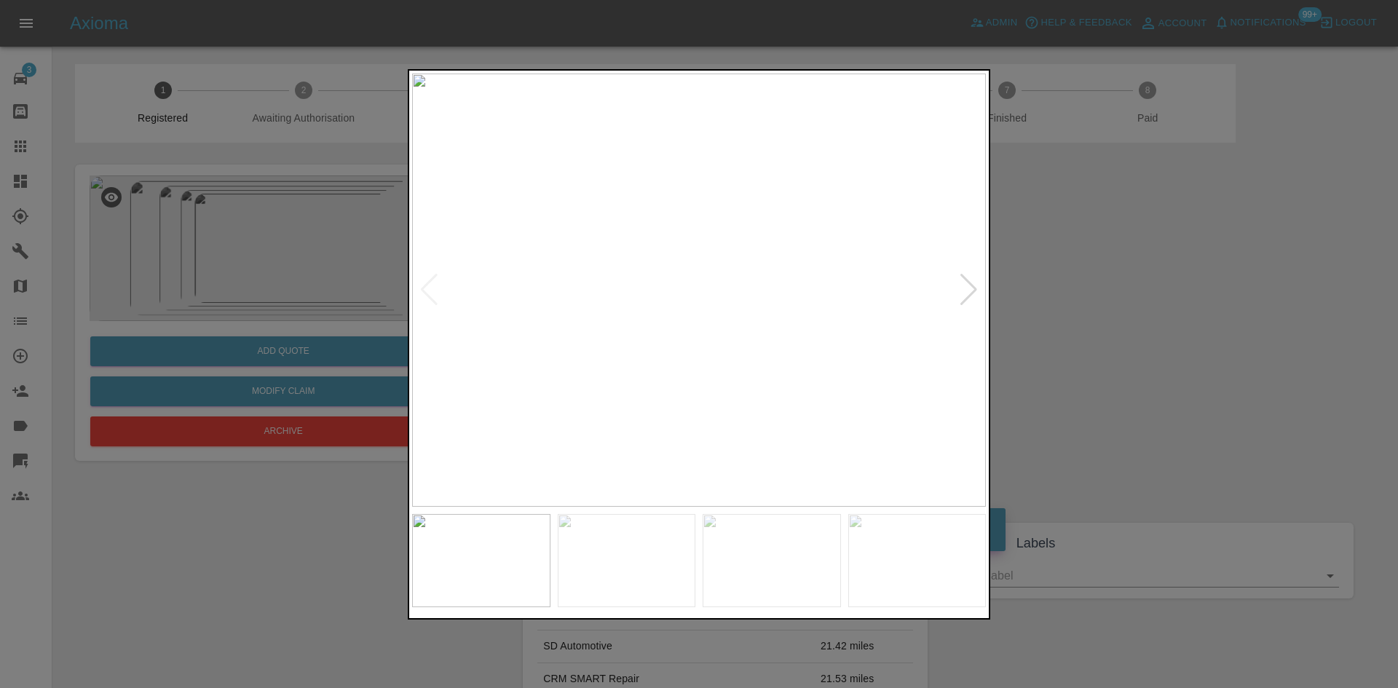
click at [971, 294] on div at bounding box center [969, 290] width 20 height 32
click at [795, 256] on img at bounding box center [699, 290] width 574 height 433
click at [815, 238] on img at bounding box center [413, 392] width 1722 height 1301
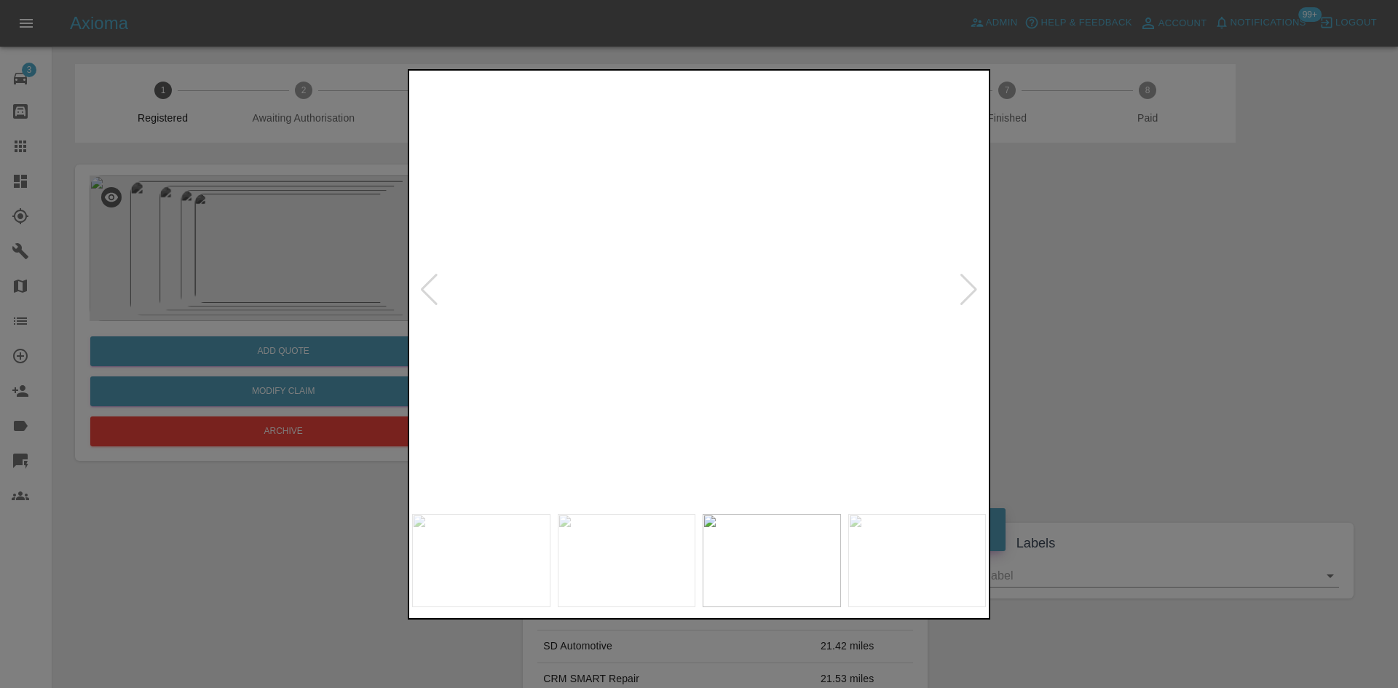
click at [814, 240] on img at bounding box center [413, 393] width 1722 height 1301
click at [963, 283] on div at bounding box center [969, 290] width 20 height 32
click at [435, 291] on div at bounding box center [429, 290] width 20 height 32
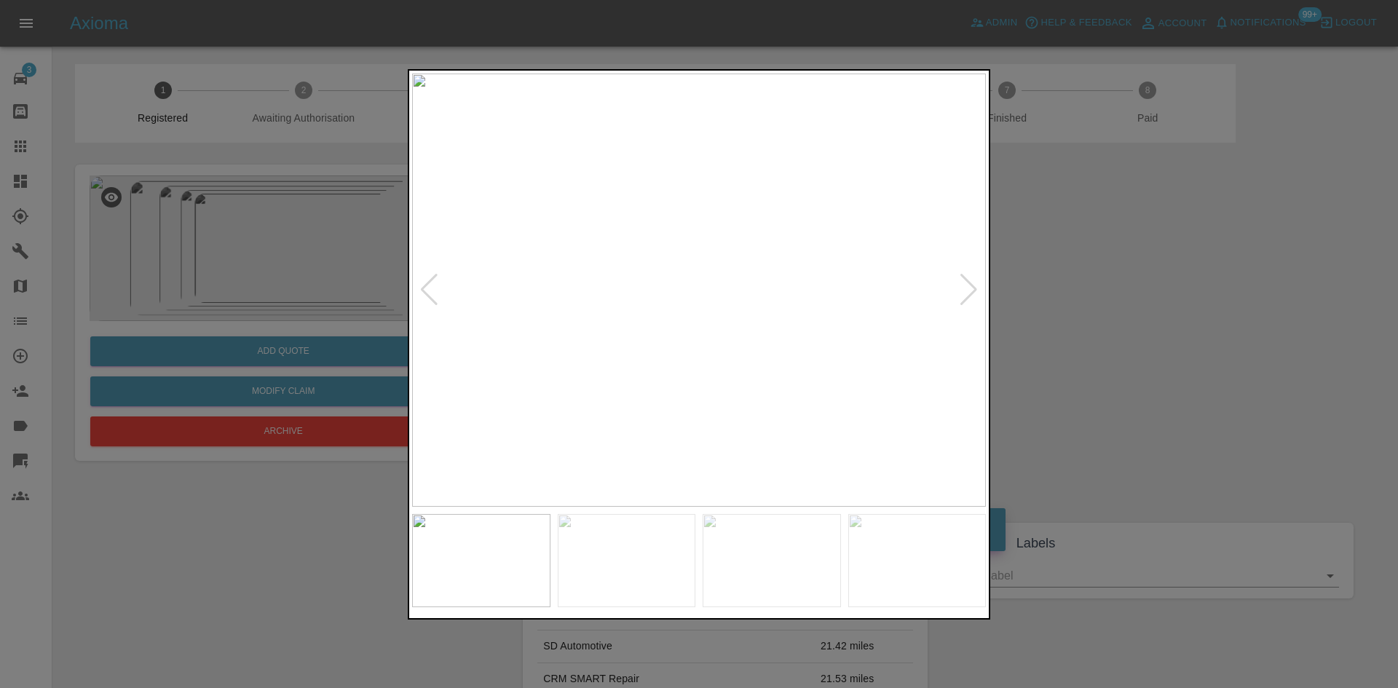
click at [424, 303] on div at bounding box center [429, 290] width 20 height 32
click at [765, 214] on img at bounding box center [699, 290] width 574 height 433
click at [765, 214] on img at bounding box center [501, 517] width 1722 height 1301
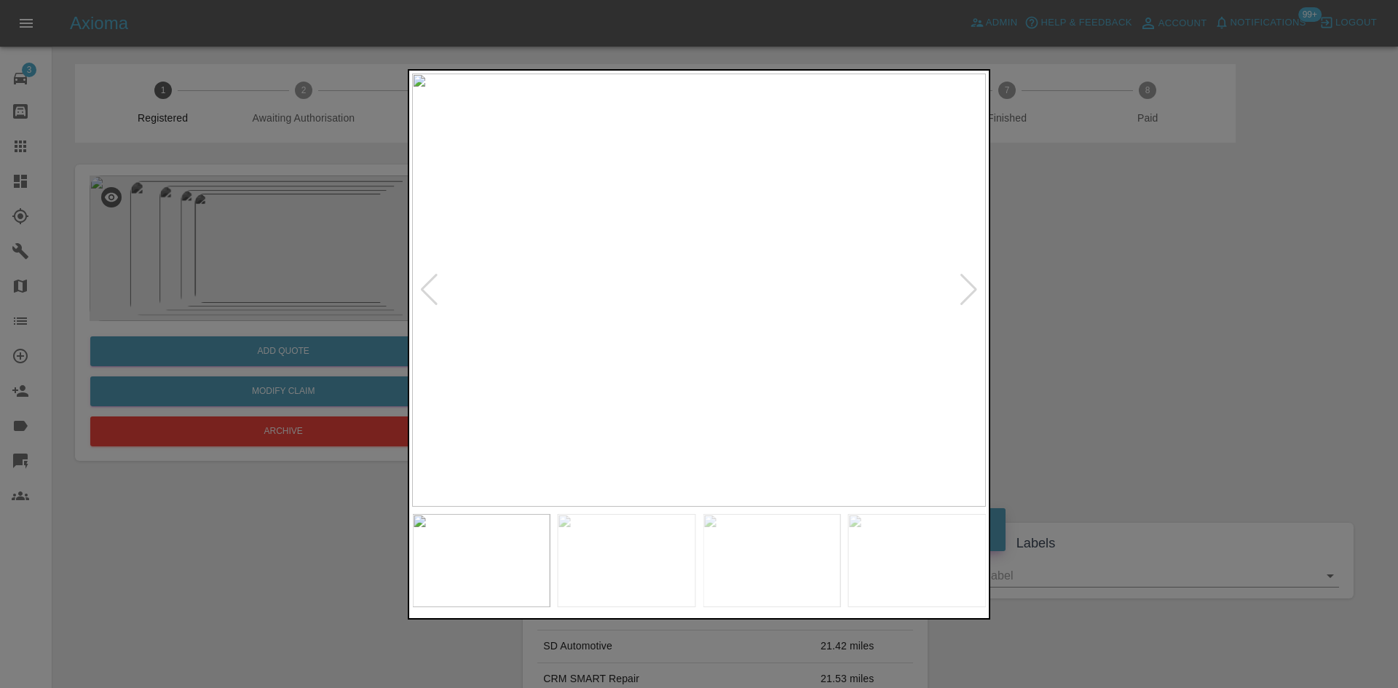
click at [438, 294] on div at bounding box center [429, 290] width 20 height 32
click at [703, 240] on img at bounding box center [699, 290] width 574 height 433
click at [496, 275] on img at bounding box center [393, 474] width 1722 height 1301
click at [427, 288] on img at bounding box center [381, 474] width 1722 height 1301
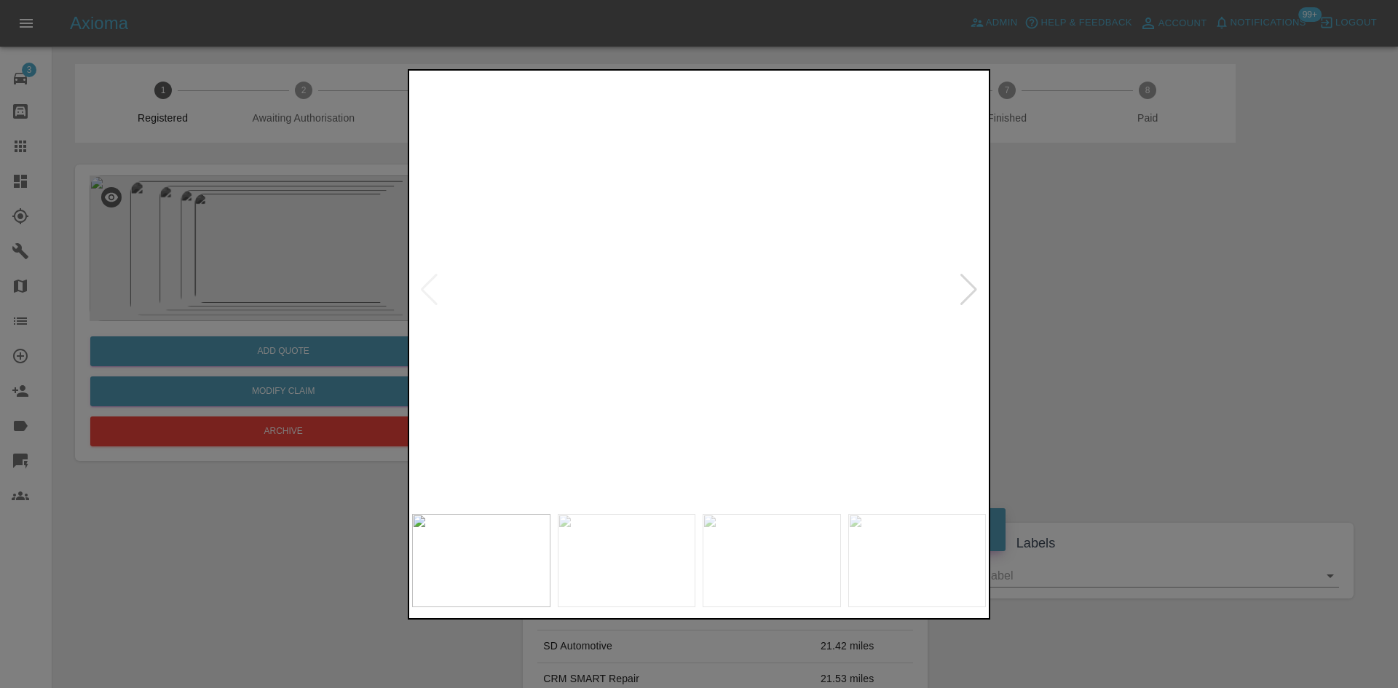
click at [433, 291] on img at bounding box center [381, 474] width 1722 height 1301
click at [814, 264] on img at bounding box center [381, 474] width 1722 height 1301
click at [814, 264] on img at bounding box center [403, 475] width 1722 height 1301
click at [1170, 269] on div at bounding box center [699, 344] width 1398 height 688
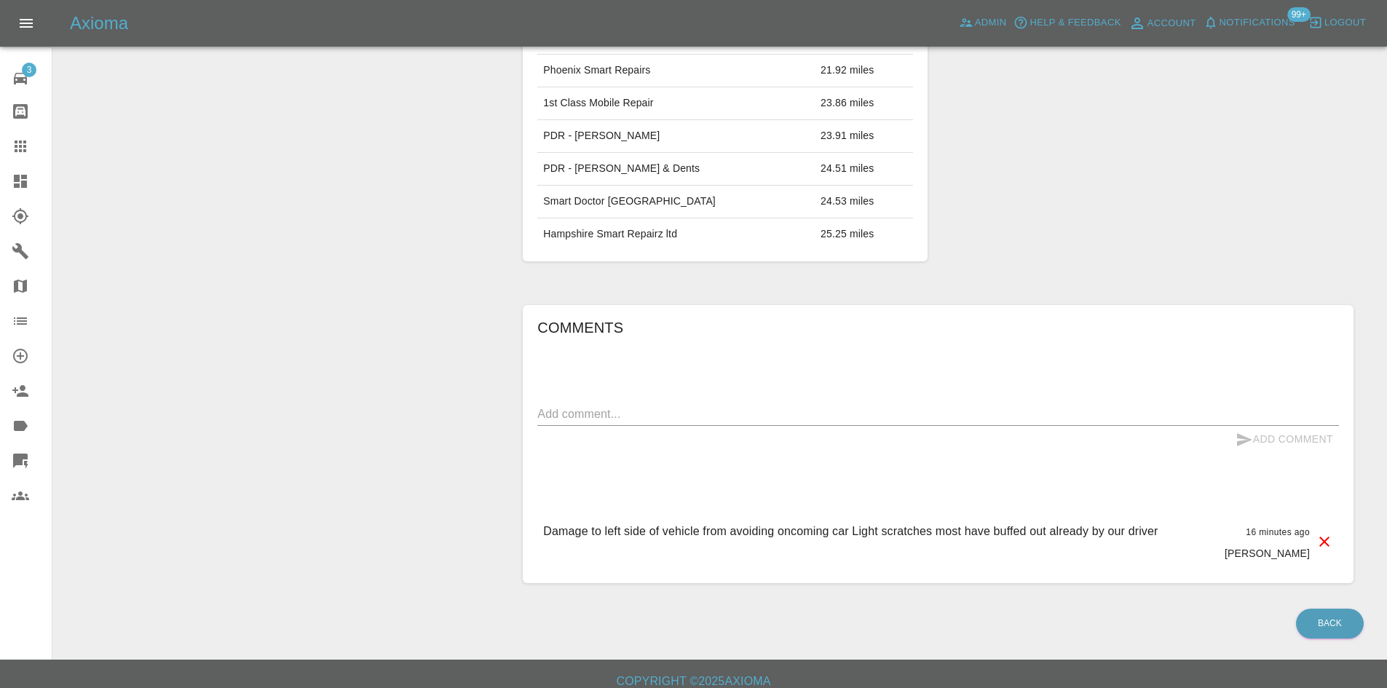
scroll to position [683, 0]
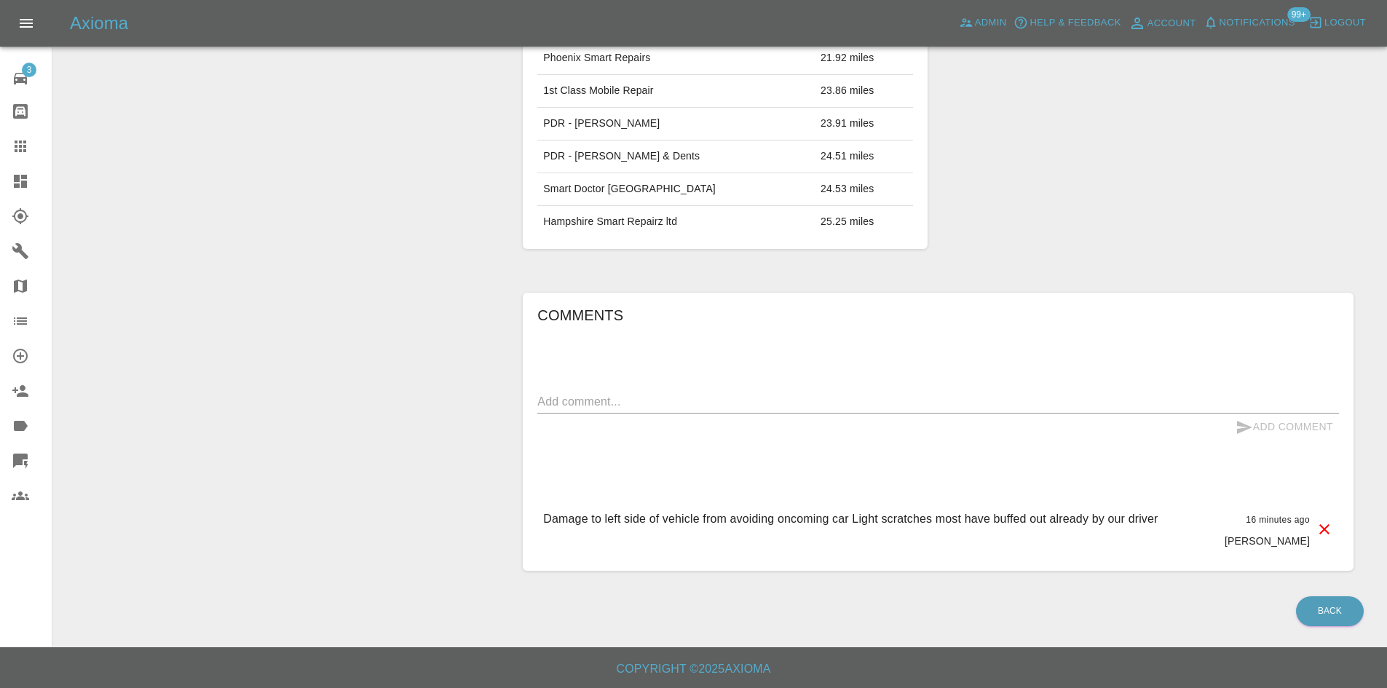
click at [1159, 505] on div "Damage to left side of vehicle from avoiding oncoming car Light scratches most …" at bounding box center [938, 529] width 802 height 61
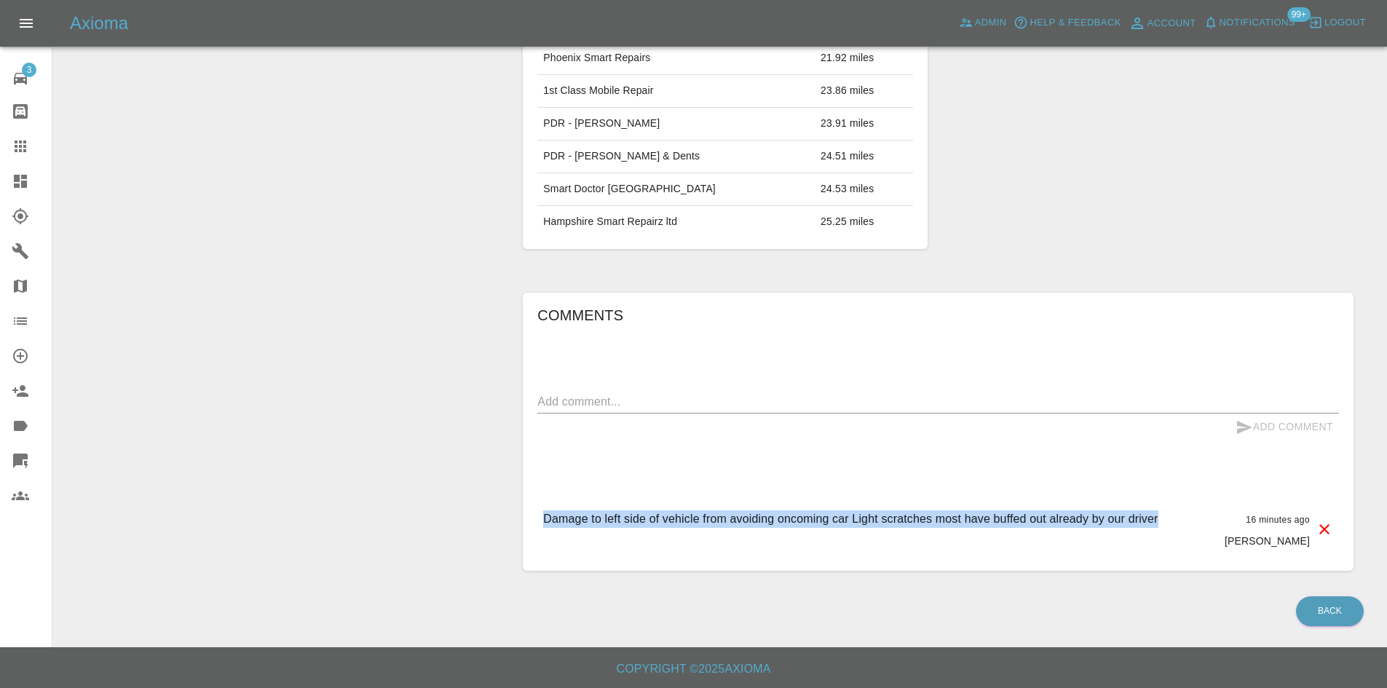
drag, startPoint x: 1159, startPoint y: 514, endPoint x: 545, endPoint y: 529, distance: 613.4
click at [545, 529] on div "Damage to left side of vehicle from avoiding oncoming car Light scratches most …" at bounding box center [938, 529] width 802 height 61
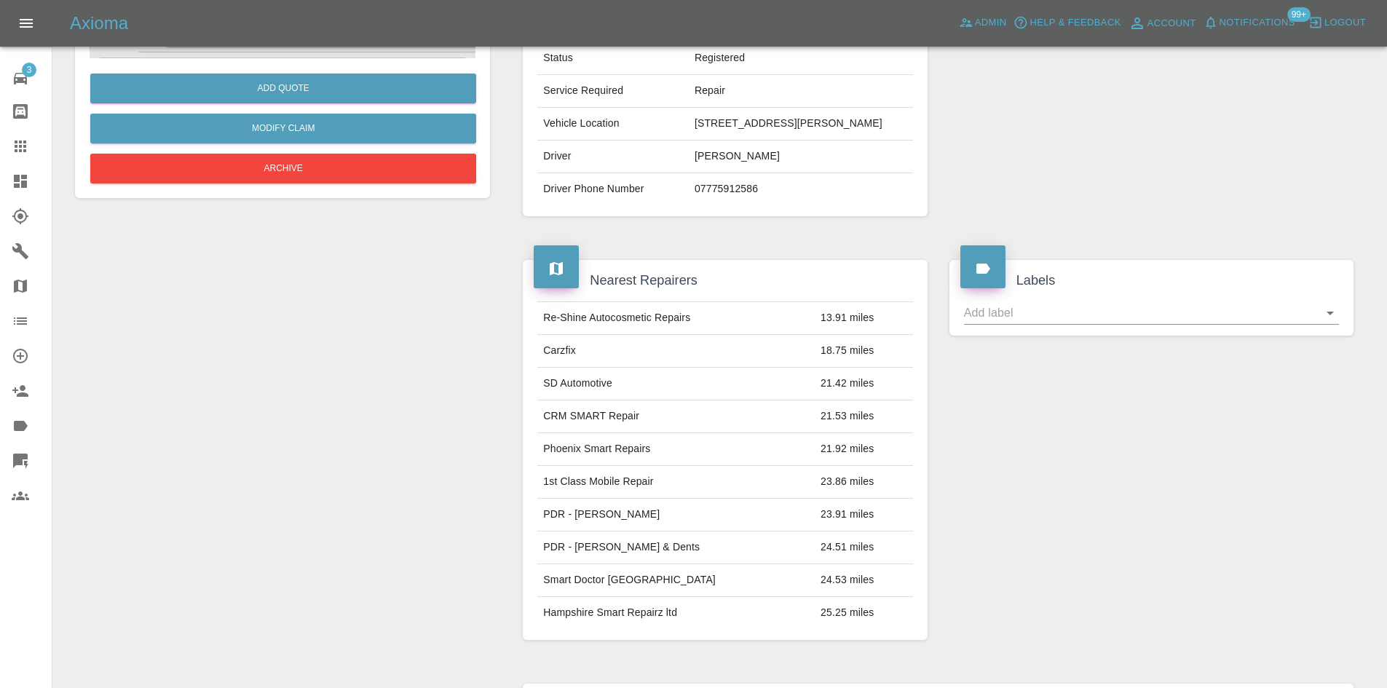
scroll to position [100, 0]
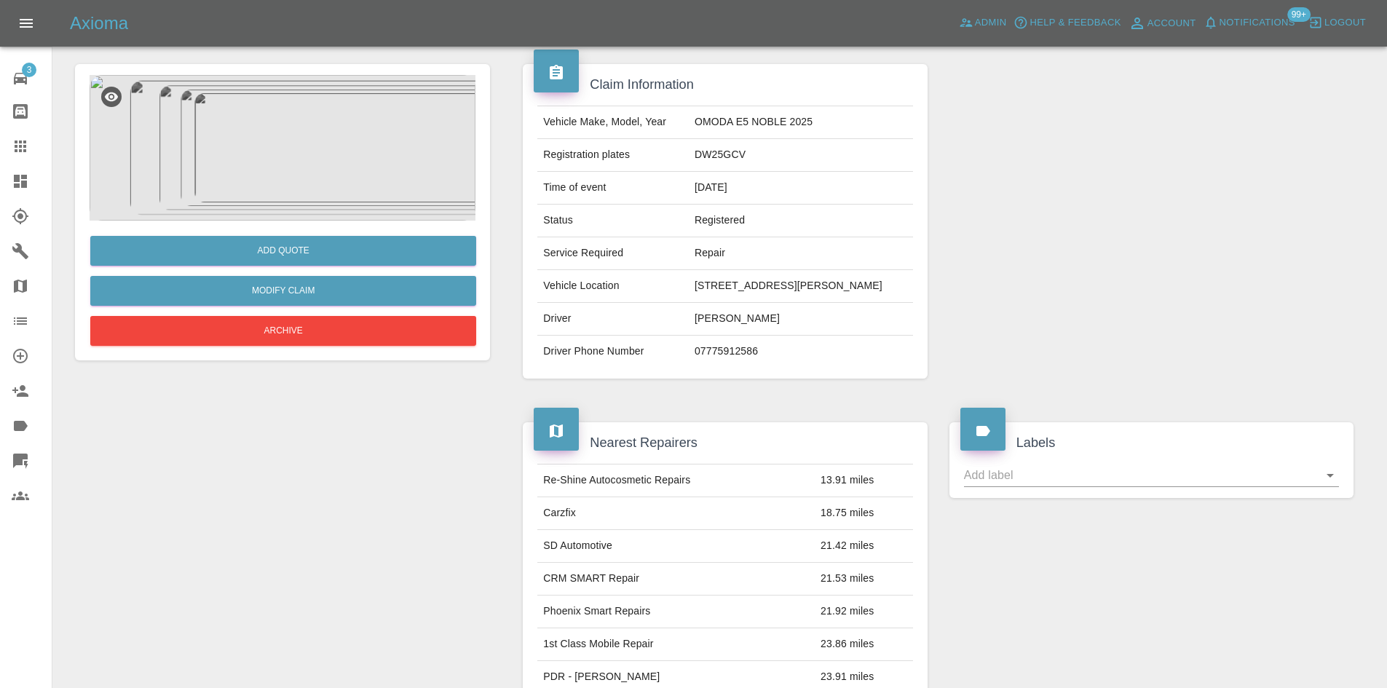
click at [383, 177] on img at bounding box center [283, 148] width 386 height 146
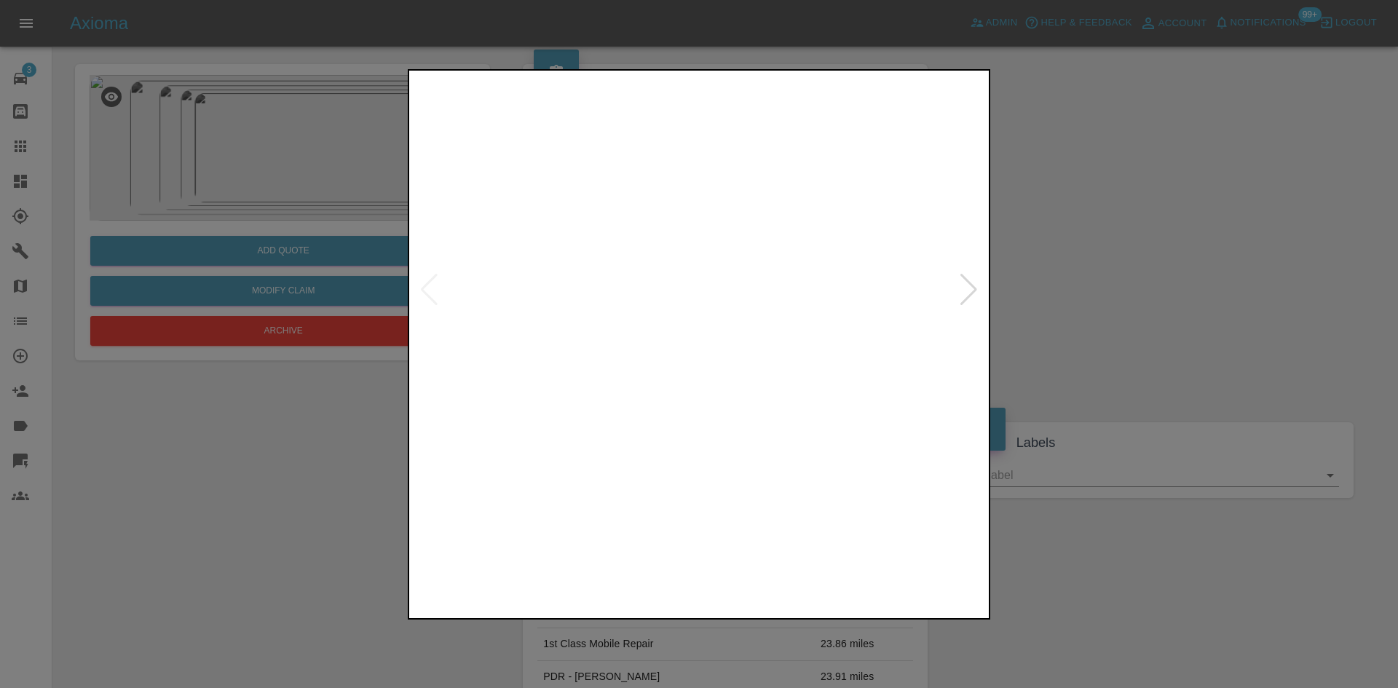
click at [957, 283] on img at bounding box center [699, 290] width 574 height 433
click at [963, 288] on div at bounding box center [969, 290] width 20 height 32
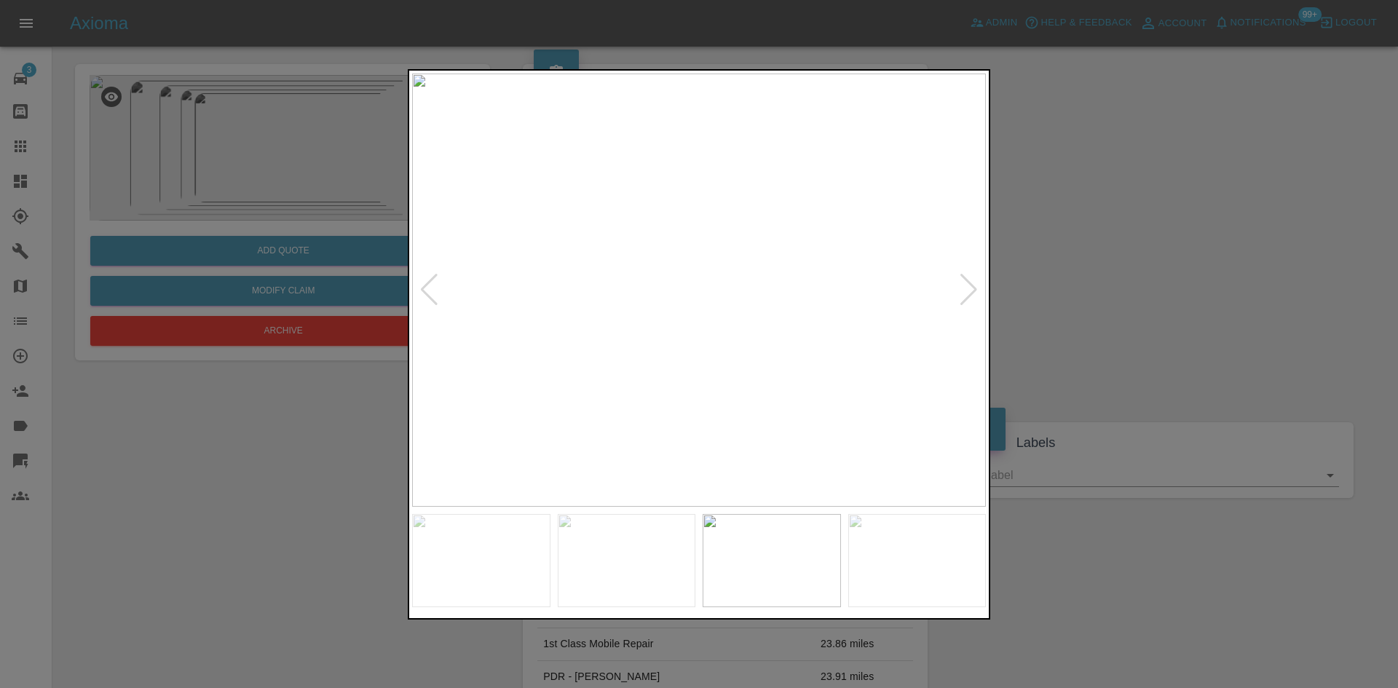
click at [963, 288] on div at bounding box center [969, 290] width 20 height 32
click at [803, 253] on img at bounding box center [699, 290] width 574 height 433
click at [969, 292] on img at bounding box center [387, 399] width 1722 height 1301
drag, startPoint x: 1218, startPoint y: 291, endPoint x: 1064, endPoint y: 350, distance: 165.0
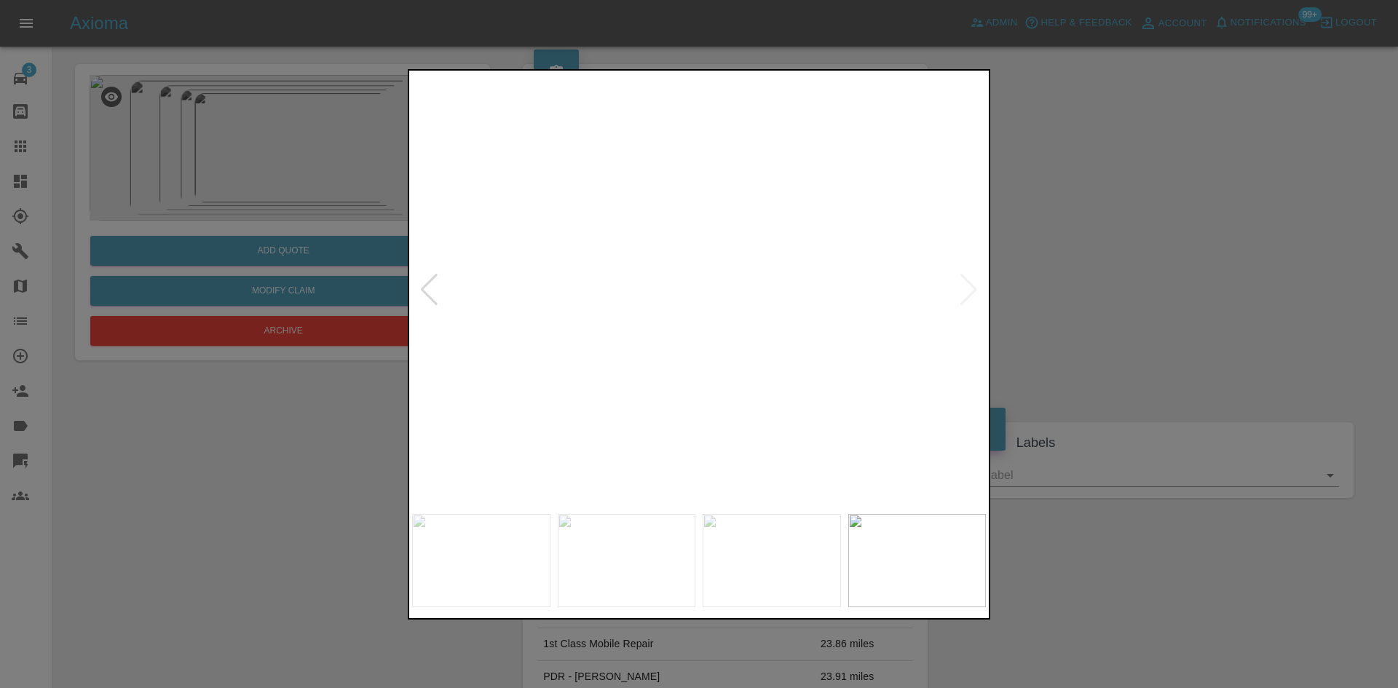
click at [1215, 291] on div at bounding box center [699, 344] width 1398 height 688
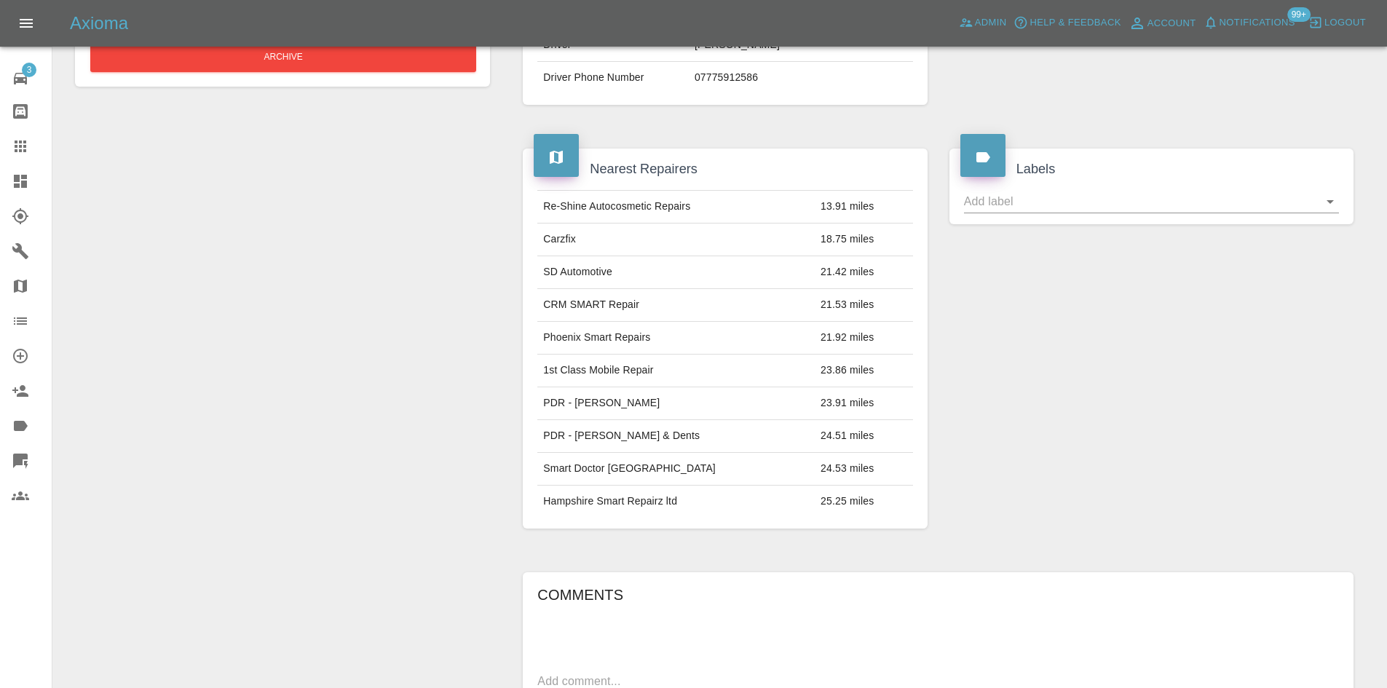
scroll to position [610, 0]
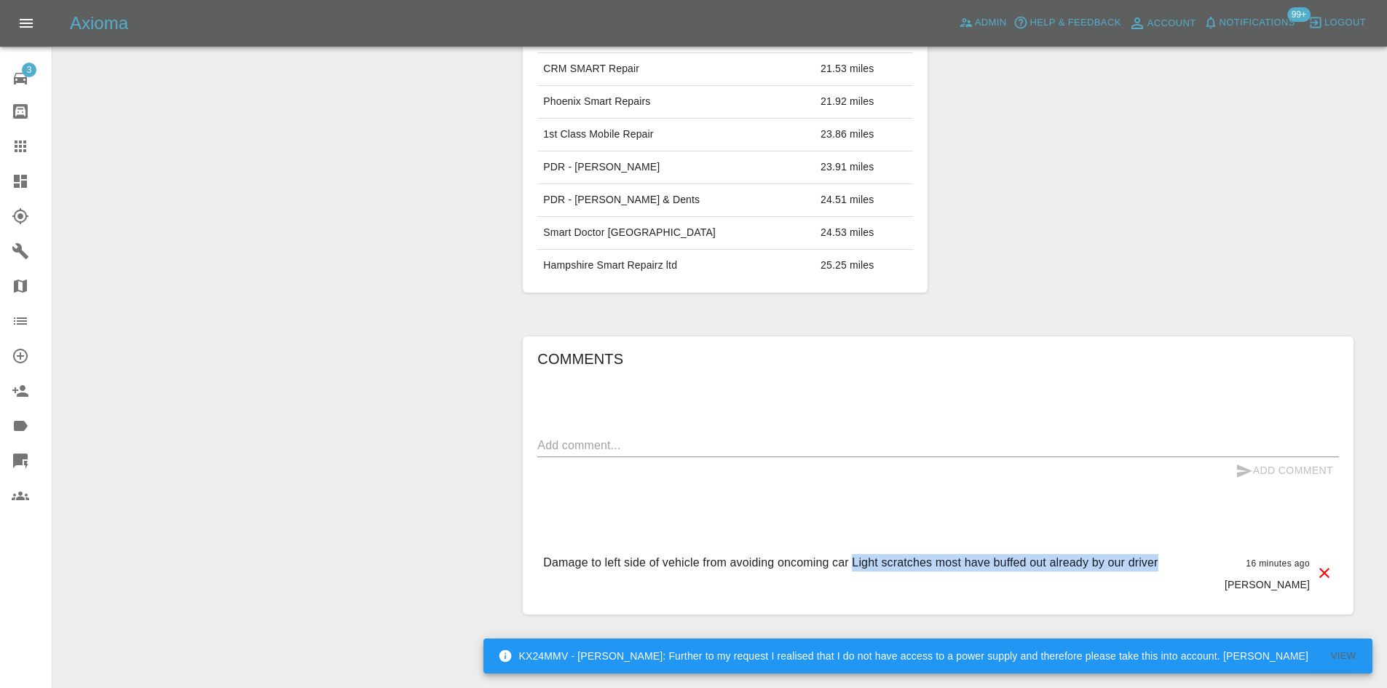
drag, startPoint x: 1159, startPoint y: 591, endPoint x: 851, endPoint y: 607, distance: 307.8
click at [851, 604] on div "Damage to left side of vehicle from avoiding oncoming car Light scratches most …" at bounding box center [938, 573] width 802 height 61
copy p "Light scratches most have buffed out already by our driver"
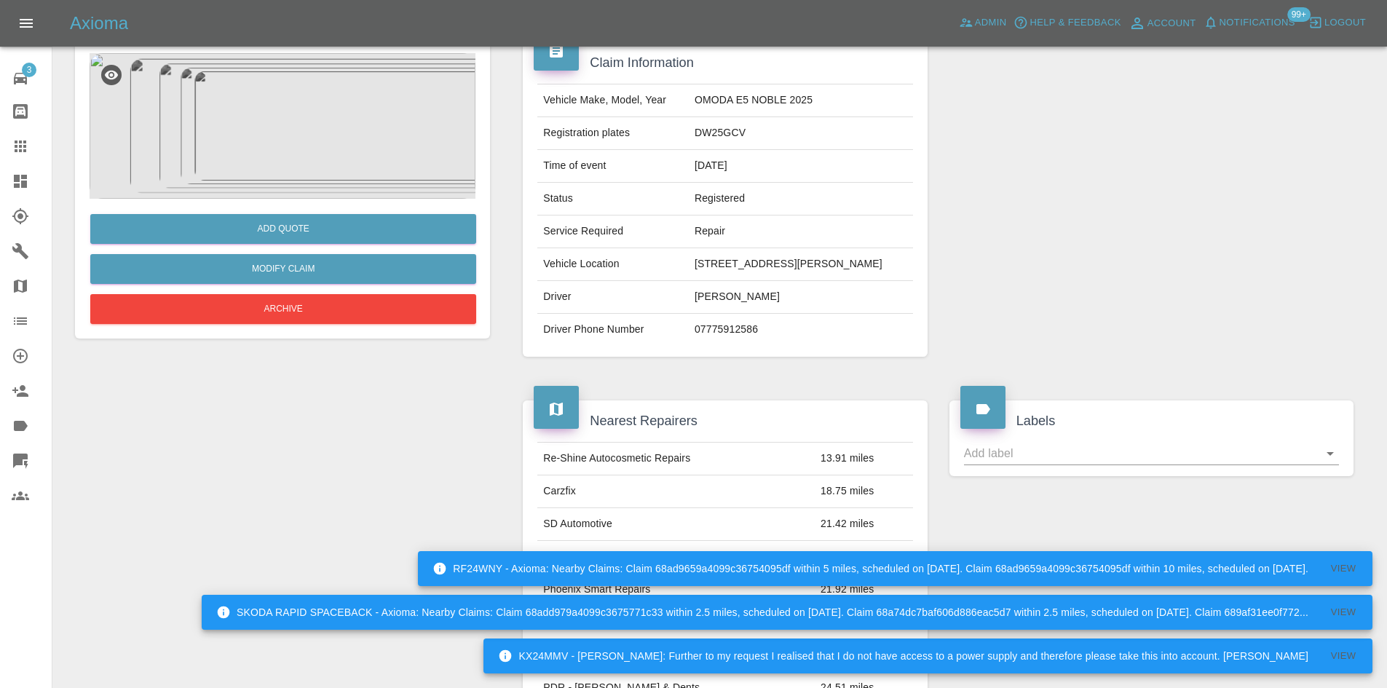
scroll to position [0, 0]
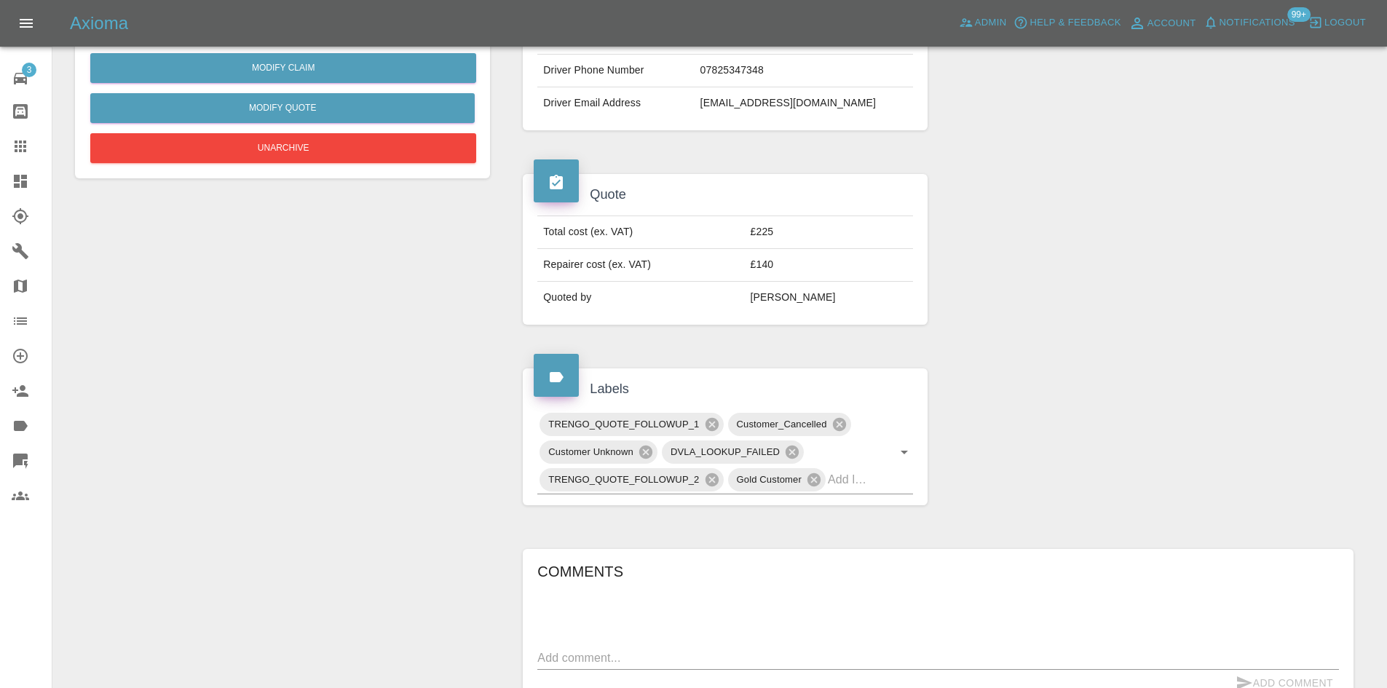
scroll to position [73, 0]
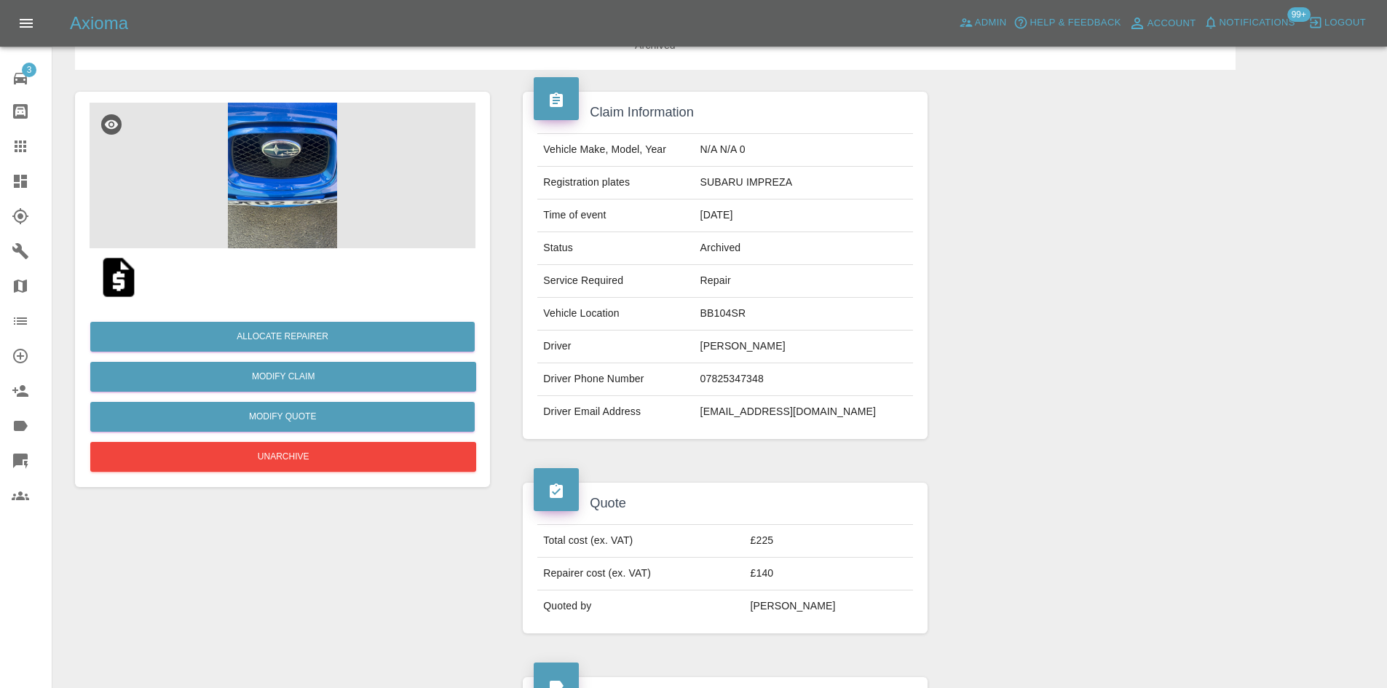
click at [242, 170] on img at bounding box center [283, 176] width 386 height 146
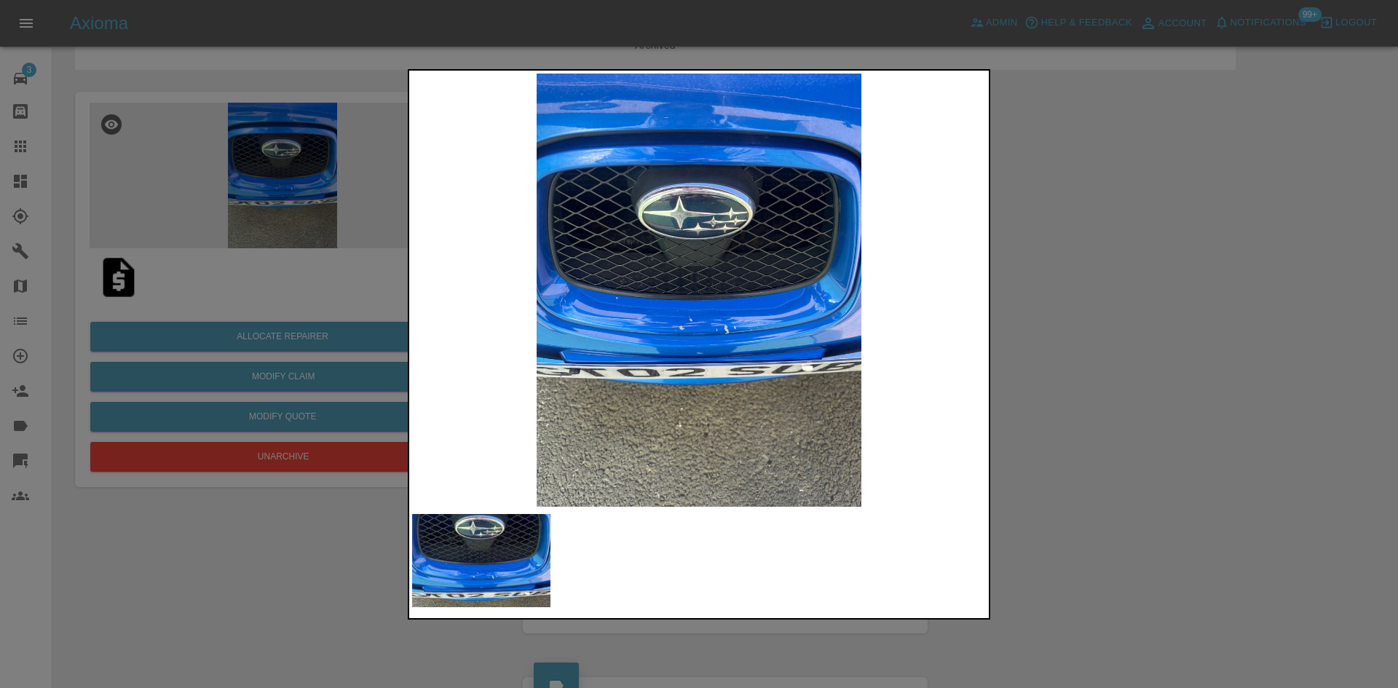
click at [1153, 446] on div at bounding box center [699, 344] width 1398 height 688
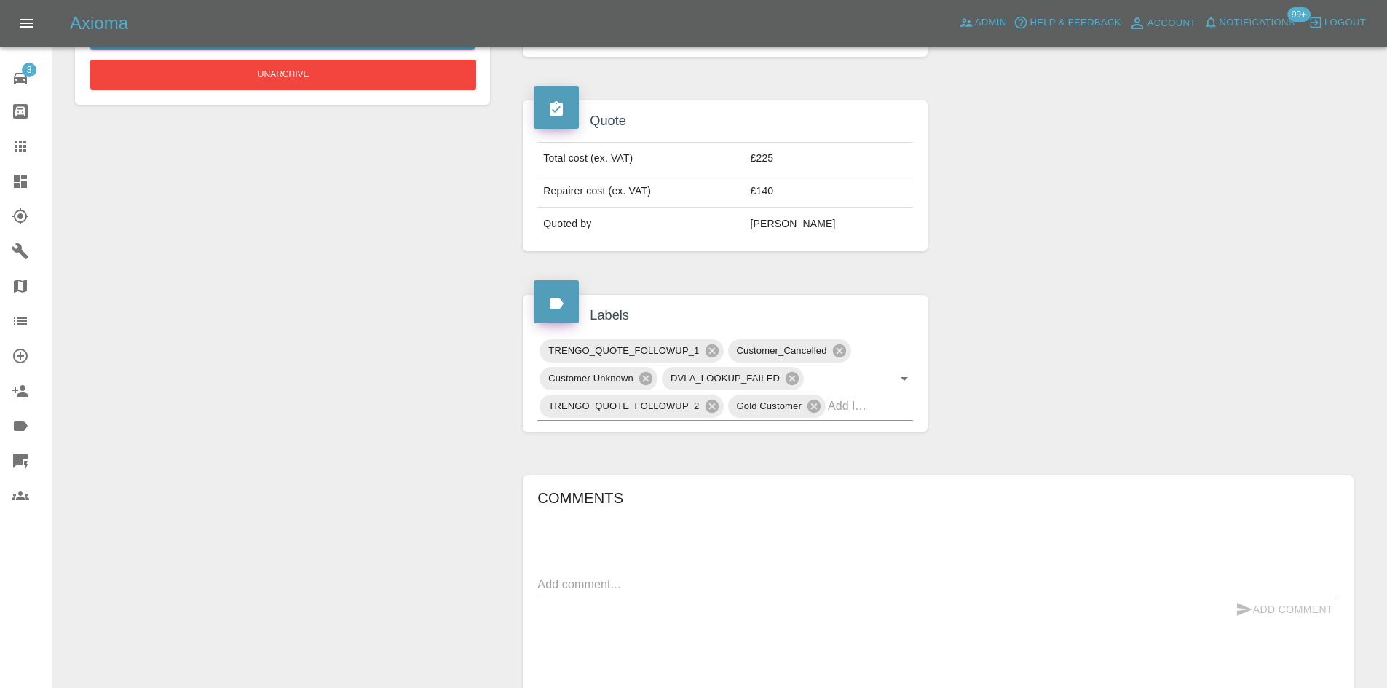
scroll to position [218, 0]
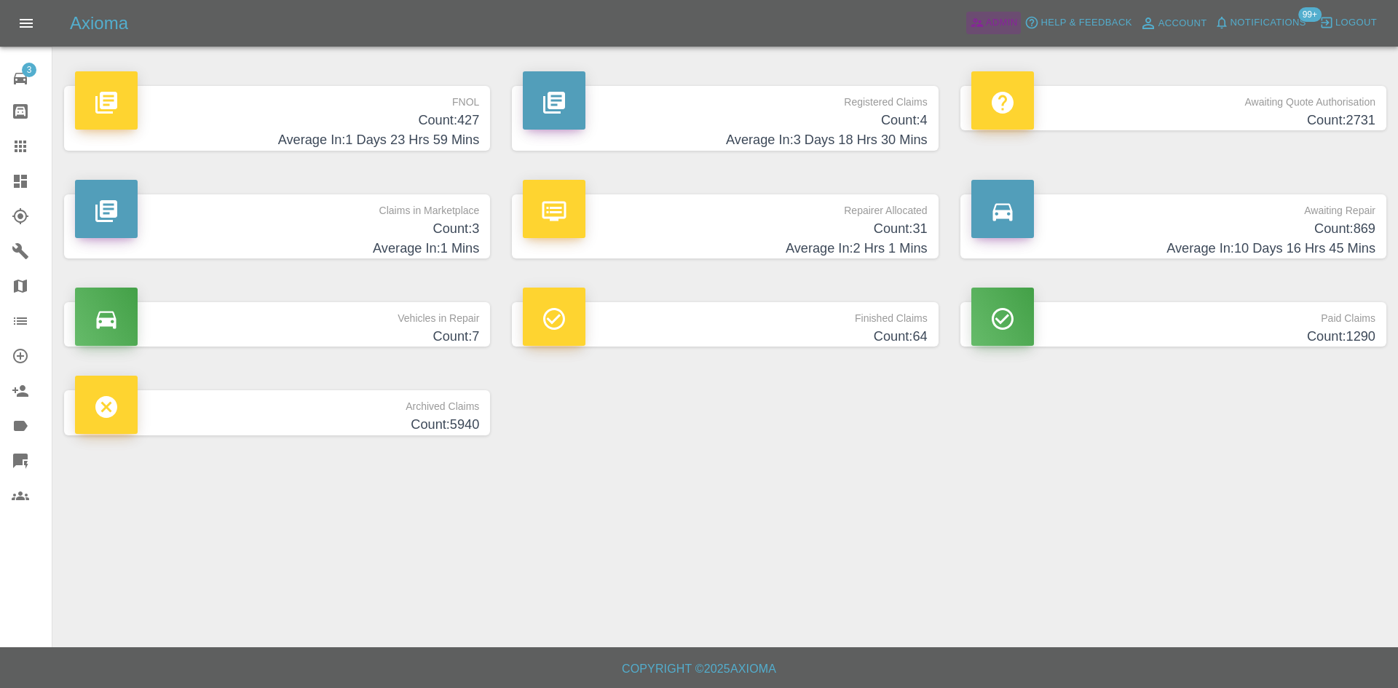
click at [1003, 23] on span "Admin" at bounding box center [1002, 23] width 32 height 17
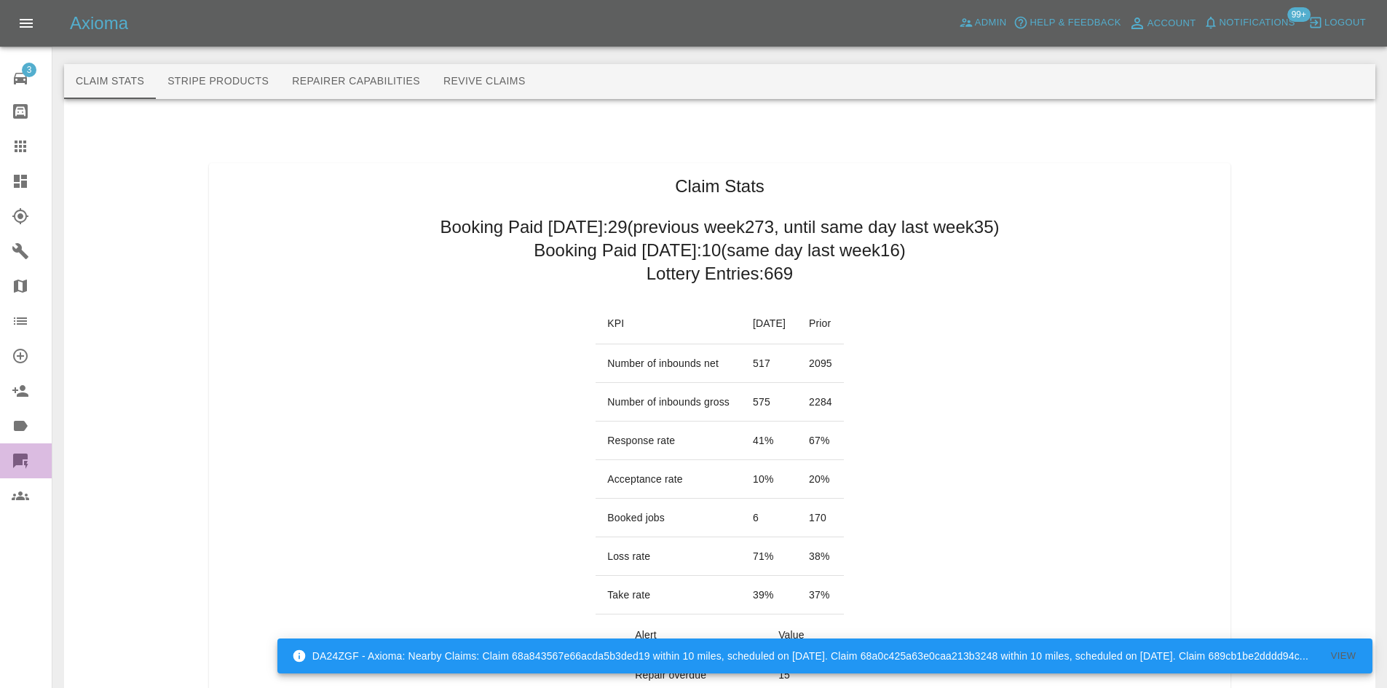
click at [6, 465] on link "Quick Quote" at bounding box center [26, 461] width 52 height 35
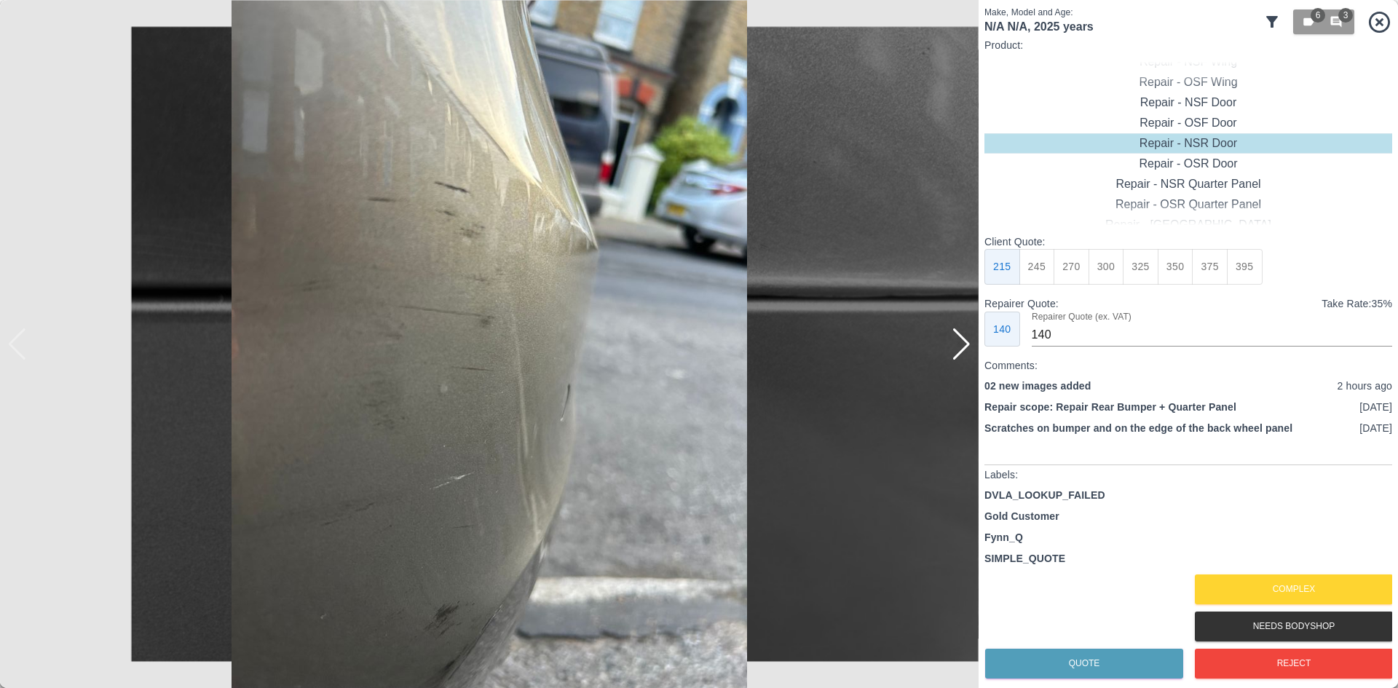
click at [1270, 25] on icon at bounding box center [1272, 21] width 17 height 17
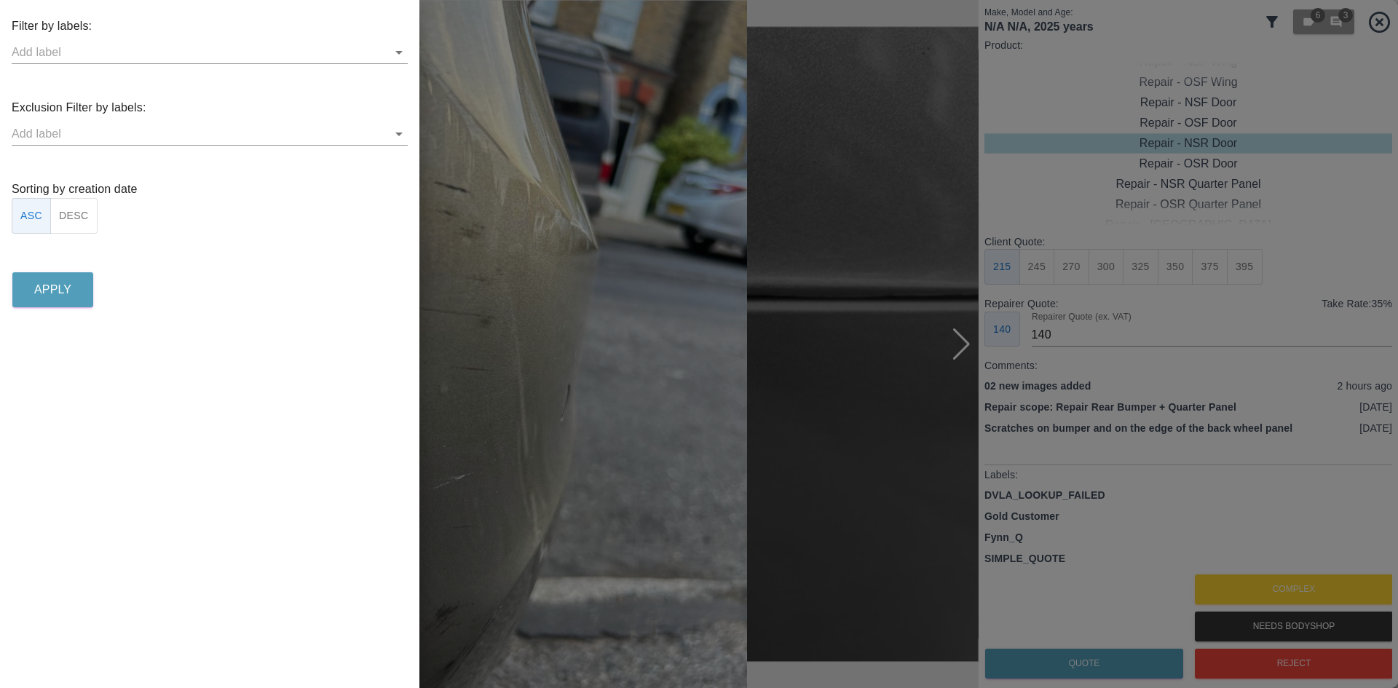
click at [90, 224] on button "DESC" at bounding box center [73, 216] width 47 height 36
click at [62, 274] on button "Apply" at bounding box center [52, 289] width 81 height 35
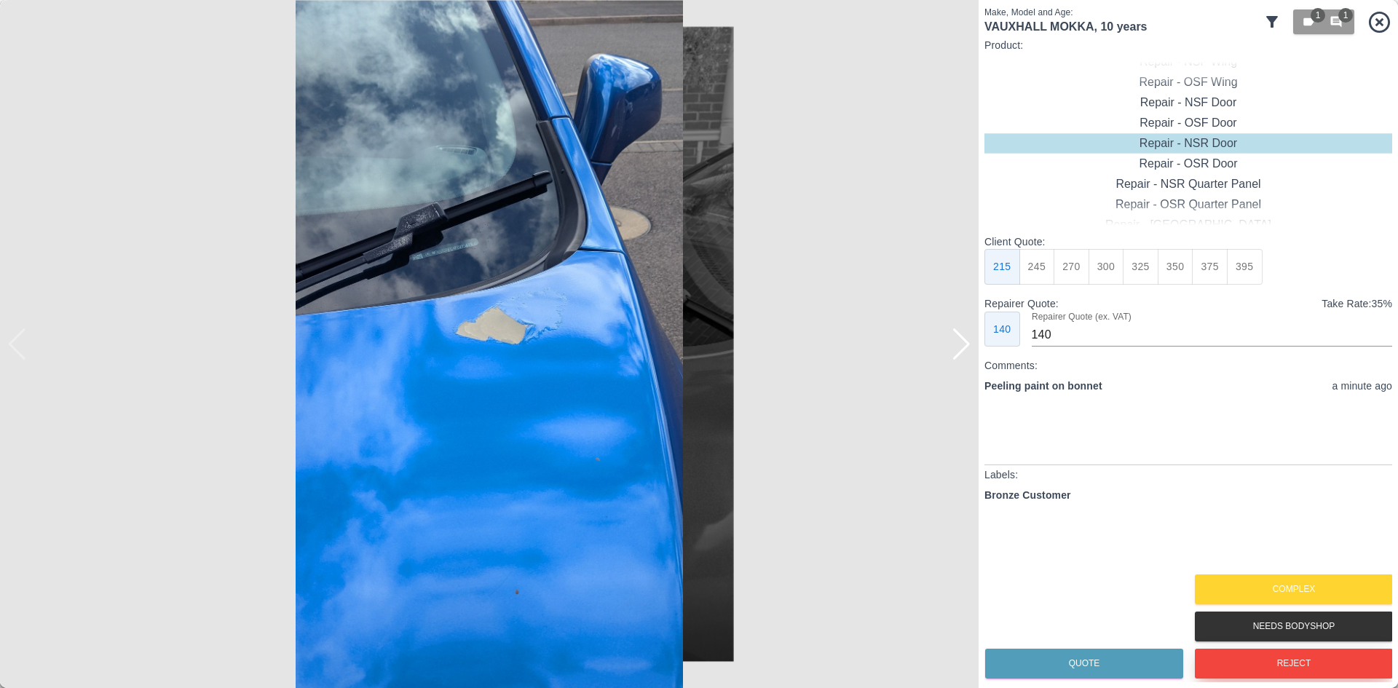
click at [1265, 663] on button "Reject" at bounding box center [1294, 664] width 198 height 30
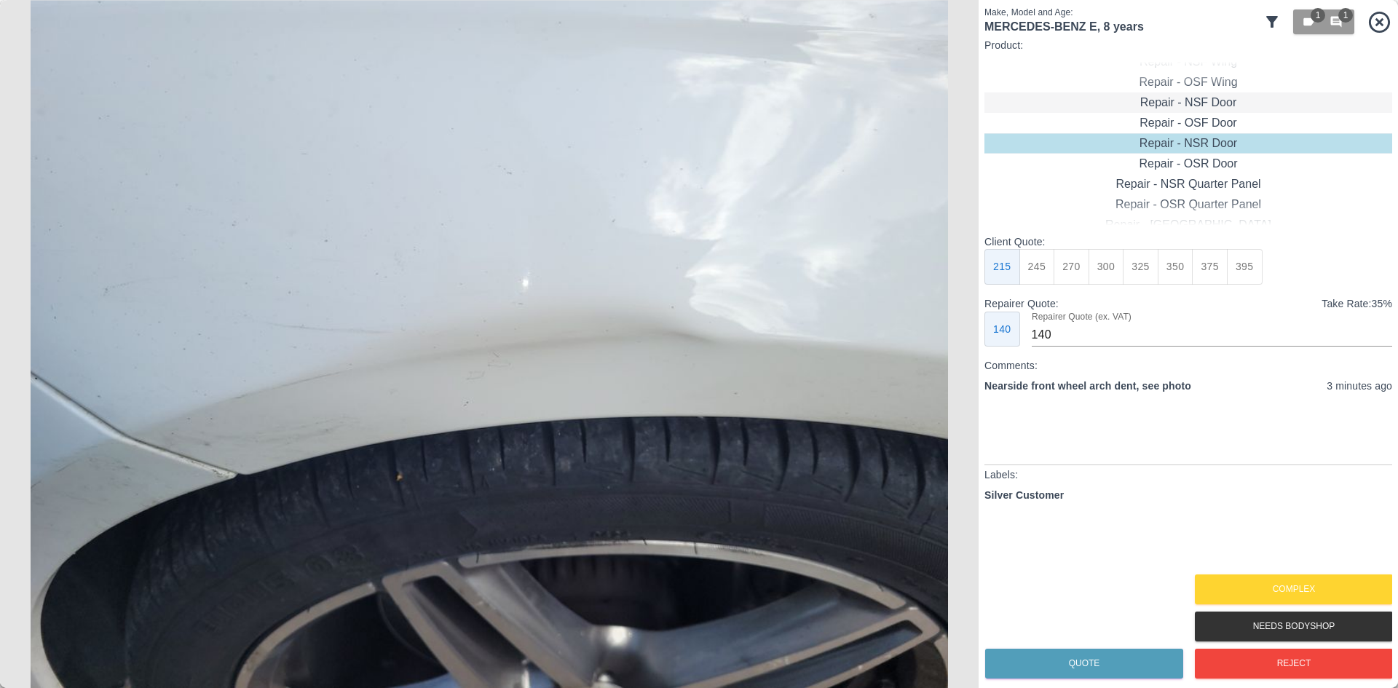
click at [1164, 103] on div "Repair - NSF Door" at bounding box center [1189, 102] width 408 height 20
click at [1197, 102] on div "Repair - NSF Wing" at bounding box center [1189, 102] width 408 height 20
click at [1098, 275] on button "300" at bounding box center [1107, 267] width 36 height 36
click at [1081, 275] on button "275" at bounding box center [1072, 267] width 36 height 36
type input "185"
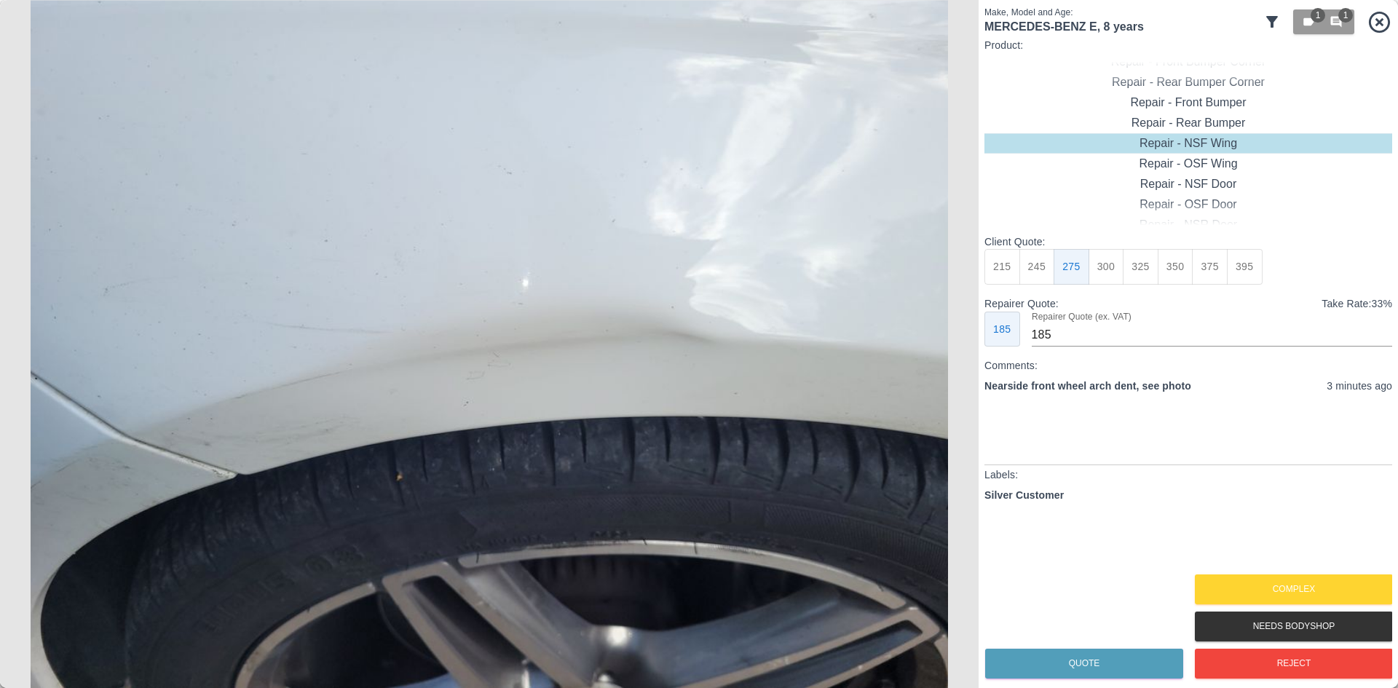
click at [1107, 647] on div "Quote" at bounding box center [1084, 663] width 198 height 37
click at [1093, 655] on button "Quote" at bounding box center [1084, 664] width 198 height 30
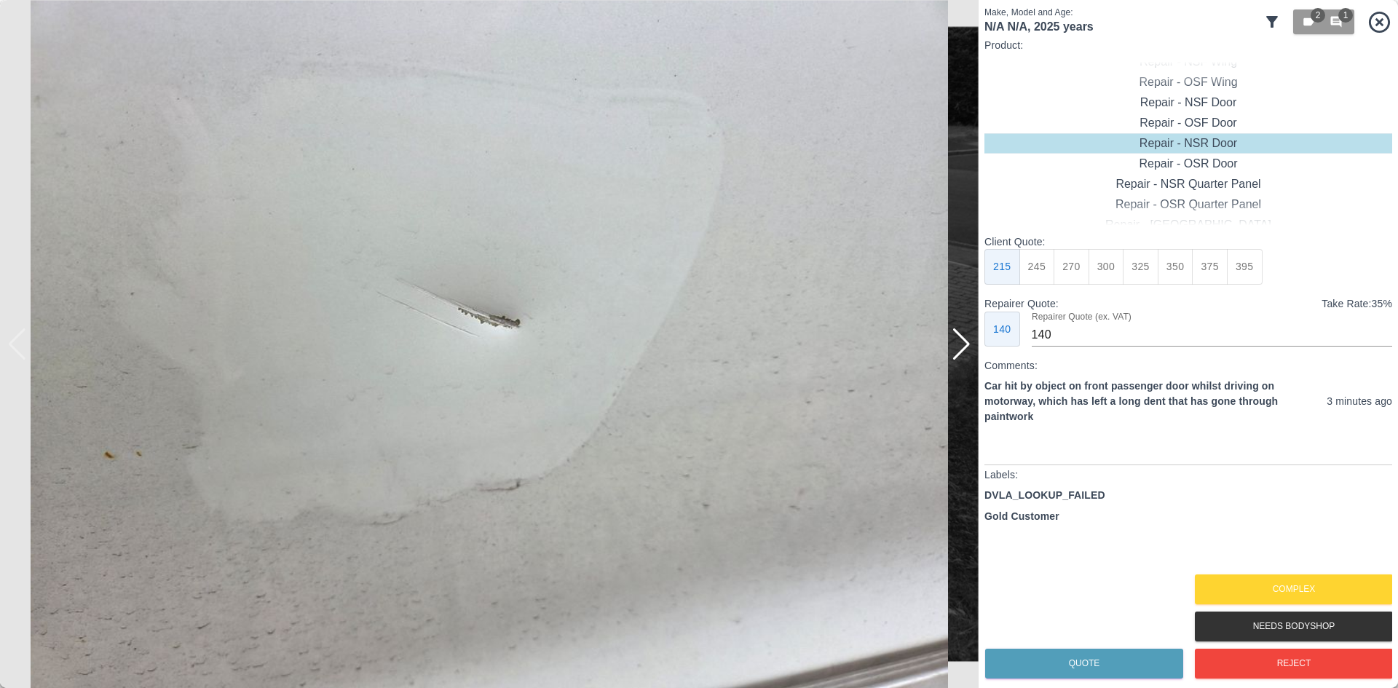
click at [956, 348] on div at bounding box center [962, 344] width 20 height 32
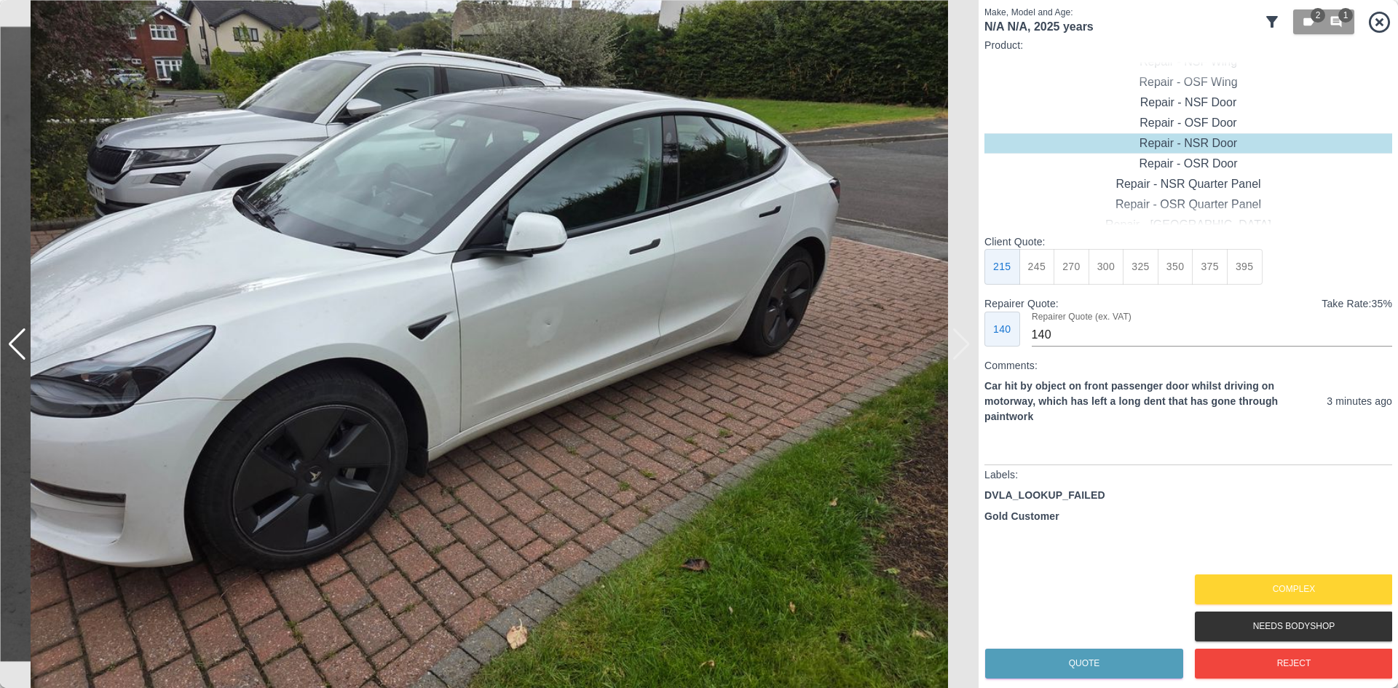
click at [956, 348] on img at bounding box center [489, 344] width 979 height 688
click at [1210, 114] on div "Repair - OSF Door" at bounding box center [1189, 123] width 408 height 20
click at [1197, 119] on div "Repair - NSF Door" at bounding box center [1189, 123] width 408 height 20
click at [1227, 277] on button "395" at bounding box center [1245, 267] width 36 height 36
click at [1211, 273] on button "375" at bounding box center [1210, 267] width 36 height 36
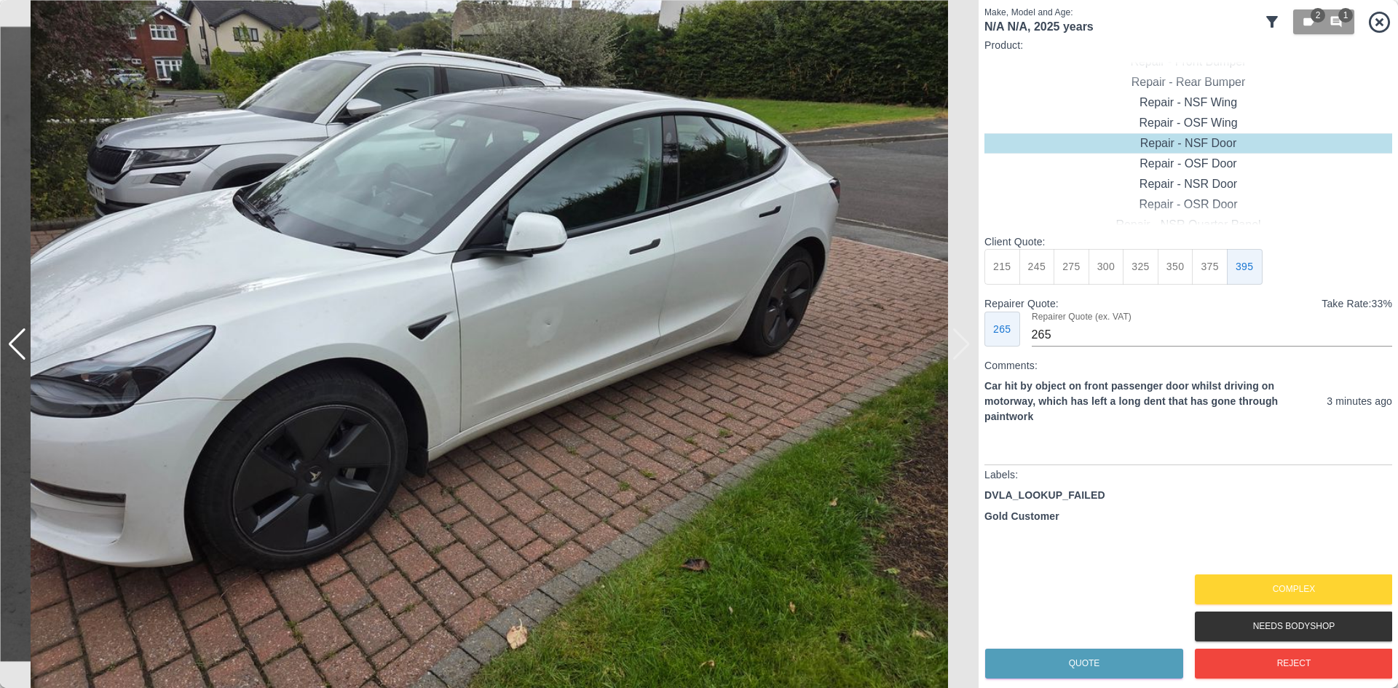
type input "250"
click at [1070, 669] on button "Quote" at bounding box center [1084, 664] width 198 height 30
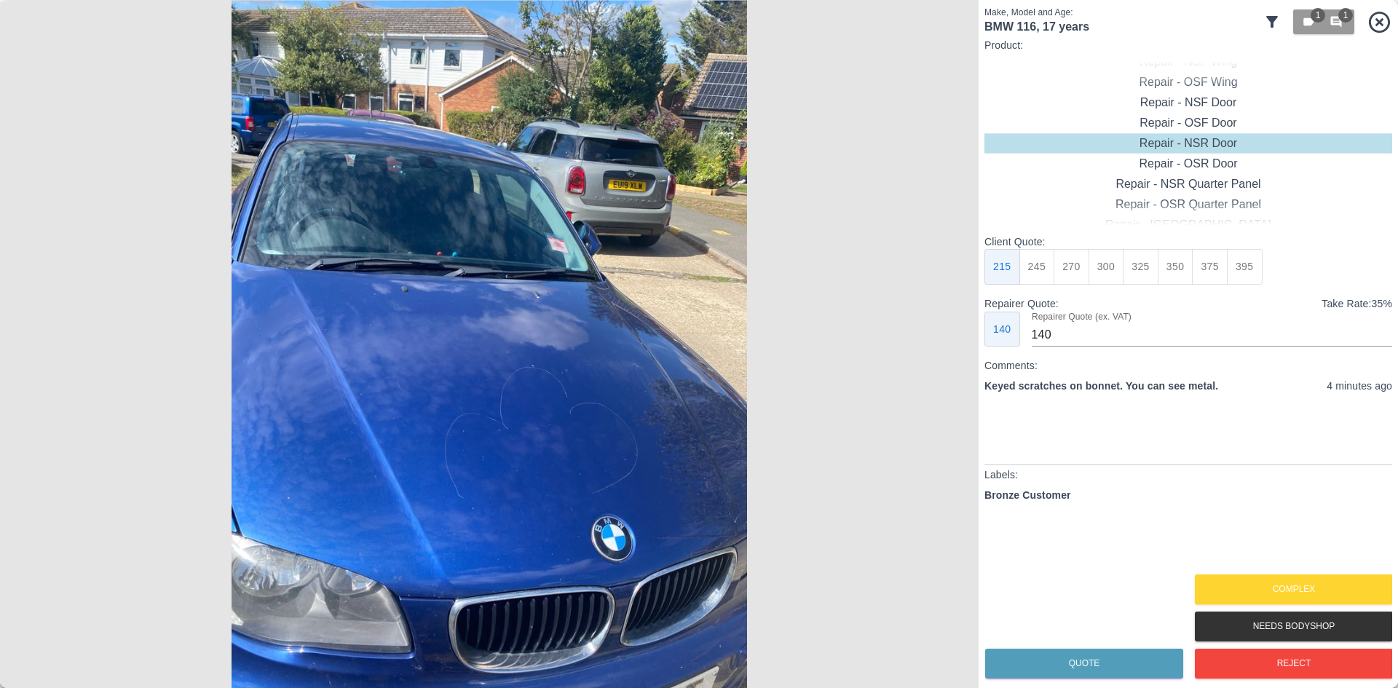
click at [538, 441] on img at bounding box center [489, 344] width 979 height 688
click at [539, 444] on img at bounding box center [489, 344] width 979 height 688
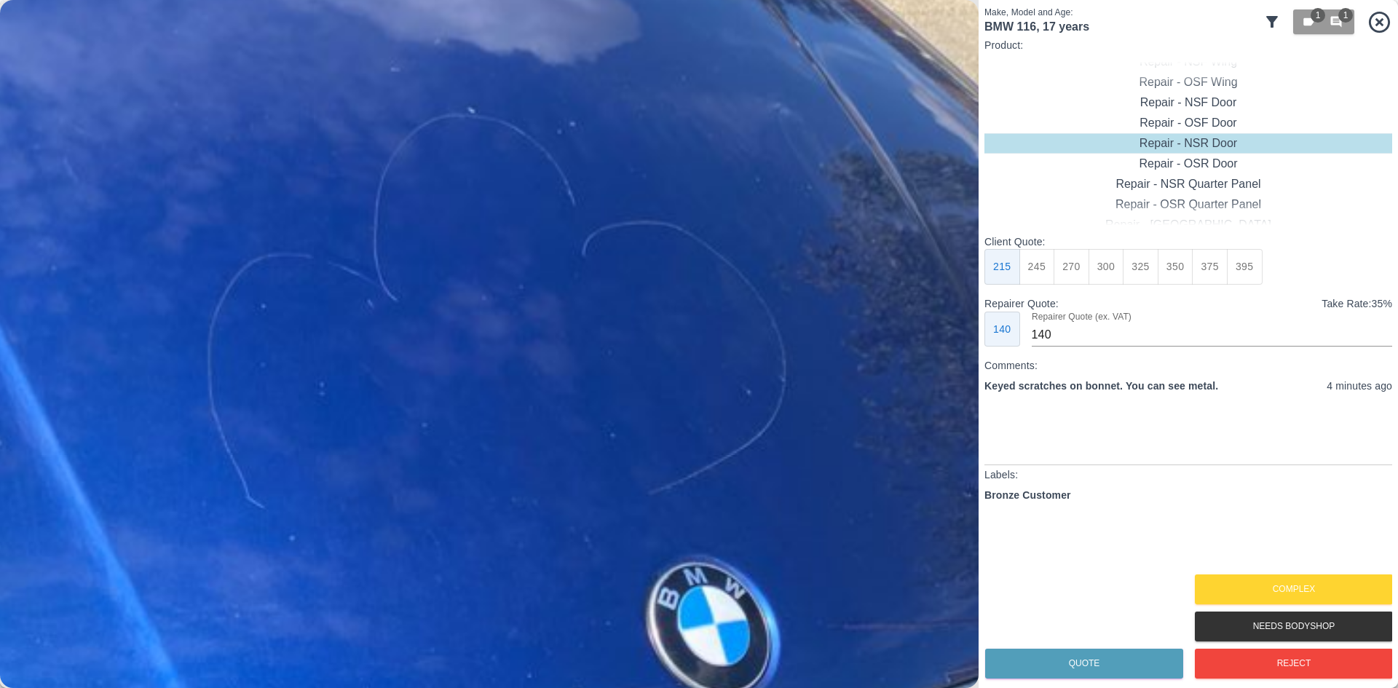
click at [539, 444] on img at bounding box center [341, 46] width 2936 height 2065
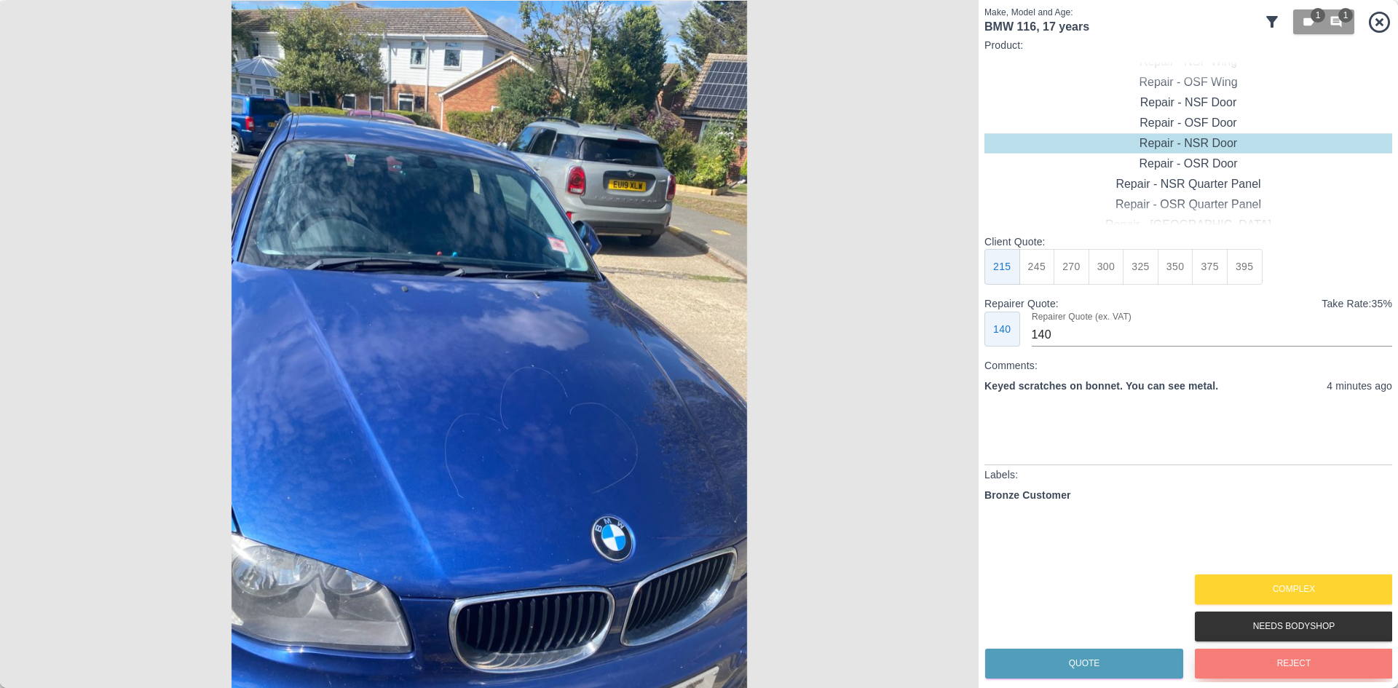
click at [1252, 661] on button "Reject" at bounding box center [1294, 664] width 198 height 30
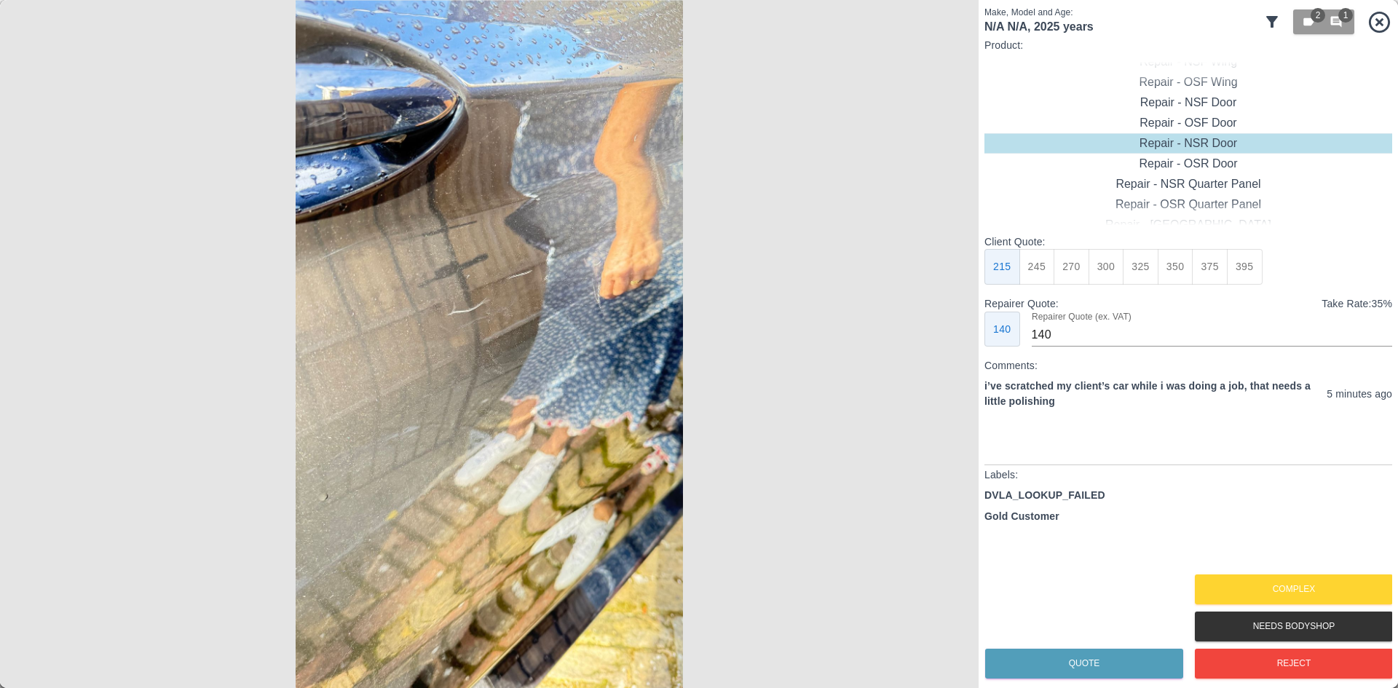
click at [454, 288] on img at bounding box center [489, 344] width 979 height 688
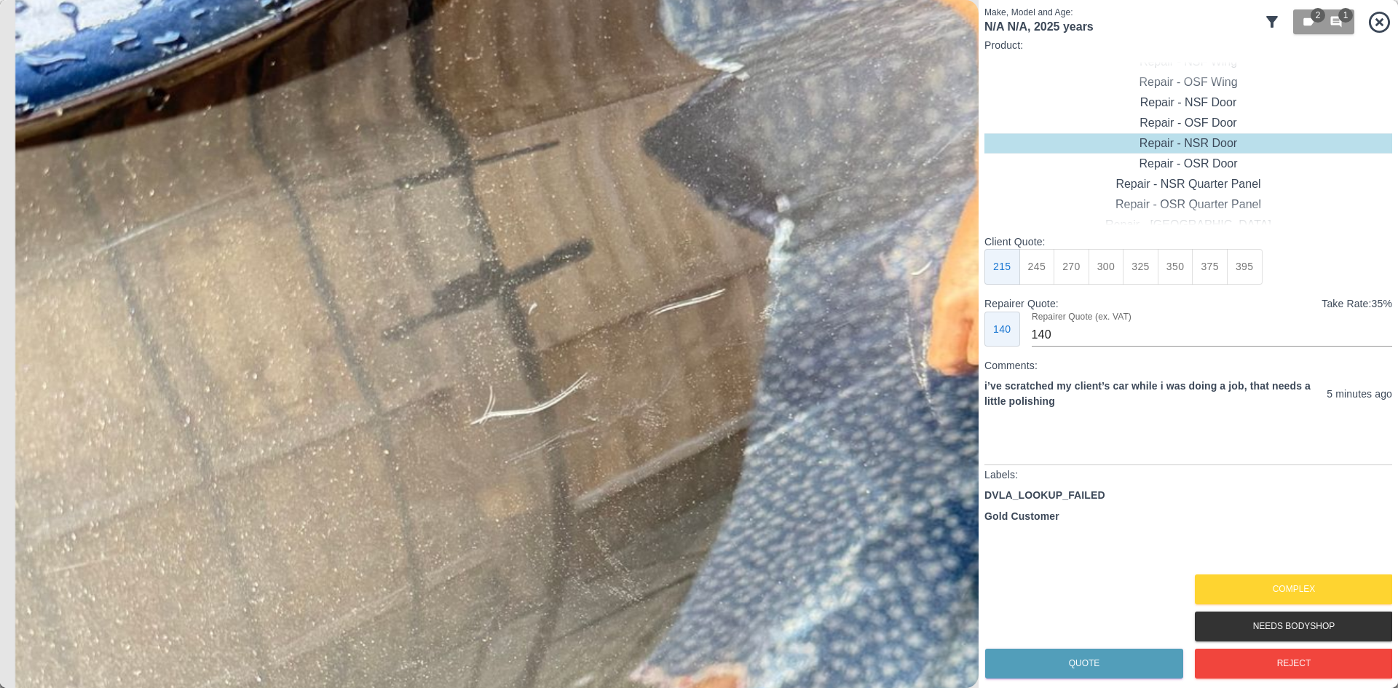
click at [454, 288] on img at bounding box center [596, 511] width 2936 height 2065
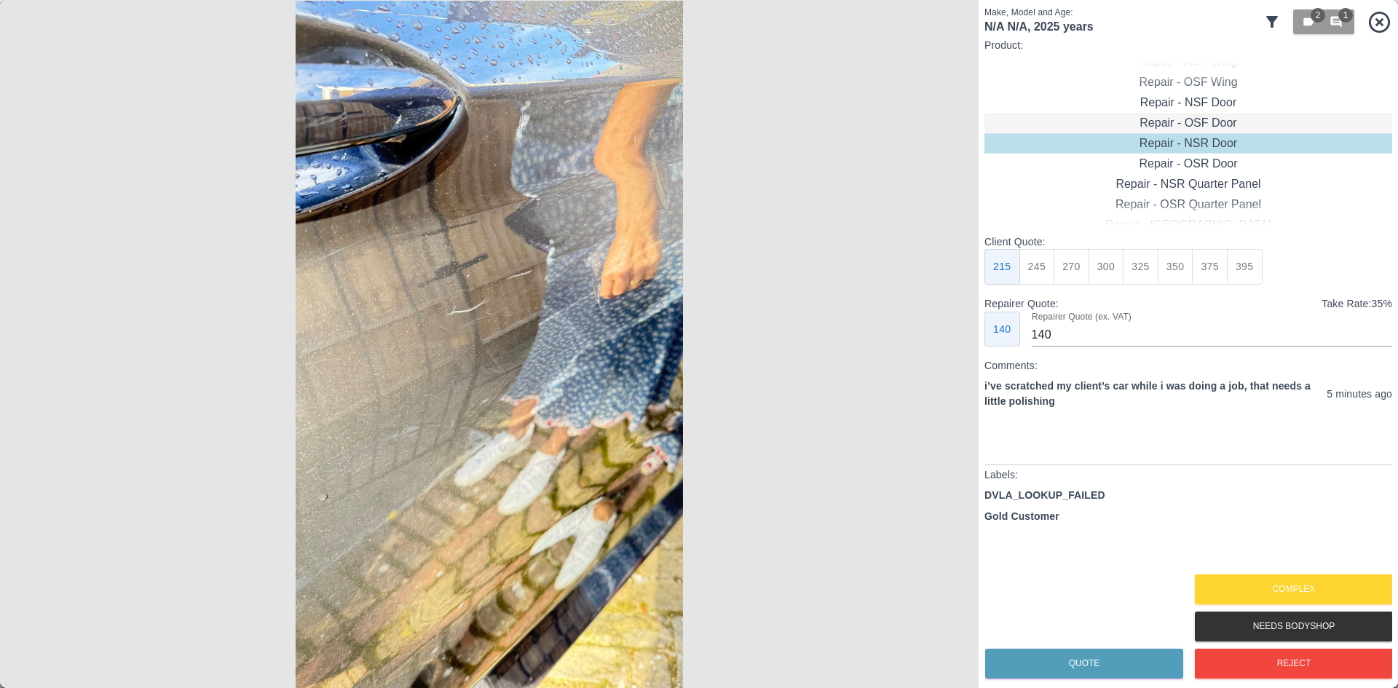
click at [1191, 126] on div "Repair - OSF Door" at bounding box center [1189, 123] width 408 height 20
click at [1085, 272] on button "275" at bounding box center [1072, 267] width 36 height 36
type input "185"
click at [1069, 670] on button "Quote" at bounding box center [1084, 664] width 198 height 30
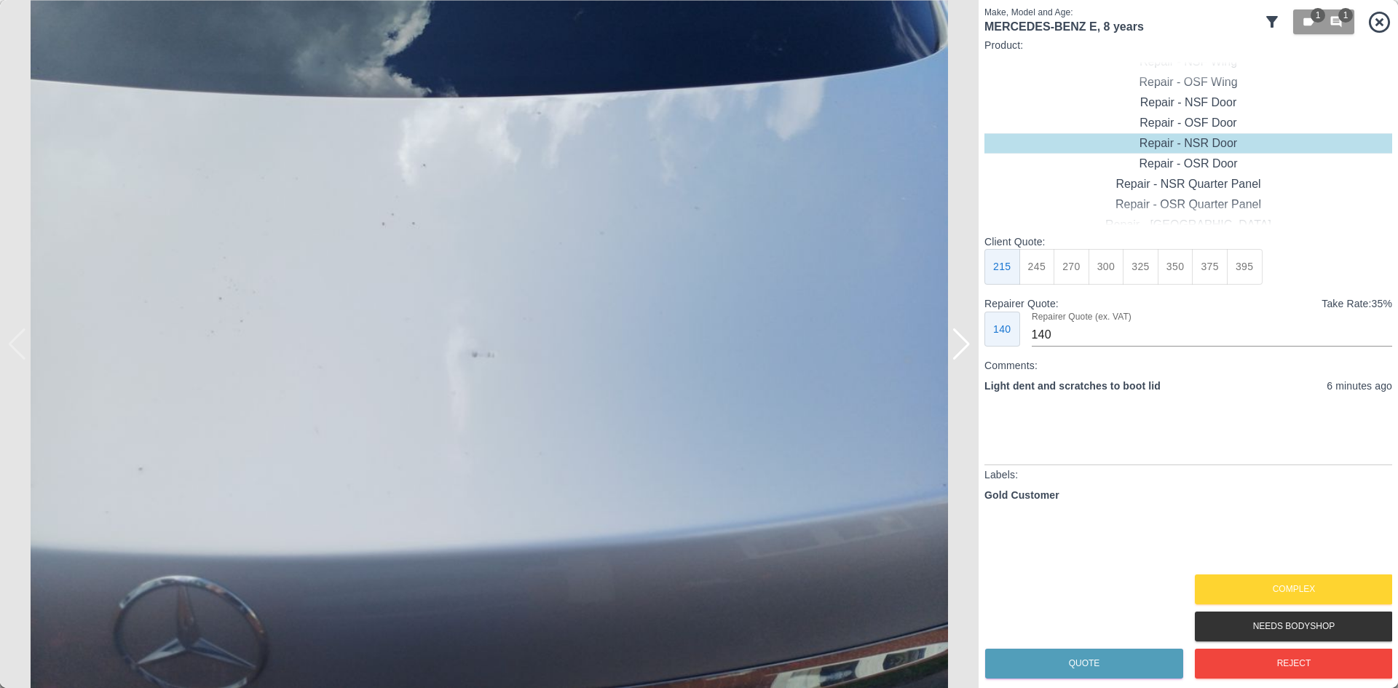
click at [971, 359] on img at bounding box center [489, 344] width 979 height 688
click at [960, 352] on div at bounding box center [962, 344] width 20 height 32
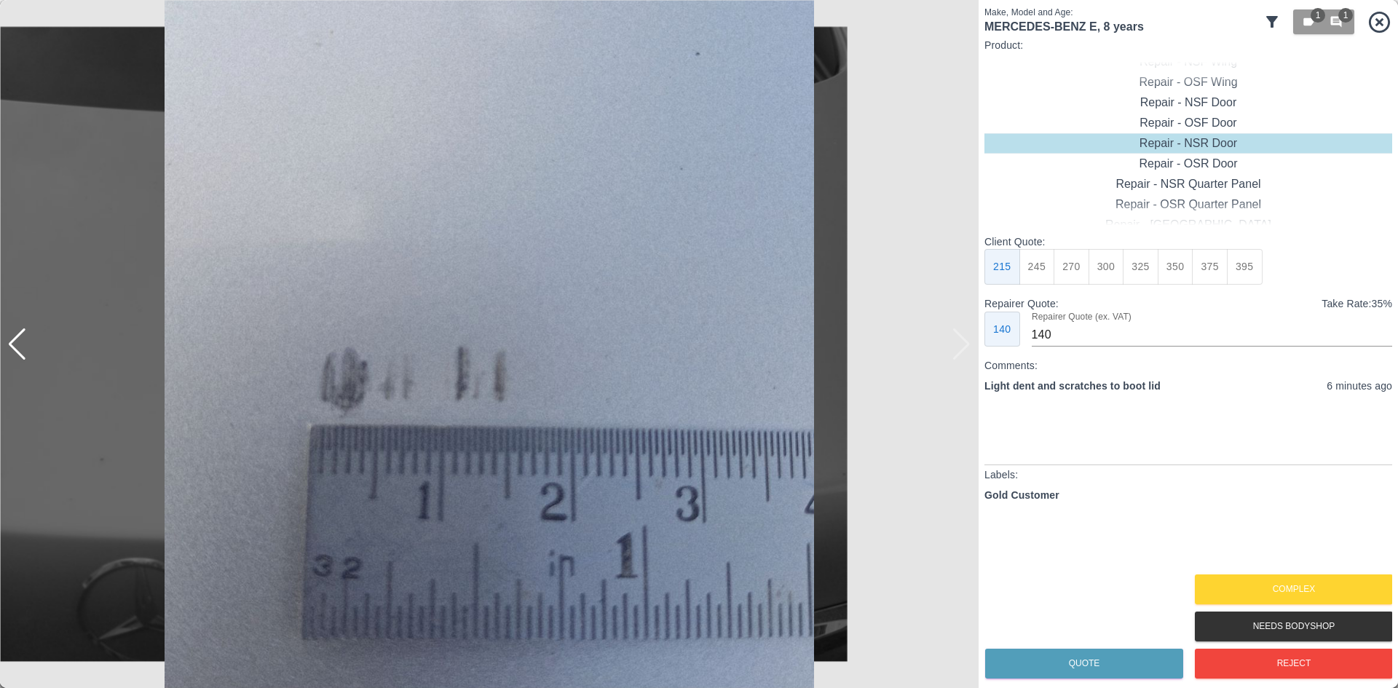
click at [960, 352] on img at bounding box center [489, 344] width 979 height 688
click at [1199, 159] on div "Repair - [GEOGRAPHIC_DATA]" at bounding box center [1189, 164] width 408 height 20
click at [1092, 262] on button "300" at bounding box center [1107, 267] width 36 height 36
type input "190"
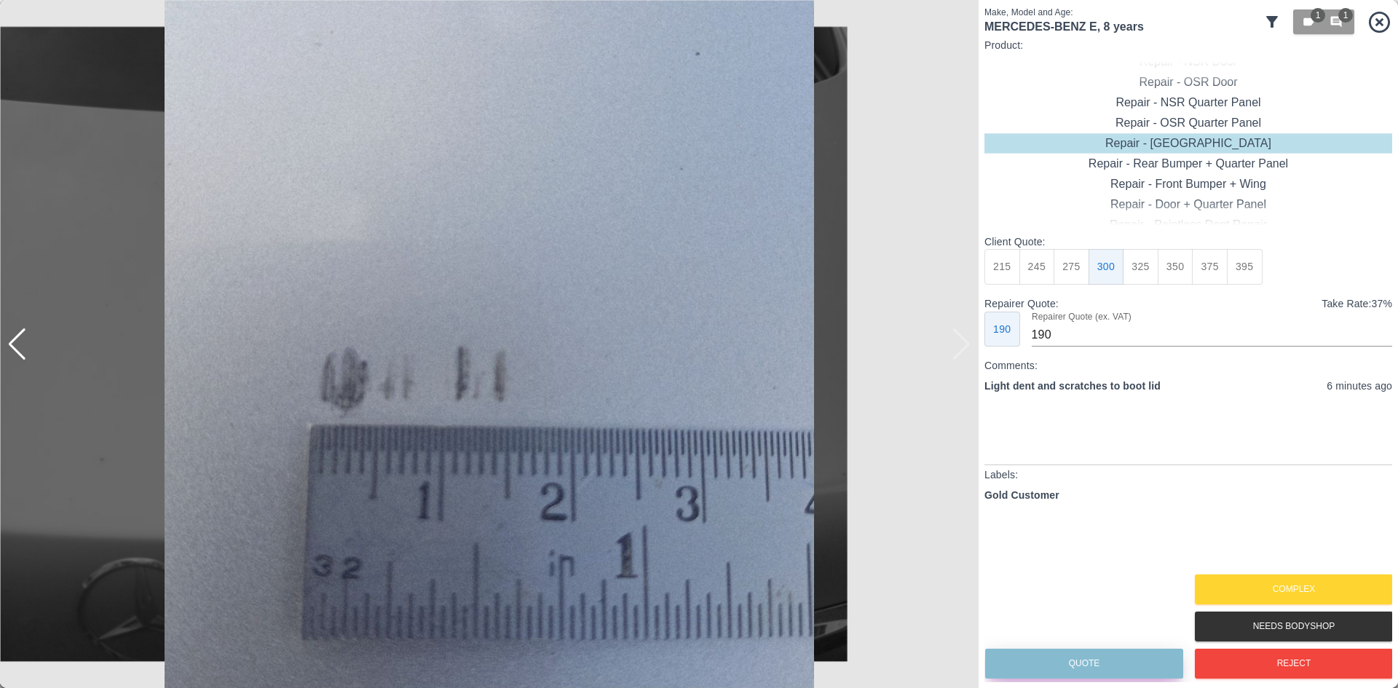
click at [1073, 661] on button "Quote" at bounding box center [1084, 664] width 198 height 30
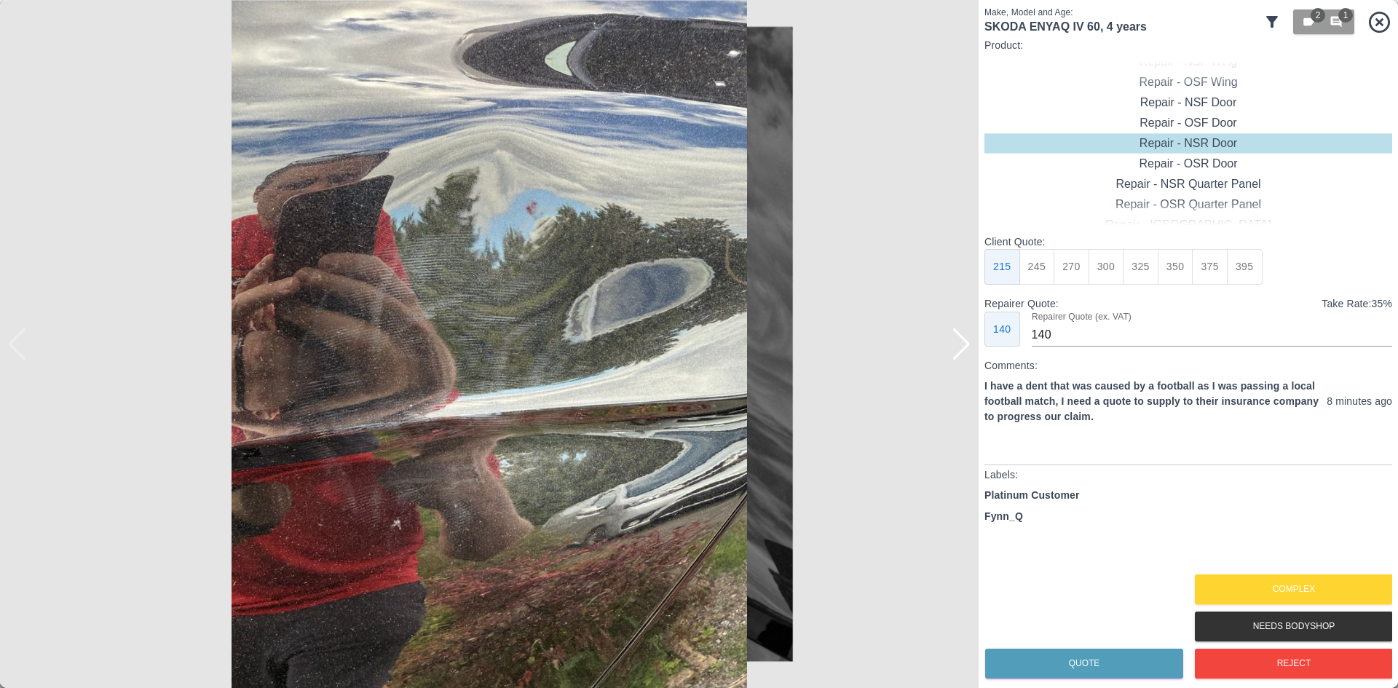
click at [960, 351] on div at bounding box center [962, 344] width 20 height 32
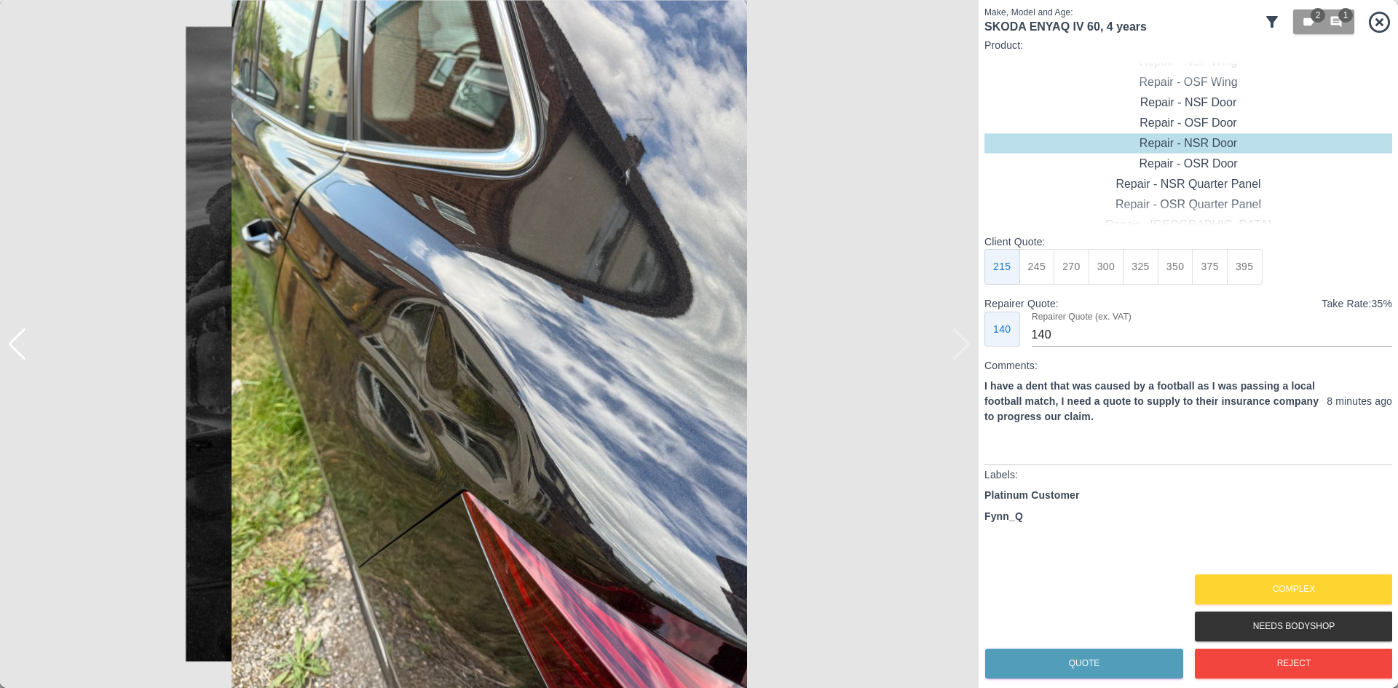
click at [960, 351] on img at bounding box center [489, 344] width 979 height 688
click at [365, 401] on img at bounding box center [489, 344] width 979 height 688
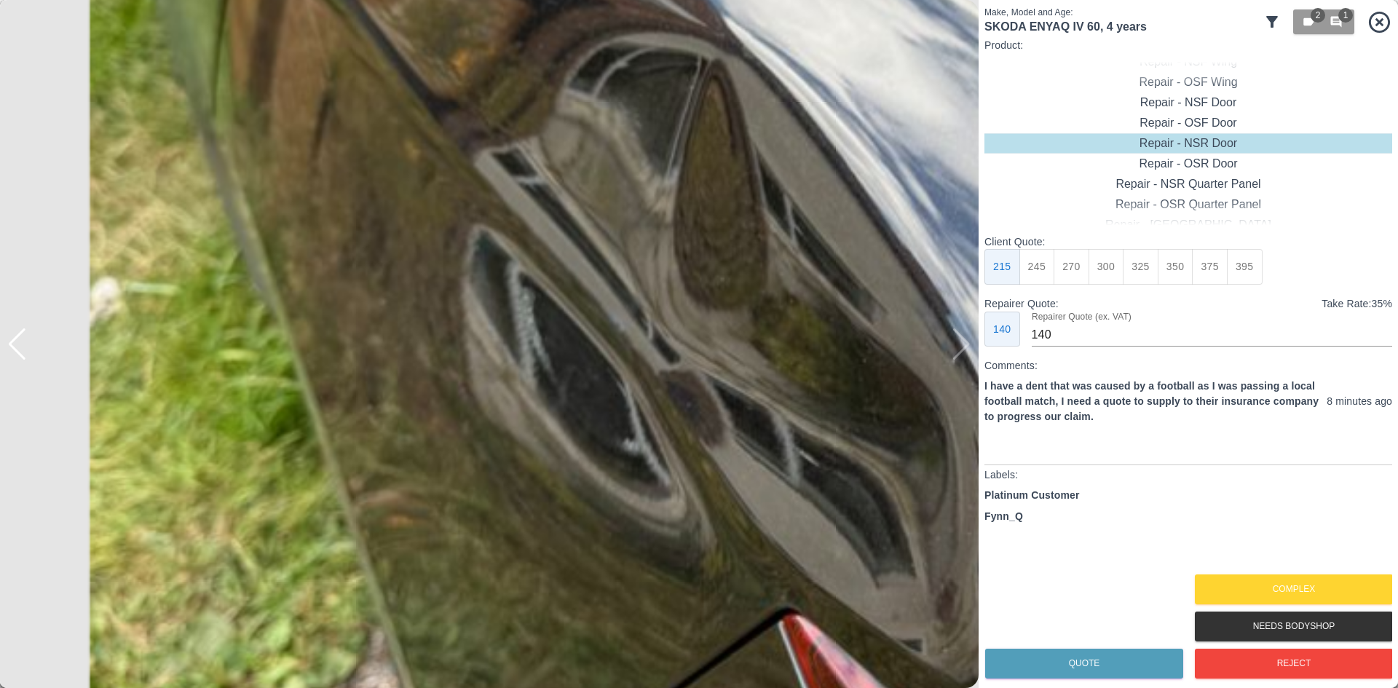
click at [365, 401] on img at bounding box center [863, 173] width 2936 height 2065
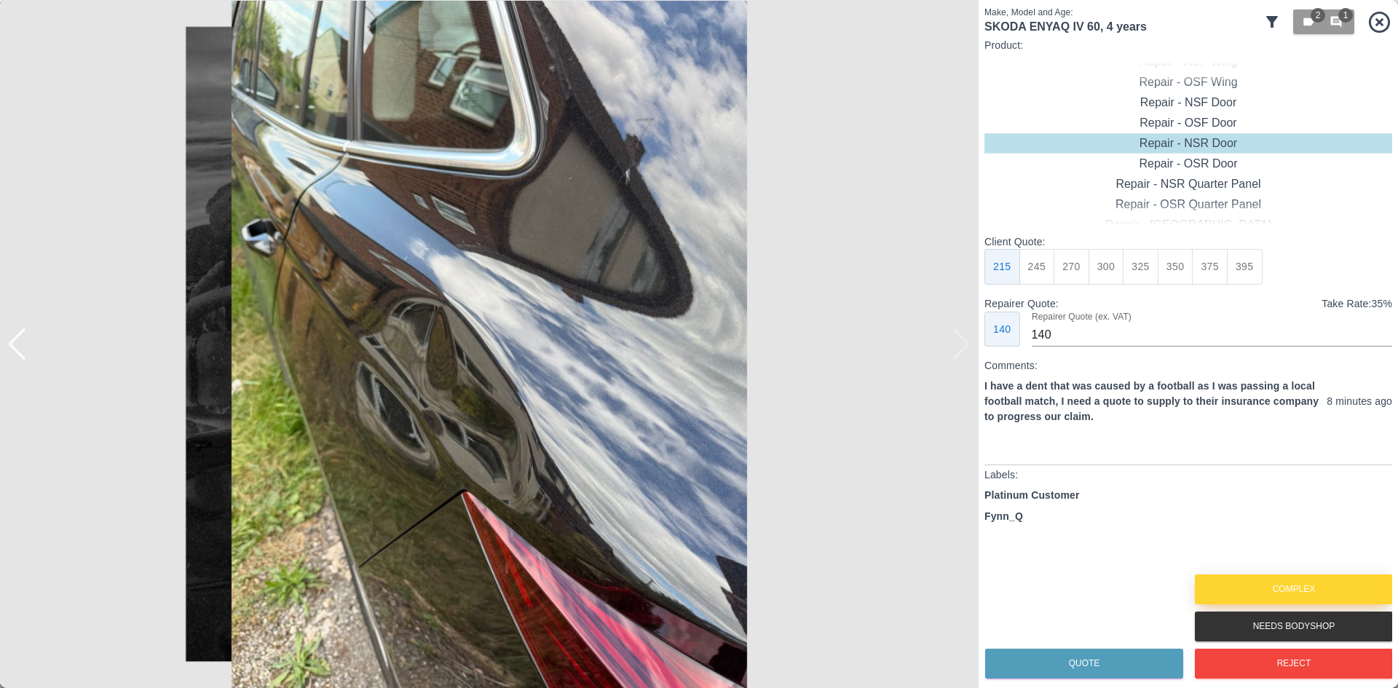
click at [1239, 594] on button "Complex" at bounding box center [1294, 590] width 198 height 30
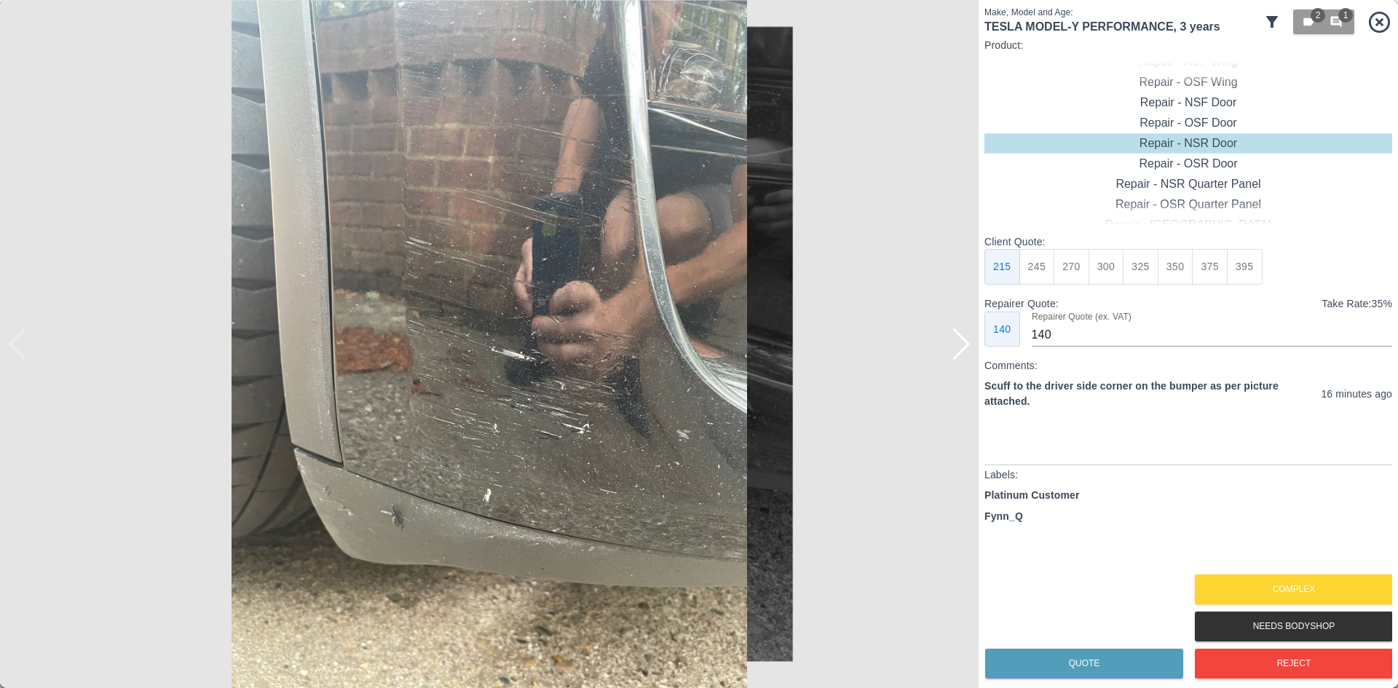
click at [961, 345] on div at bounding box center [962, 344] width 20 height 32
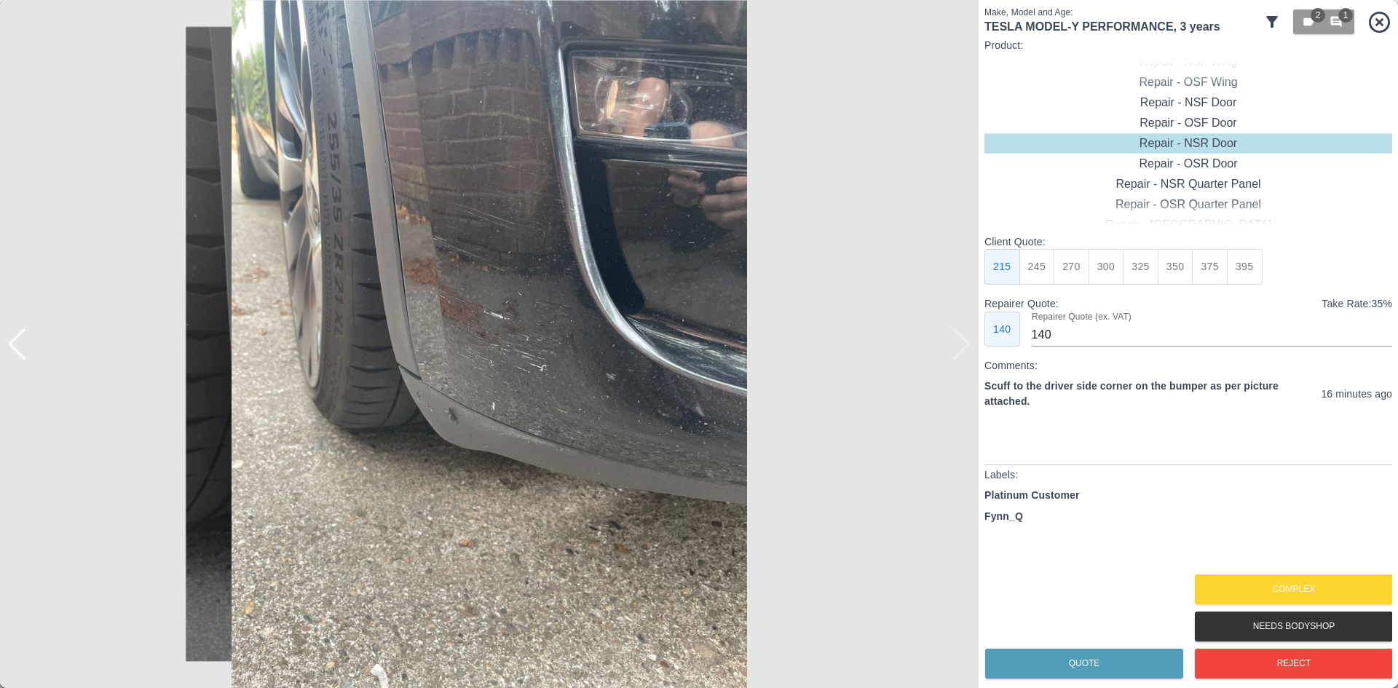
click at [961, 345] on img at bounding box center [489, 344] width 979 height 688
click at [1171, 124] on div "Repair - Front Bumper Corner" at bounding box center [1189, 123] width 408 height 20
click at [1092, 272] on button "240" at bounding box center [1107, 267] width 36 height 36
click at [1076, 267] on button "215" at bounding box center [1072, 267] width 36 height 36
type input "135"
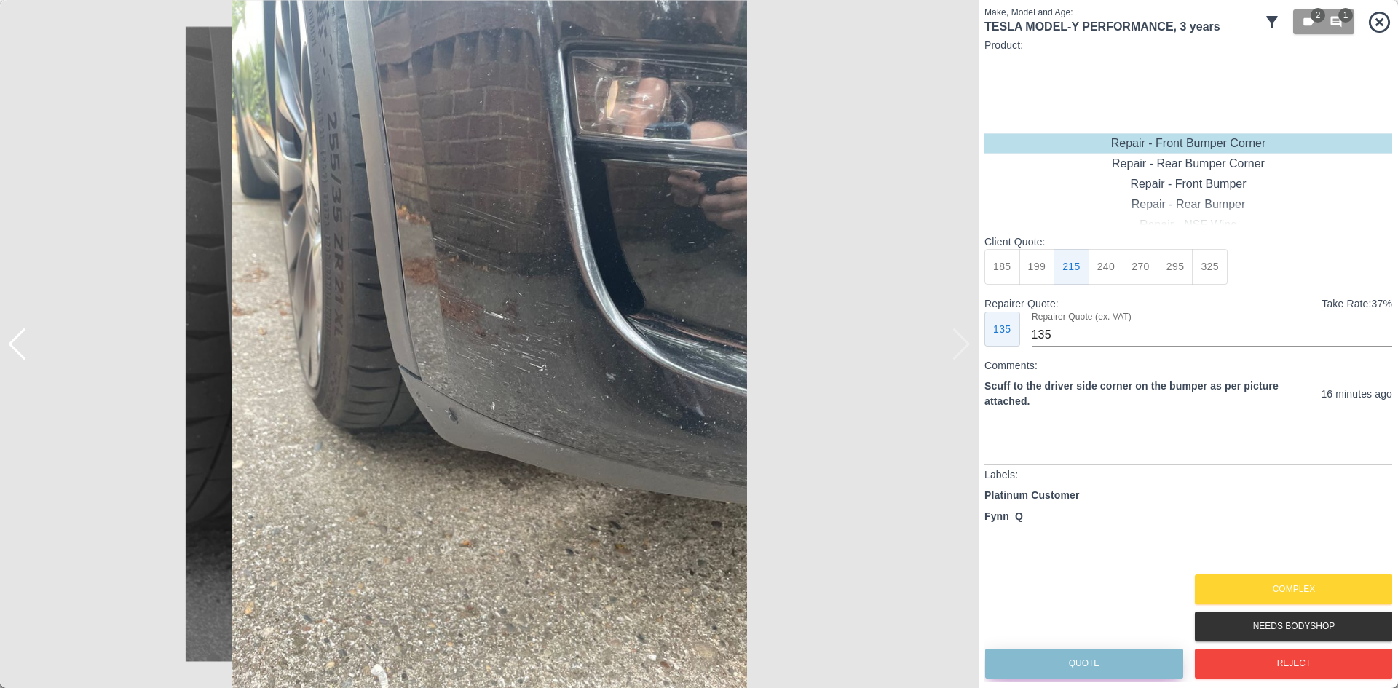
drag, startPoint x: 1112, startPoint y: 666, endPoint x: 1092, endPoint y: 358, distance: 308.7
click at [1095, 368] on div "Client Quote: 185 199 215 240 270 295 325 Repairer Quote: Take Rate: 37 % 135 R…" at bounding box center [1189, 458] width 408 height 448
click at [1076, 331] on input "135" at bounding box center [1212, 334] width 360 height 23
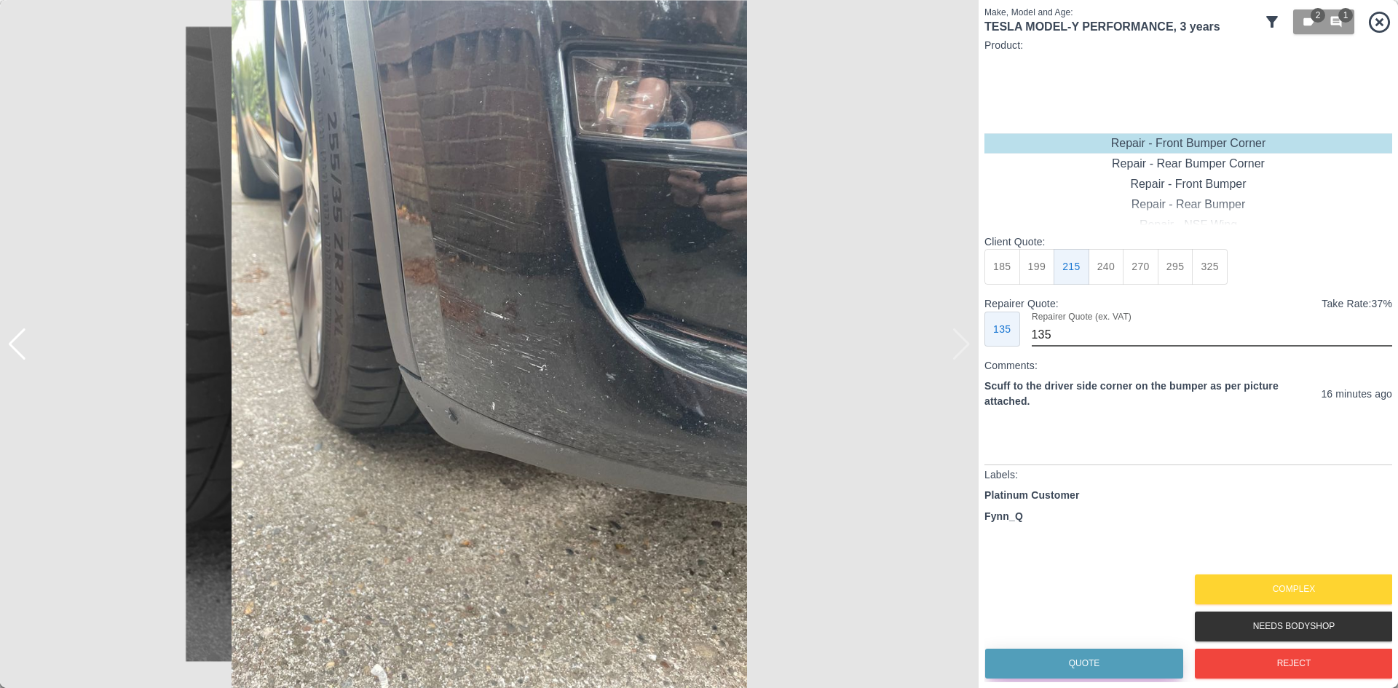
click at [1112, 661] on button "Quote" at bounding box center [1084, 664] width 198 height 30
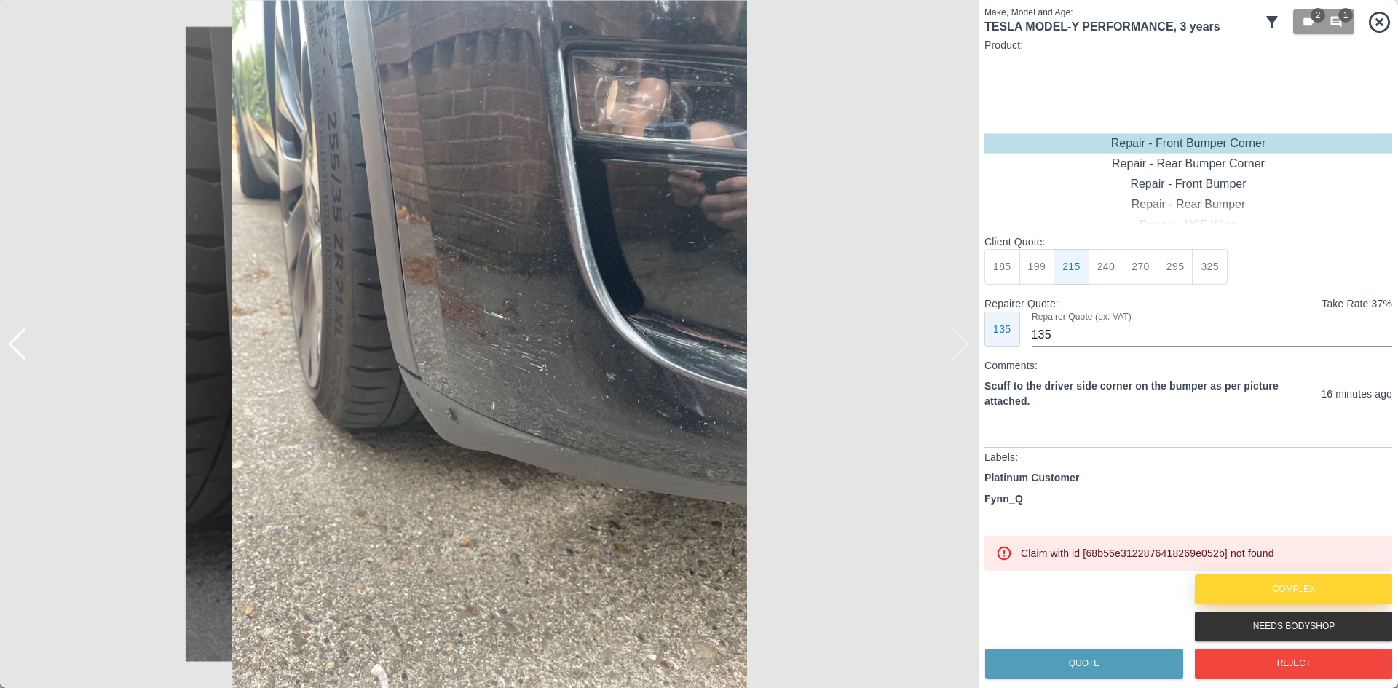
click at [1297, 596] on button "Complex" at bounding box center [1294, 590] width 198 height 30
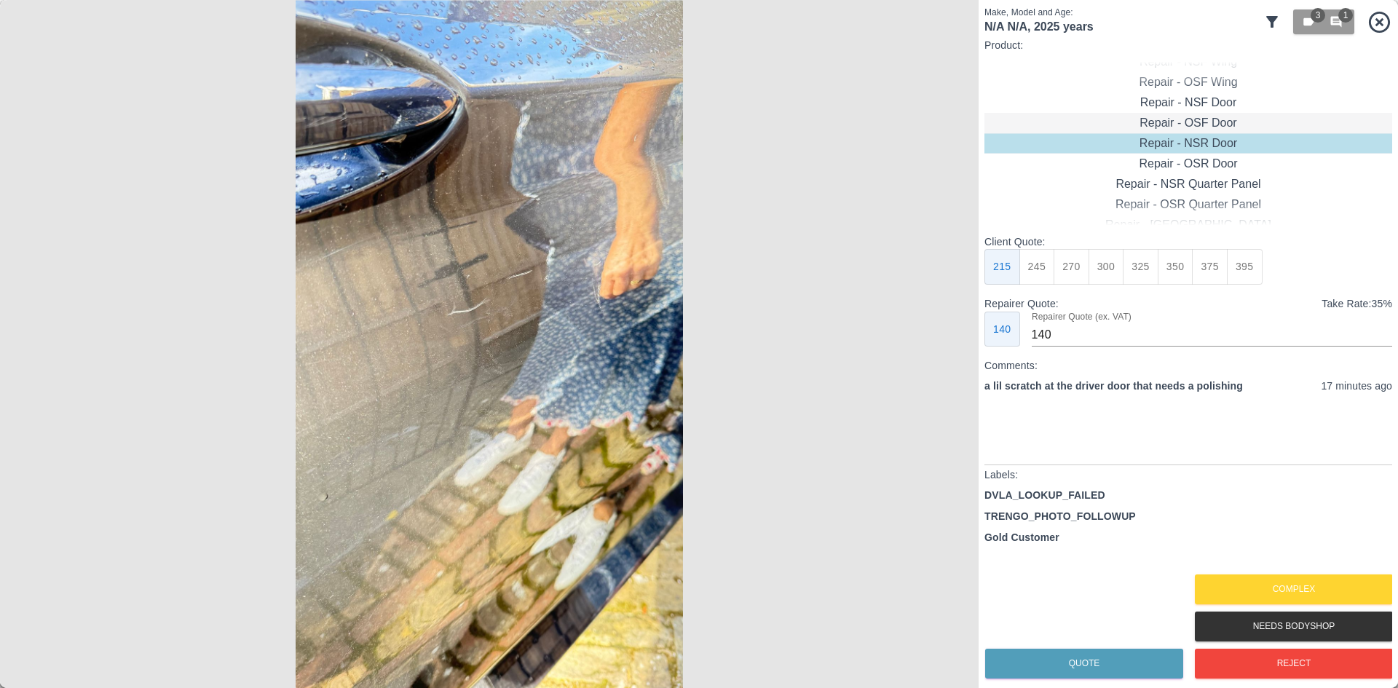
click at [1184, 114] on div "Repair - OSF Door" at bounding box center [1189, 123] width 408 height 20
click at [1087, 267] on button "275" at bounding box center [1072, 267] width 36 height 36
type input "185"
click at [1082, 662] on button "Quote" at bounding box center [1084, 664] width 198 height 30
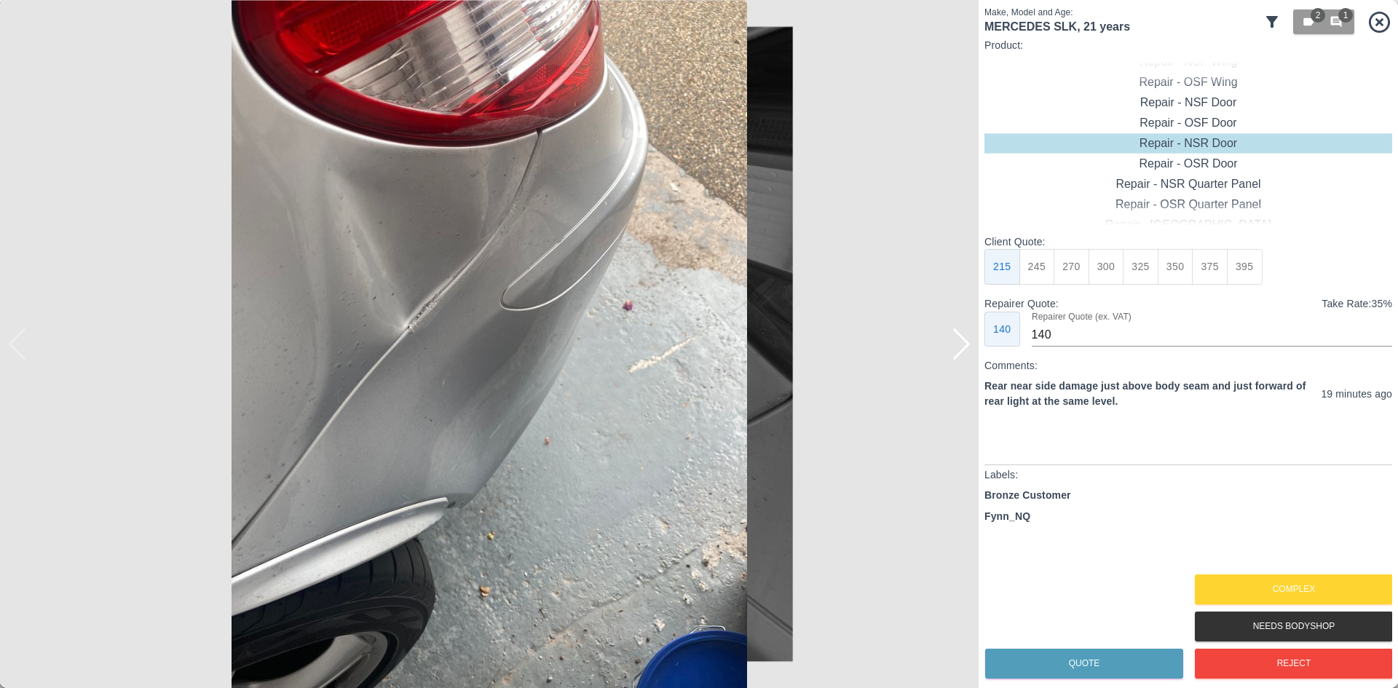
click at [956, 353] on div at bounding box center [962, 344] width 20 height 32
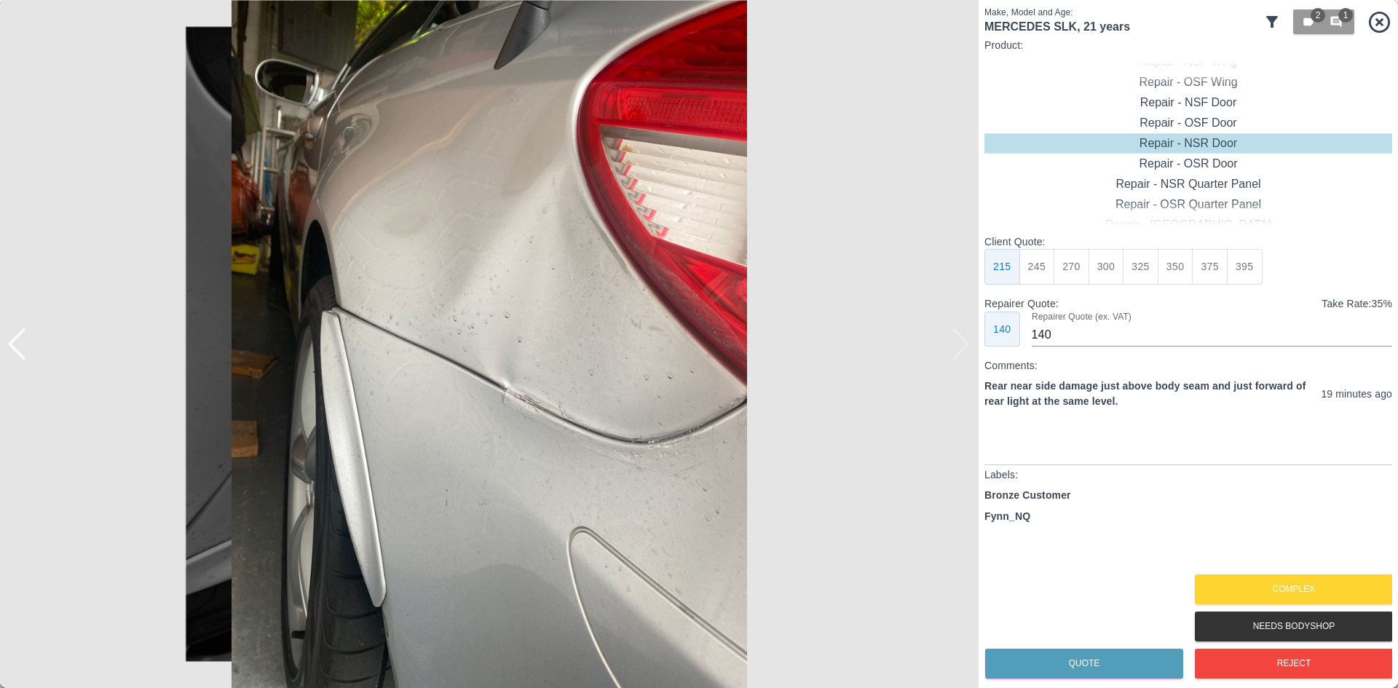
click at [436, 178] on img at bounding box center [489, 344] width 979 height 688
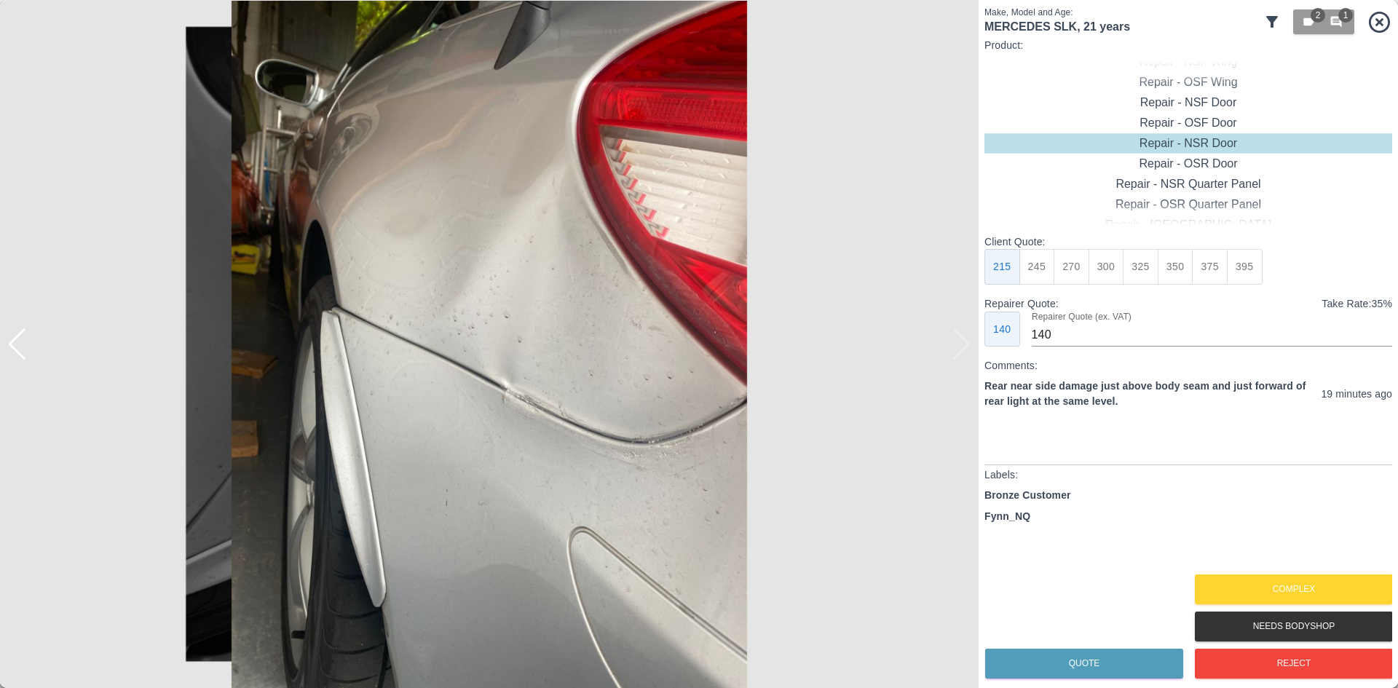
click at [971, 353] on img at bounding box center [489, 344] width 979 height 688
click at [963, 353] on img at bounding box center [489, 344] width 979 height 688
click at [1260, 584] on button "Complex" at bounding box center [1294, 590] width 198 height 30
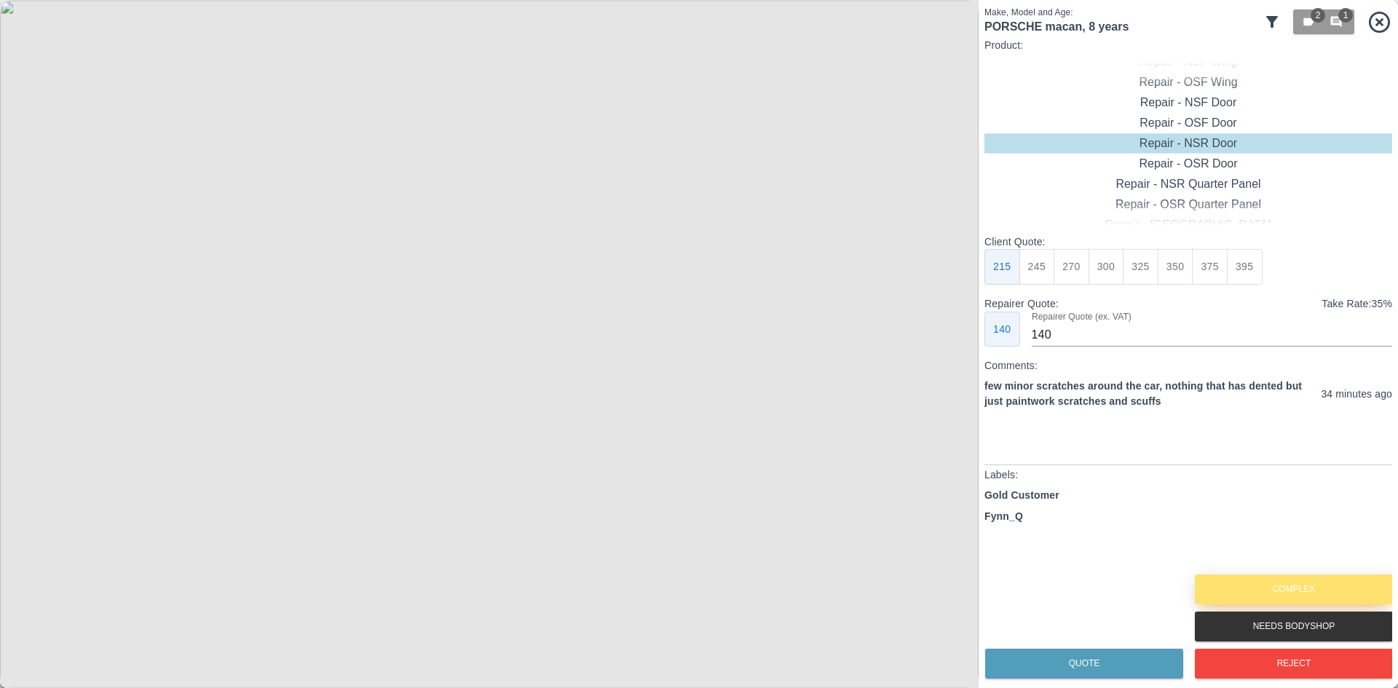
click at [1312, 591] on button "Complex" at bounding box center [1294, 590] width 198 height 30
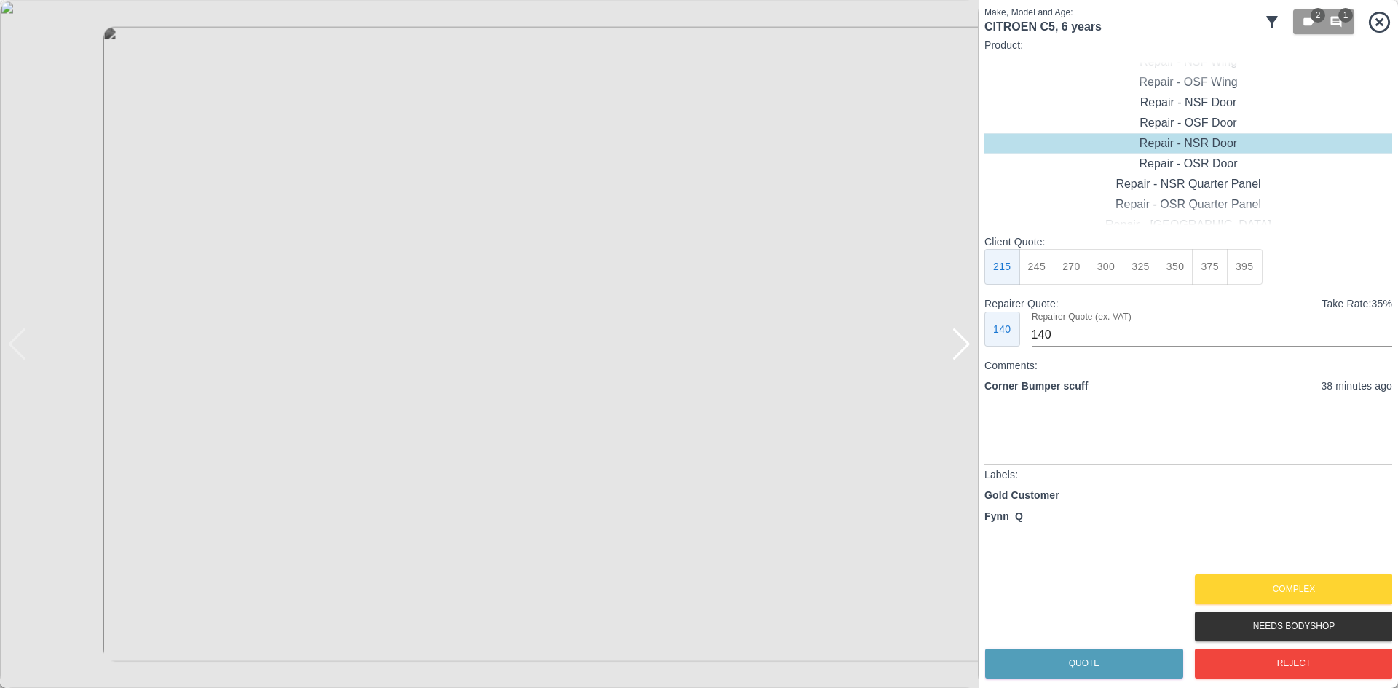
click at [961, 358] on div at bounding box center [962, 344] width 20 height 32
click at [1377, 32] on icon at bounding box center [1379, 21] width 21 height 21
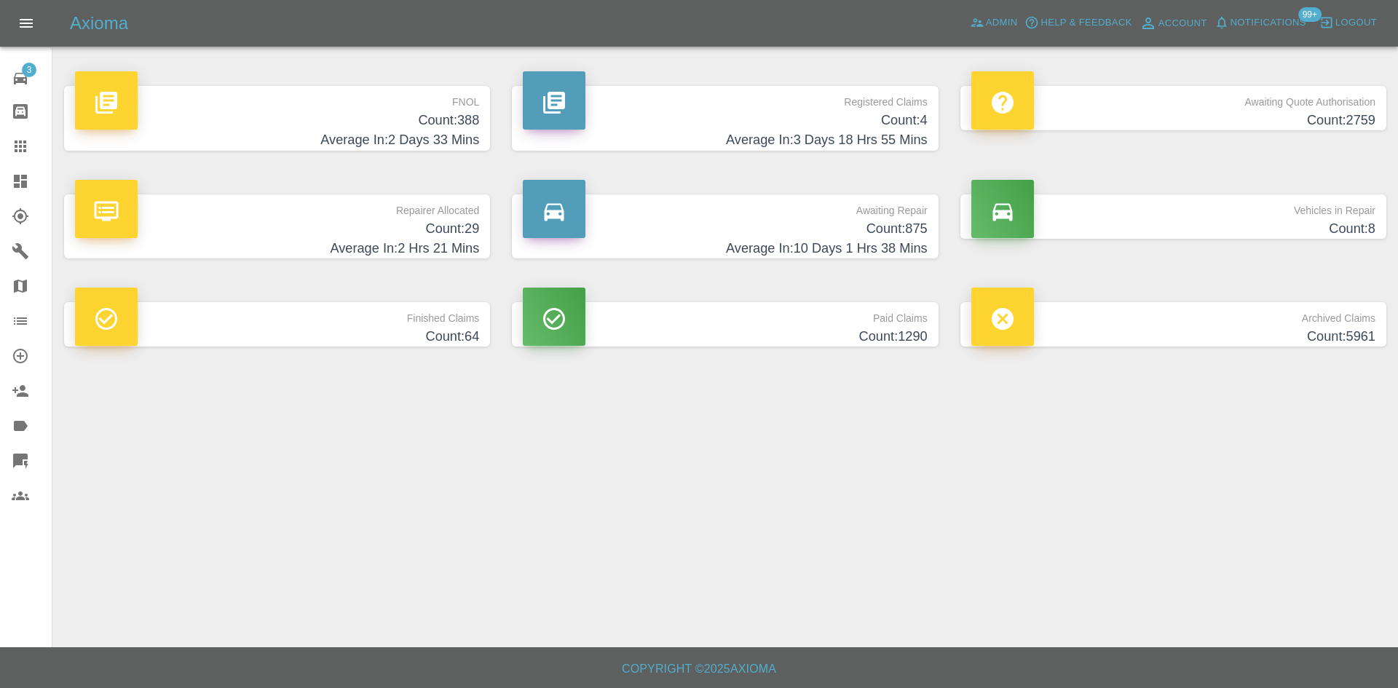
click at [290, 108] on p "FNOL" at bounding box center [277, 98] width 404 height 25
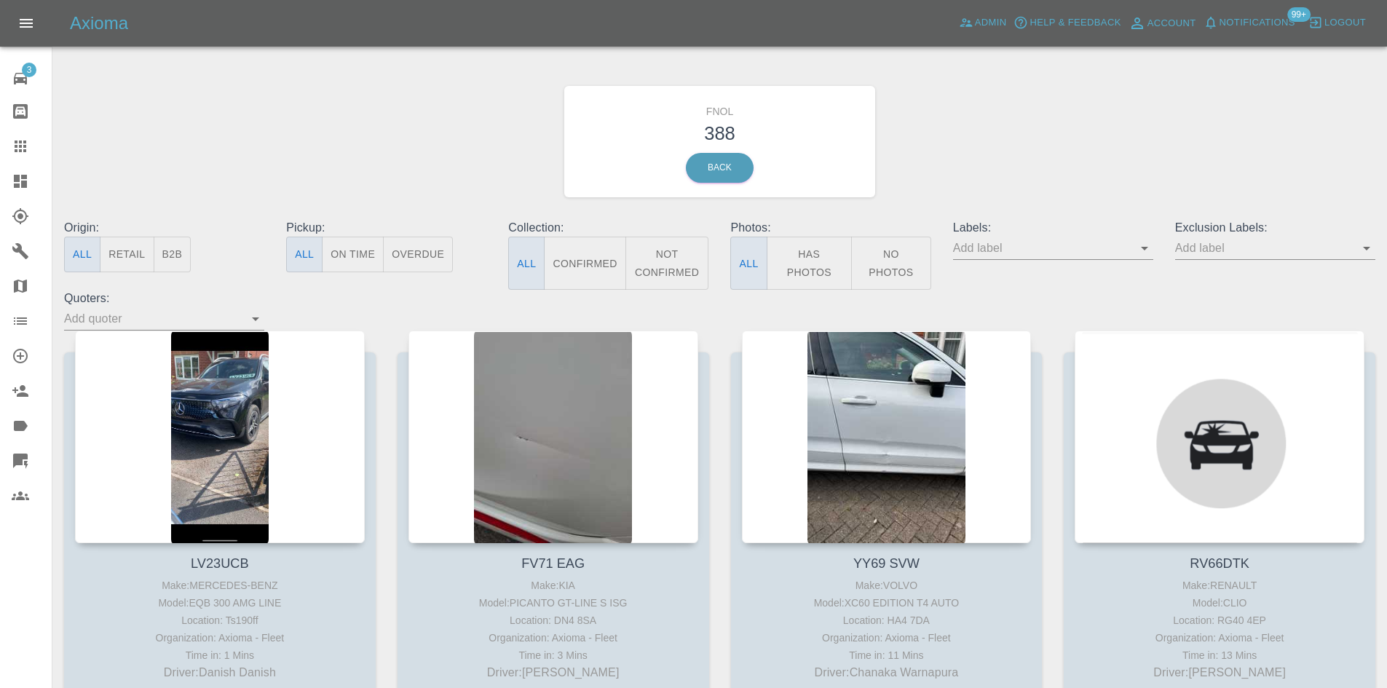
click at [21, 461] on icon at bounding box center [20, 461] width 15 height 15
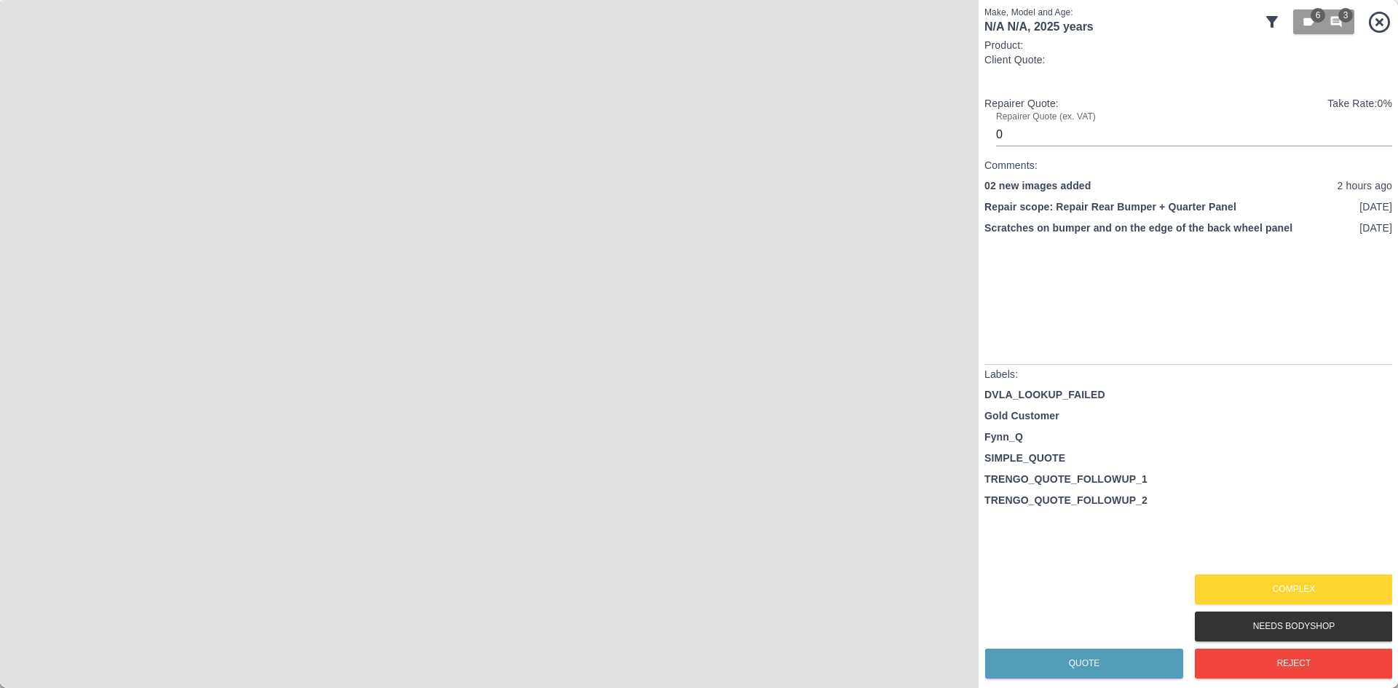
type input "140"
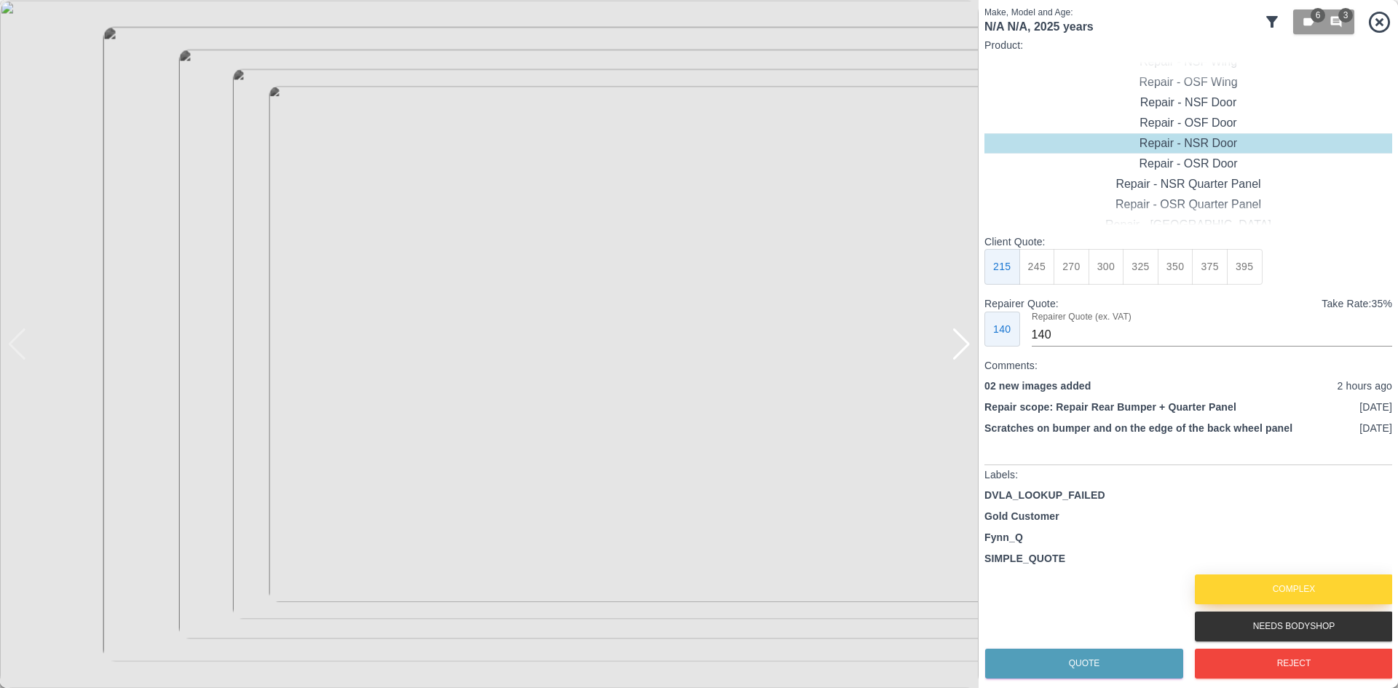
click at [1250, 586] on button "Complex" at bounding box center [1294, 590] width 198 height 30
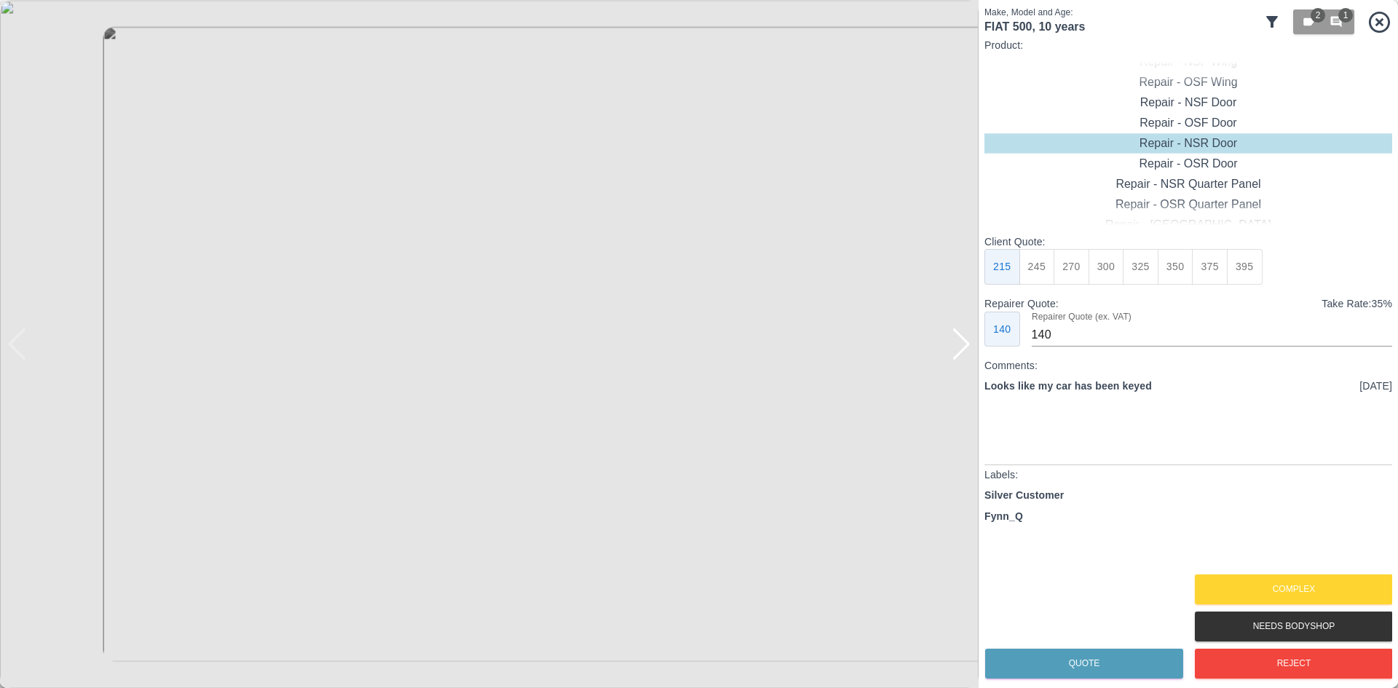
click at [969, 354] on div at bounding box center [962, 344] width 20 height 32
click at [969, 354] on img at bounding box center [489, 344] width 979 height 688
click at [1194, 187] on div "Repair - Door + Quarter Panel" at bounding box center [1189, 184] width 408 height 20
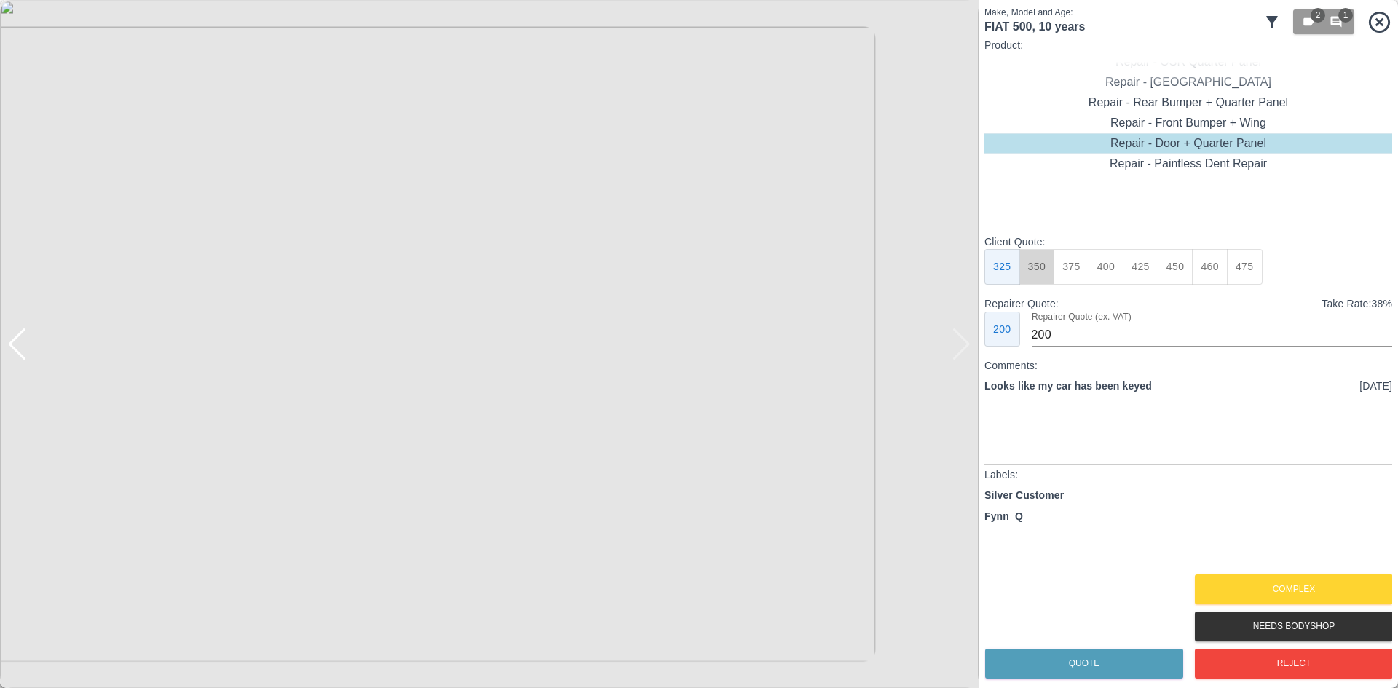
click at [1038, 275] on button "350" at bounding box center [1038, 267] width 36 height 36
click at [1012, 269] on button "325" at bounding box center [1003, 267] width 36 height 36
type input "200"
click at [1038, 672] on button "Quote" at bounding box center [1084, 664] width 198 height 30
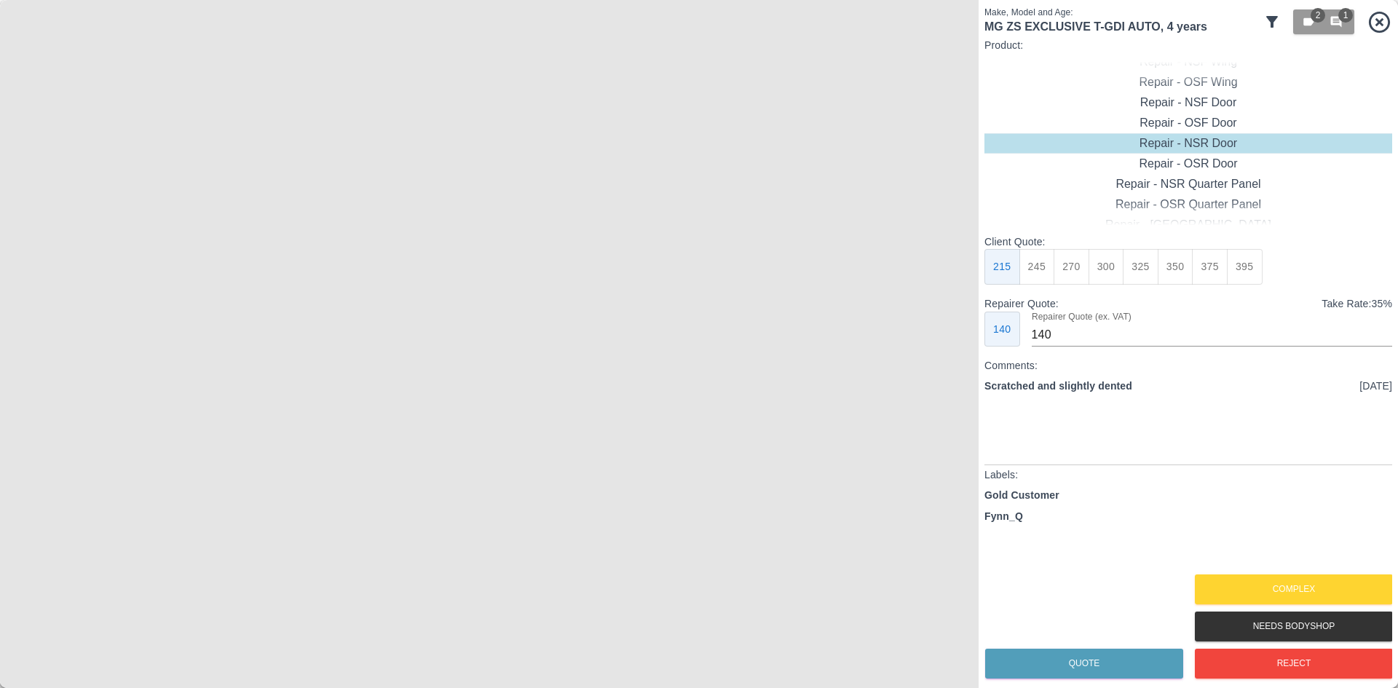
click at [406, 431] on img at bounding box center [489, 344] width 979 height 688
click at [366, 392] on img at bounding box center [320, 12] width 2936 height 2065
click at [371, 390] on img at bounding box center [307, 12] width 2936 height 2065
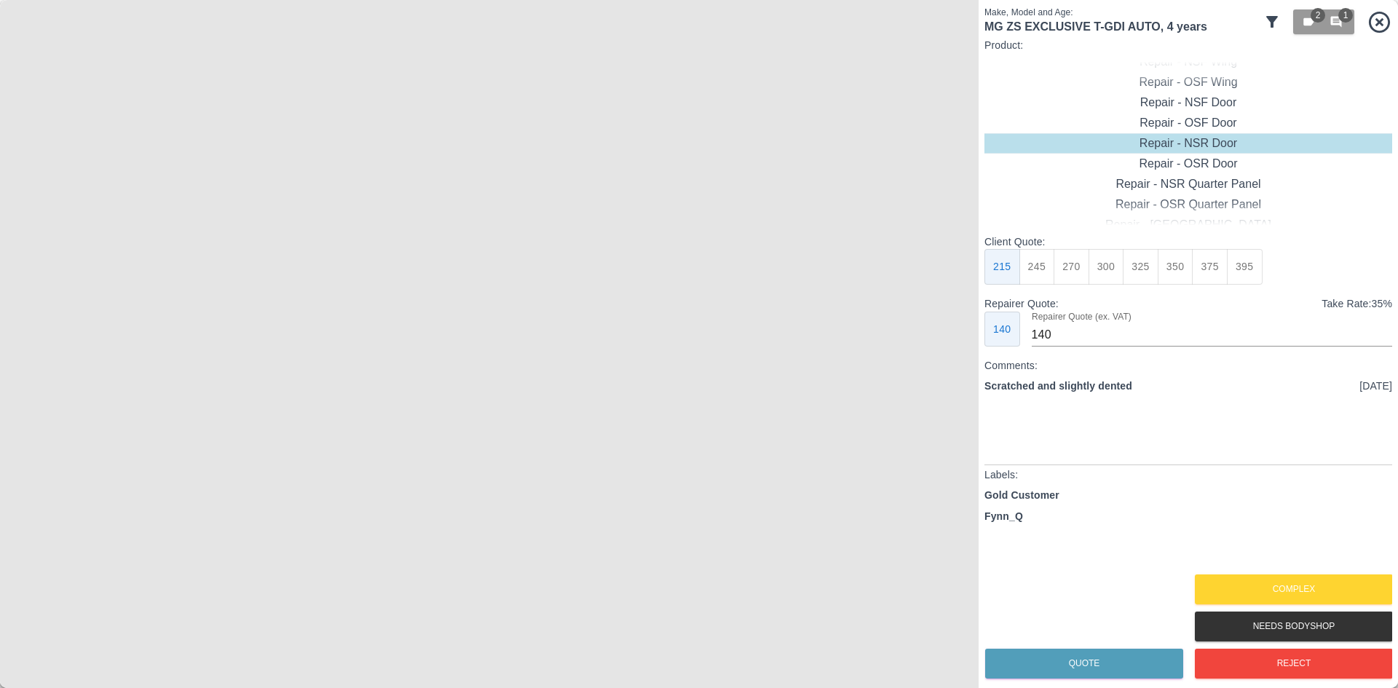
click at [371, 390] on img at bounding box center [843, 208] width 2936 height 2065
click at [1170, 110] on div "Repair - OSR Door" at bounding box center [1189, 102] width 408 height 20
click at [1254, 280] on button "395" at bounding box center [1245, 267] width 36 height 36
type input "265"
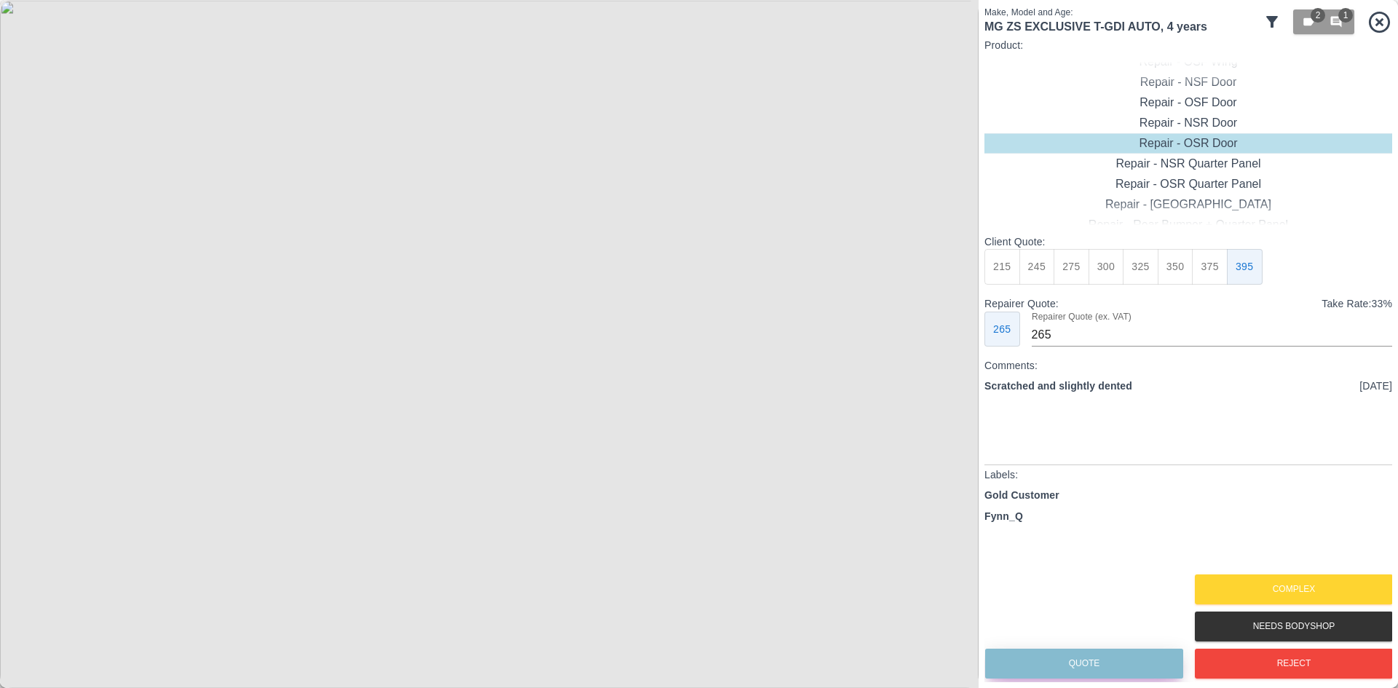
click at [1045, 663] on button "Quote" at bounding box center [1084, 664] width 198 height 30
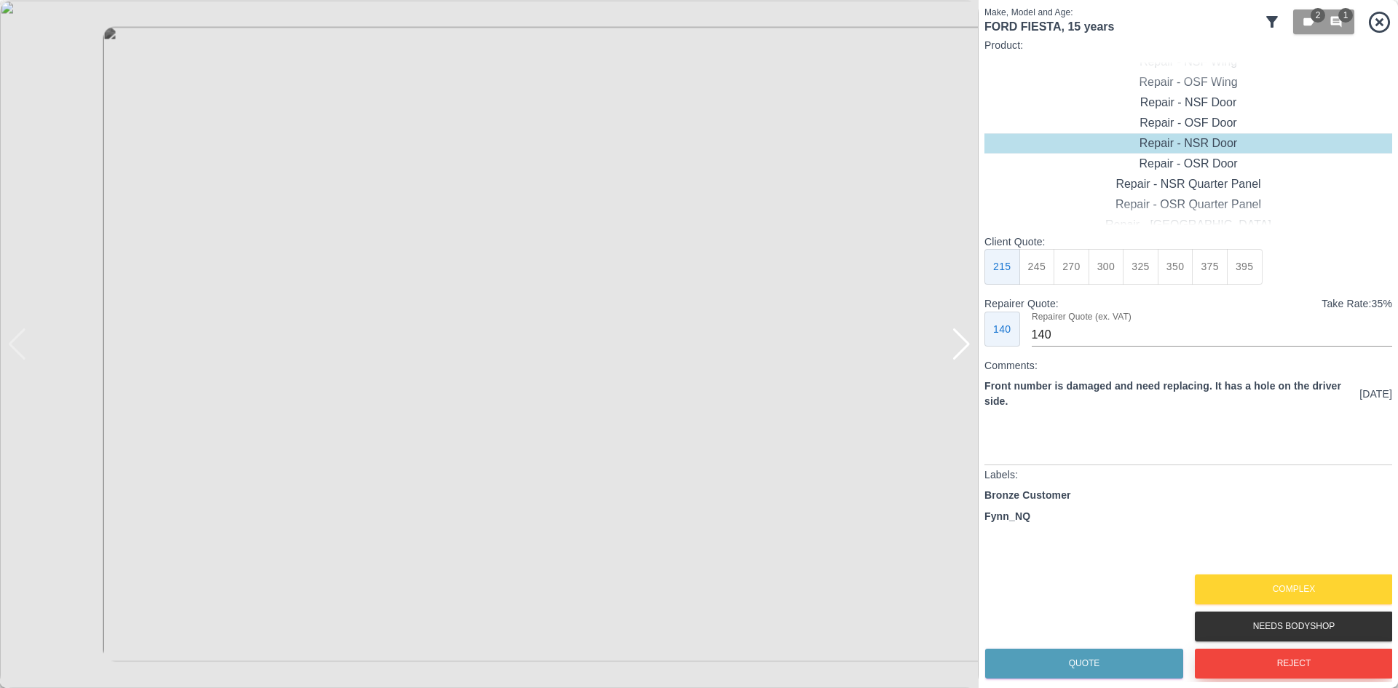
click at [1266, 671] on button "Reject" at bounding box center [1294, 664] width 198 height 30
click at [961, 363] on img at bounding box center [489, 344] width 979 height 688
click at [960, 357] on div at bounding box center [962, 344] width 20 height 32
click at [958, 352] on img at bounding box center [489, 344] width 979 height 688
click at [960, 341] on img at bounding box center [489, 344] width 979 height 688
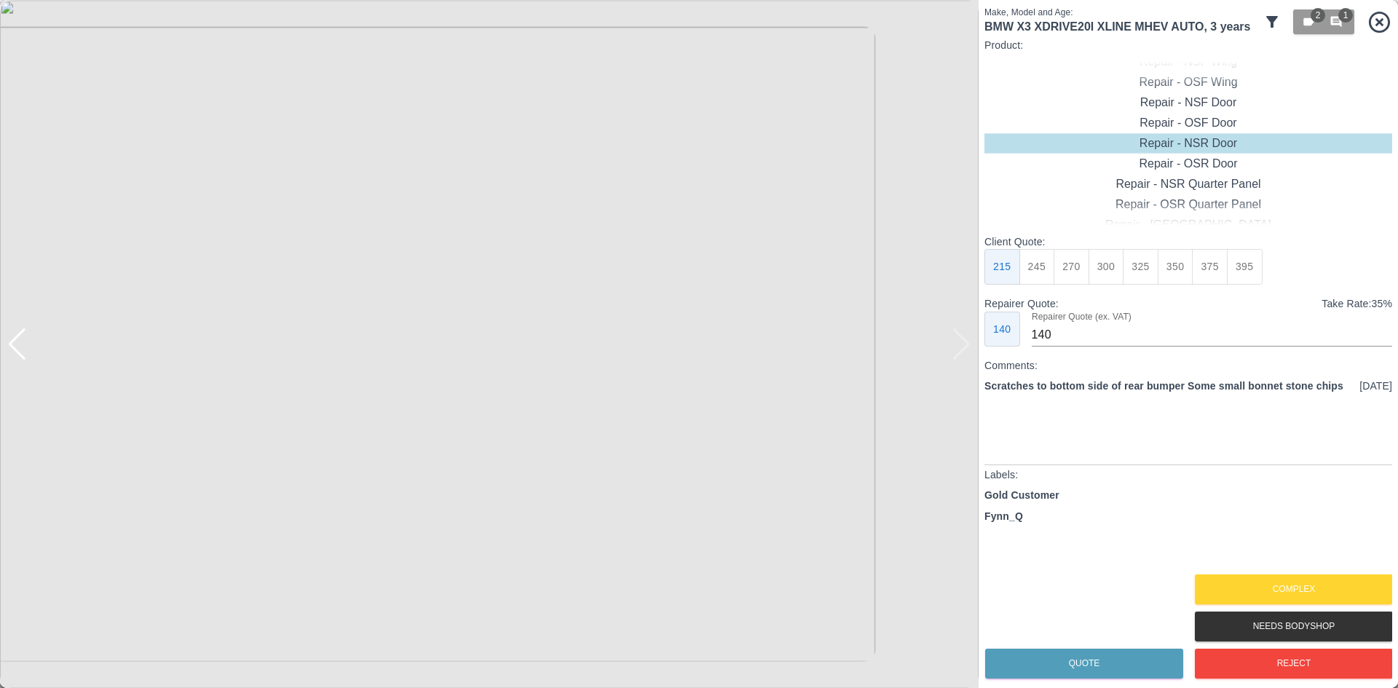
click at [960, 341] on img at bounding box center [489, 344] width 979 height 688
click at [1205, 122] on div "Repair - Rear Bumper Corner" at bounding box center [1189, 123] width 408 height 20
type input "120"
click at [1052, 267] on button "199" at bounding box center [1038, 267] width 36 height 36
click at [1092, 663] on button "Quote" at bounding box center [1084, 664] width 198 height 30
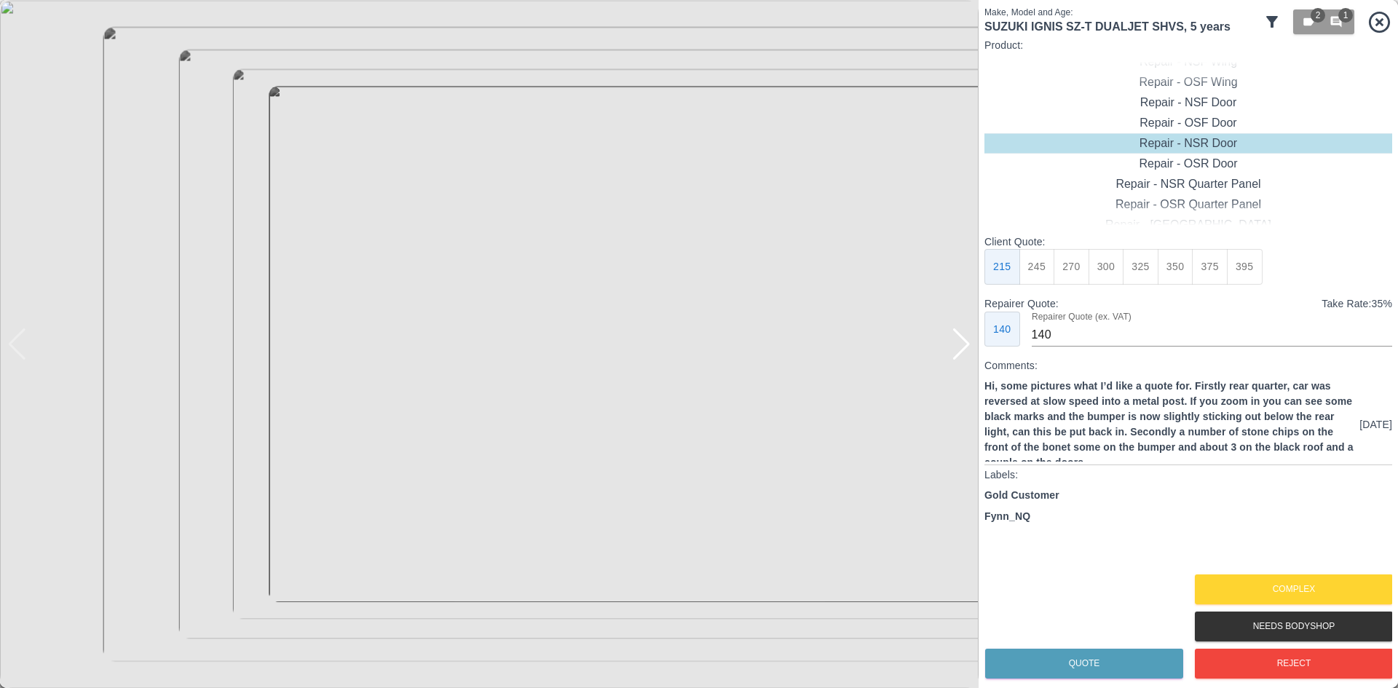
click at [961, 340] on div at bounding box center [962, 344] width 20 height 32
click at [956, 337] on div at bounding box center [962, 344] width 20 height 32
click at [1273, 575] on button "Complex" at bounding box center [1294, 590] width 198 height 30
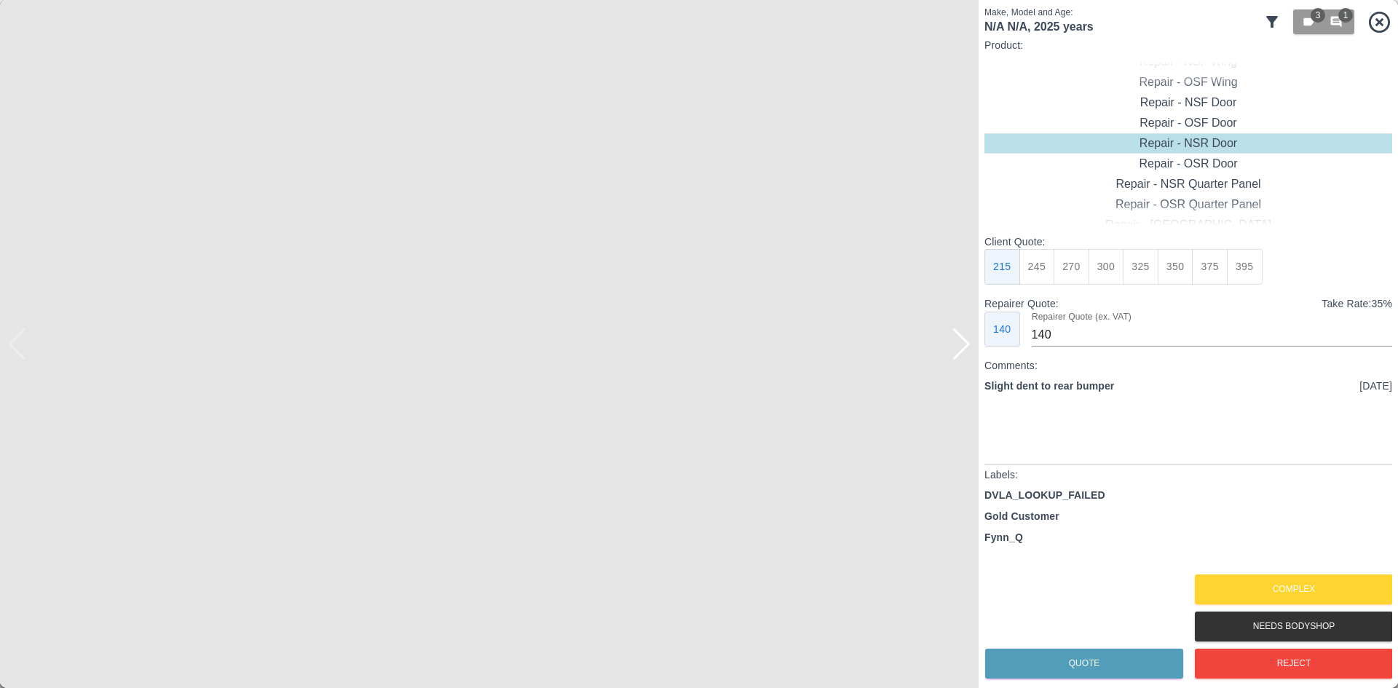
click at [953, 350] on div at bounding box center [962, 344] width 20 height 32
click at [953, 350] on img at bounding box center [489, 344] width 979 height 688
click at [1207, 103] on div "Repair - Rear Bumper" at bounding box center [1189, 102] width 408 height 20
type input "180"
click at [1044, 671] on button "Quote" at bounding box center [1084, 664] width 198 height 30
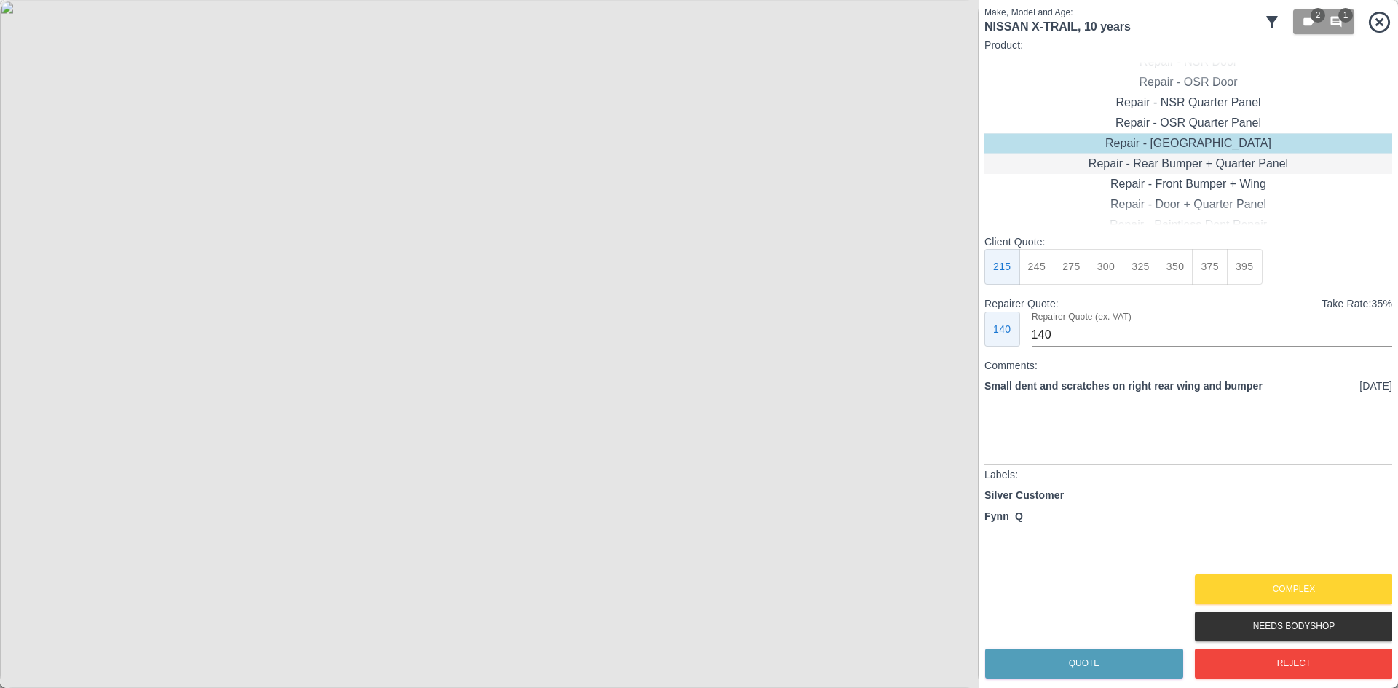
click at [1197, 162] on div "Repair - Rear Bumper + Quarter Panel" at bounding box center [1189, 164] width 408 height 20
click at [1225, 242] on p "Client Quote:" at bounding box center [1189, 241] width 408 height 15
click at [1219, 259] on button "450" at bounding box center [1210, 267] width 36 height 36
type input "280"
click at [1089, 658] on button "Quote" at bounding box center [1084, 664] width 198 height 30
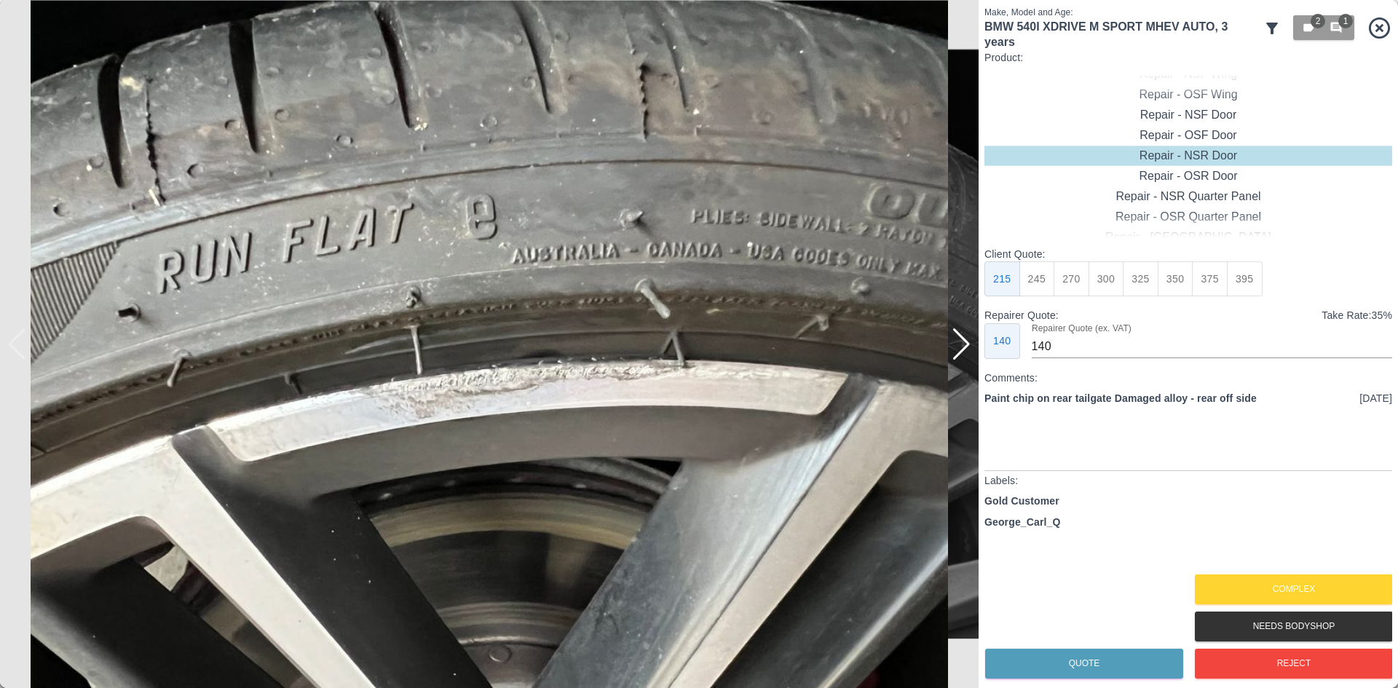
click at [961, 352] on div at bounding box center [962, 344] width 20 height 32
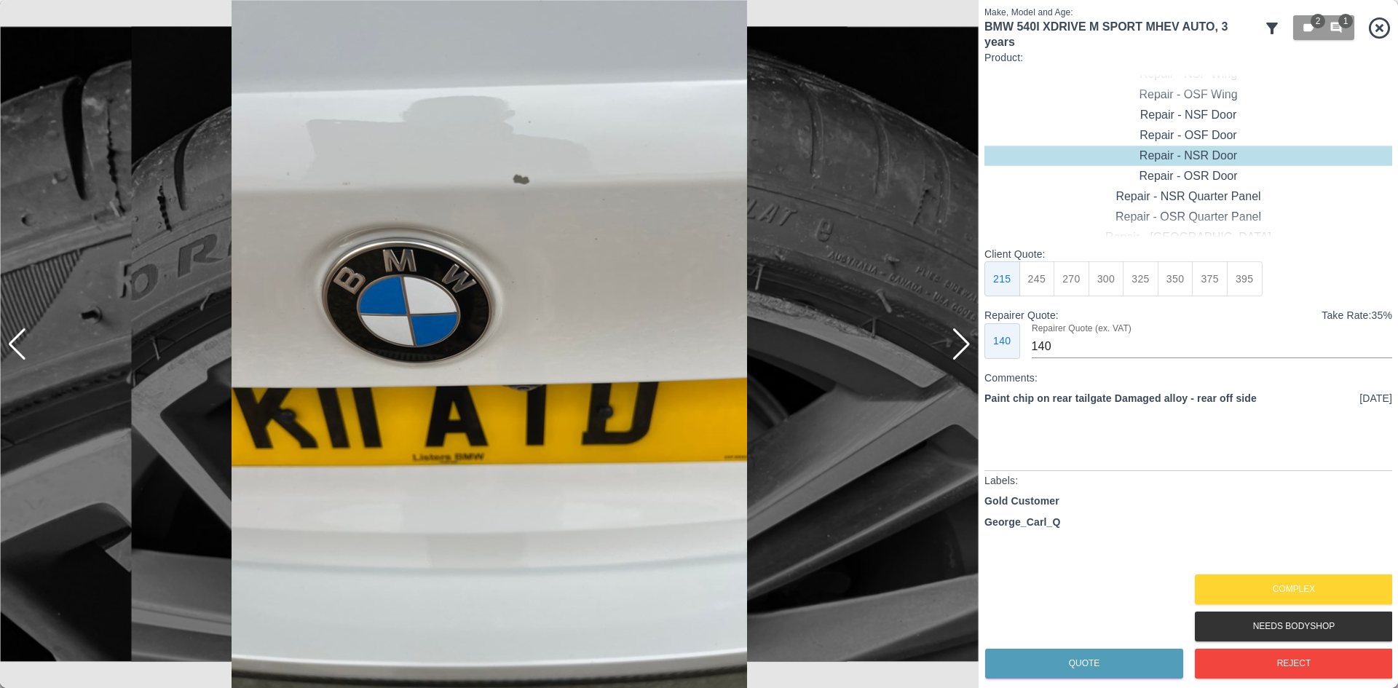
click at [961, 352] on div at bounding box center [962, 344] width 20 height 32
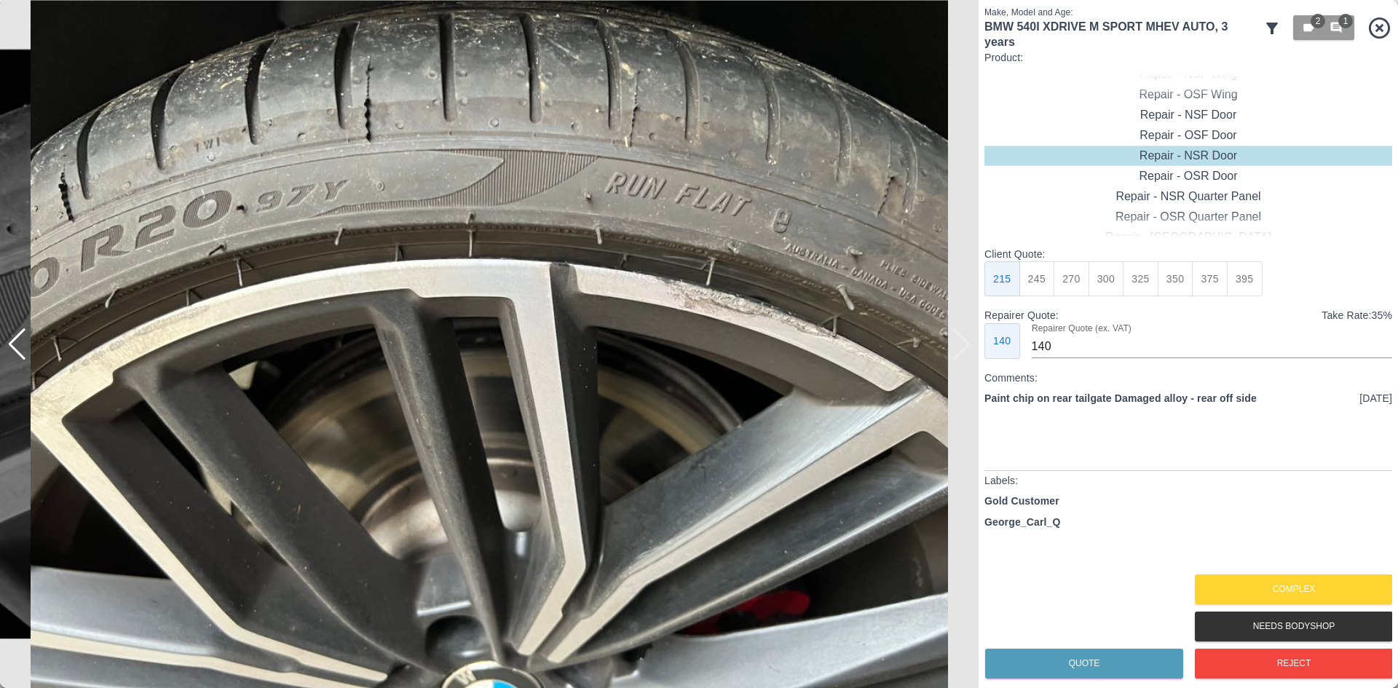
click at [961, 352] on img at bounding box center [489, 344] width 979 height 688
click at [18, 351] on div at bounding box center [17, 344] width 20 height 32
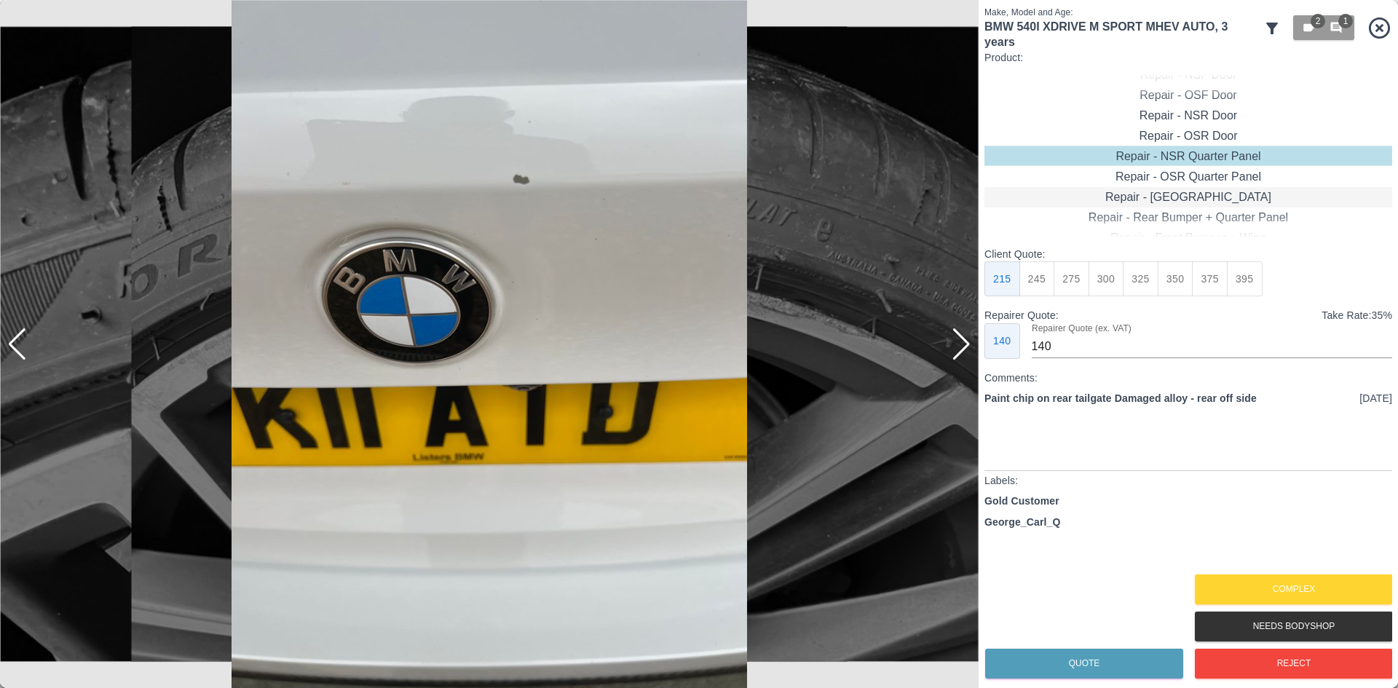
click at [1202, 190] on div "Repair - [GEOGRAPHIC_DATA]" at bounding box center [1189, 197] width 408 height 20
click at [1185, 201] on div "Repair - [GEOGRAPHIC_DATA]" at bounding box center [1189, 196] width 408 height 20
click at [1076, 272] on button "275" at bounding box center [1072, 279] width 36 height 36
type input "180"
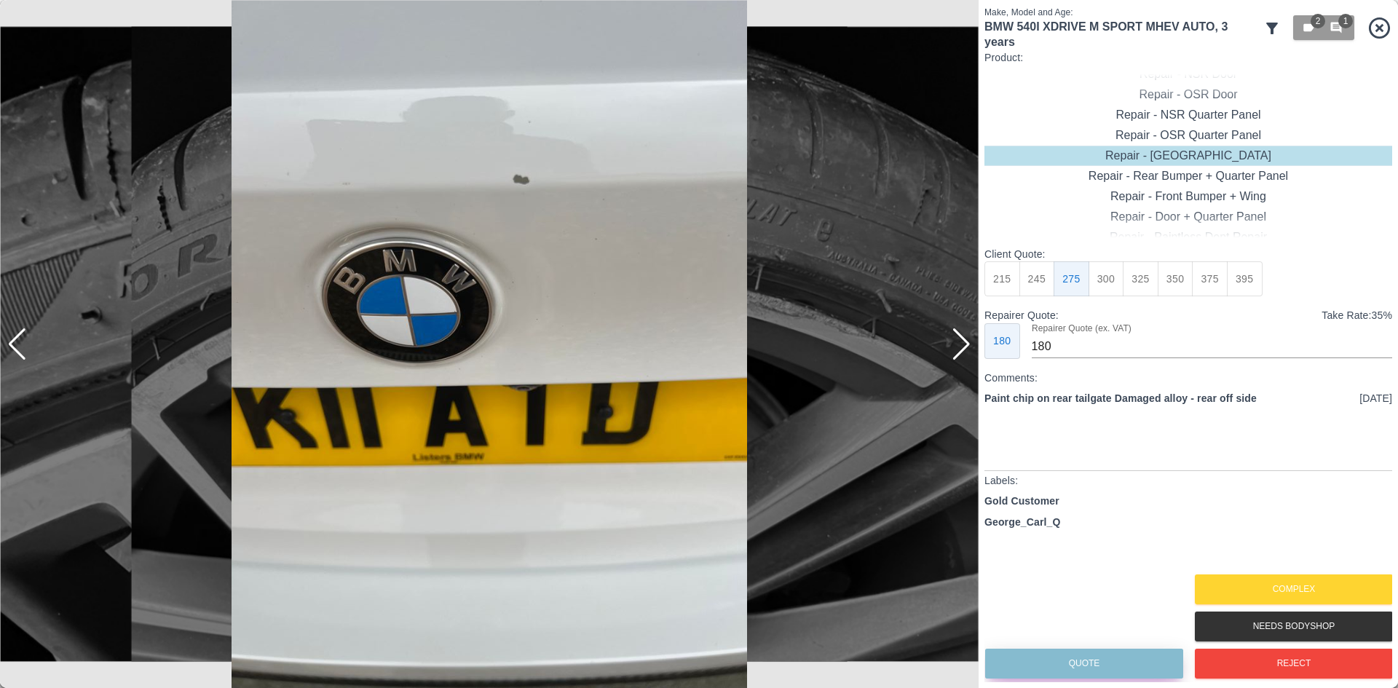
click at [1084, 656] on button "Quote" at bounding box center [1084, 664] width 198 height 30
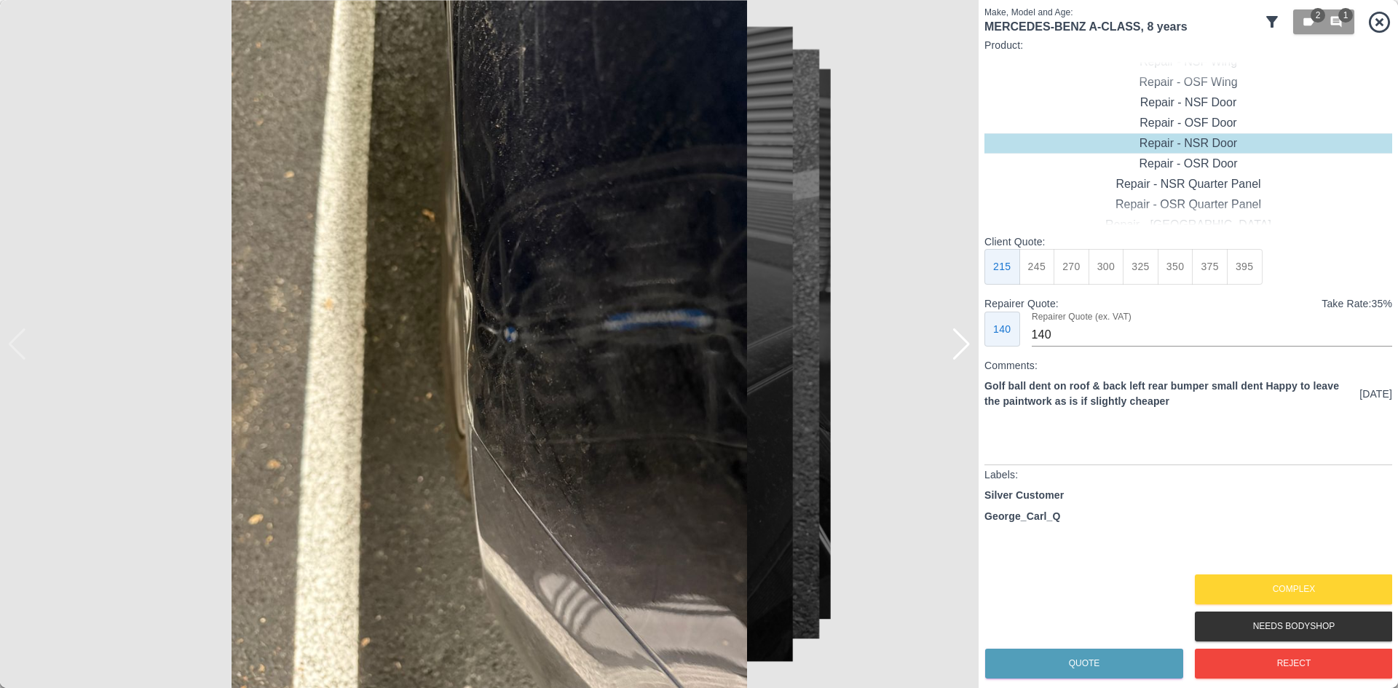
click at [957, 347] on div at bounding box center [962, 344] width 20 height 32
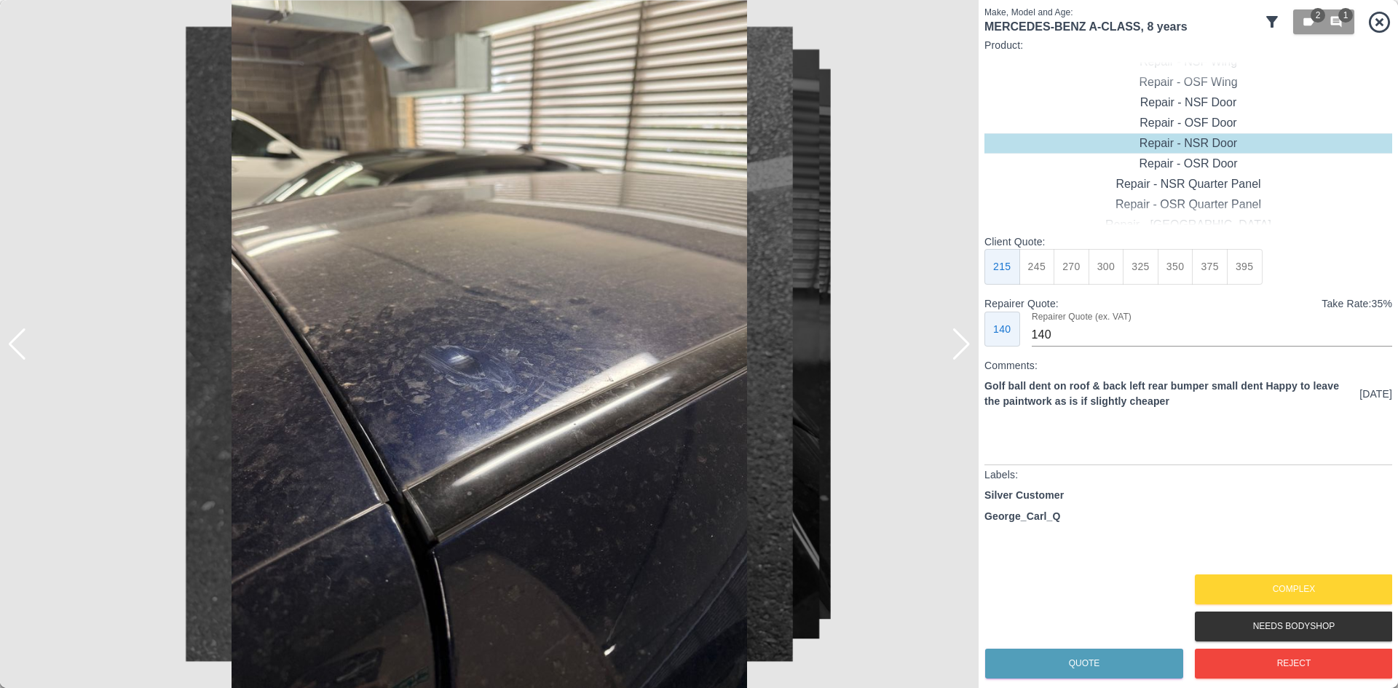
click at [957, 347] on div at bounding box center [962, 344] width 20 height 32
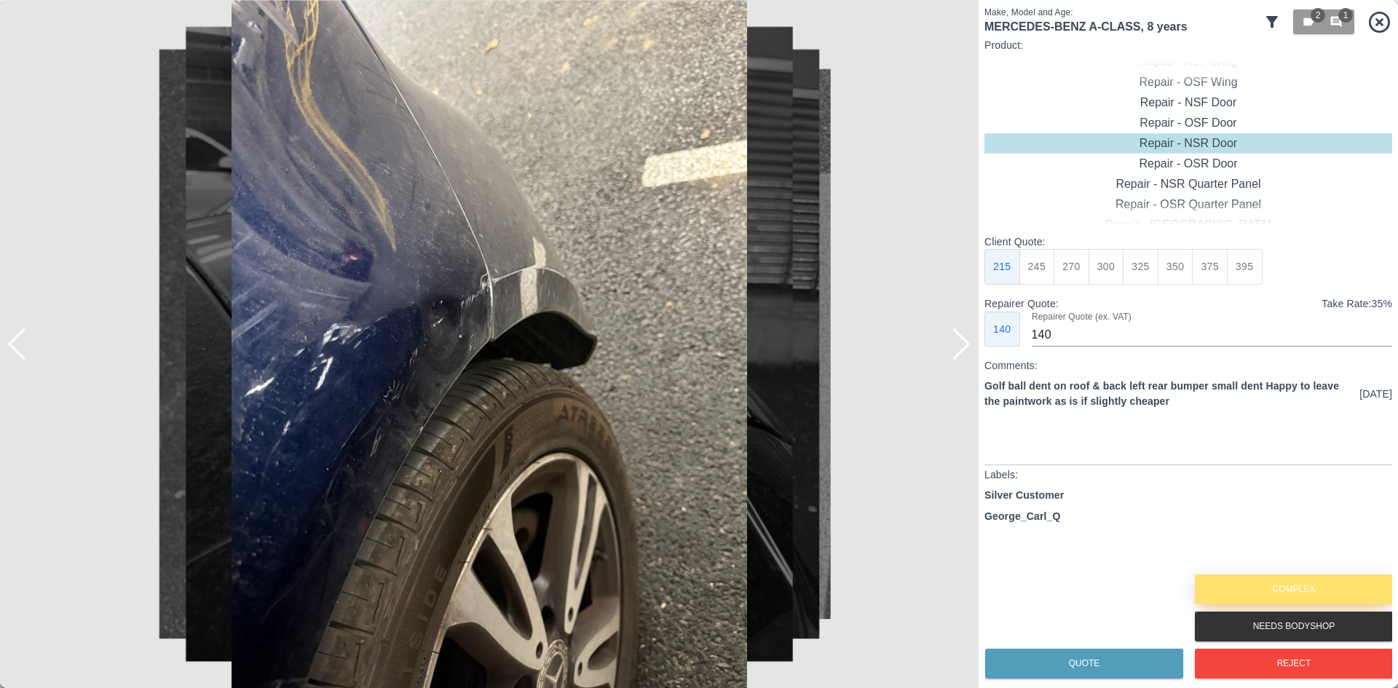
click at [1264, 580] on button "Complex" at bounding box center [1294, 590] width 198 height 30
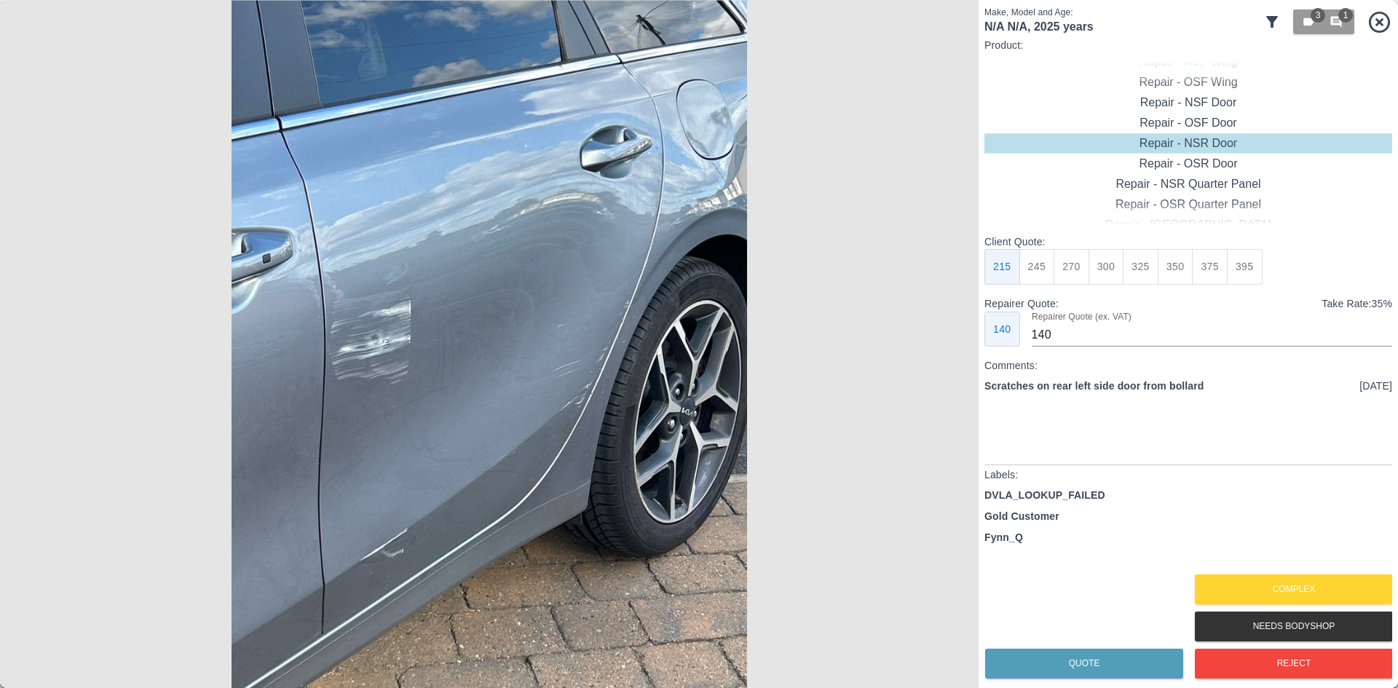
click at [958, 347] on img at bounding box center [489, 344] width 979 height 688
click at [411, 319] on img at bounding box center [489, 344] width 979 height 688
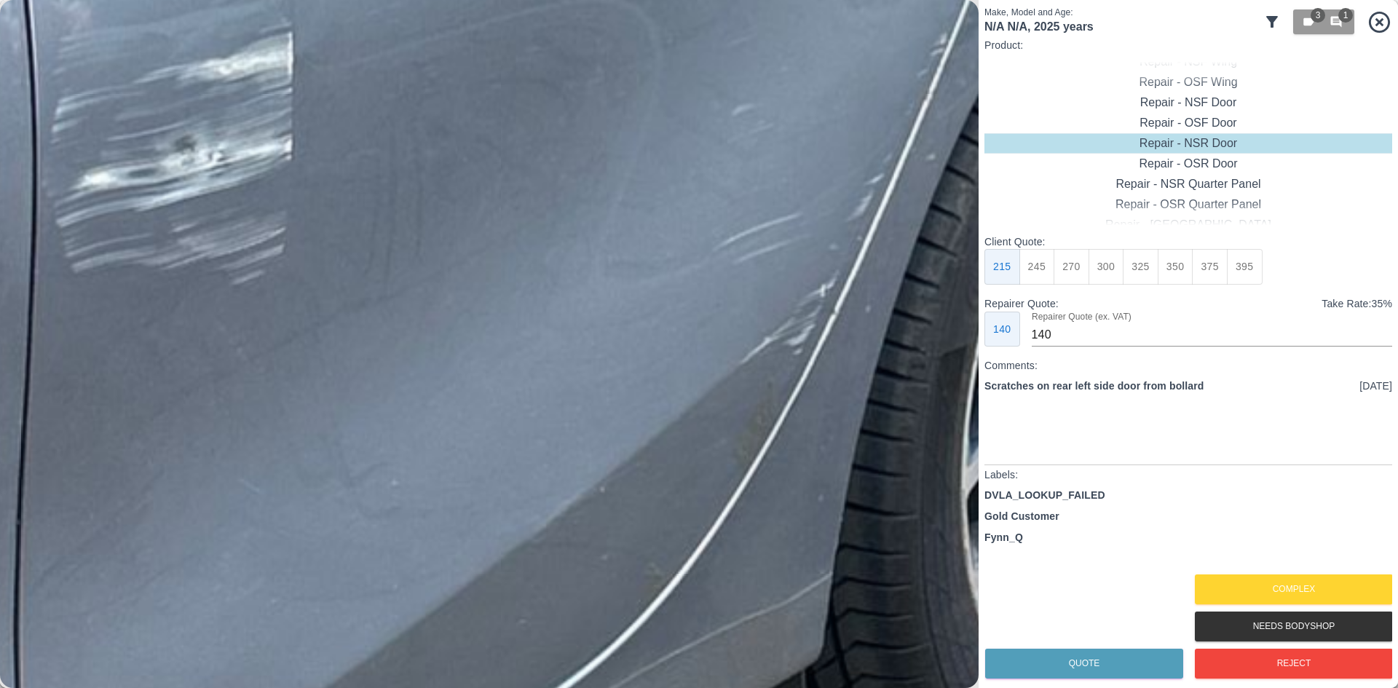
click at [133, 248] on img at bounding box center [528, 165] width 2936 height 2065
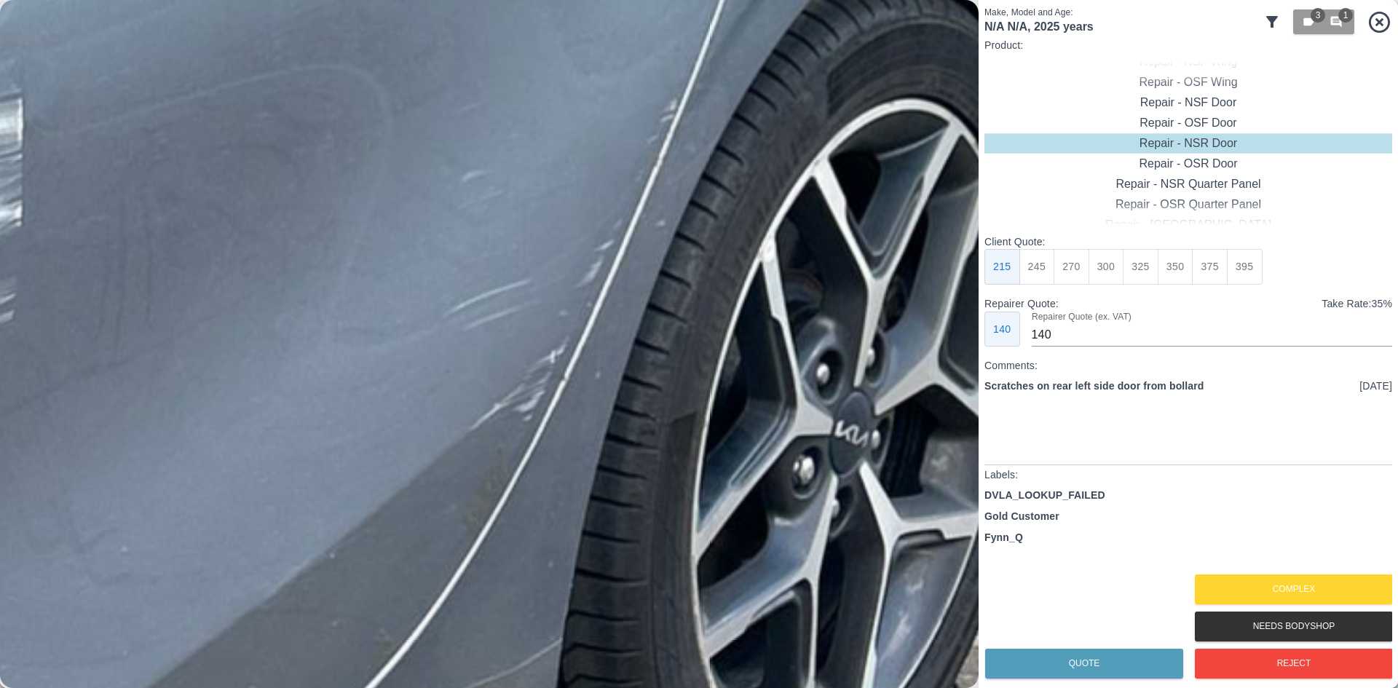
click at [385, 283] on img at bounding box center [258, 231] width 2936 height 2065
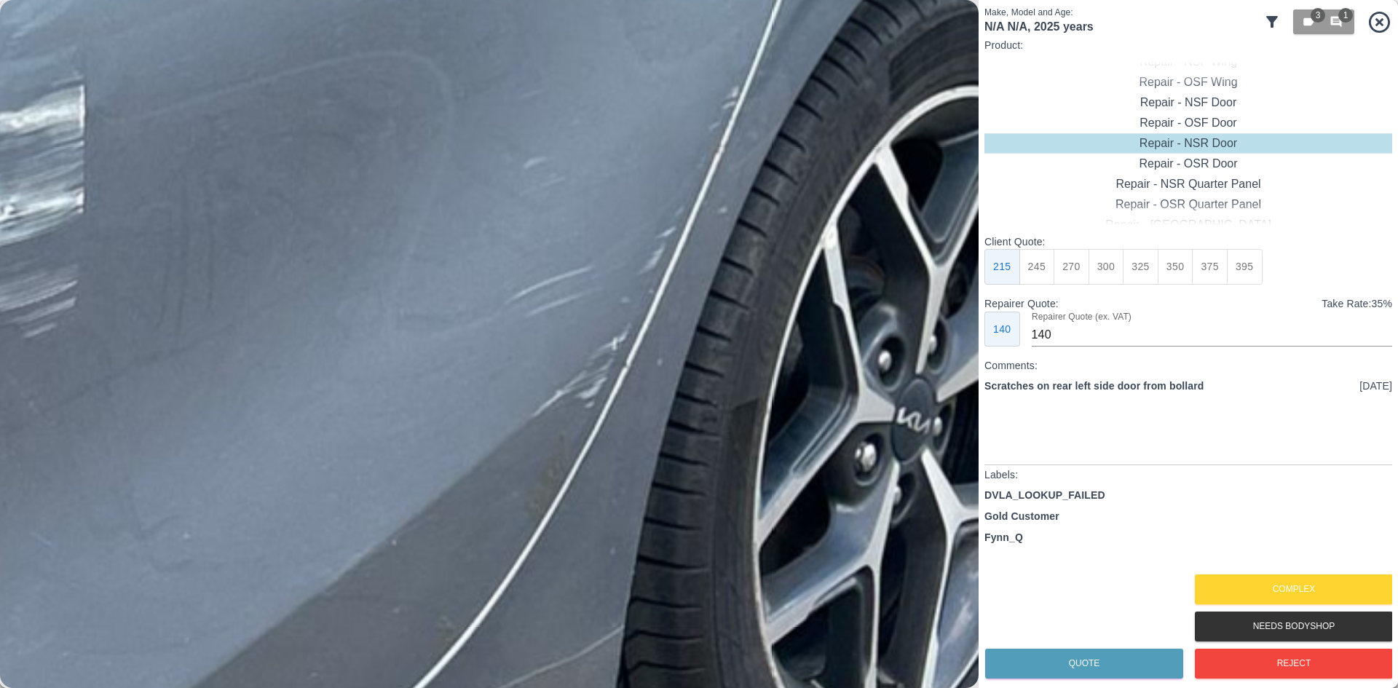
click at [385, 283] on img at bounding box center [320, 218] width 2936 height 2065
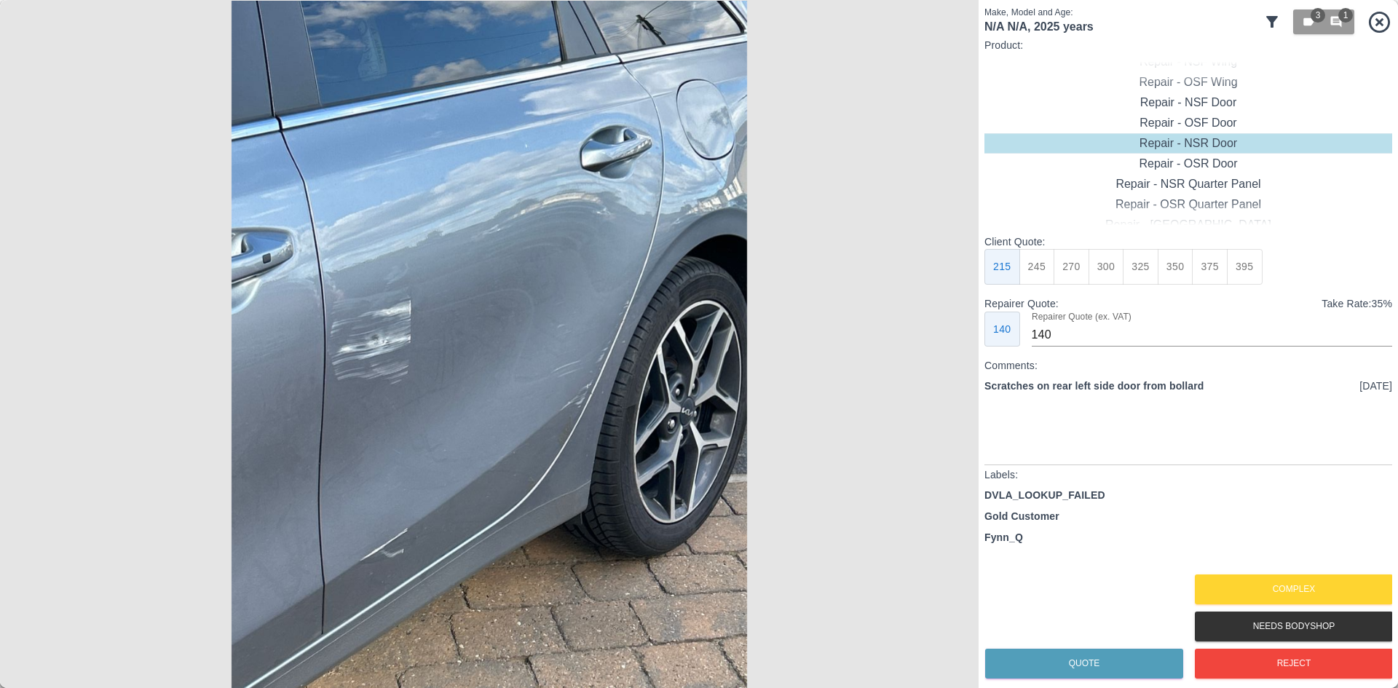
click at [385, 283] on img at bounding box center [489, 344] width 979 height 688
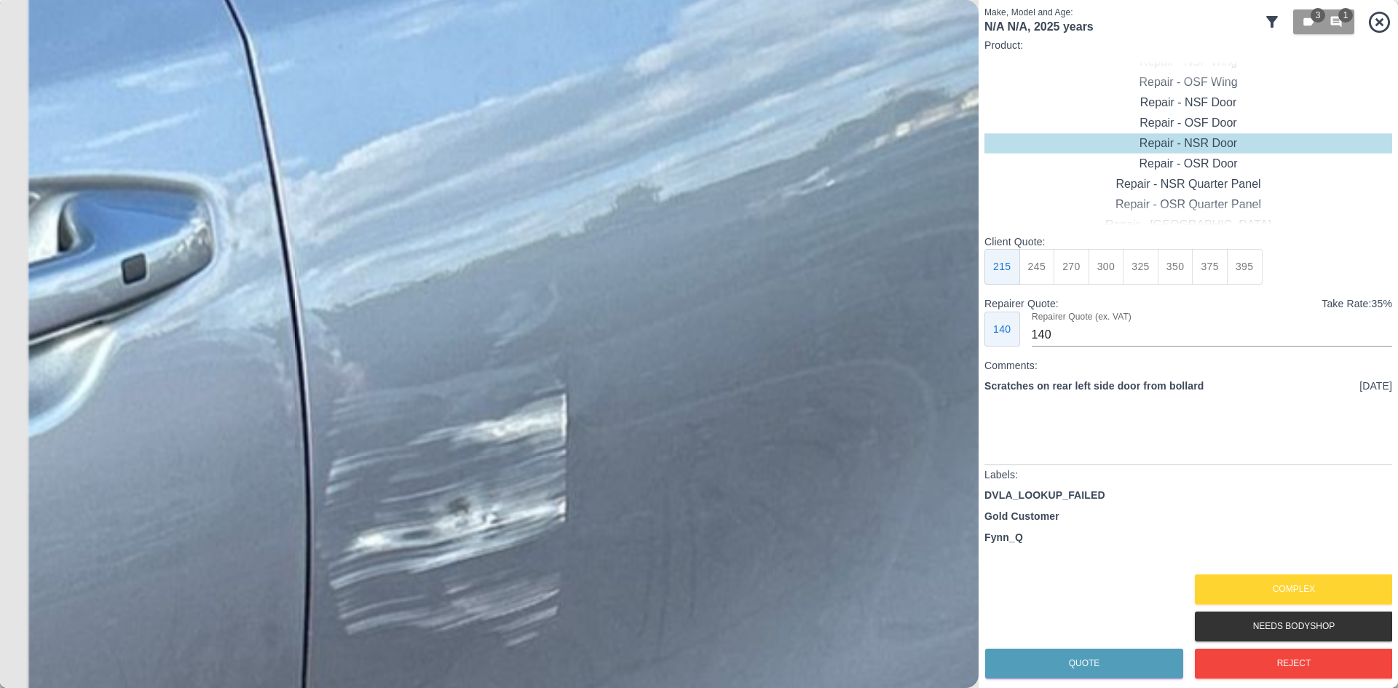
click at [385, 283] on img at bounding box center [802, 527] width 2936 height 2065
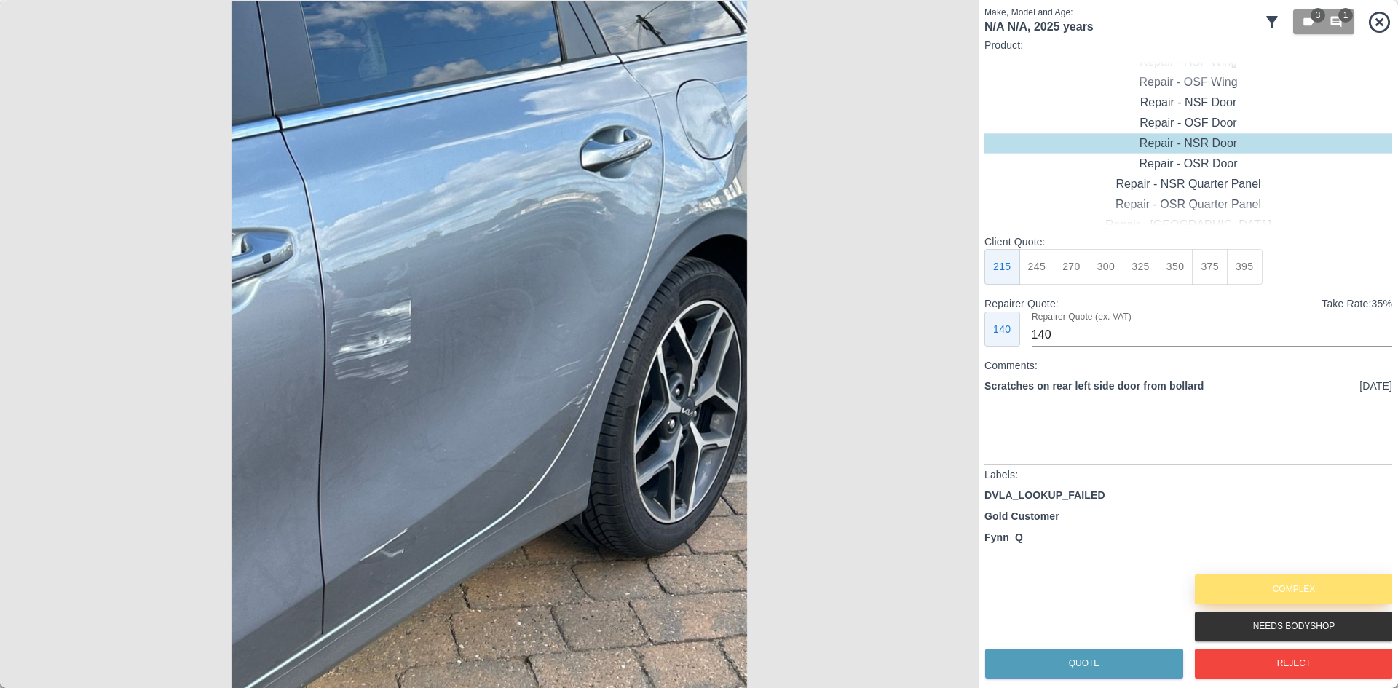
click at [1253, 577] on button "Complex" at bounding box center [1294, 590] width 198 height 30
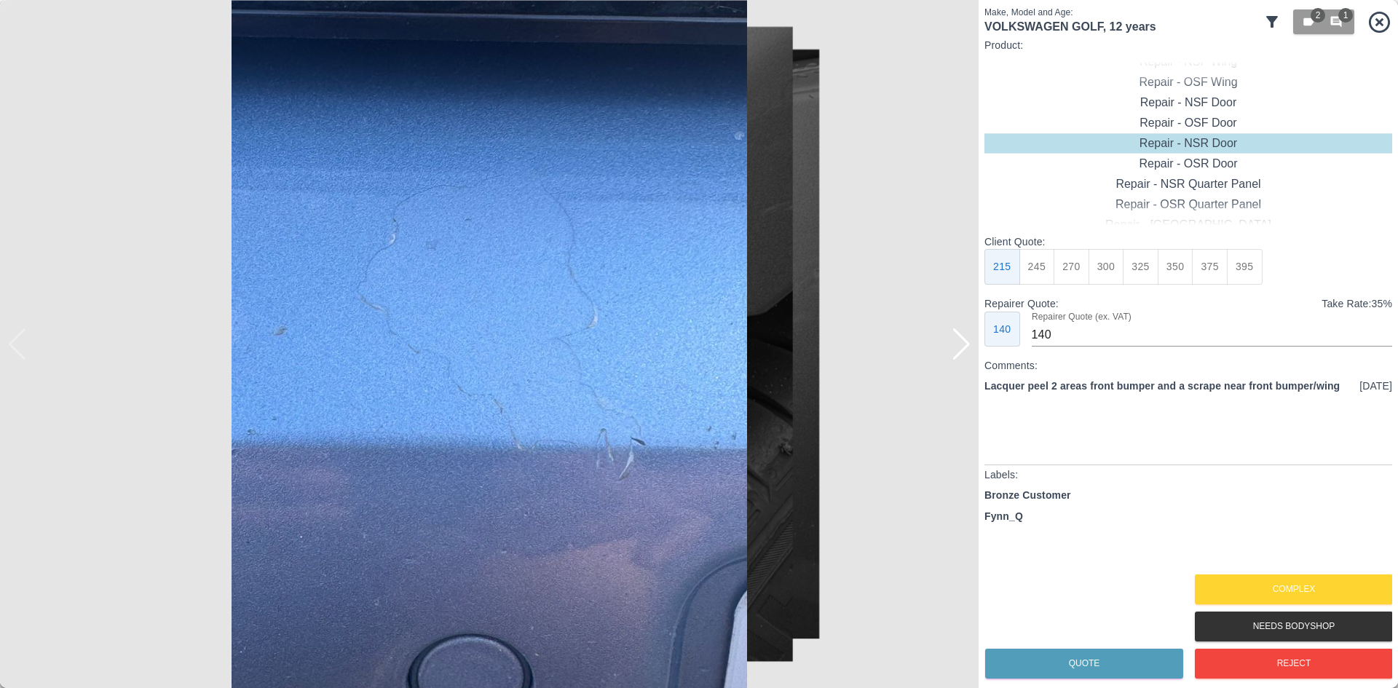
click at [960, 341] on div at bounding box center [962, 344] width 20 height 32
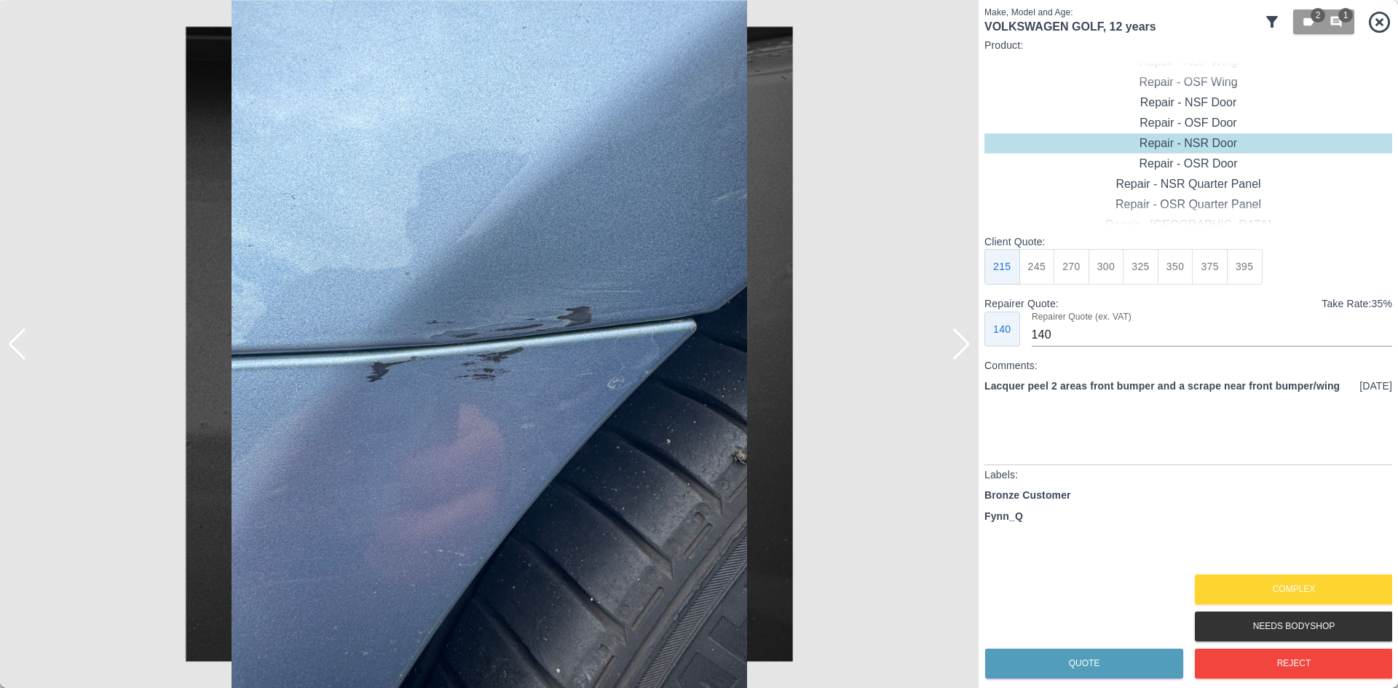
click at [960, 341] on div at bounding box center [962, 344] width 20 height 32
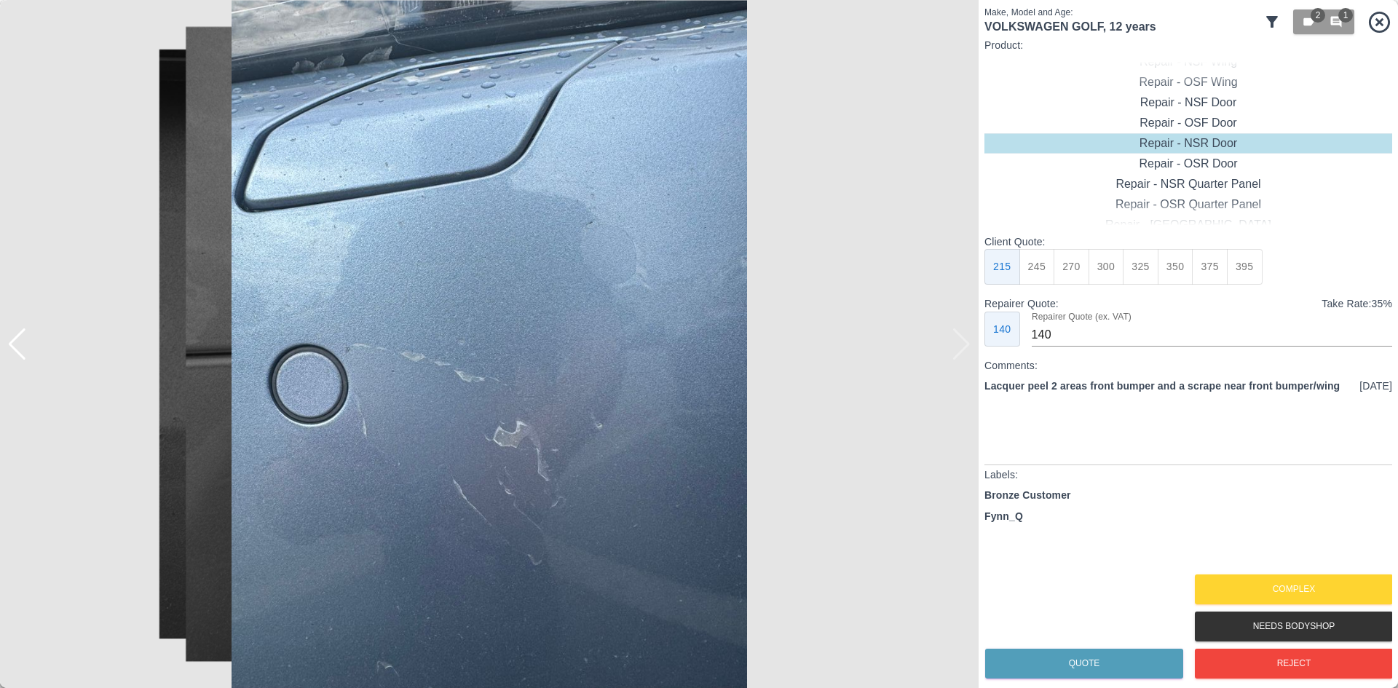
click at [960, 341] on img at bounding box center [489, 344] width 979 height 688
click at [1245, 576] on button "Complex" at bounding box center [1294, 590] width 198 height 30
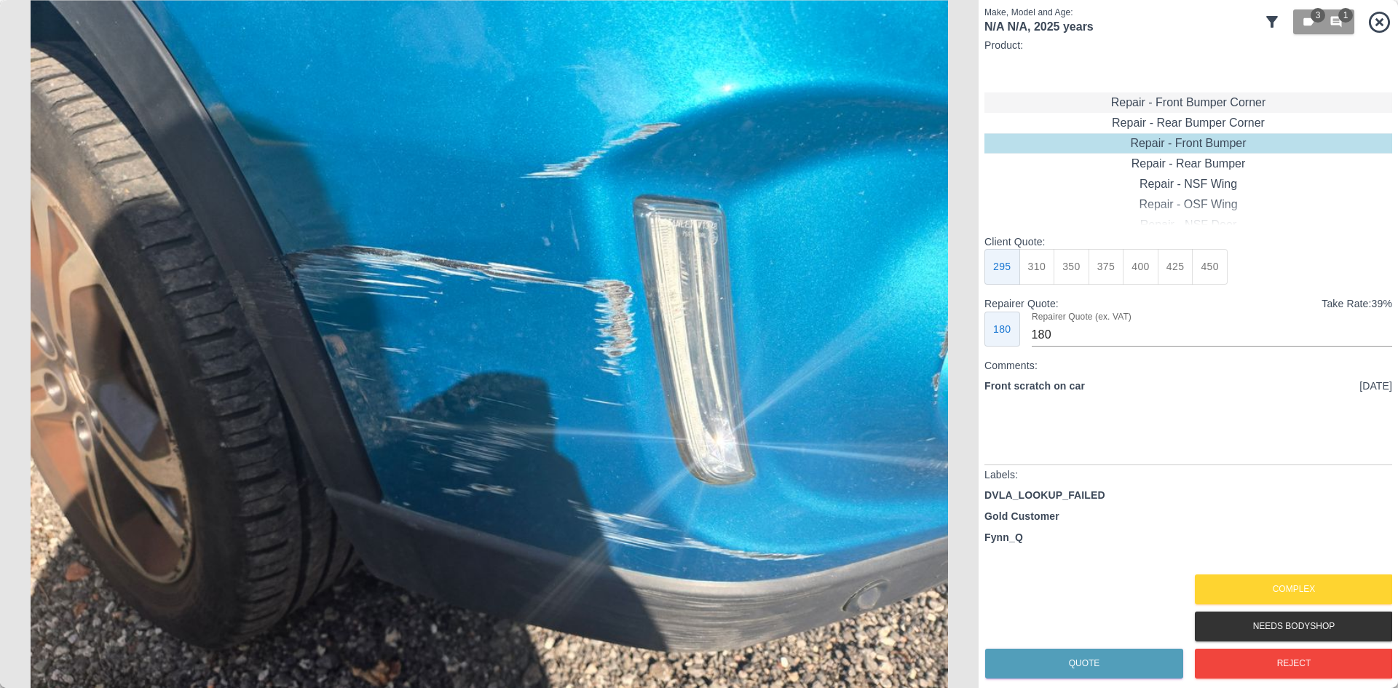
click at [1216, 102] on div "Repair - Front Bumper Corner" at bounding box center [1189, 102] width 408 height 20
click at [1214, 114] on div "Repair - Rear Bumper Corner" at bounding box center [1189, 123] width 408 height 20
click at [1193, 126] on div "Repair - Front Bumper Corner" at bounding box center [1189, 123] width 408 height 20
click at [1140, 265] on button "270" at bounding box center [1141, 267] width 36 height 36
type input "165"
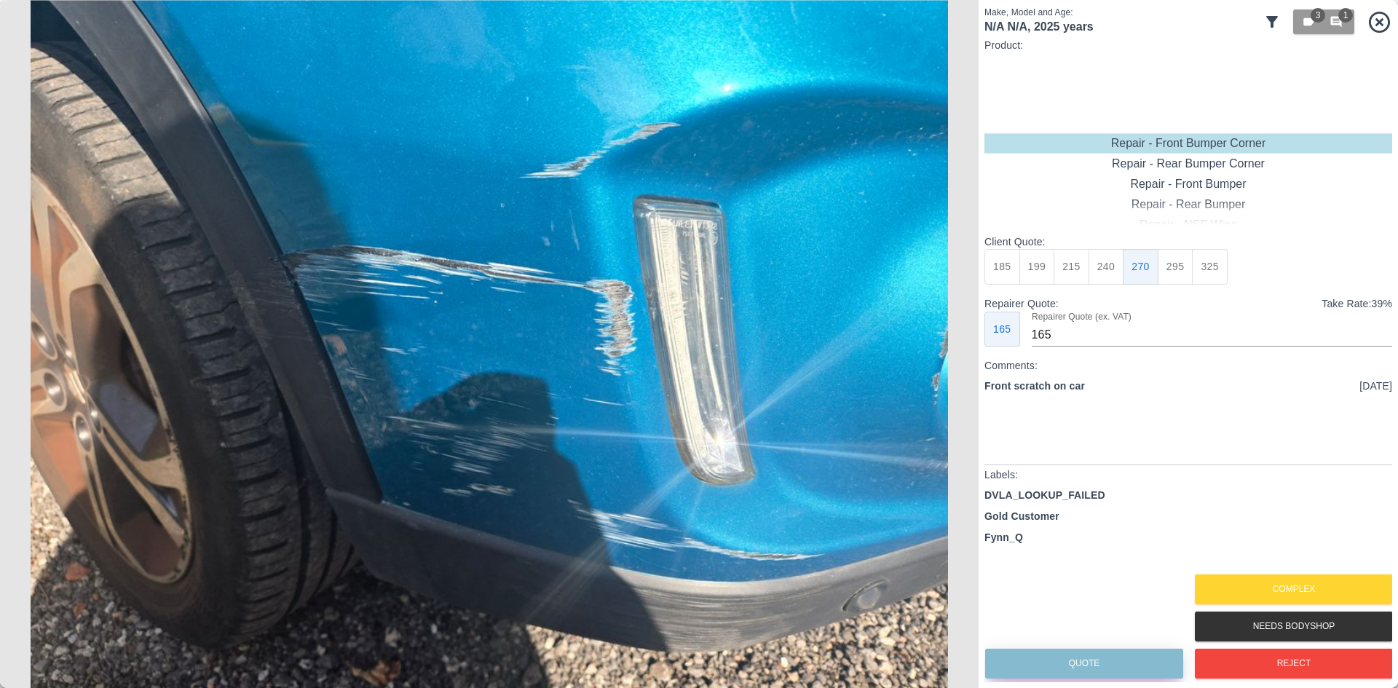
click at [1111, 651] on button "Quote" at bounding box center [1084, 664] width 198 height 30
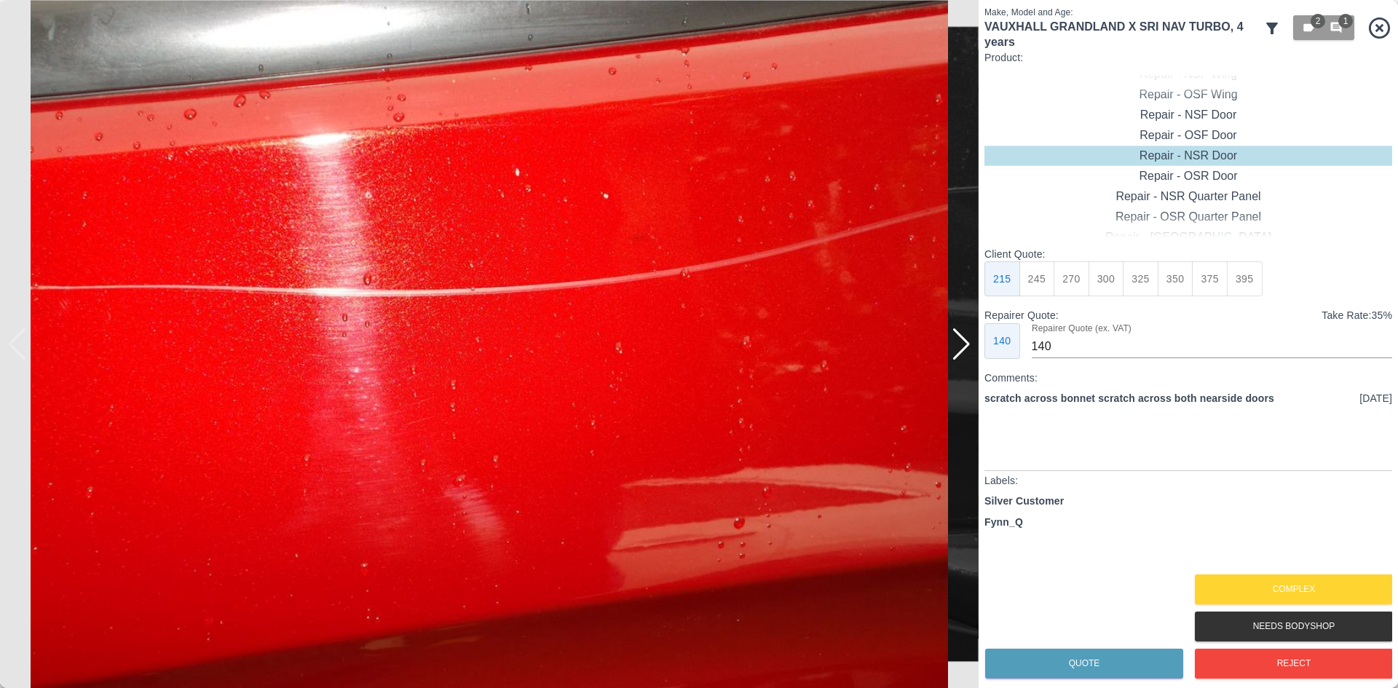
click at [963, 342] on div at bounding box center [962, 344] width 20 height 32
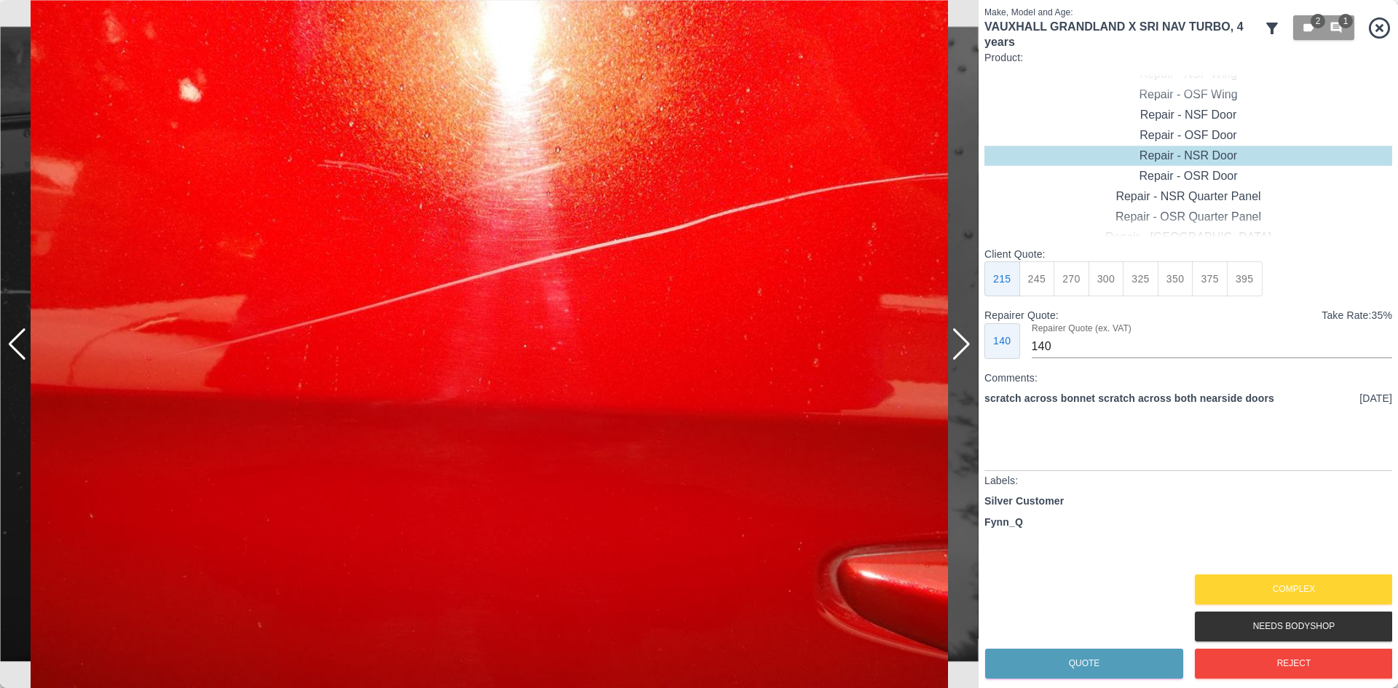
click at [963, 342] on div at bounding box center [962, 344] width 20 height 32
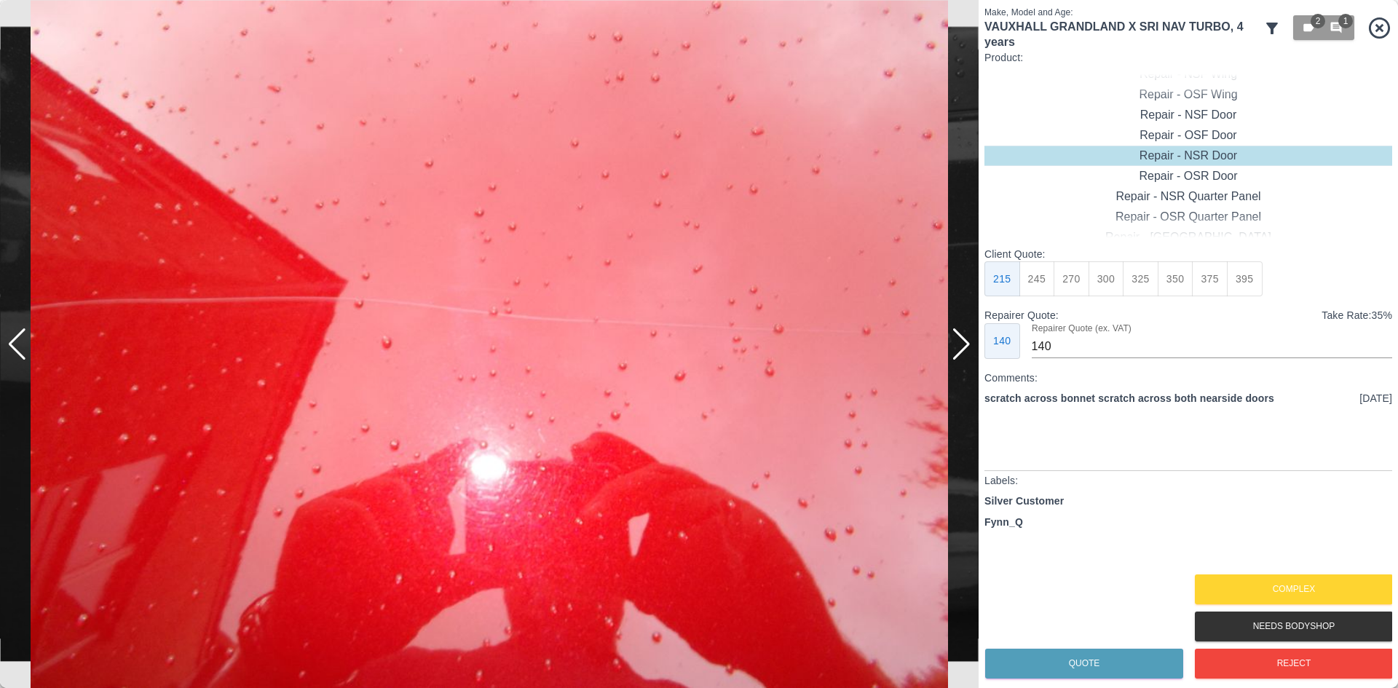
click at [963, 342] on div at bounding box center [962, 344] width 20 height 32
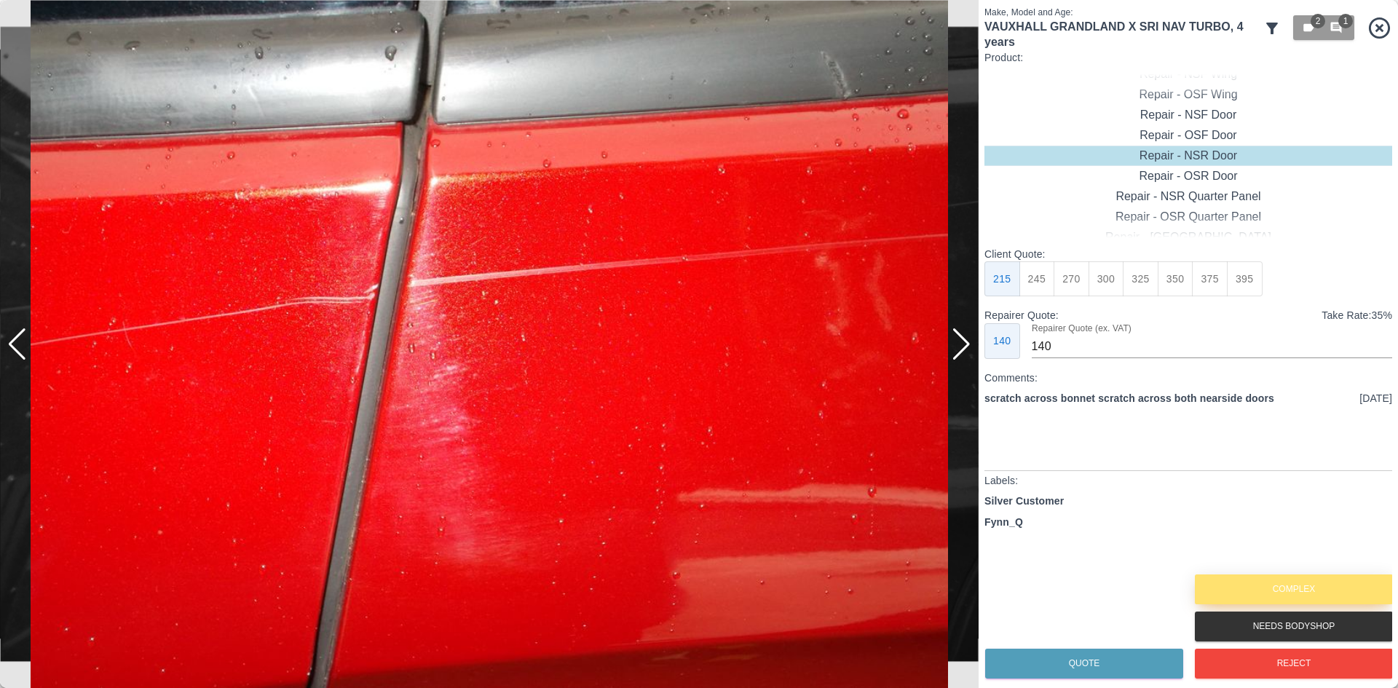
click at [1247, 583] on button "Complex" at bounding box center [1294, 590] width 198 height 30
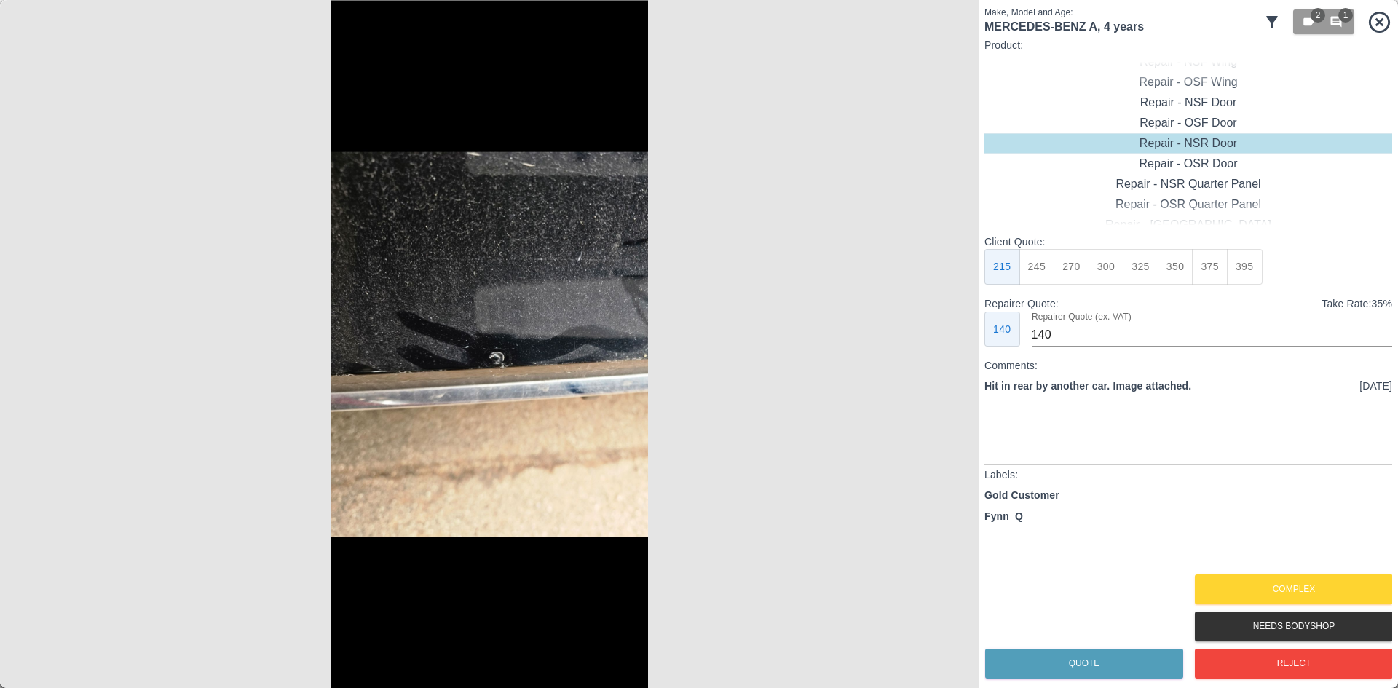
click at [537, 334] on img at bounding box center [489, 344] width 979 height 688
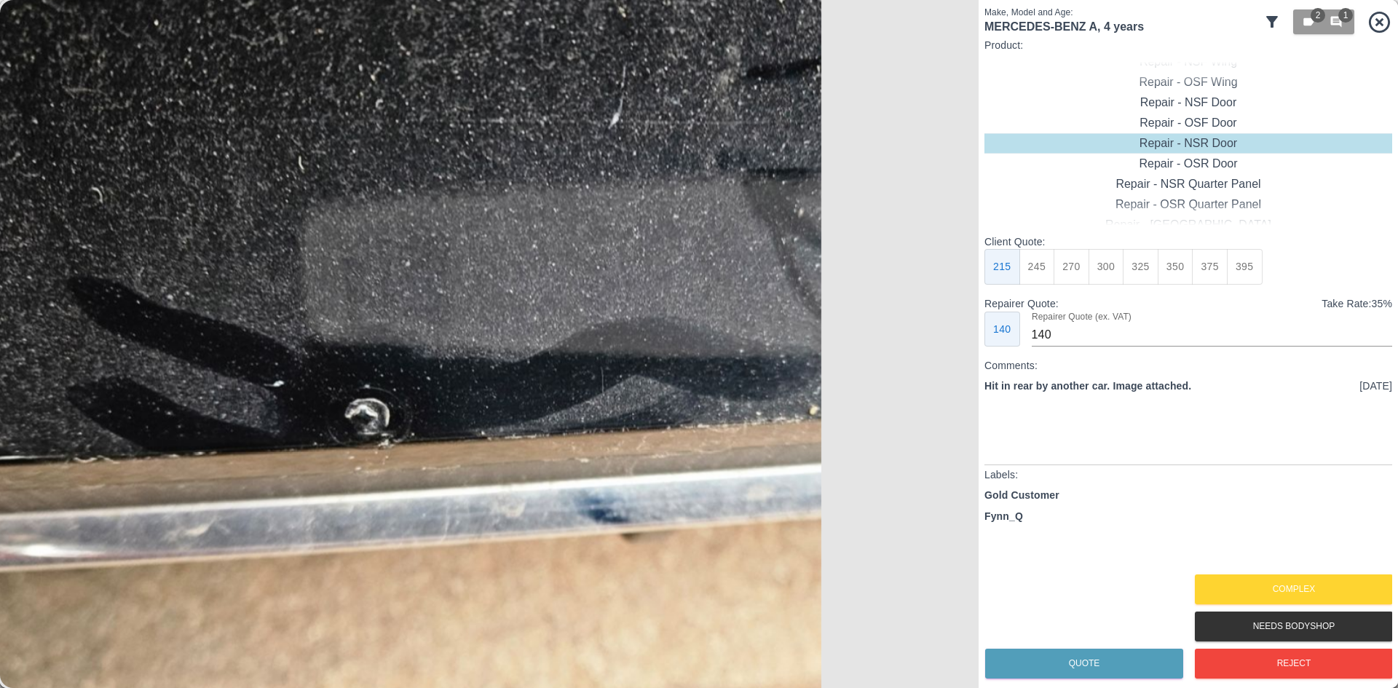
click at [537, 334] on img at bounding box center [345, 376] width 2936 height 2065
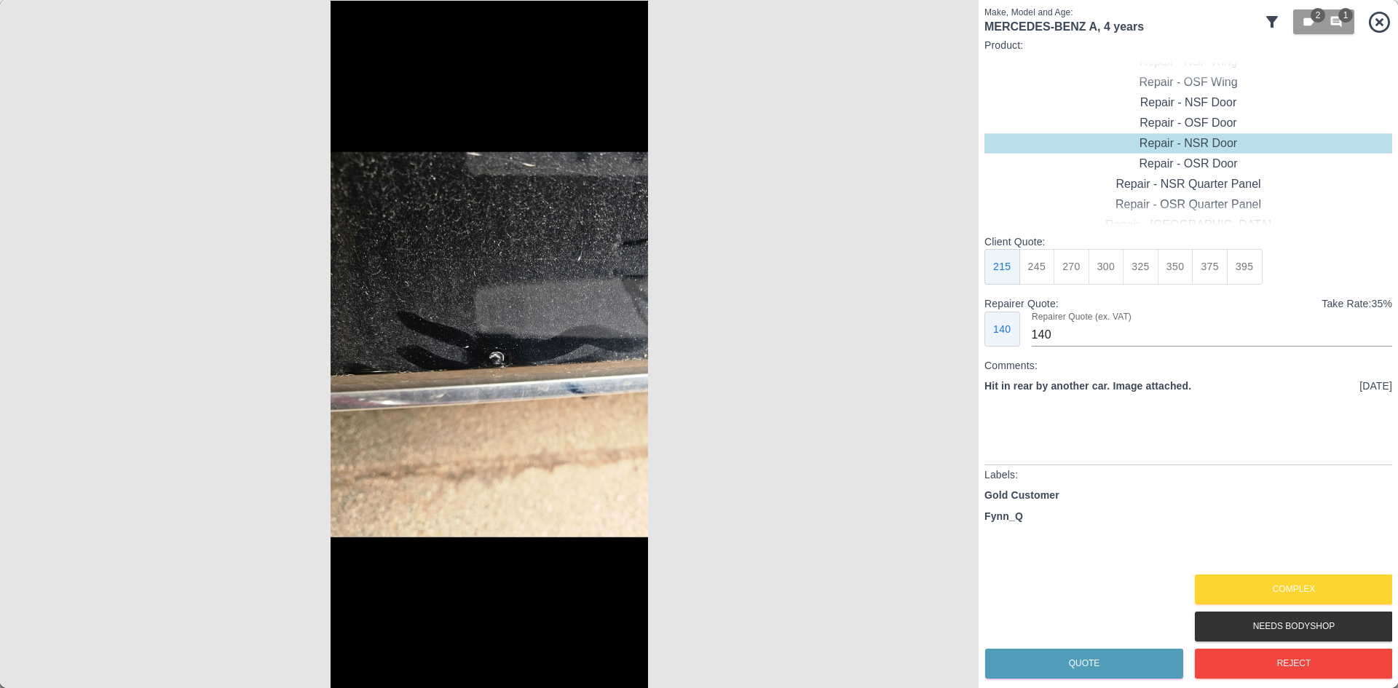
click at [619, 344] on img at bounding box center [489, 344] width 979 height 688
click at [1218, 95] on div "Repair - Rear Bumper Corner" at bounding box center [1189, 102] width 408 height 20
click at [1109, 266] on button "240" at bounding box center [1107, 267] width 36 height 36
type input "150"
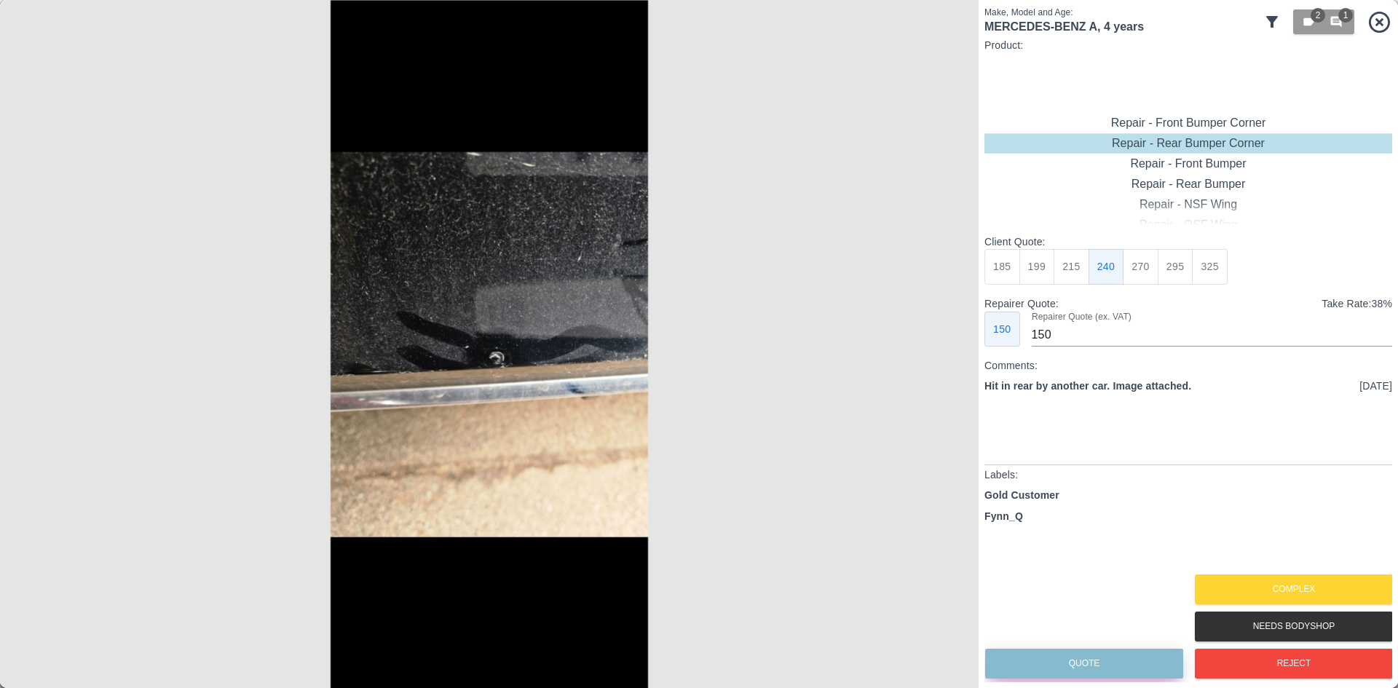
click at [1087, 665] on button "Quote" at bounding box center [1084, 664] width 198 height 30
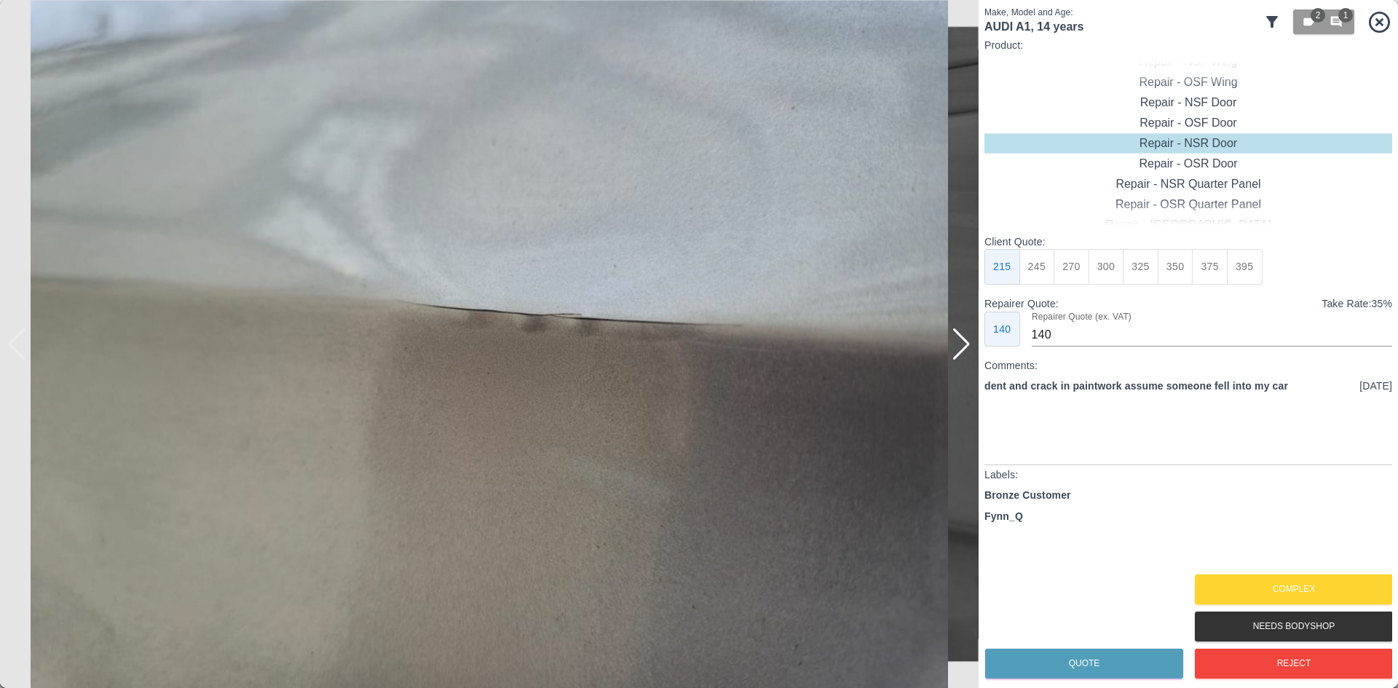
click at [962, 347] on div at bounding box center [962, 344] width 20 height 32
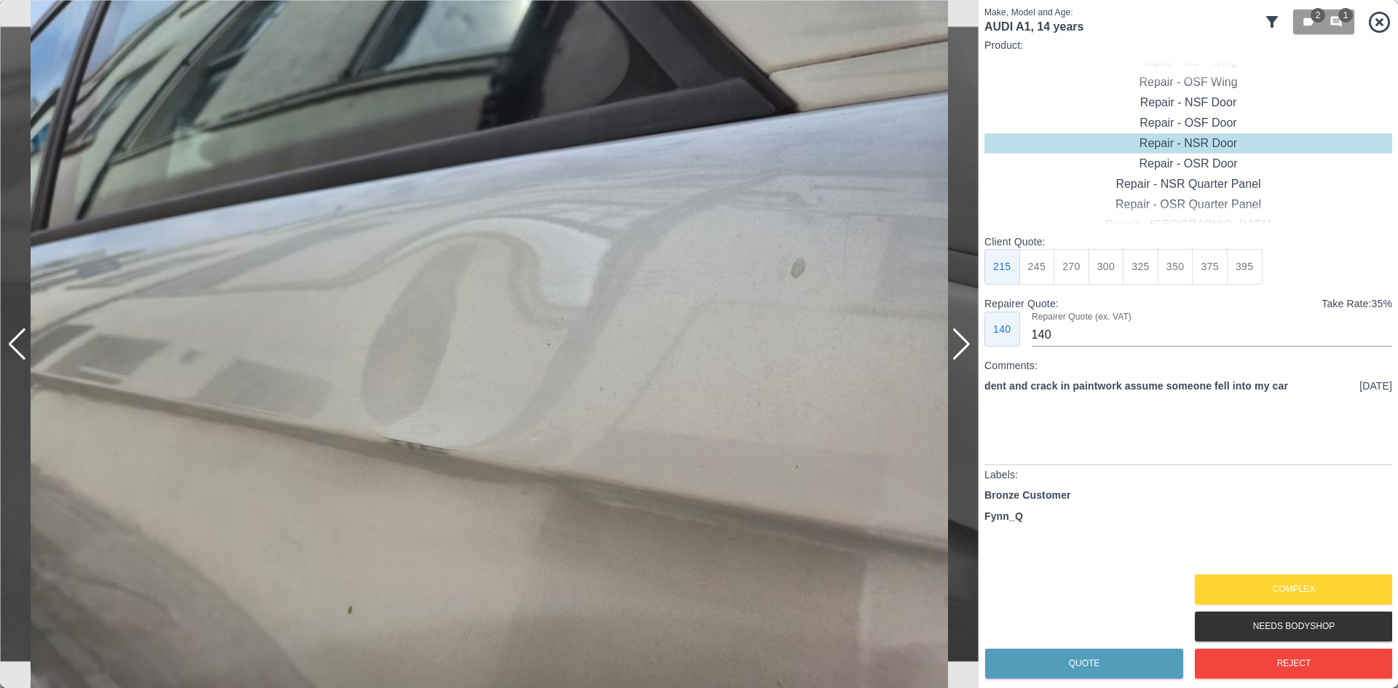
click at [961, 347] on div at bounding box center [962, 344] width 20 height 32
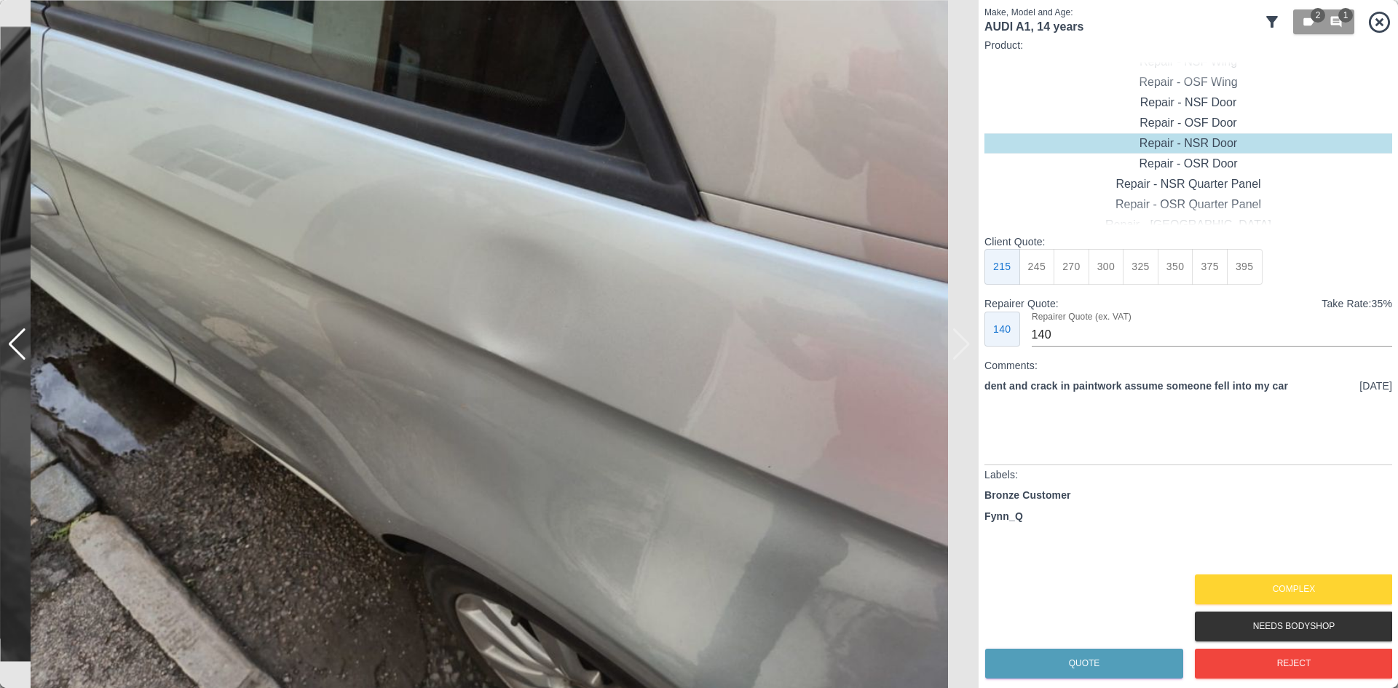
click at [961, 347] on img at bounding box center [489, 344] width 979 height 688
click at [1204, 186] on div "Repair - NSR Quarter Panel" at bounding box center [1189, 184] width 408 height 20
click at [1239, 265] on button "395" at bounding box center [1245, 267] width 36 height 36
type input "265"
click at [1079, 660] on button "Quote" at bounding box center [1084, 664] width 198 height 30
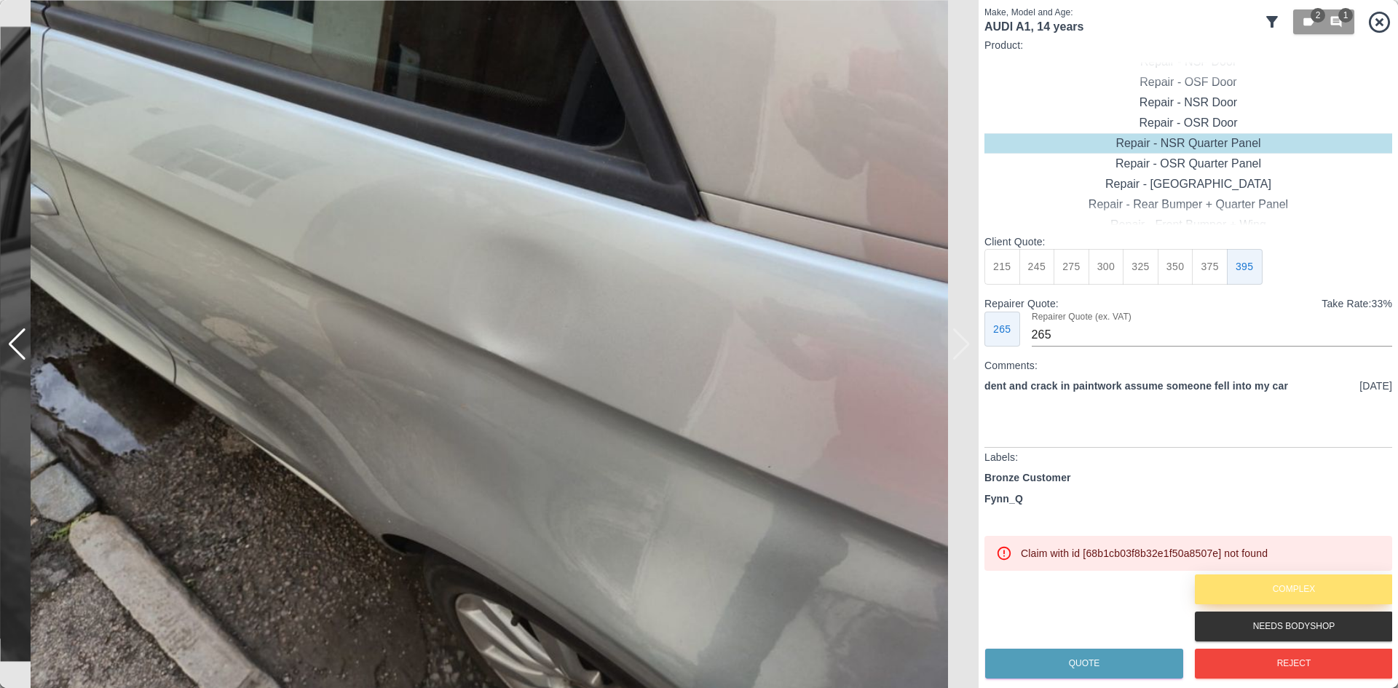
click at [1263, 583] on button "Complex" at bounding box center [1294, 590] width 198 height 30
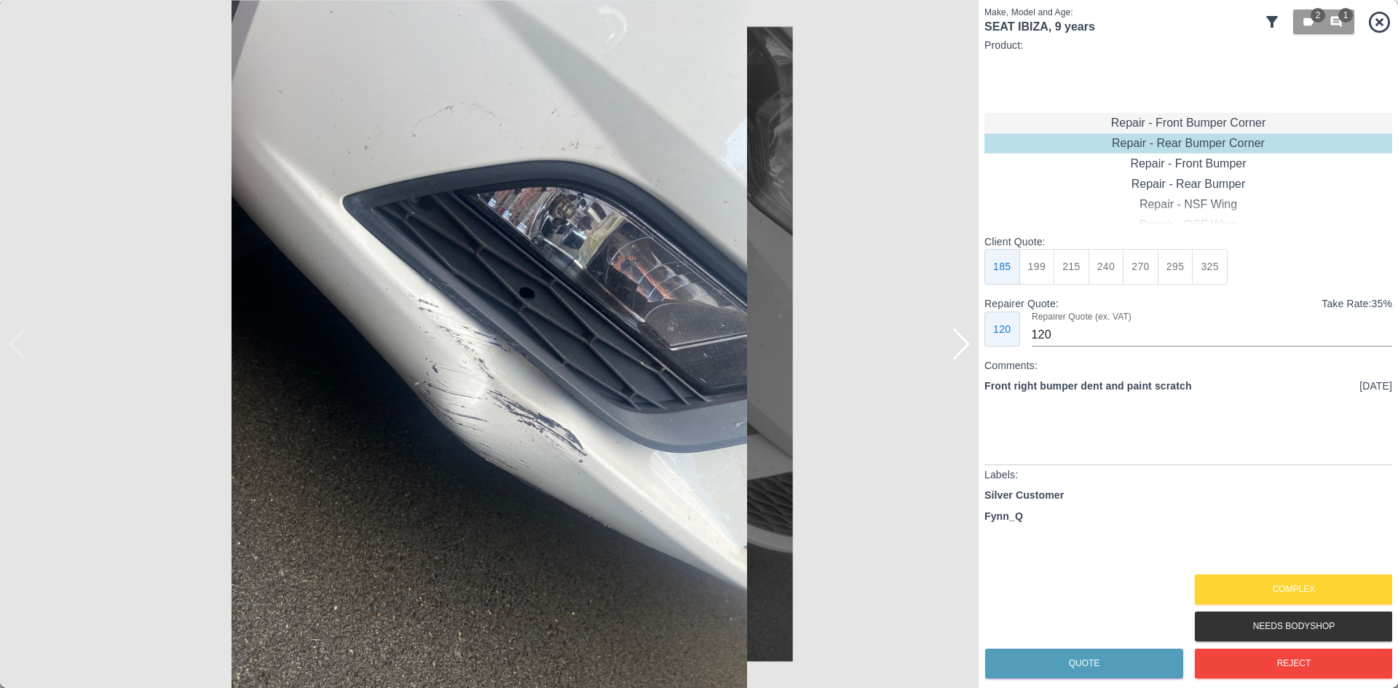
click at [1189, 120] on div "Repair - Front Bumper Corner" at bounding box center [1189, 123] width 408 height 20
click at [1123, 241] on p "Client Quote:" at bounding box center [1189, 241] width 408 height 15
click at [1111, 254] on button "240" at bounding box center [1107, 267] width 36 height 36
type input "150"
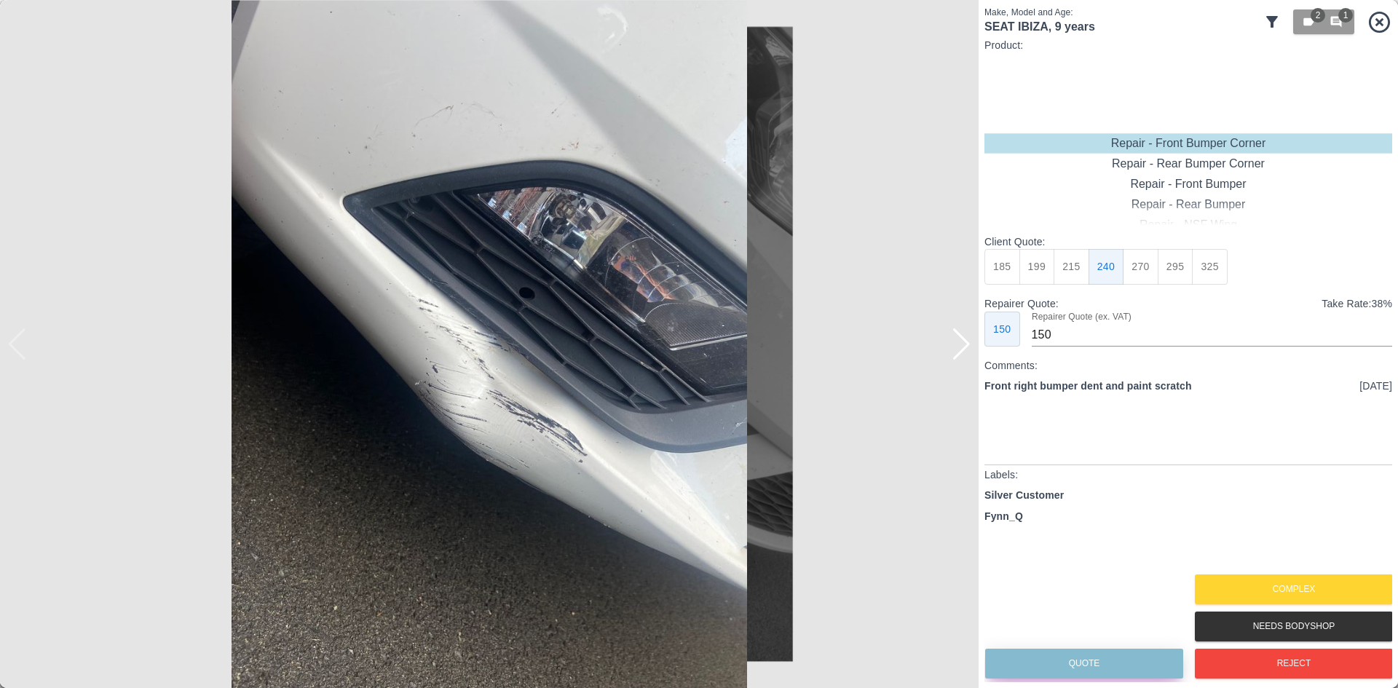
click at [1081, 672] on button "Quote" at bounding box center [1084, 664] width 198 height 30
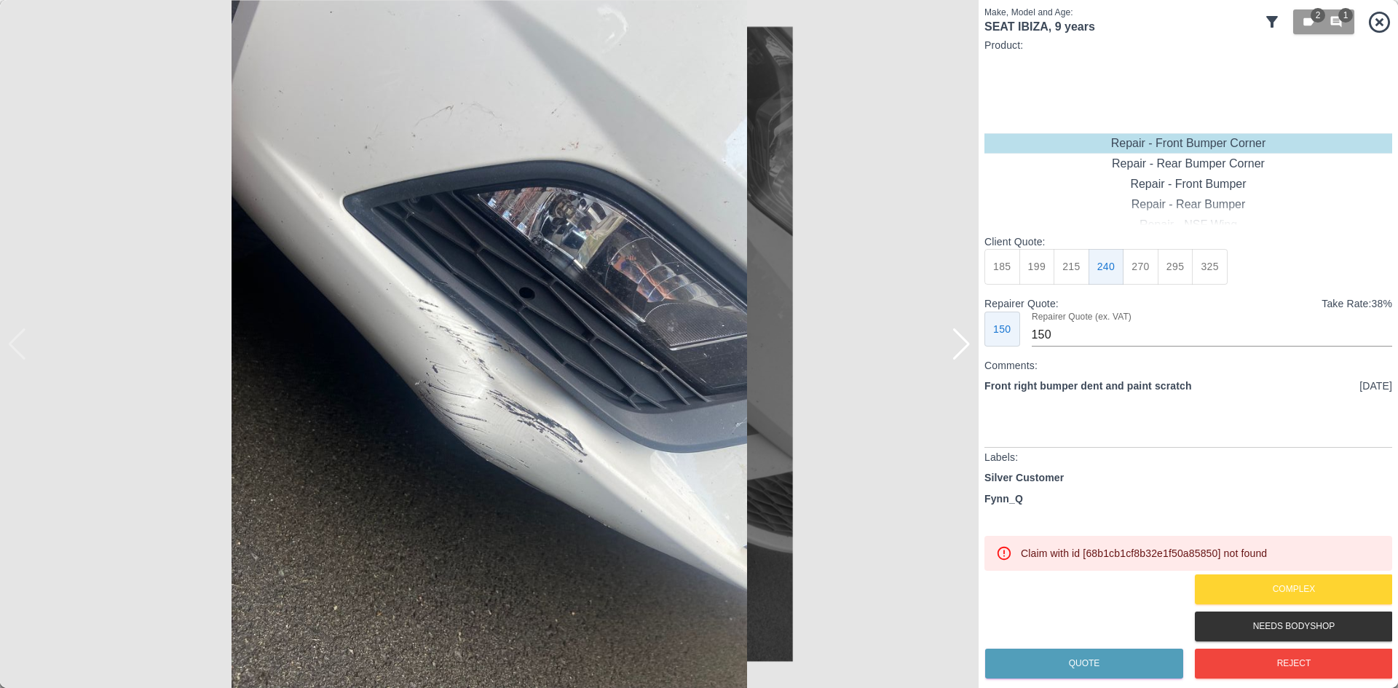
click at [1364, 35] on div "2 1" at bounding box center [1328, 22] width 129 height 32
click at [1375, 29] on icon at bounding box center [1379, 21] width 21 height 21
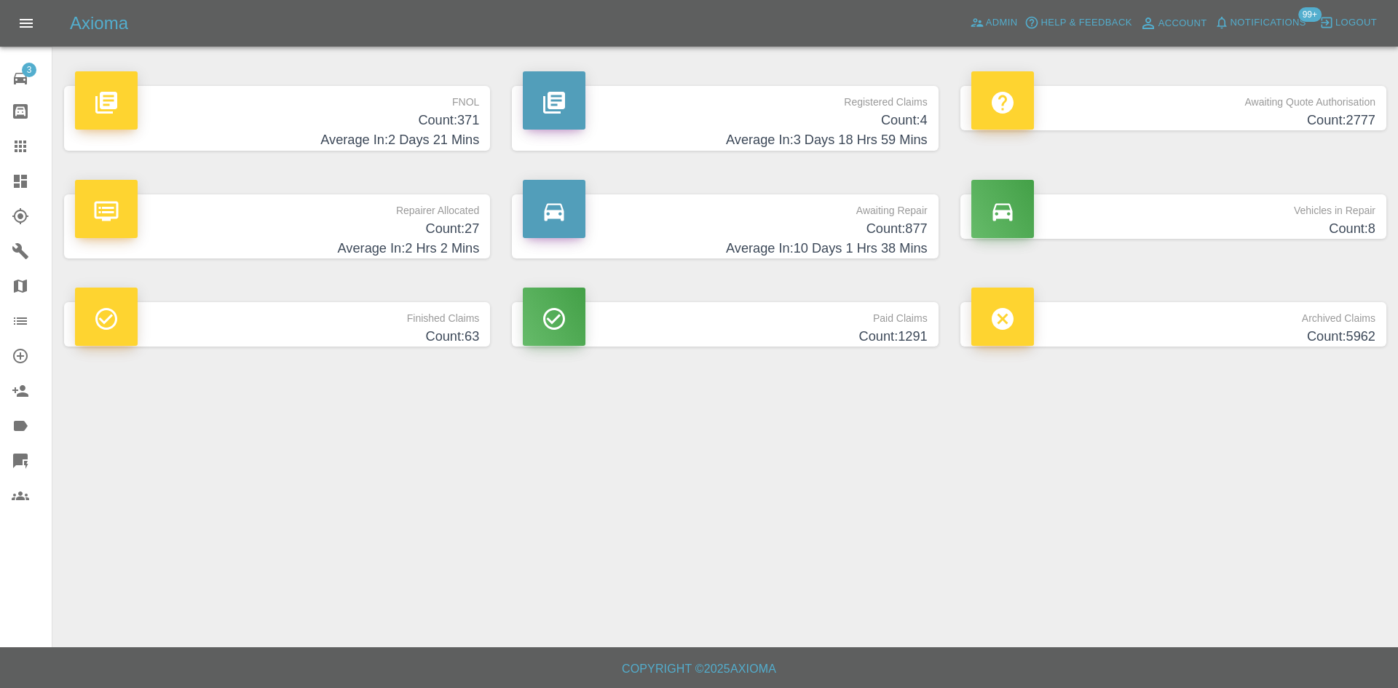
click at [299, 131] on h4 "Average In: 2 Days 21 Mins" at bounding box center [277, 140] width 404 height 20
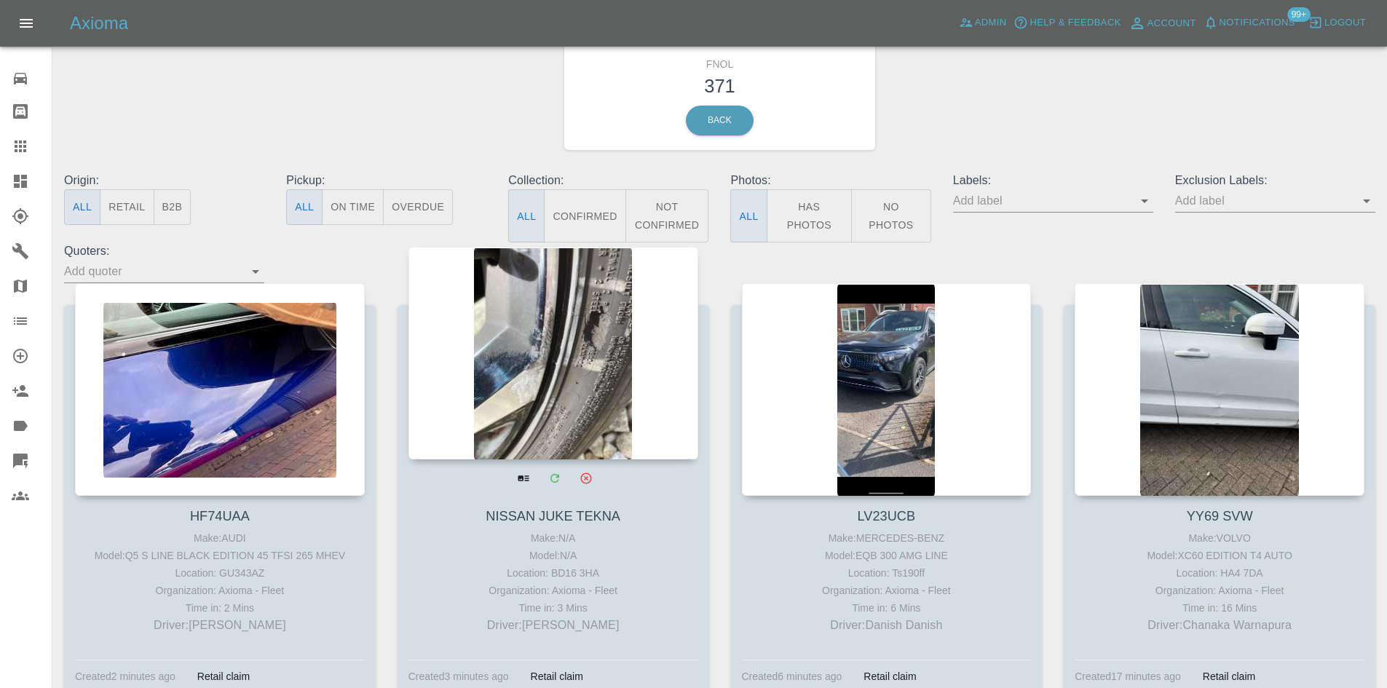
scroll to position [73, 0]
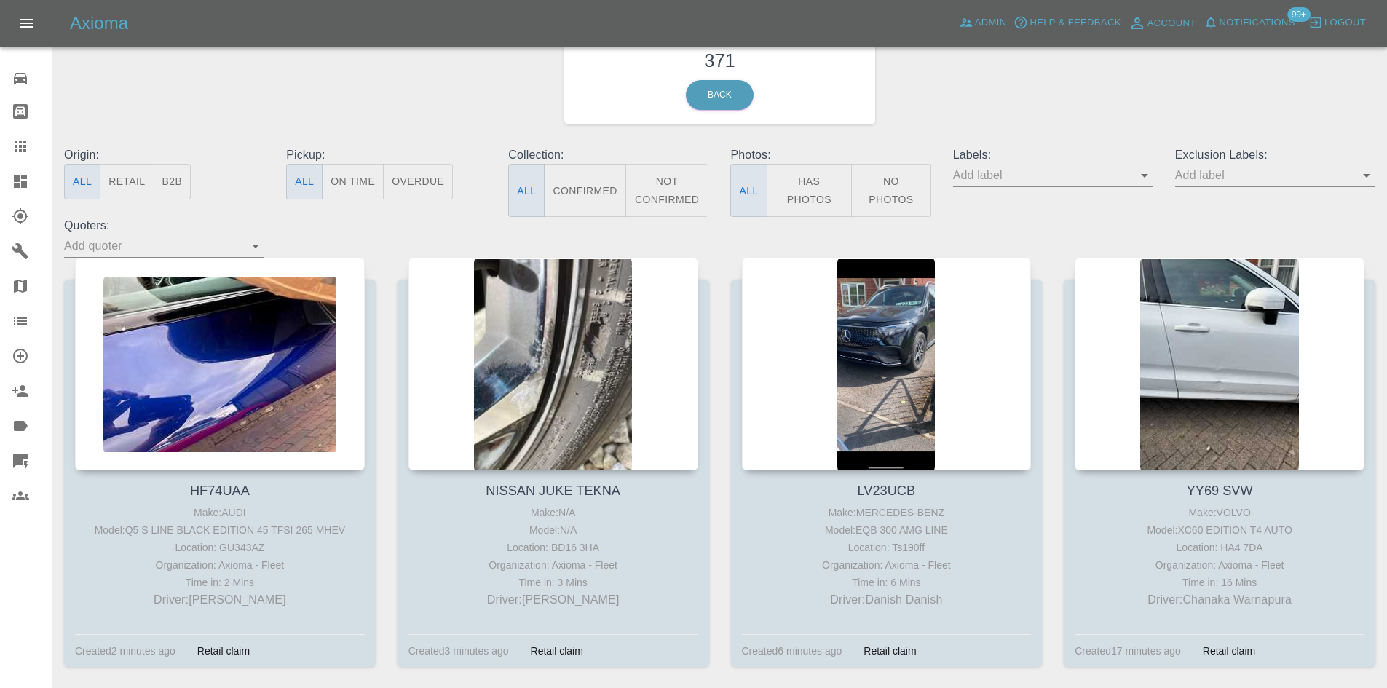
click at [29, 462] on div at bounding box center [32, 460] width 41 height 17
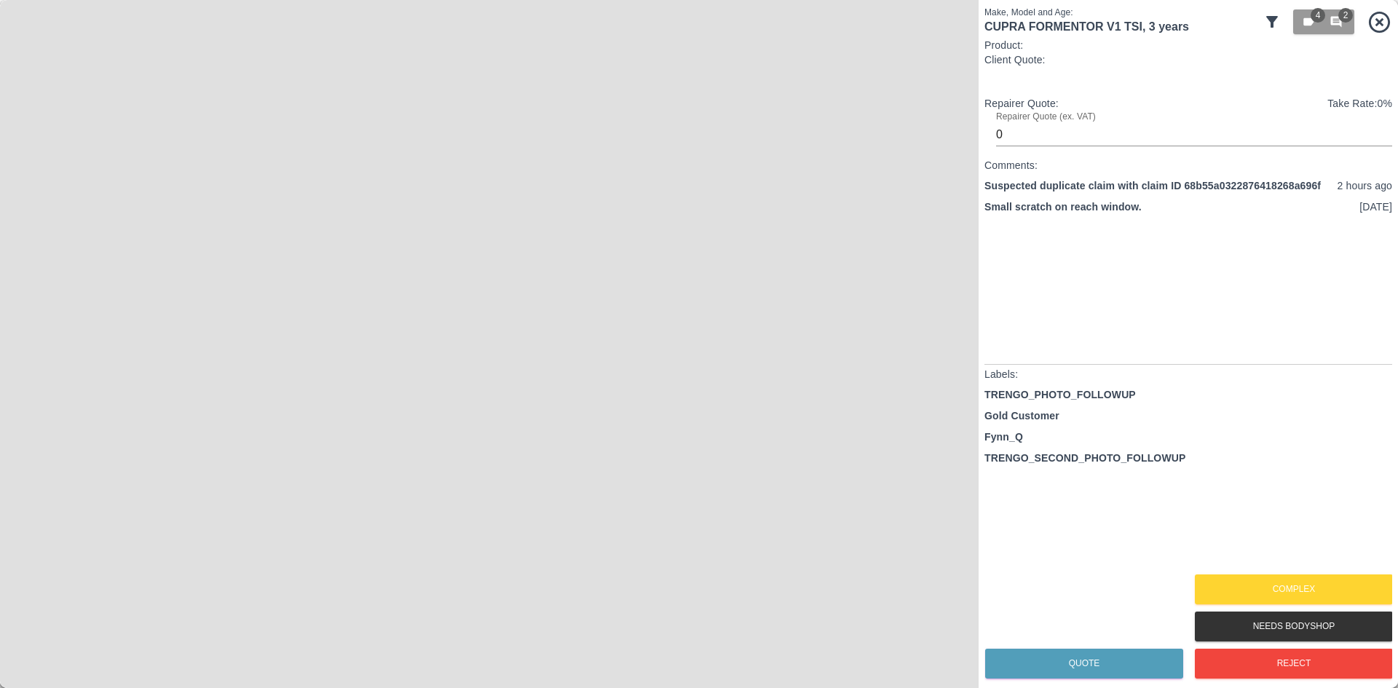
type input "140"
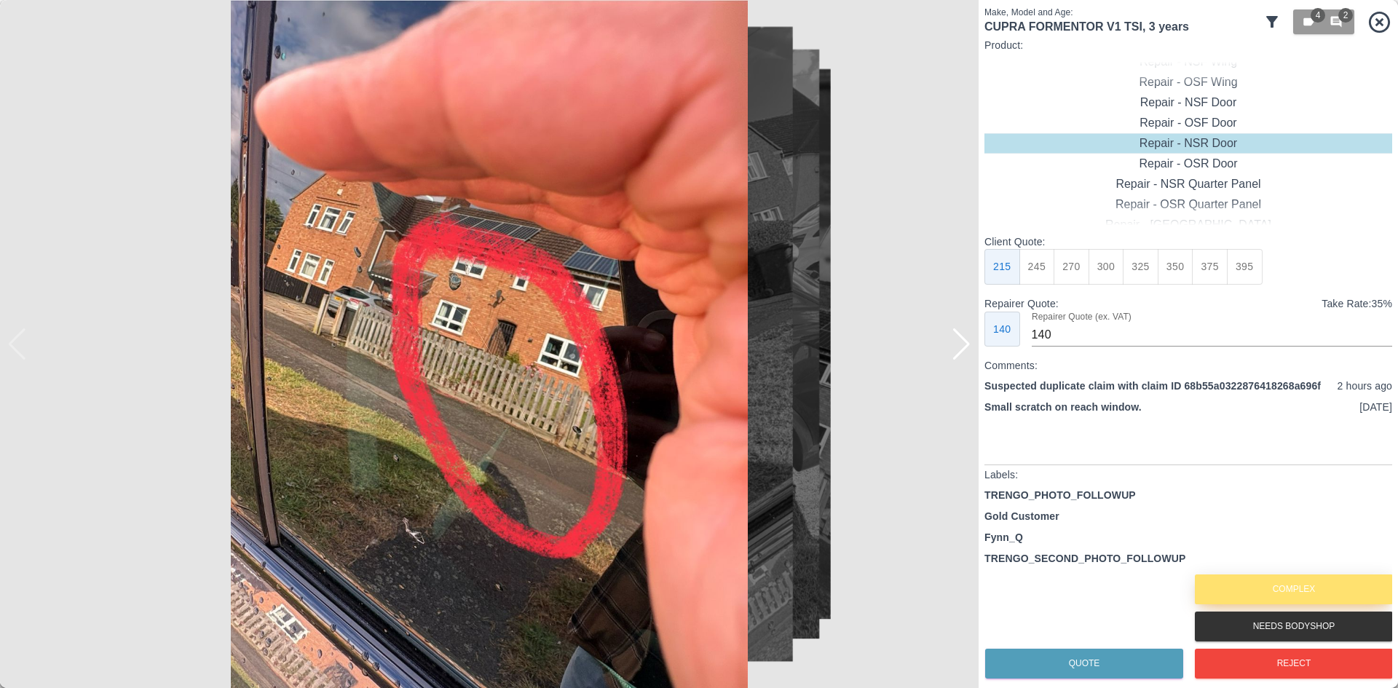
click at [1255, 583] on button "Complex" at bounding box center [1294, 590] width 198 height 30
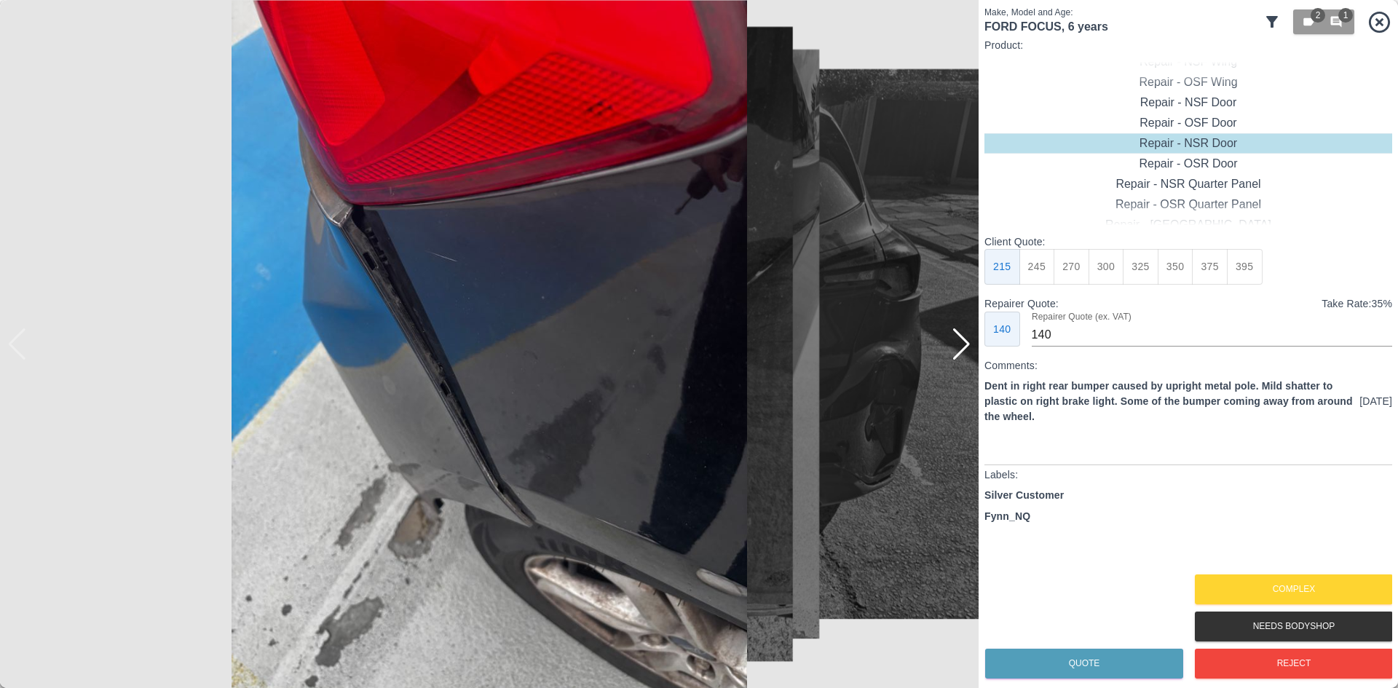
click at [961, 344] on div at bounding box center [962, 344] width 20 height 32
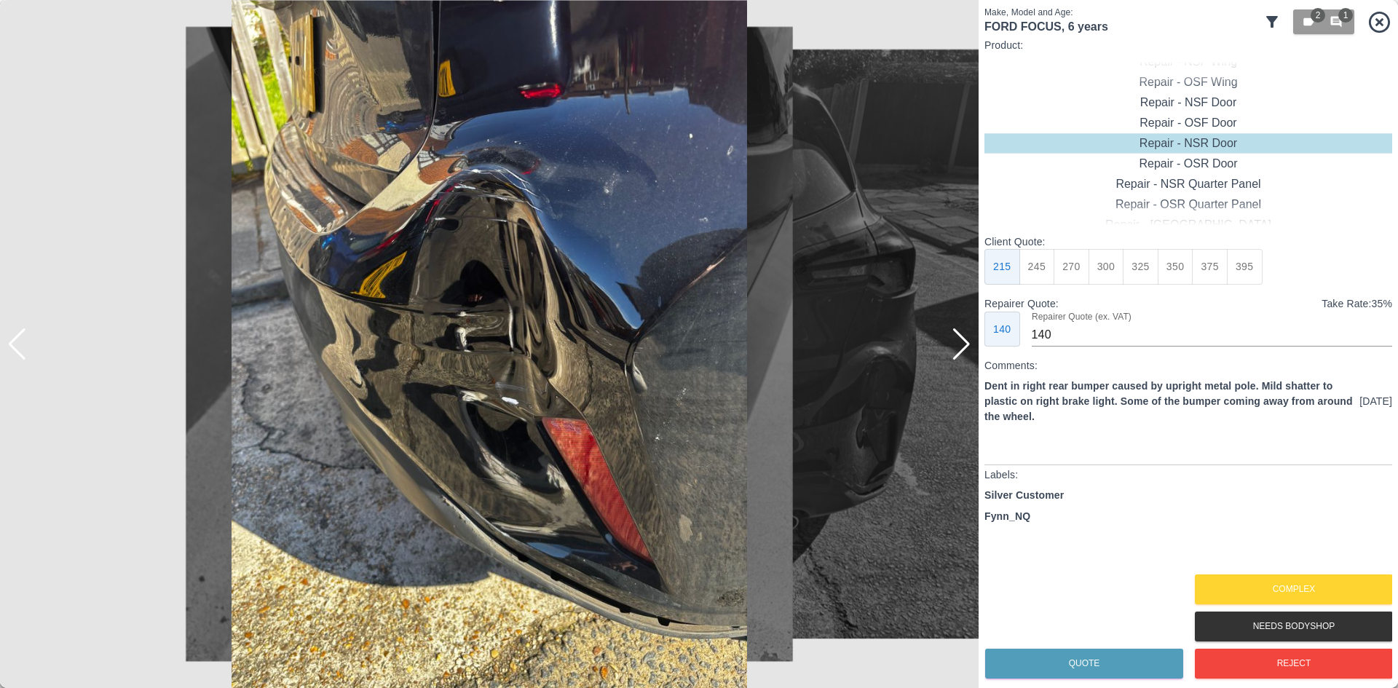
click at [961, 344] on div at bounding box center [962, 344] width 20 height 32
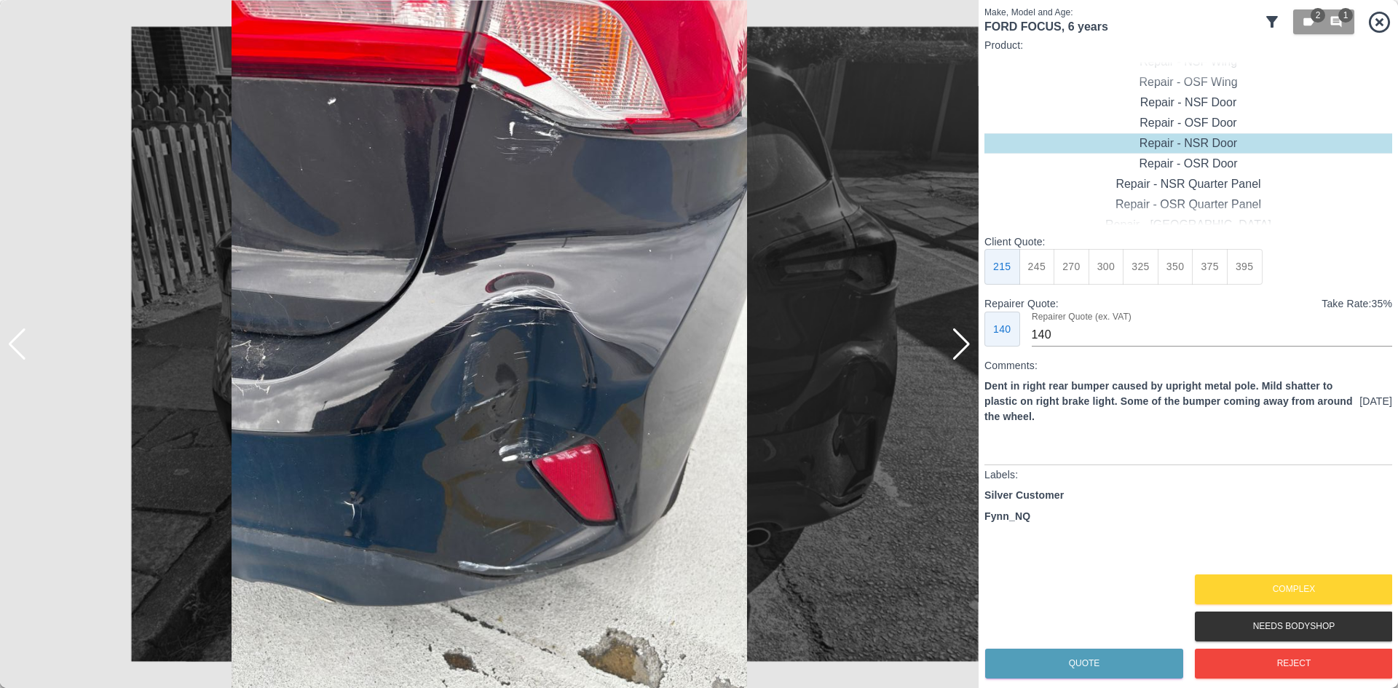
click at [962, 352] on div at bounding box center [962, 344] width 20 height 32
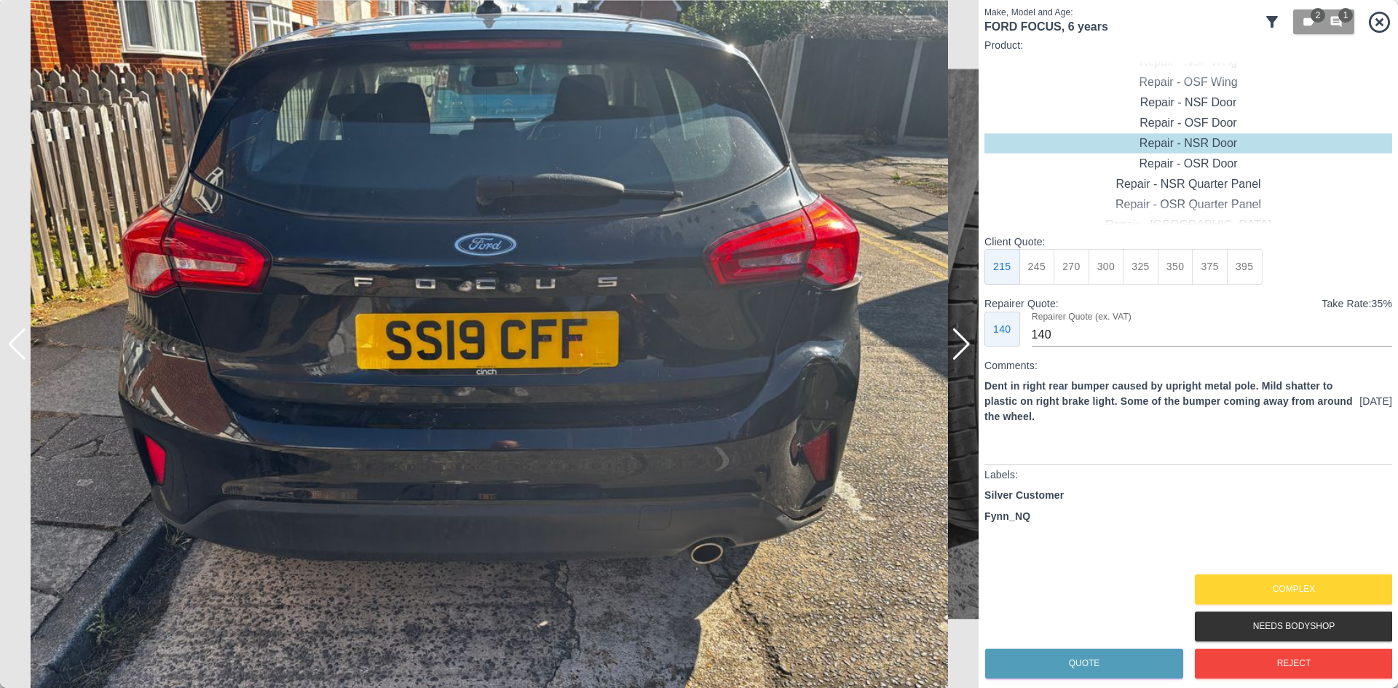
click at [962, 352] on div at bounding box center [962, 344] width 20 height 32
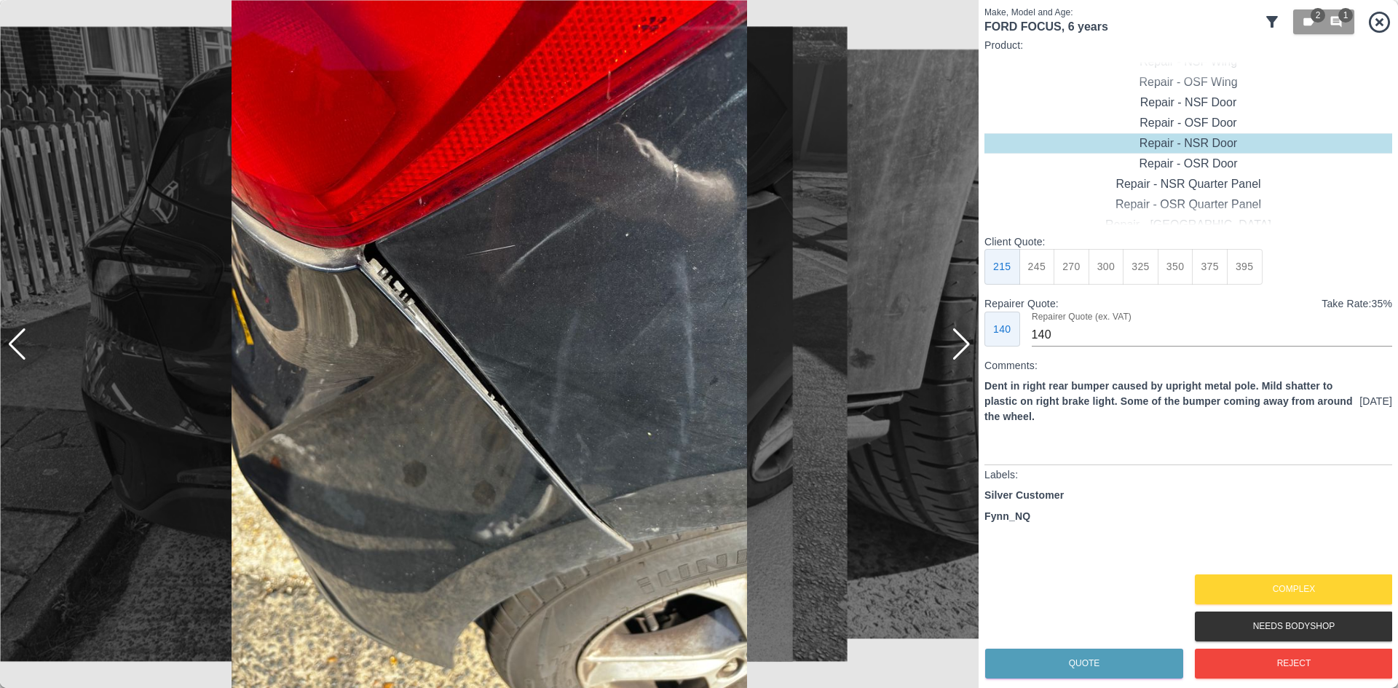
click at [962, 352] on div at bounding box center [962, 344] width 20 height 32
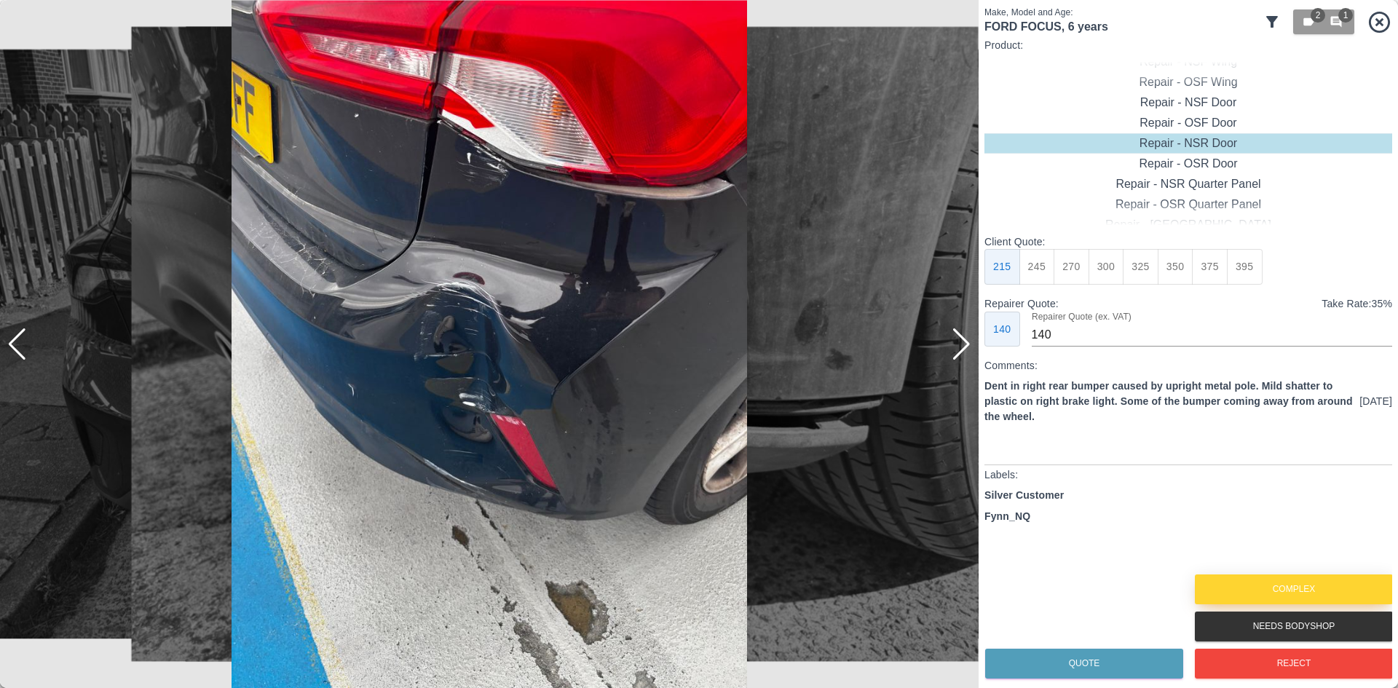
click at [1243, 593] on button "Complex" at bounding box center [1294, 590] width 198 height 30
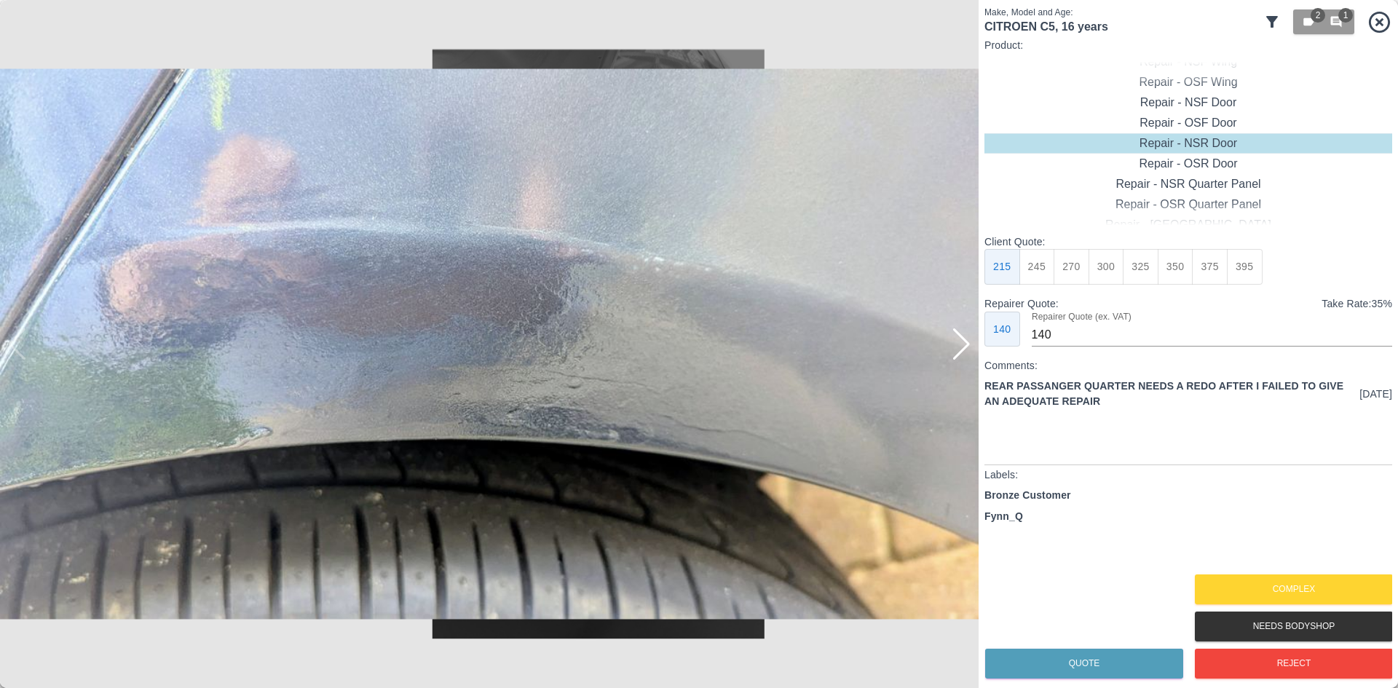
click at [955, 350] on div at bounding box center [962, 344] width 20 height 32
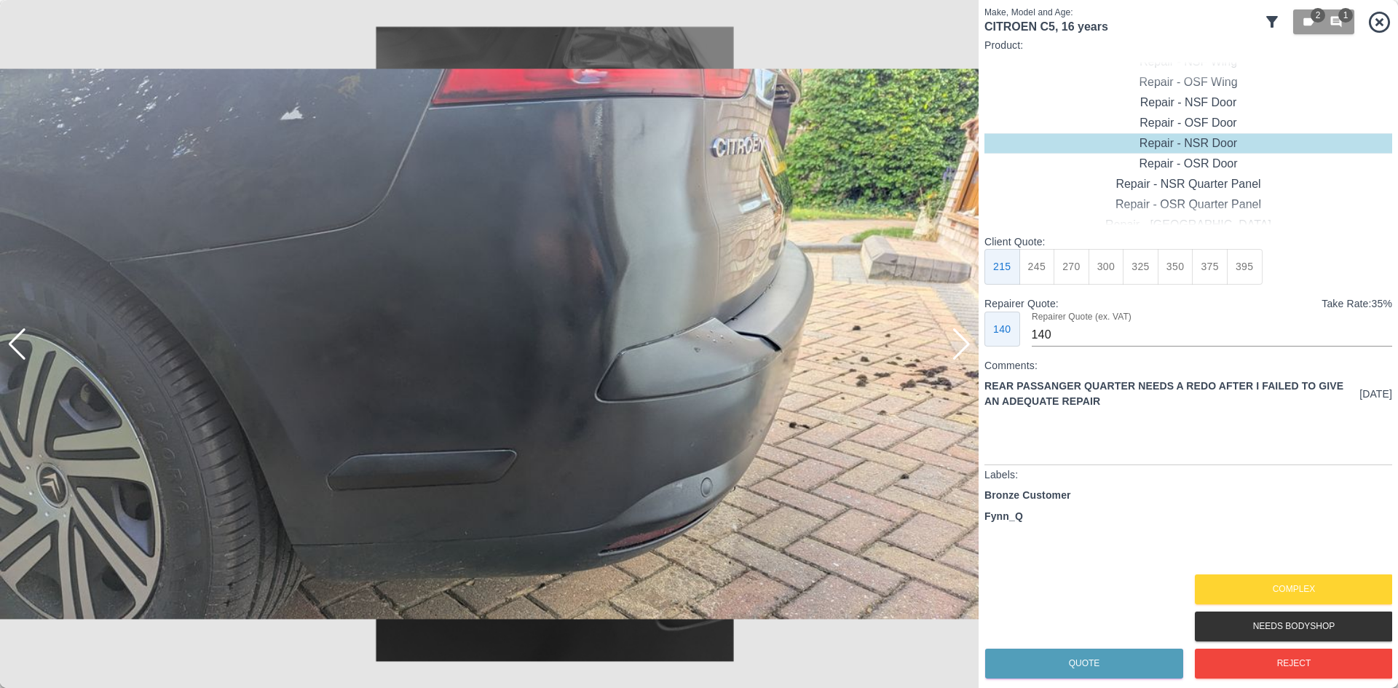
click at [955, 350] on div at bounding box center [962, 344] width 20 height 32
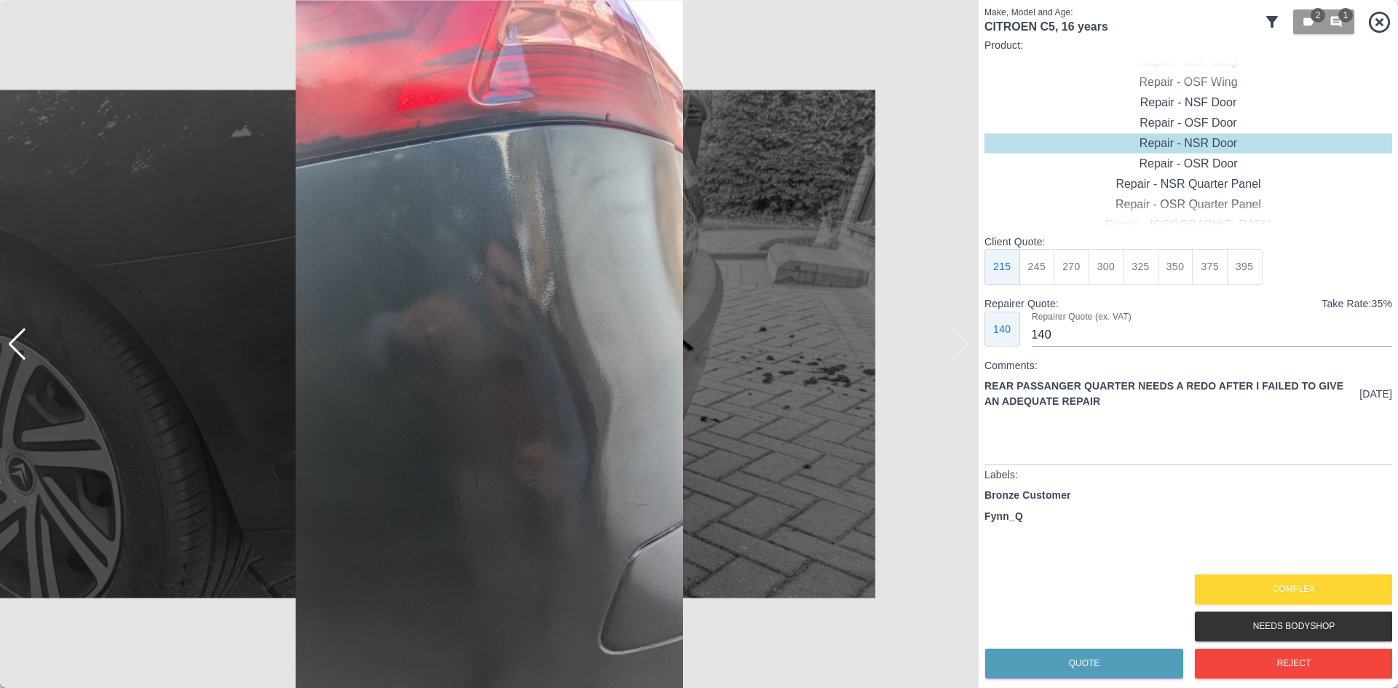
click at [955, 350] on img at bounding box center [489, 344] width 979 height 688
drag, startPoint x: 1236, startPoint y: 673, endPoint x: 1005, endPoint y: 157, distance: 564.9
click at [1076, 137] on div "Make, Model and Age: CITROEN C5 , 16 years 2 1 Product: Repair - Front Bumper C…" at bounding box center [1189, 344] width 408 height 677
click at [31, 351] on img at bounding box center [489, 344] width 979 height 688
click at [18, 349] on div at bounding box center [17, 344] width 20 height 32
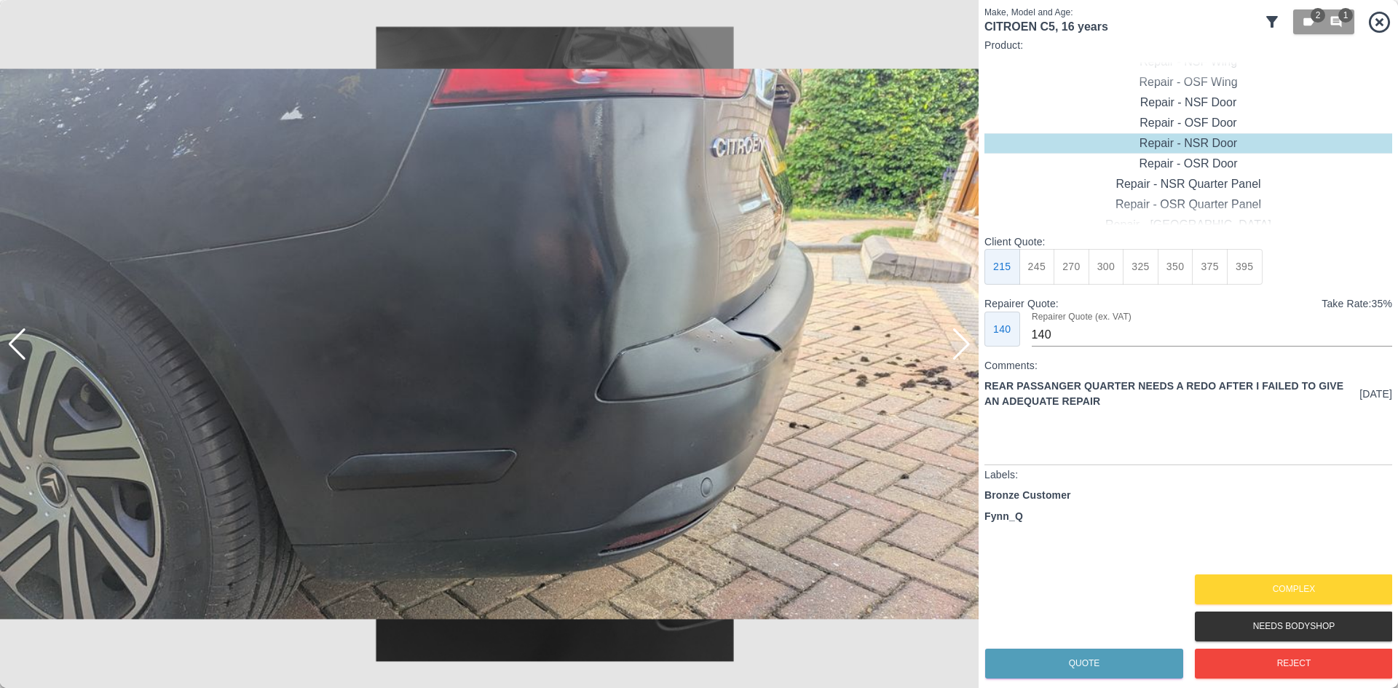
click at [18, 349] on div at bounding box center [17, 344] width 20 height 32
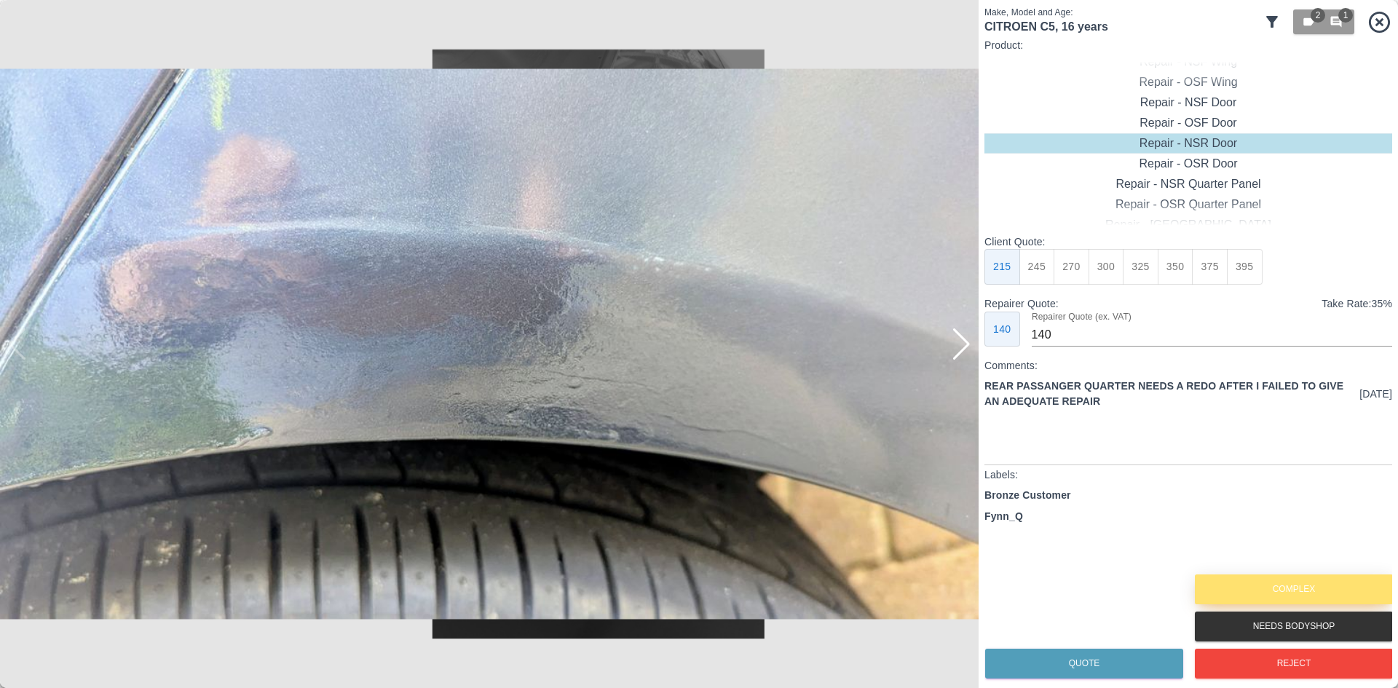
click at [1239, 580] on button "Complex" at bounding box center [1294, 590] width 198 height 30
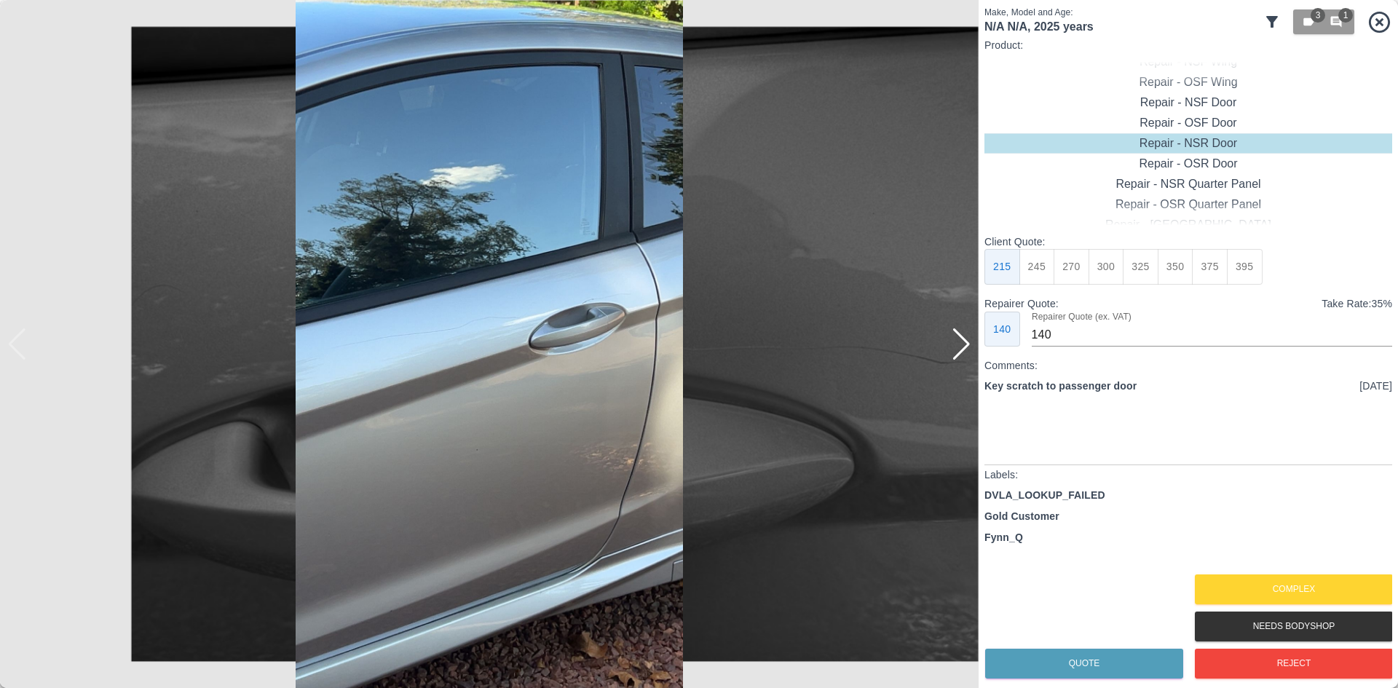
click at [963, 360] on div at bounding box center [962, 344] width 20 height 32
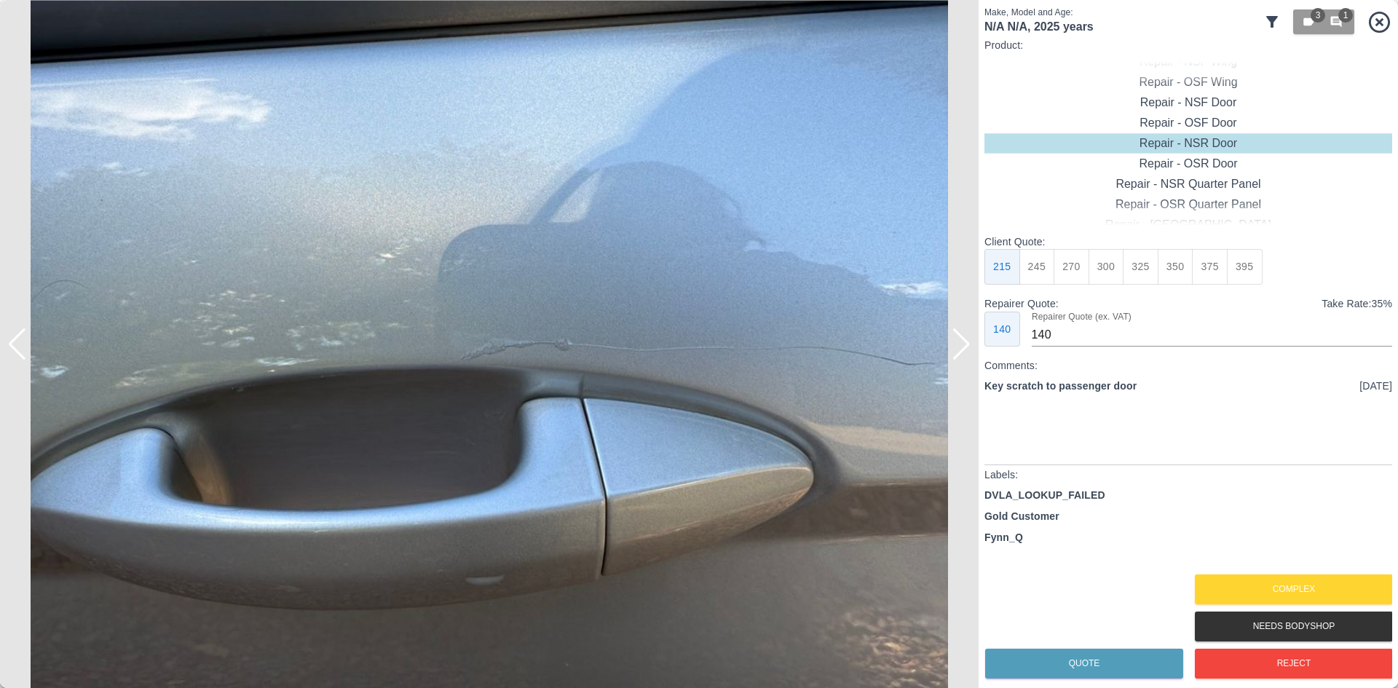
click at [947, 359] on img at bounding box center [489, 344] width 979 height 688
click at [958, 364] on img at bounding box center [489, 344] width 979 height 688
click at [961, 352] on div at bounding box center [962, 344] width 20 height 32
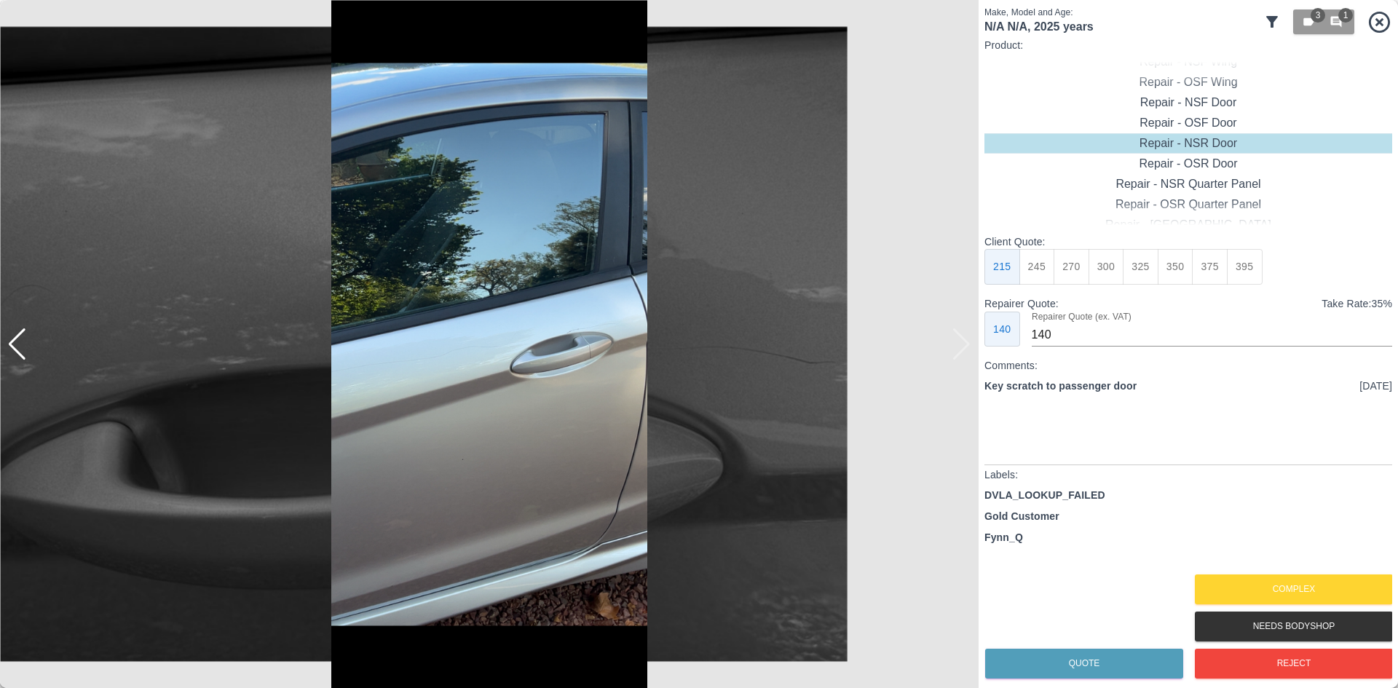
click at [960, 350] on img at bounding box center [489, 344] width 979 height 688
click at [1190, 105] on div "Repair - NSF Door" at bounding box center [1189, 102] width 408 height 20
click at [1080, 272] on button "275" at bounding box center [1072, 267] width 36 height 36
type input "185"
click at [1068, 661] on button "Quote" at bounding box center [1084, 664] width 198 height 30
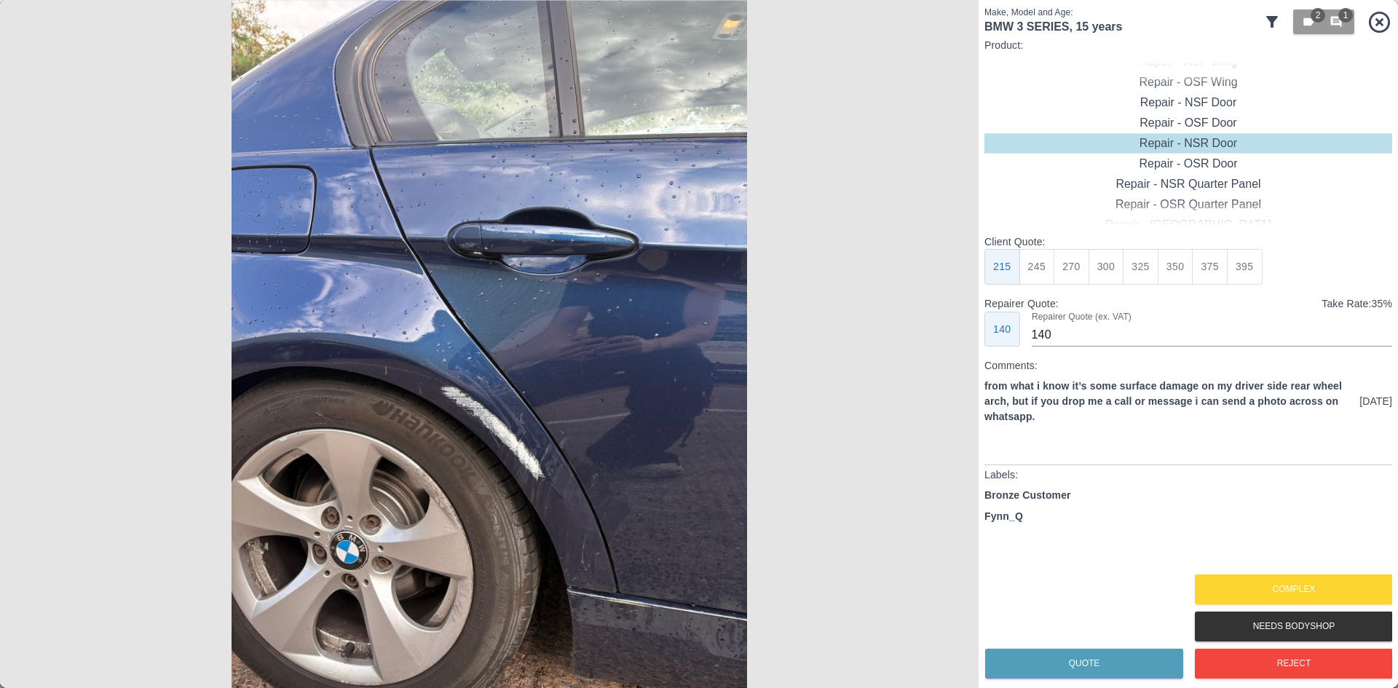
click at [372, 428] on img at bounding box center [489, 344] width 979 height 688
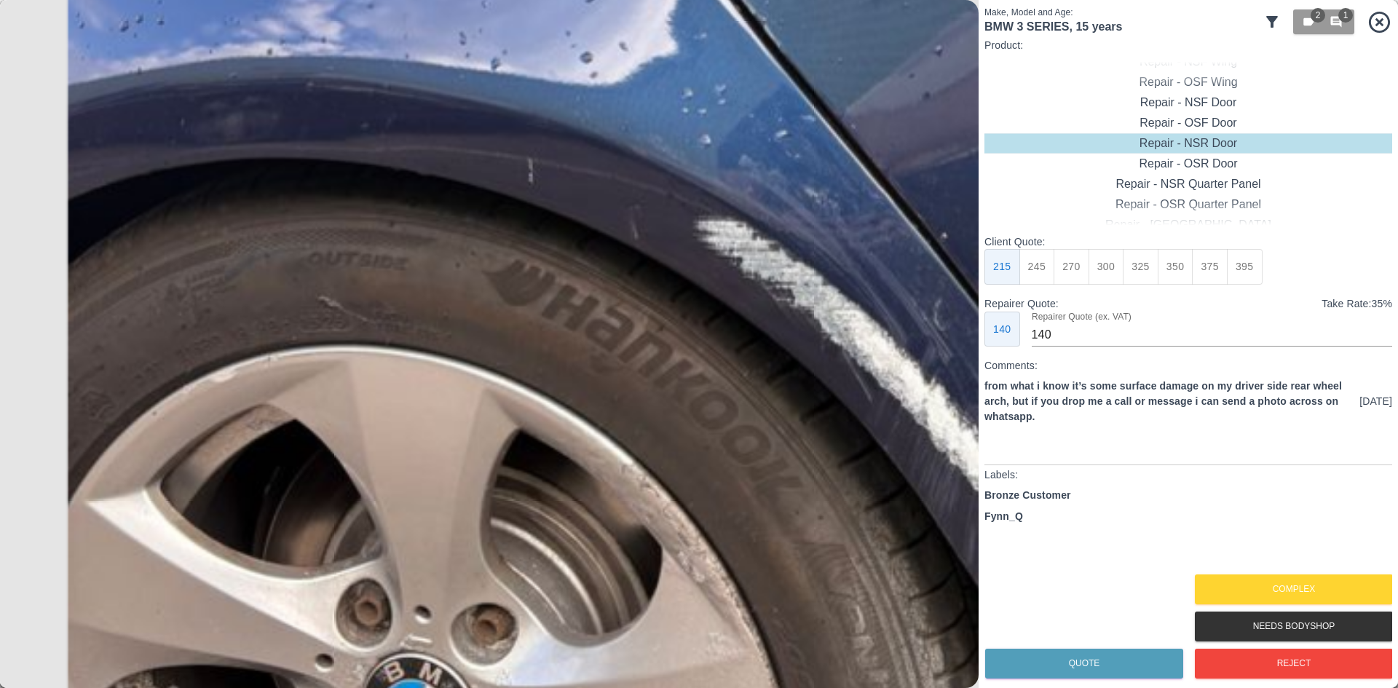
click at [542, 308] on img at bounding box center [841, 92] width 2936 height 2065
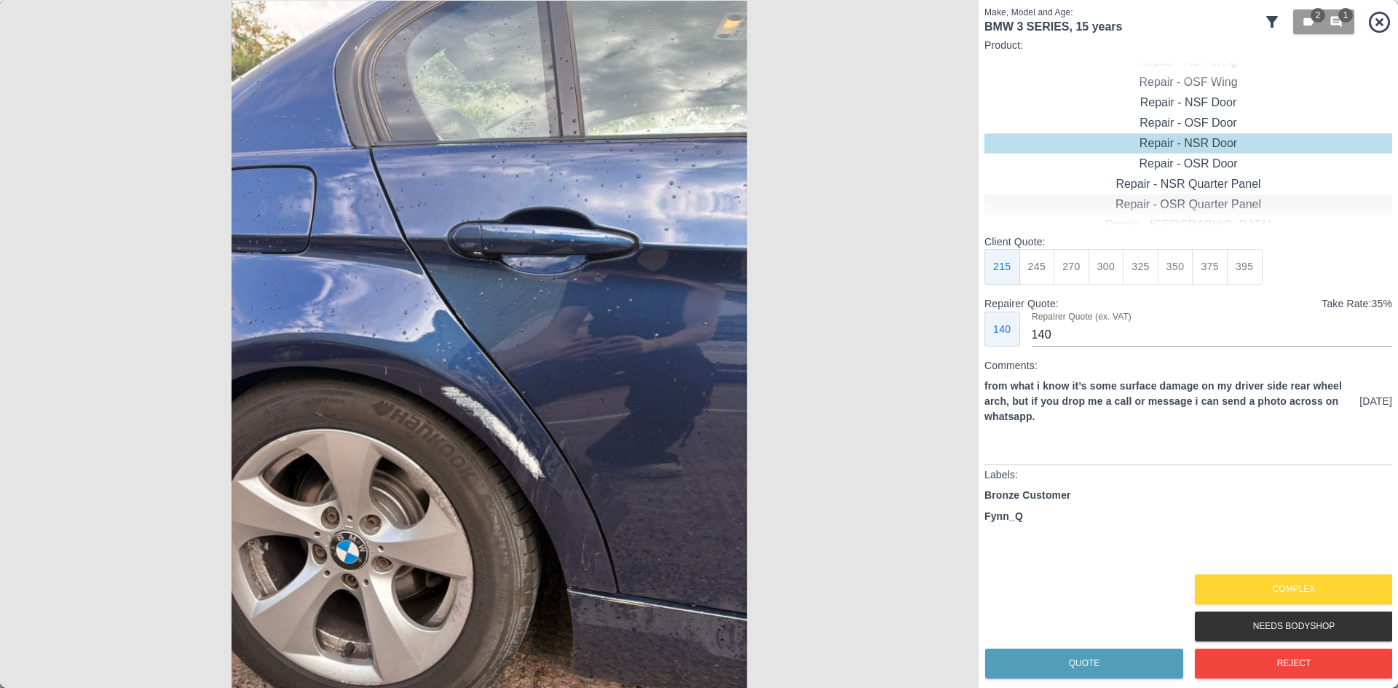
click at [1180, 198] on div "Repair - OSR Quarter Panel" at bounding box center [1189, 204] width 408 height 20
click at [1144, 277] on button "325" at bounding box center [1141, 267] width 36 height 36
type input "210"
click at [1076, 656] on button "Quote" at bounding box center [1084, 664] width 198 height 30
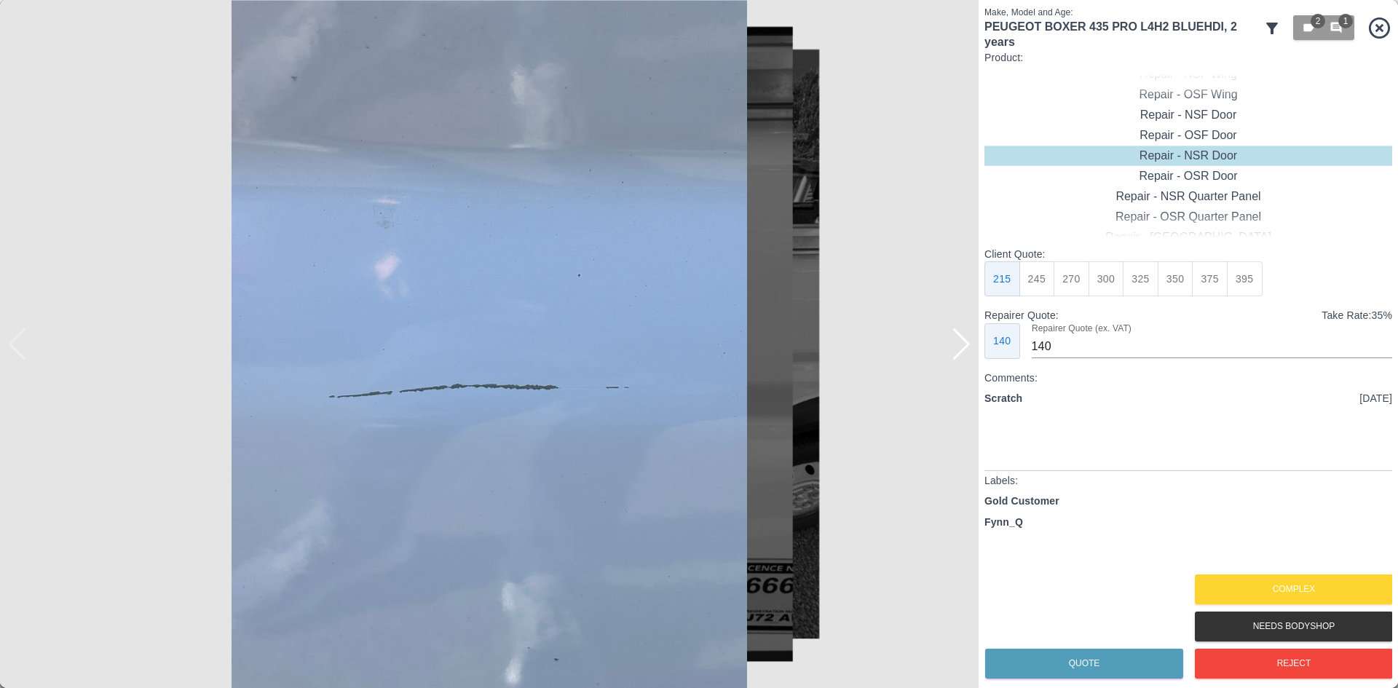
click at [958, 346] on div at bounding box center [962, 344] width 20 height 32
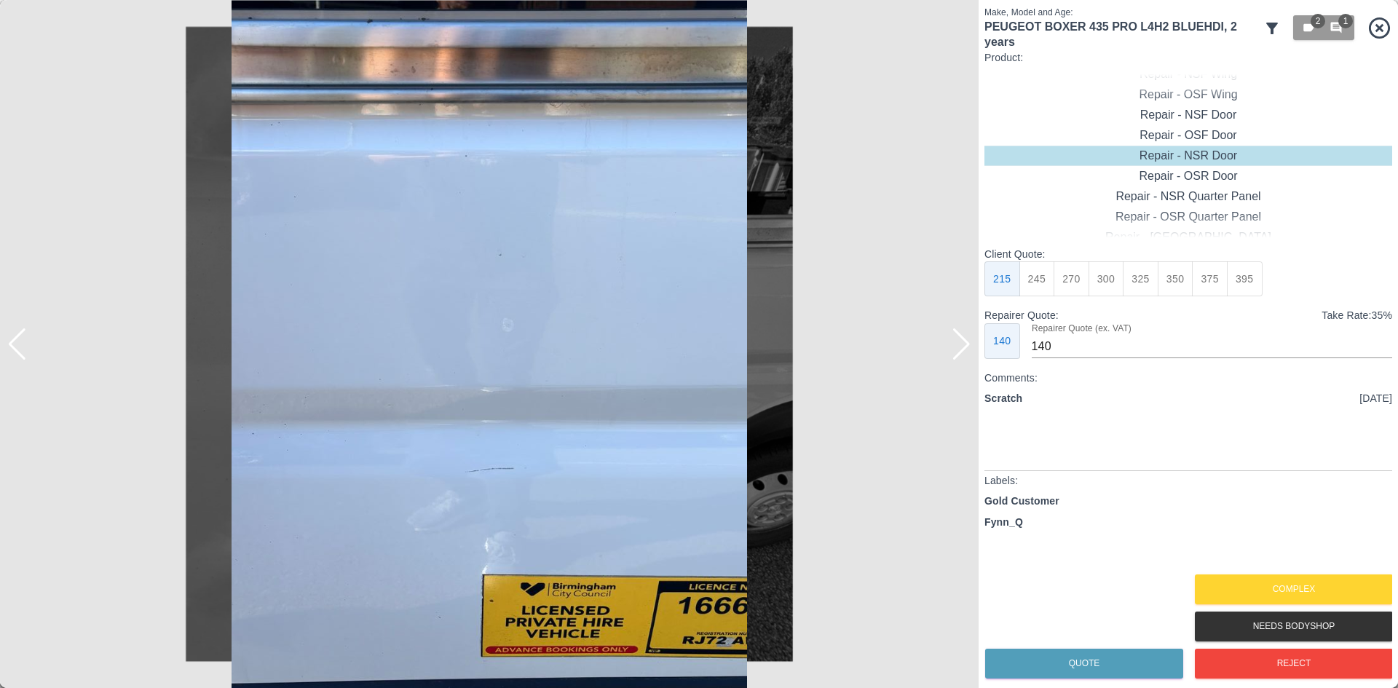
click at [958, 346] on div at bounding box center [962, 344] width 20 height 32
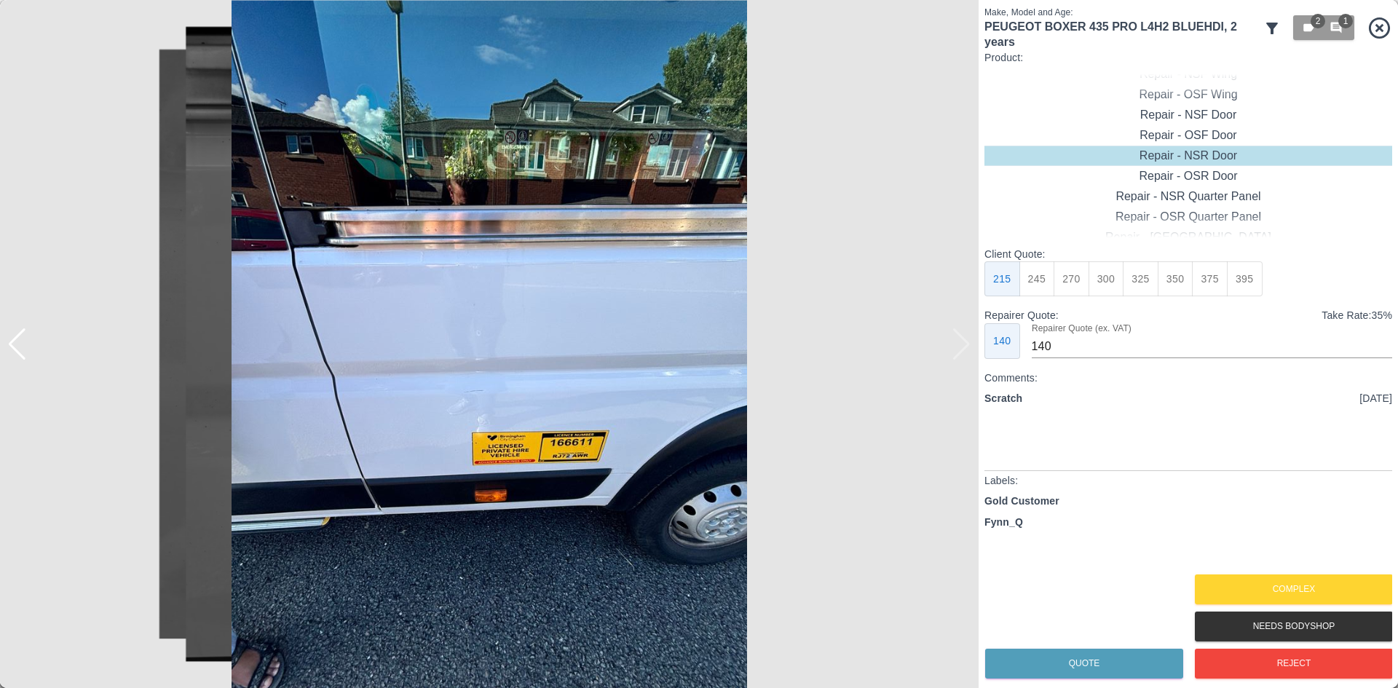
click at [958, 346] on img at bounding box center [489, 344] width 979 height 688
click at [1182, 192] on div "Repair - NSR Quarter Panel" at bounding box center [1189, 196] width 408 height 20
click at [1079, 276] on button "275" at bounding box center [1072, 279] width 36 height 36
type input "180"
click at [1105, 661] on button "Quote" at bounding box center [1084, 664] width 198 height 30
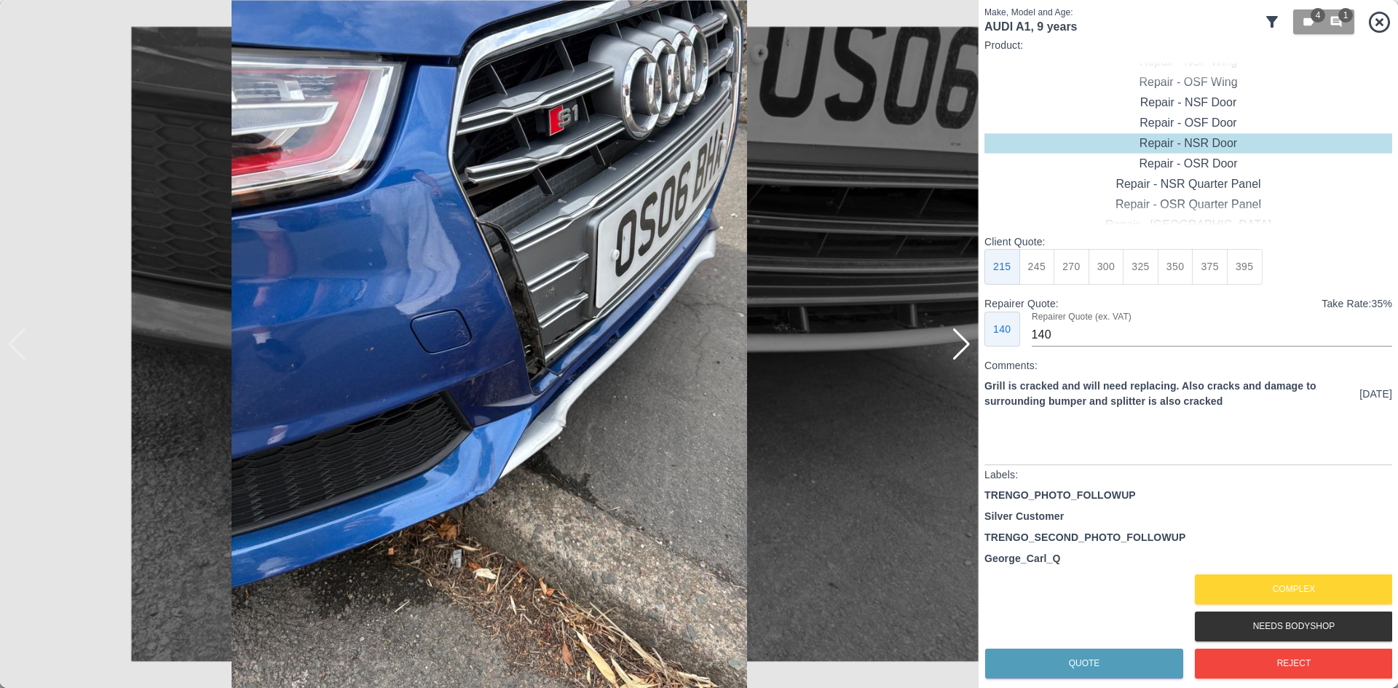
click at [951, 348] on img at bounding box center [489, 344] width 979 height 688
click at [955, 349] on div at bounding box center [962, 344] width 20 height 32
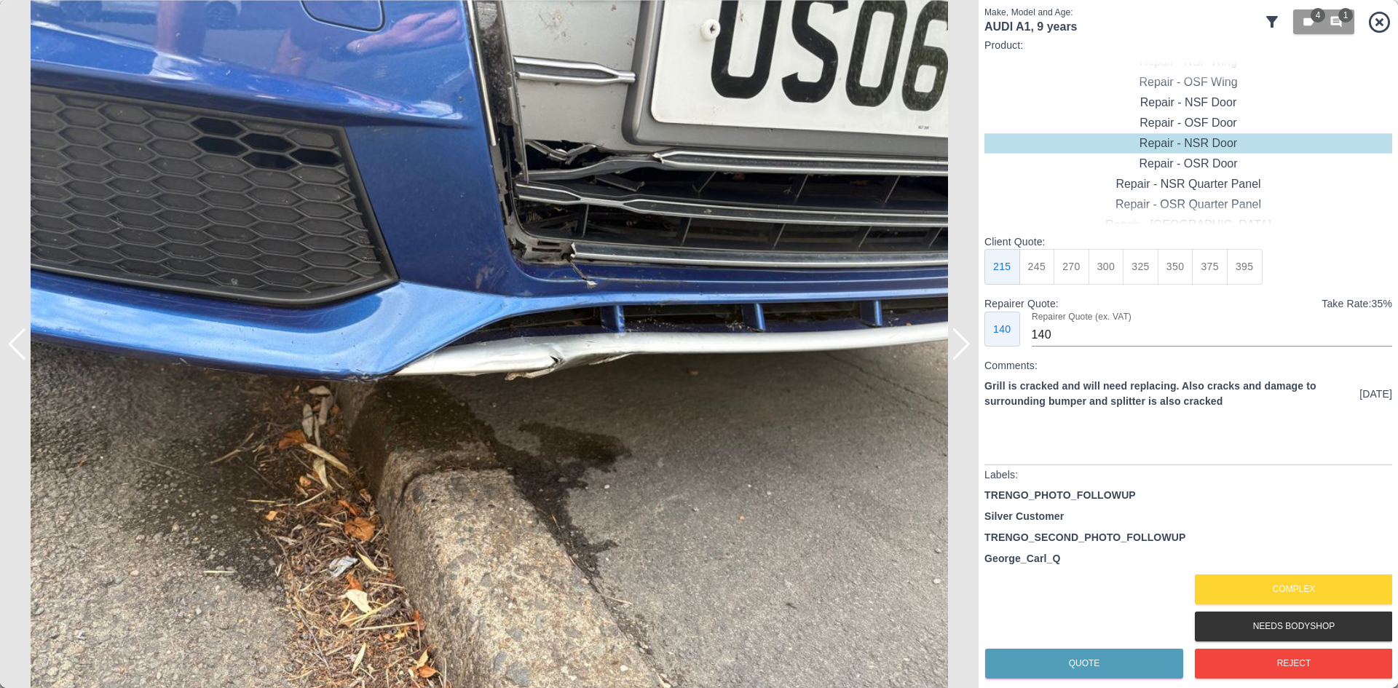
click at [960, 346] on div at bounding box center [962, 344] width 20 height 32
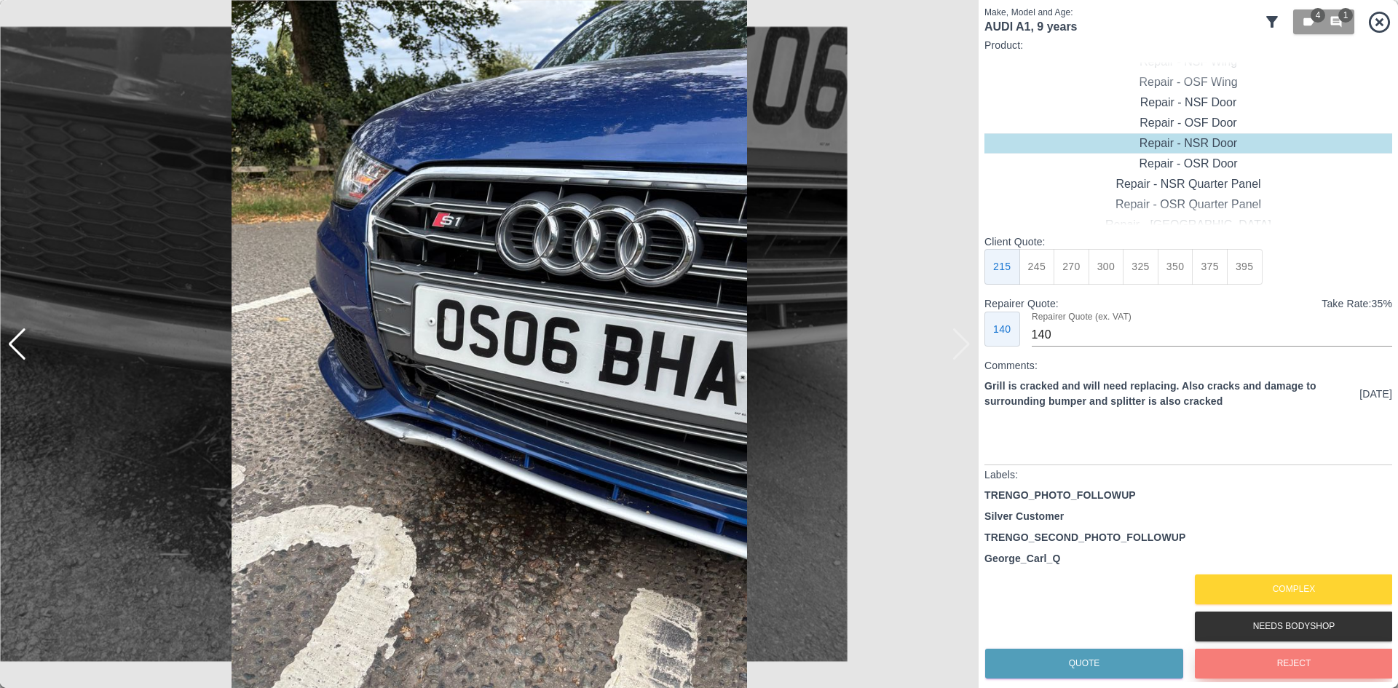
click at [1234, 665] on button "Reject" at bounding box center [1294, 664] width 198 height 30
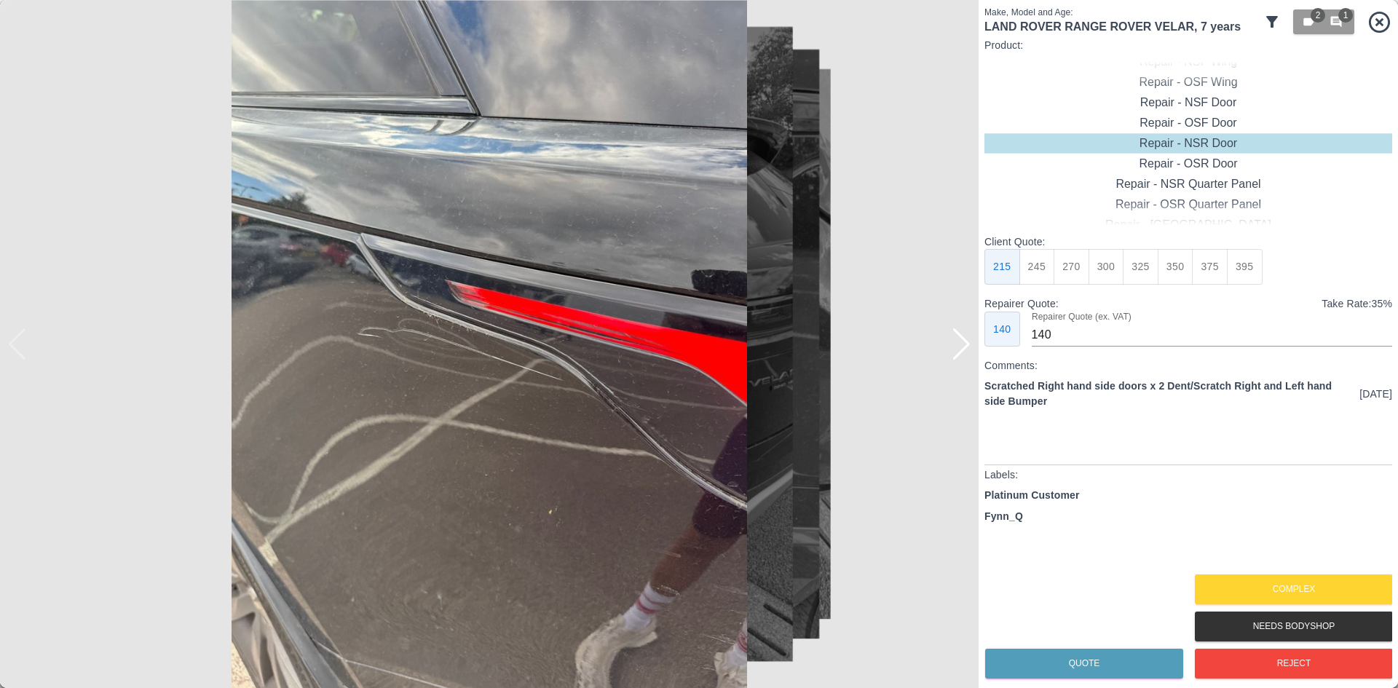
click at [951, 352] on img at bounding box center [489, 344] width 979 height 688
click at [955, 352] on div at bounding box center [962, 344] width 20 height 32
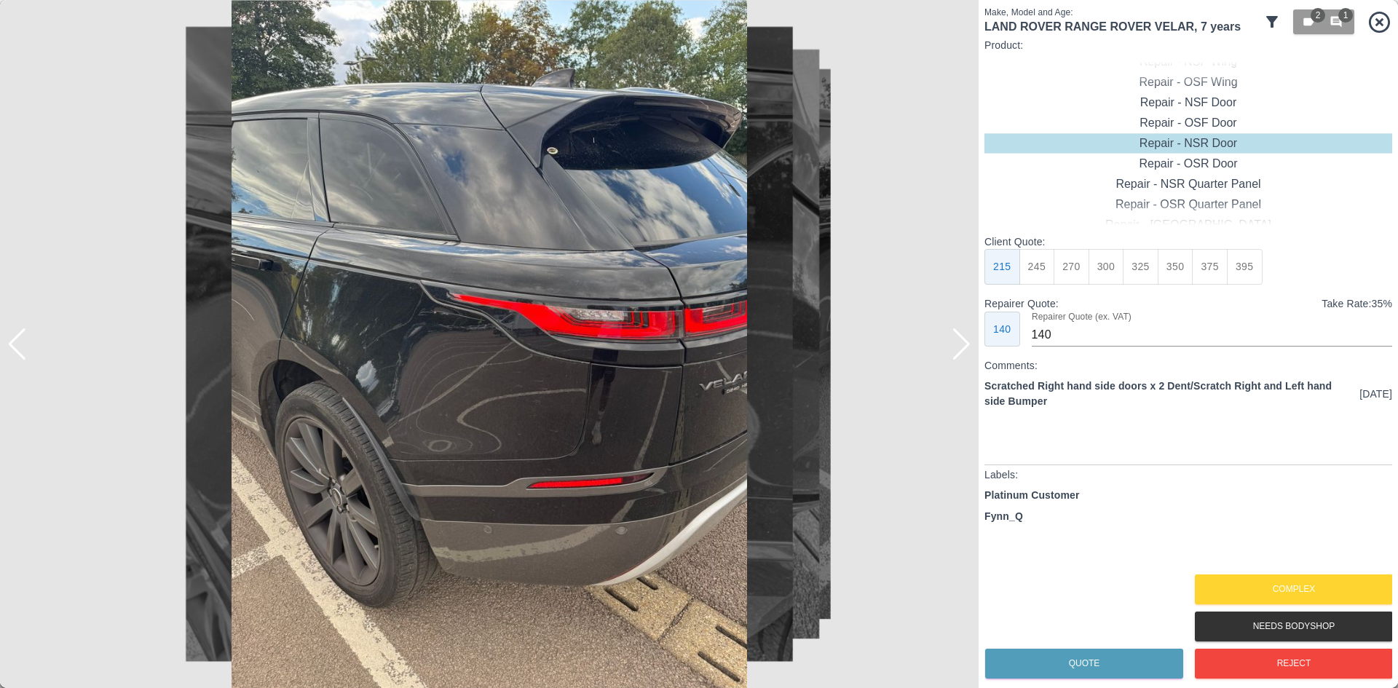
click at [955, 352] on div at bounding box center [962, 344] width 20 height 32
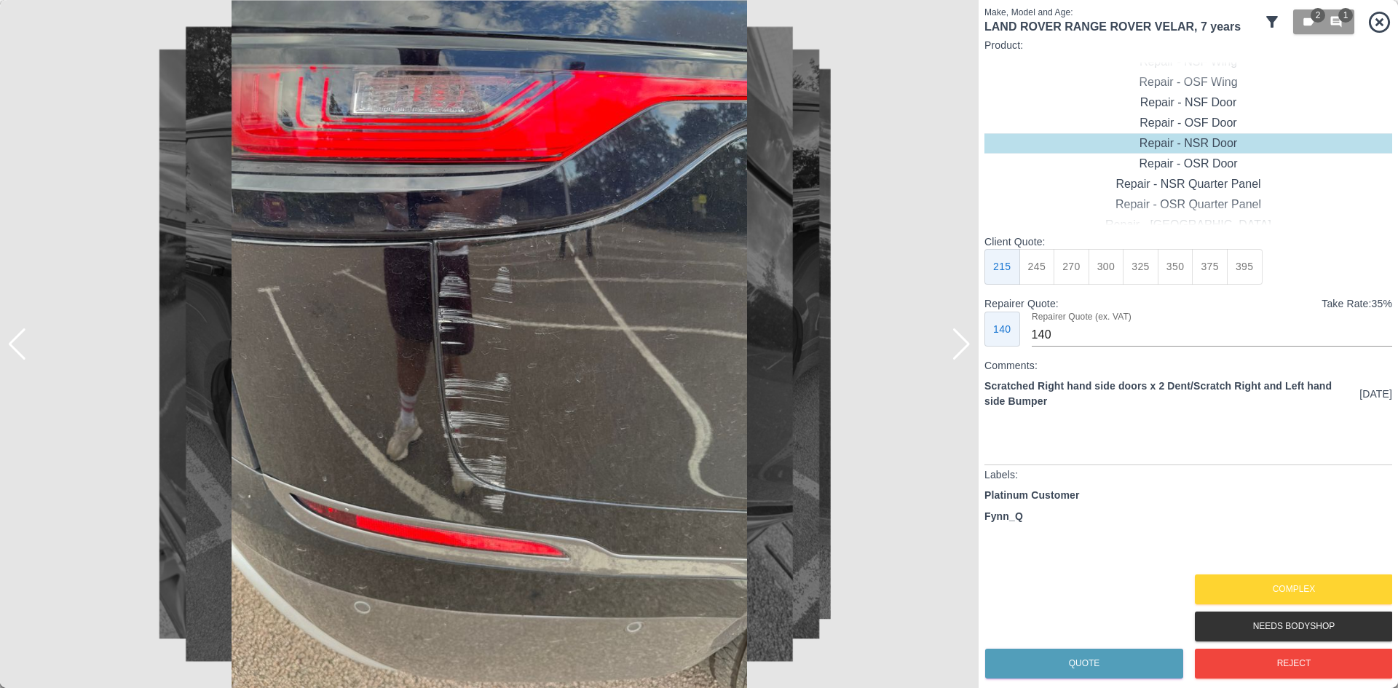
click at [955, 352] on div at bounding box center [962, 344] width 20 height 32
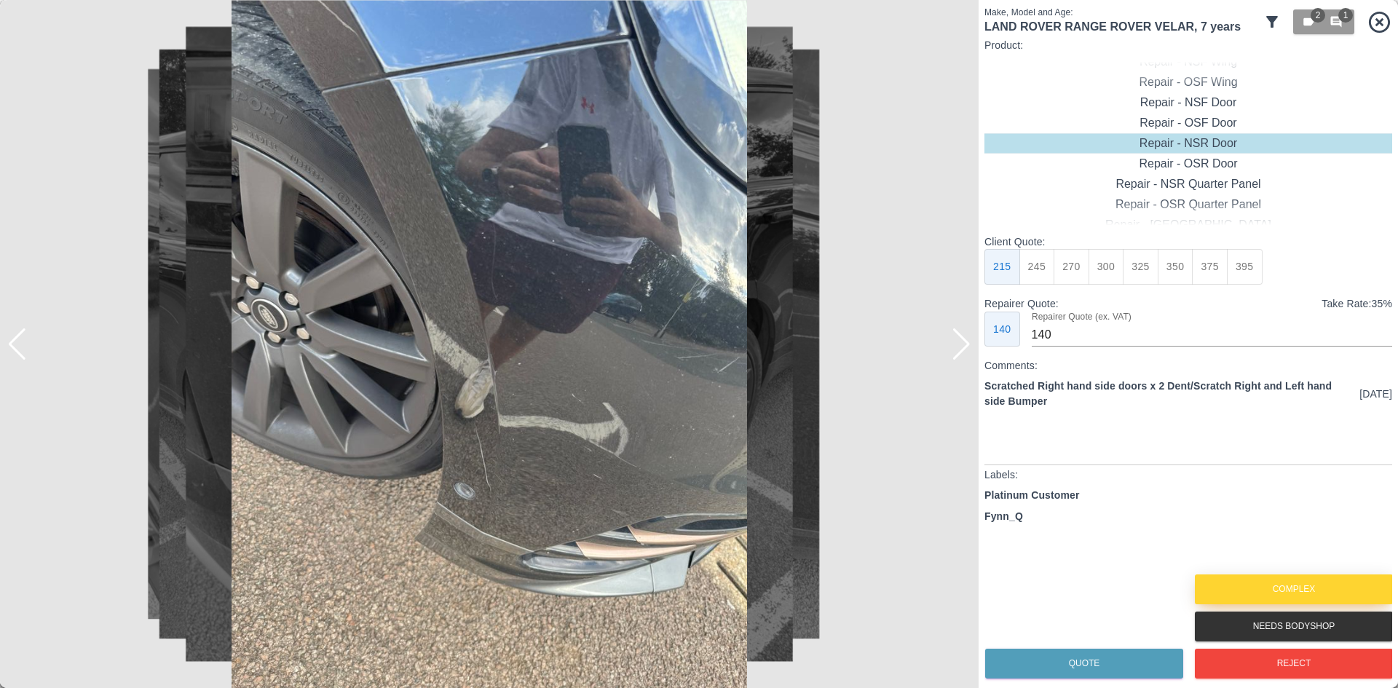
click at [1360, 588] on button "Complex" at bounding box center [1294, 590] width 198 height 30
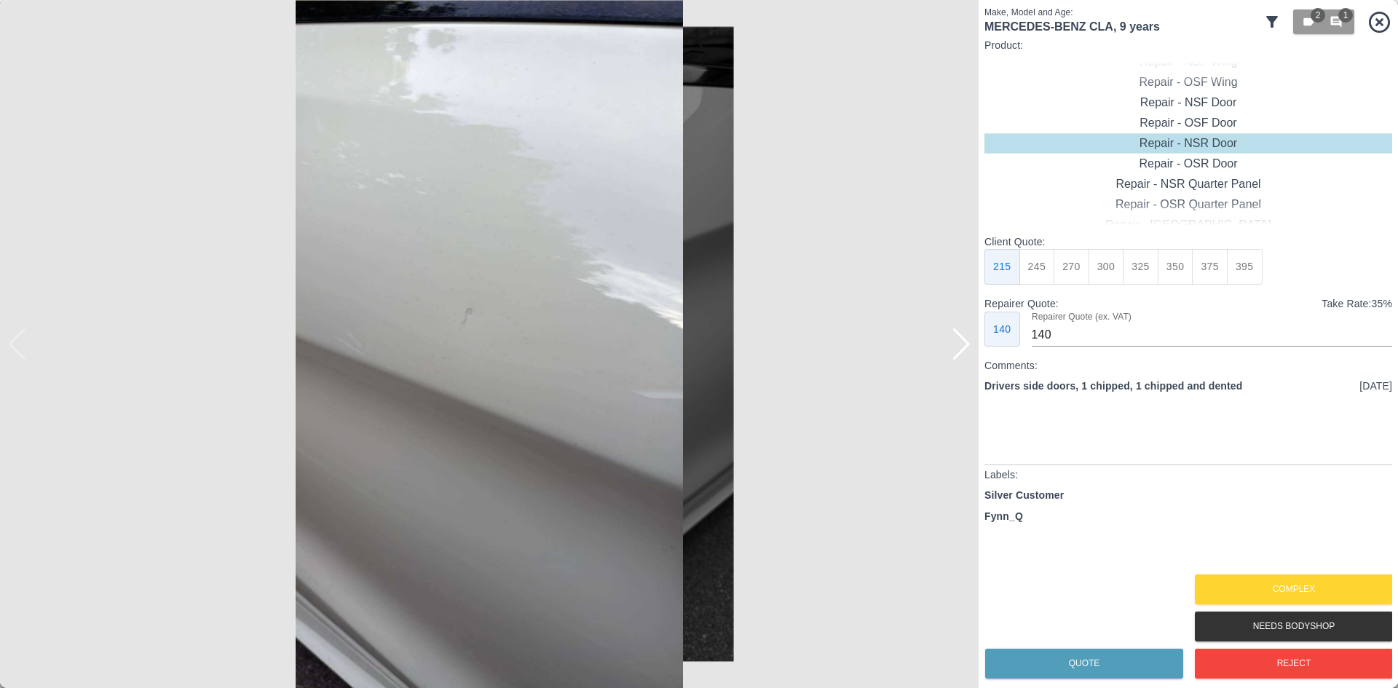
click at [943, 347] on img at bounding box center [489, 344] width 979 height 688
click at [947, 347] on img at bounding box center [489, 344] width 979 height 688
click at [952, 347] on div at bounding box center [962, 344] width 20 height 32
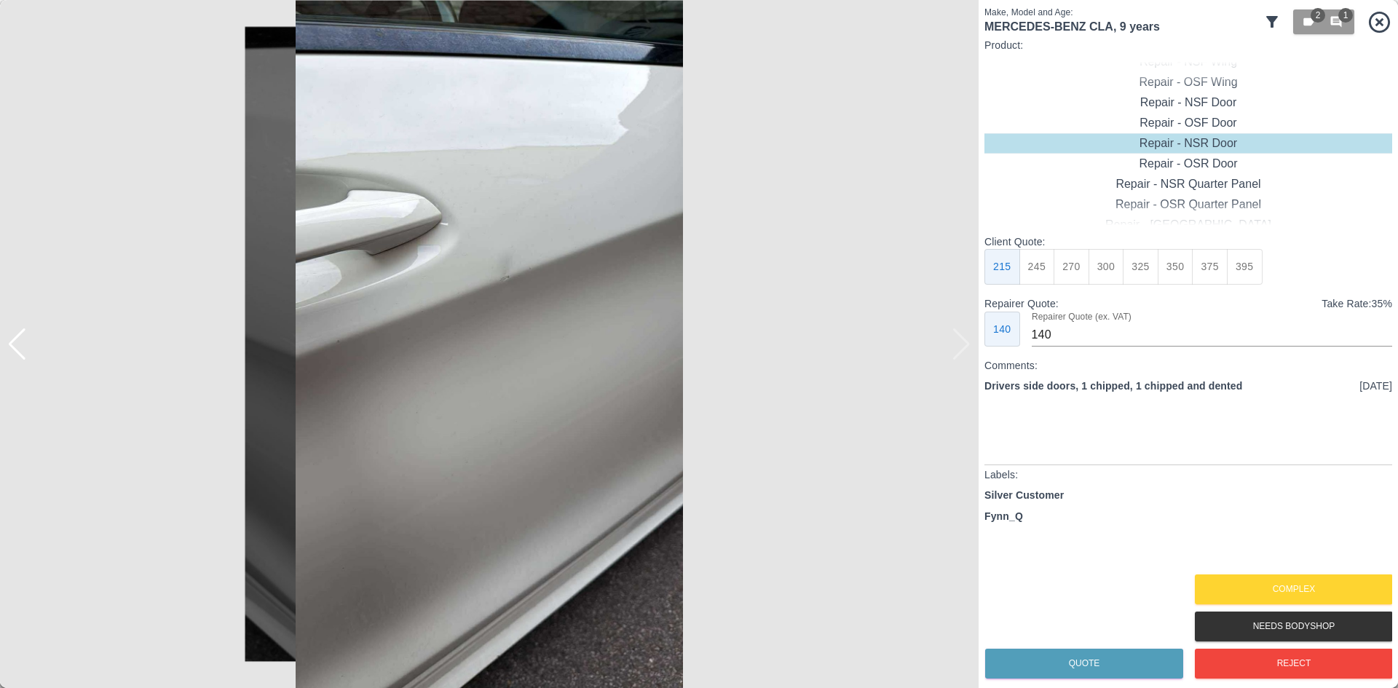
click at [952, 347] on img at bounding box center [489, 344] width 979 height 688
click at [1290, 587] on button "Complex" at bounding box center [1294, 590] width 198 height 30
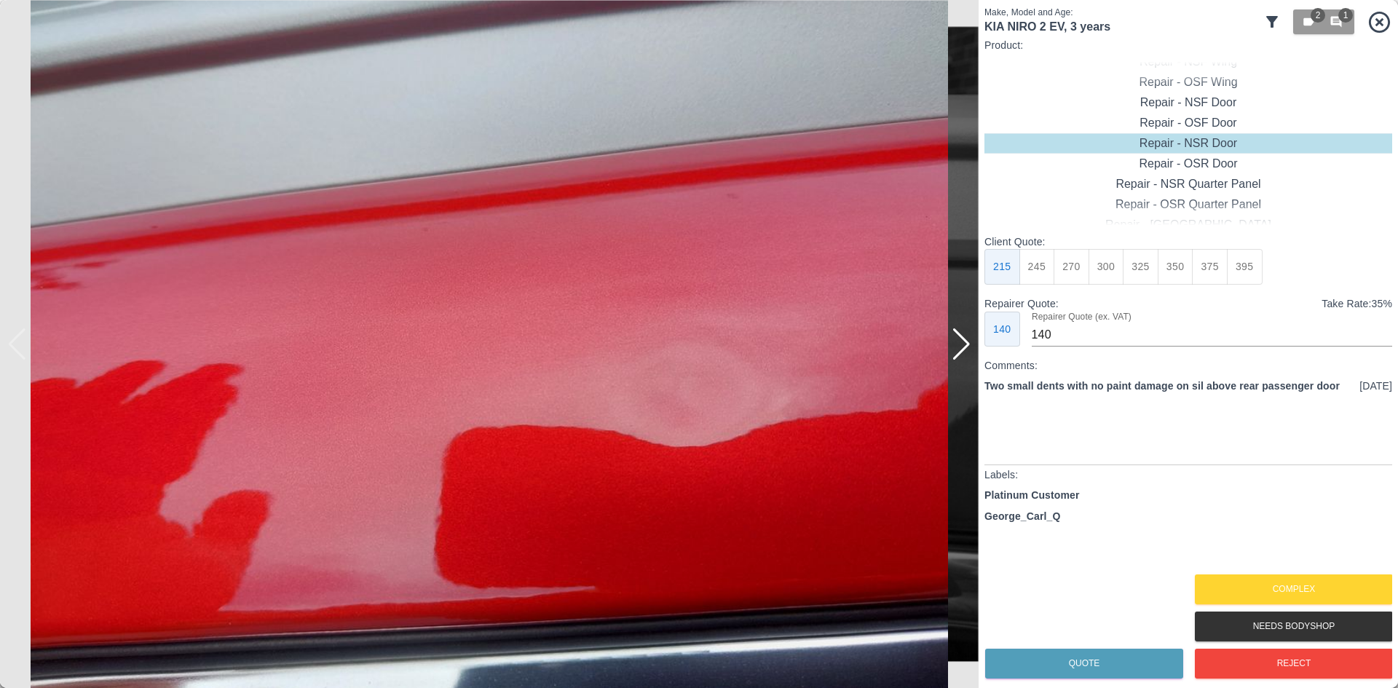
click at [1380, 20] on icon at bounding box center [1379, 21] width 25 height 25
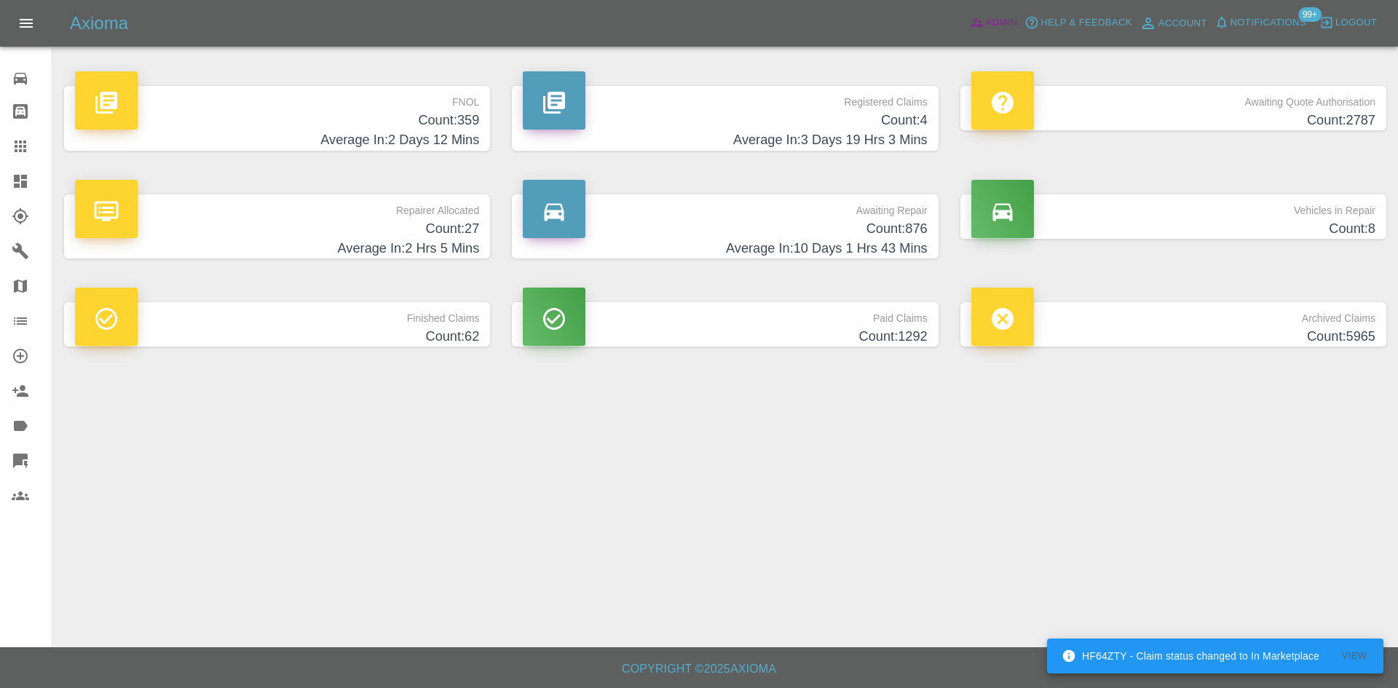
click at [1003, 19] on span "Admin" at bounding box center [1002, 23] width 32 height 17
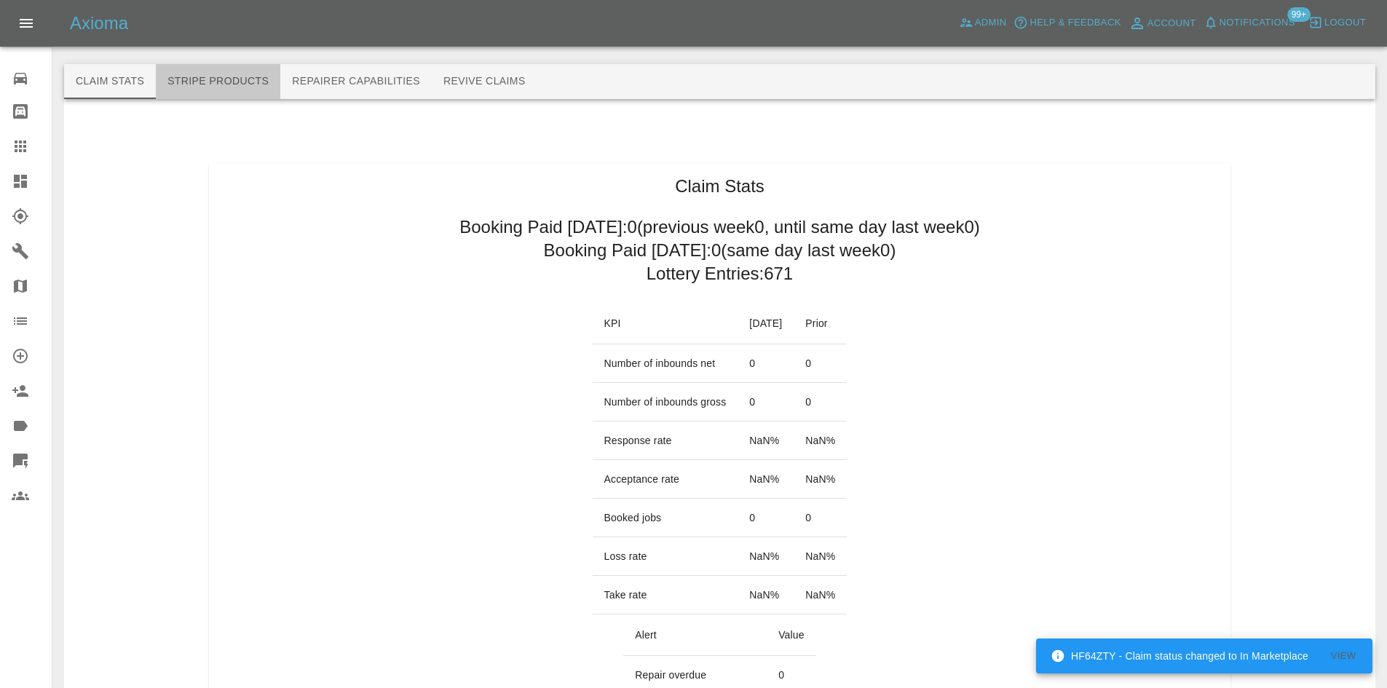
click at [263, 84] on button "Stripe Products" at bounding box center [218, 81] width 125 height 35
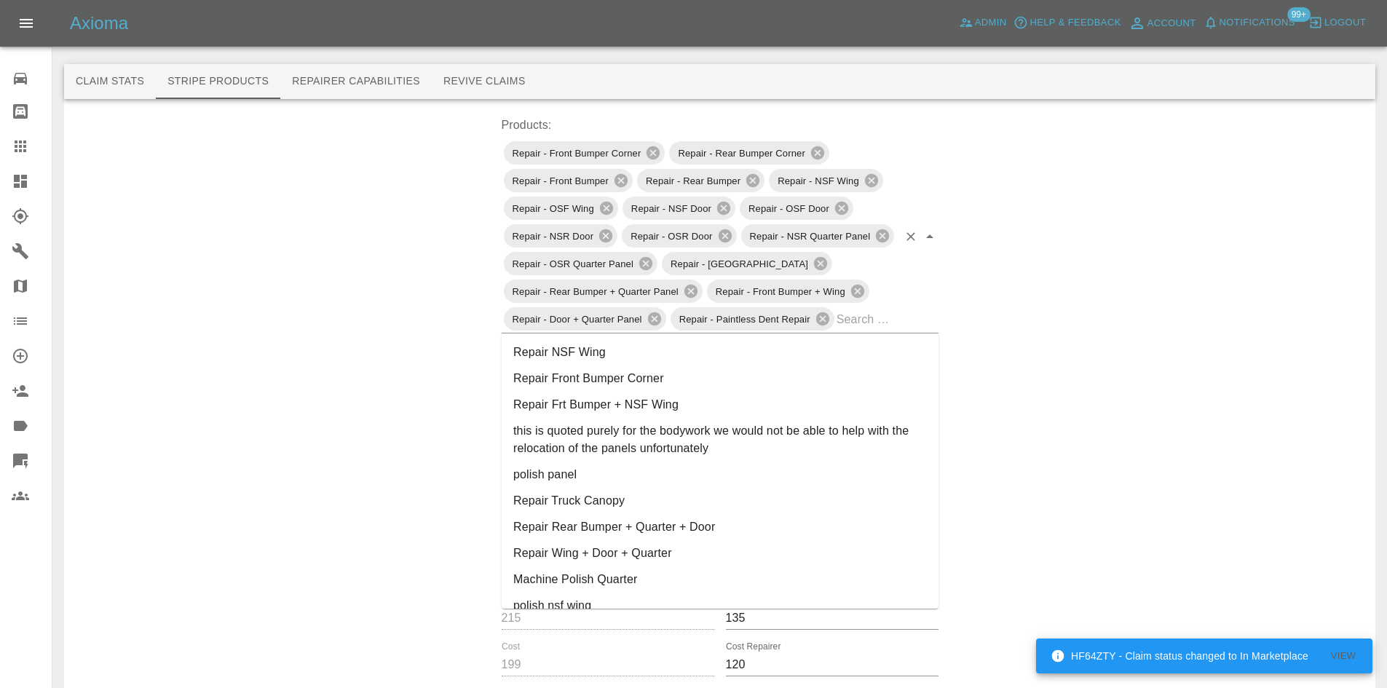
click at [872, 331] on div "Repair - Front Bumper Corner Repair - Rear Bumper Corner Repair - Front Bumper …" at bounding box center [720, 236] width 437 height 194
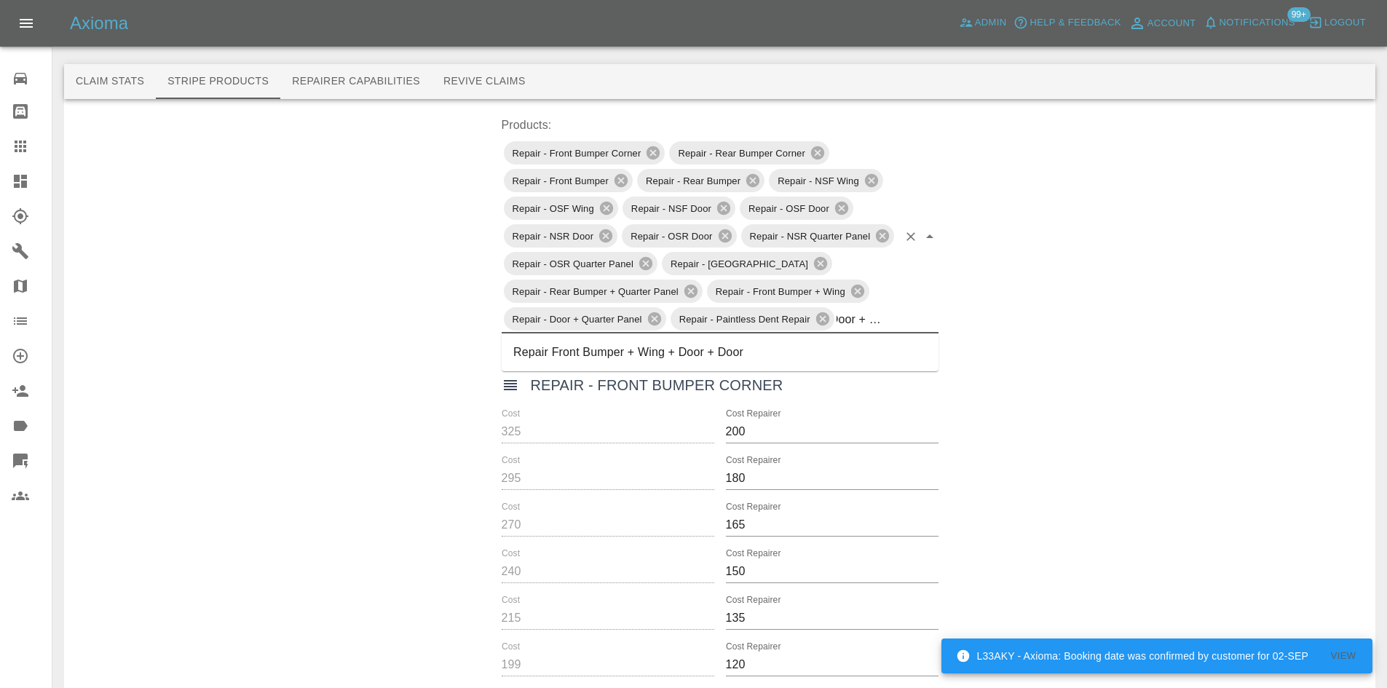
click at [936, 316] on div "Repair - Front Bumper Corner Repair - Rear Bumper Corner Repair - Front Bumper …" at bounding box center [720, 236] width 437 height 194
click at [911, 318] on div "Repair - Front Bumper Corner Repair - Rear Bumper Corner Repair - Front Bumper …" at bounding box center [720, 236] width 437 height 194
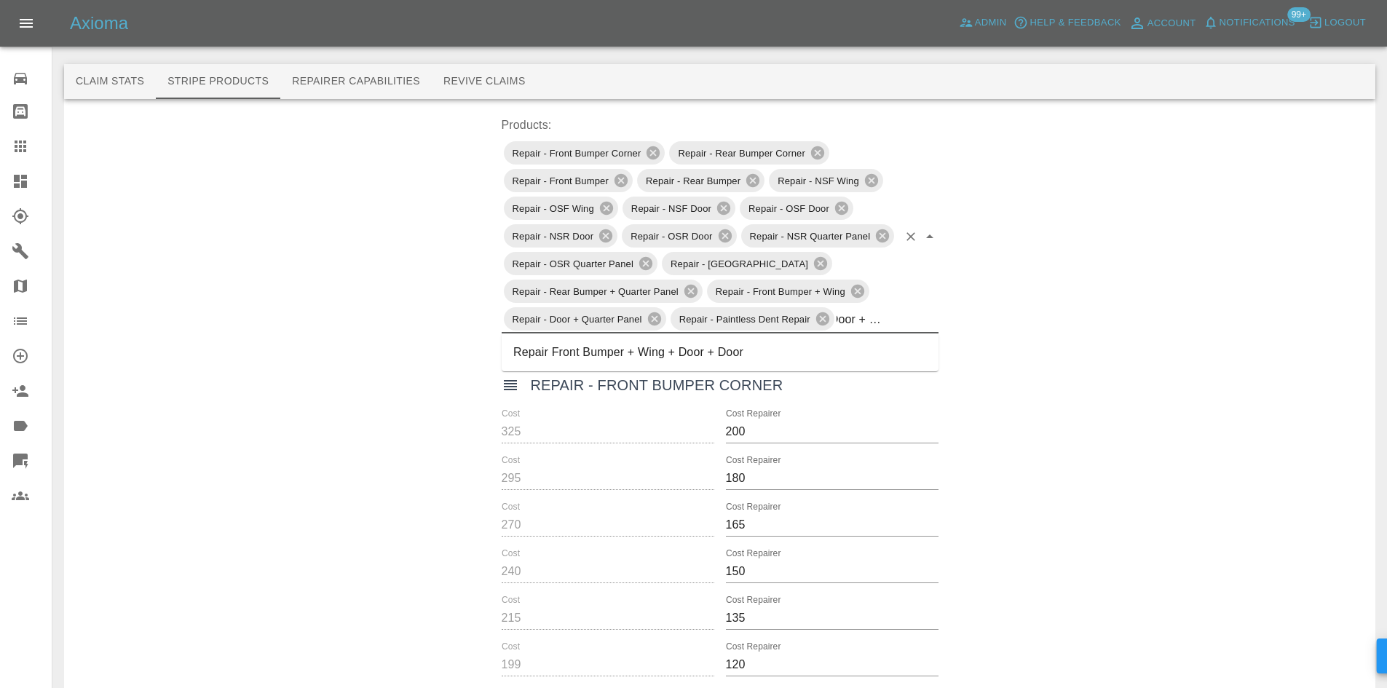
click at [911, 318] on div "Repair - Front Bumper Corner Repair - Rear Bumper Corner Repair - Front Bumper …" at bounding box center [720, 236] width 437 height 194
drag, startPoint x: 872, startPoint y: 322, endPoint x: 801, endPoint y: 315, distance: 71.7
click at [801, 315] on div "Repair - Front Bumper Corner Repair - Rear Bumper Corner Repair - Front Bumper …" at bounding box center [720, 236] width 437 height 194
type input "Door + Door"
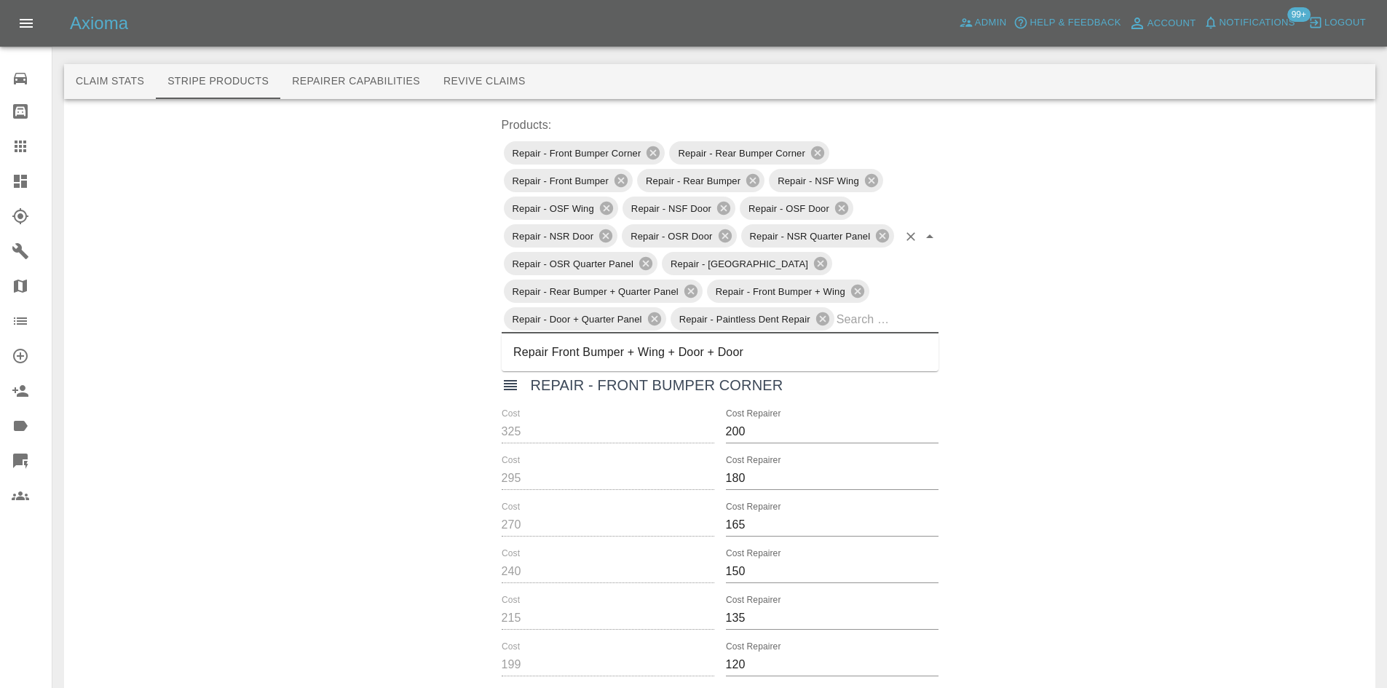
click at [877, 330] on input "text" at bounding box center [867, 319] width 61 height 23
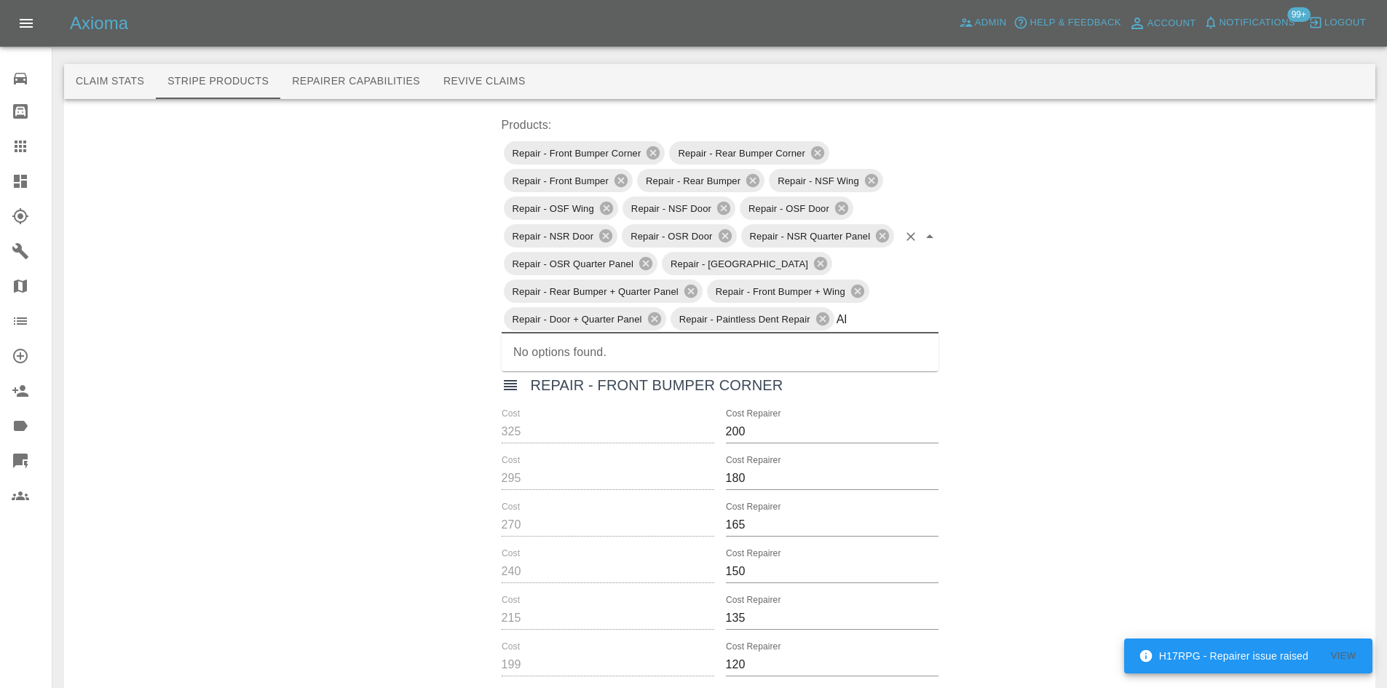
type input "A"
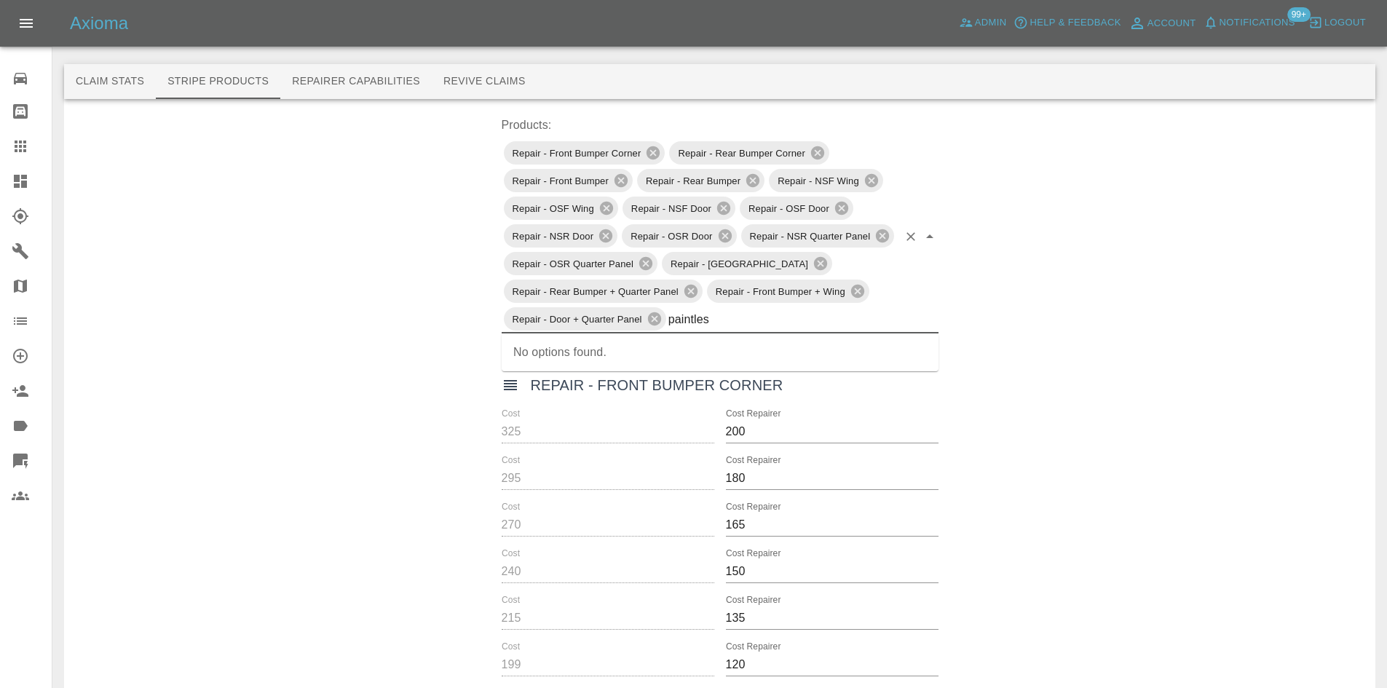
type input "paintless"
click at [548, 347] on li "Paintless Dent Repair" at bounding box center [720, 352] width 437 height 26
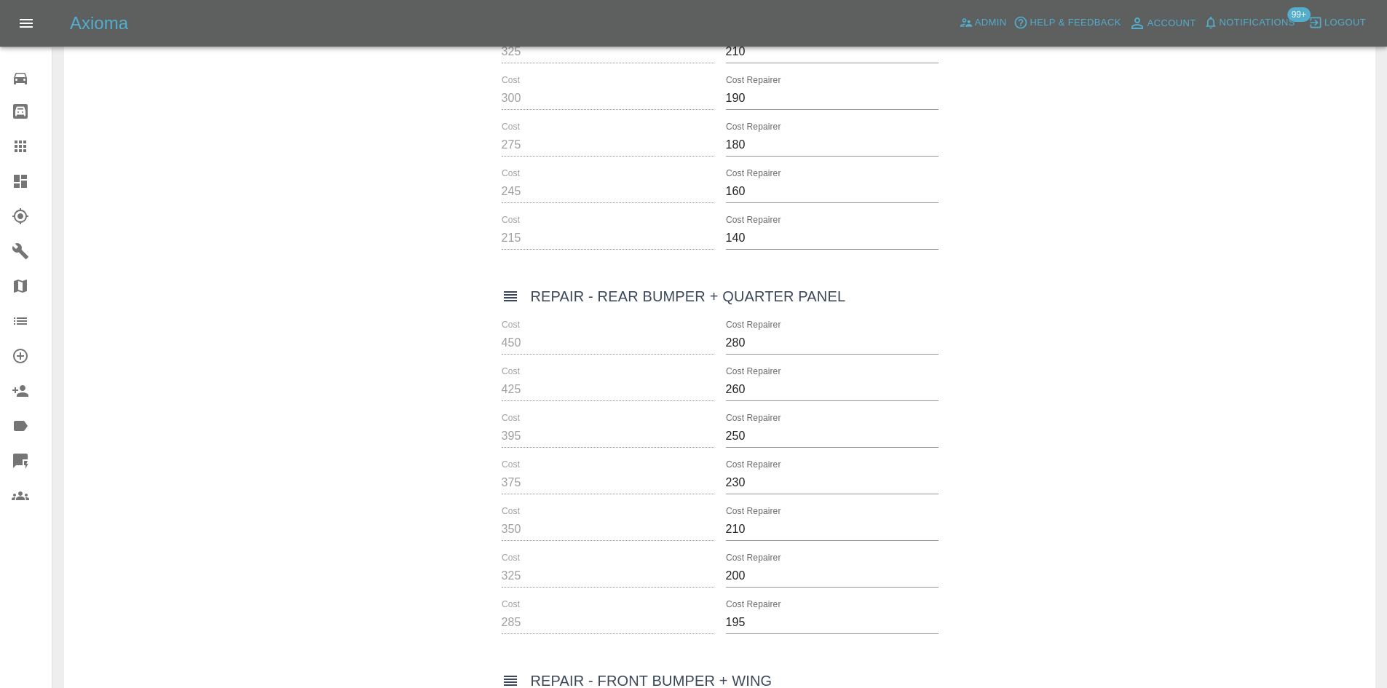
scroll to position [6857, 0]
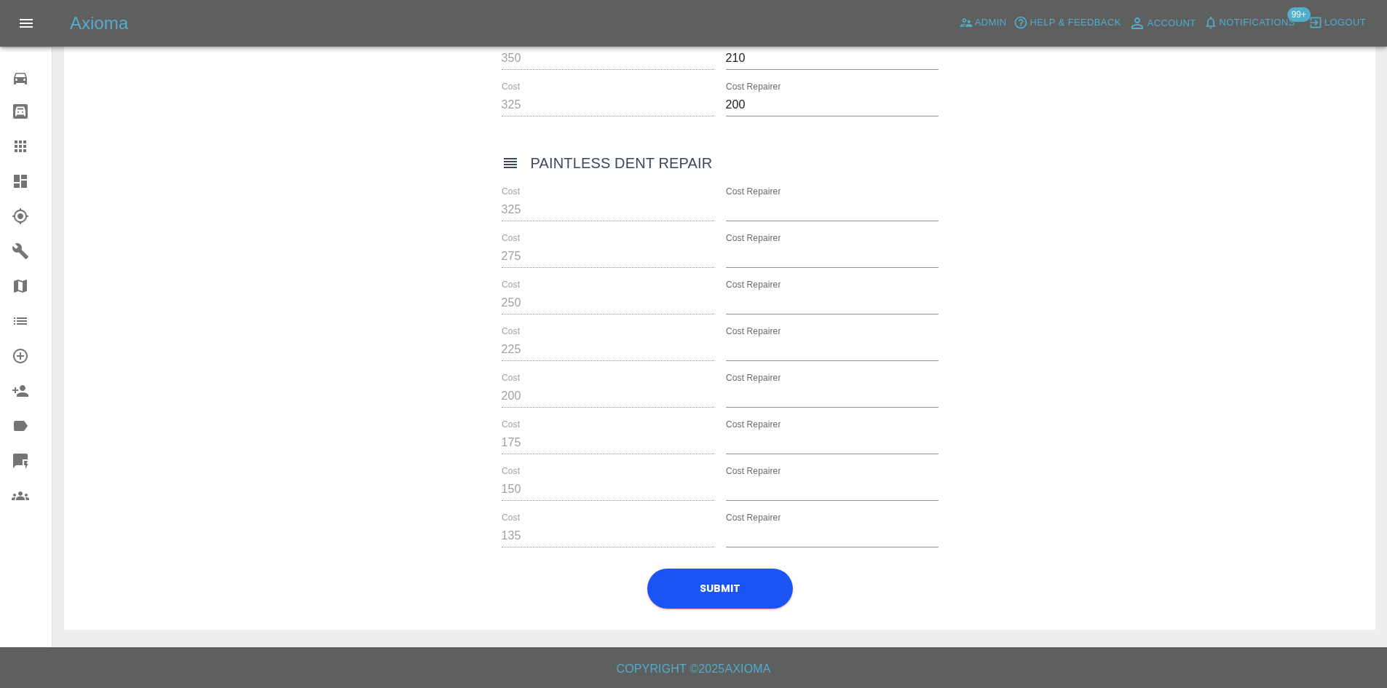
click at [778, 211] on input "Cost Repairer" at bounding box center [832, 209] width 213 height 23
type input "200"
type input "175"
type input "150"
type input "125"
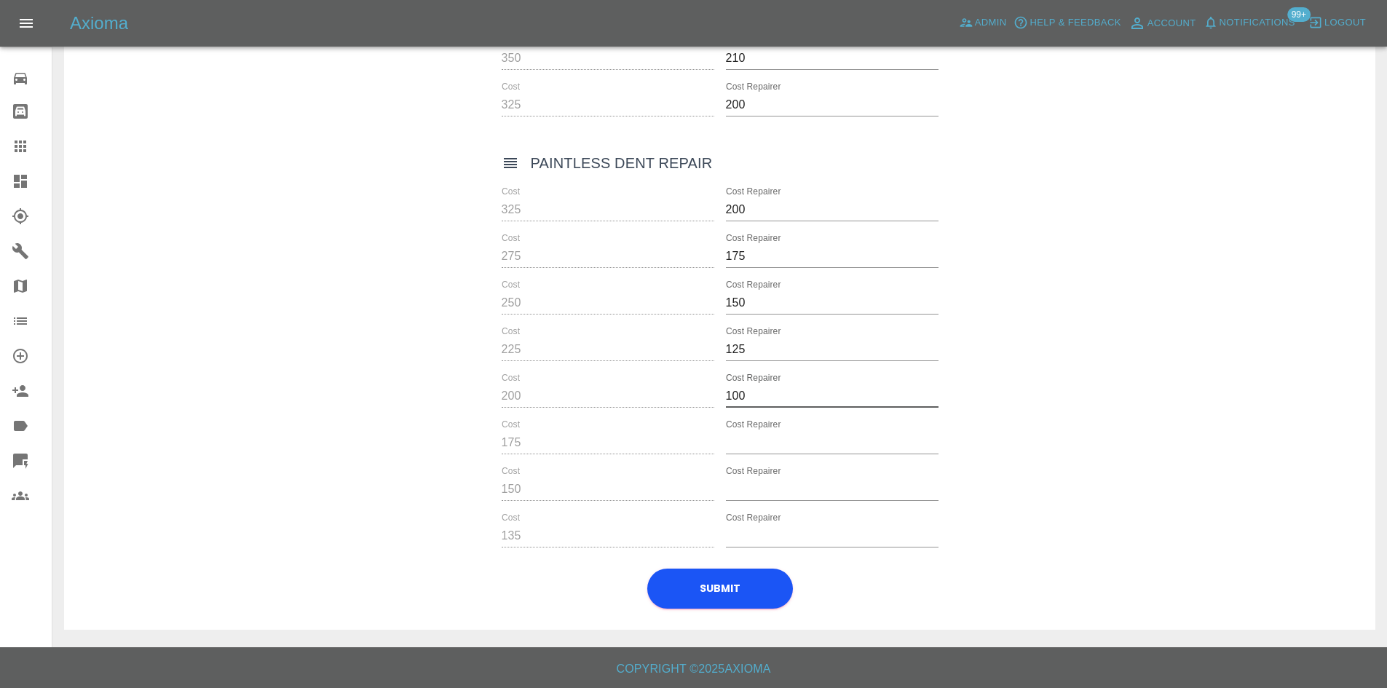
type input "100"
type input "90"
type input "80"
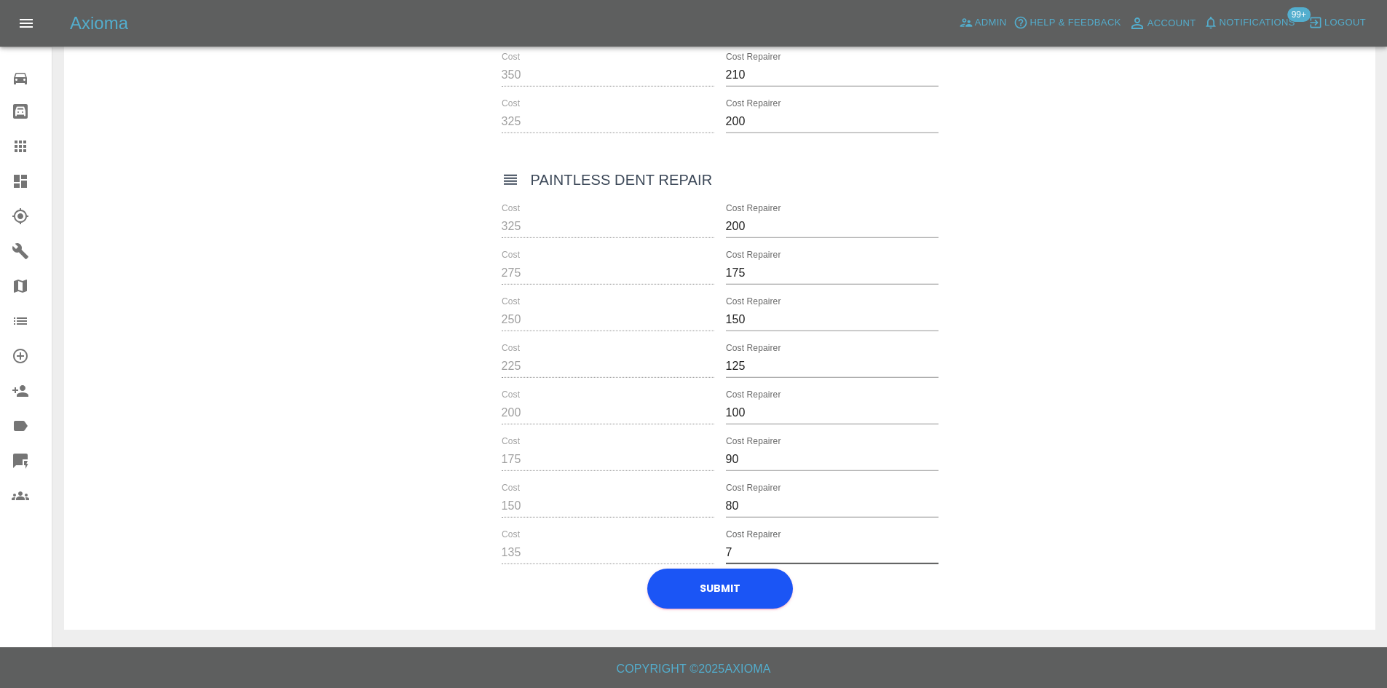
scroll to position [6840, 0]
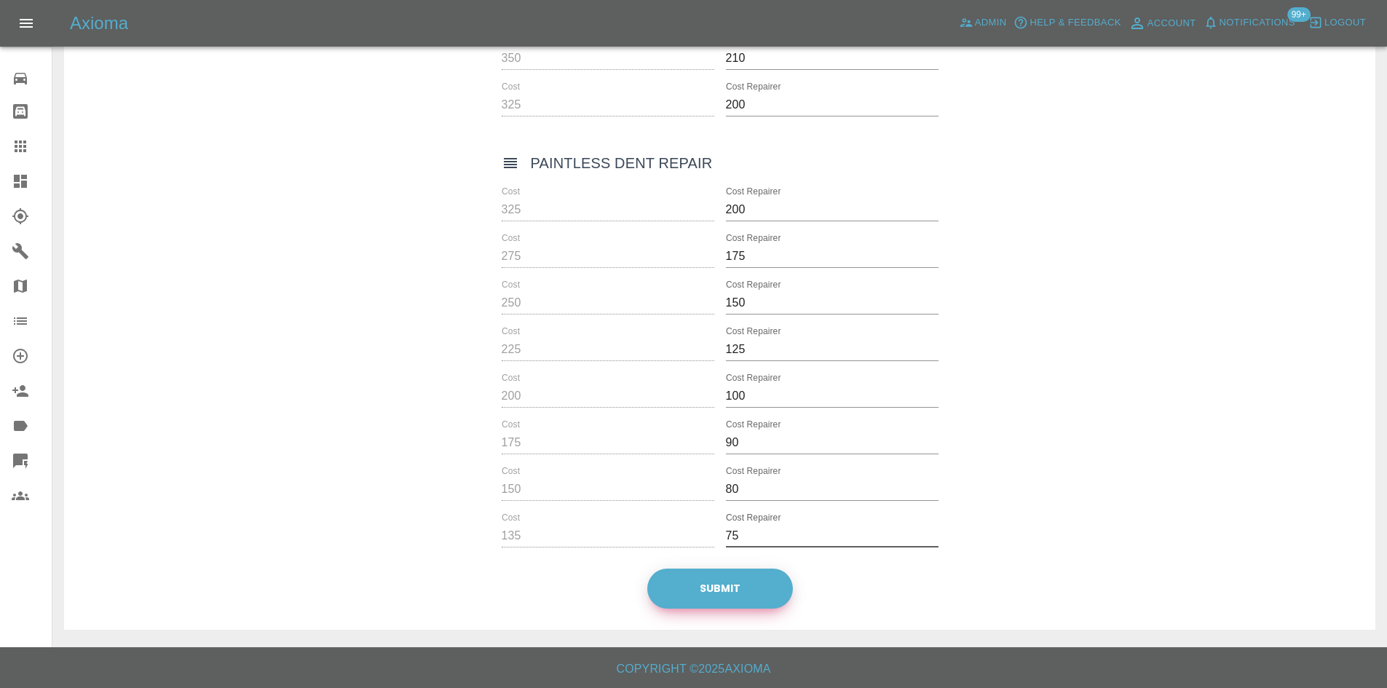
type input "75"
click at [730, 582] on button "Submit" at bounding box center [720, 589] width 146 height 40
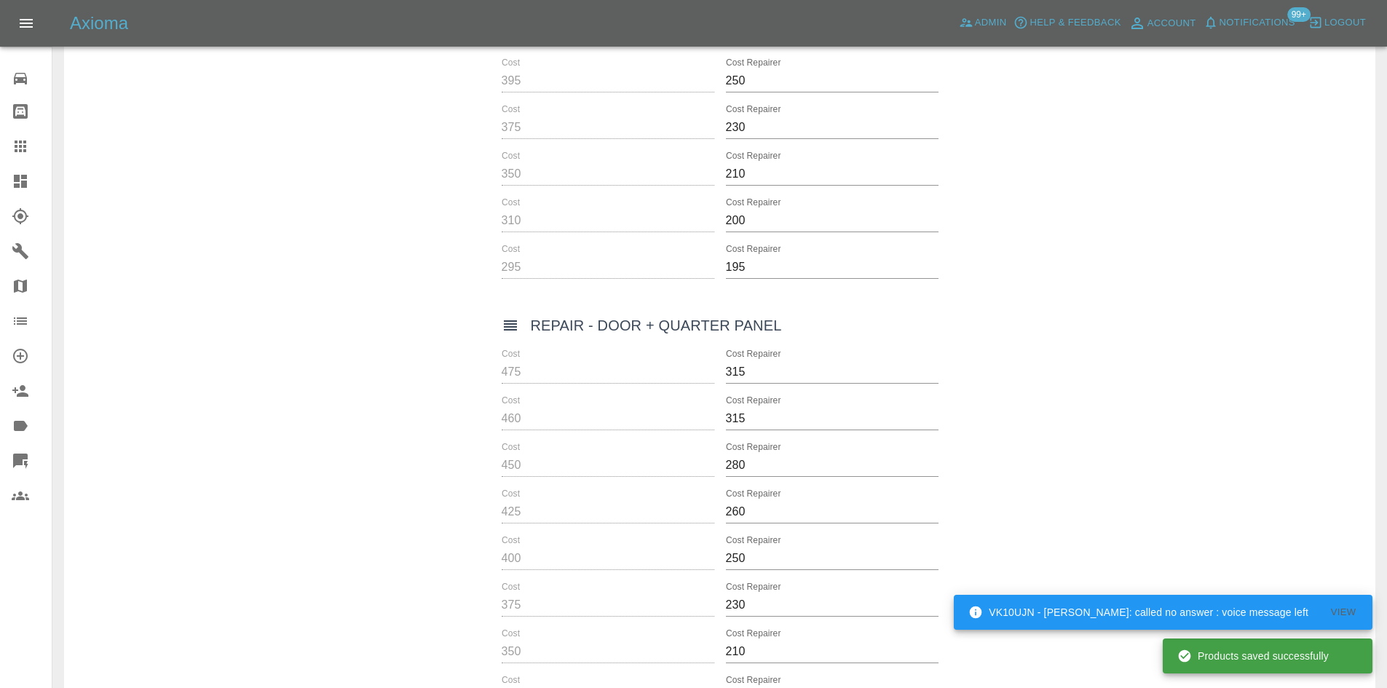
scroll to position [6112, 0]
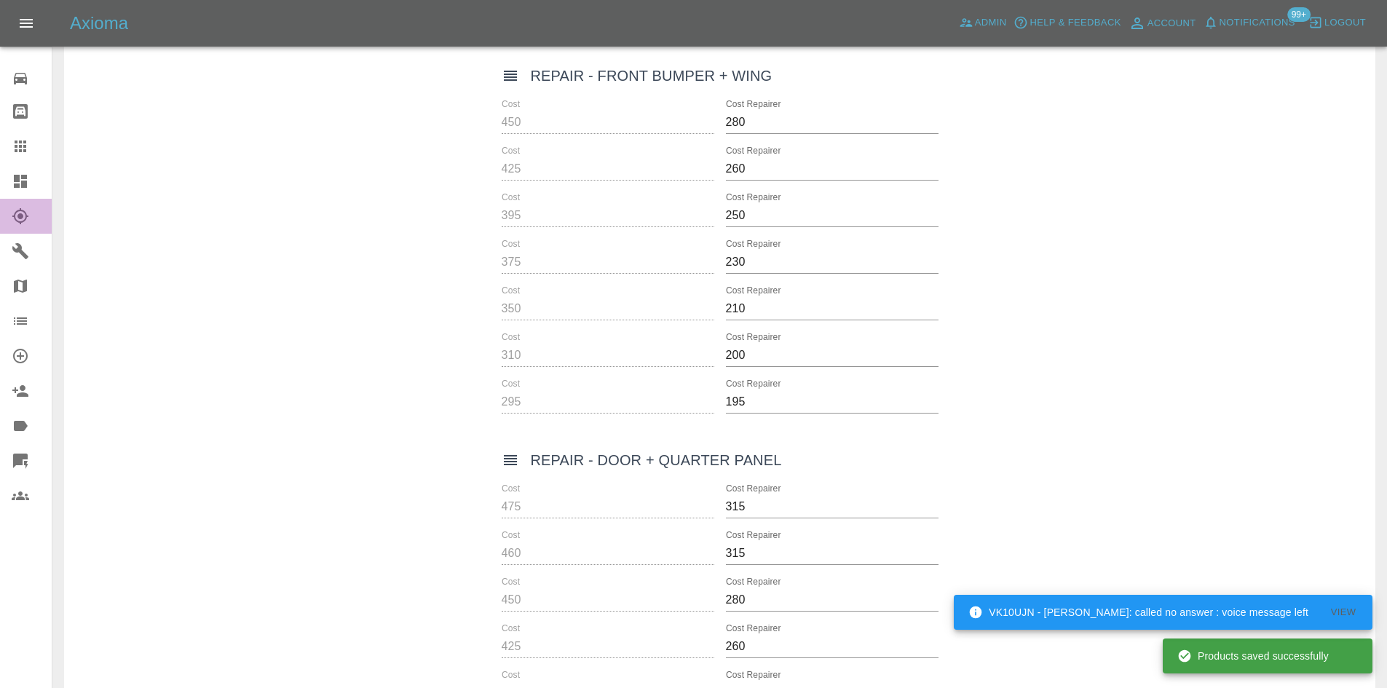
click at [26, 199] on link "Explorer" at bounding box center [26, 216] width 52 height 35
click at [27, 195] on link "Dashboard" at bounding box center [26, 181] width 52 height 35
click at [27, 187] on icon at bounding box center [20, 181] width 13 height 13
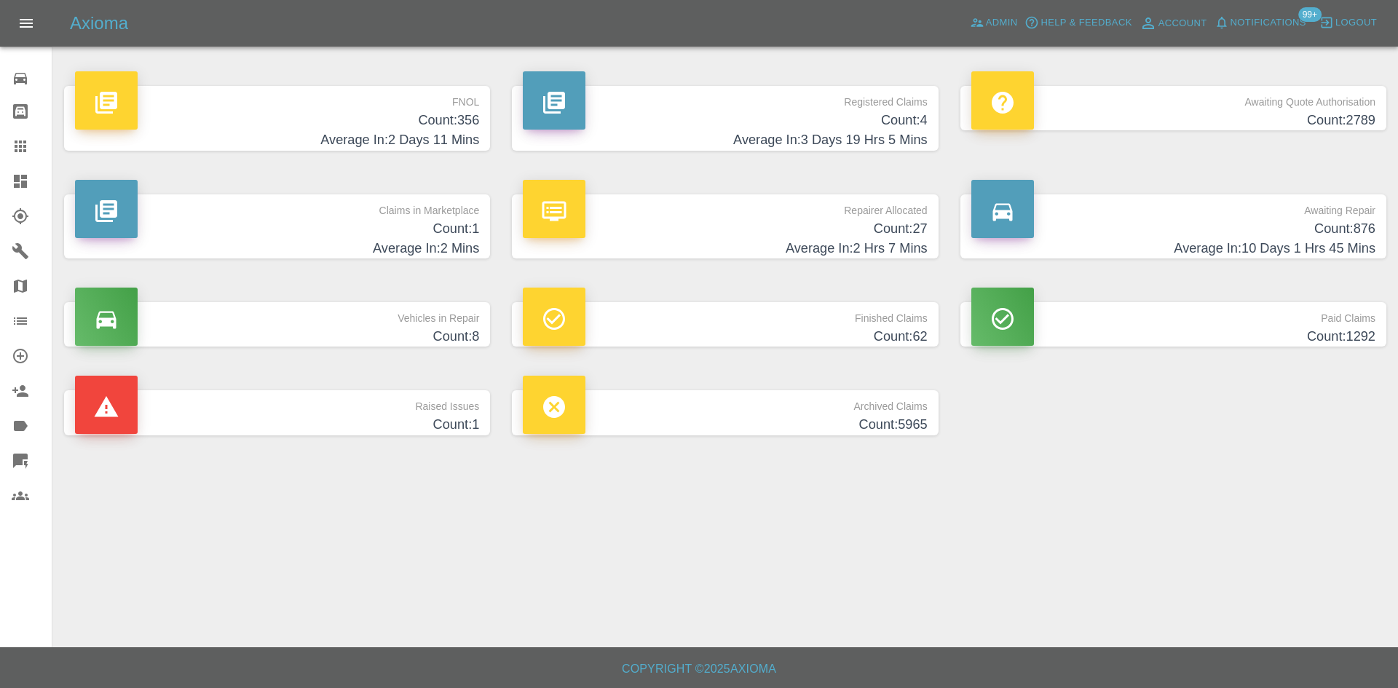
click at [782, 226] on h4 "Count: 27" at bounding box center [725, 229] width 404 height 20
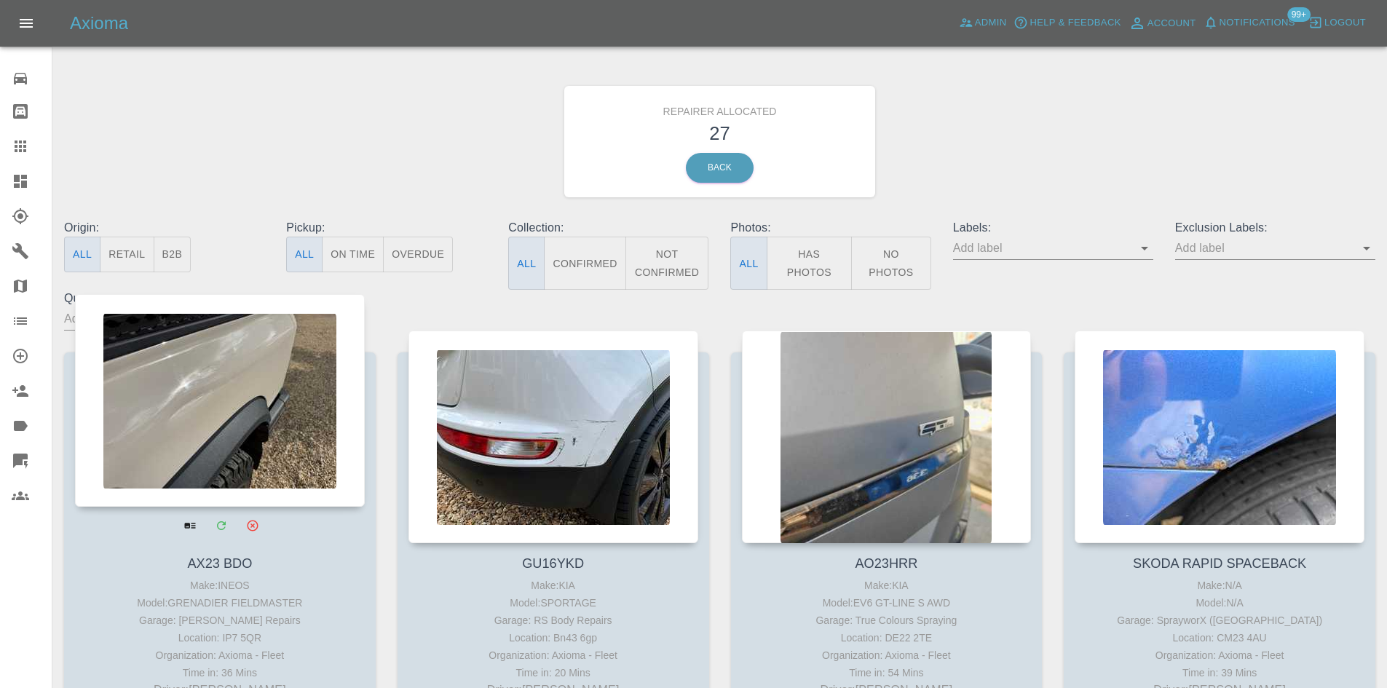
click at [196, 414] on div at bounding box center [220, 400] width 290 height 213
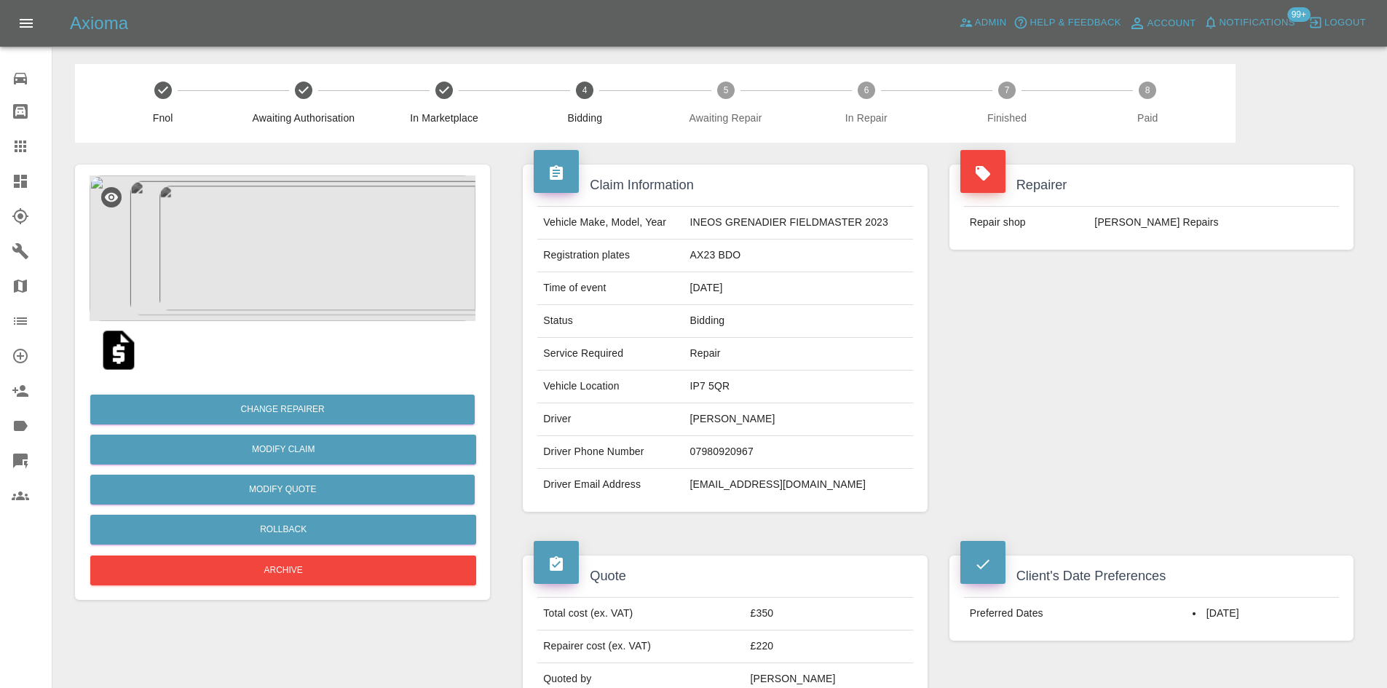
click at [120, 359] on img at bounding box center [118, 350] width 47 height 47
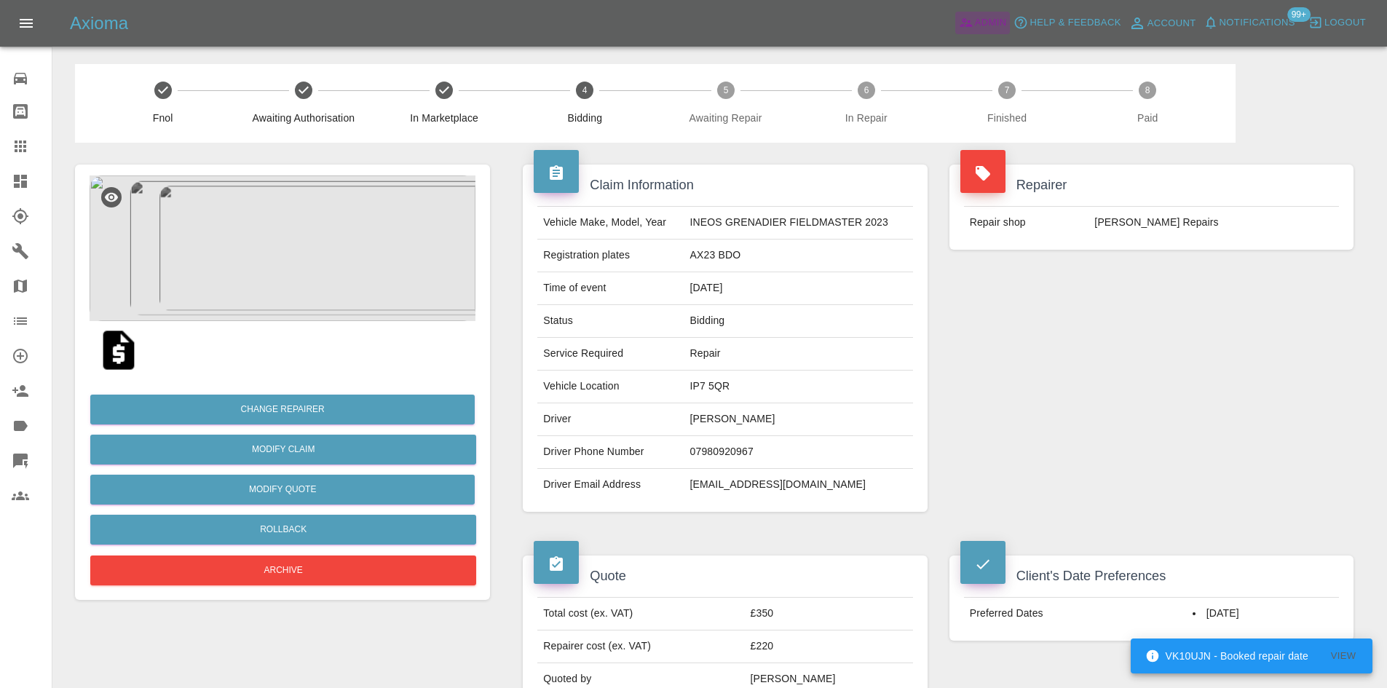
click at [972, 29] on icon at bounding box center [966, 22] width 15 height 15
click at [0, 173] on link "Dashboard" at bounding box center [26, 181] width 52 height 35
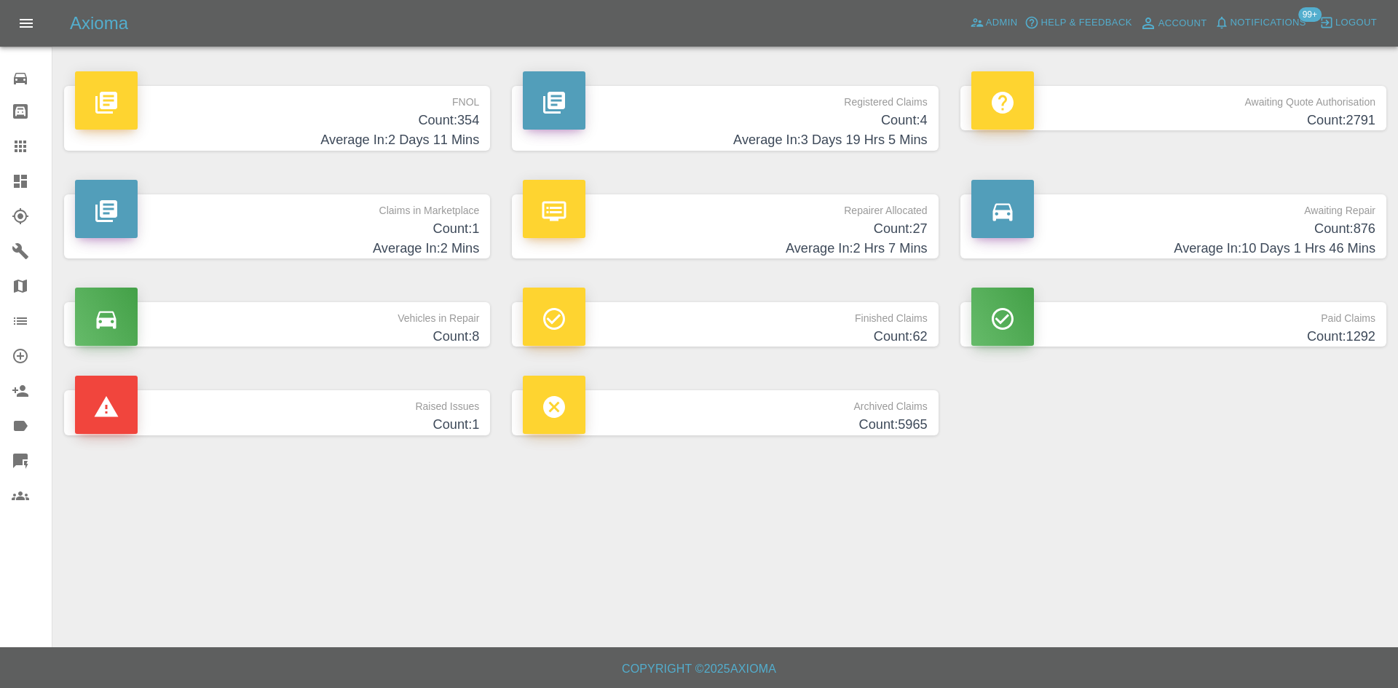
click at [411, 125] on h4 "Count: 354" at bounding box center [277, 121] width 404 height 20
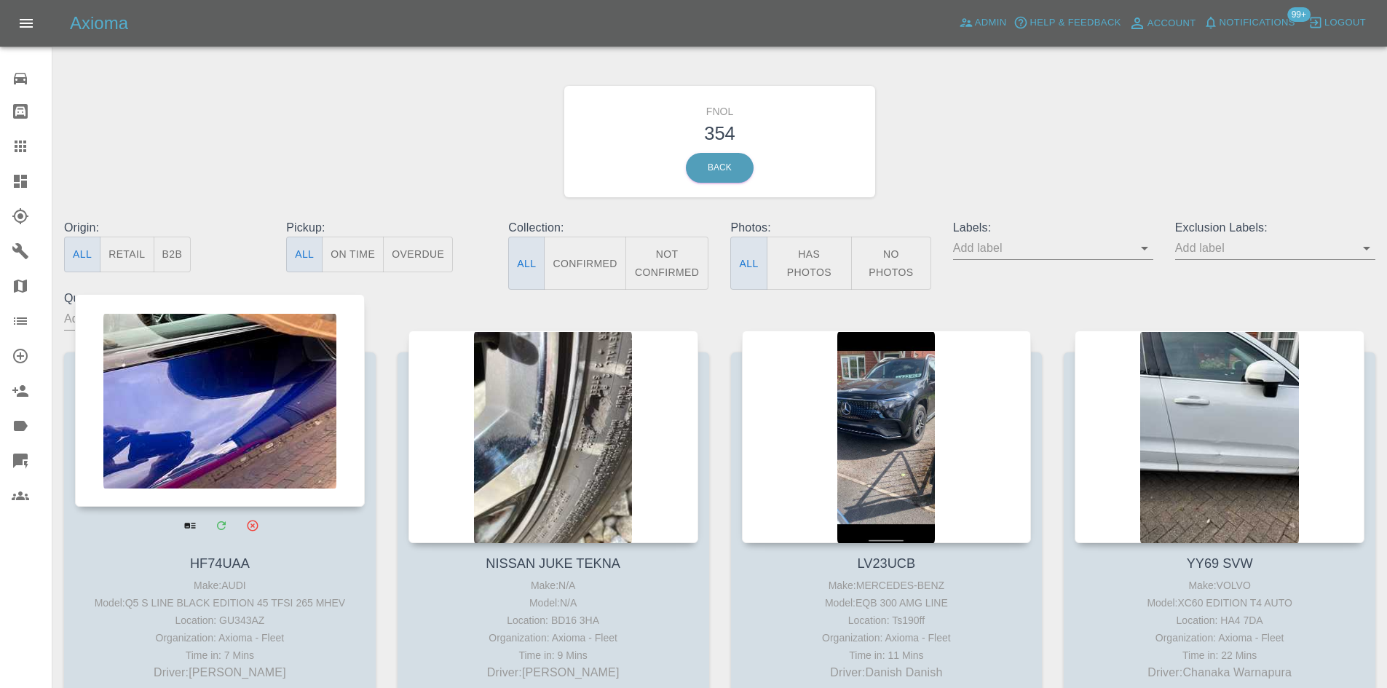
click at [232, 390] on div at bounding box center [220, 400] width 290 height 213
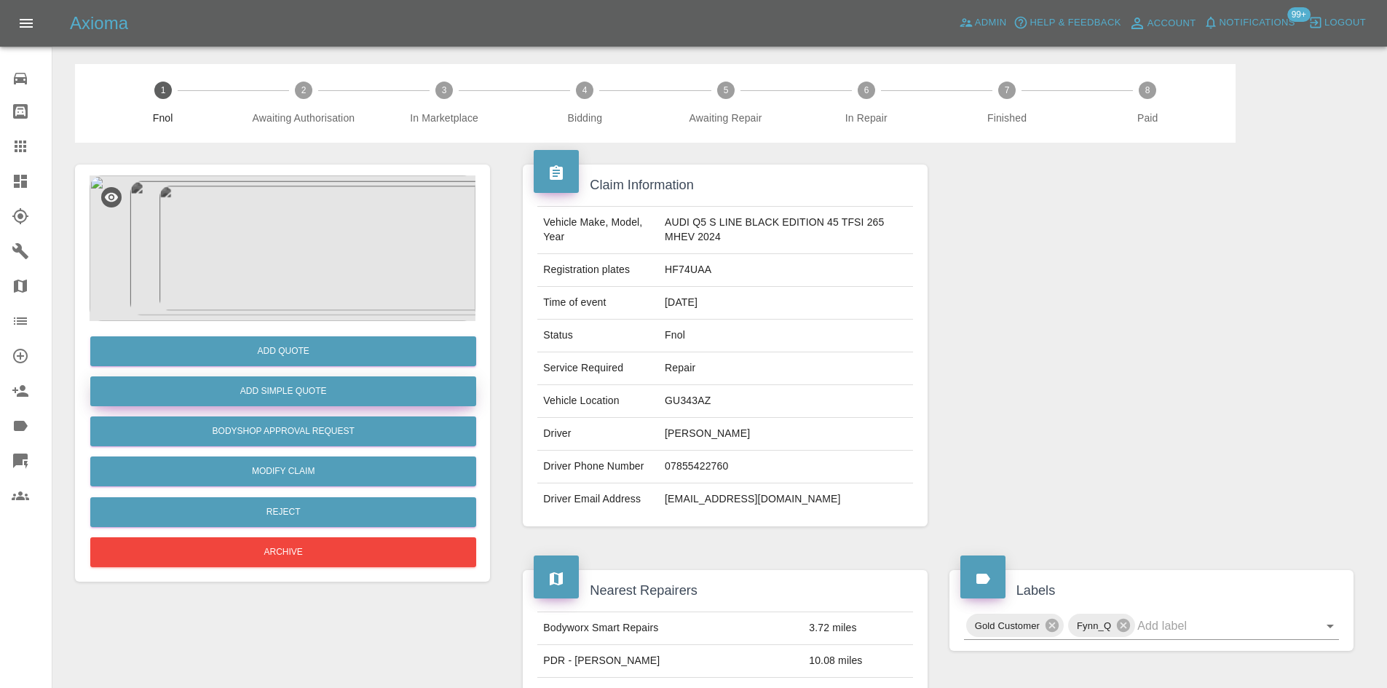
click at [306, 393] on button "Add Simple Quote" at bounding box center [283, 392] width 386 height 30
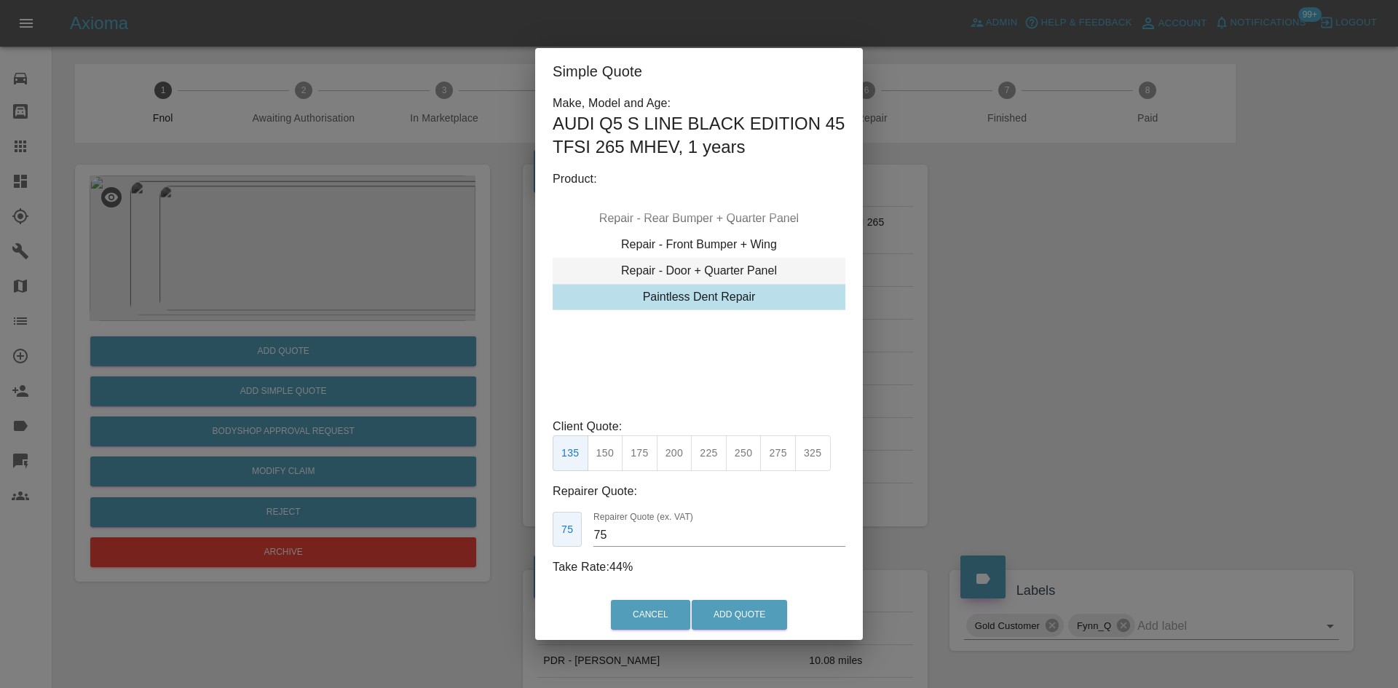
click at [709, 280] on div "Repair - Door + Quarter Panel" at bounding box center [699, 271] width 293 height 26
type input "200"
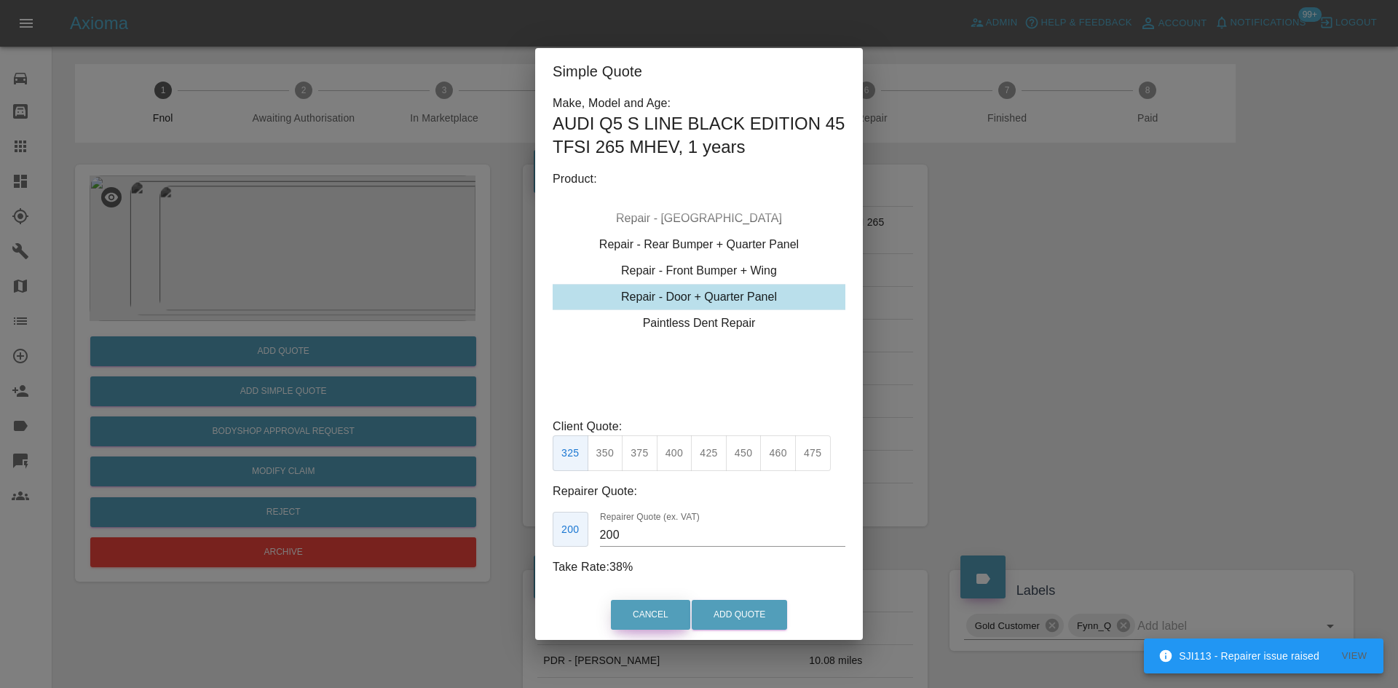
click at [659, 610] on button "Cancel" at bounding box center [650, 615] width 79 height 30
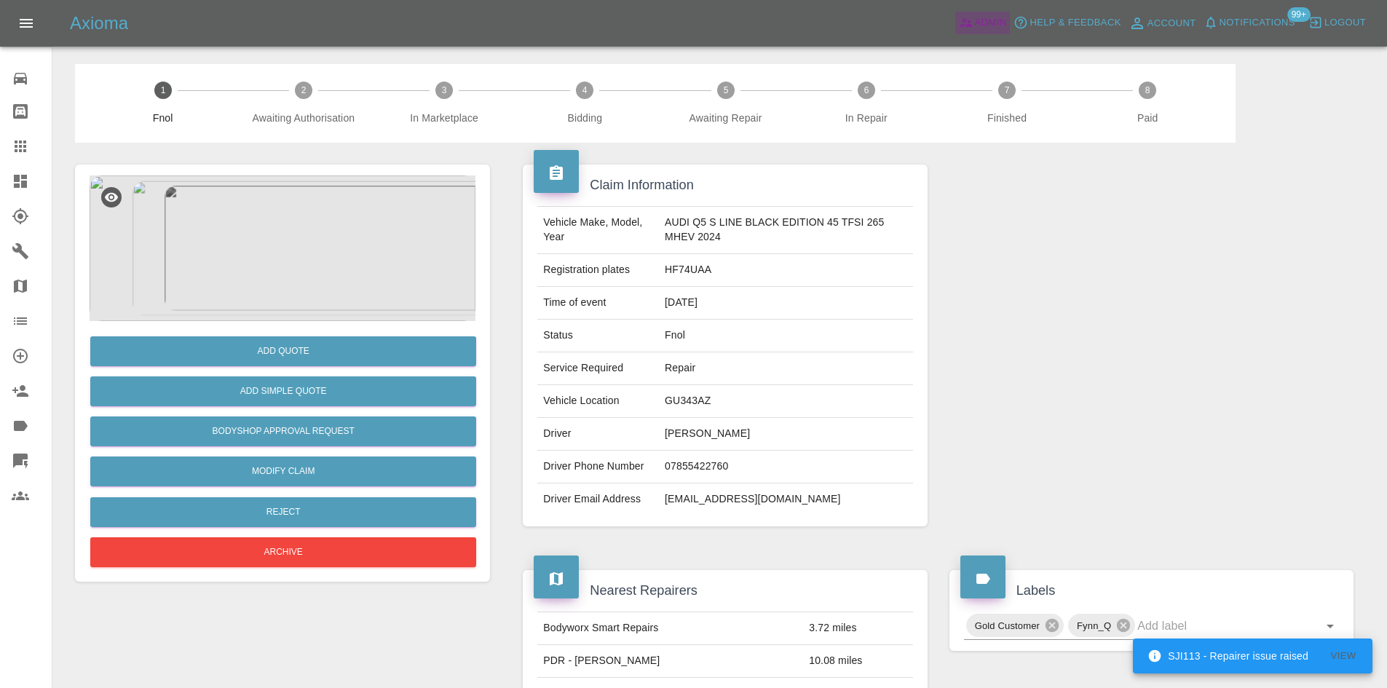
click at [966, 26] on icon at bounding box center [966, 23] width 12 height 9
click at [995, 16] on span "Admin" at bounding box center [991, 23] width 32 height 17
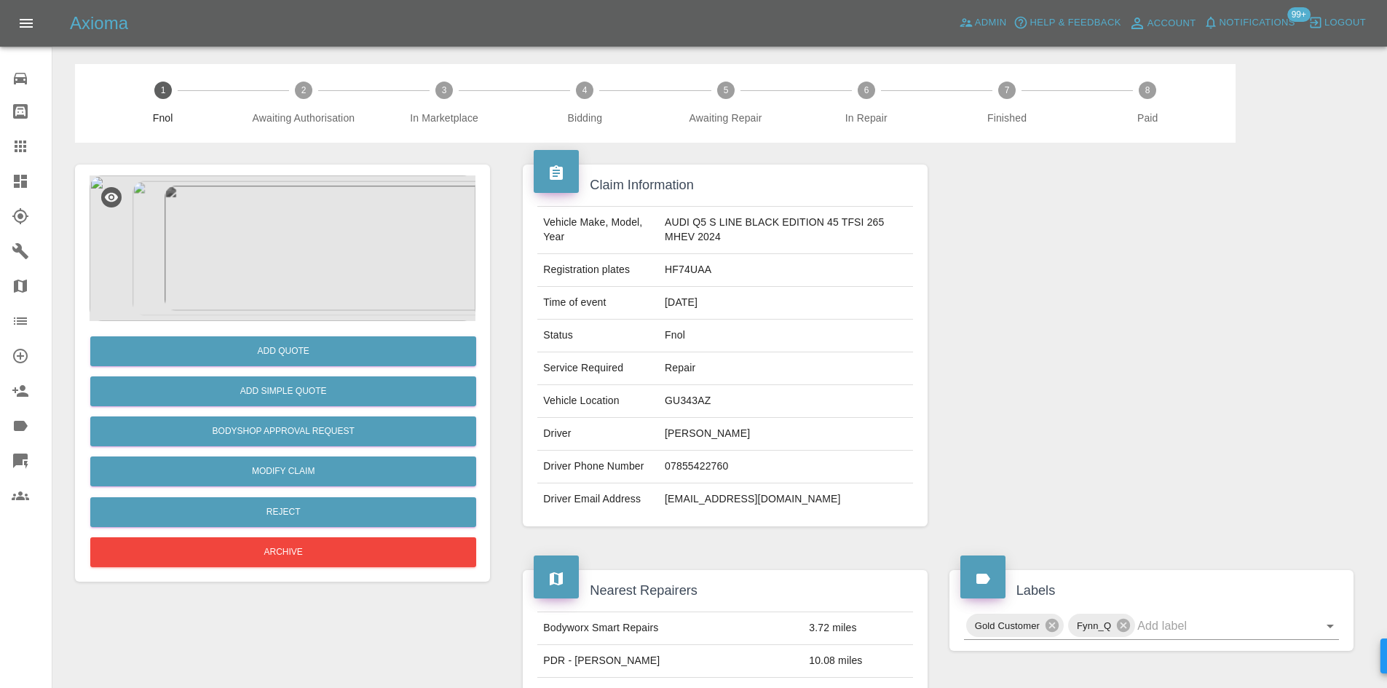
click at [14, 181] on icon at bounding box center [20, 181] width 13 height 13
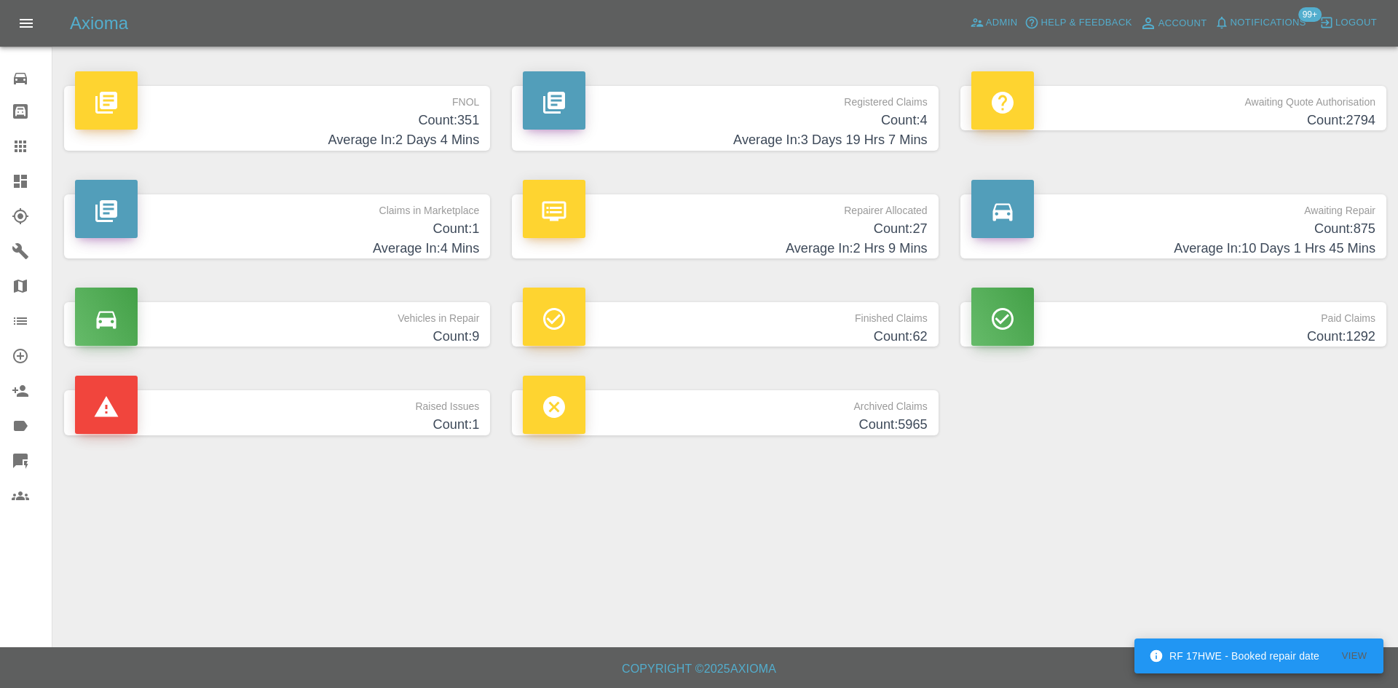
click at [793, 126] on h4 "Count: 4" at bounding box center [725, 121] width 404 height 20
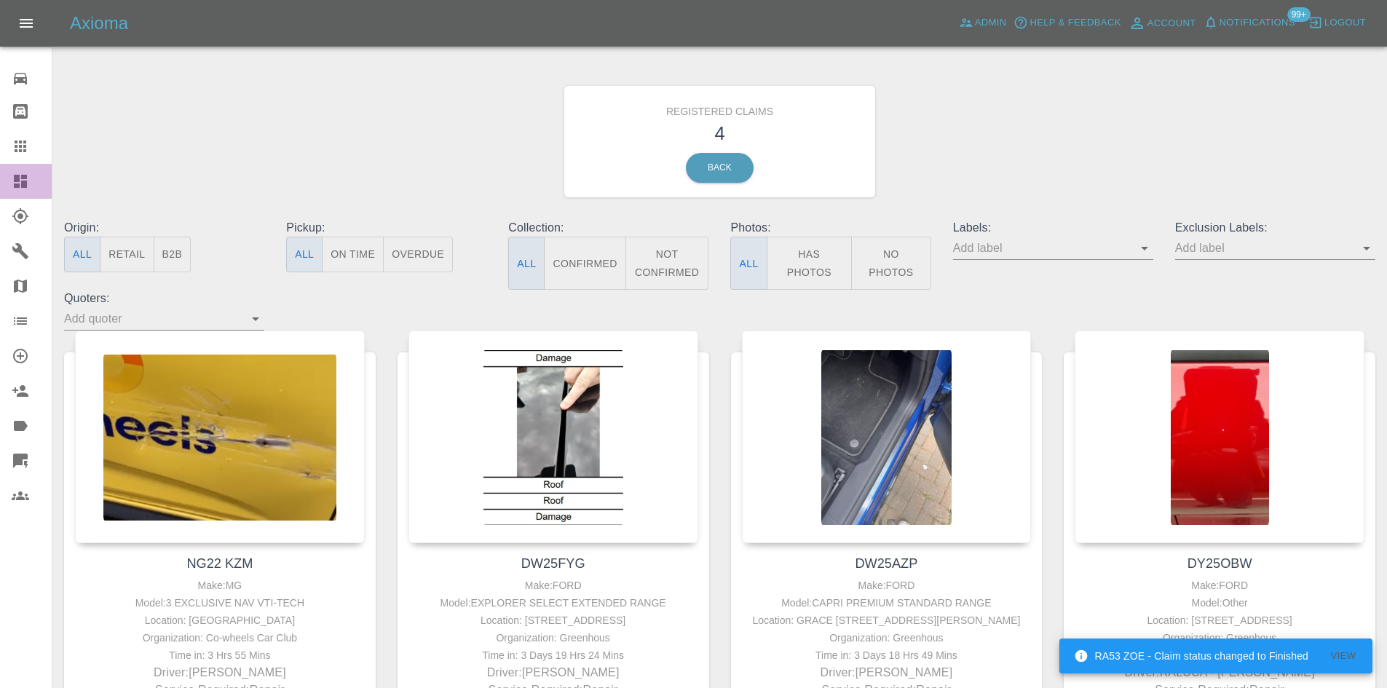
click at [9, 182] on link "Dashboard" at bounding box center [26, 181] width 52 height 35
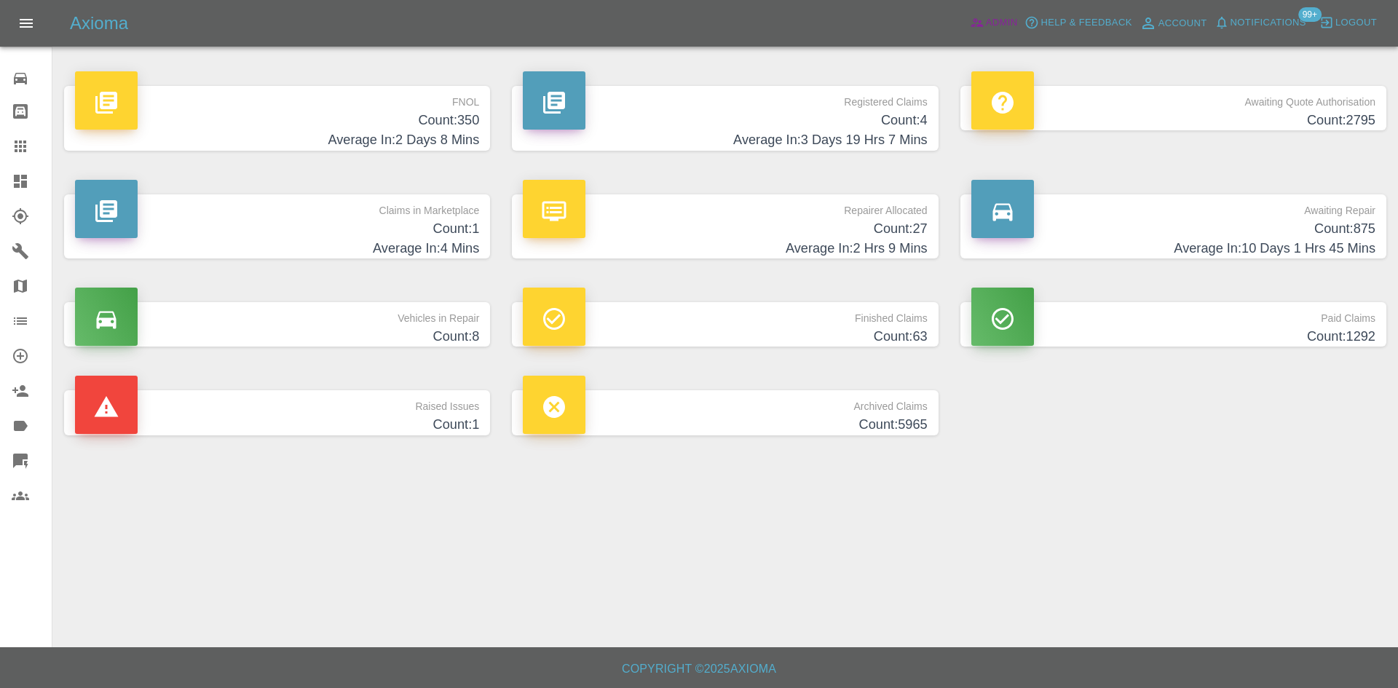
click at [992, 17] on span "Admin" at bounding box center [1002, 23] width 32 height 17
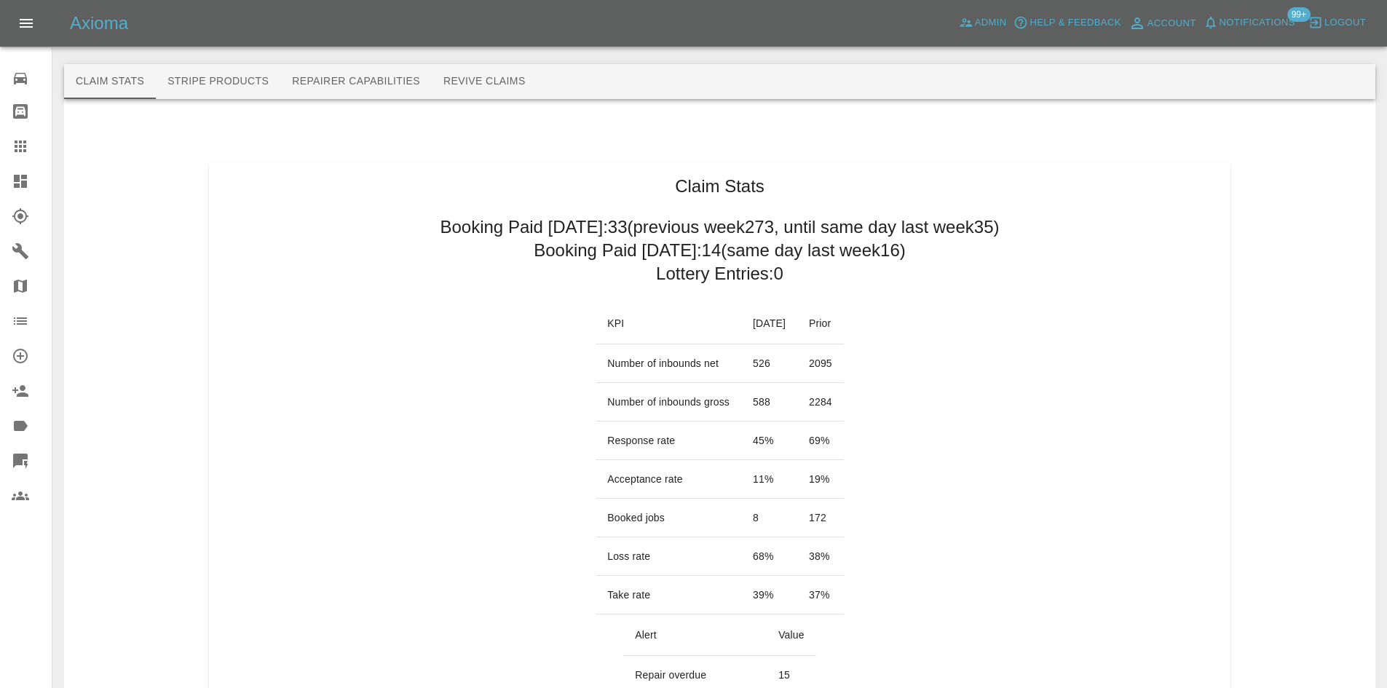
click at [215, 82] on button "Stripe Products" at bounding box center [218, 81] width 125 height 35
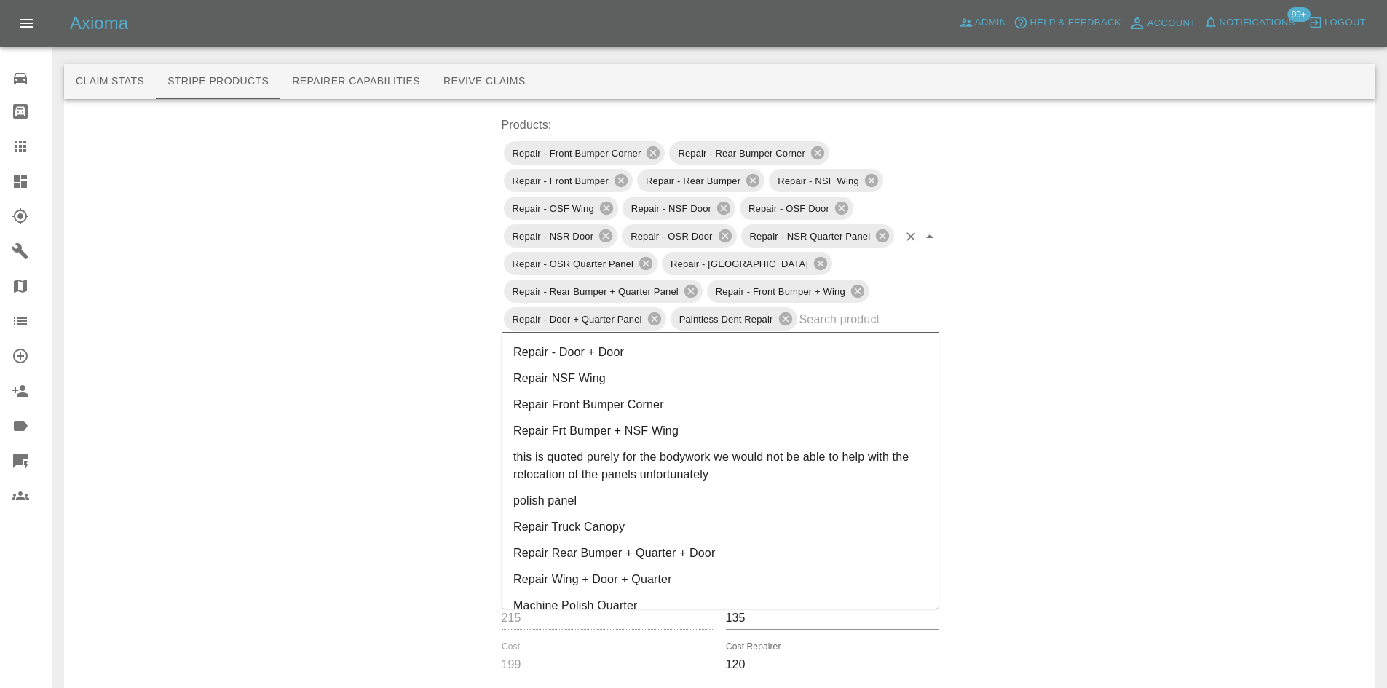
click at [874, 318] on input "text" at bounding box center [849, 319] width 98 height 23
click at [731, 343] on li "Repair - Door + Door" at bounding box center [720, 352] width 437 height 26
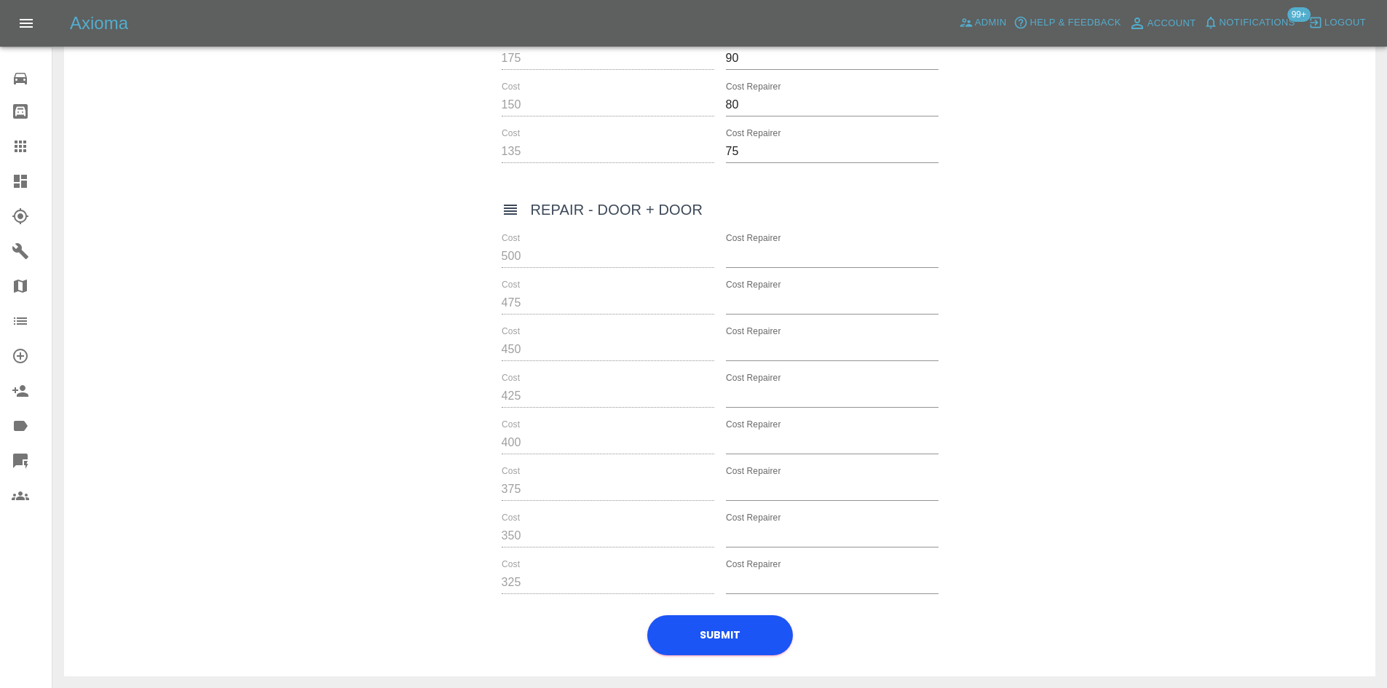
scroll to position [7243, 0]
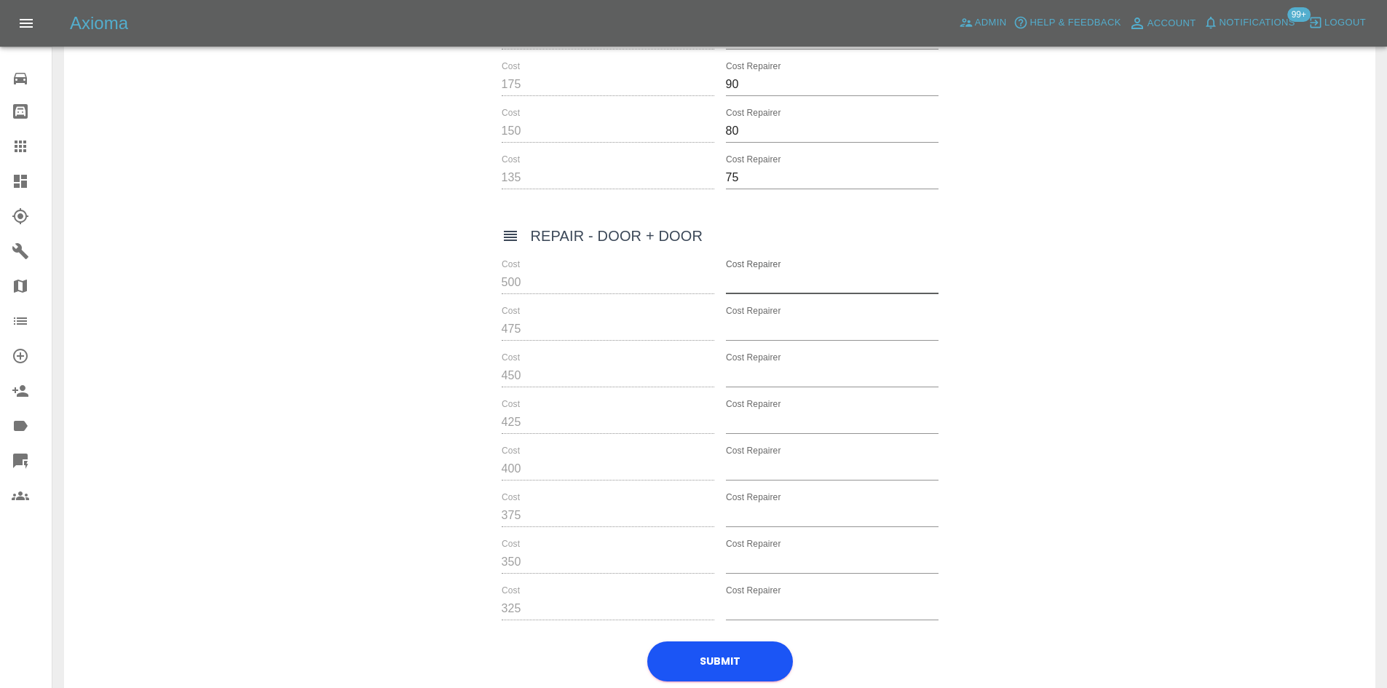
click at [811, 290] on input "Cost Repairer" at bounding box center [832, 282] width 213 height 23
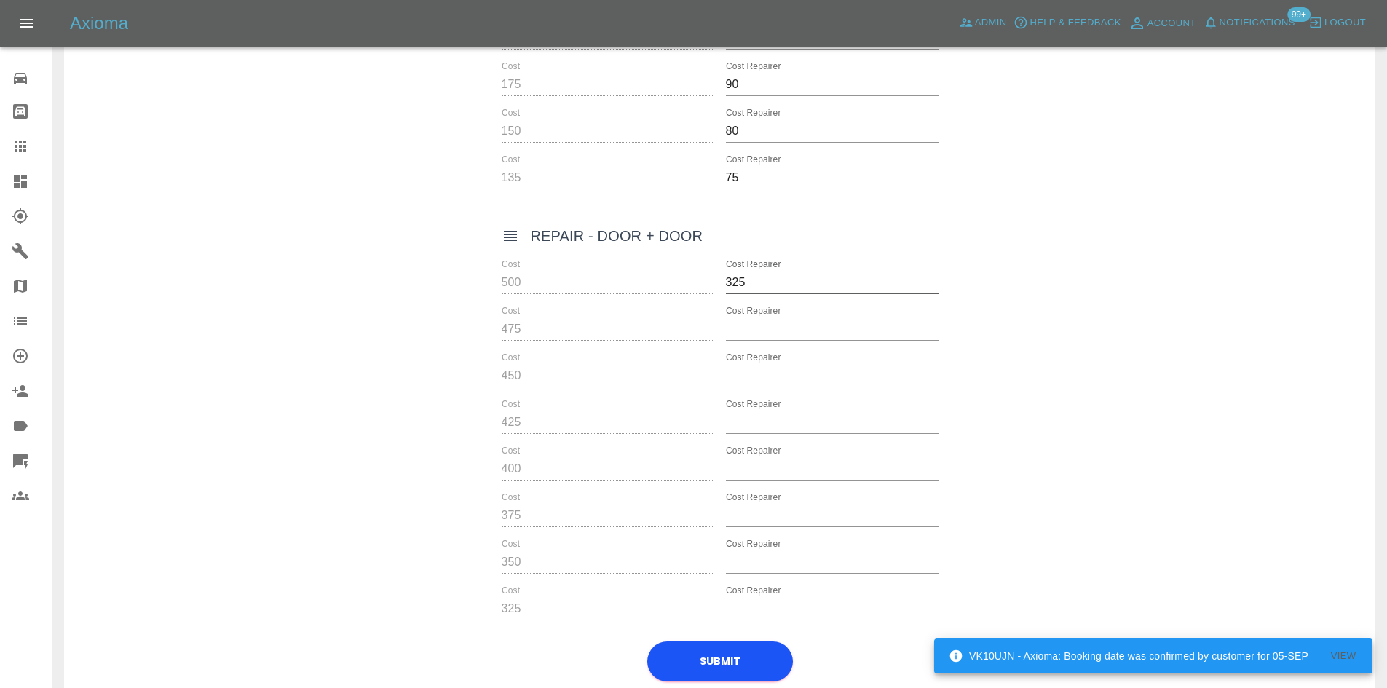
type input "325"
type input "300"
type input "3"
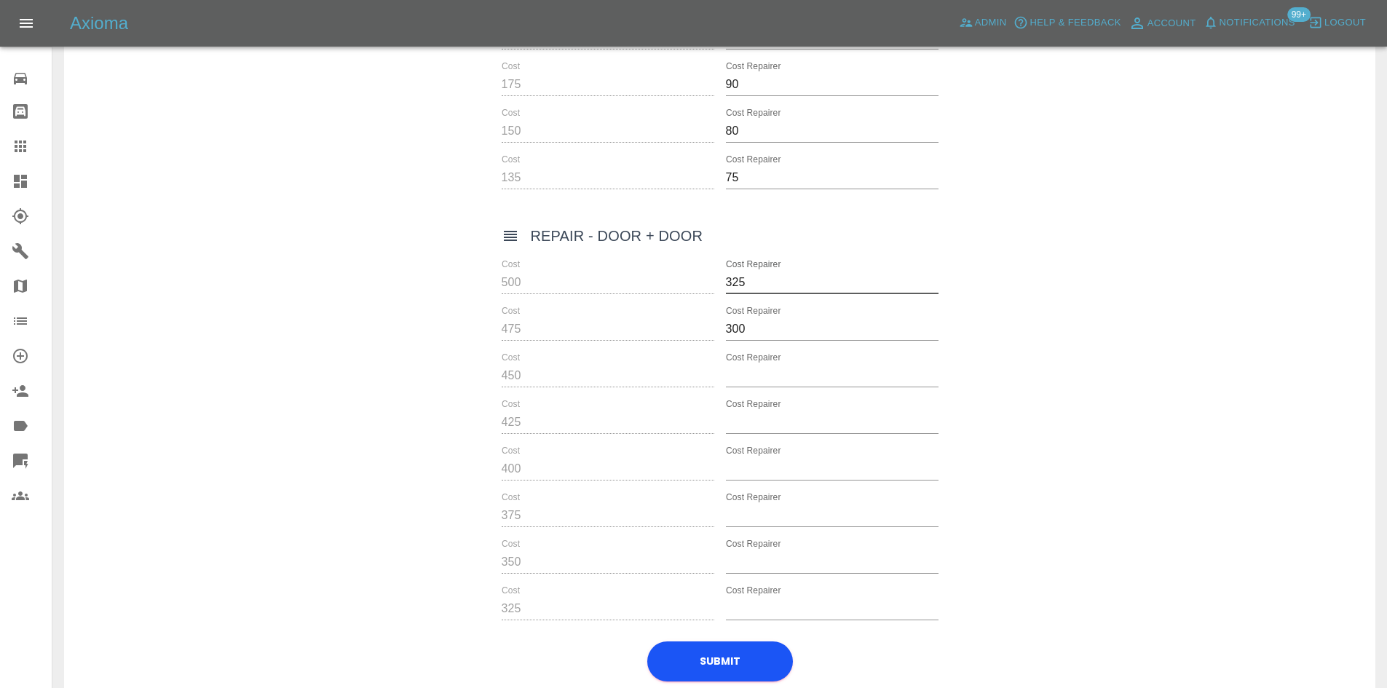
click at [778, 275] on input "325" at bounding box center [832, 282] width 213 height 23
type input "335"
type input "315"
type input "300"
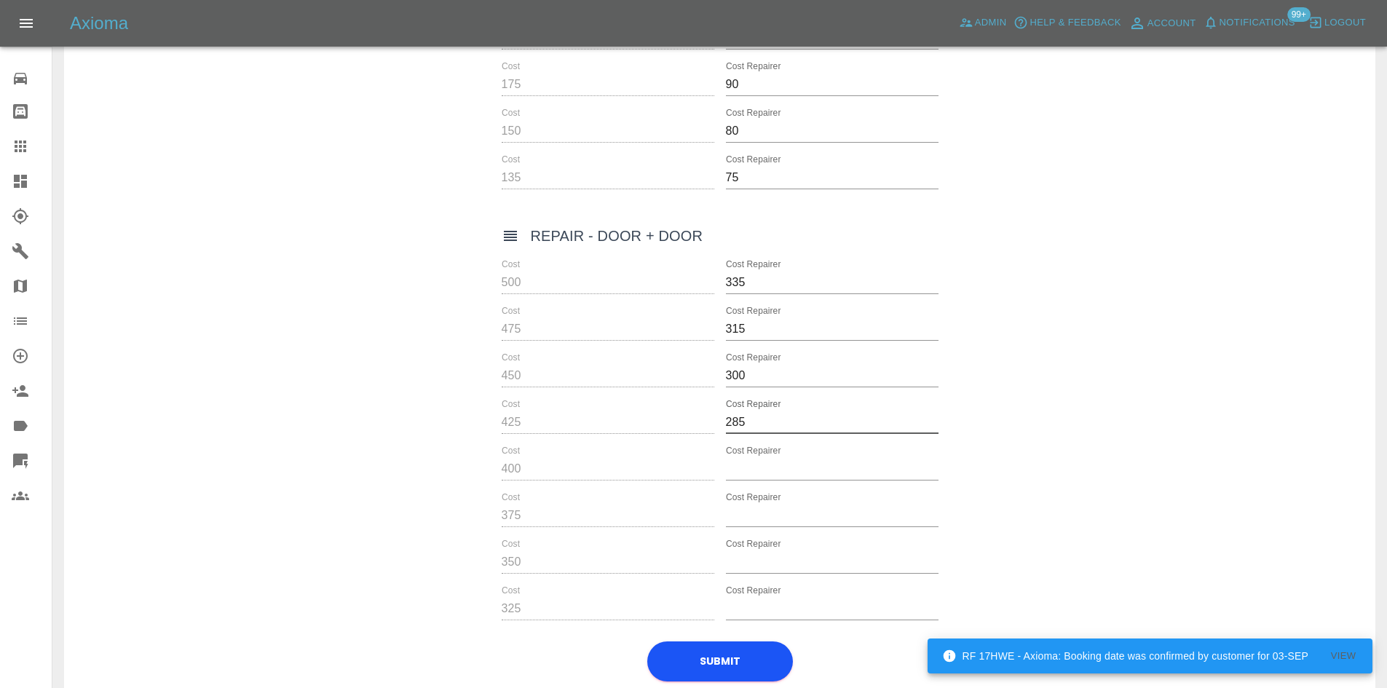
type input "285"
type input "275"
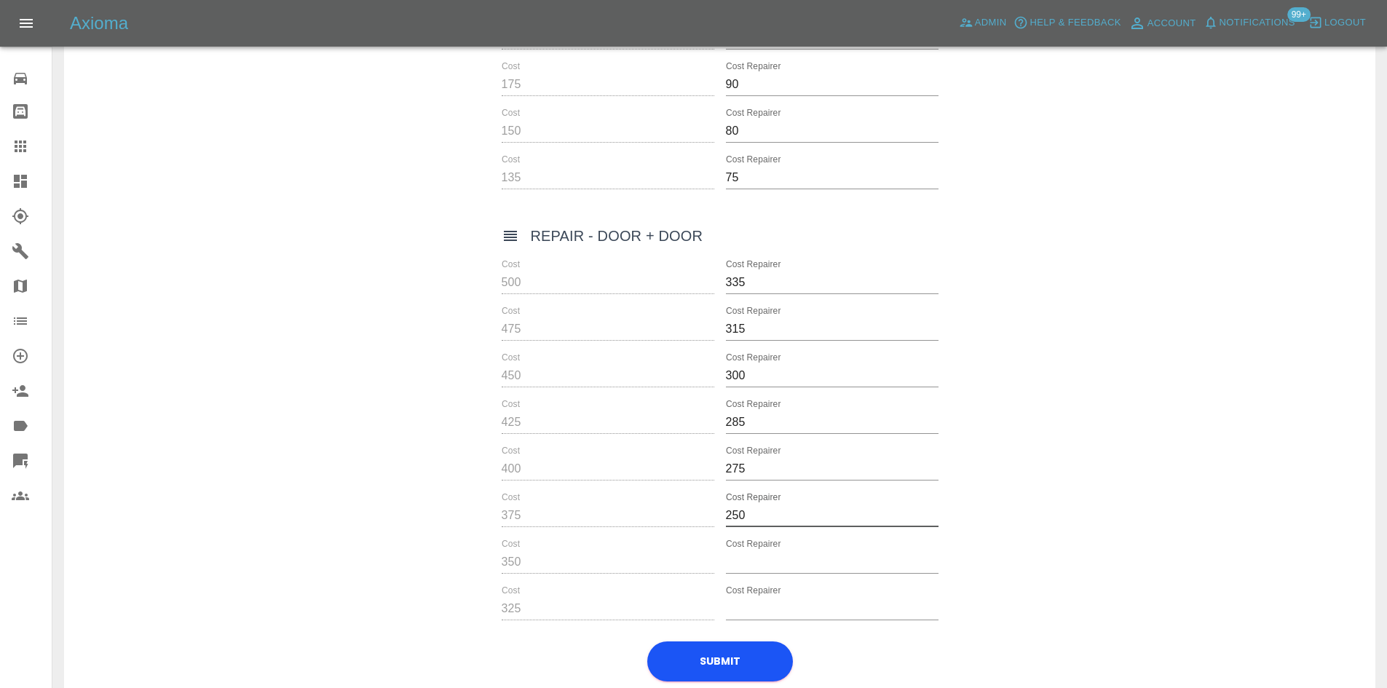
click at [780, 519] on input "250" at bounding box center [832, 515] width 213 height 23
click at [768, 519] on input "250" at bounding box center [832, 515] width 213 height 23
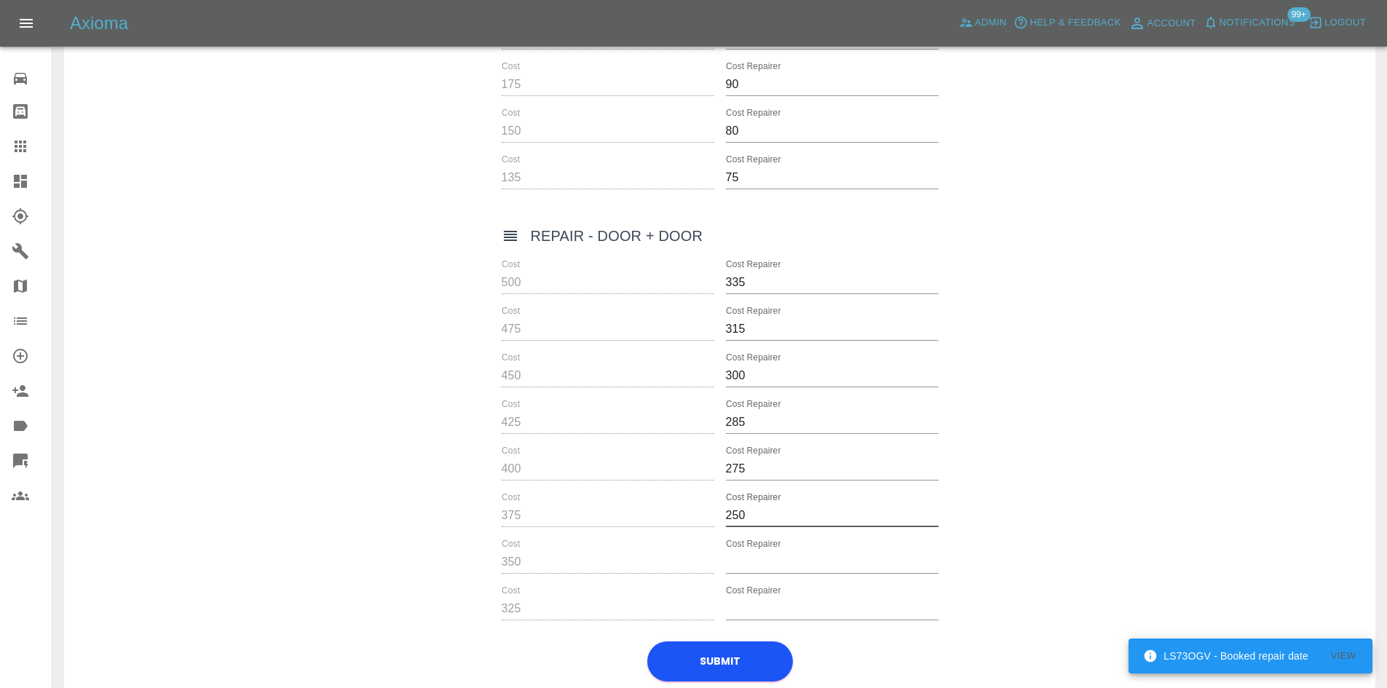
click at [768, 519] on input "250" at bounding box center [832, 515] width 213 height 23
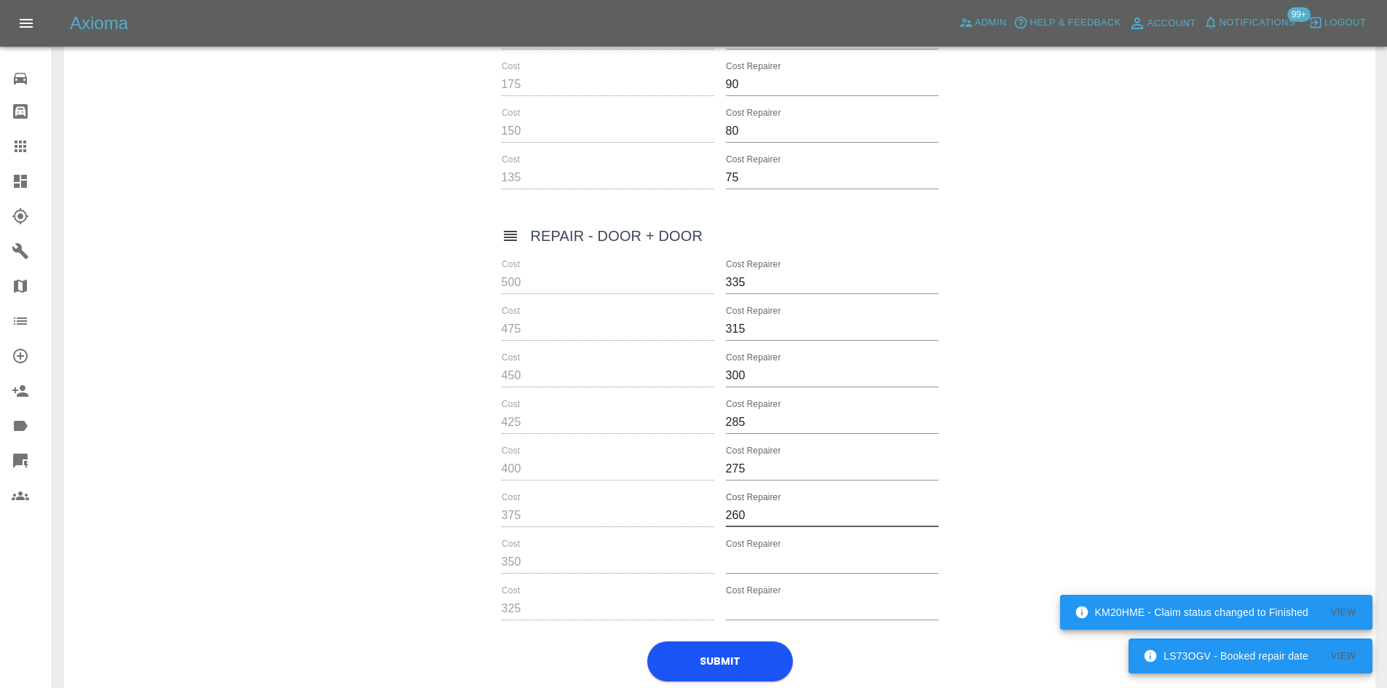
type input "260"
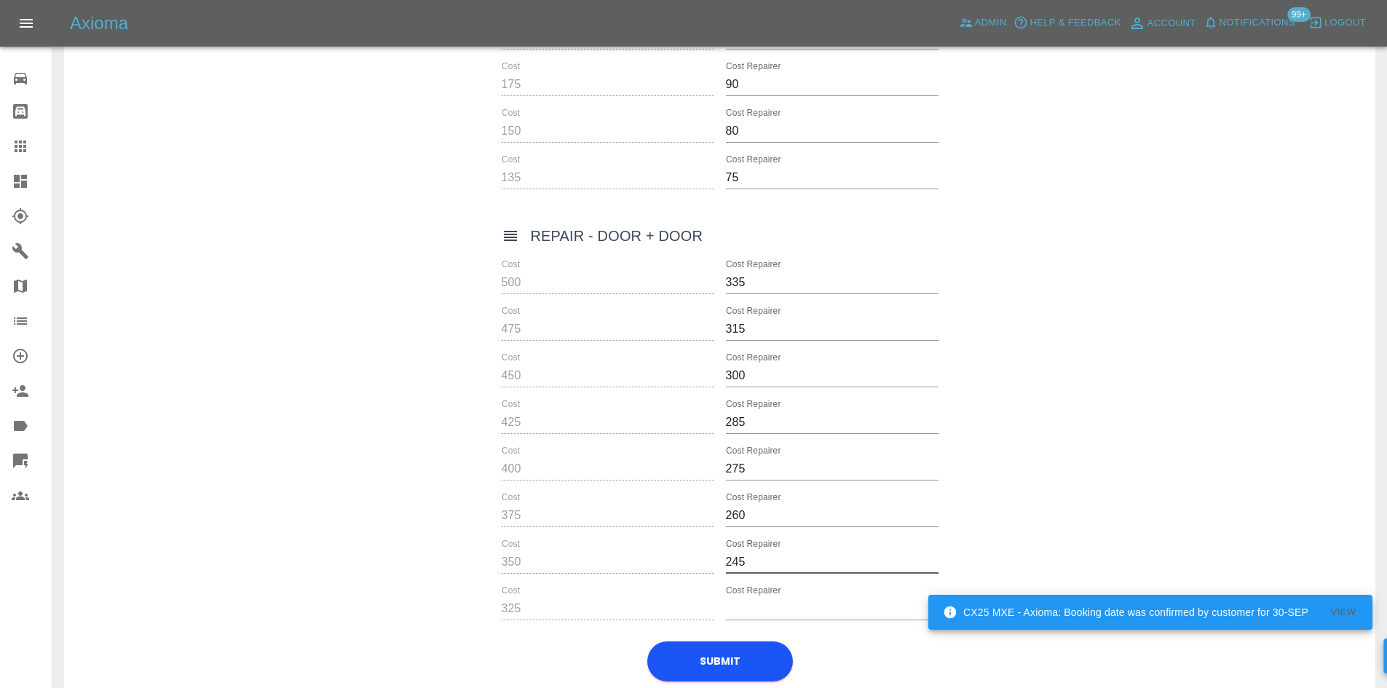
type input "245"
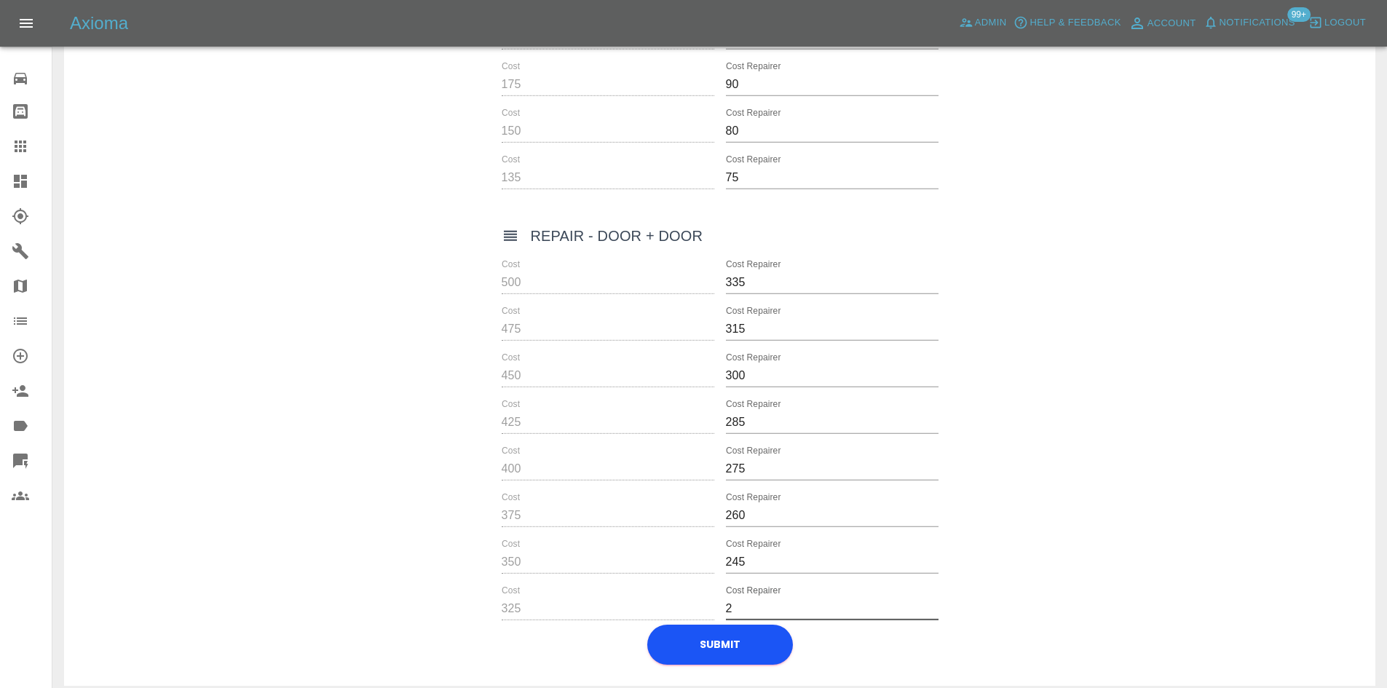
scroll to position [7226, 0]
type input "230"
click at [720, 653] on button "Submit" at bounding box center [720, 662] width 146 height 40
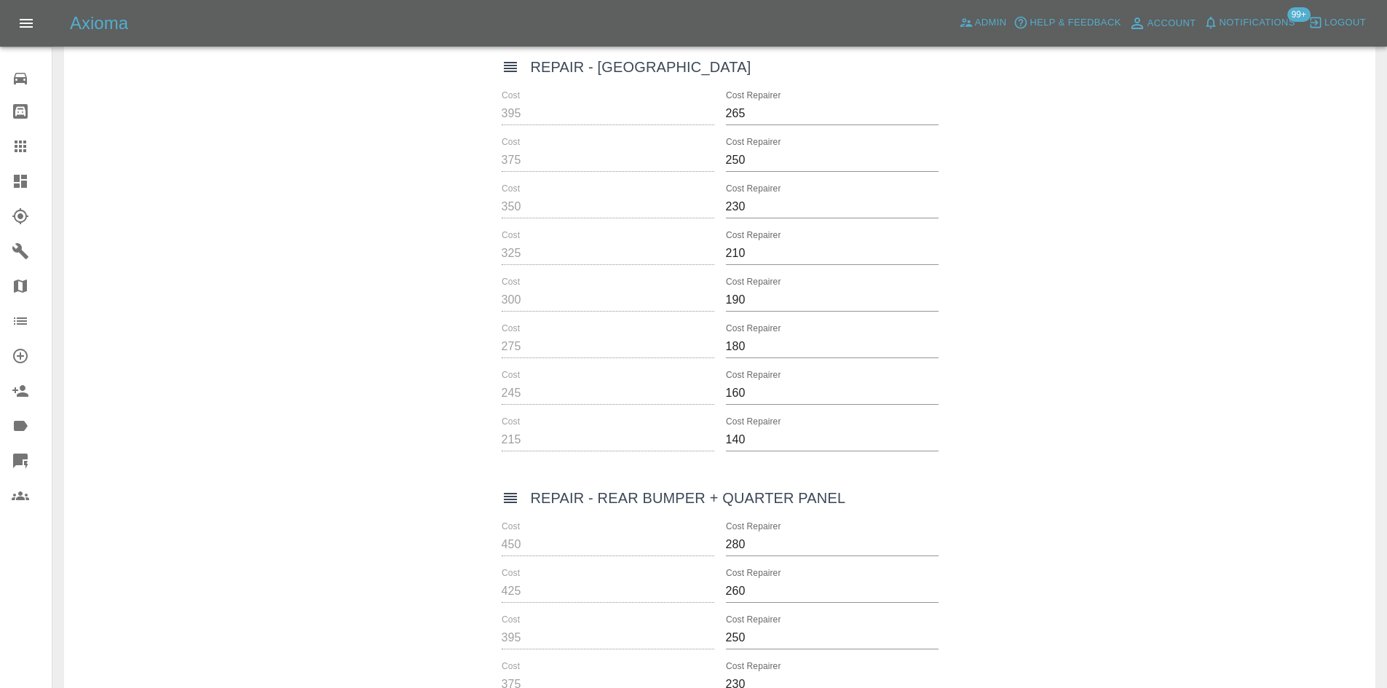
scroll to position [5305, 0]
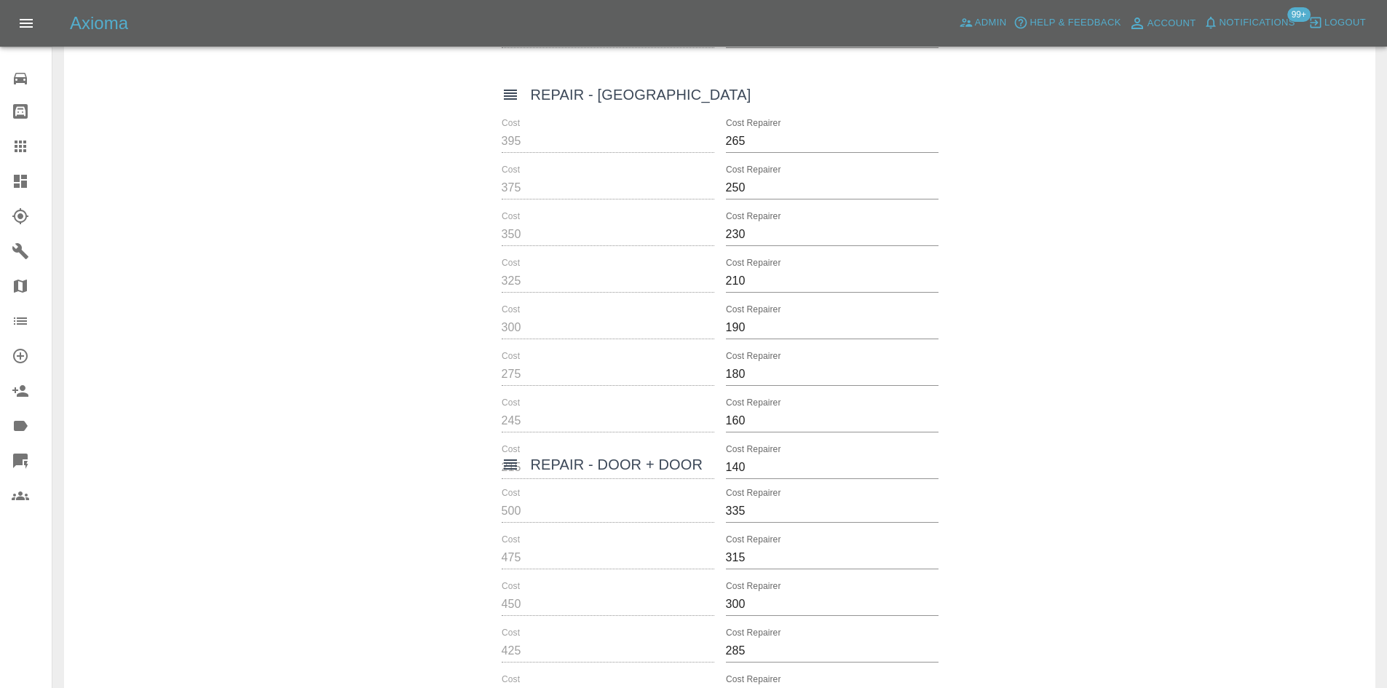
drag, startPoint x: 513, startPoint y: 529, endPoint x: 602, endPoint y: 439, distance: 127.2
click at [602, 453] on div "Repair - Door + Door" at bounding box center [720, 464] width 437 height 23
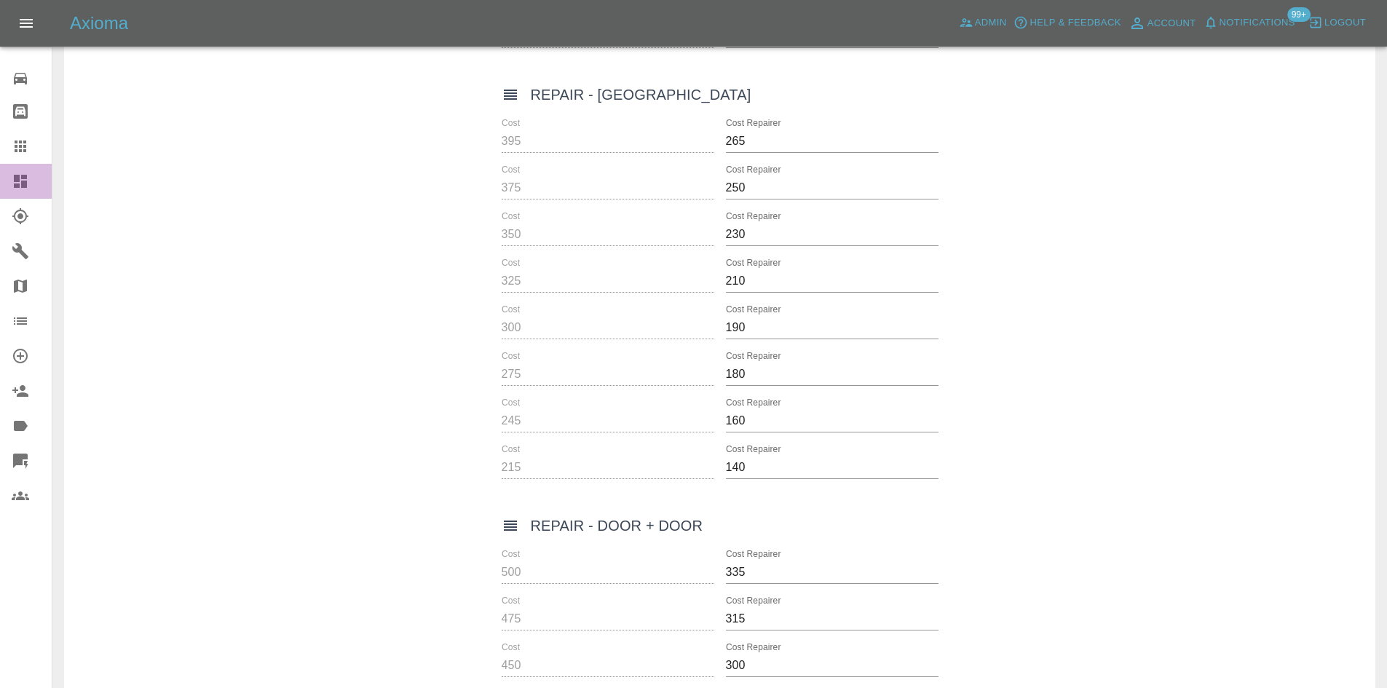
click at [15, 176] on icon at bounding box center [20, 181] width 13 height 13
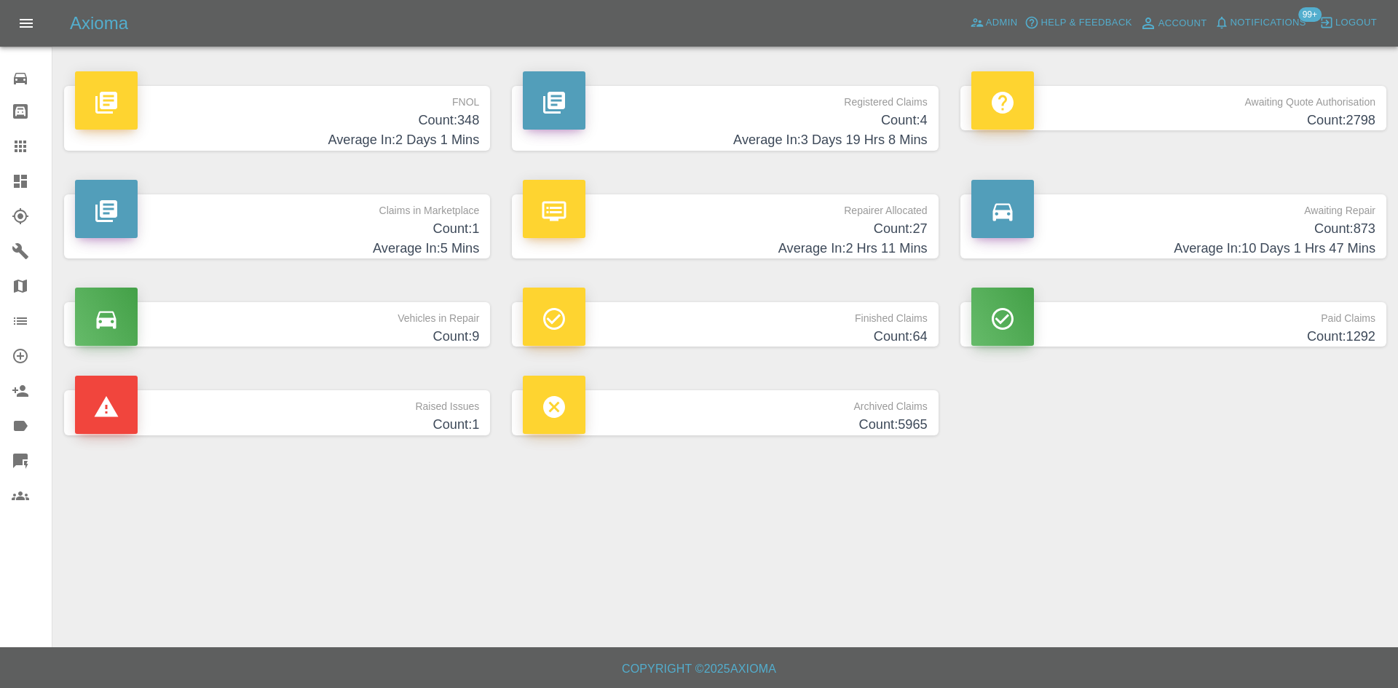
click at [430, 149] on h4 "Average In: 2 Days 1 Mins" at bounding box center [277, 140] width 404 height 20
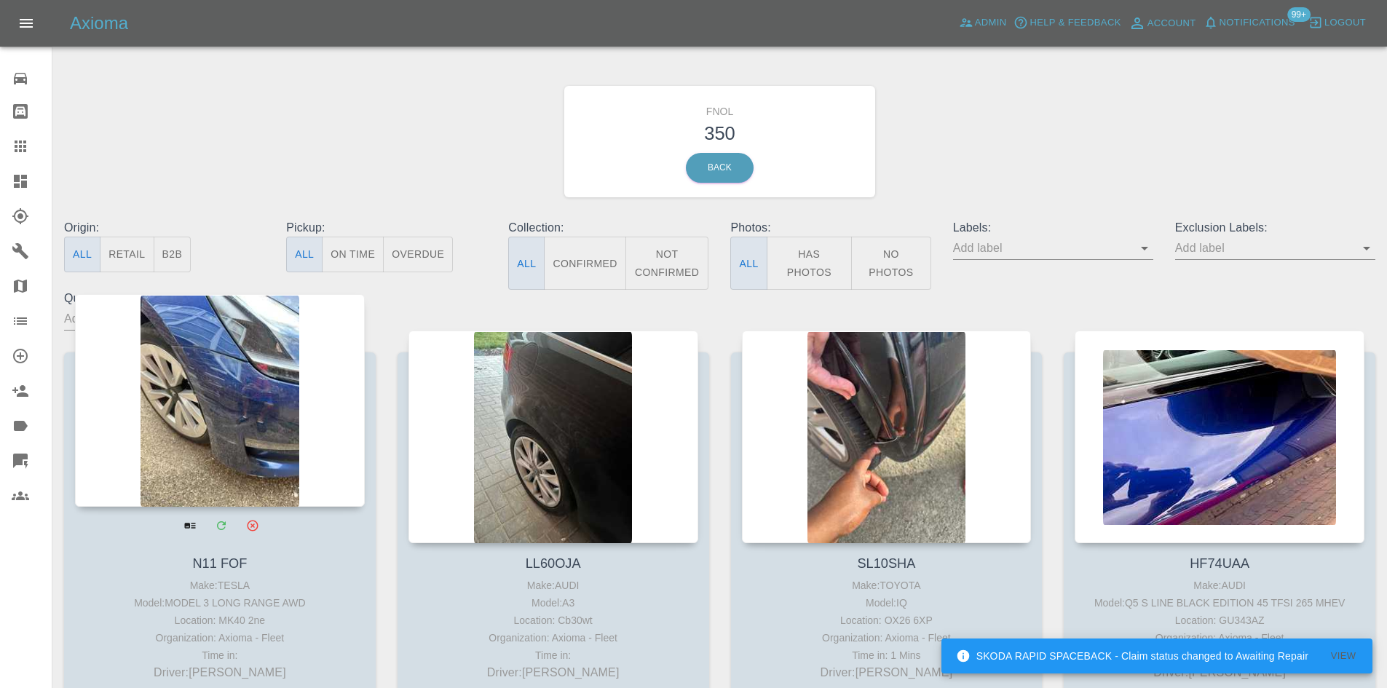
click at [261, 426] on div at bounding box center [220, 400] width 290 height 213
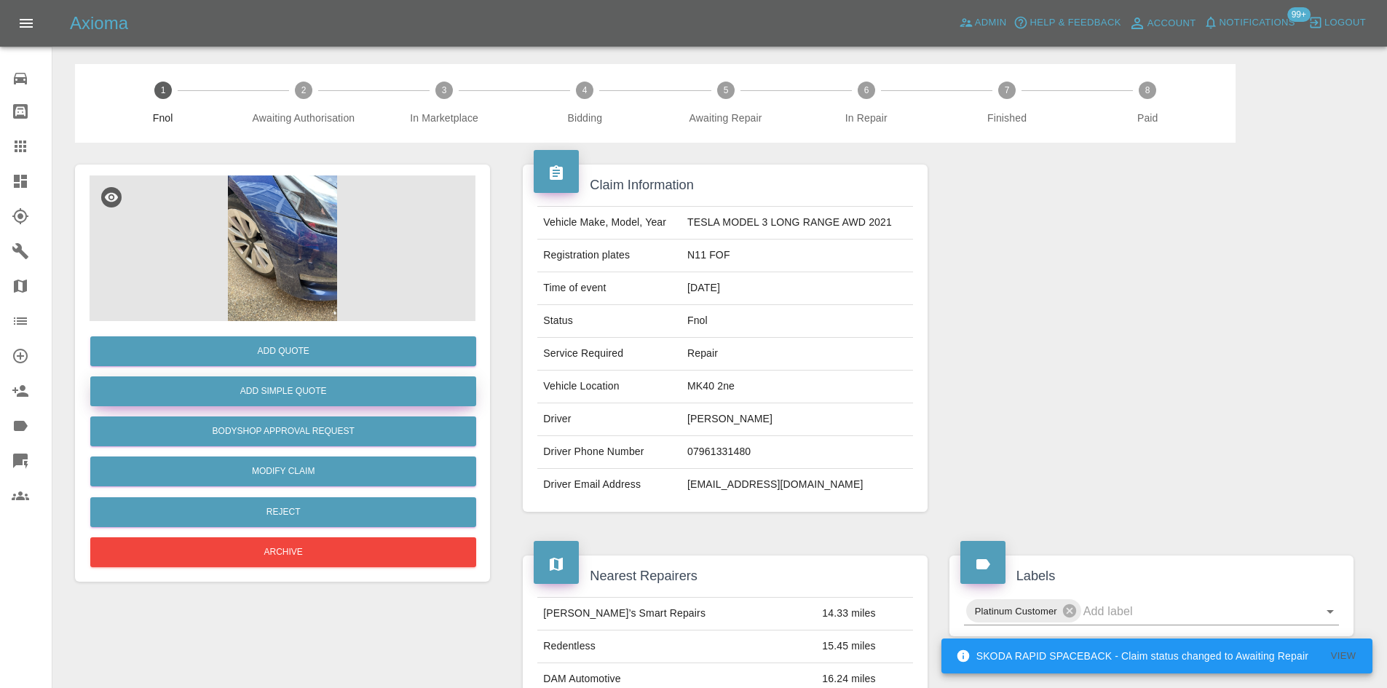
click at [229, 386] on button "Add Simple Quote" at bounding box center [283, 392] width 386 height 30
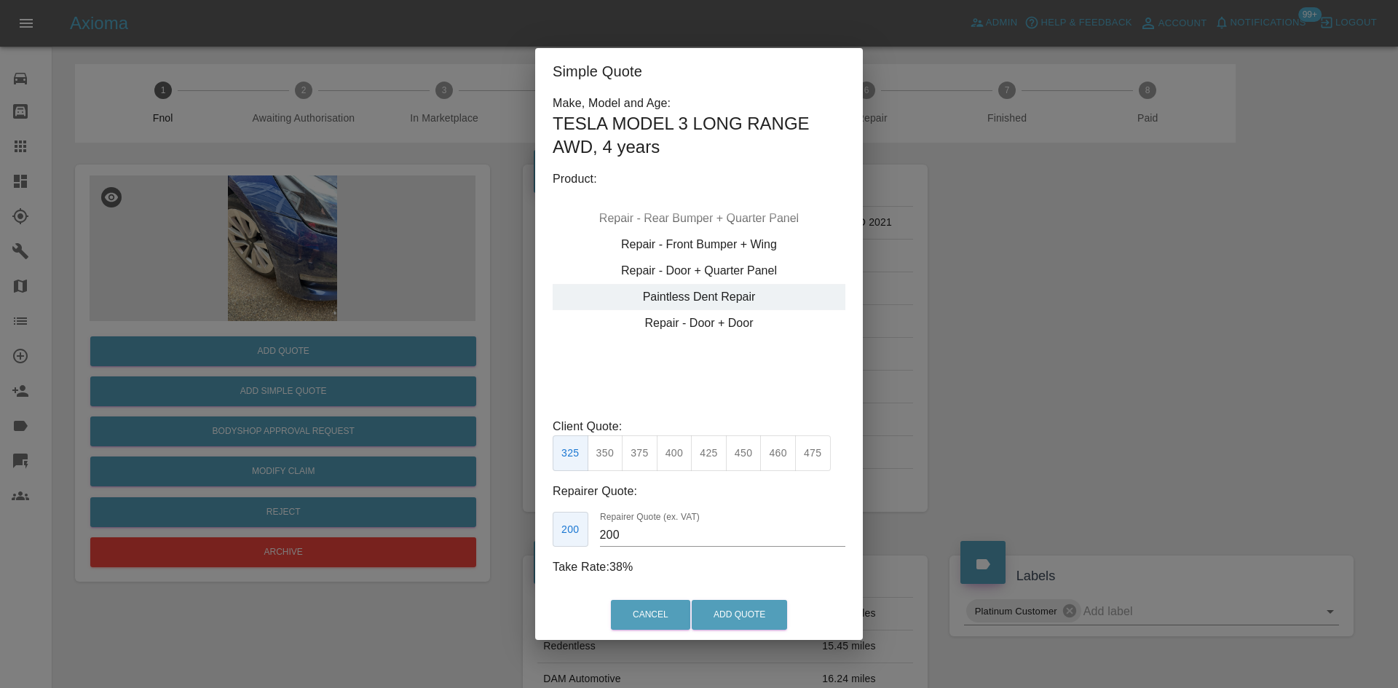
type input "75"
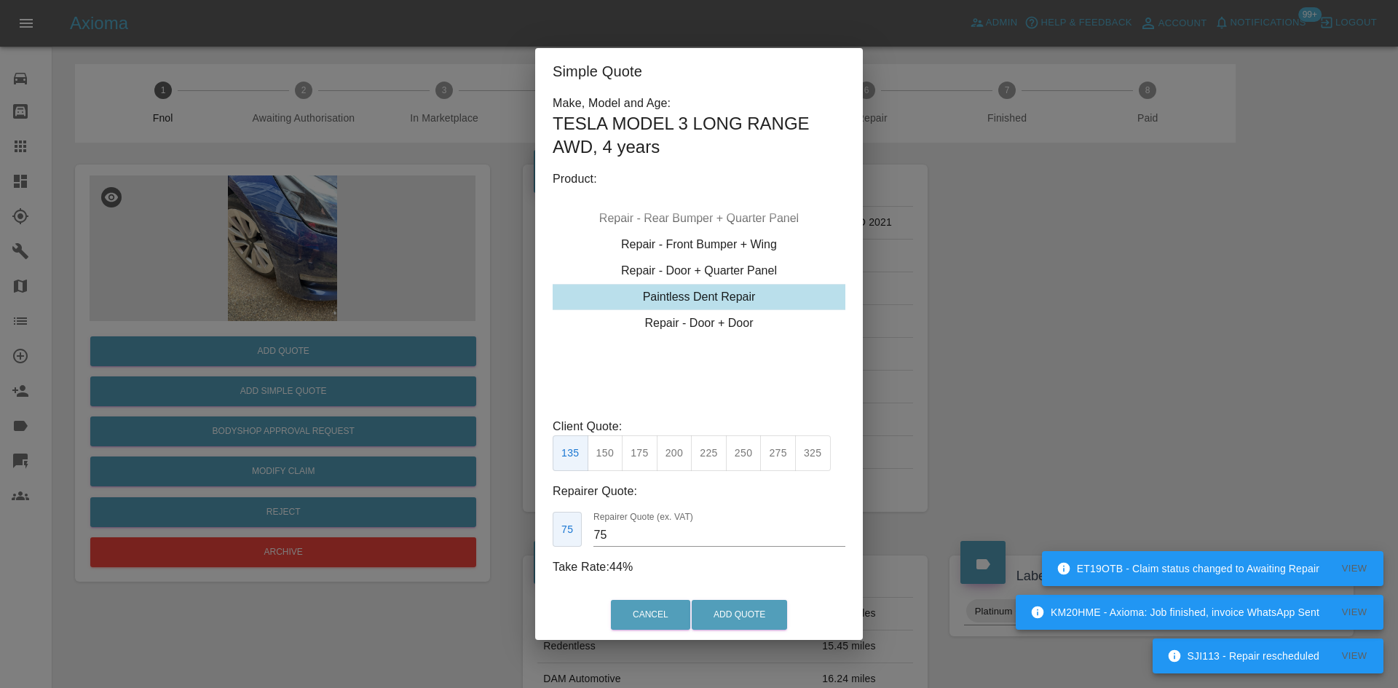
click at [5, 141] on div "Simple Quote Make, Model and Age: TESLA MODEL 3 LONG RANGE AWD , 4 years Produc…" at bounding box center [699, 344] width 1398 height 688
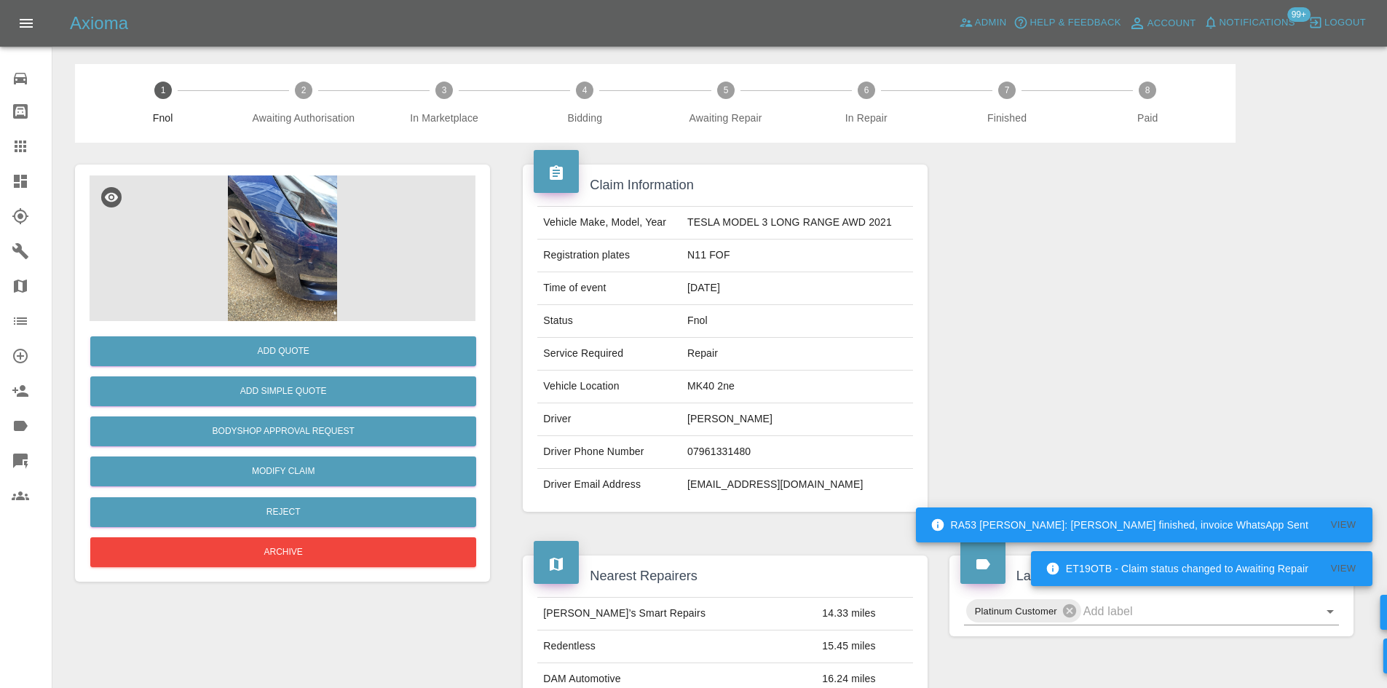
click at [12, 175] on icon at bounding box center [20, 181] width 17 height 17
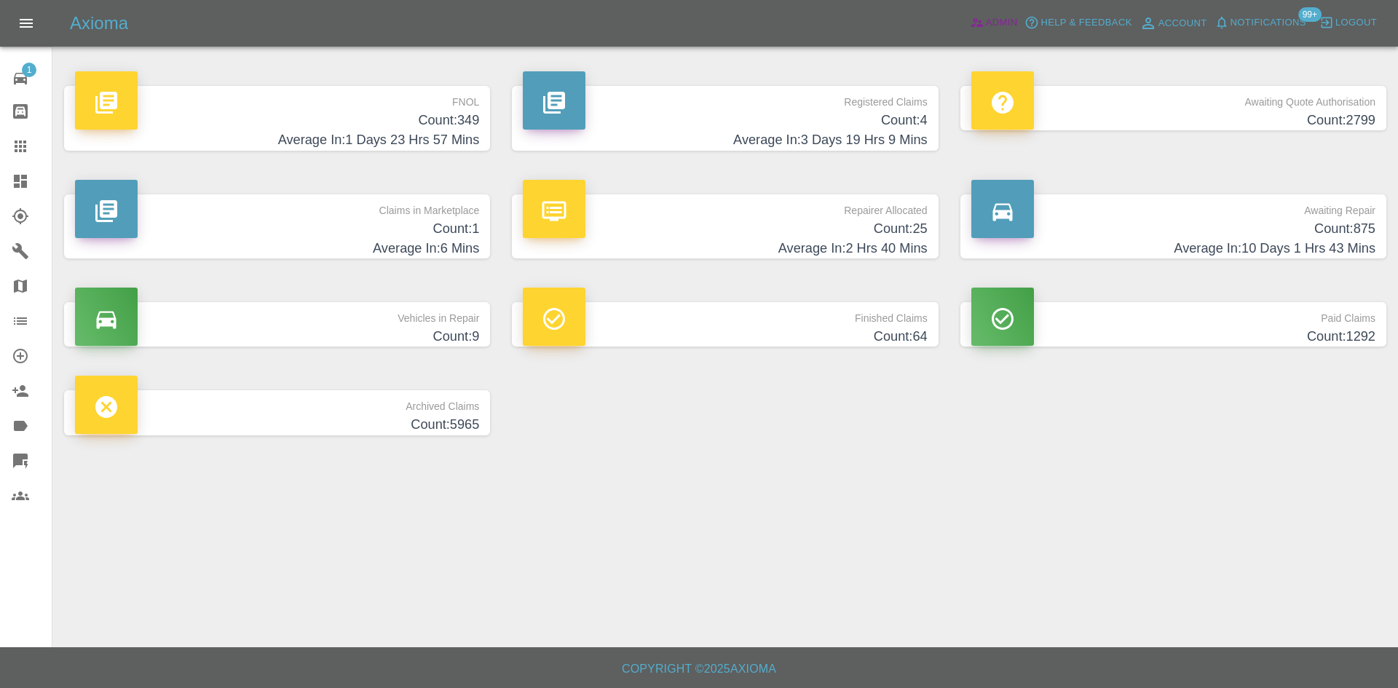
click at [1009, 28] on span "Admin" at bounding box center [1002, 23] width 32 height 17
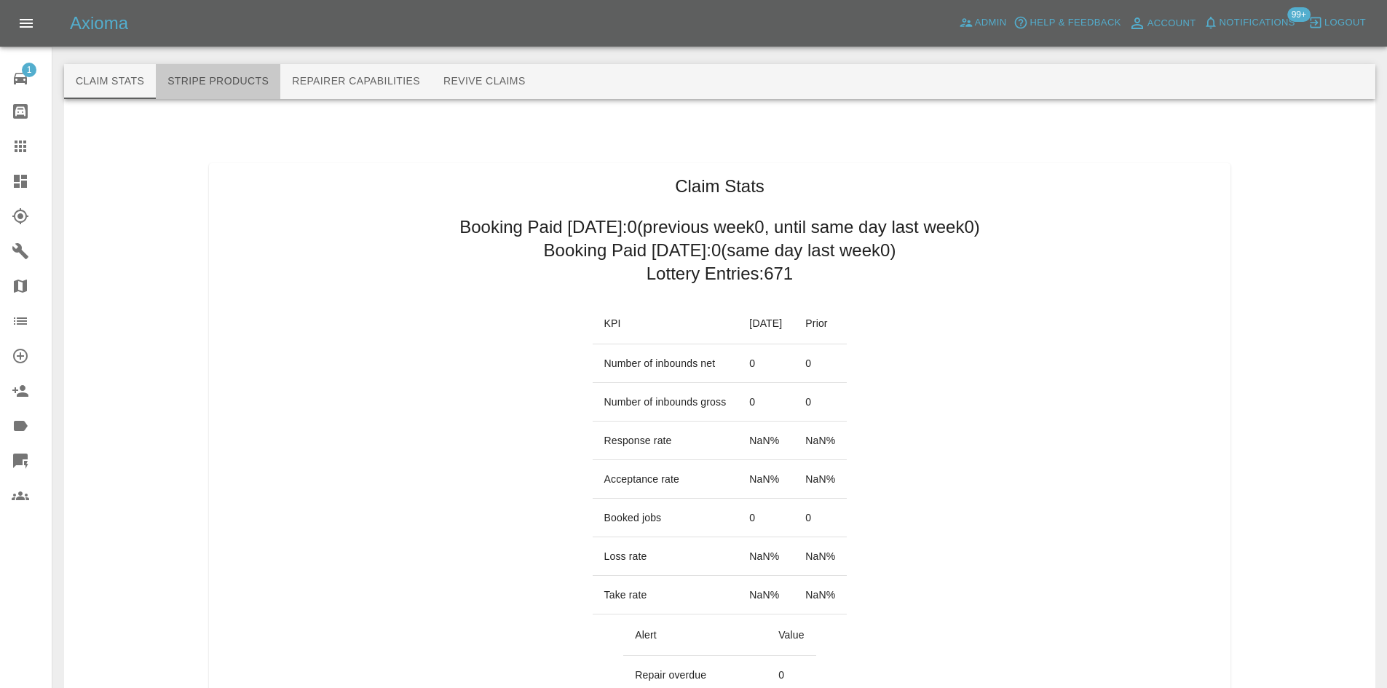
click at [242, 80] on button "Stripe Products" at bounding box center [218, 81] width 125 height 35
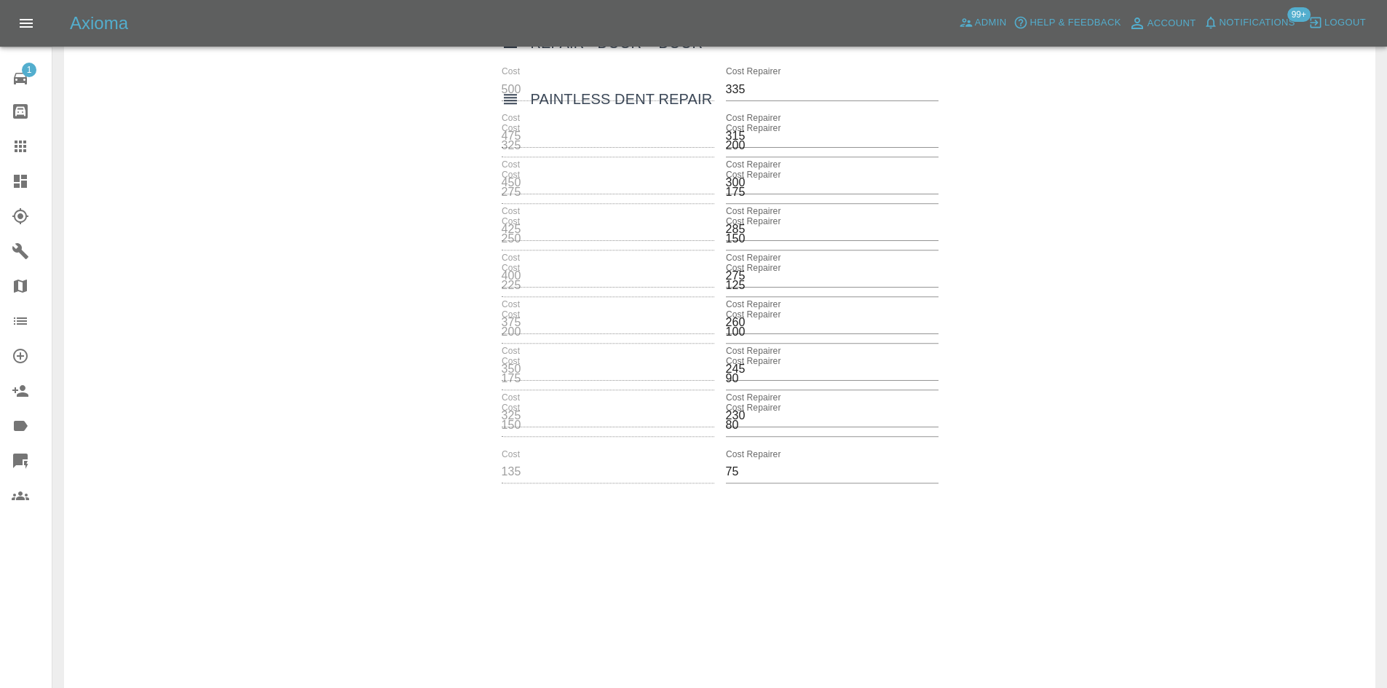
scroll to position [6862, 0]
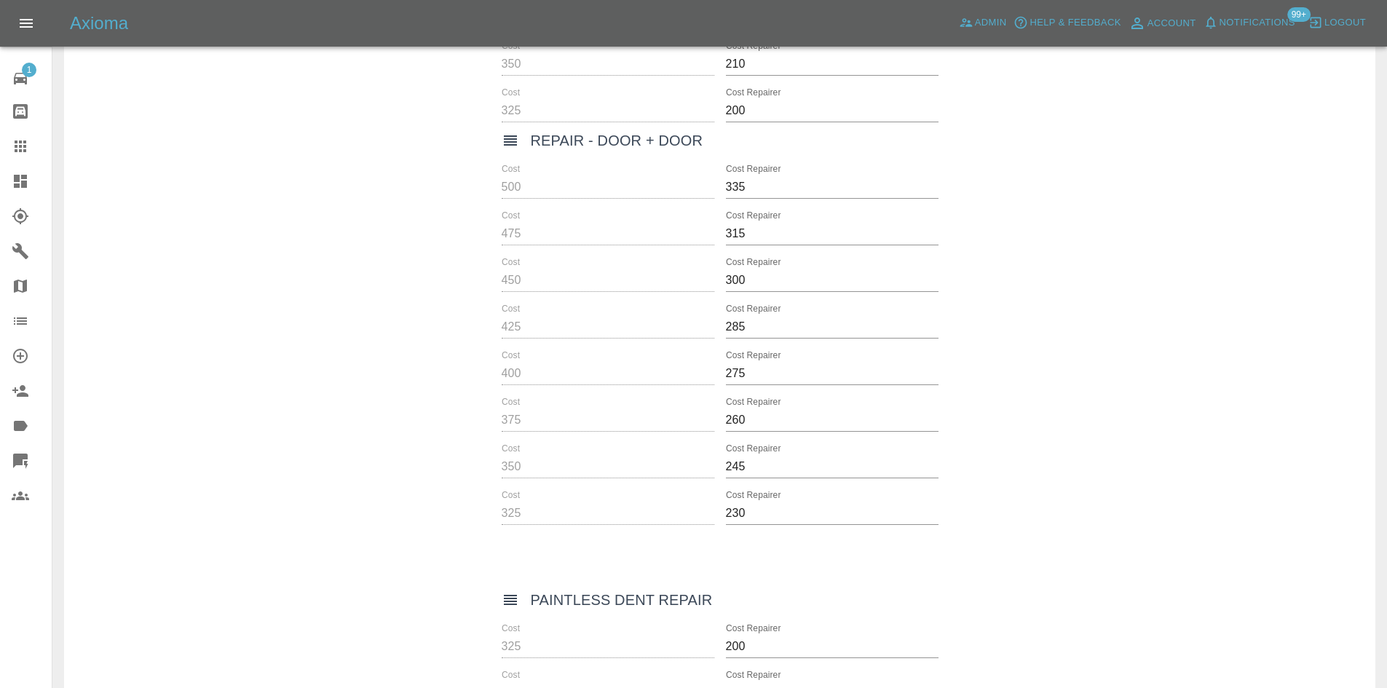
drag, startPoint x: 507, startPoint y: 164, endPoint x: 675, endPoint y: 141, distance: 169.7
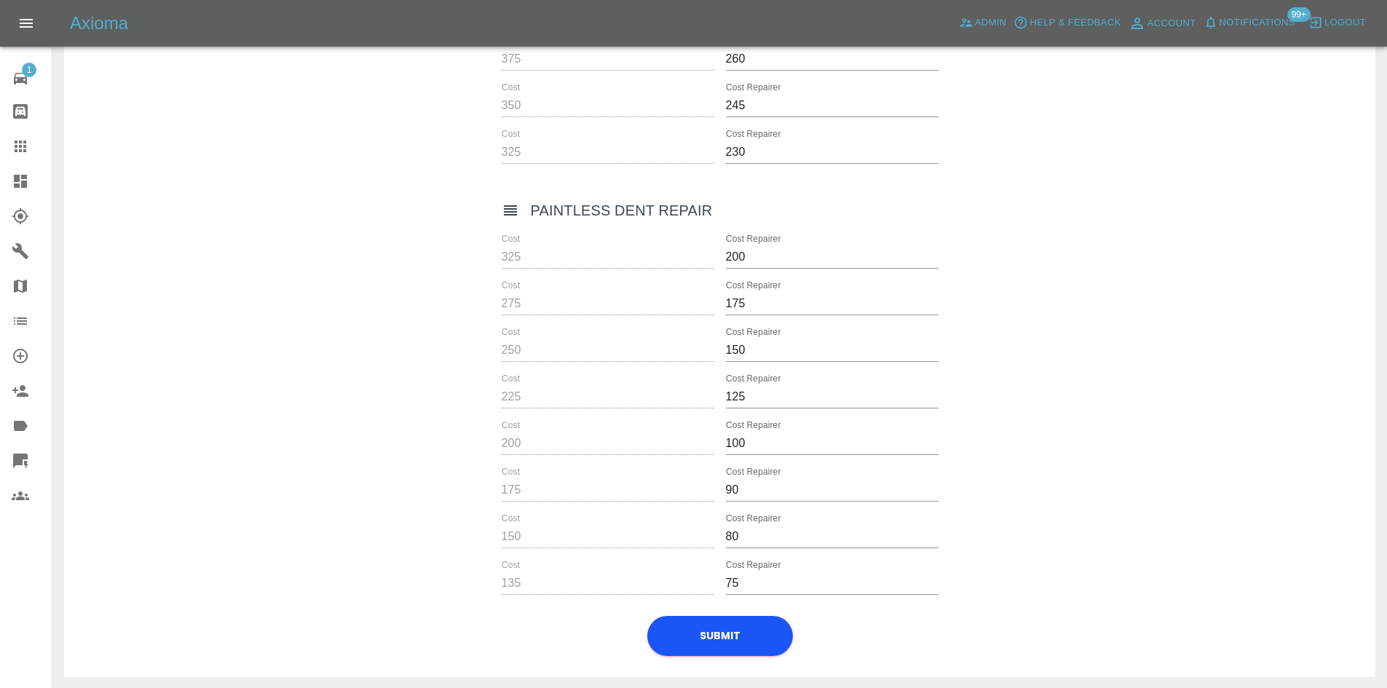
scroll to position [7226, 0]
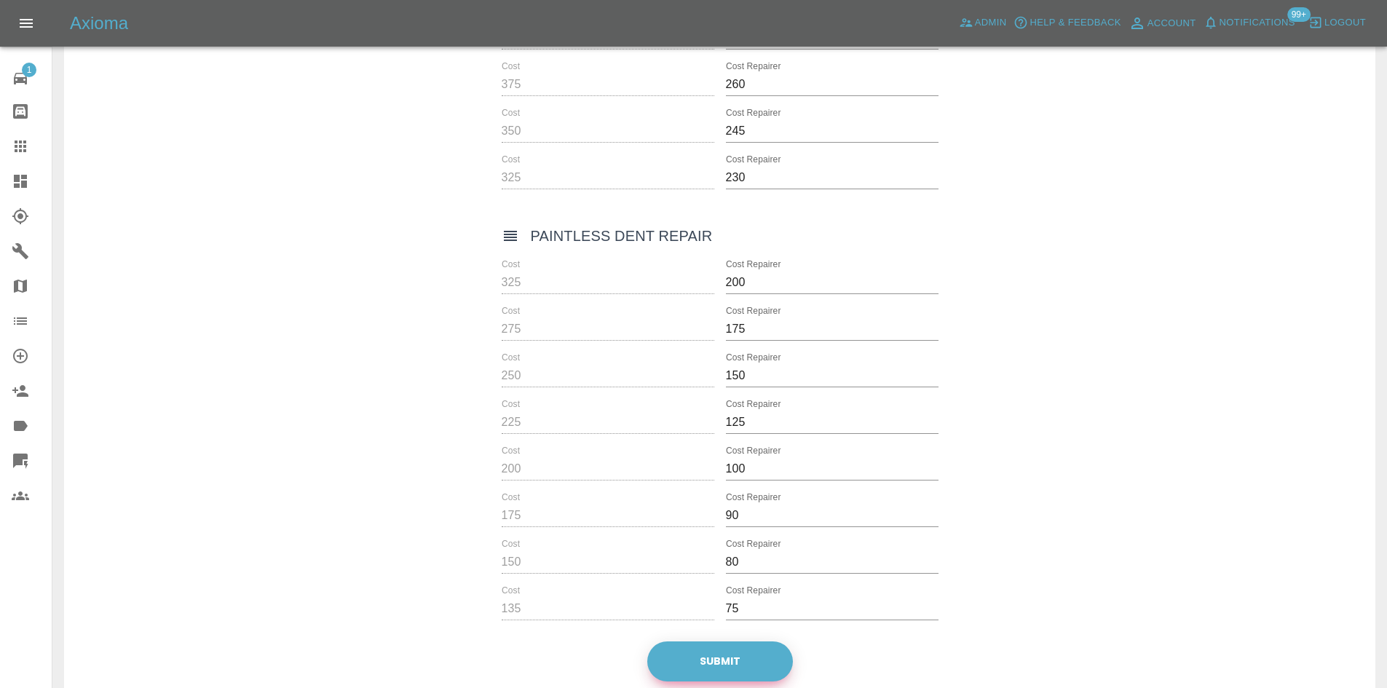
click at [747, 663] on button "Submit" at bounding box center [720, 662] width 146 height 40
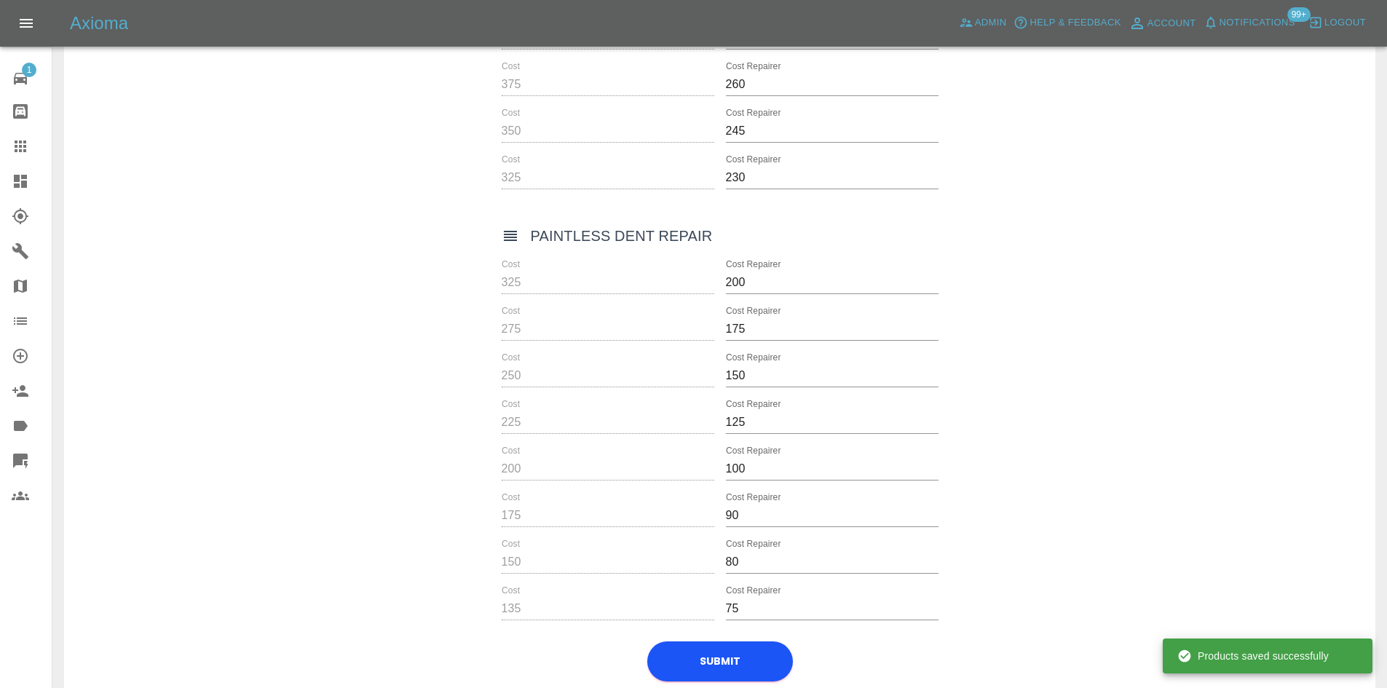
click at [11, 180] on link "Dashboard" at bounding box center [26, 181] width 52 height 35
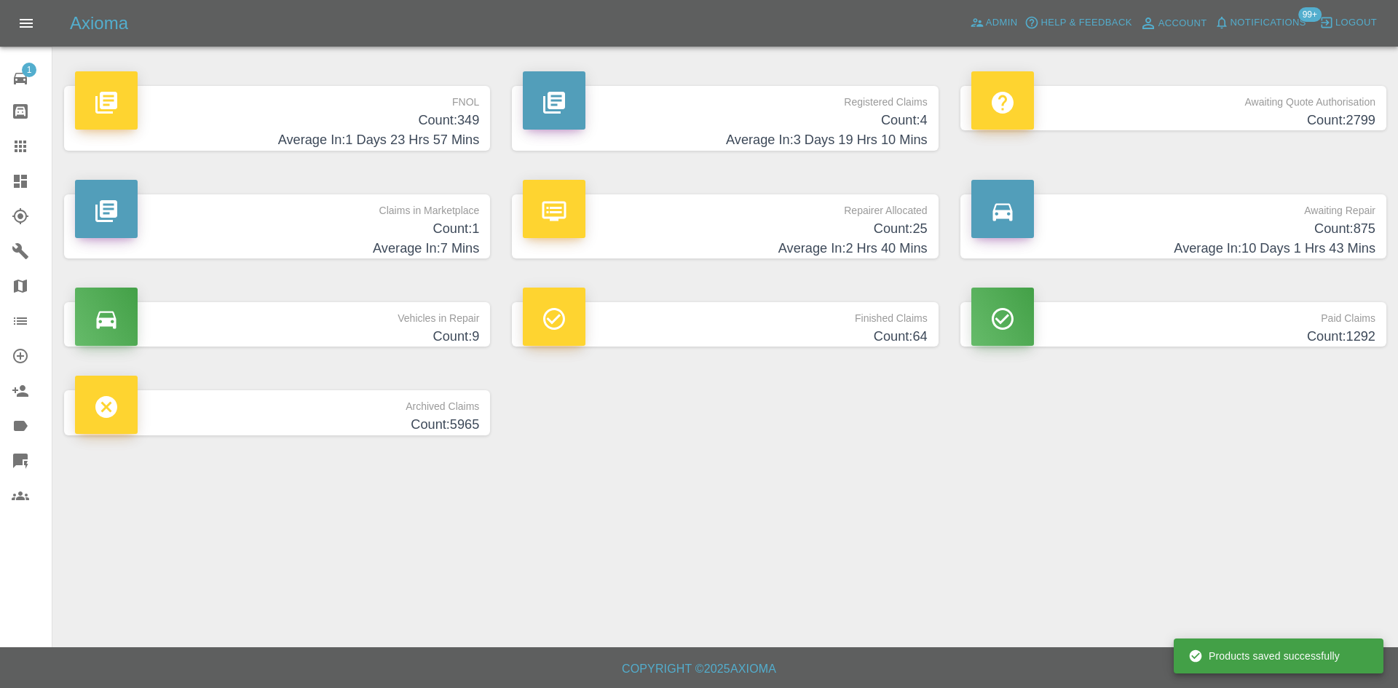
click at [366, 106] on p "FNOL" at bounding box center [277, 98] width 404 height 25
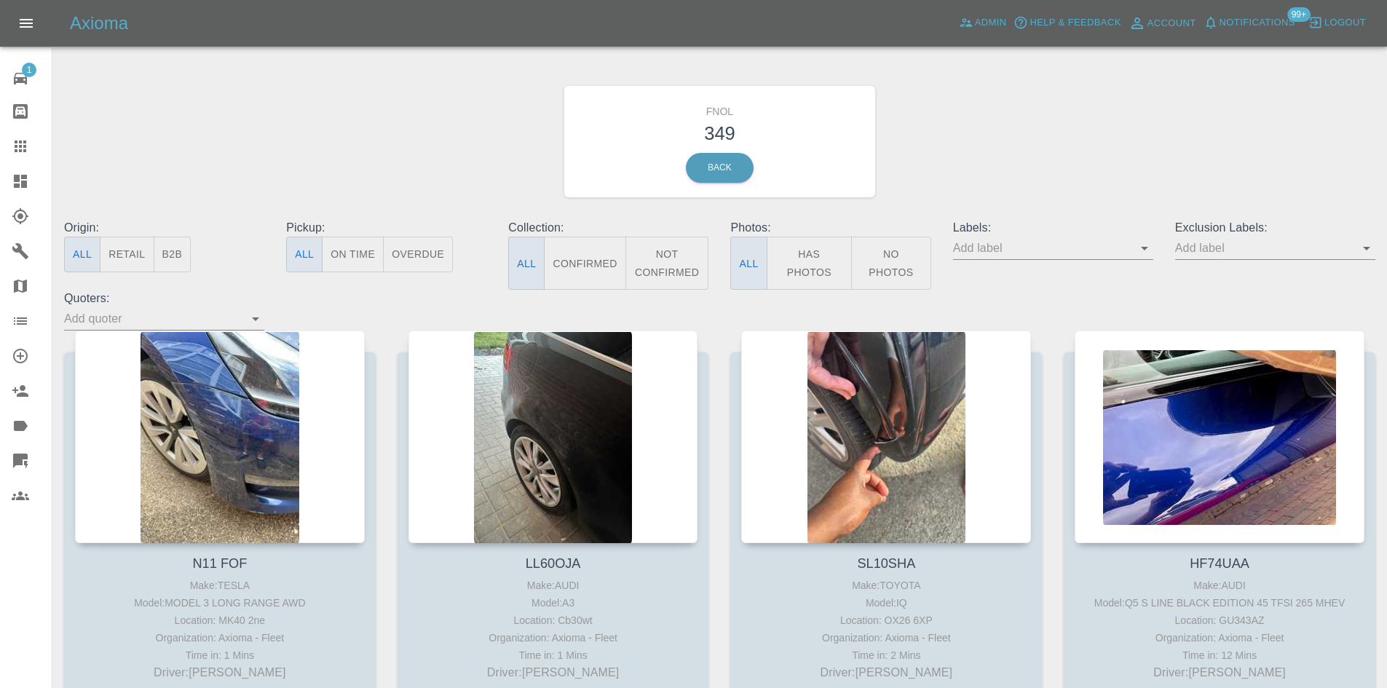
click at [6, 457] on link "Quick Quote" at bounding box center [26, 461] width 52 height 35
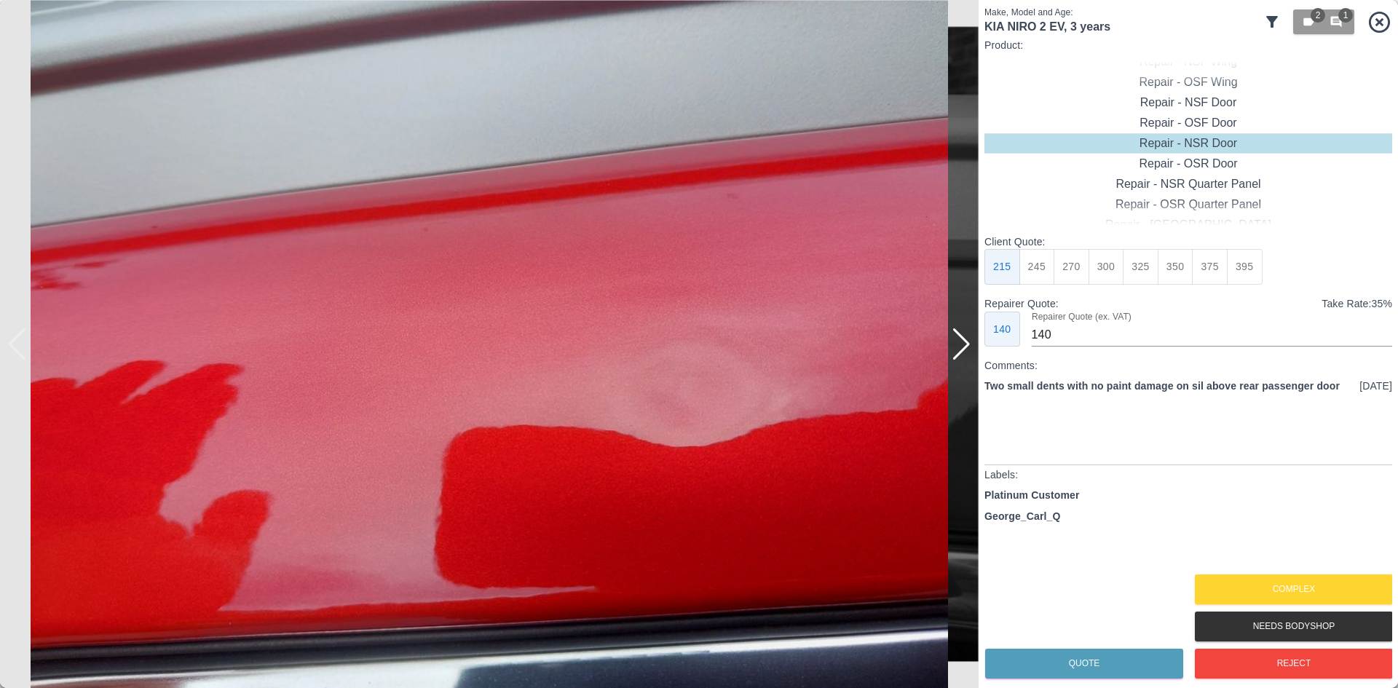
click at [963, 343] on div at bounding box center [962, 344] width 20 height 32
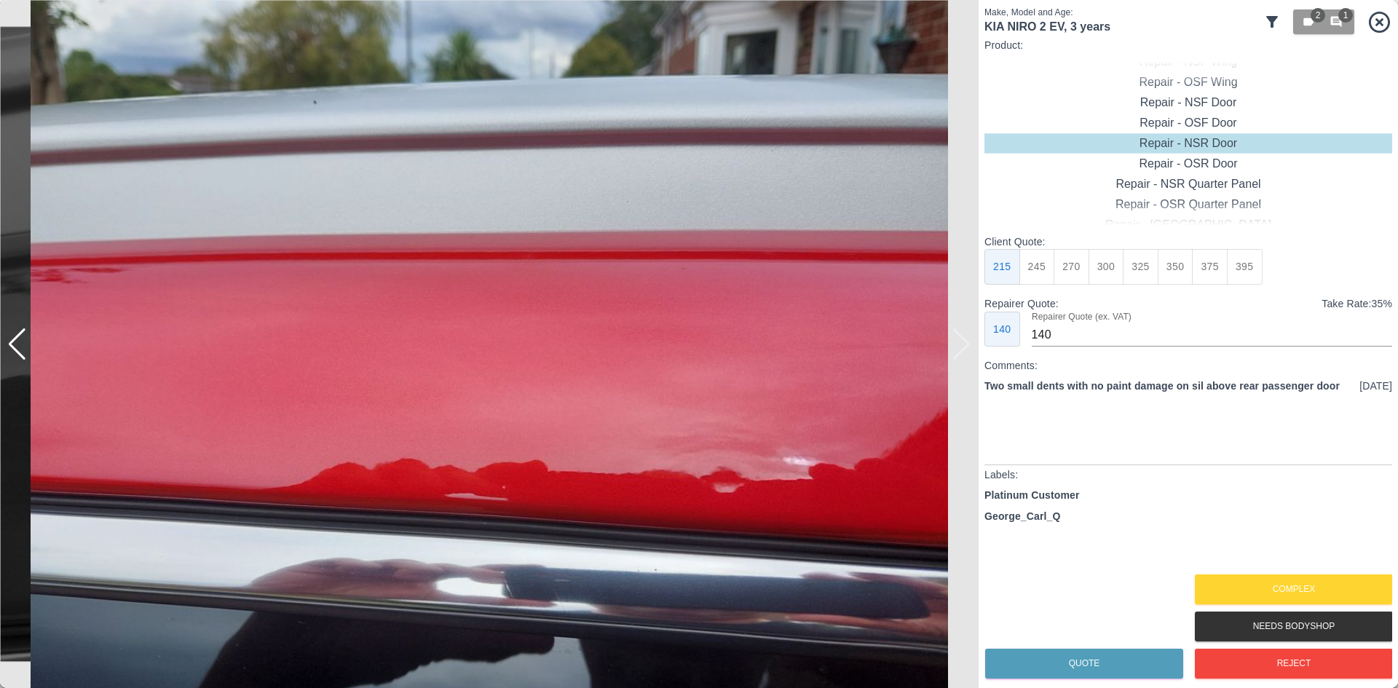
click at [963, 343] on img at bounding box center [489, 344] width 979 height 688
click at [1289, 594] on button "Complex" at bounding box center [1294, 590] width 198 height 30
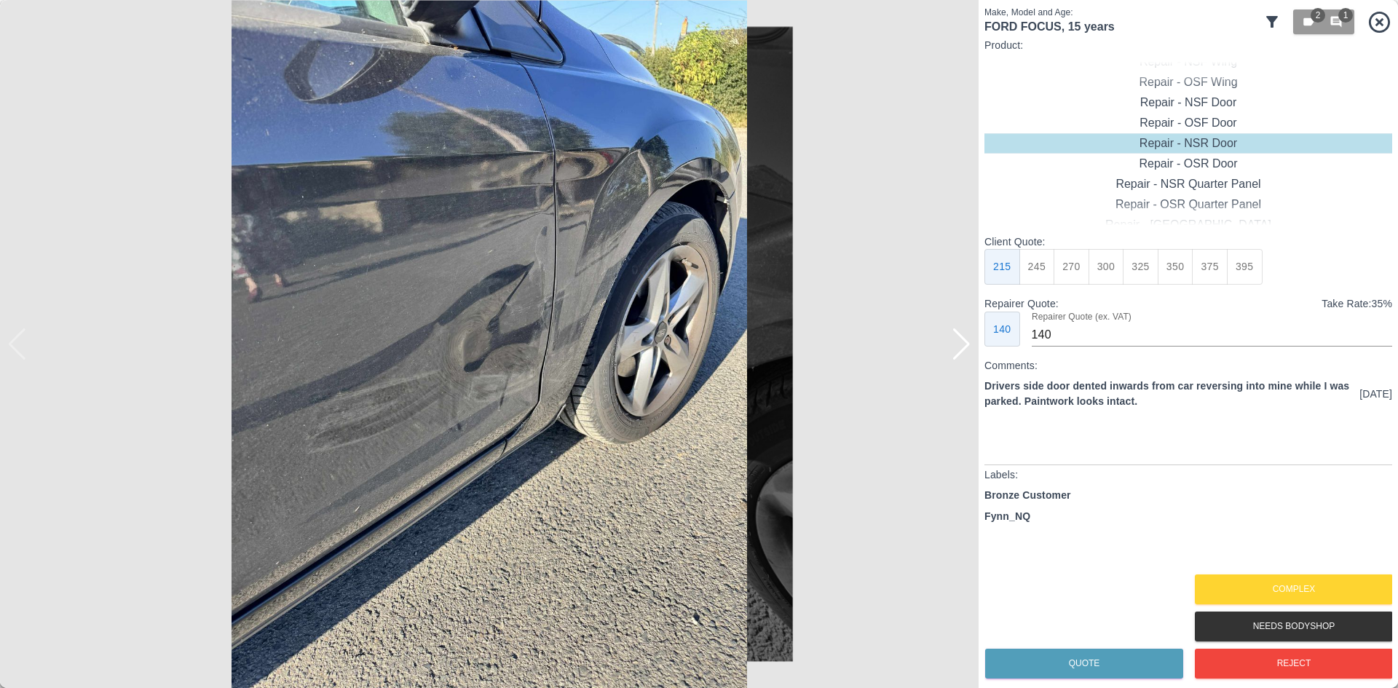
click at [966, 340] on div at bounding box center [962, 344] width 20 height 32
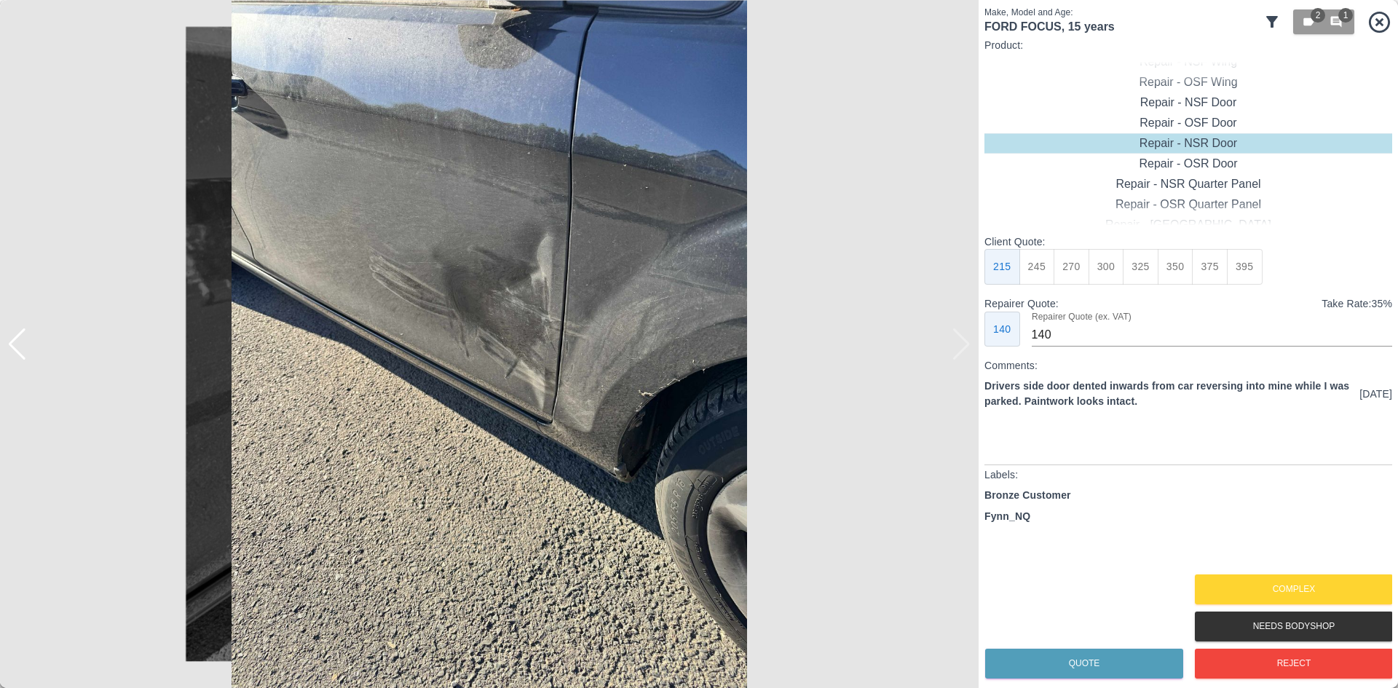
click at [966, 340] on img at bounding box center [489, 344] width 979 height 688
click at [1223, 662] on button "Reject" at bounding box center [1294, 664] width 198 height 30
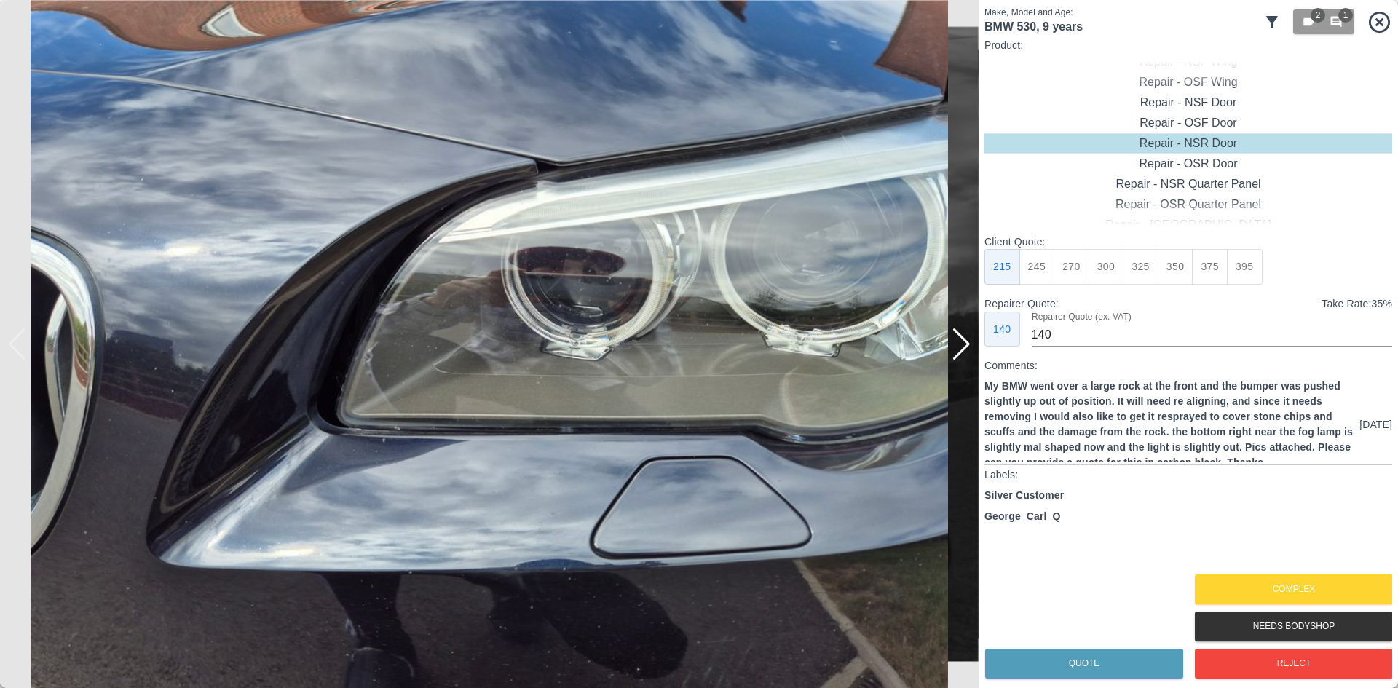
click at [960, 354] on div at bounding box center [962, 344] width 20 height 32
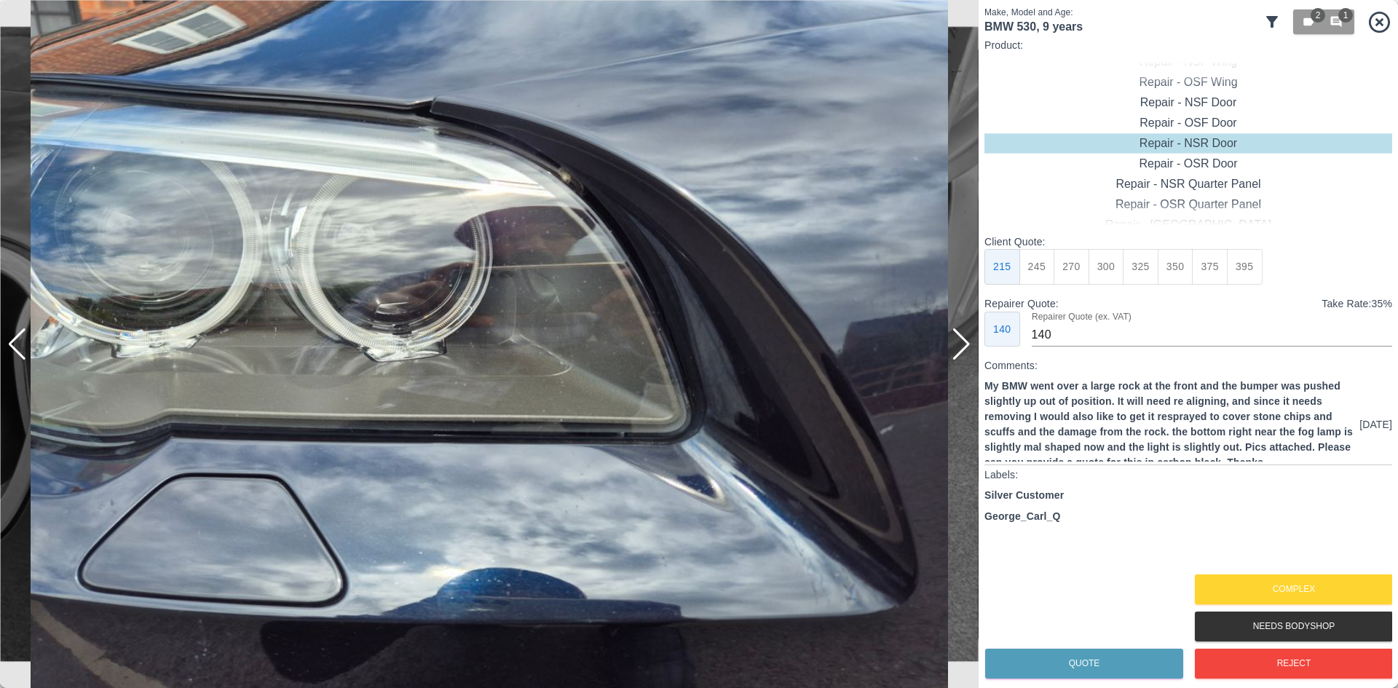
click at [960, 354] on div at bounding box center [962, 344] width 20 height 32
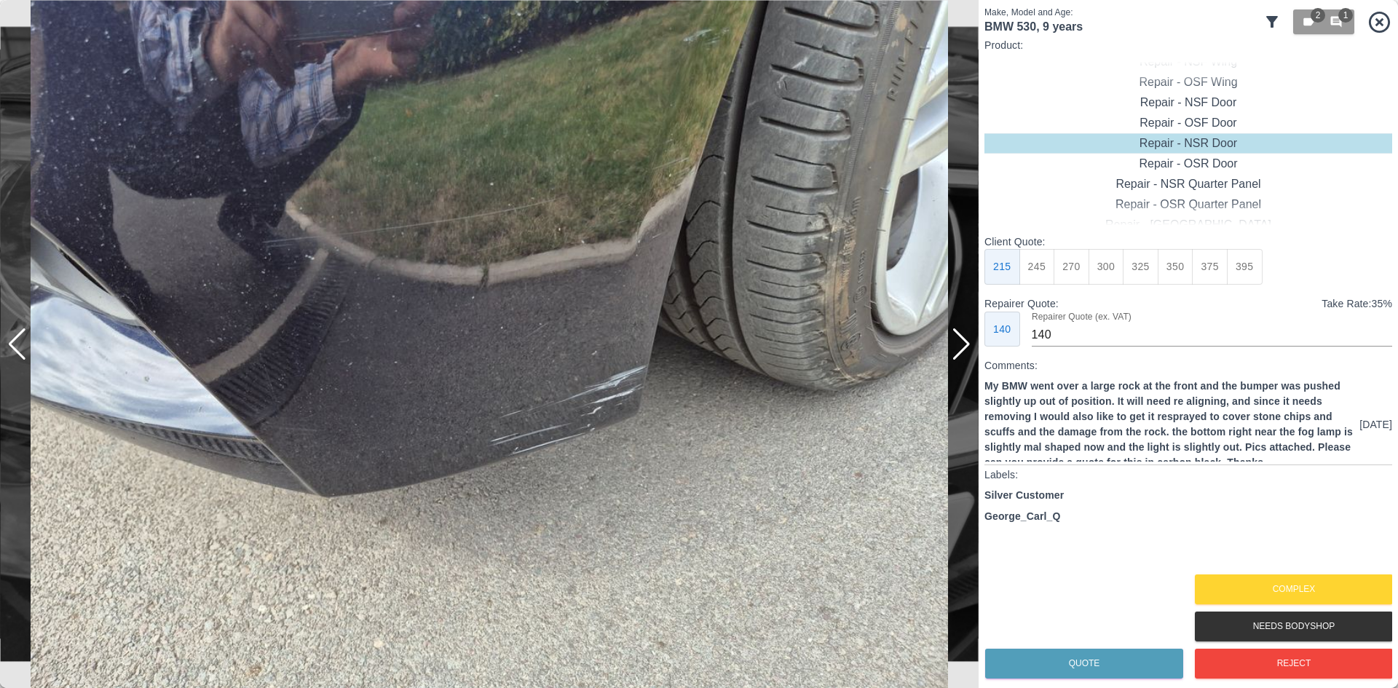
click at [960, 354] on div at bounding box center [962, 344] width 20 height 32
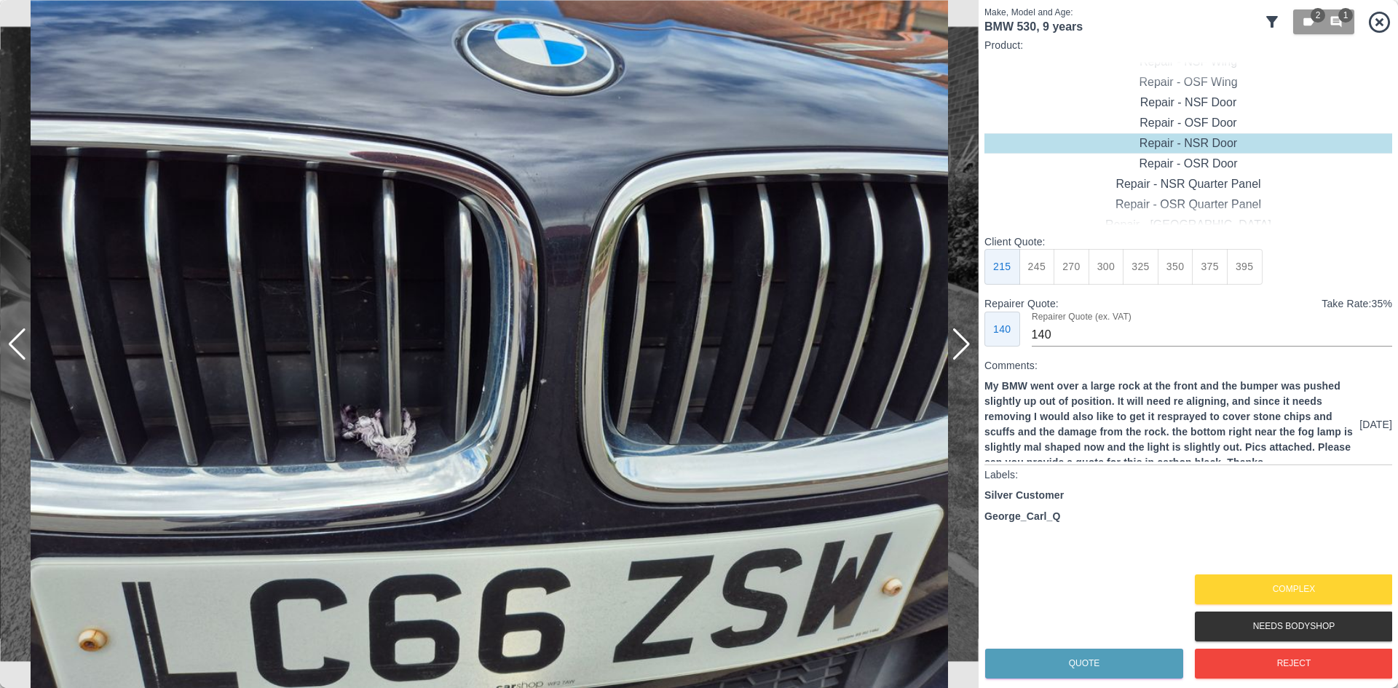
click at [958, 354] on div at bounding box center [962, 344] width 20 height 32
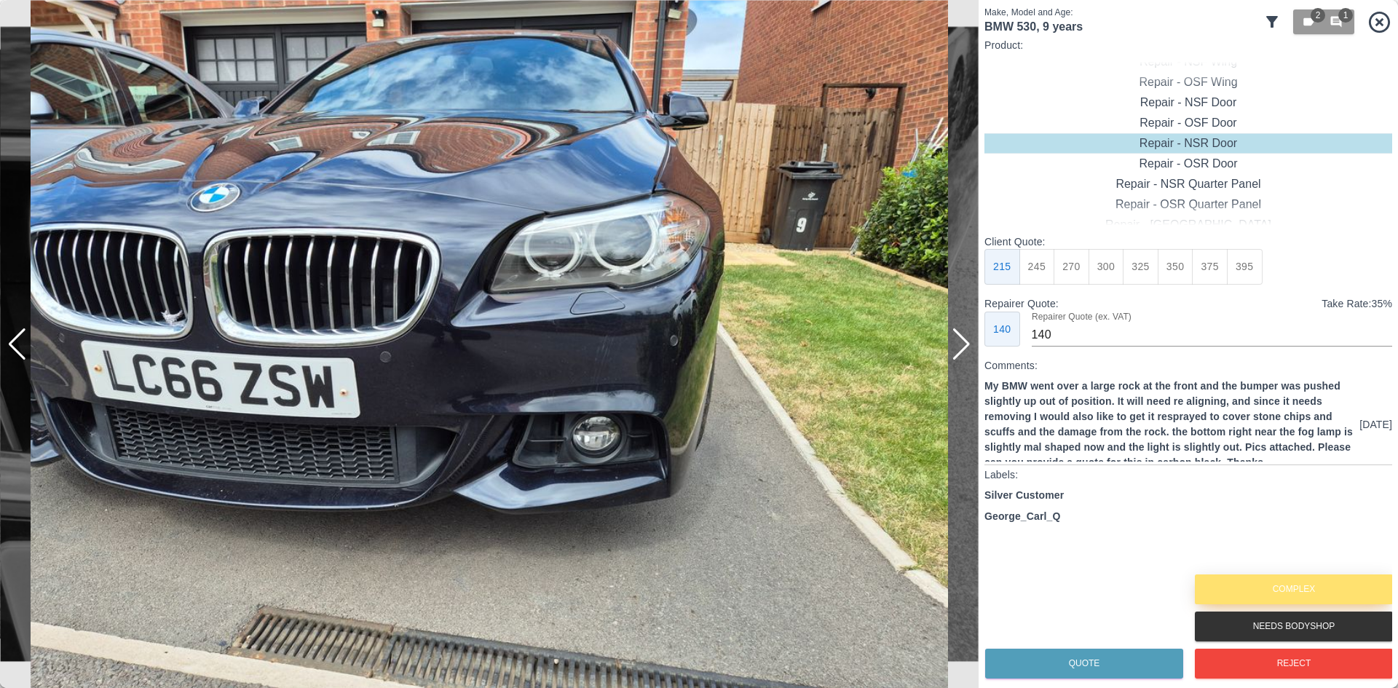
click at [1298, 582] on button "Complex" at bounding box center [1294, 590] width 198 height 30
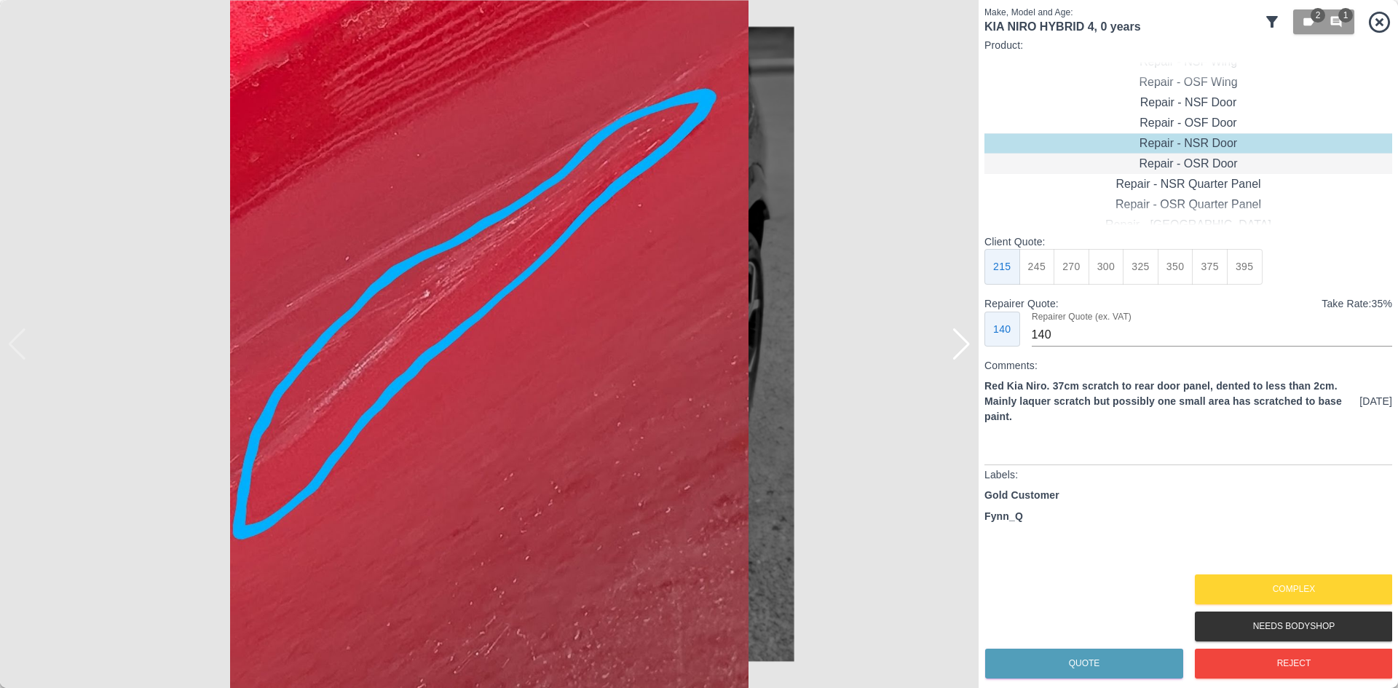
click at [1170, 161] on div "Repair - OSR Door" at bounding box center [1189, 164] width 408 height 20
click at [1143, 293] on div "Client Quote: 215 245 275 300 325 350 375 395 Repairer Quote: Take Rate: 35 % 1…" at bounding box center [1189, 290] width 408 height 112
click at [1156, 275] on button "325" at bounding box center [1141, 267] width 36 height 36
type input "210"
click at [1097, 658] on button "Quote" at bounding box center [1084, 664] width 198 height 30
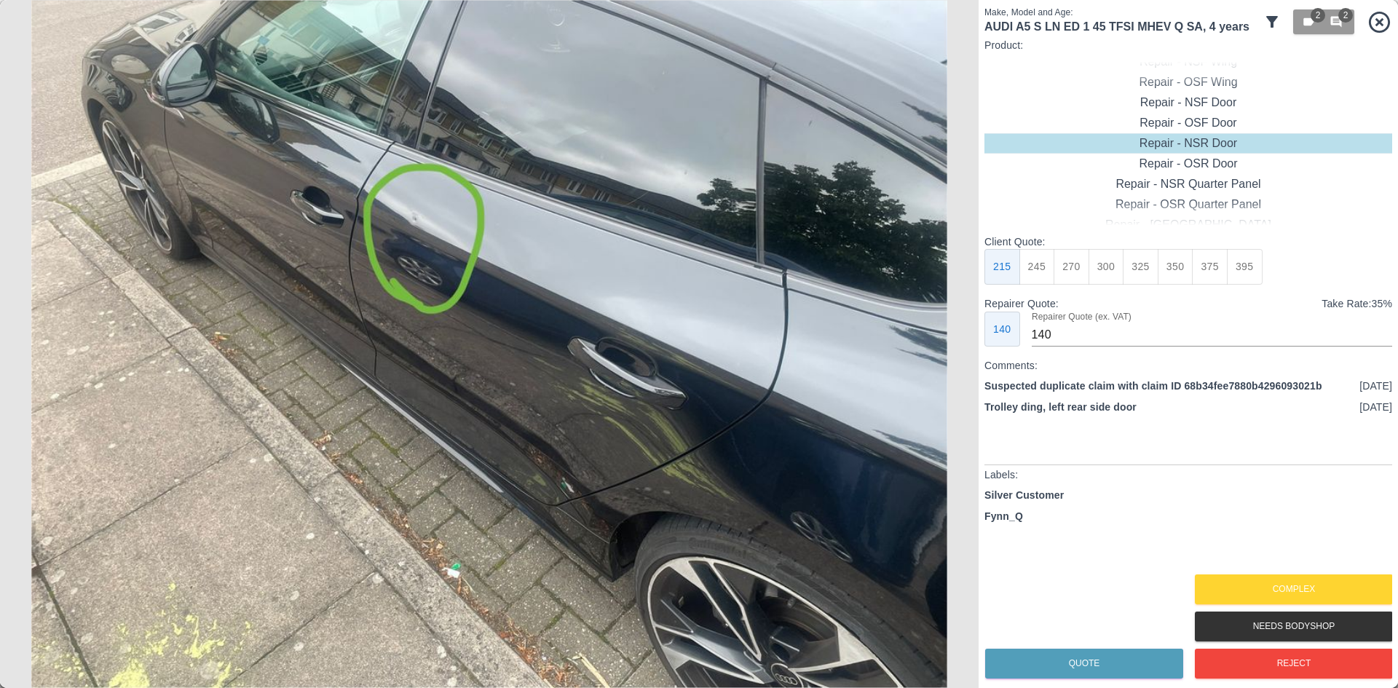
click at [450, 227] on img at bounding box center [489, 344] width 979 height 688
click at [449, 227] on img at bounding box center [489, 344] width 979 height 688
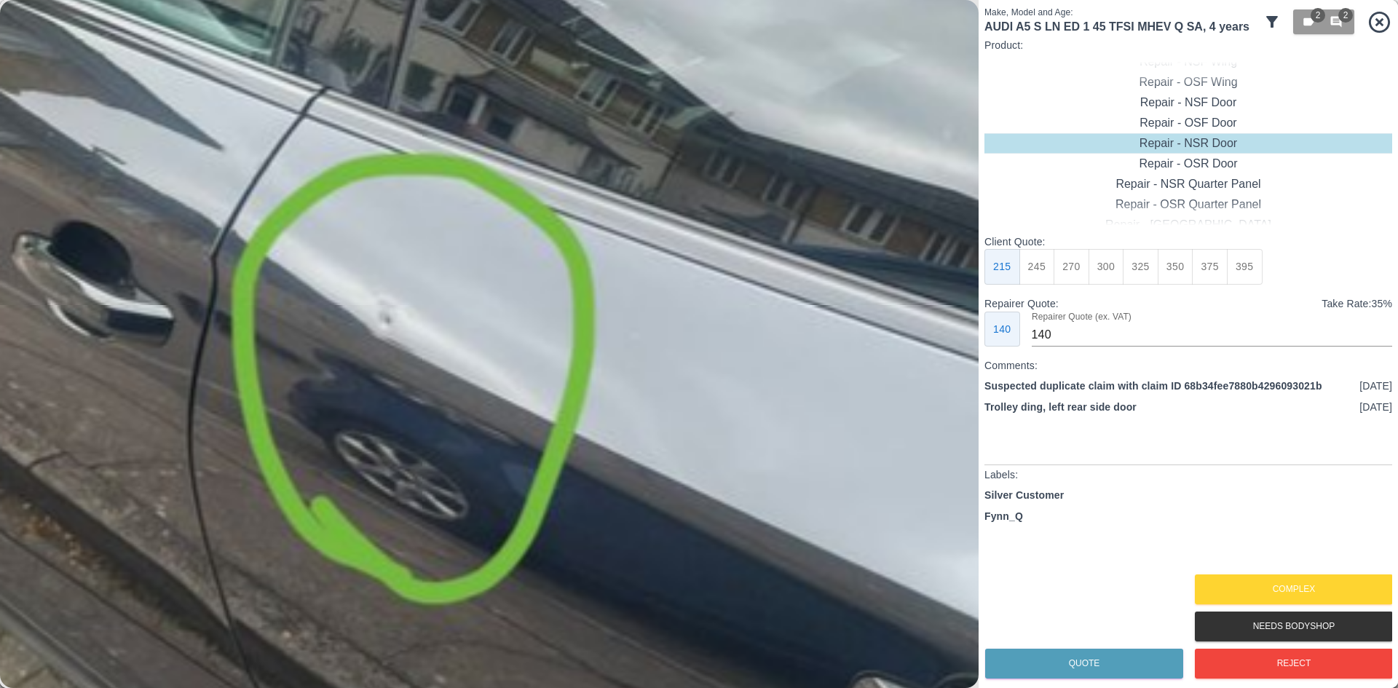
click at [457, 235] on img at bounding box center [609, 696] width 2936 height 2065
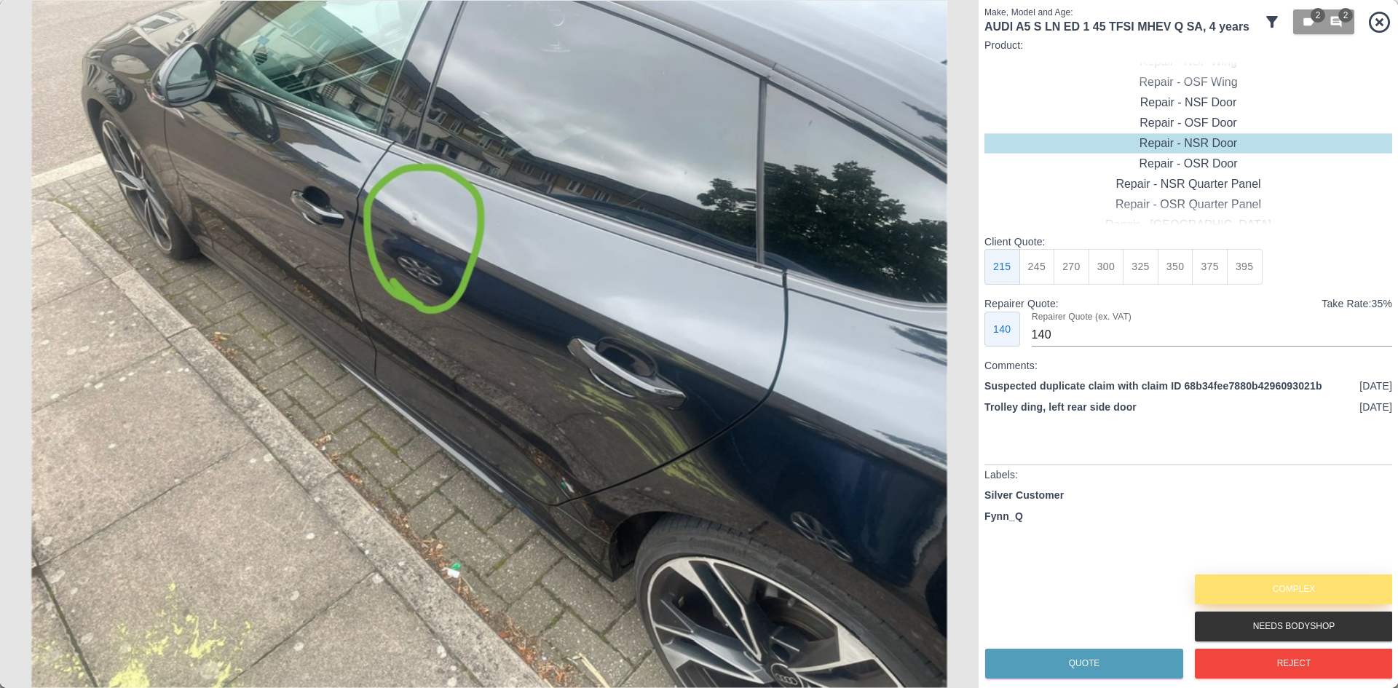
click at [1229, 584] on button "Complex" at bounding box center [1294, 590] width 198 height 30
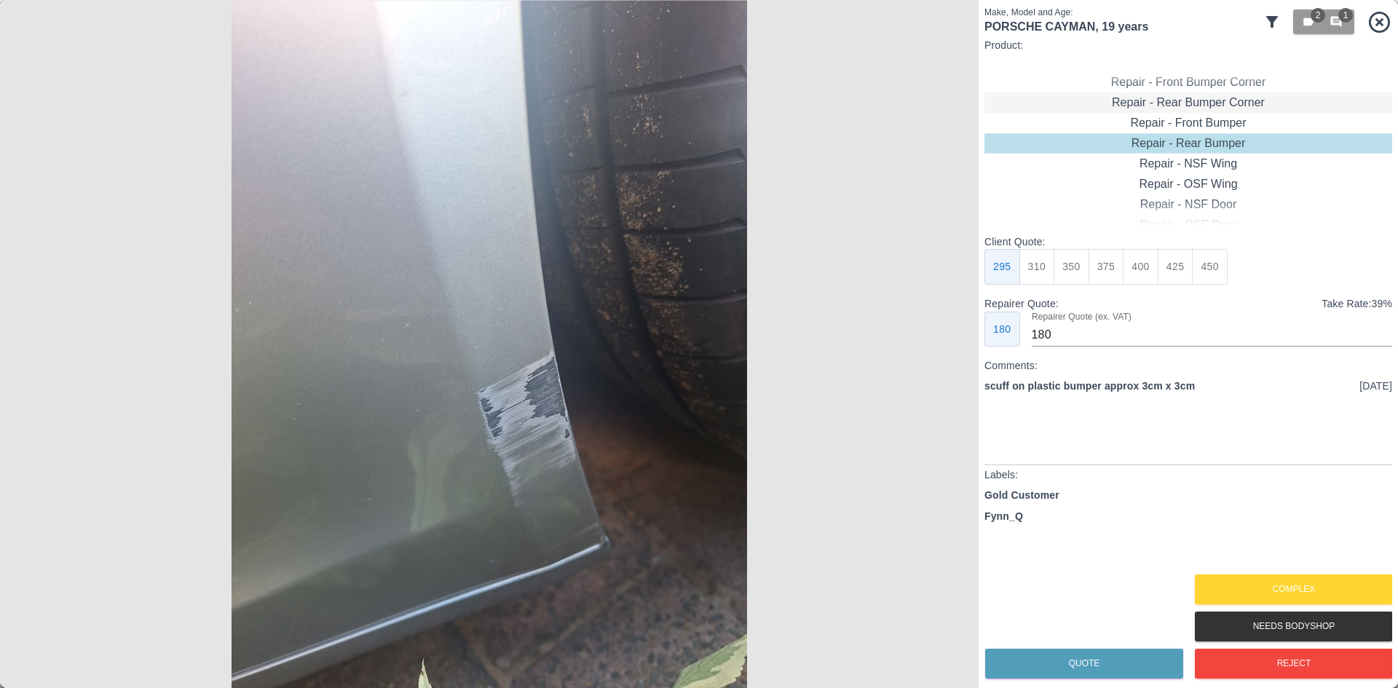
drag, startPoint x: 1188, startPoint y: 107, endPoint x: 1183, endPoint y: 115, distance: 9.5
click at [1188, 111] on div "Repair - Rear Bumper Corner" at bounding box center [1189, 102] width 408 height 20
click at [1180, 103] on div "Repair - Rear Bumper Corner" at bounding box center [1189, 102] width 408 height 20
click at [1036, 270] on button "199" at bounding box center [1038, 267] width 36 height 36
click at [1063, 267] on button "215" at bounding box center [1072, 267] width 36 height 36
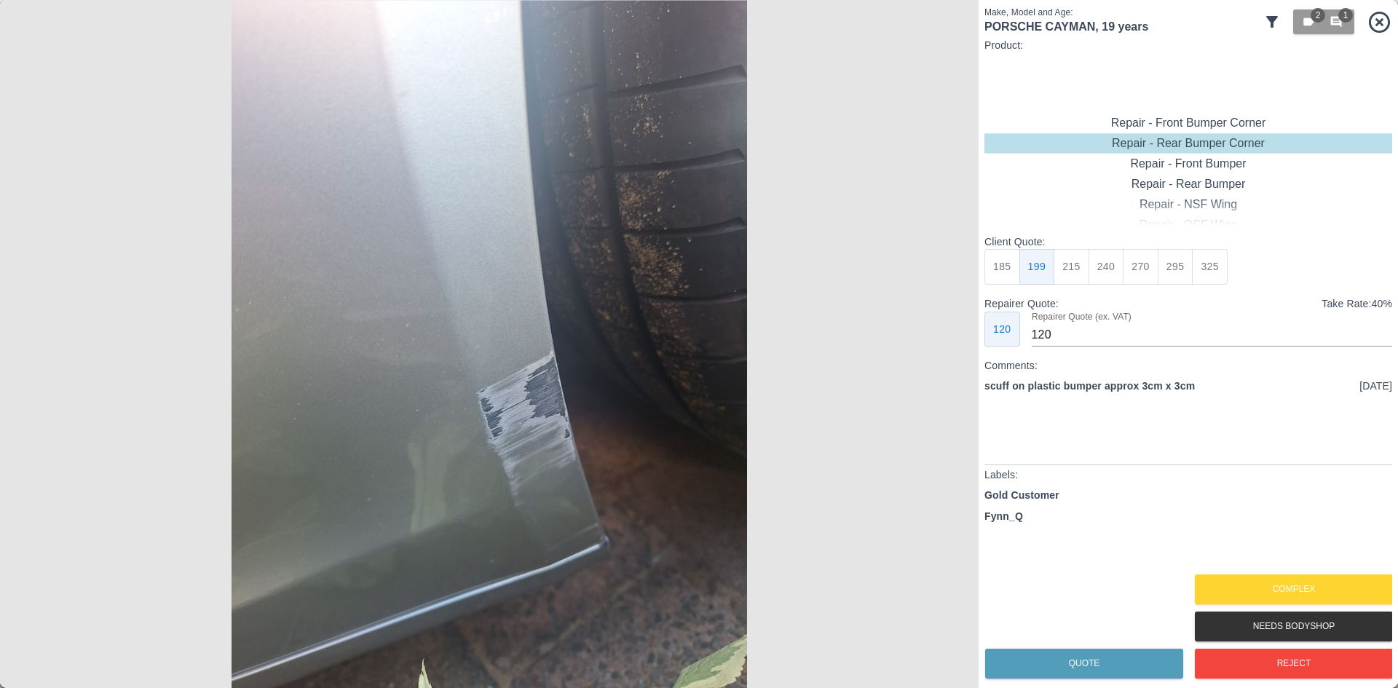
type input "135"
click at [1071, 655] on button "Quote" at bounding box center [1084, 664] width 198 height 30
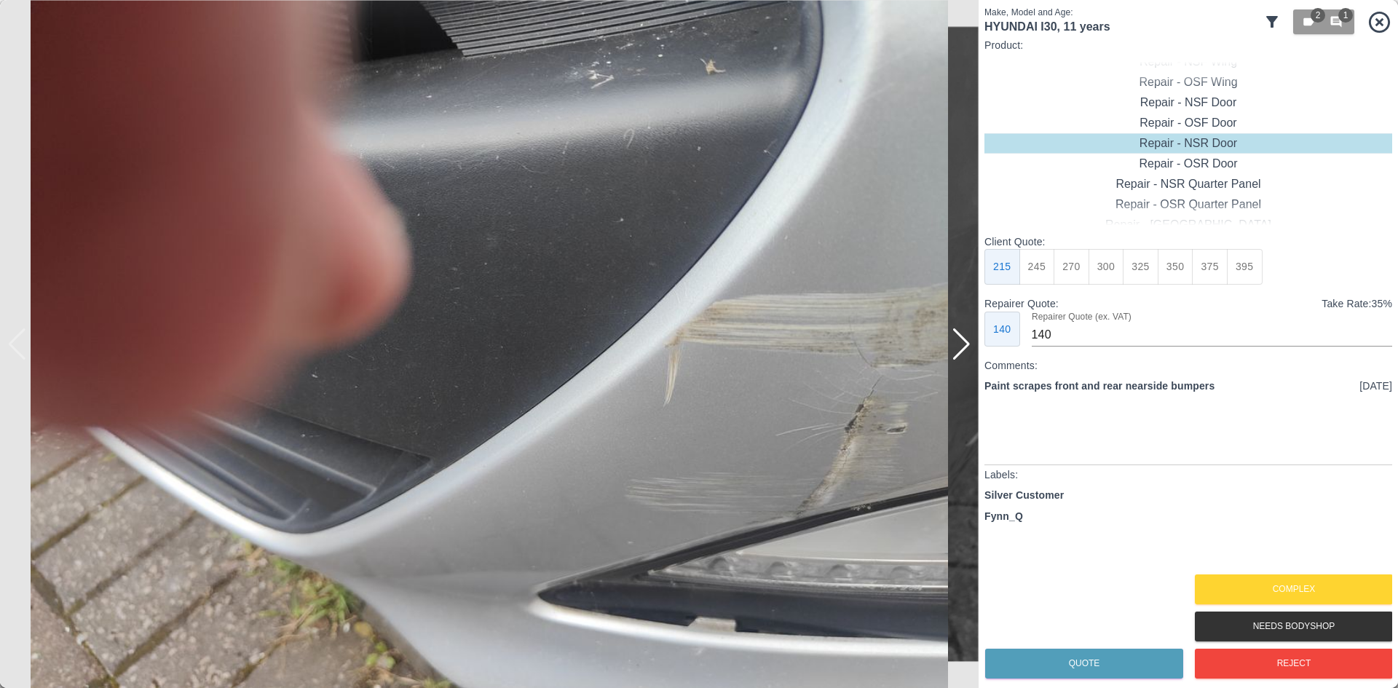
click at [974, 358] on img at bounding box center [489, 344] width 979 height 688
click at [959, 354] on div at bounding box center [962, 344] width 20 height 32
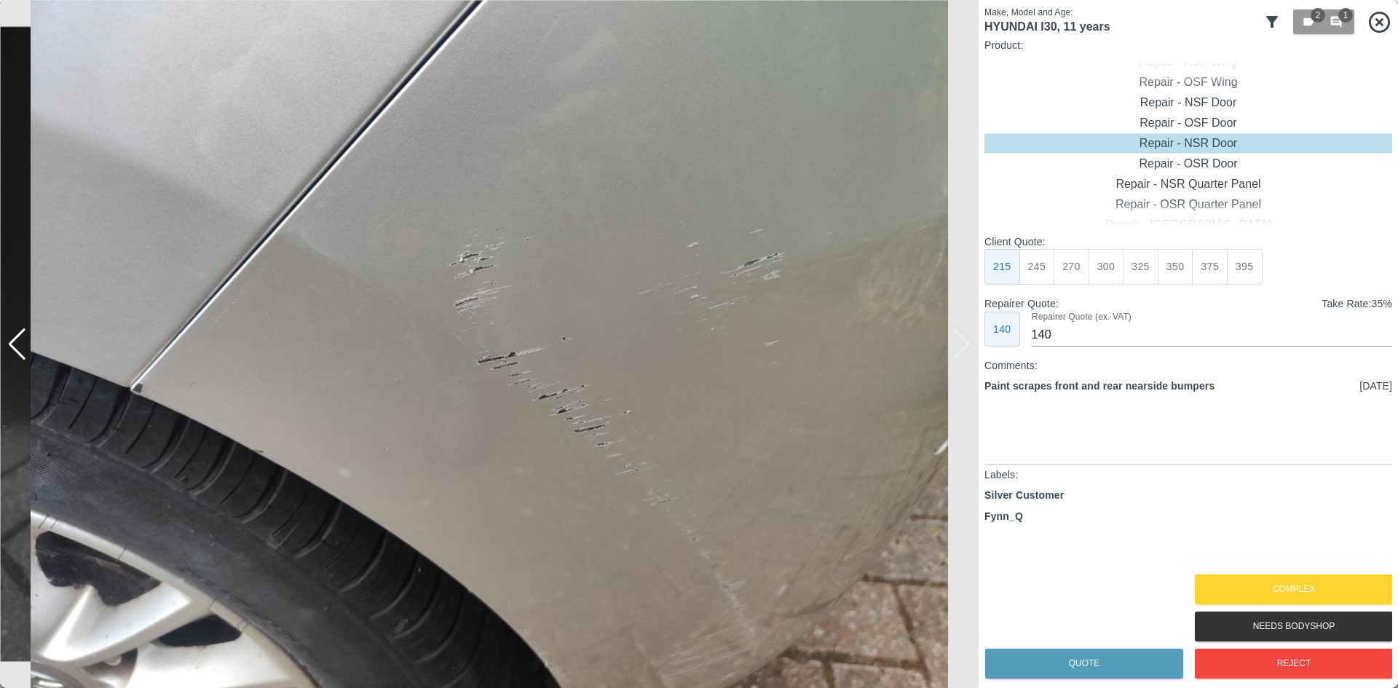
click at [959, 354] on img at bounding box center [489, 344] width 979 height 688
click at [1287, 581] on button "Complex" at bounding box center [1294, 590] width 198 height 30
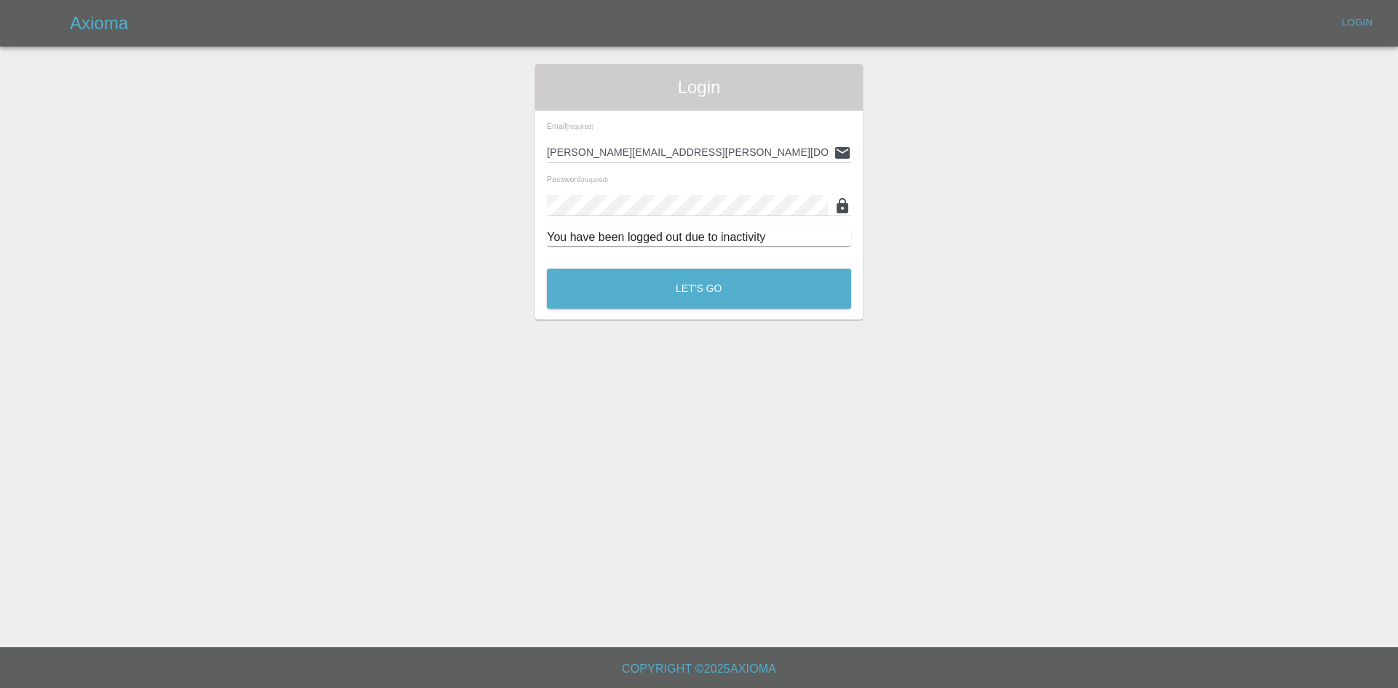
click at [677, 317] on div "Login Email (required) [PERSON_NAME][EMAIL_ADDRESS][PERSON_NAME][DOMAIN_NAME] P…" at bounding box center [699, 192] width 328 height 256
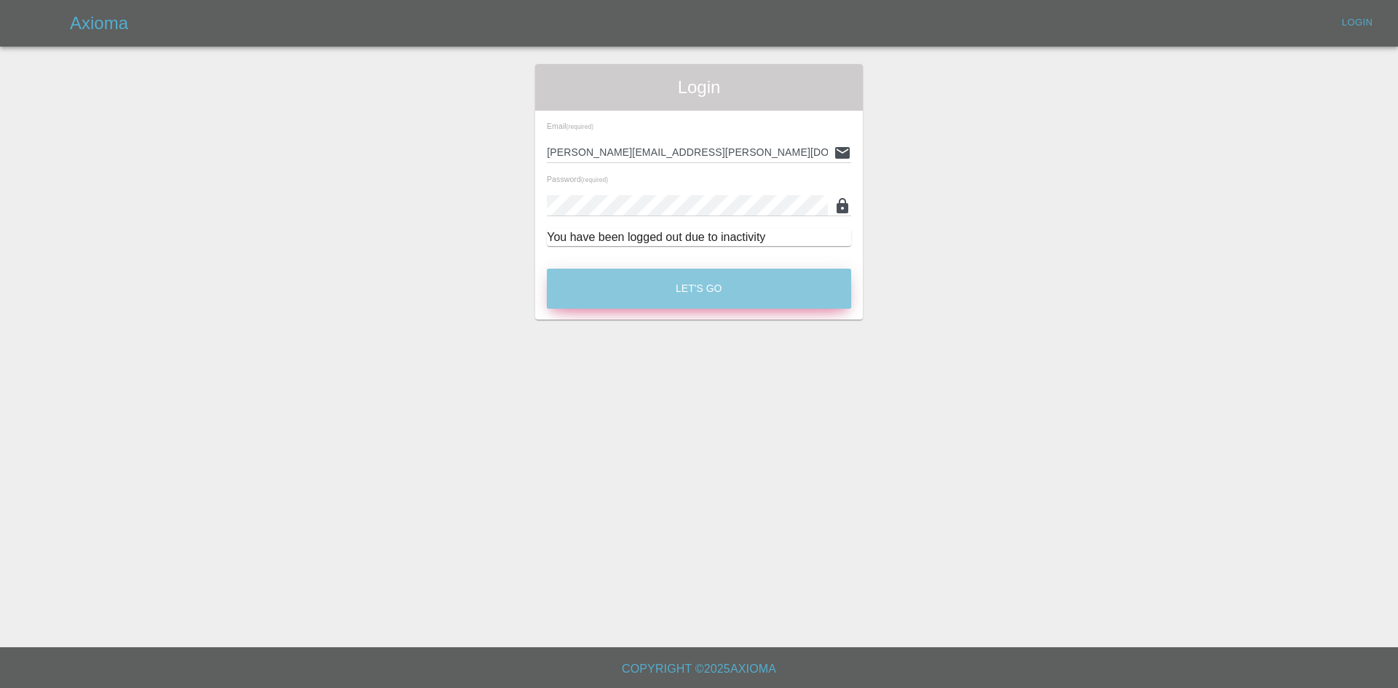
click at [678, 293] on button "Let's Go" at bounding box center [699, 289] width 304 height 40
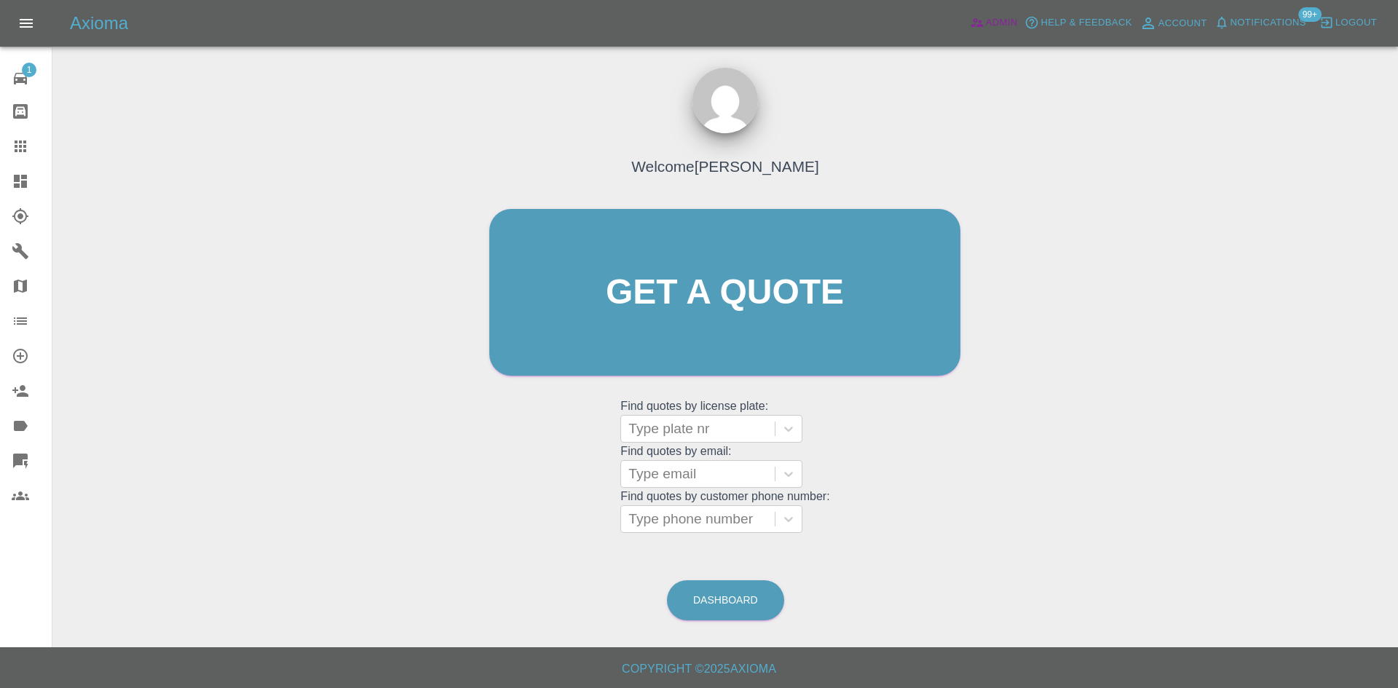
drag, startPoint x: 985, startPoint y: 25, endPoint x: 991, endPoint y: 20, distance: 7.7
click at [986, 25] on span "Admin" at bounding box center [1002, 23] width 32 height 17
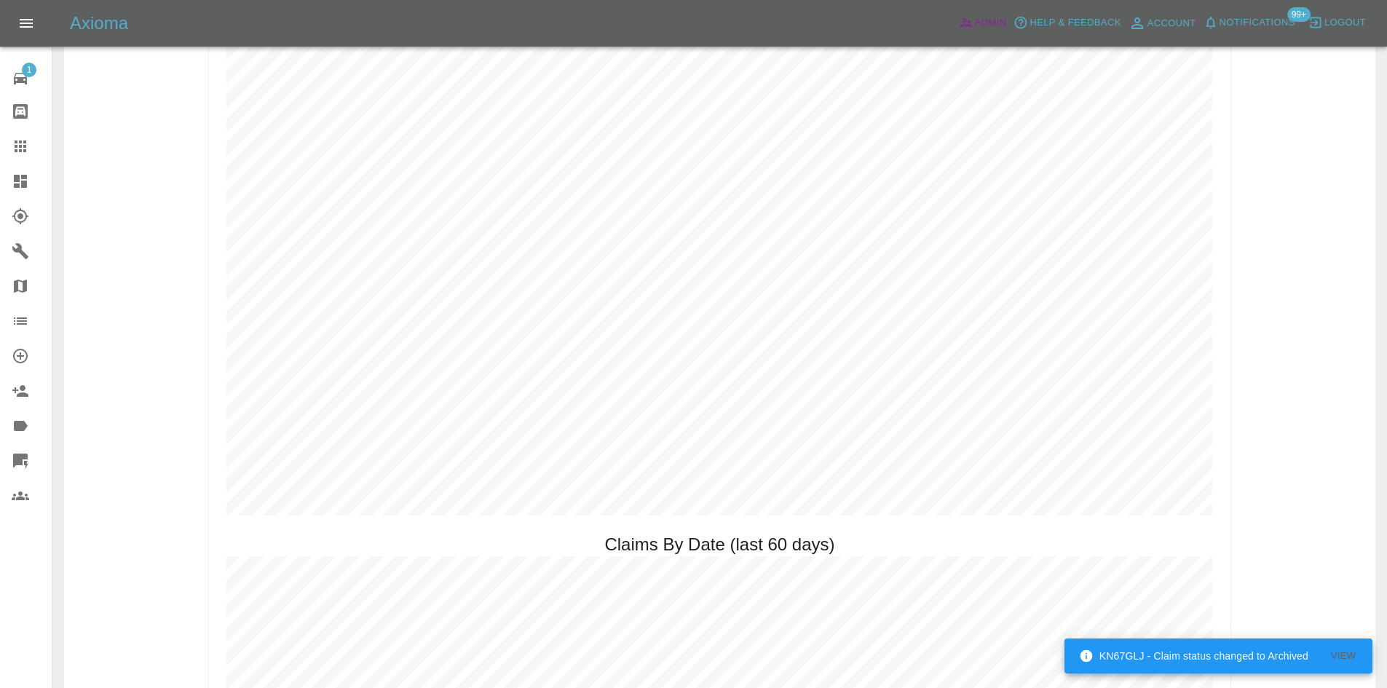
scroll to position [1285, 0]
click at [8, 168] on link "Dashboard" at bounding box center [26, 181] width 52 height 35
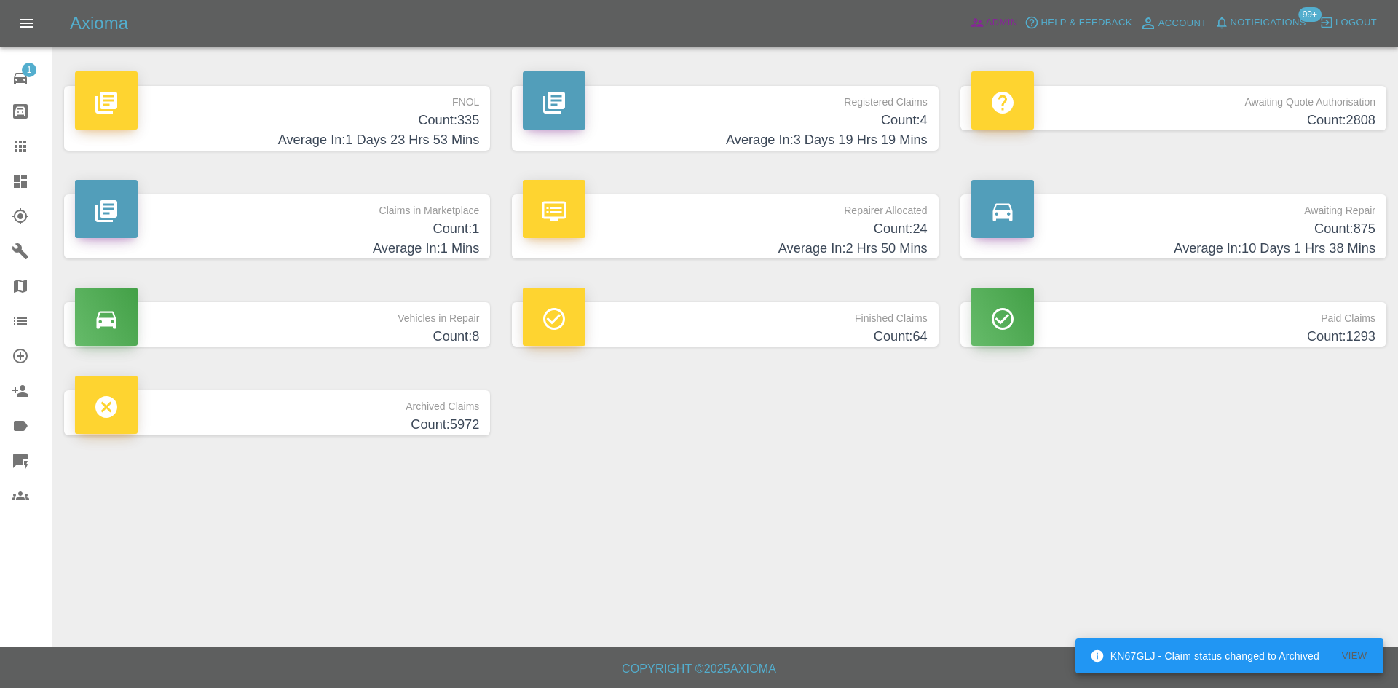
click at [994, 18] on span "Admin" at bounding box center [1002, 23] width 32 height 17
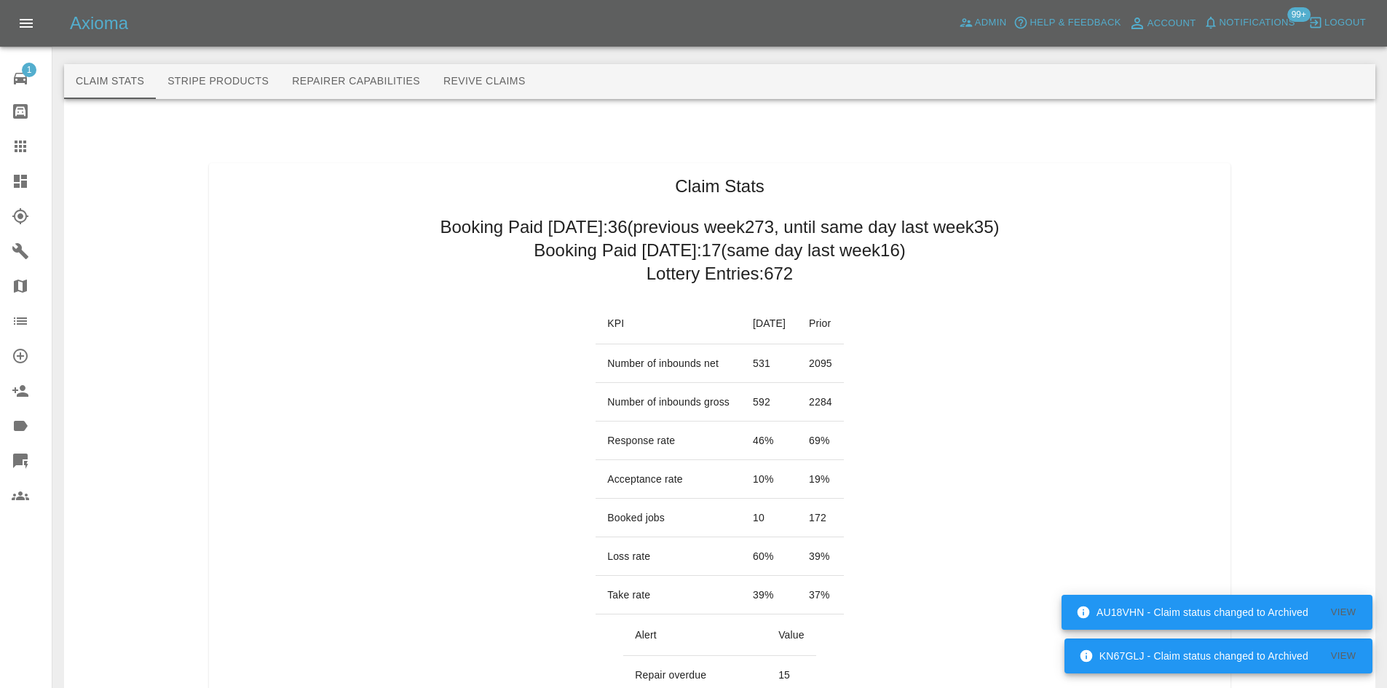
click at [0, 179] on link "Dashboard" at bounding box center [26, 181] width 52 height 35
click at [9, 454] on link "Quick Quote" at bounding box center [26, 461] width 52 height 35
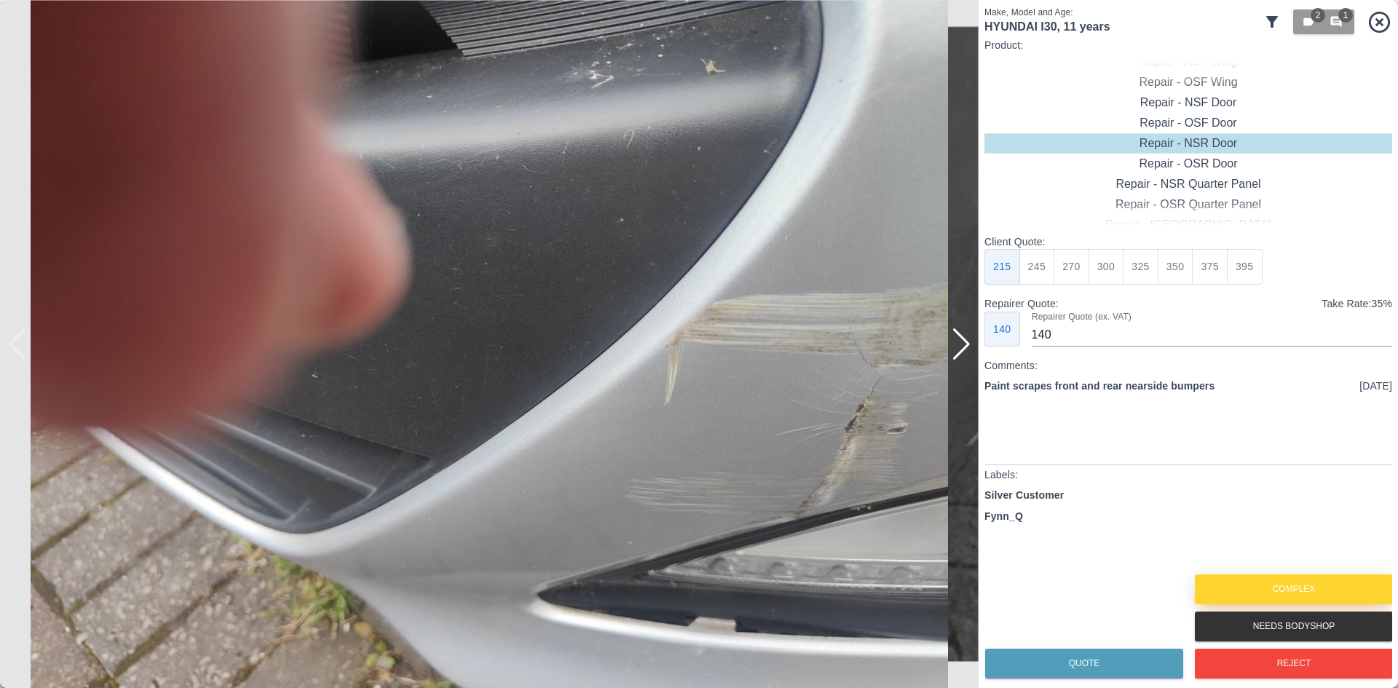
click at [1284, 582] on button "Complex" at bounding box center [1294, 590] width 198 height 30
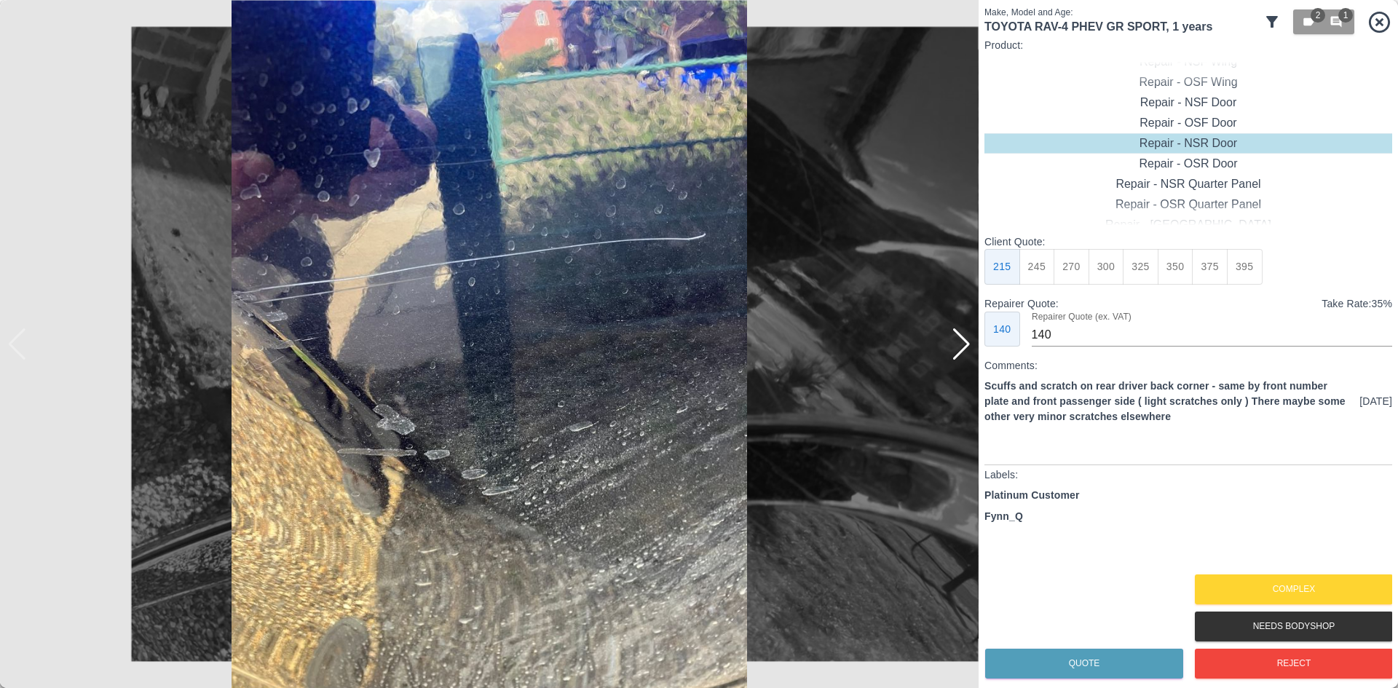
click at [961, 347] on div at bounding box center [962, 344] width 20 height 32
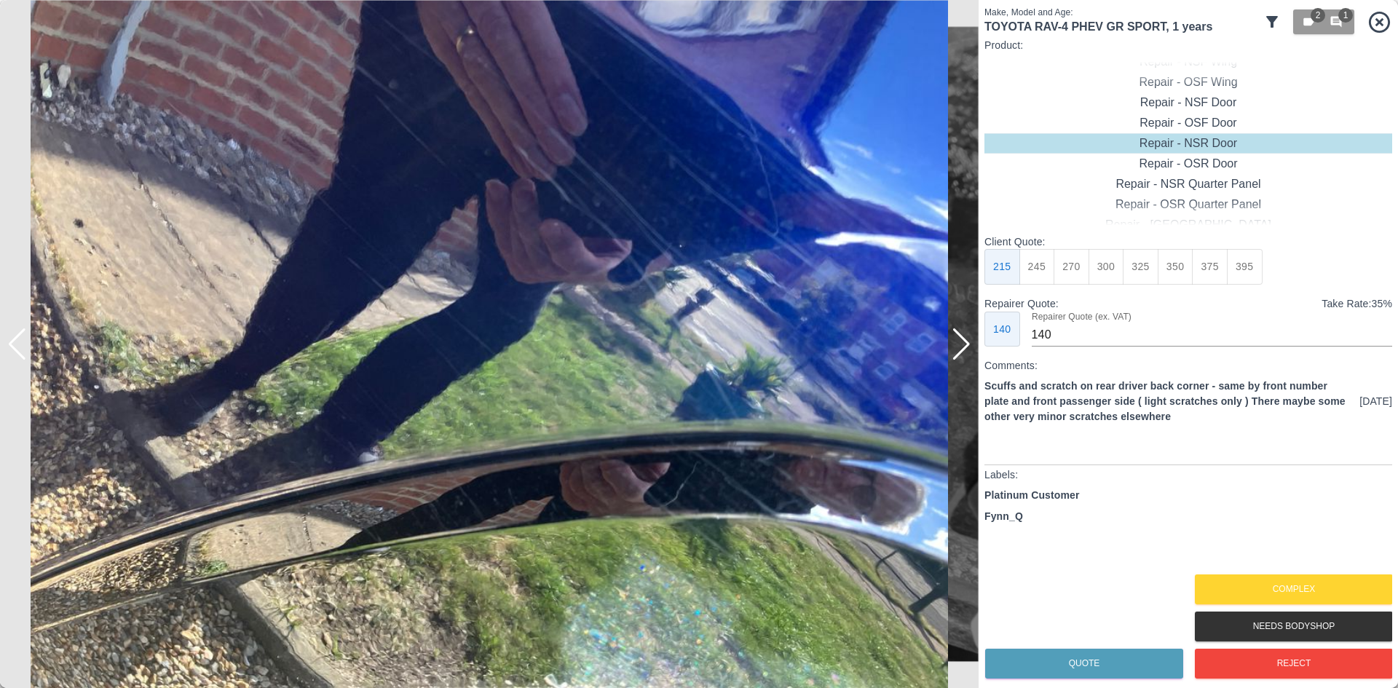
click at [961, 347] on div at bounding box center [962, 344] width 20 height 32
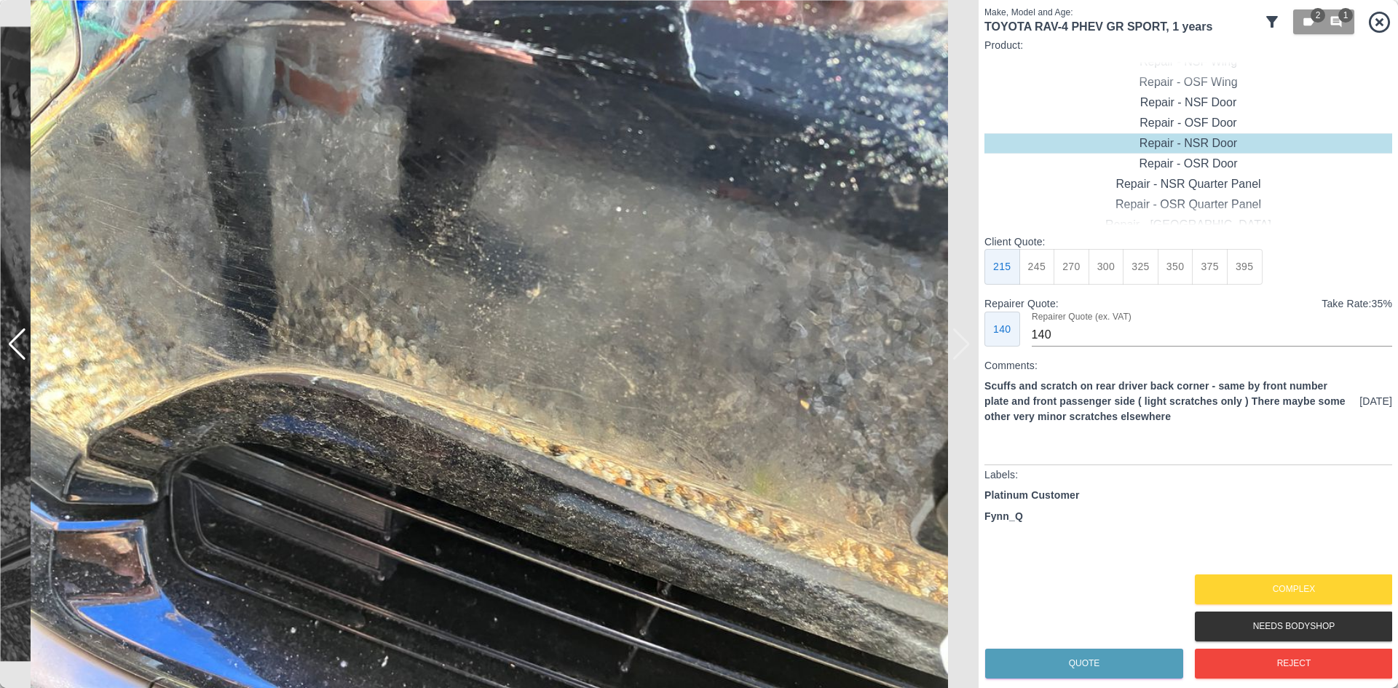
click at [961, 347] on img at bounding box center [489, 344] width 979 height 688
click at [1255, 594] on button "Complex" at bounding box center [1294, 590] width 198 height 30
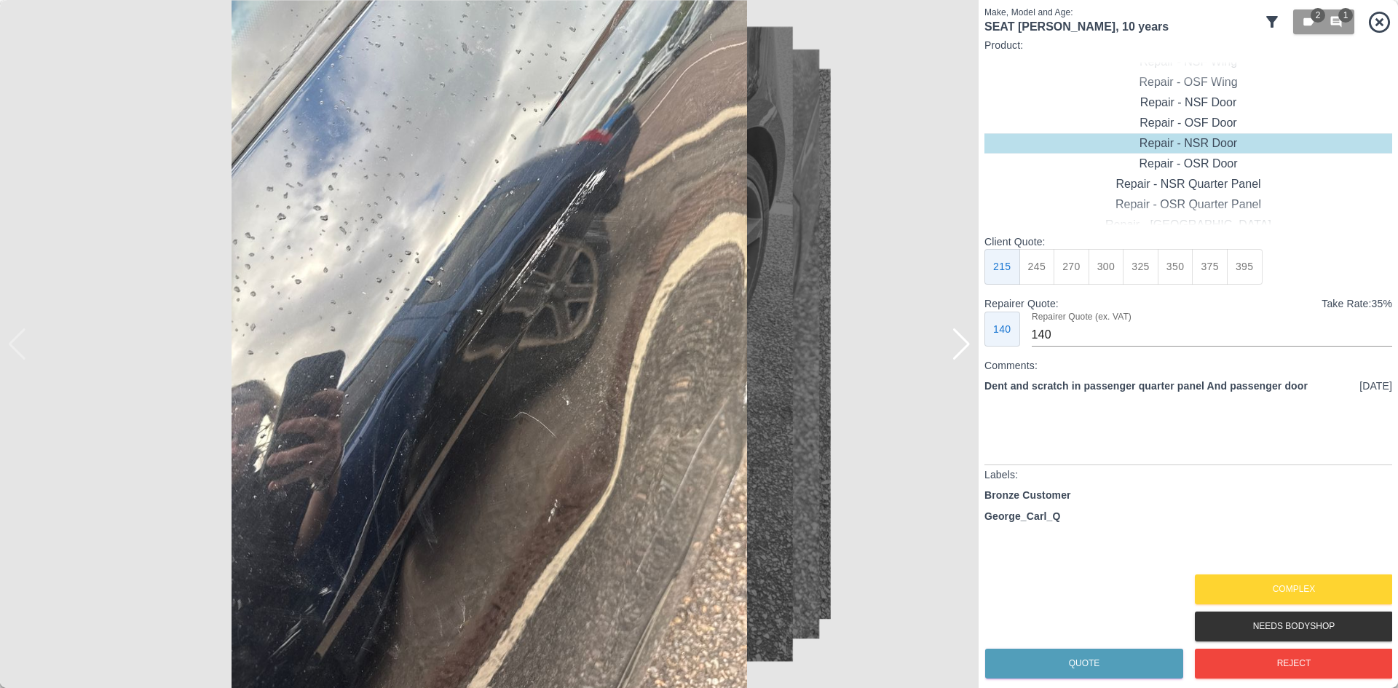
click at [955, 357] on div at bounding box center [962, 344] width 20 height 32
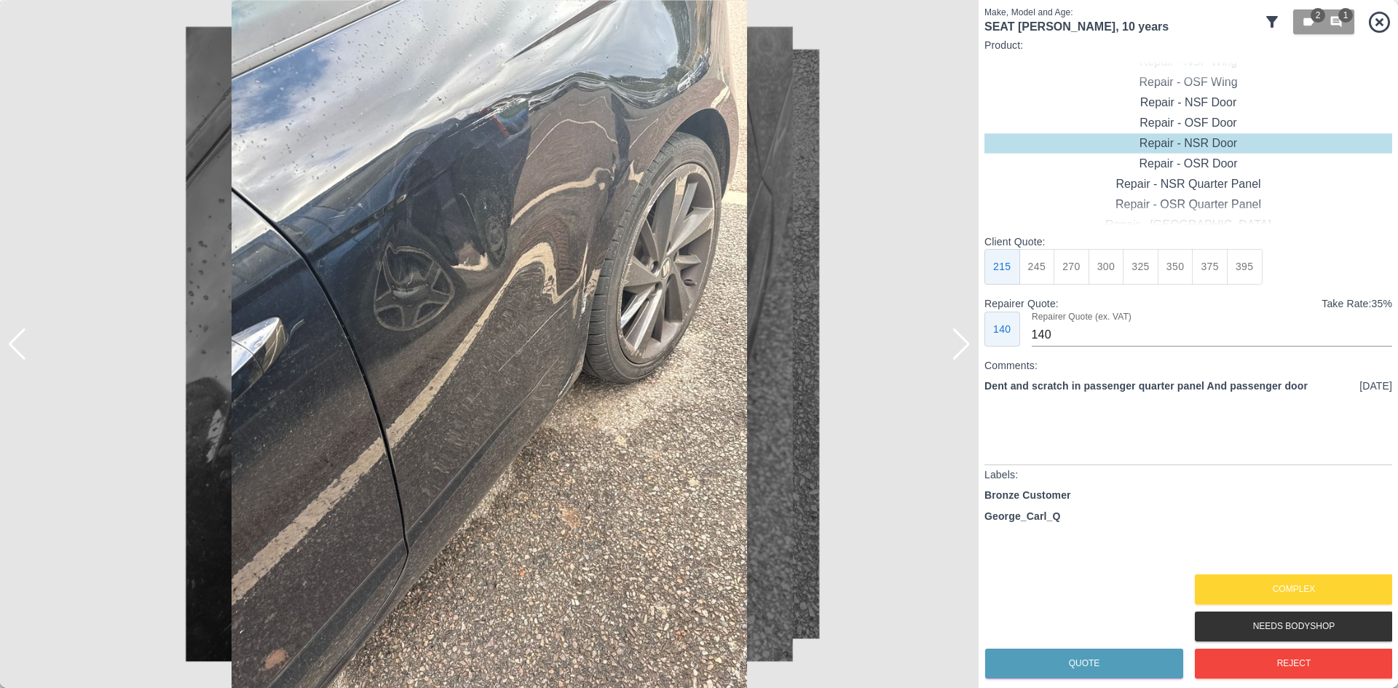
click at [955, 357] on div at bounding box center [962, 344] width 20 height 32
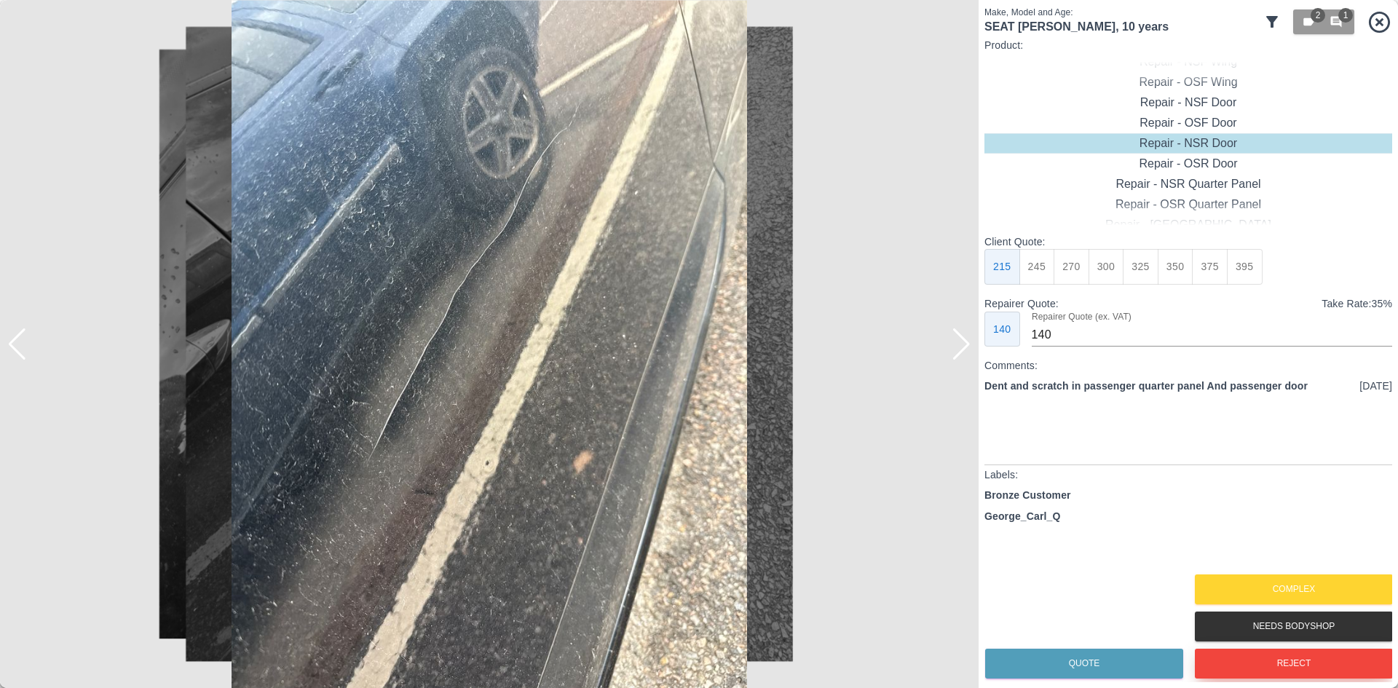
click at [1293, 663] on button "Reject" at bounding box center [1294, 664] width 198 height 30
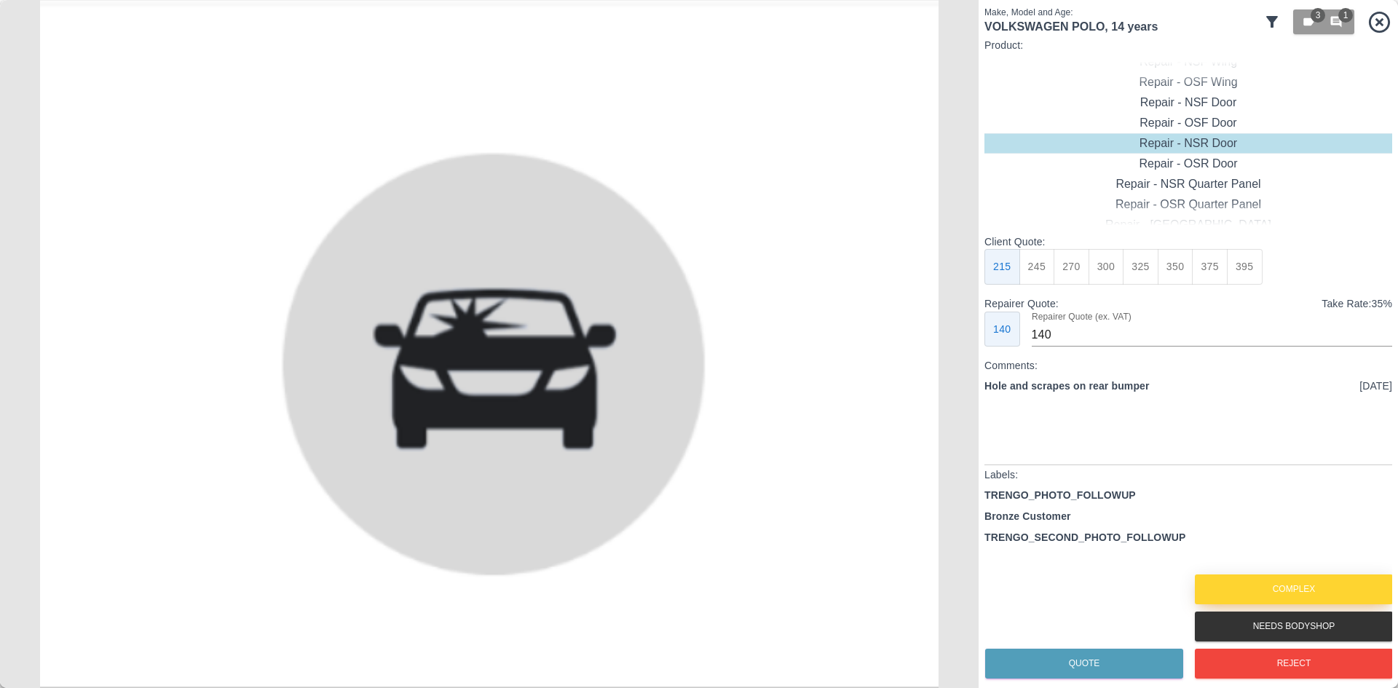
click at [1215, 585] on button "Complex" at bounding box center [1294, 590] width 198 height 30
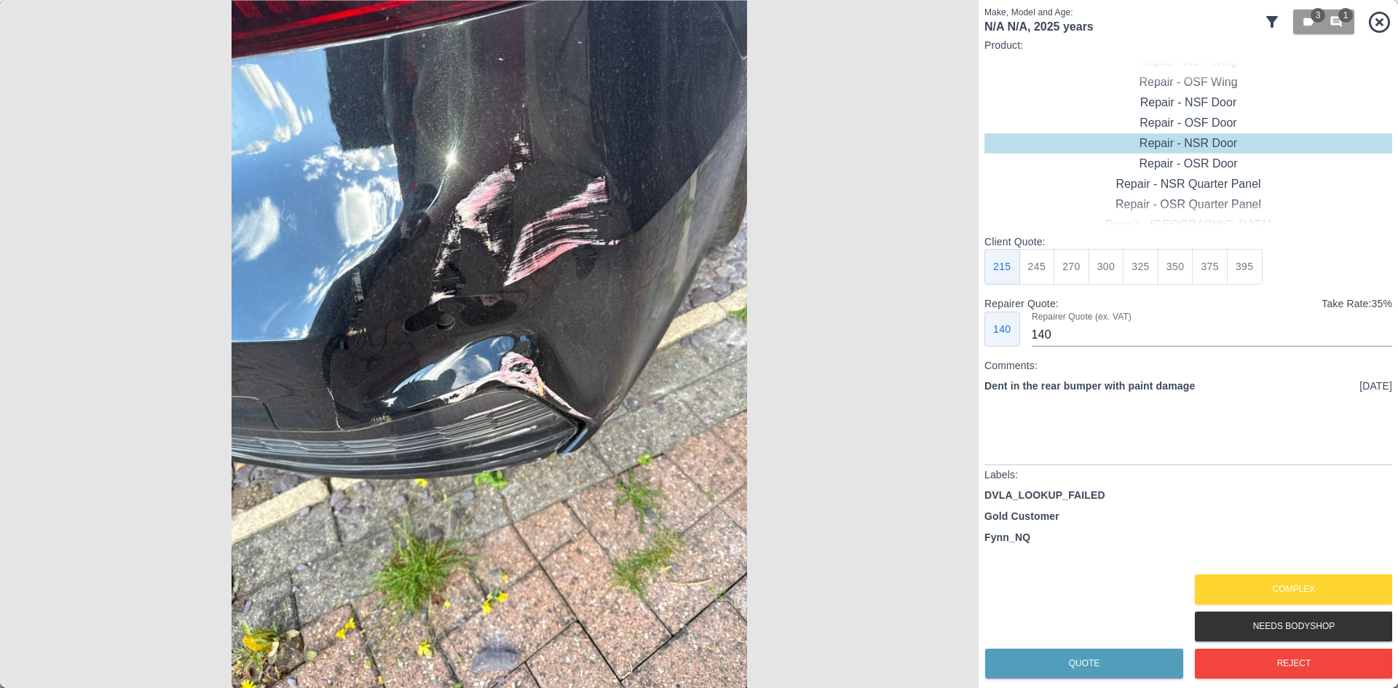
click at [934, 344] on img at bounding box center [489, 344] width 979 height 688
click at [1205, 107] on div "Repair - Rear Bumper Corner" at bounding box center [1189, 102] width 408 height 20
click at [1130, 270] on button "270" at bounding box center [1141, 267] width 36 height 36
click at [1156, 267] on button "270" at bounding box center [1141, 267] width 36 height 36
click at [1180, 267] on button "295" at bounding box center [1176, 267] width 36 height 36
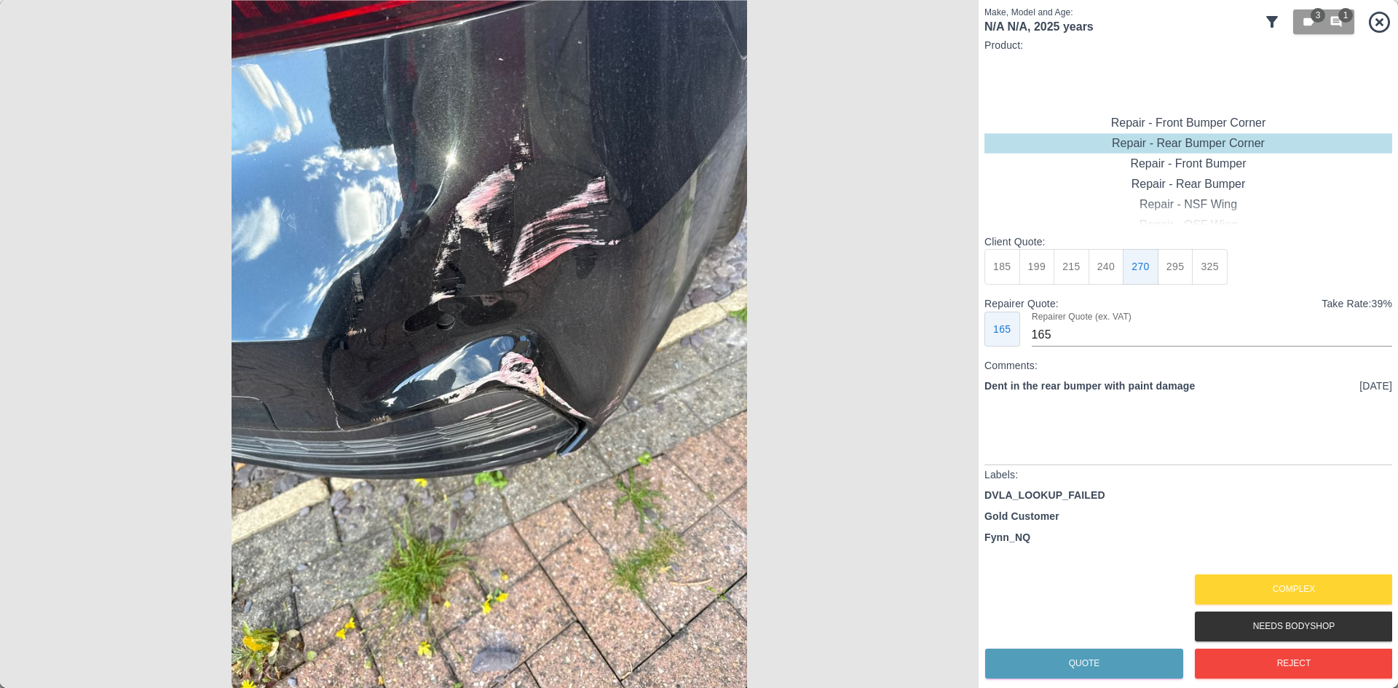
type input "180"
click at [1094, 648] on div "Quote" at bounding box center [1084, 663] width 198 height 37
click at [1093, 659] on button "Quote" at bounding box center [1084, 664] width 198 height 30
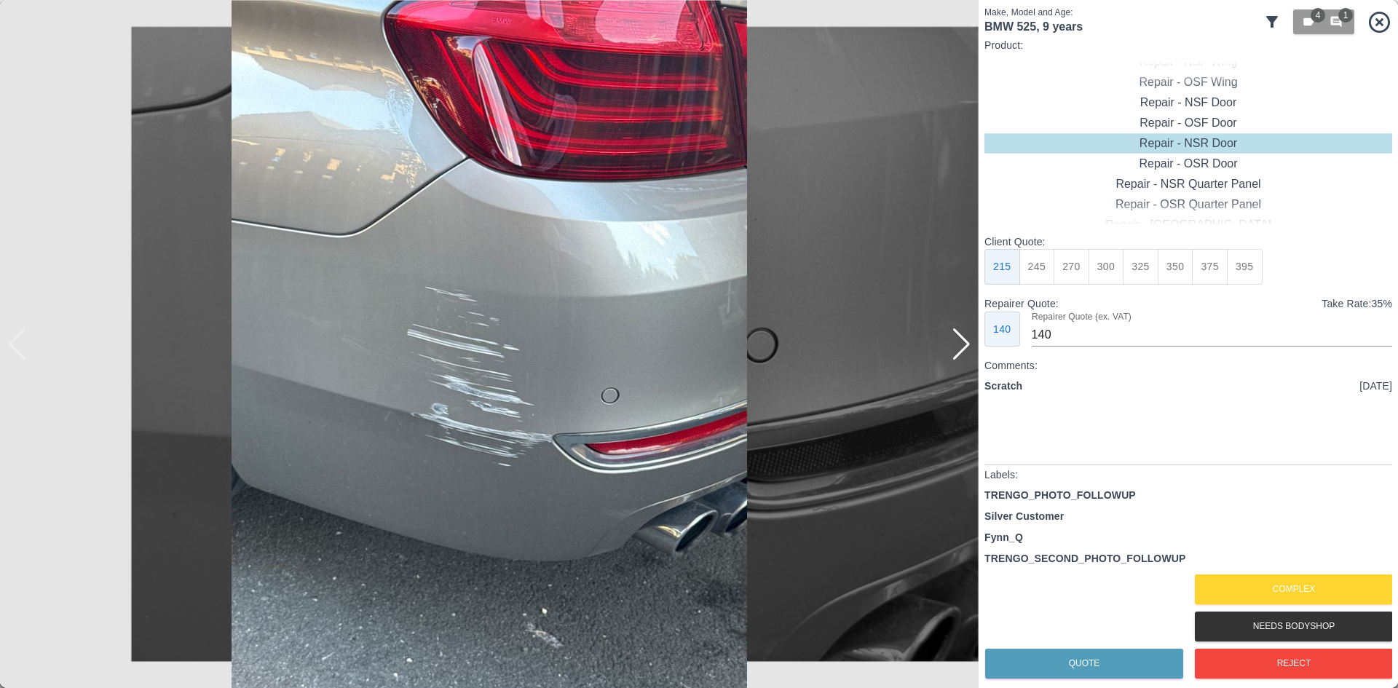
click at [968, 349] on div at bounding box center [962, 344] width 20 height 32
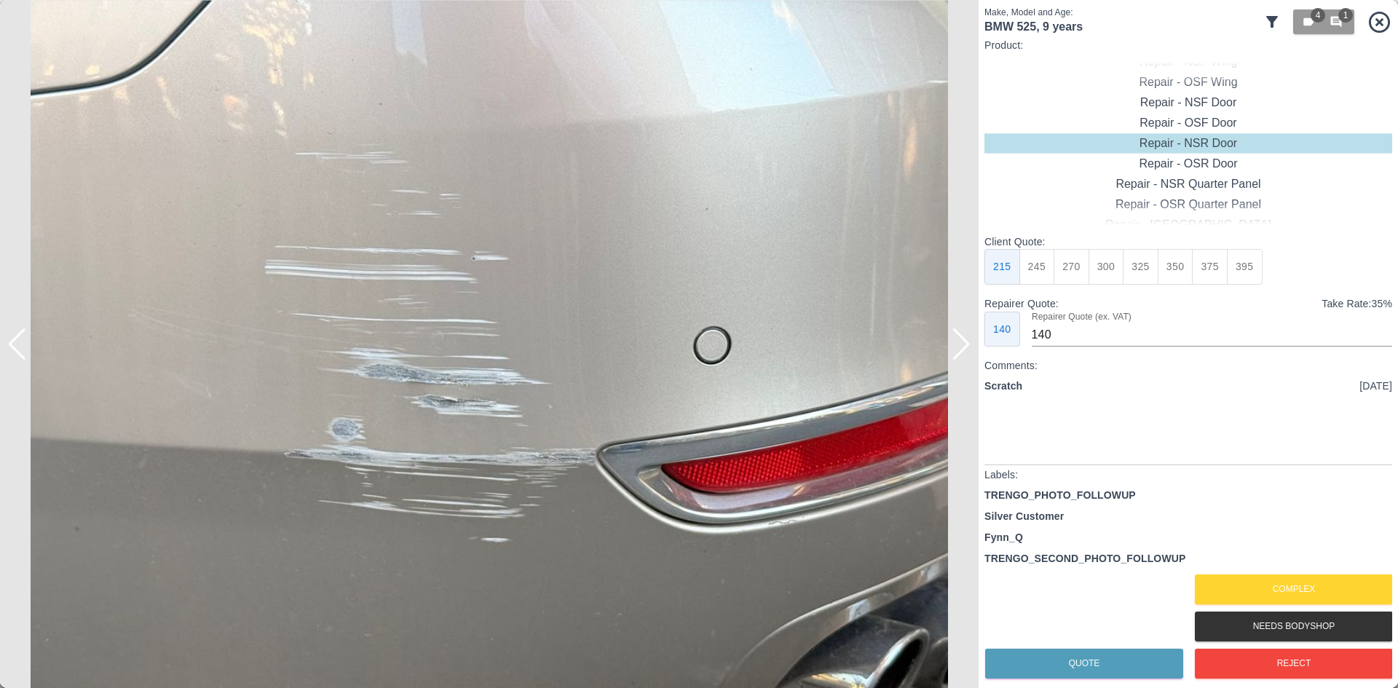
click at [968, 349] on div at bounding box center [962, 344] width 20 height 32
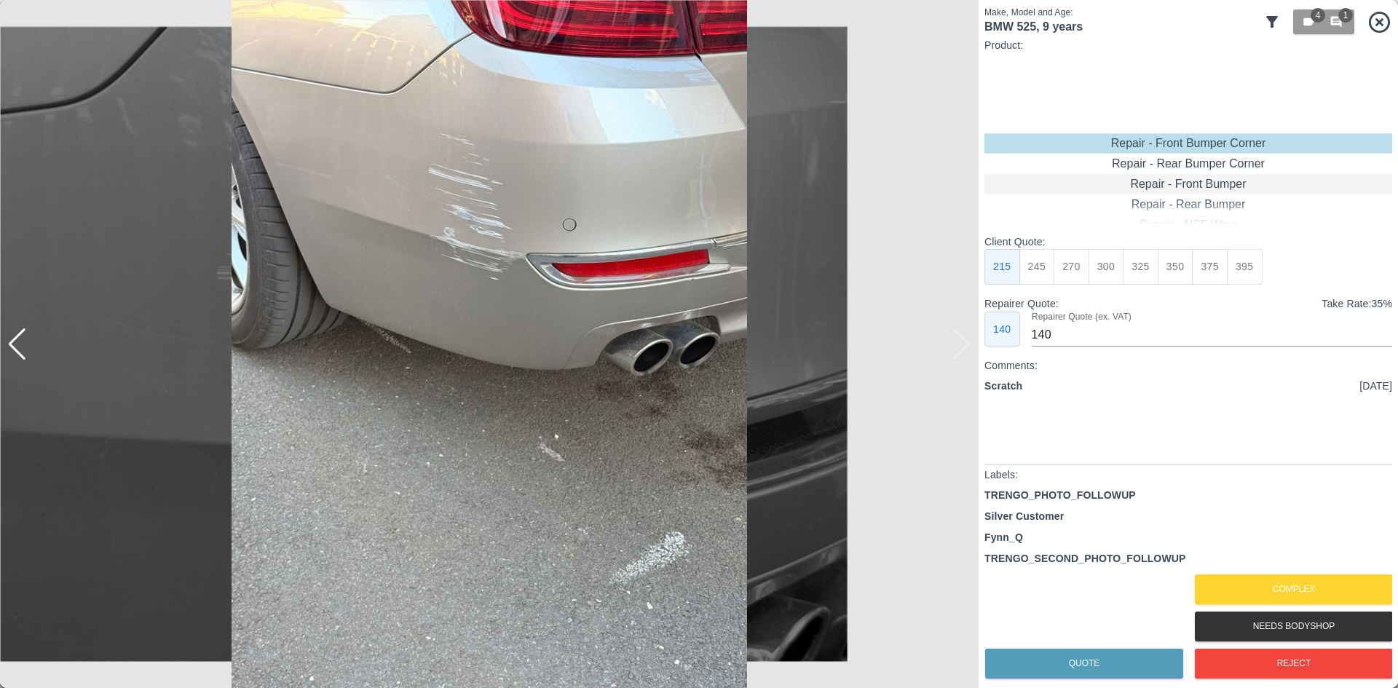
type input "120"
click at [1180, 170] on div "Repair - Rear Bumper Corner" at bounding box center [1189, 164] width 408 height 20
click at [1046, 267] on button "199" at bounding box center [1038, 267] width 36 height 36
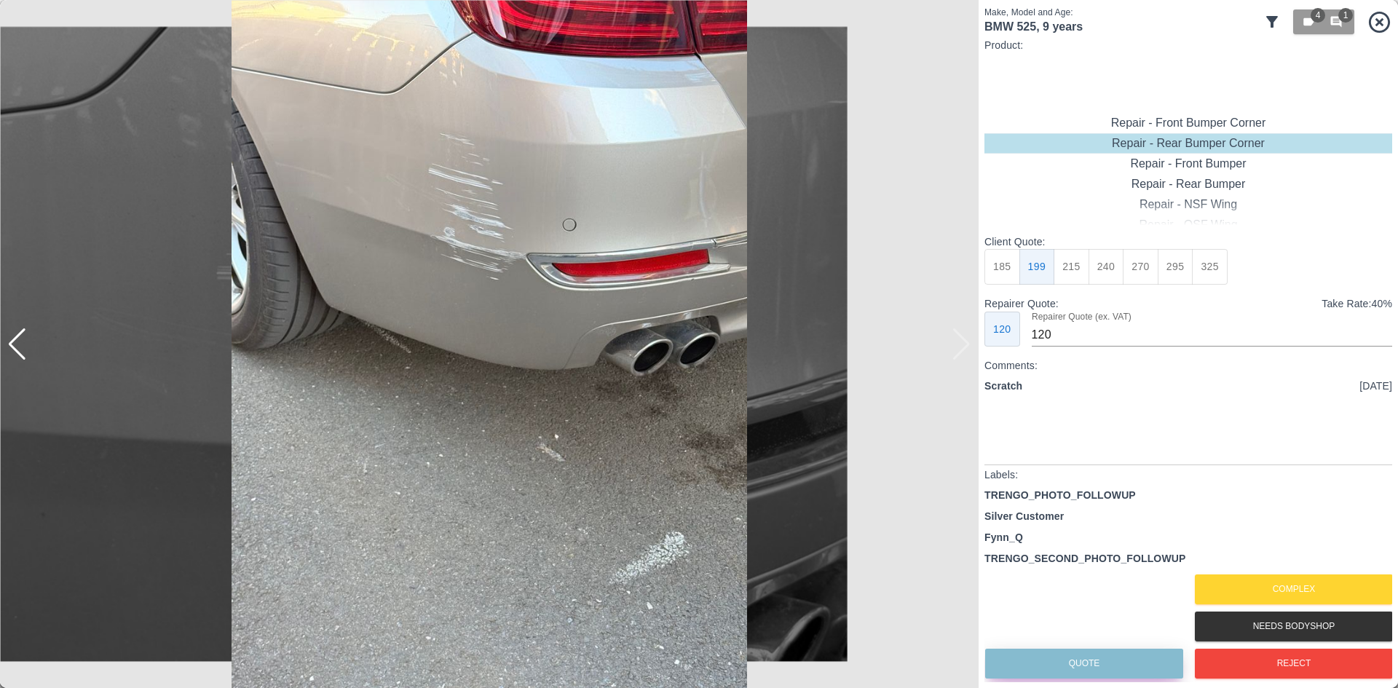
click at [1097, 658] on button "Quote" at bounding box center [1084, 664] width 198 height 30
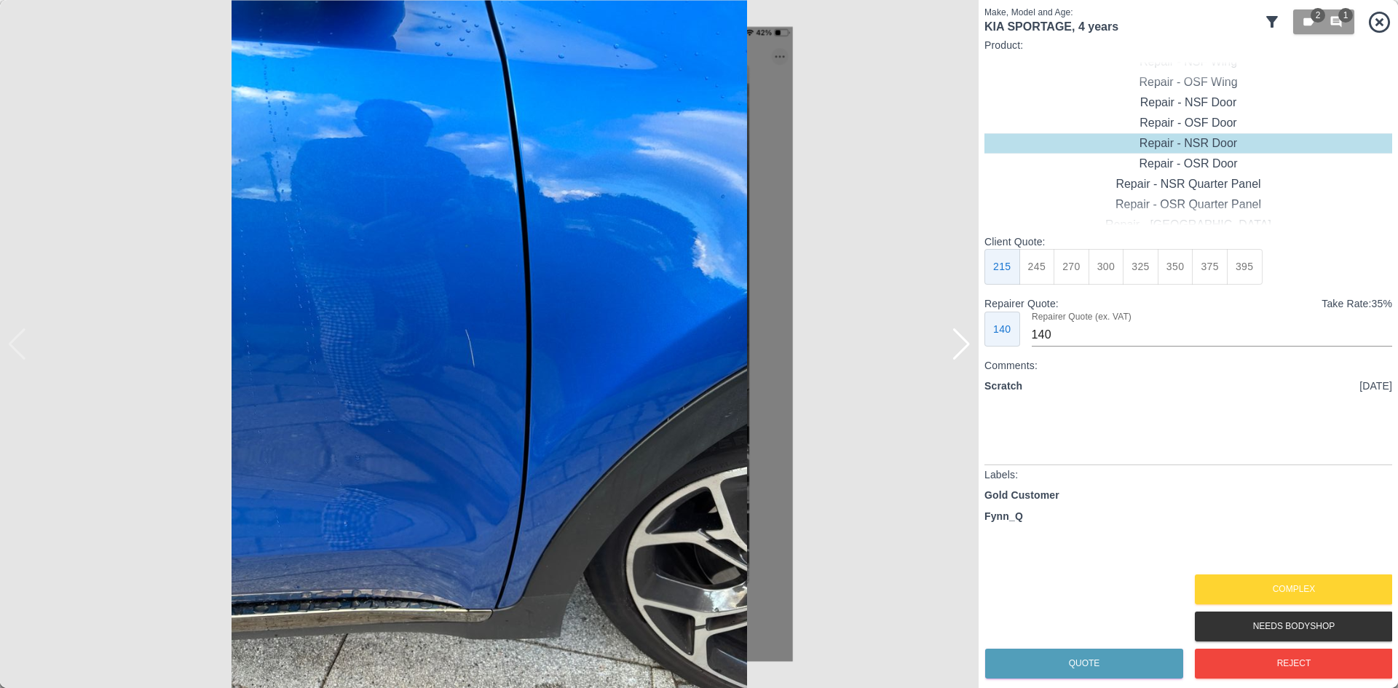
click at [971, 355] on div at bounding box center [962, 344] width 20 height 32
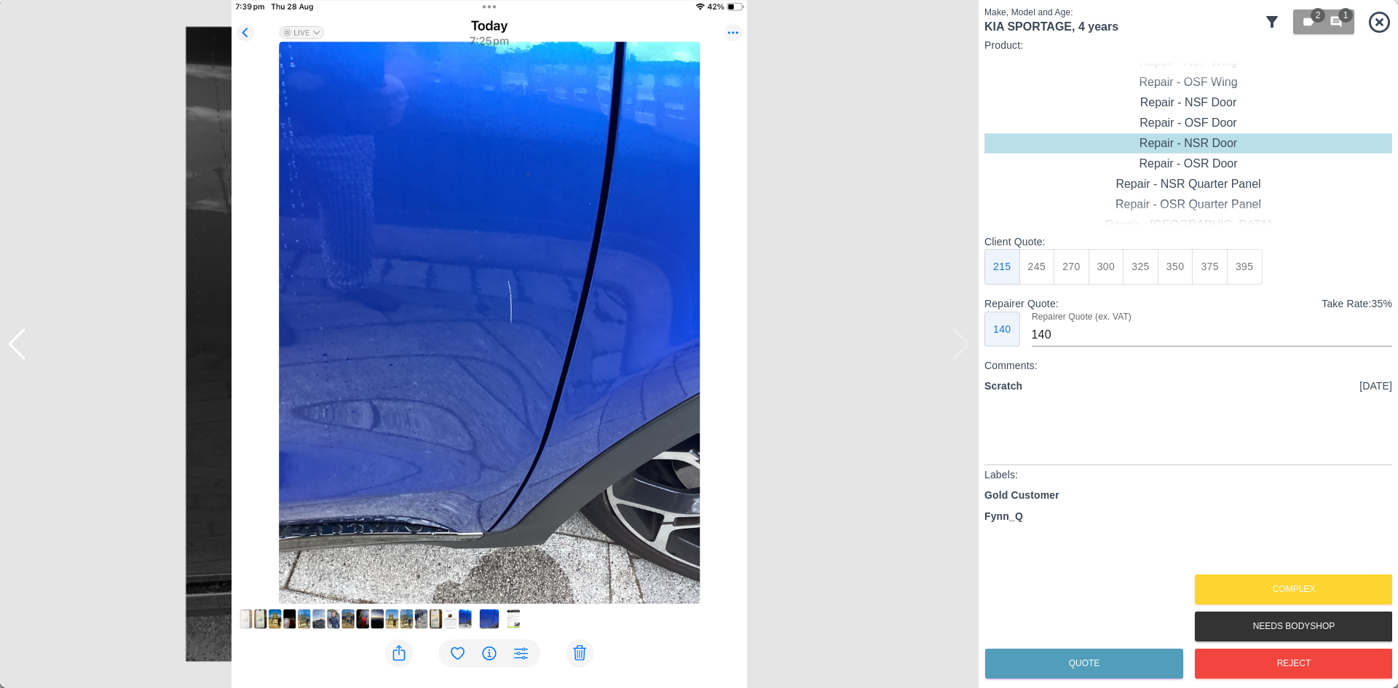
click at [969, 354] on img at bounding box center [489, 344] width 979 height 688
click at [1202, 181] on div "Repair - OSF Door" at bounding box center [1189, 184] width 408 height 20
click at [1046, 260] on button "245" at bounding box center [1038, 267] width 36 height 36
type input "160"
click at [1086, 660] on button "Quote" at bounding box center [1084, 664] width 198 height 30
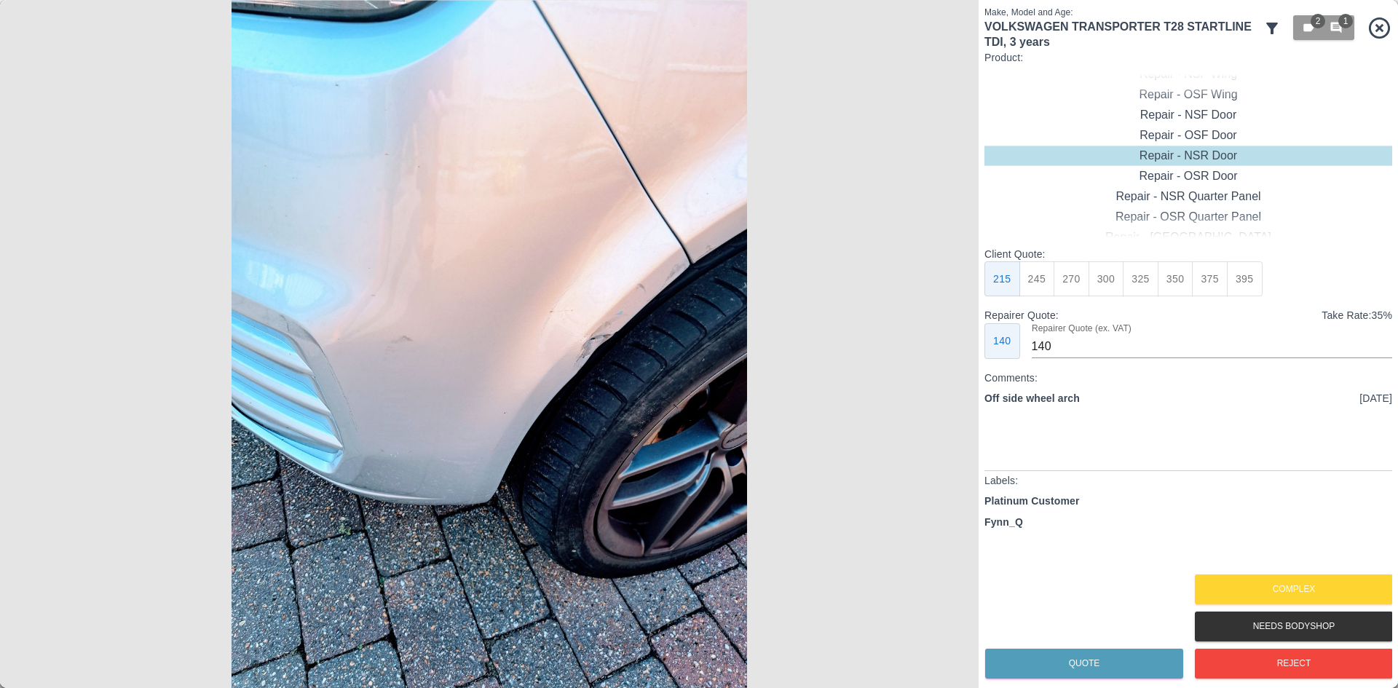
click at [631, 264] on img at bounding box center [489, 344] width 979 height 688
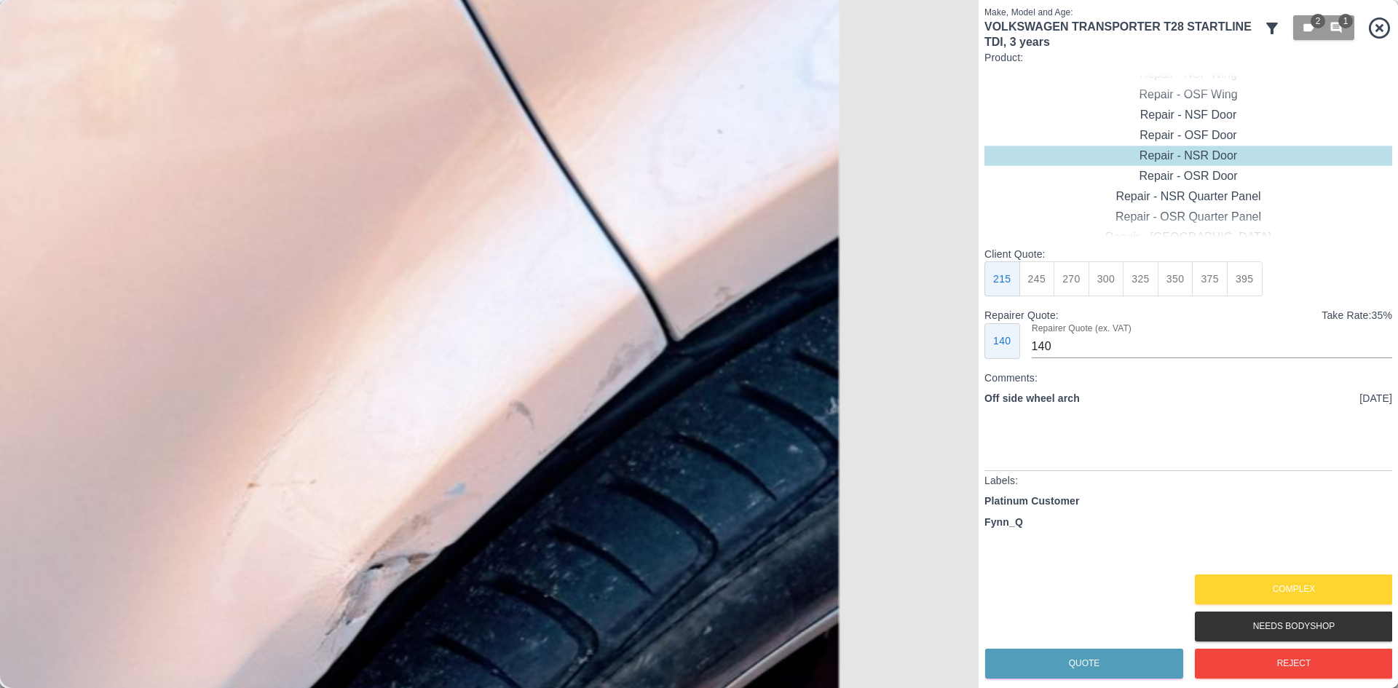
click at [720, 266] on img at bounding box center [65, 583] width 2936 height 2065
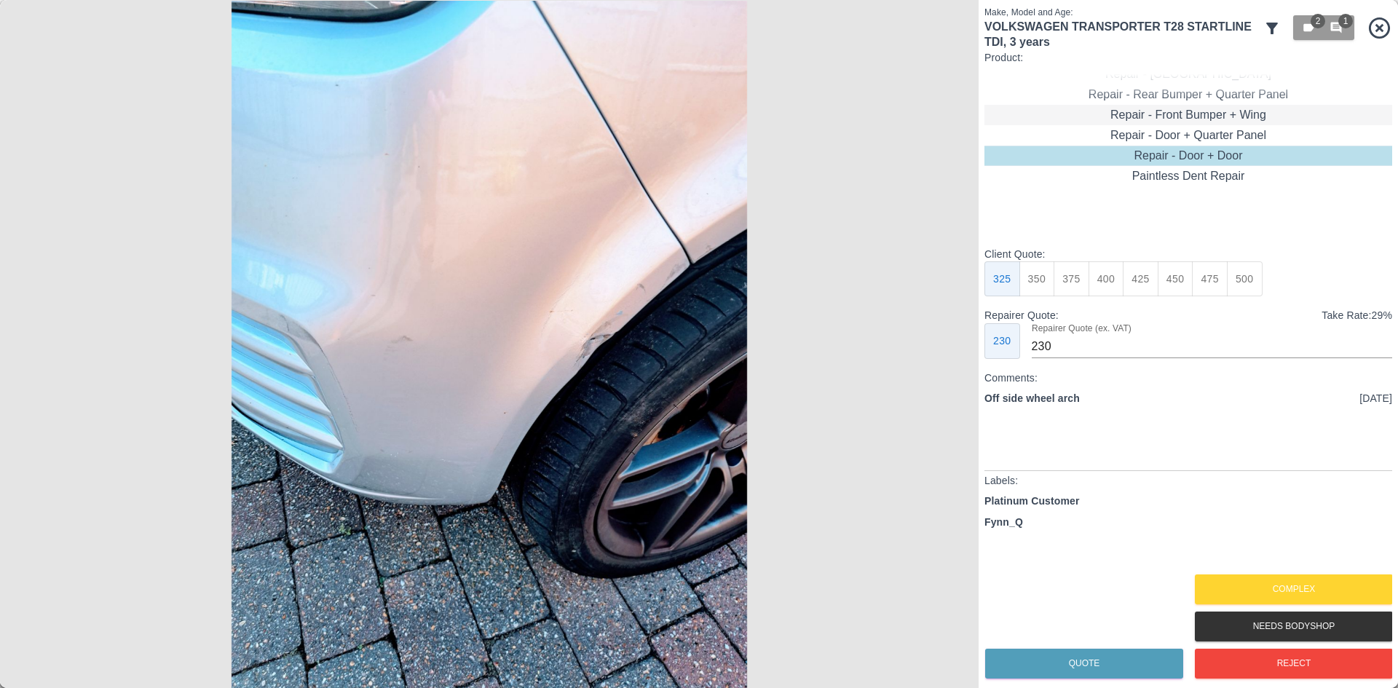
click at [1182, 107] on div "Repair - Front Bumper + Wing" at bounding box center [1189, 115] width 408 height 20
type input "195"
click at [1178, 133] on div "Repair - Rear Bumper + Quarter Panel" at bounding box center [1189, 135] width 408 height 20
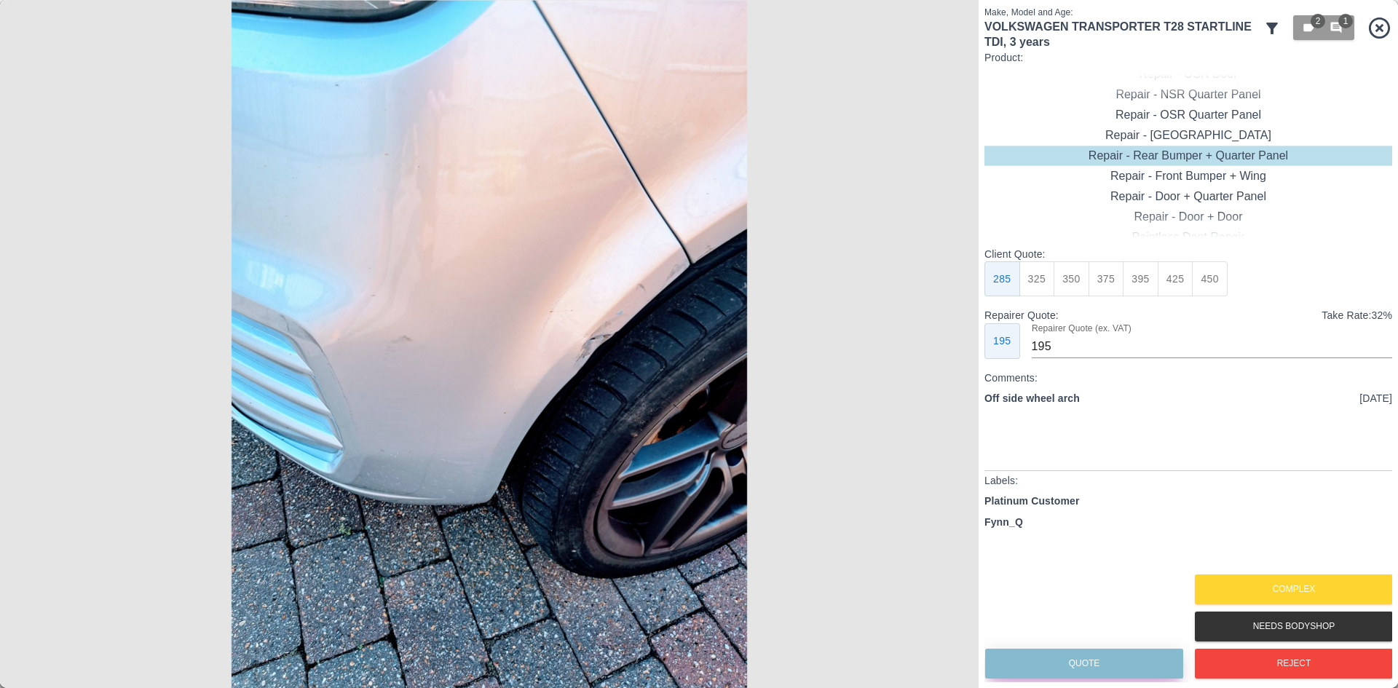
click at [1044, 650] on button "Quote" at bounding box center [1084, 664] width 198 height 30
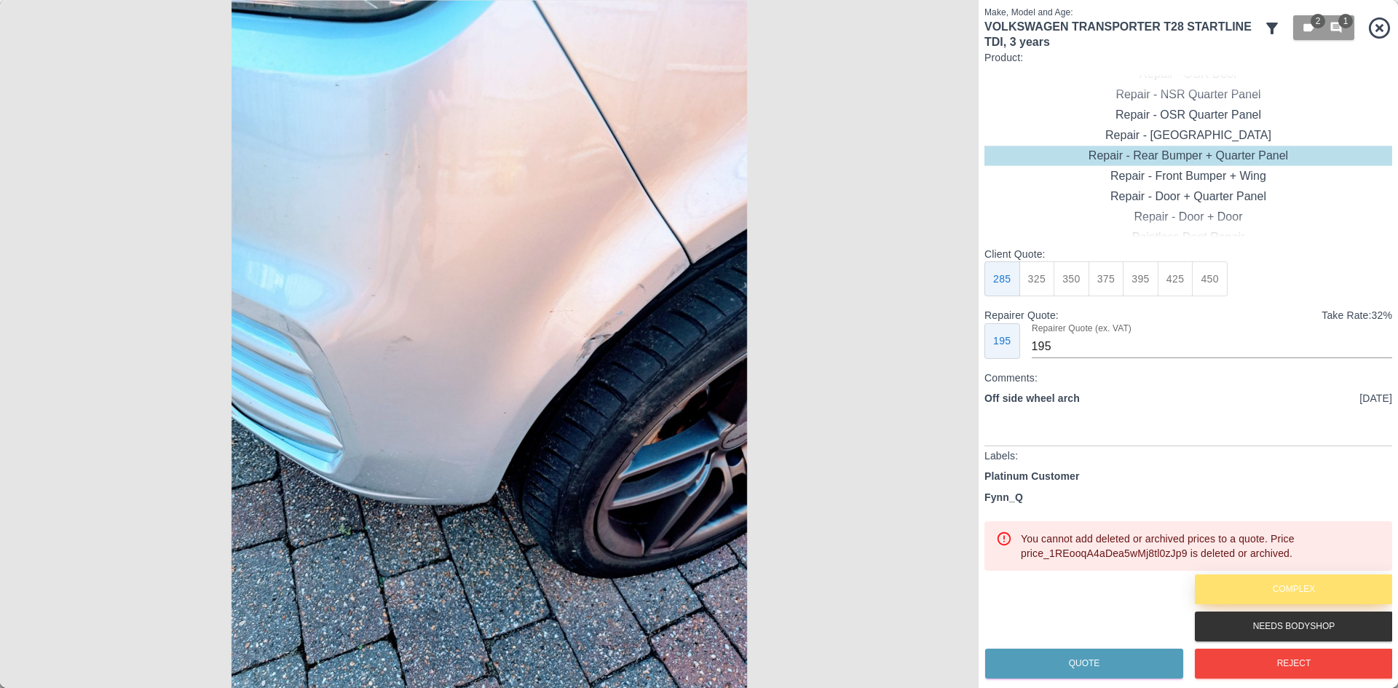
click at [1226, 588] on button "Complex" at bounding box center [1294, 590] width 198 height 30
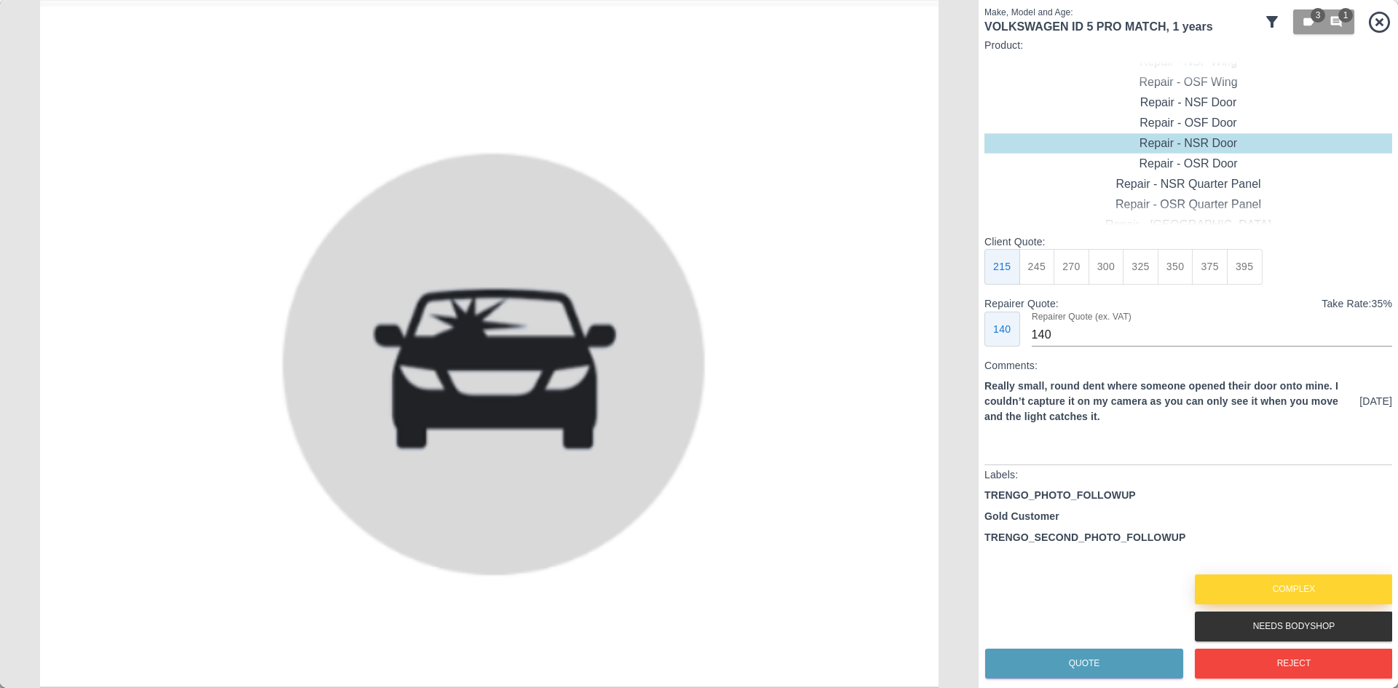
click at [1226, 588] on button "Complex" at bounding box center [1294, 590] width 198 height 30
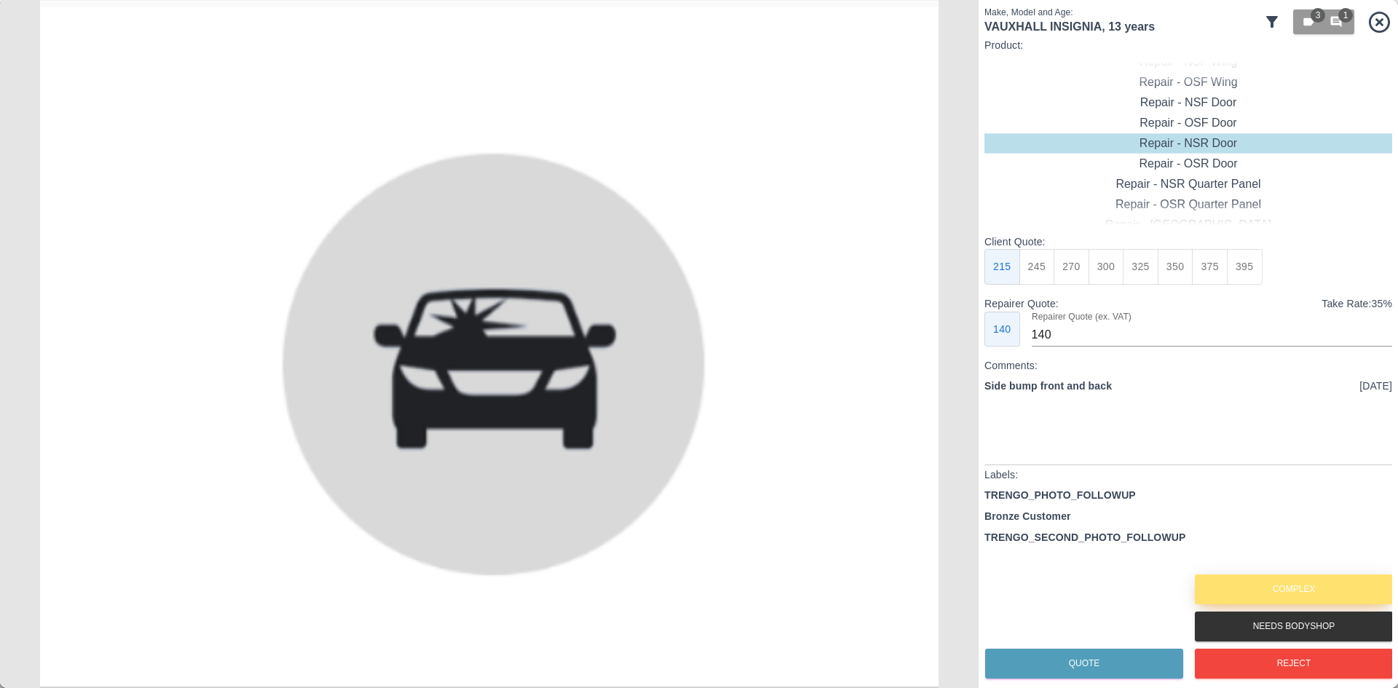
click at [1226, 588] on button "Complex" at bounding box center [1294, 590] width 198 height 30
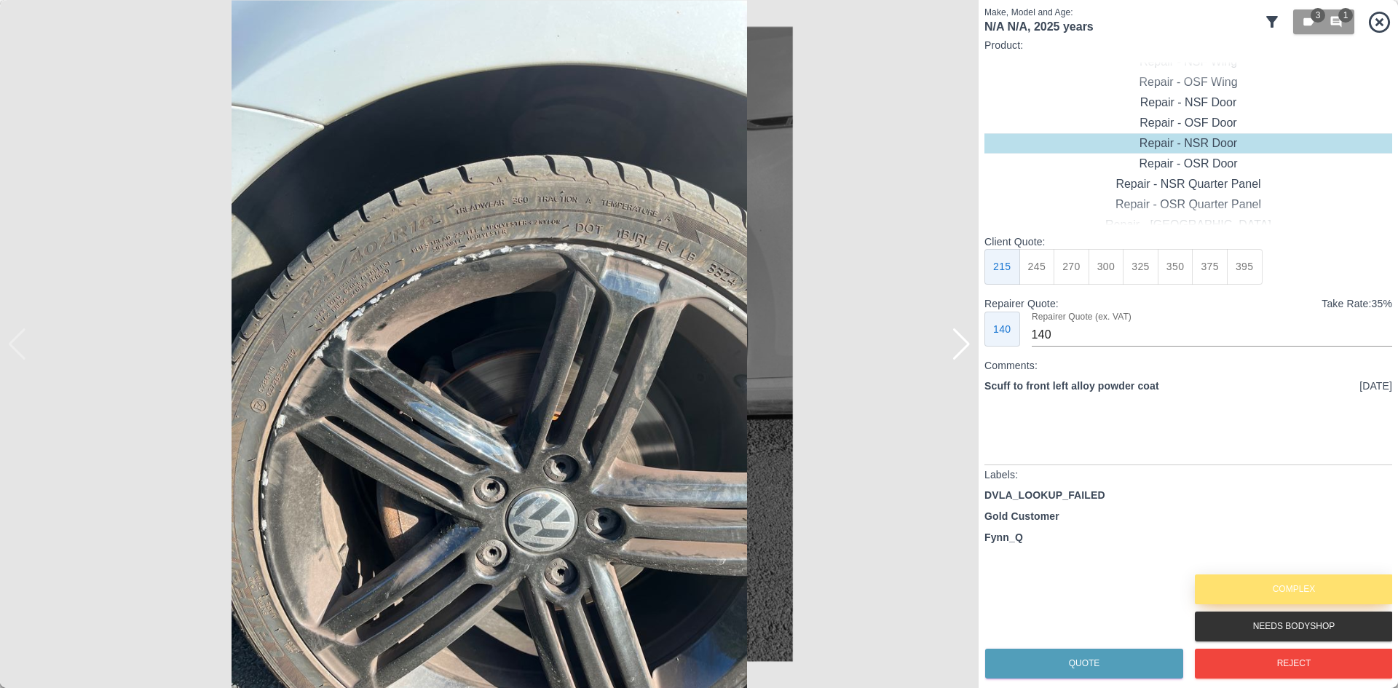
click at [1226, 588] on button "Complex" at bounding box center [1294, 590] width 198 height 30
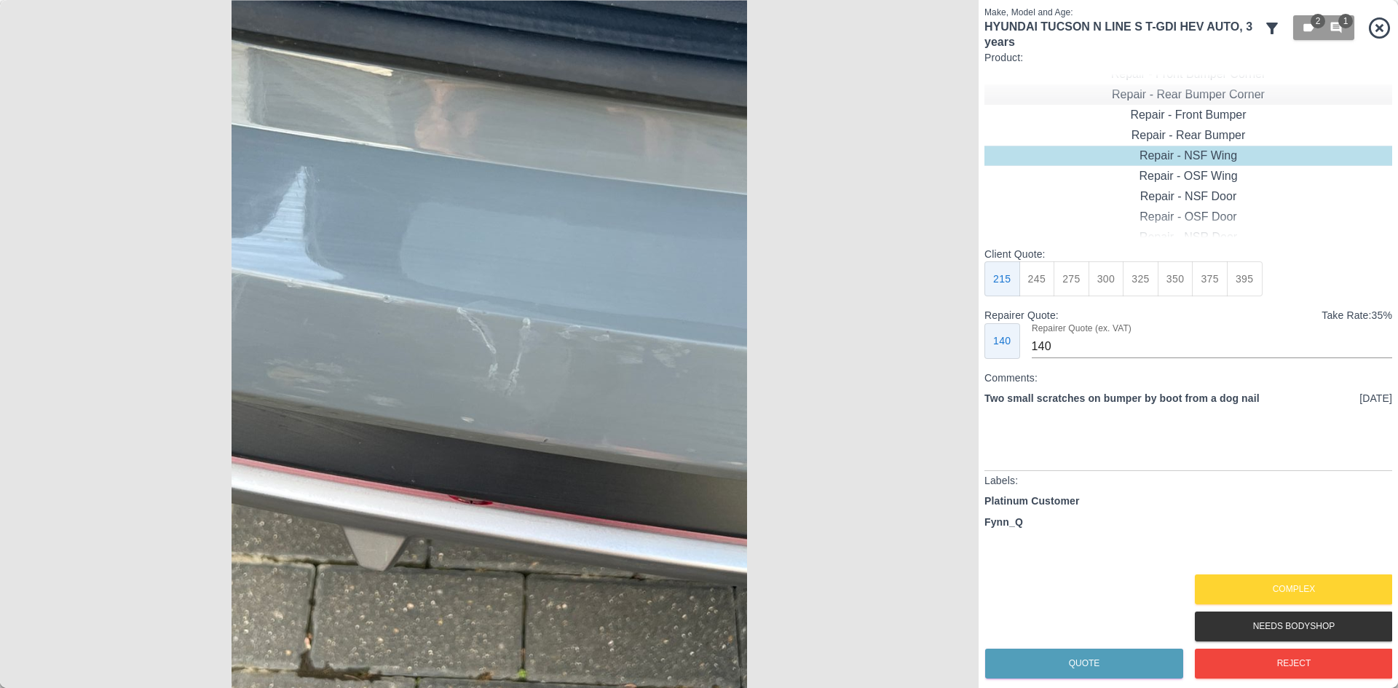
click at [1197, 100] on div "Repair - Rear Bumper Corner" at bounding box center [1189, 94] width 408 height 20
click at [1092, 289] on button "240" at bounding box center [1107, 279] width 36 height 36
click at [1127, 284] on button "270" at bounding box center [1141, 279] width 36 height 36
type input "165"
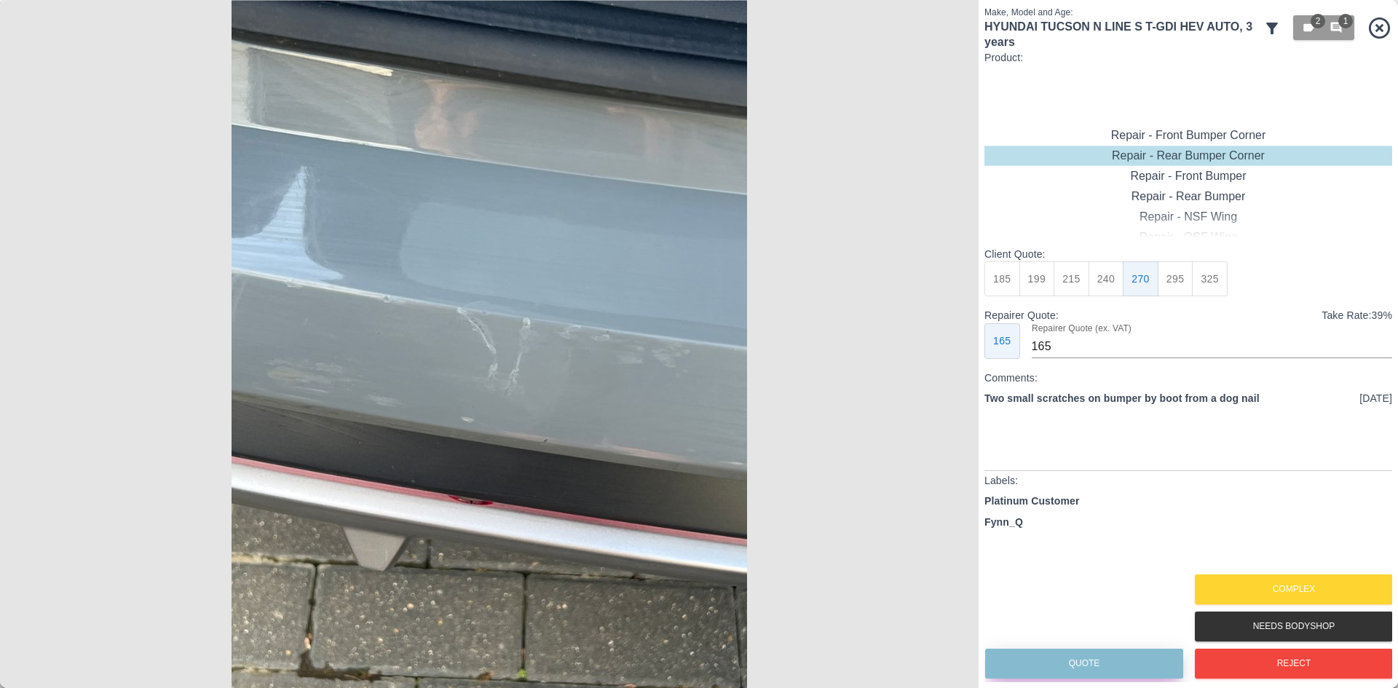
click at [1119, 655] on button "Quote" at bounding box center [1084, 664] width 198 height 30
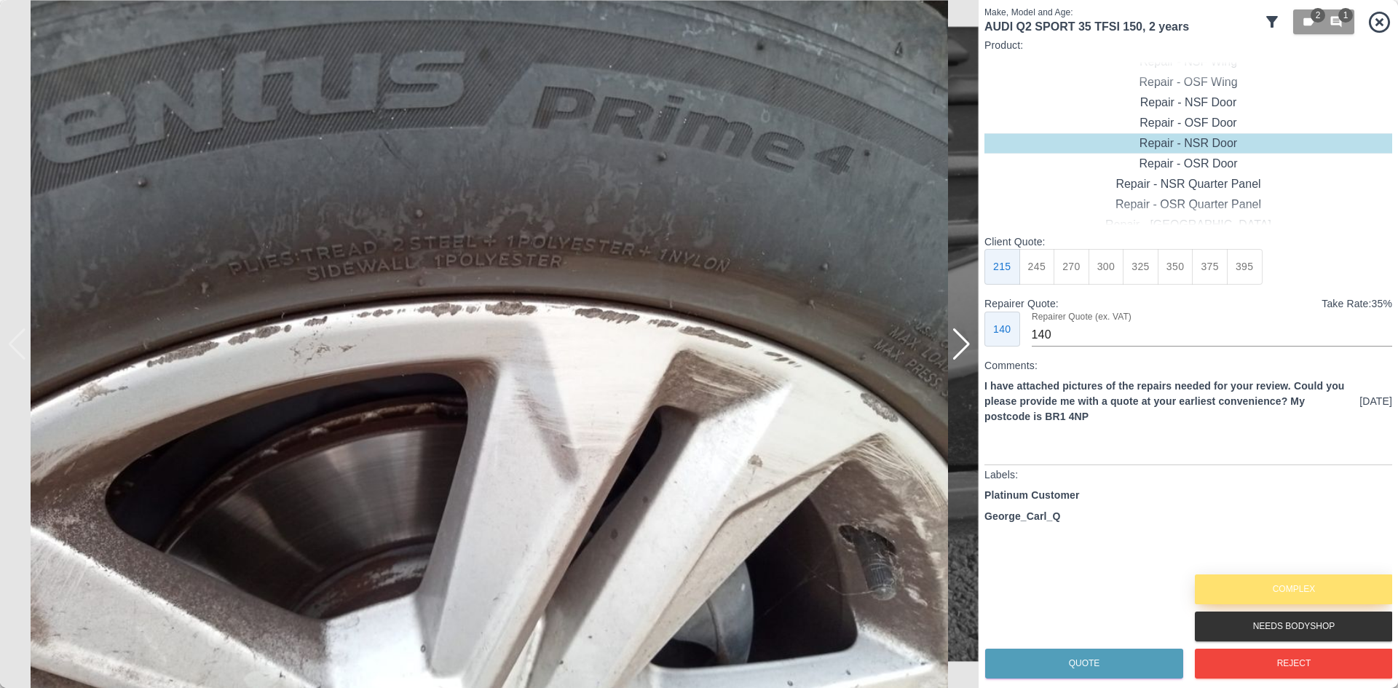
click at [1262, 578] on button "Complex" at bounding box center [1294, 590] width 198 height 30
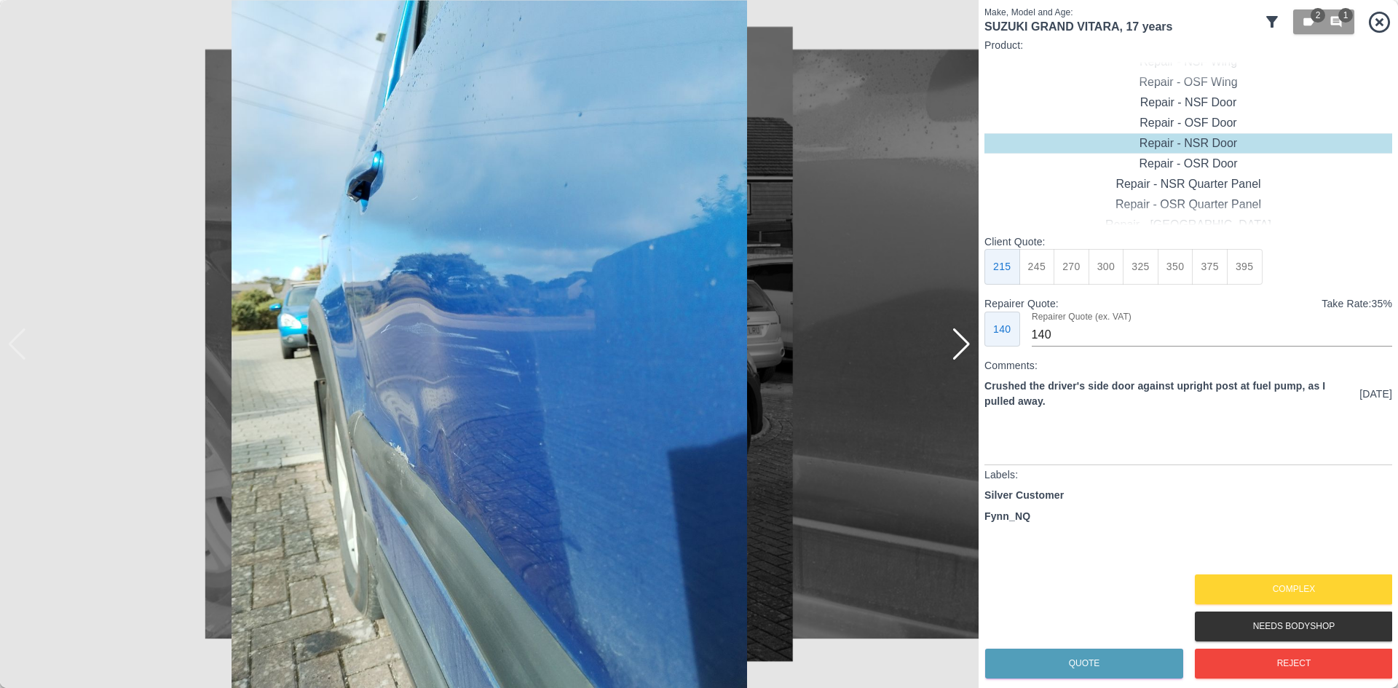
click at [969, 341] on div at bounding box center [962, 344] width 20 height 32
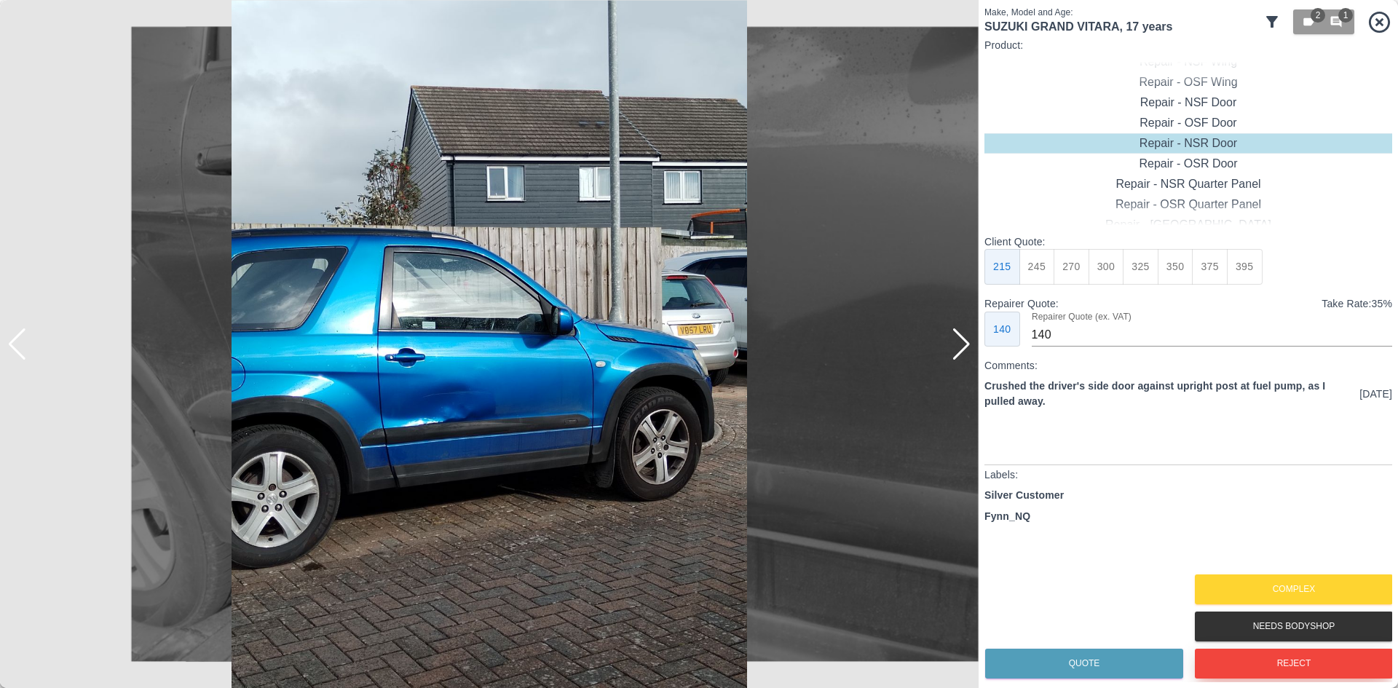
click at [1290, 658] on button "Reject" at bounding box center [1294, 664] width 198 height 30
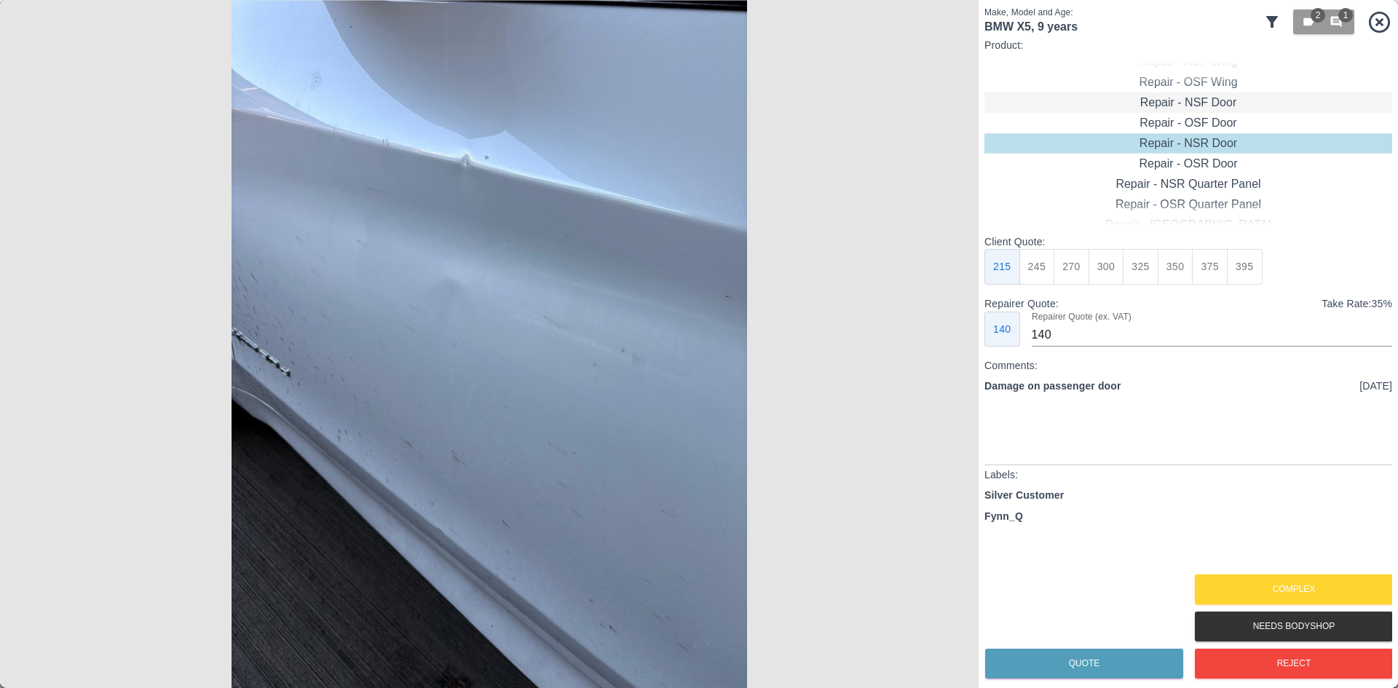
click at [1195, 106] on div "Repair - NSF Door" at bounding box center [1189, 102] width 408 height 20
click at [1106, 275] on button "300" at bounding box center [1107, 267] width 36 height 36
click at [1085, 274] on button "275" at bounding box center [1072, 267] width 36 height 36
type input "185"
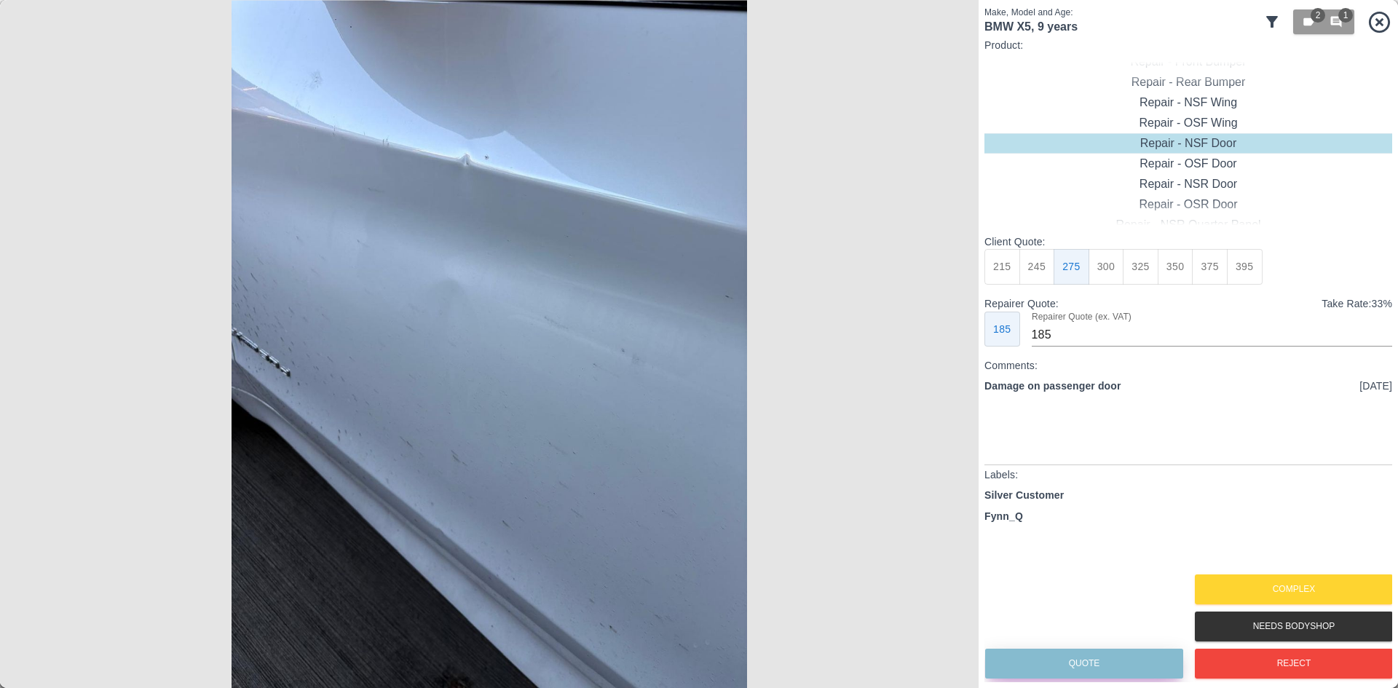
click at [1102, 652] on button "Quote" at bounding box center [1084, 664] width 198 height 30
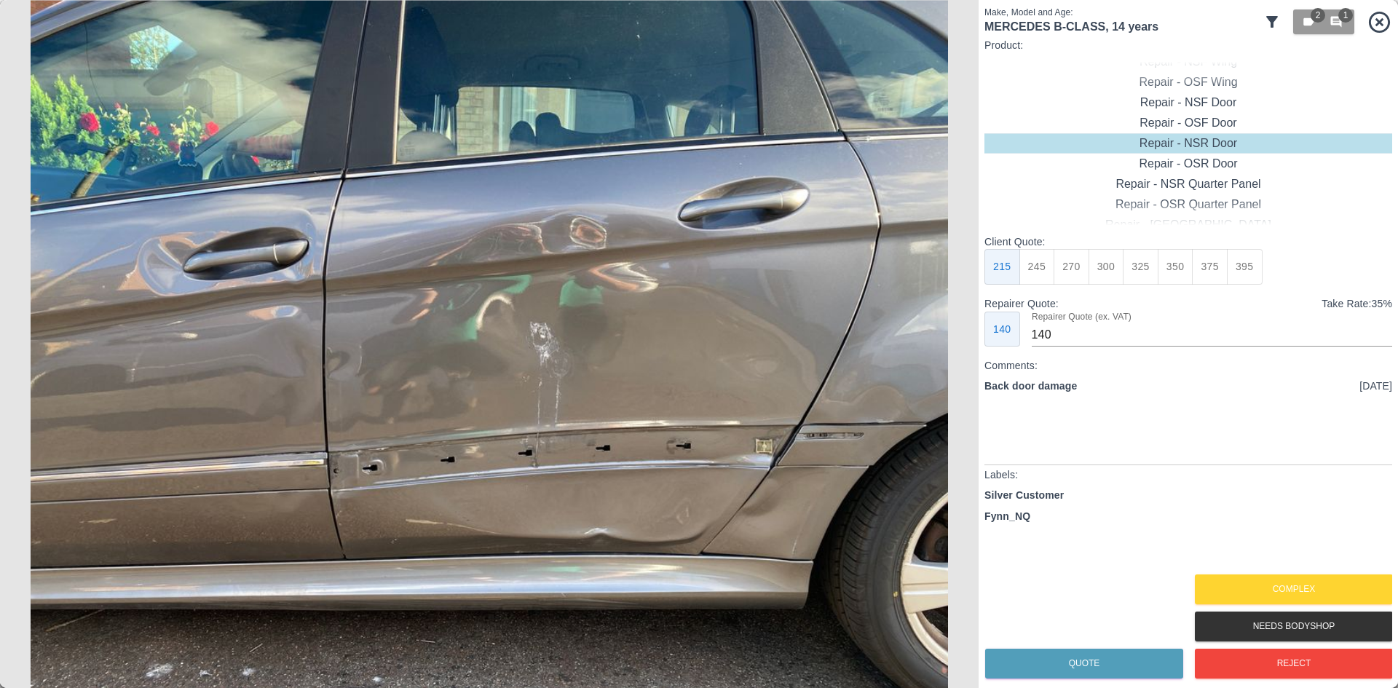
click at [1287, 683] on div "Make, Model and Age: MERCEDES B-CLASS , 14 years 2 1 Product: Repair - Front Bu…" at bounding box center [1188, 344] width 419 height 688
click at [1286, 673] on button "Reject" at bounding box center [1294, 664] width 198 height 30
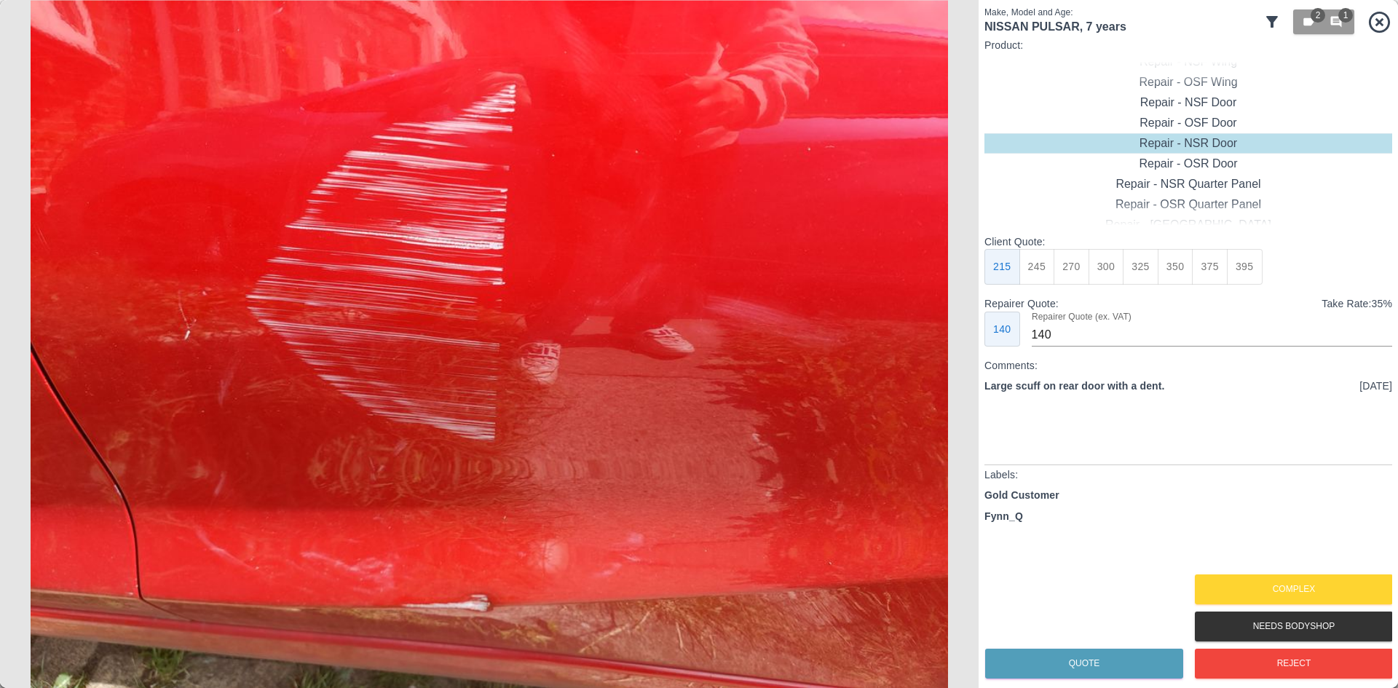
click at [1111, 268] on button "300" at bounding box center [1107, 267] width 36 height 36
type input "190"
click at [1100, 662] on button "Quote" at bounding box center [1084, 664] width 198 height 30
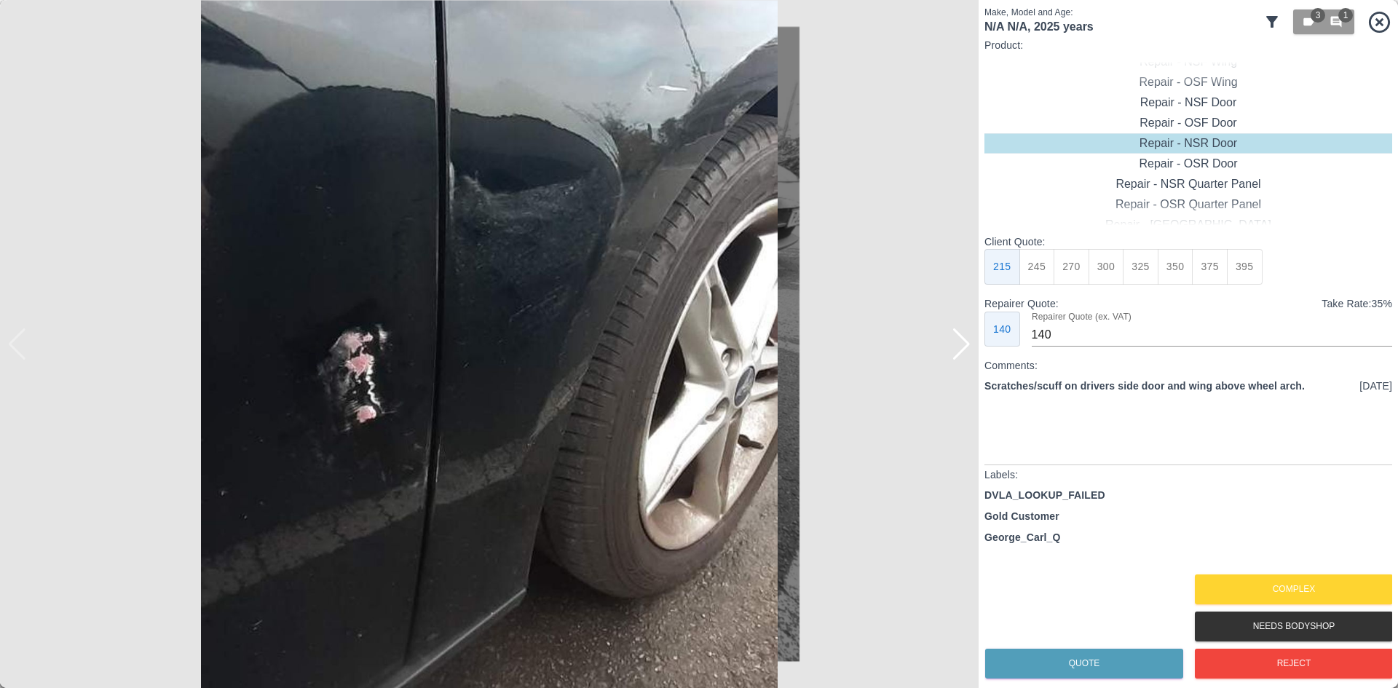
click at [964, 347] on div at bounding box center [962, 344] width 20 height 32
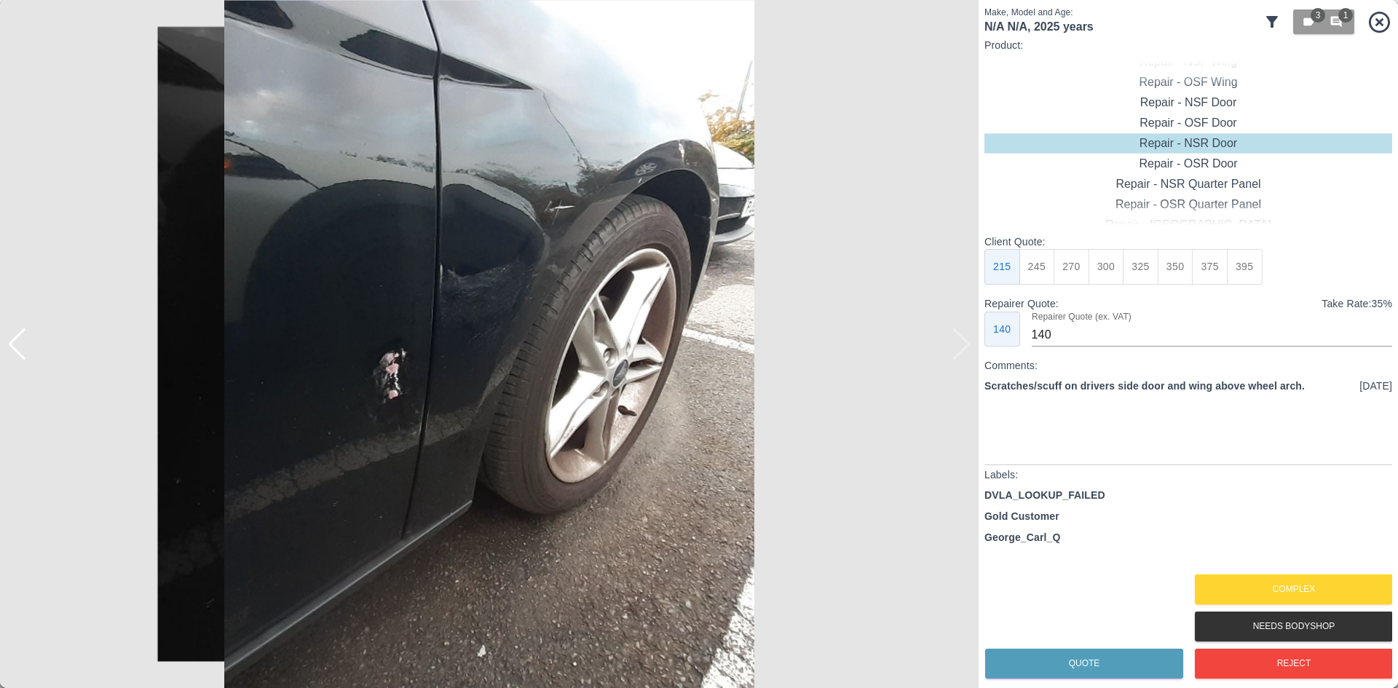
click at [964, 347] on img at bounding box center [489, 344] width 979 height 688
click at [1285, 586] on button "Complex" at bounding box center [1294, 590] width 198 height 30
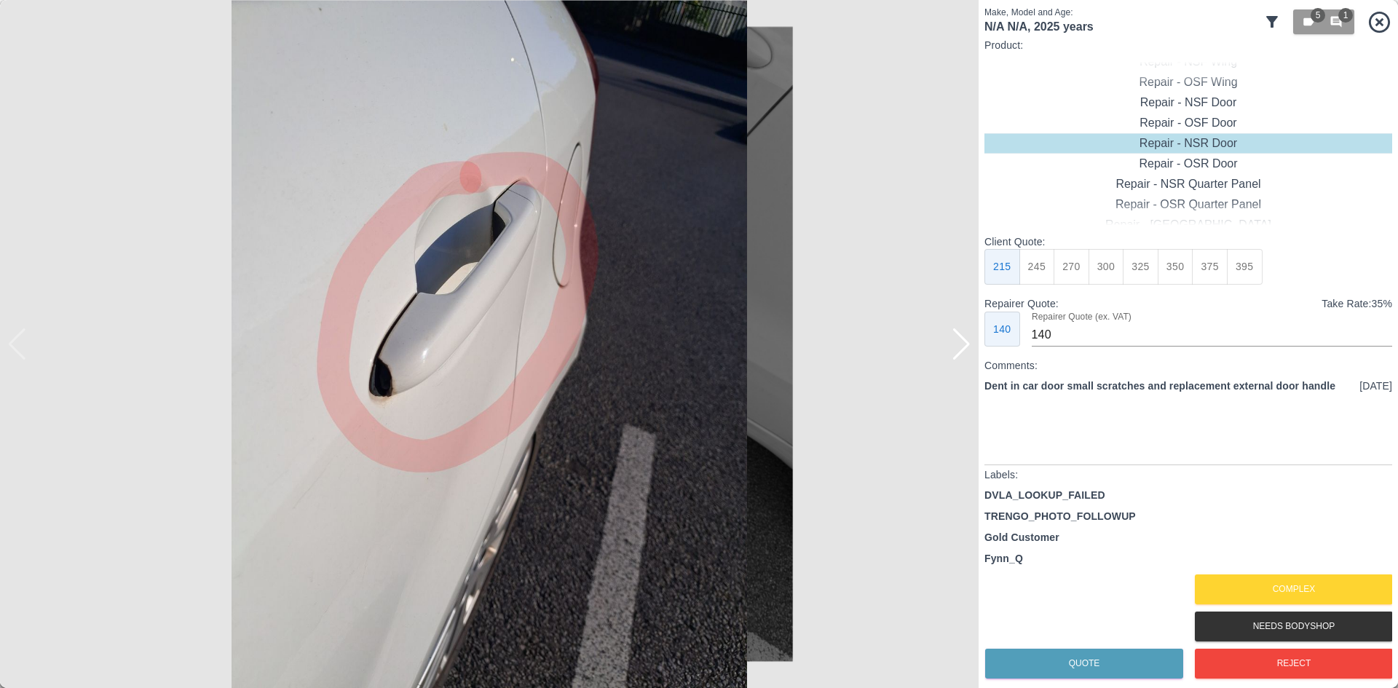
click at [503, 342] on img at bounding box center [489, 344] width 979 height 688
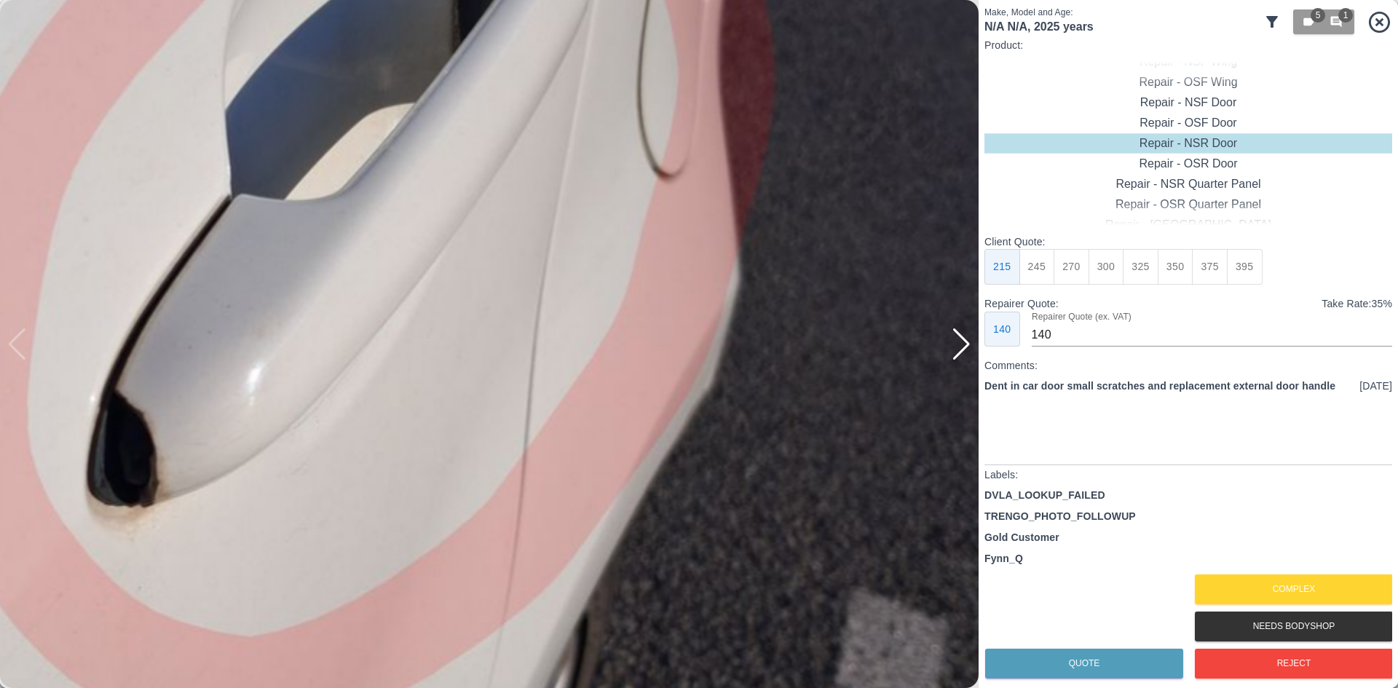
click at [503, 342] on img at bounding box center [448, 350] width 2936 height 2065
click at [503, 344] on img at bounding box center [448, 350] width 2936 height 2065
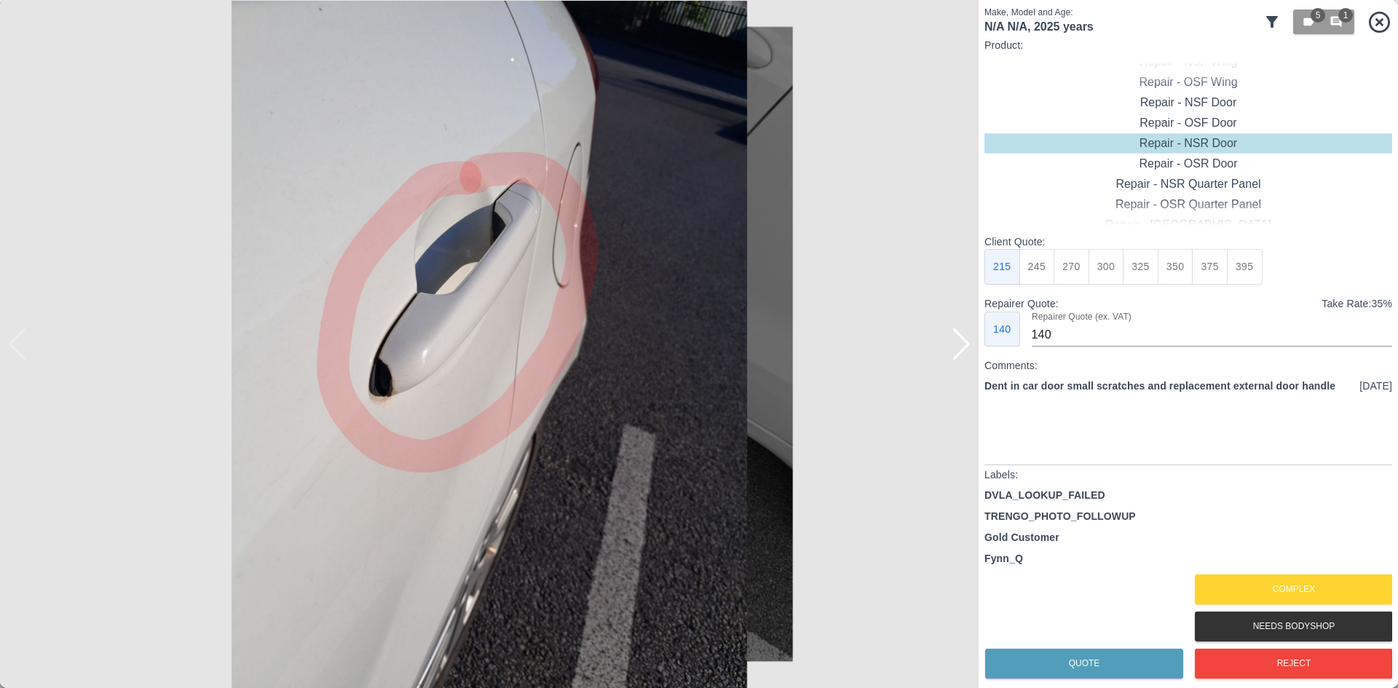
click at [960, 347] on div at bounding box center [962, 344] width 20 height 32
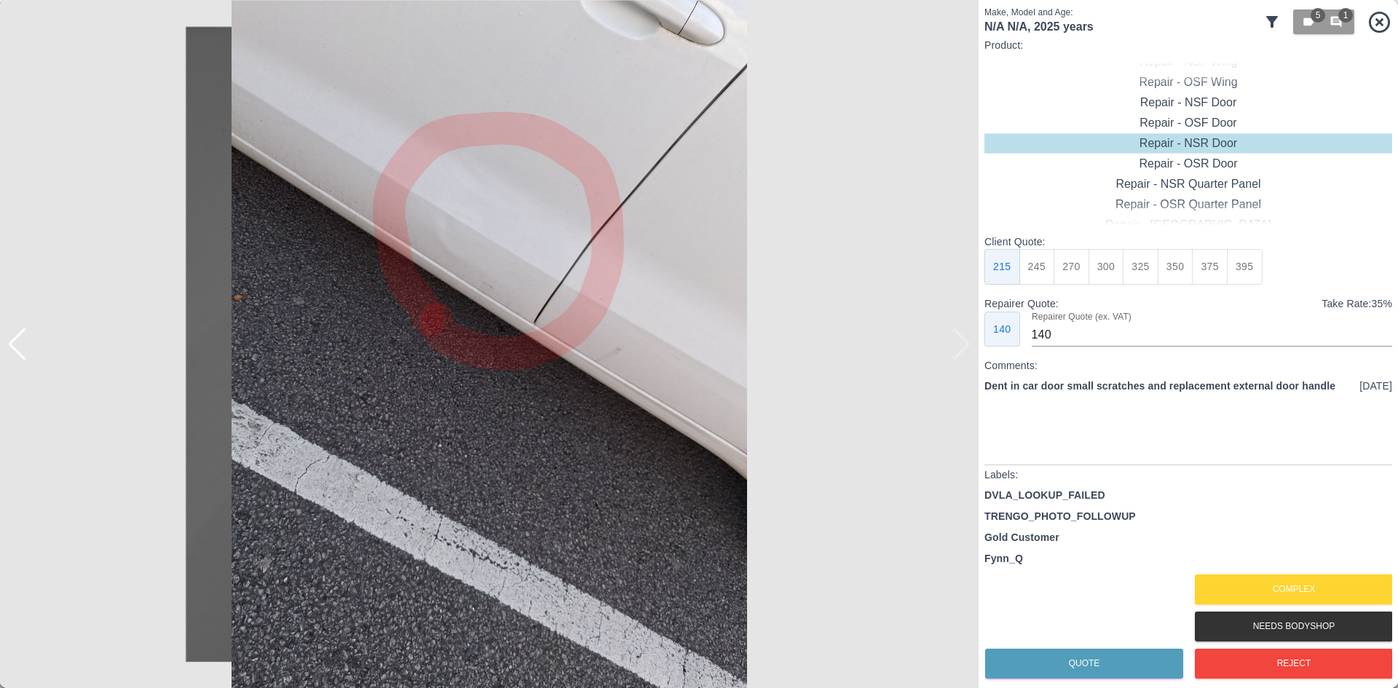
click at [960, 347] on img at bounding box center [489, 344] width 979 height 688
click at [1245, 650] on button "Reject" at bounding box center [1294, 664] width 198 height 30
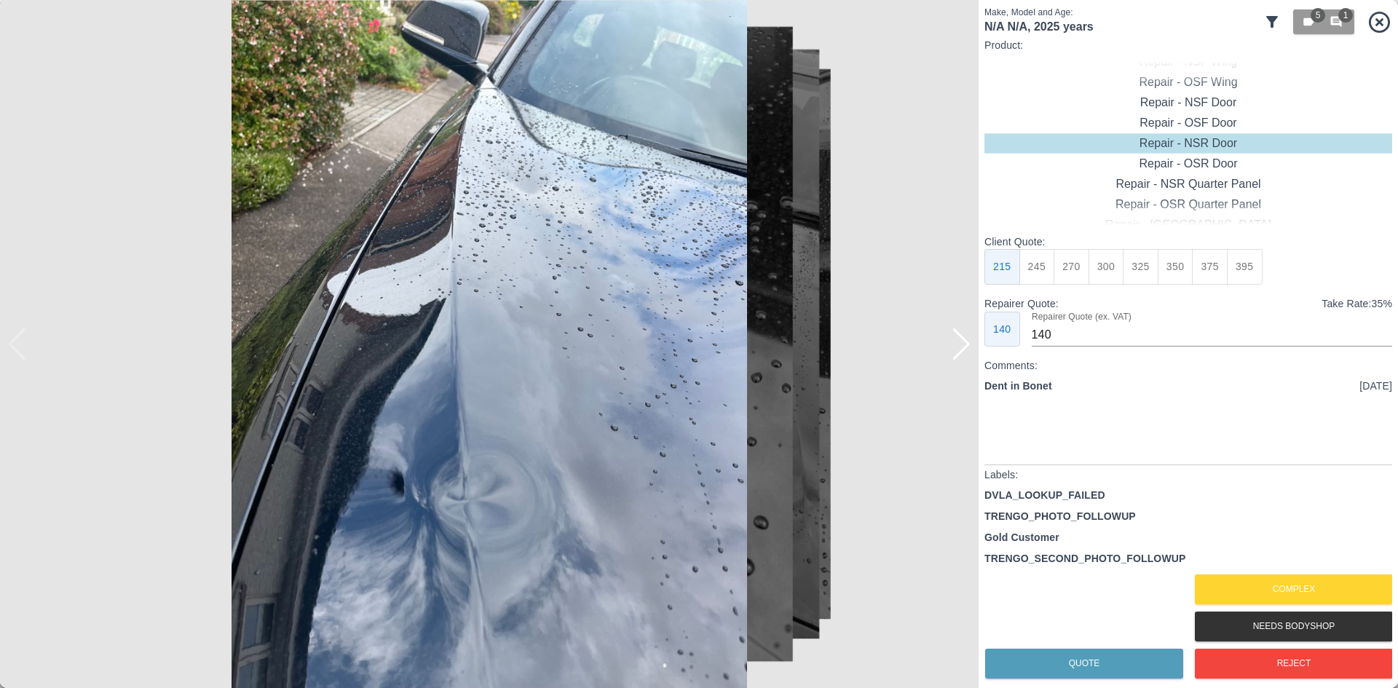
click at [958, 339] on div at bounding box center [962, 344] width 20 height 32
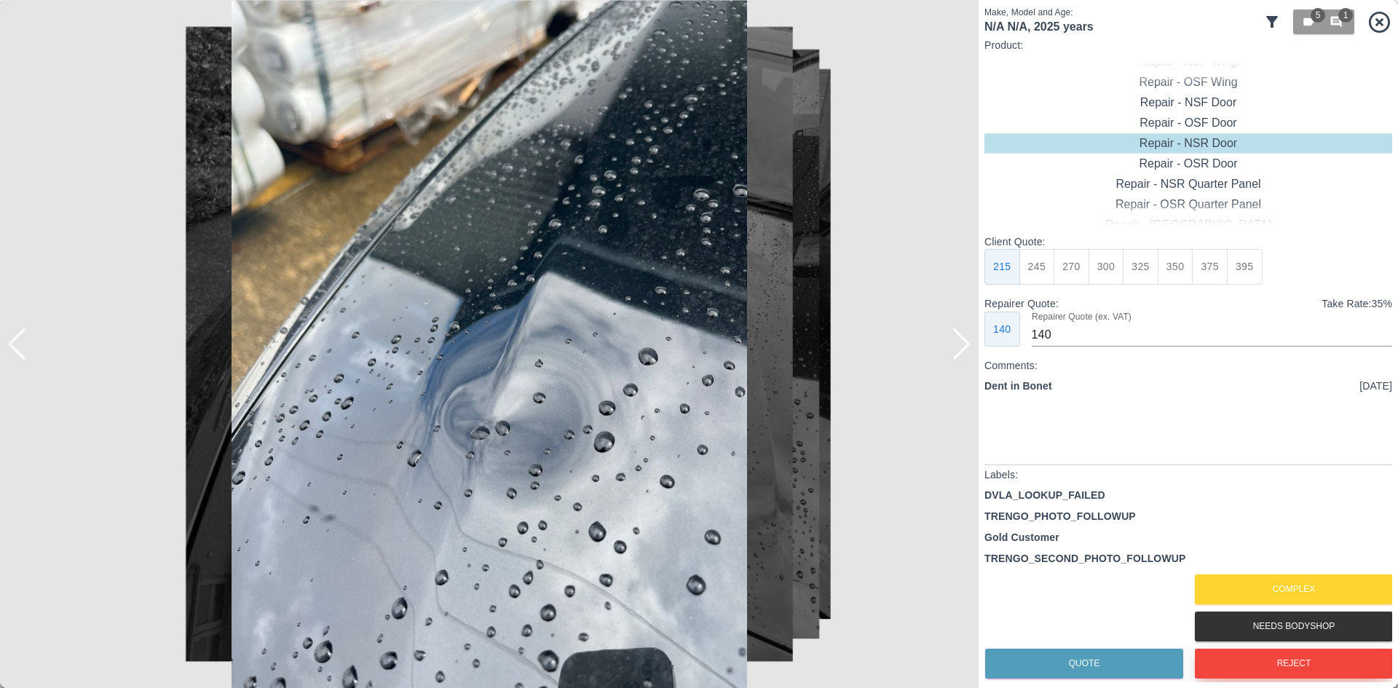
click at [1295, 665] on button "Reject" at bounding box center [1294, 664] width 198 height 30
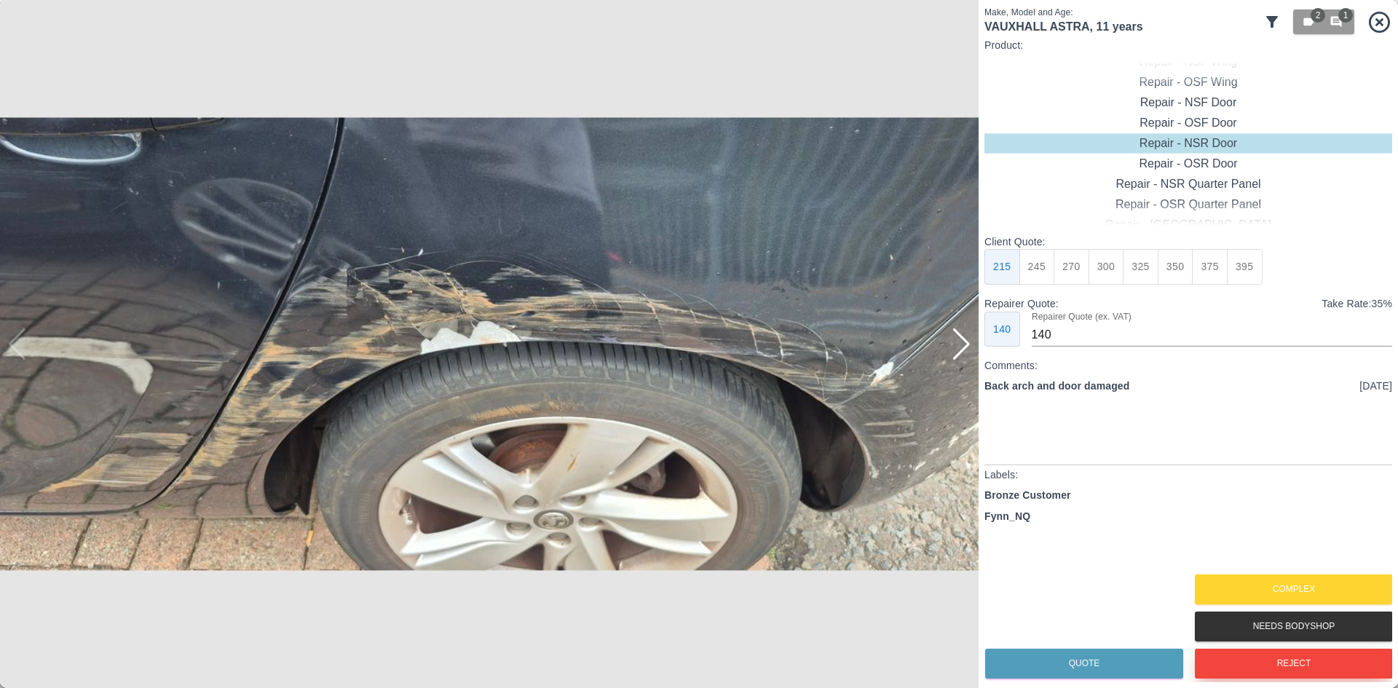
click at [1251, 655] on button "Reject" at bounding box center [1294, 664] width 198 height 30
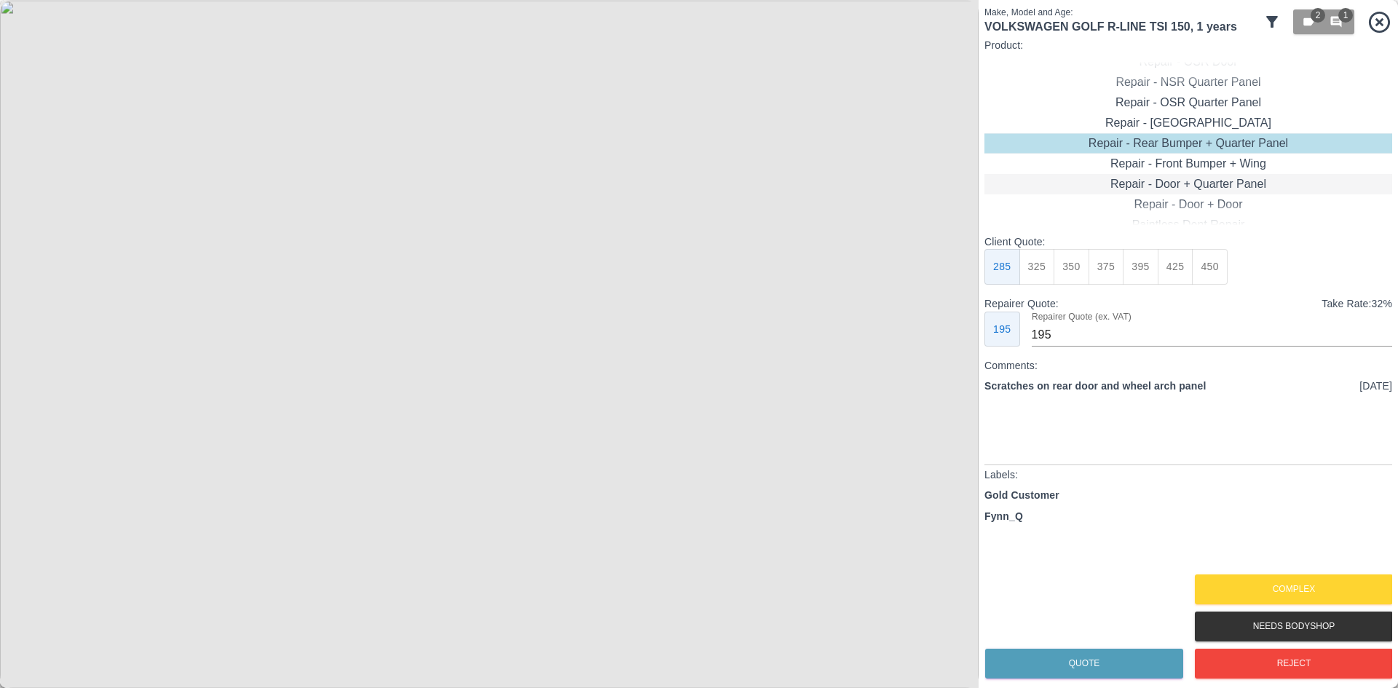
click at [1164, 186] on div "Repair - Door + Quarter Panel" at bounding box center [1189, 184] width 408 height 20
click at [1155, 265] on button "425" at bounding box center [1141, 267] width 36 height 36
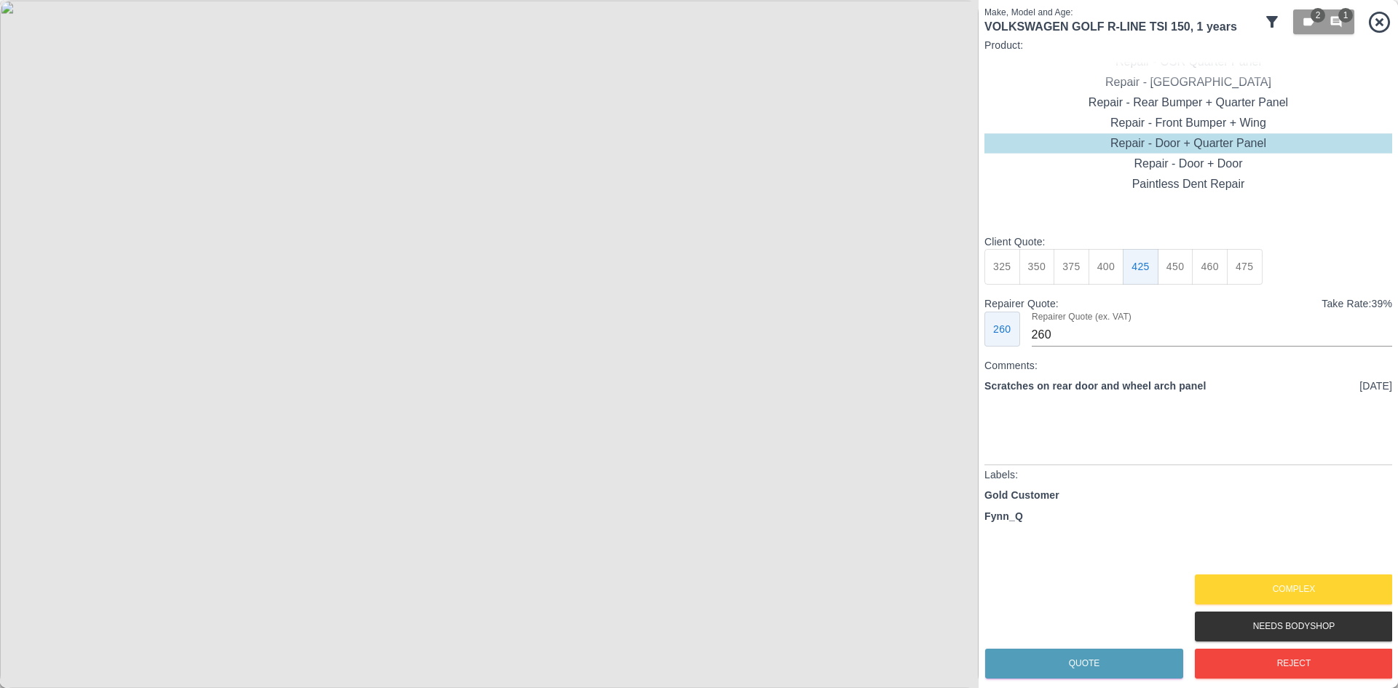
click at [1114, 270] on button "400" at bounding box center [1107, 267] width 36 height 36
click at [1138, 272] on button "425" at bounding box center [1141, 267] width 36 height 36
type input "260"
click at [1088, 663] on button "Quote" at bounding box center [1084, 664] width 198 height 30
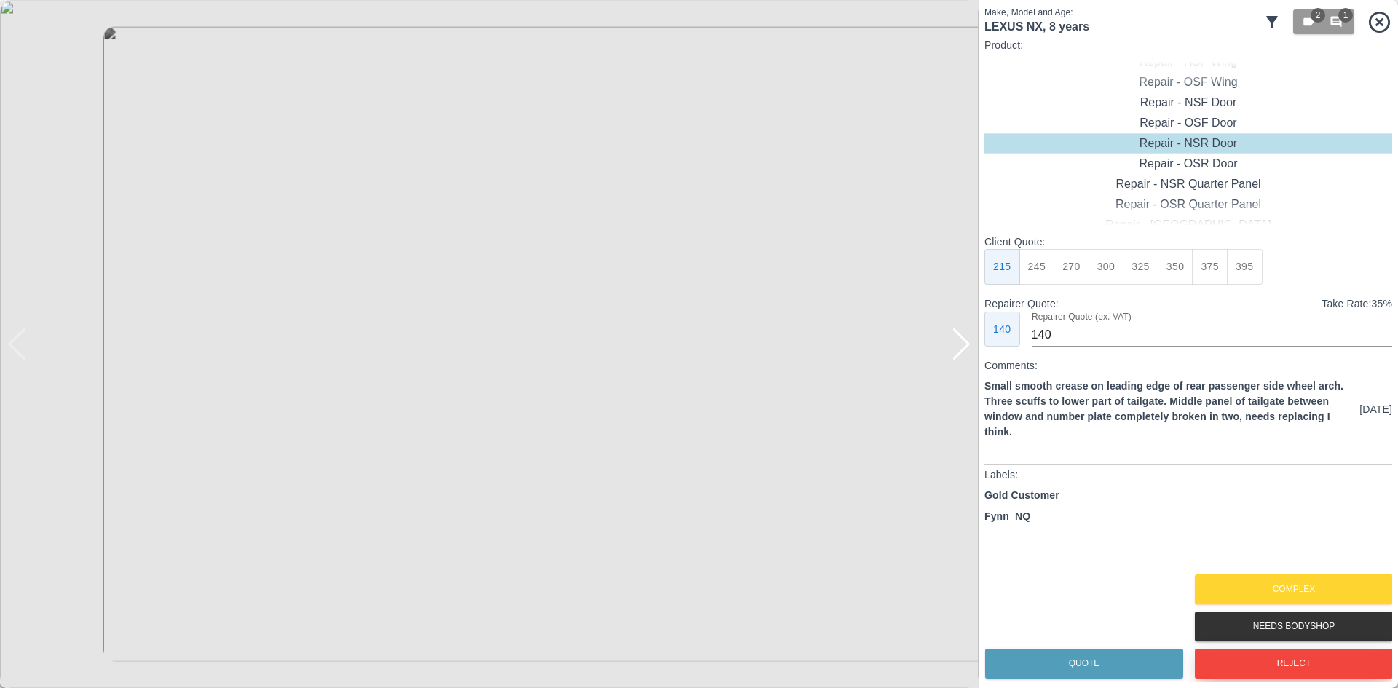
click at [1269, 661] on button "Reject" at bounding box center [1294, 664] width 198 height 30
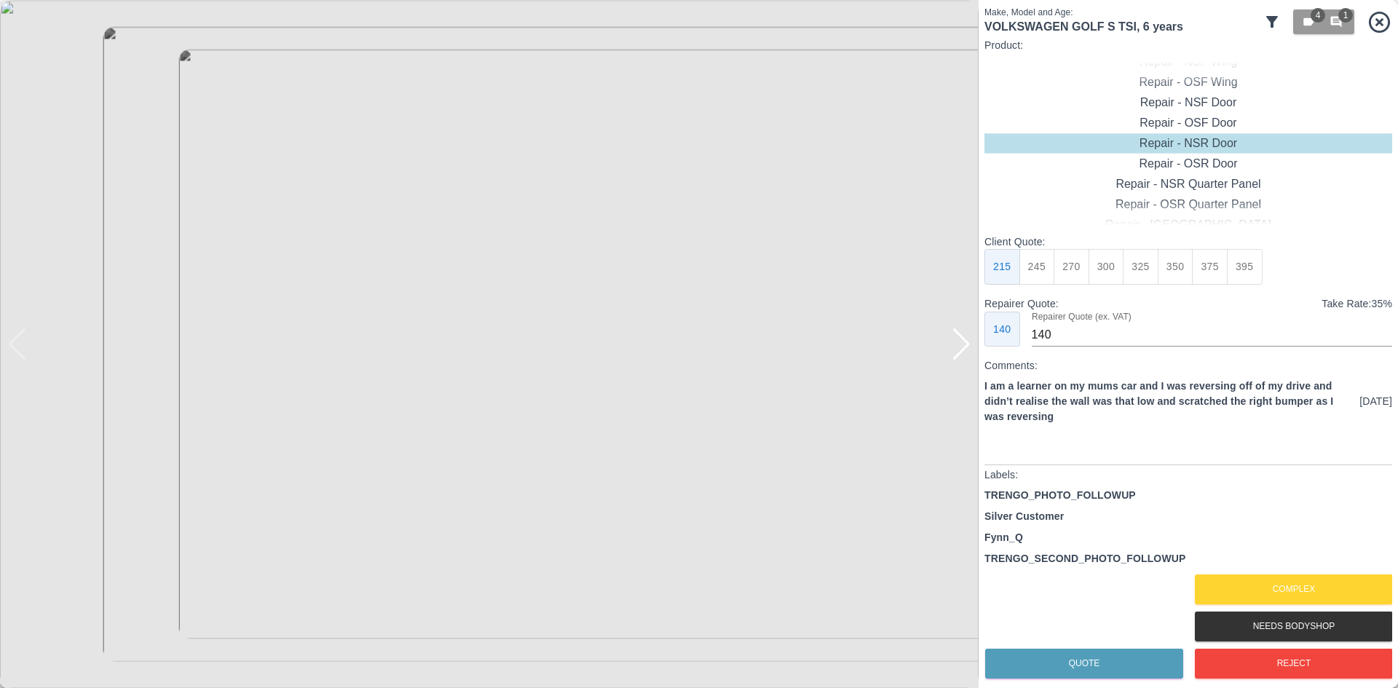
click at [958, 347] on div at bounding box center [962, 344] width 20 height 32
click at [958, 347] on img at bounding box center [489, 344] width 979 height 688
click at [1202, 111] on div "Repair - Front Bumper Corner" at bounding box center [1189, 102] width 408 height 20
click at [1115, 275] on button "240" at bounding box center [1107, 267] width 36 height 36
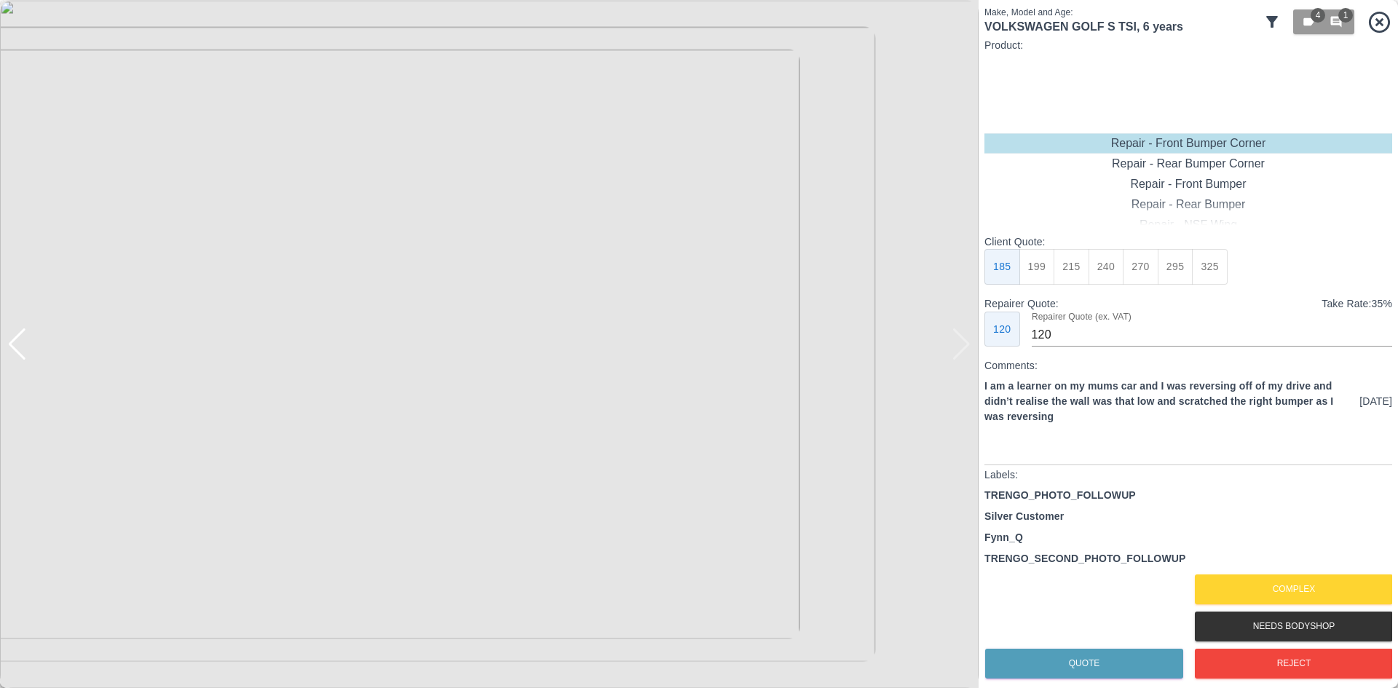
type input "150"
click at [1087, 665] on button "Quote" at bounding box center [1084, 664] width 198 height 30
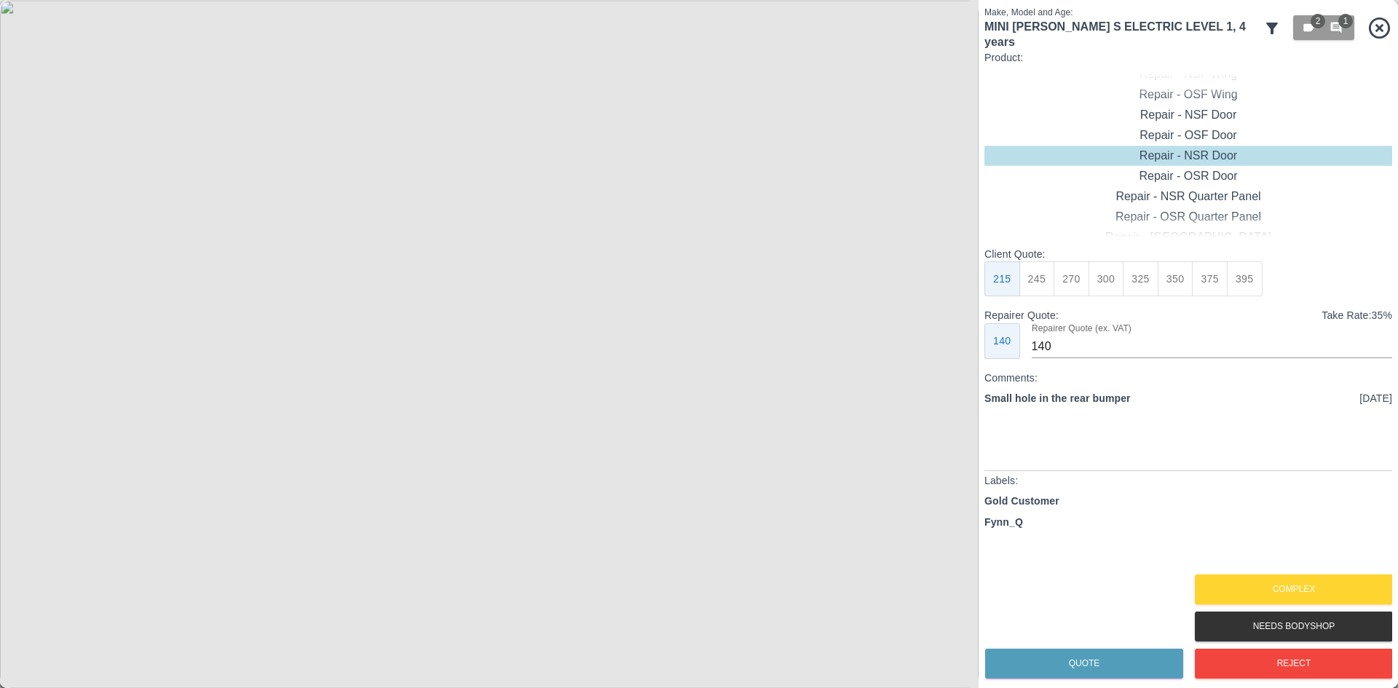
click at [613, 410] on img at bounding box center [489, 344] width 979 height 688
click at [1035, 601] on div "Make, Model and Age: MINI [PERSON_NAME] S ELECTRIC LEVEL 1 , 4 years 2 1 Produc…" at bounding box center [699, 344] width 1398 height 688
click at [793, 473] on img at bounding box center [496, 250] width 2936 height 2065
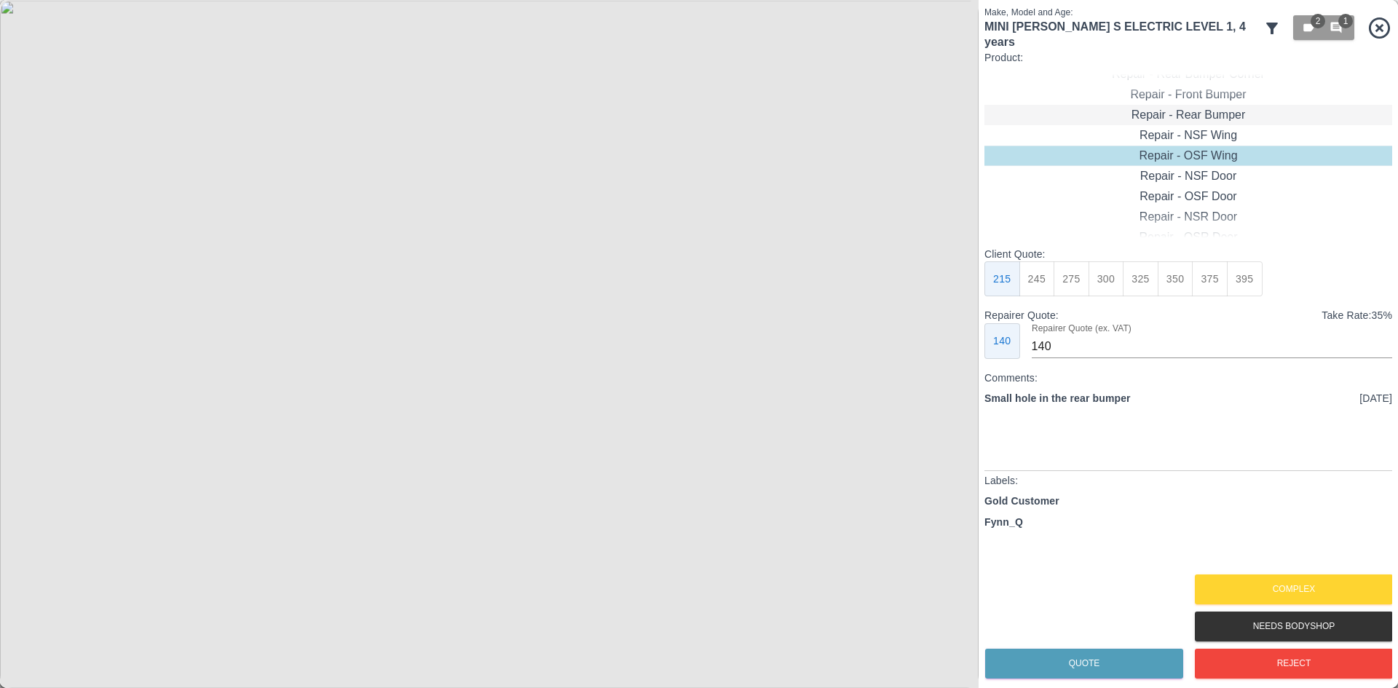
click at [1202, 106] on div "Repair - Rear Bumper" at bounding box center [1189, 115] width 408 height 20
type input "180"
click at [1071, 657] on button "Quote" at bounding box center [1084, 664] width 198 height 30
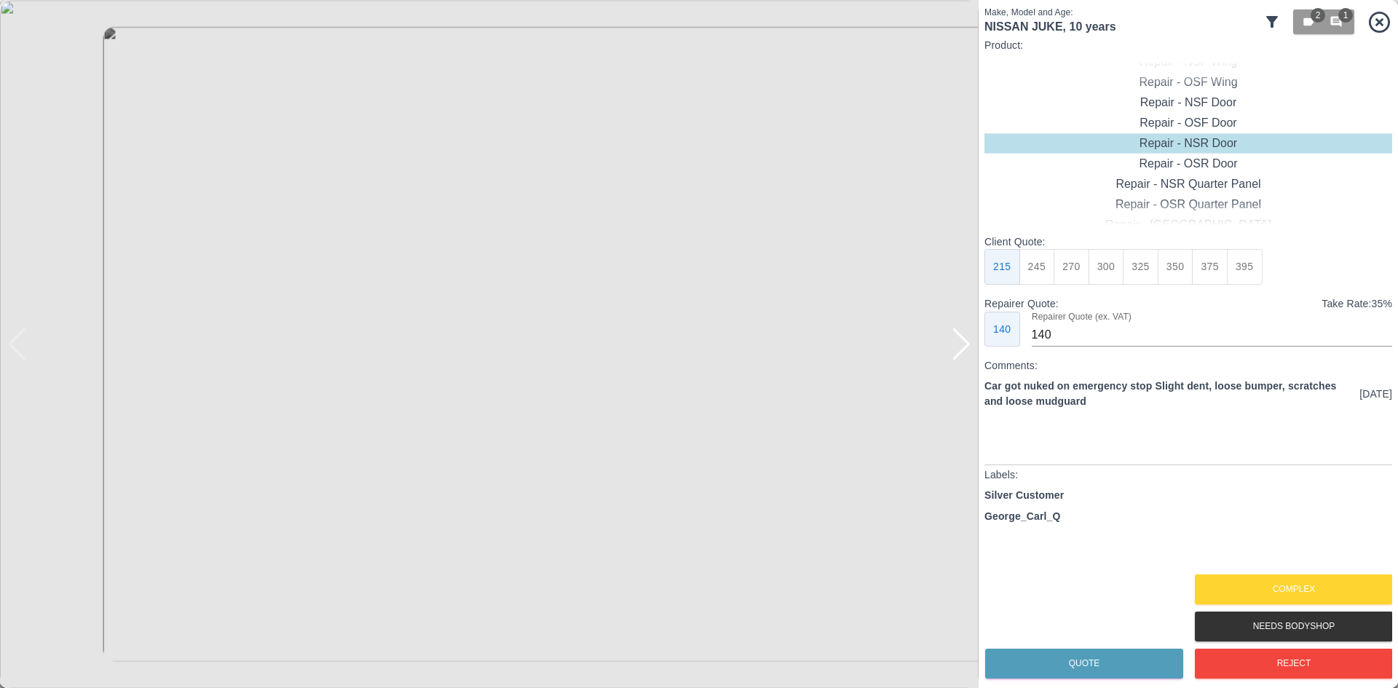
click at [964, 357] on div at bounding box center [962, 344] width 20 height 32
click at [1308, 675] on button "Reject" at bounding box center [1294, 664] width 198 height 30
click at [1308, 658] on button "Reject" at bounding box center [1294, 664] width 198 height 30
click at [968, 354] on div at bounding box center [962, 344] width 20 height 32
click at [968, 354] on img at bounding box center [489, 344] width 979 height 688
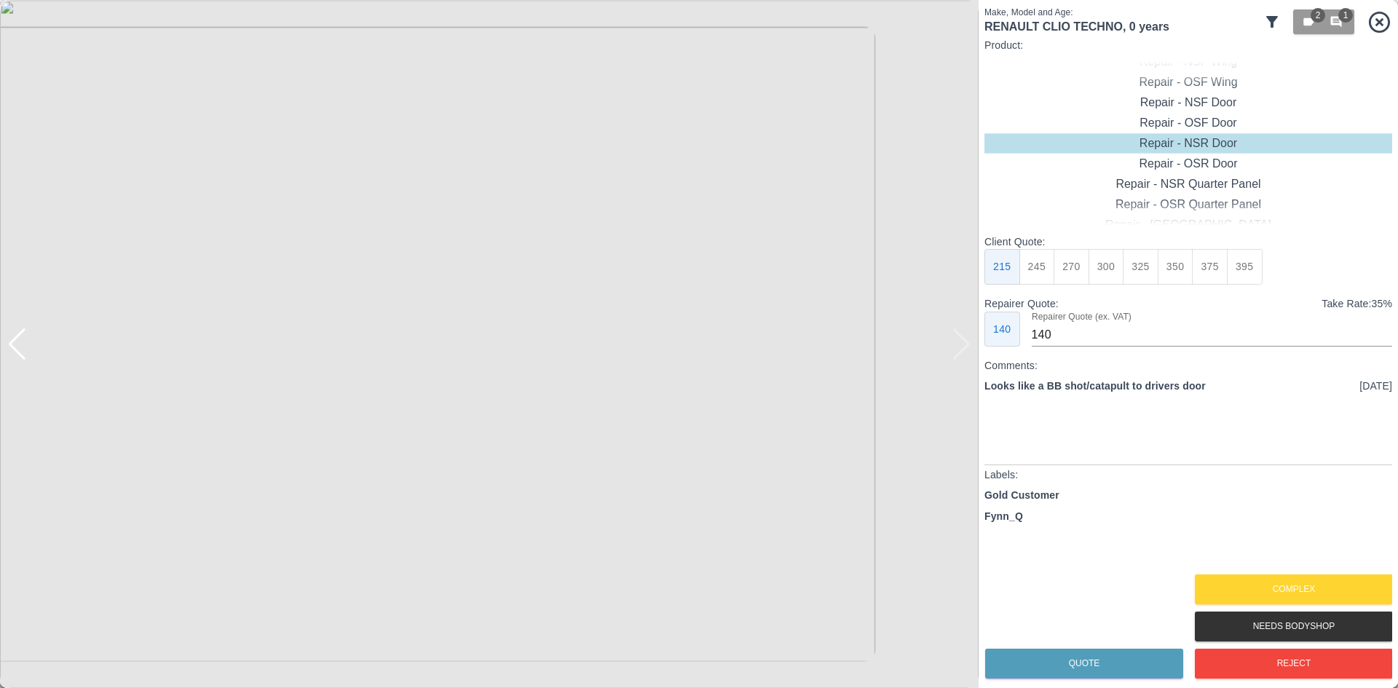
click at [25, 333] on div at bounding box center [17, 344] width 20 height 32
click at [410, 243] on img at bounding box center [489, 344] width 979 height 688
click at [1186, 122] on div "Repair - OSF Door" at bounding box center [1189, 123] width 408 height 20
click at [1103, 272] on button "300" at bounding box center [1107, 267] width 36 height 36
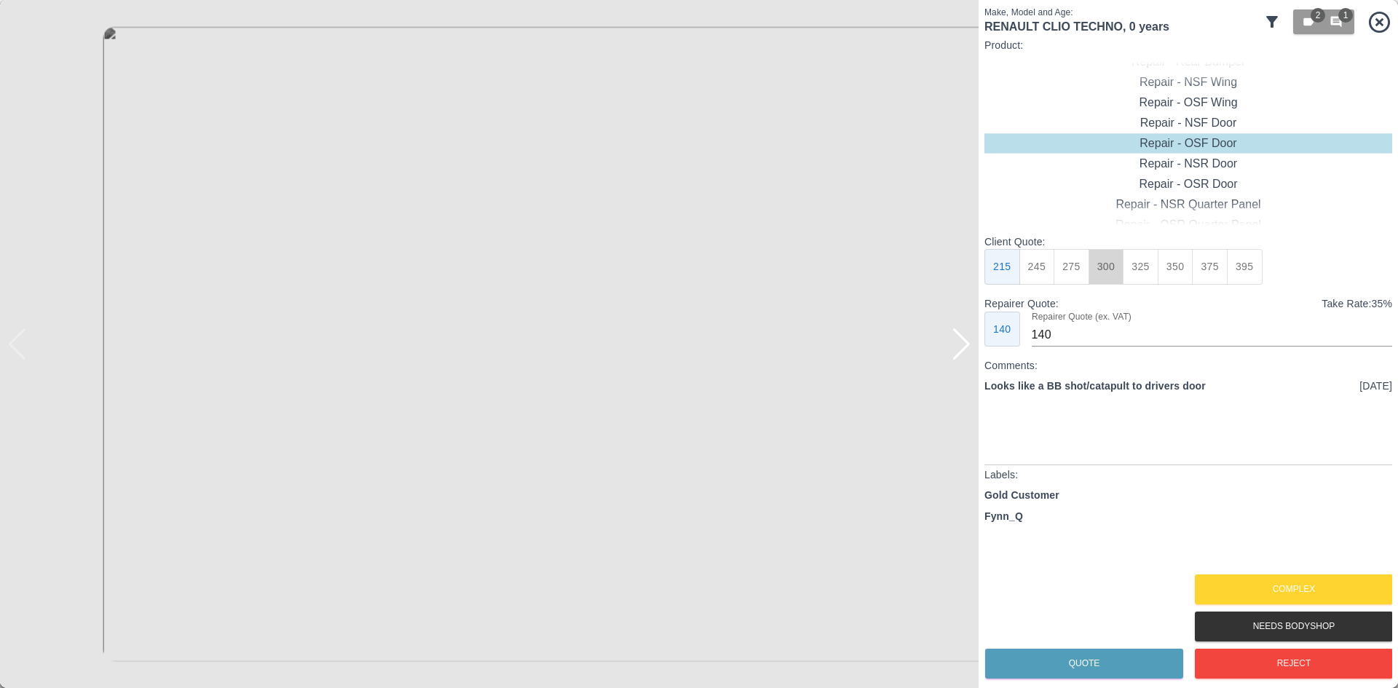
type input "190"
click at [1084, 669] on button "Quote" at bounding box center [1084, 664] width 198 height 30
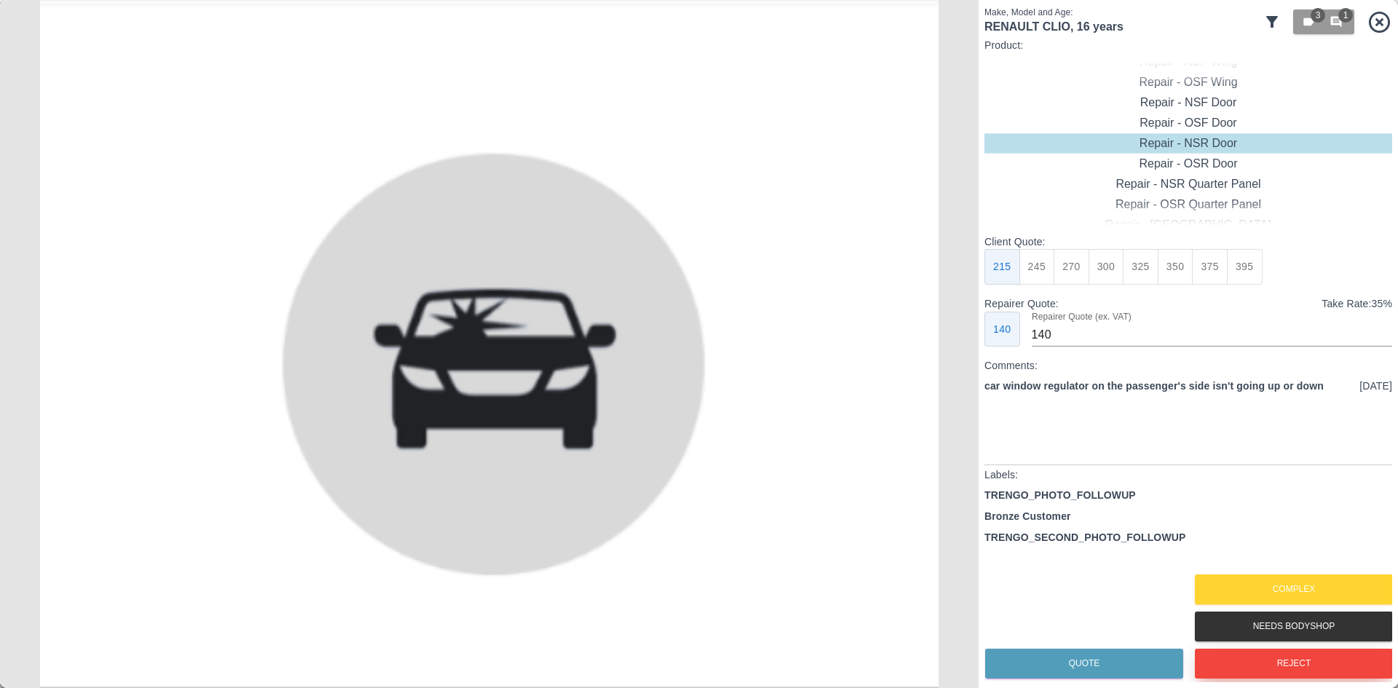
click at [1256, 666] on button "Reject" at bounding box center [1294, 664] width 198 height 30
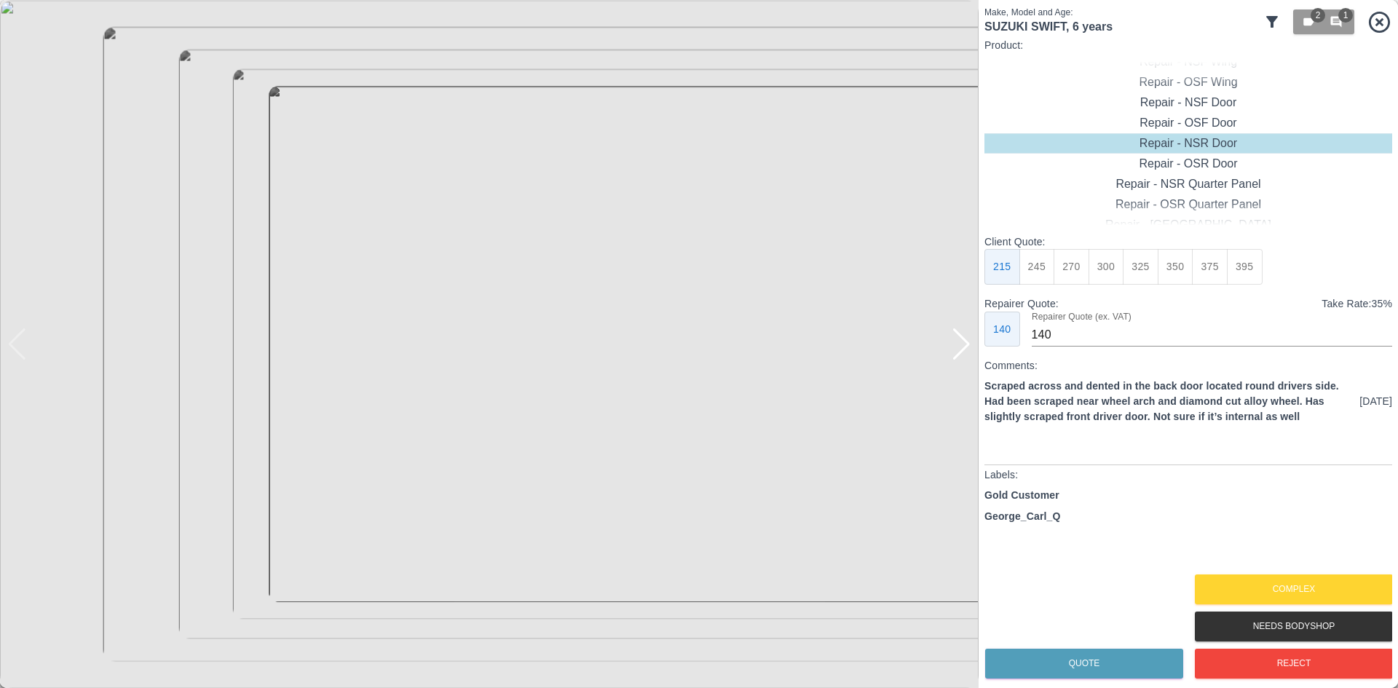
click at [955, 330] on div at bounding box center [962, 344] width 20 height 32
click at [952, 331] on div at bounding box center [962, 344] width 20 height 32
